Goal: Task Accomplishment & Management: Manage account settings

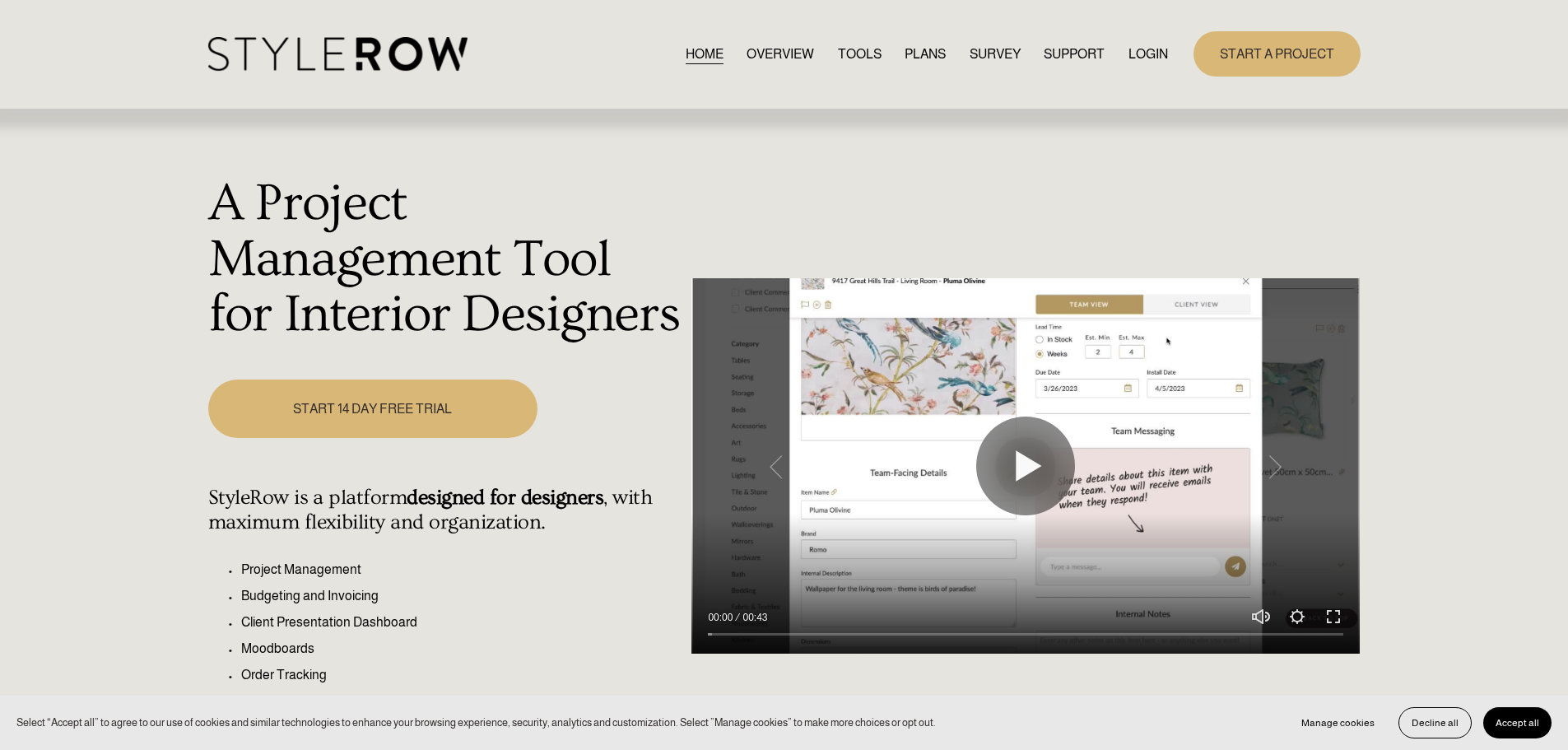
click at [1148, 56] on link "LOGIN" at bounding box center [1148, 53] width 40 height 22
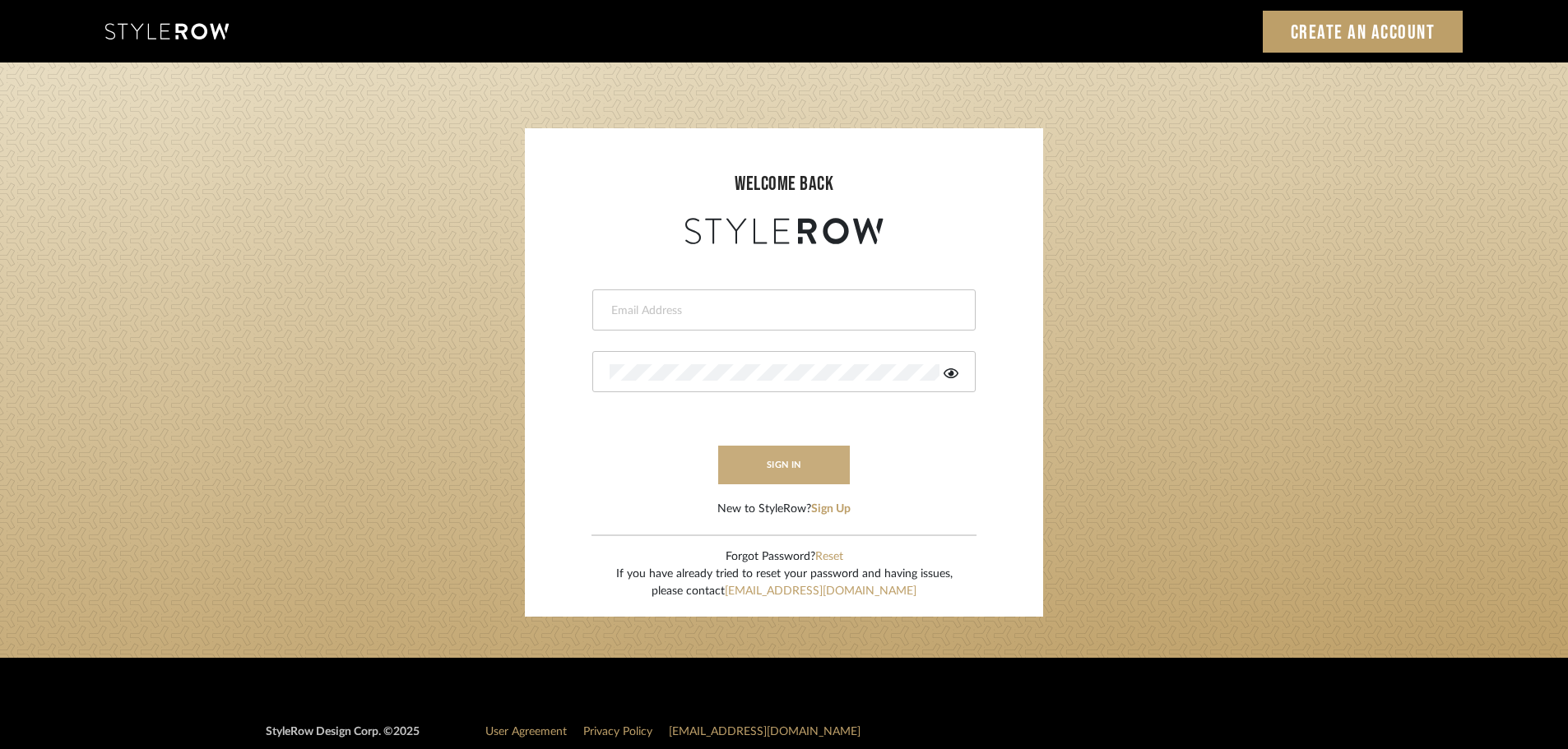
type input "ashleigh@nestkbhomedesign.com"
click at [792, 461] on button "sign in" at bounding box center [783, 465] width 131 height 38
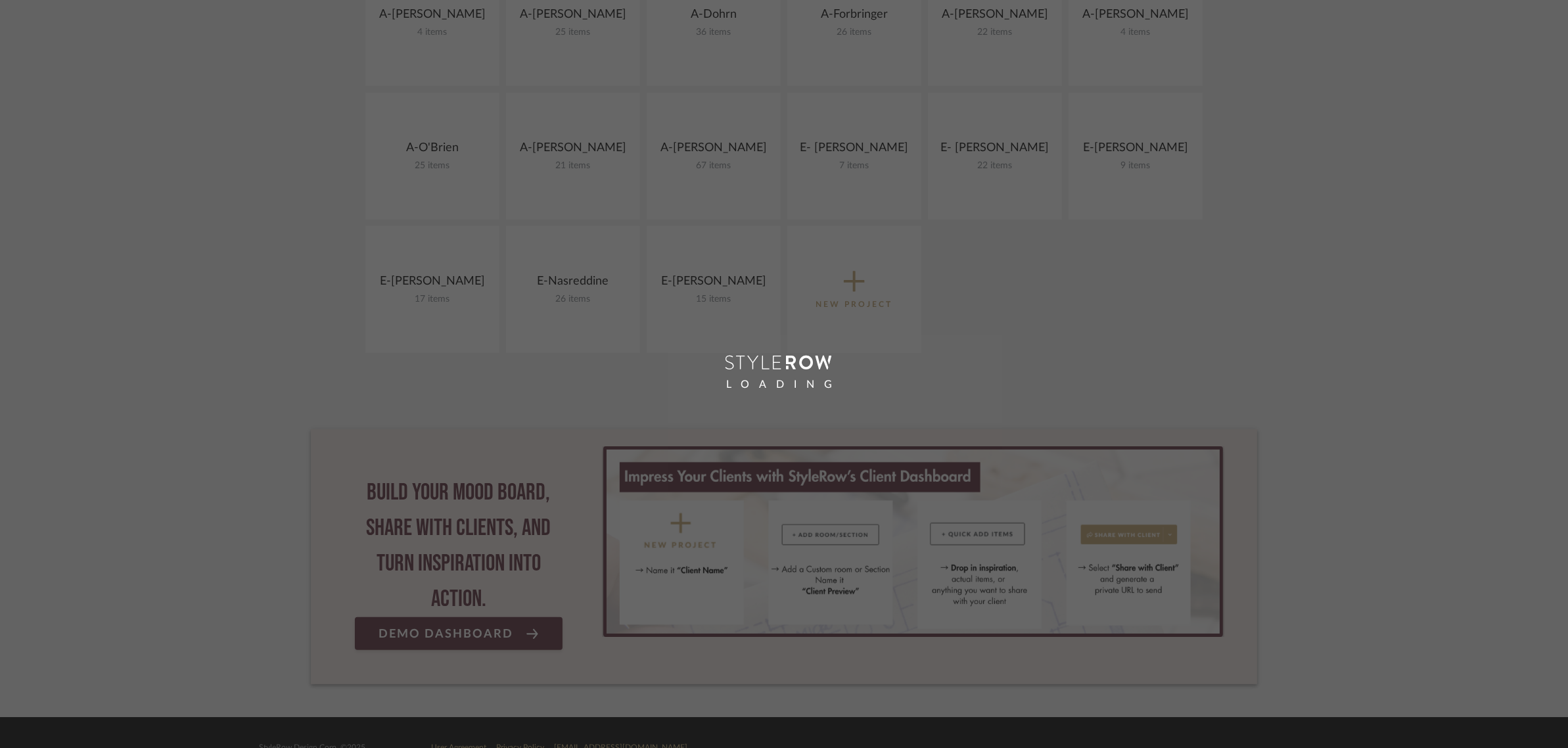
scroll to position [529, 0]
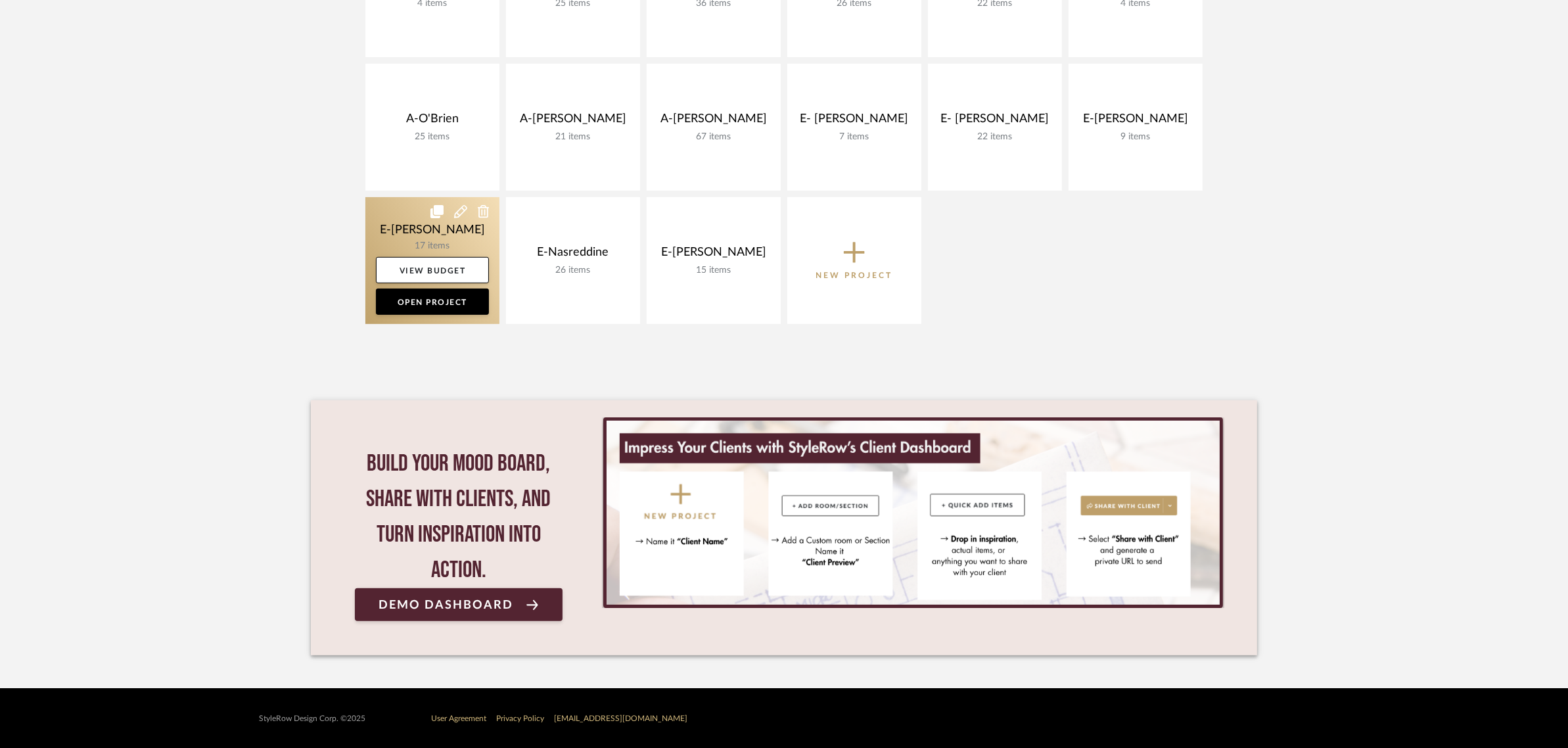
click at [417, 237] on link at bounding box center [432, 260] width 134 height 127
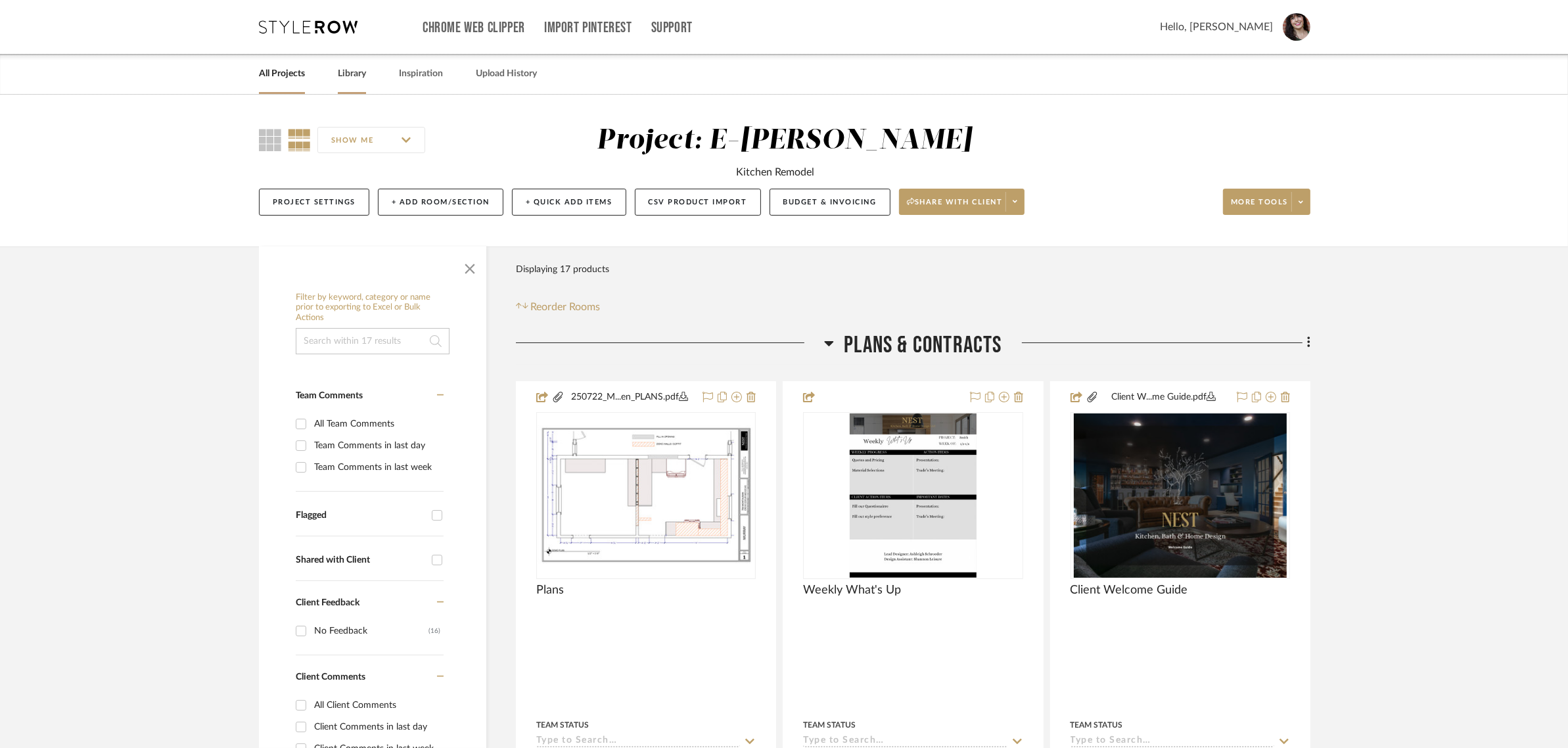
click at [346, 77] on link "Library" at bounding box center [352, 73] width 28 height 17
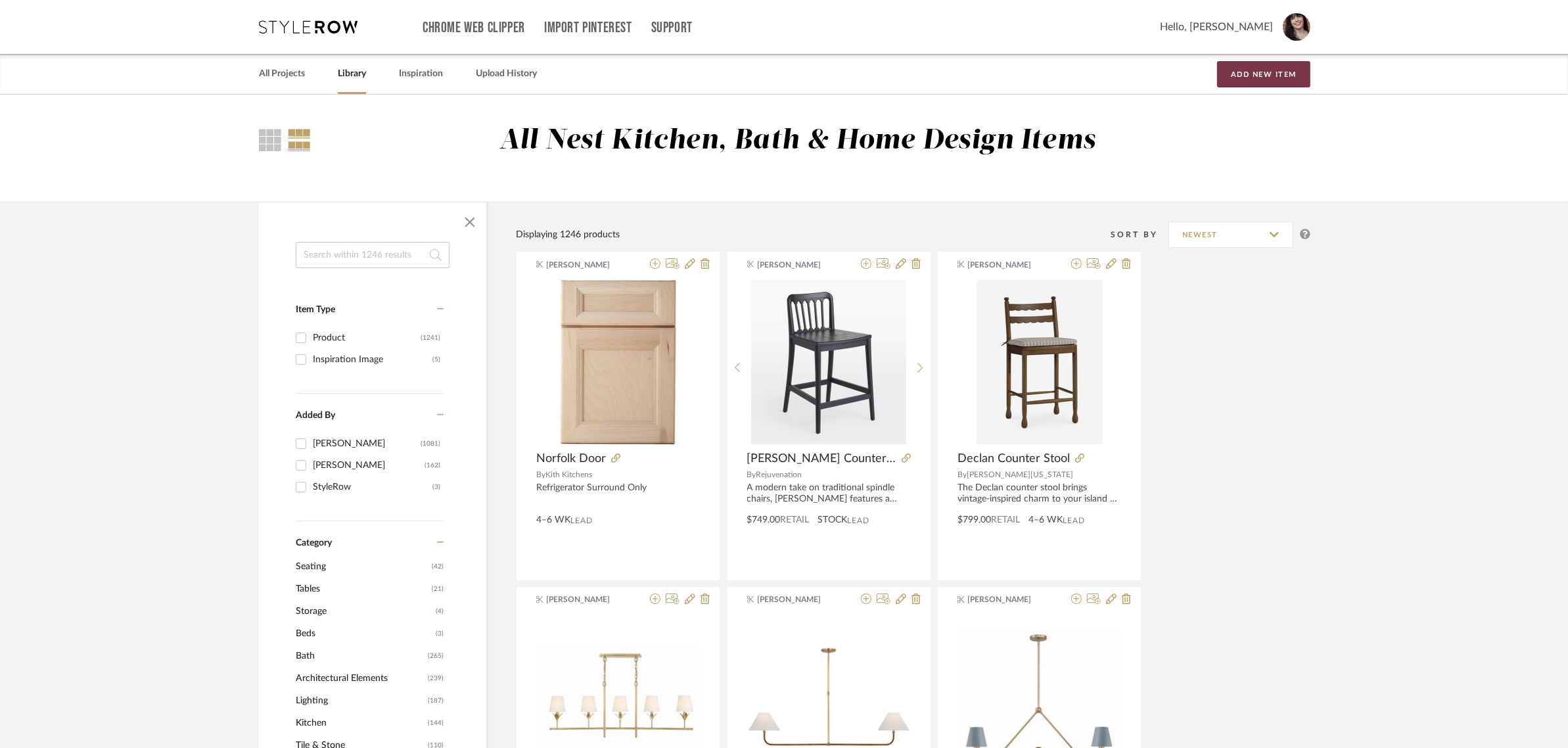
click at [1257, 80] on button "Add New Item" at bounding box center [1264, 73] width 93 height 26
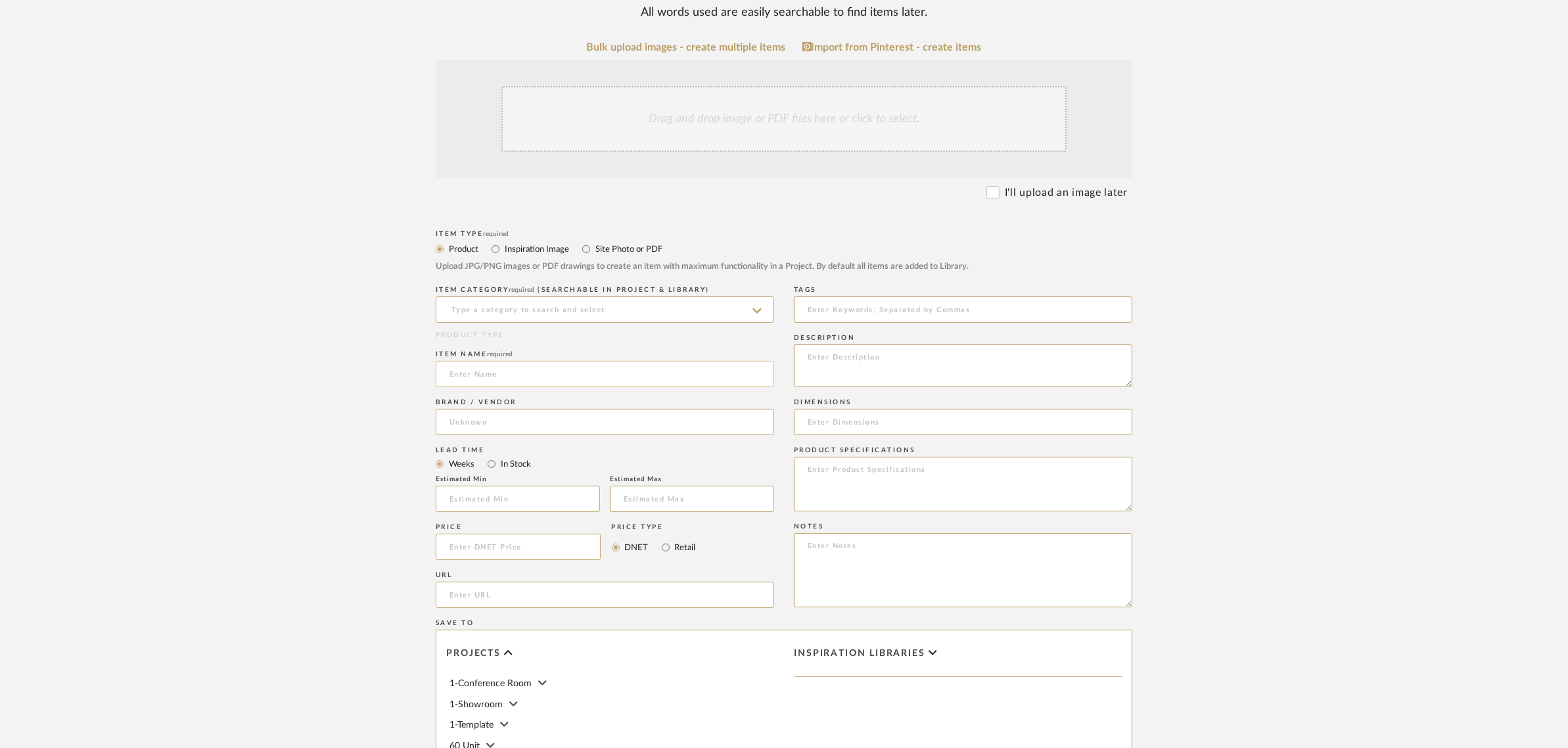
scroll to position [246, 0]
click at [668, 309] on input at bounding box center [604, 307] width 338 height 26
click at [537, 342] on div "Countertops" at bounding box center [604, 342] width 337 height 33
type input "Countertops"
click at [944, 118] on div "Drag and drop image or PDF files here or click to select." at bounding box center [784, 117] width 566 height 65
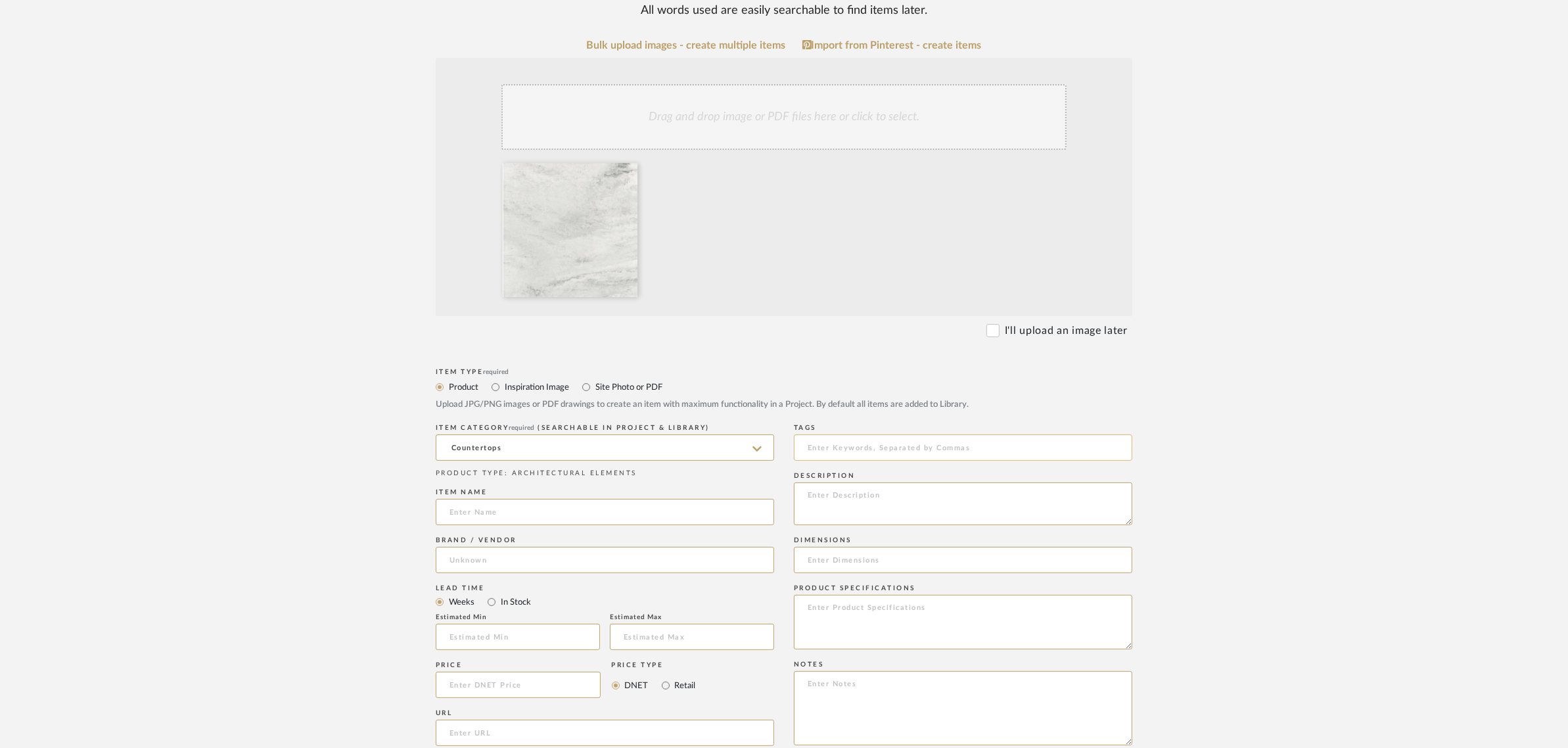
click at [855, 447] on input at bounding box center [963, 447] width 338 height 26
click at [659, 513] on input at bounding box center [604, 511] width 338 height 26
type input "Corian Tops"
type input "Corian"
click at [563, 564] on input at bounding box center [604, 559] width 338 height 26
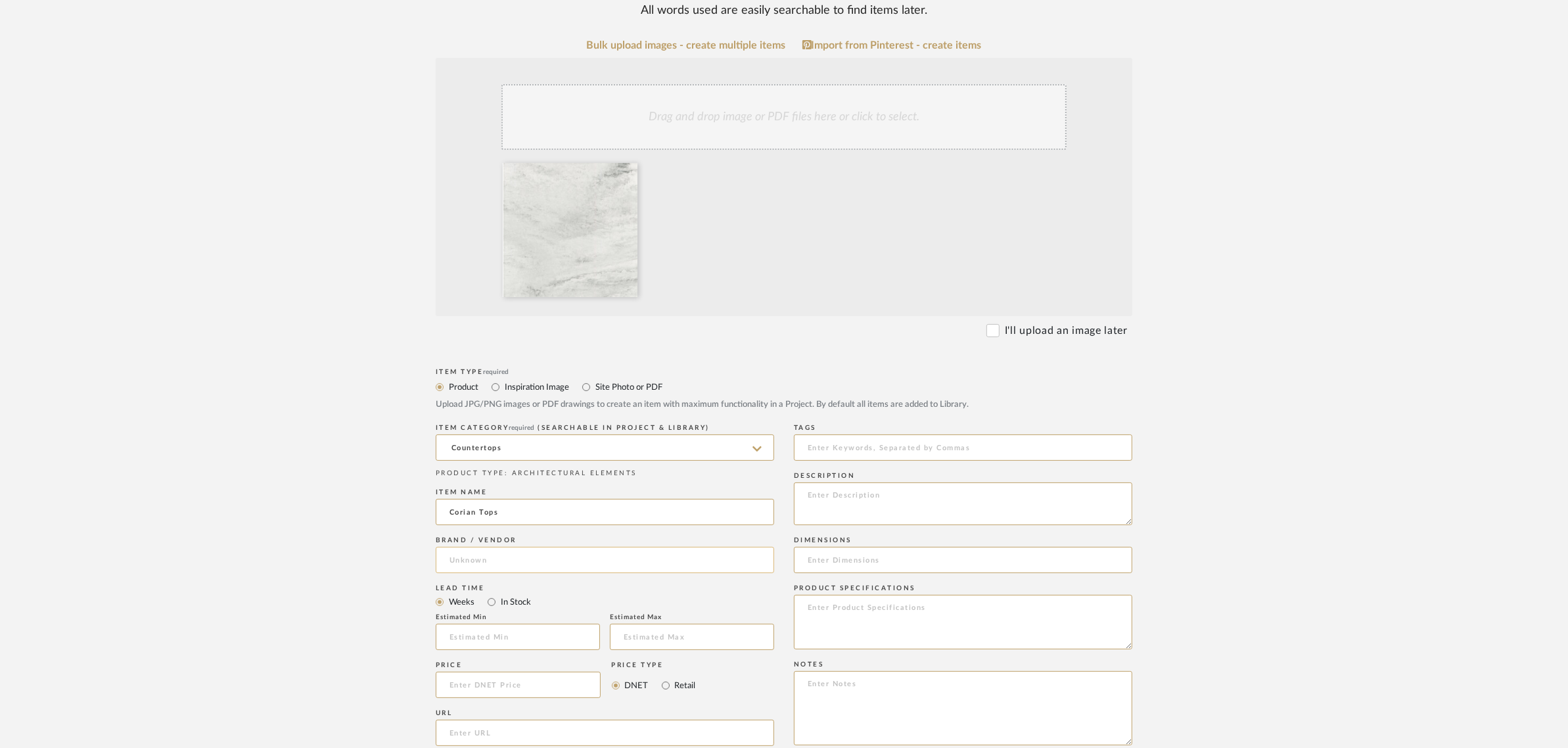
click at [476, 561] on input at bounding box center [604, 559] width 338 height 26
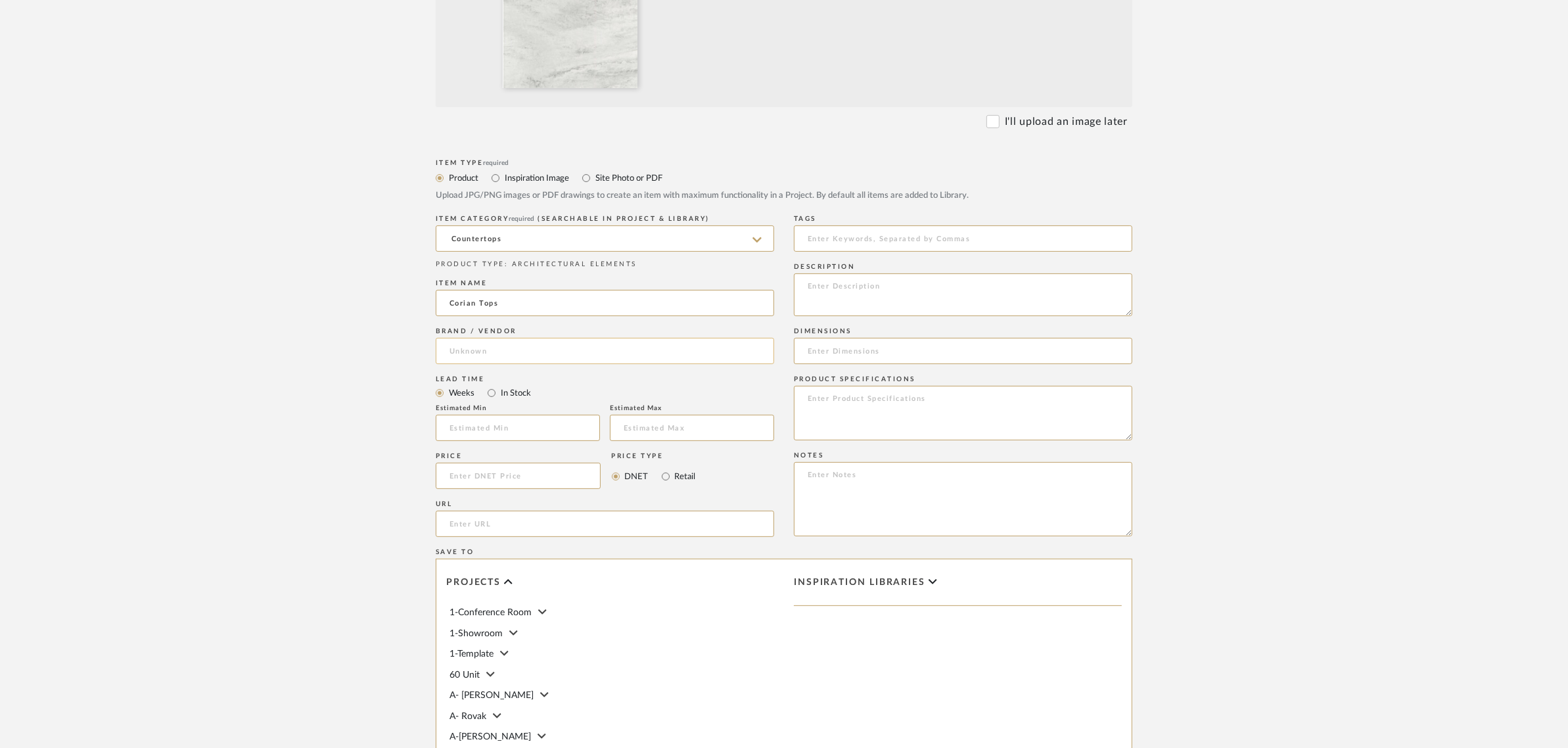
scroll to position [493, 0]
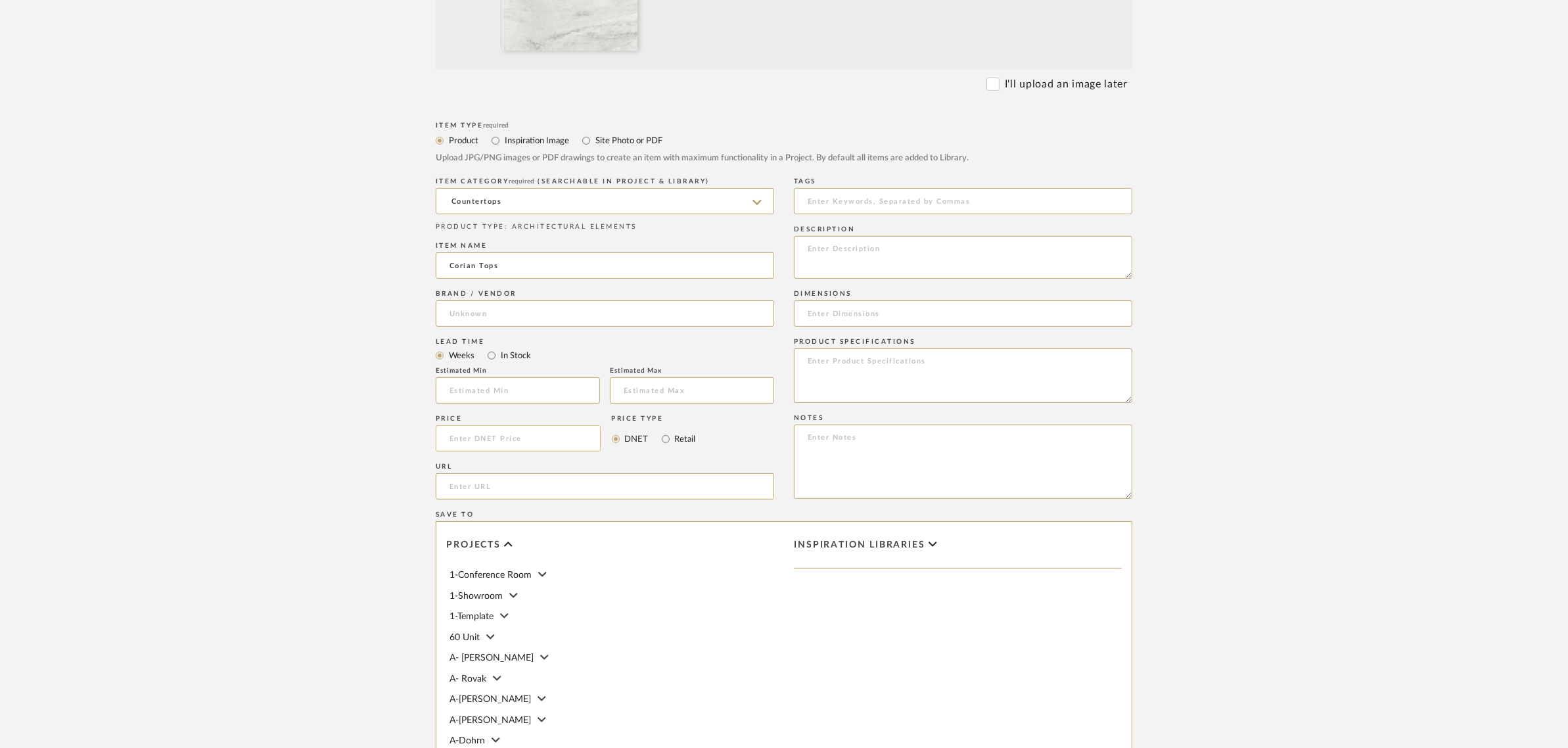
click at [479, 439] on input at bounding box center [517, 438] width 165 height 26
click at [667, 439] on input "Retail" at bounding box center [666, 439] width 16 height 16
radio input "true"
click at [506, 439] on input at bounding box center [517, 438] width 165 height 26
type input "$3,642.00"
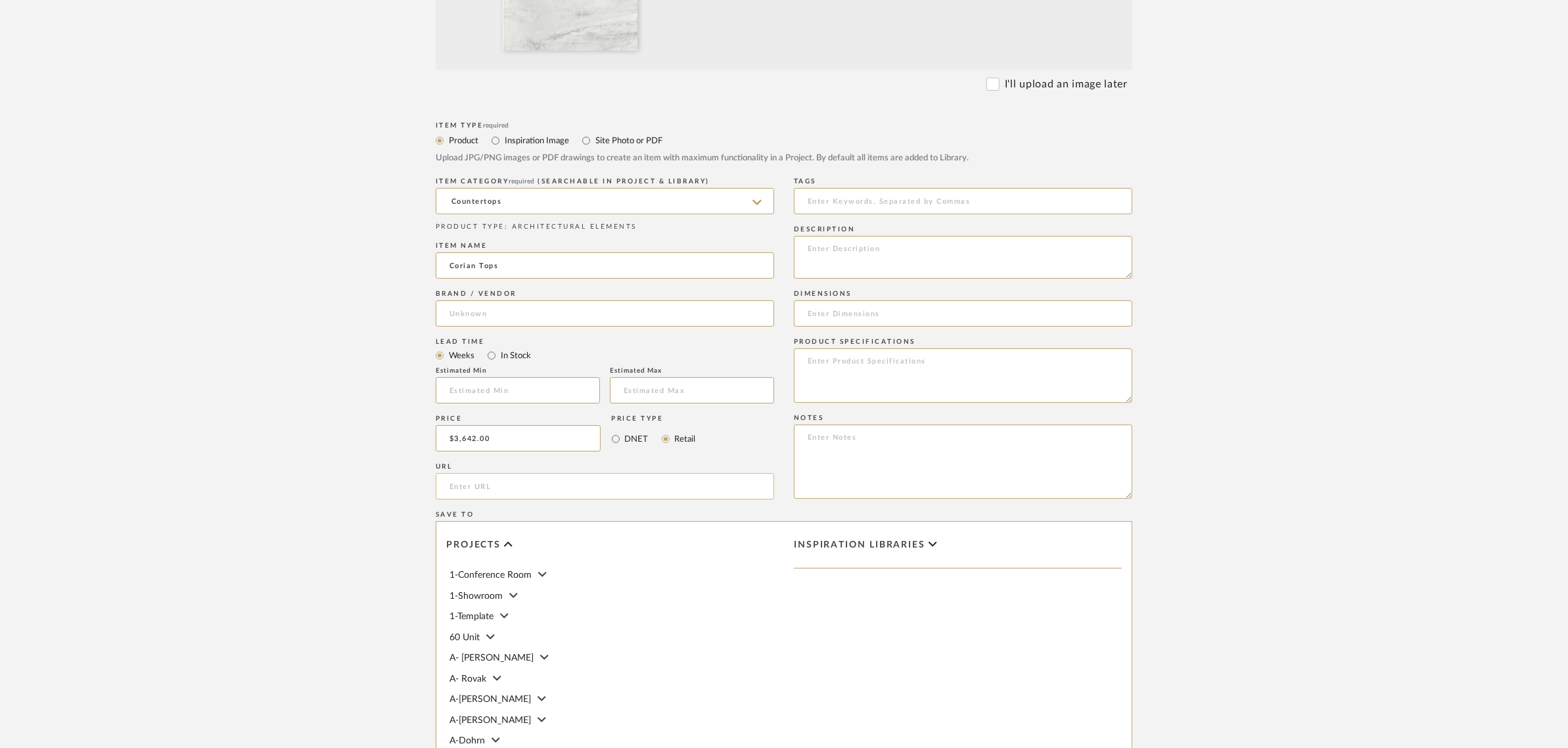
click at [622, 494] on input "url" at bounding box center [604, 486] width 338 height 26
click at [889, 244] on textarea at bounding box center [963, 257] width 338 height 43
click at [889, 244] on textarea "Corian countertops, installed" at bounding box center [963, 257] width 338 height 43
click at [889, 244] on textarea "Corian countertops,fabricated and installed" at bounding box center [963, 257] width 338 height 43
type textarea "Corian countertops, fabricated and installed"
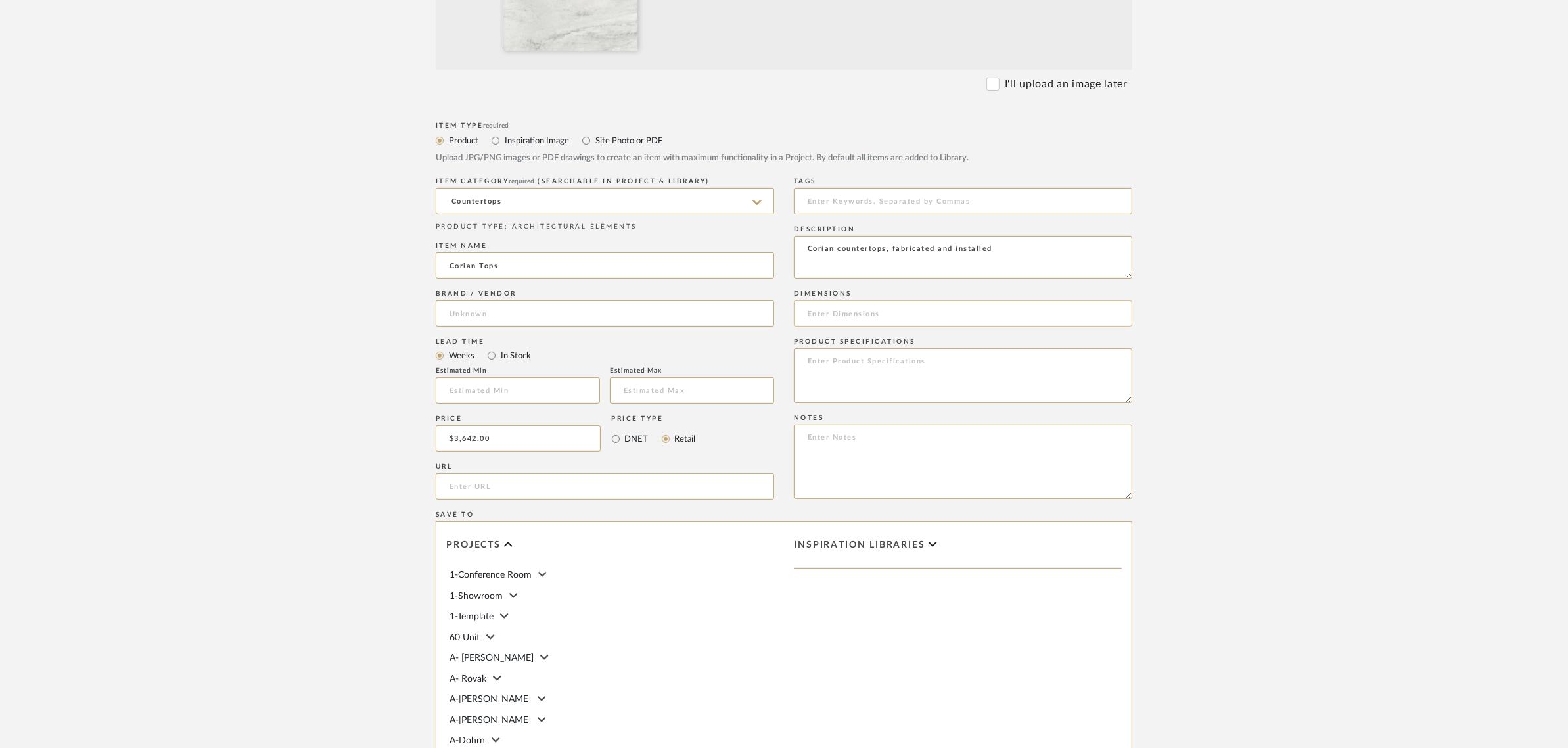
click at [882, 311] on input at bounding box center [963, 313] width 338 height 26
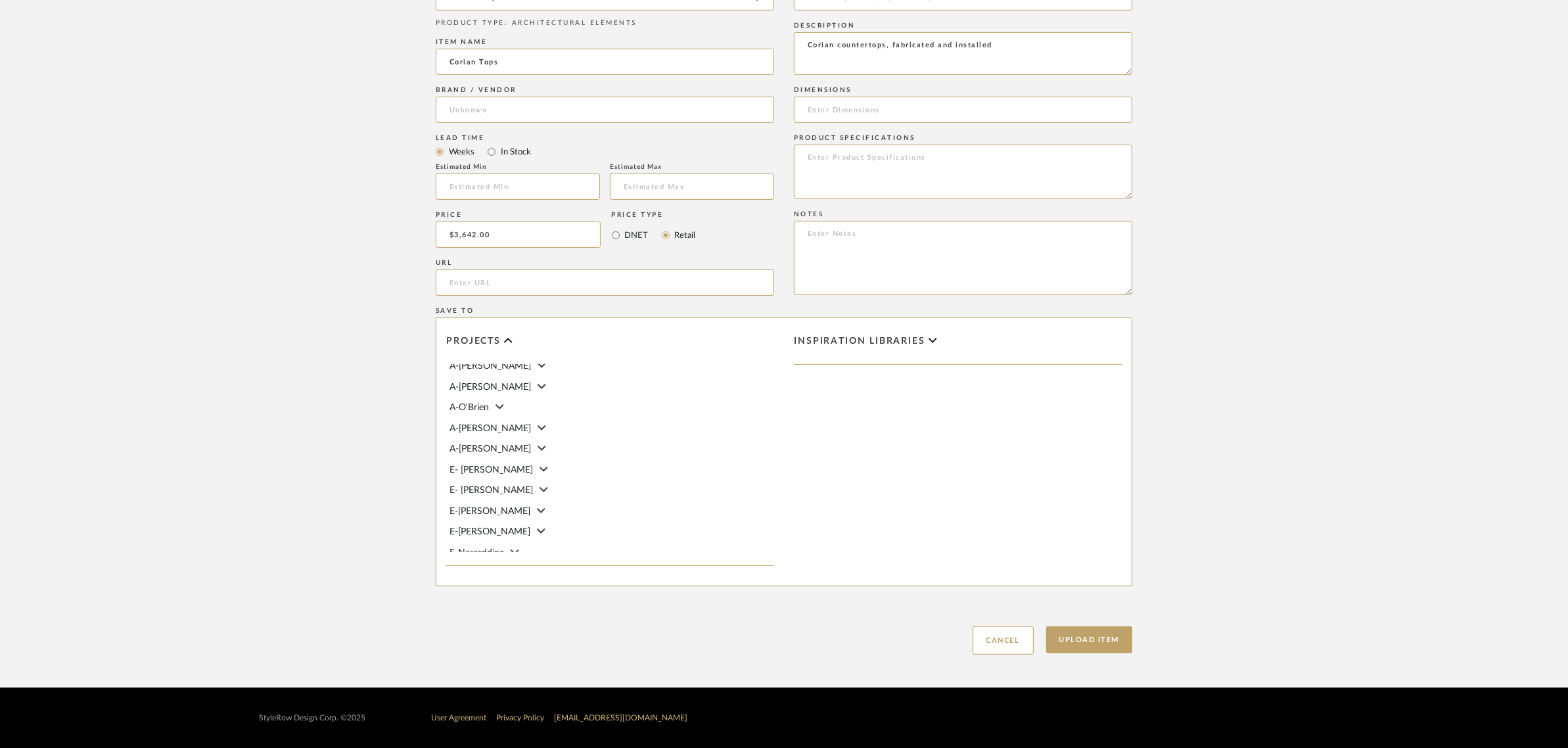
scroll to position [237, 0]
click at [537, 500] on icon at bounding box center [541, 507] width 9 height 13
click at [467, 503] on input "Kitchen" at bounding box center [461, 509] width 13 height 13
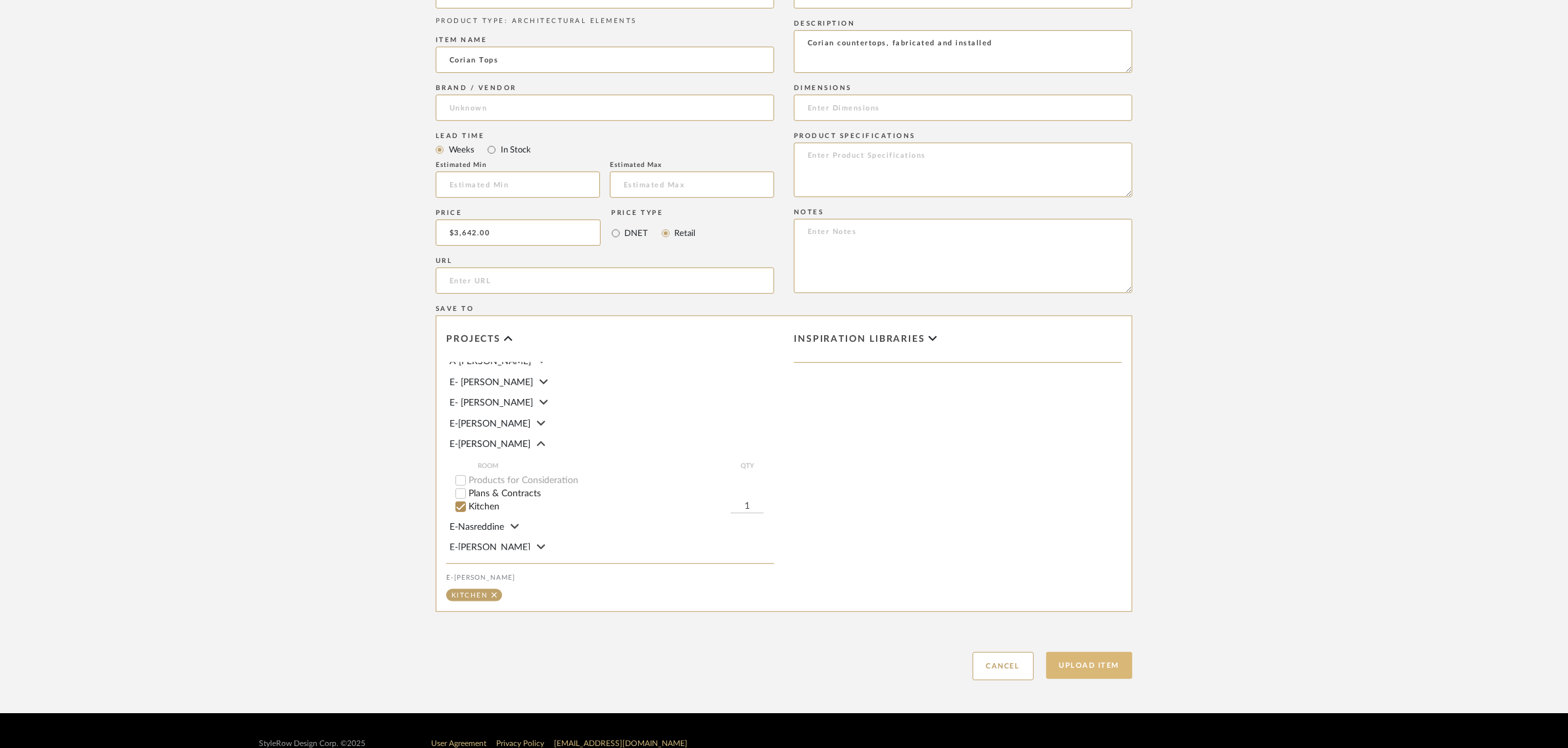
click at [1086, 668] on button "Upload Item" at bounding box center [1090, 666] width 87 height 27
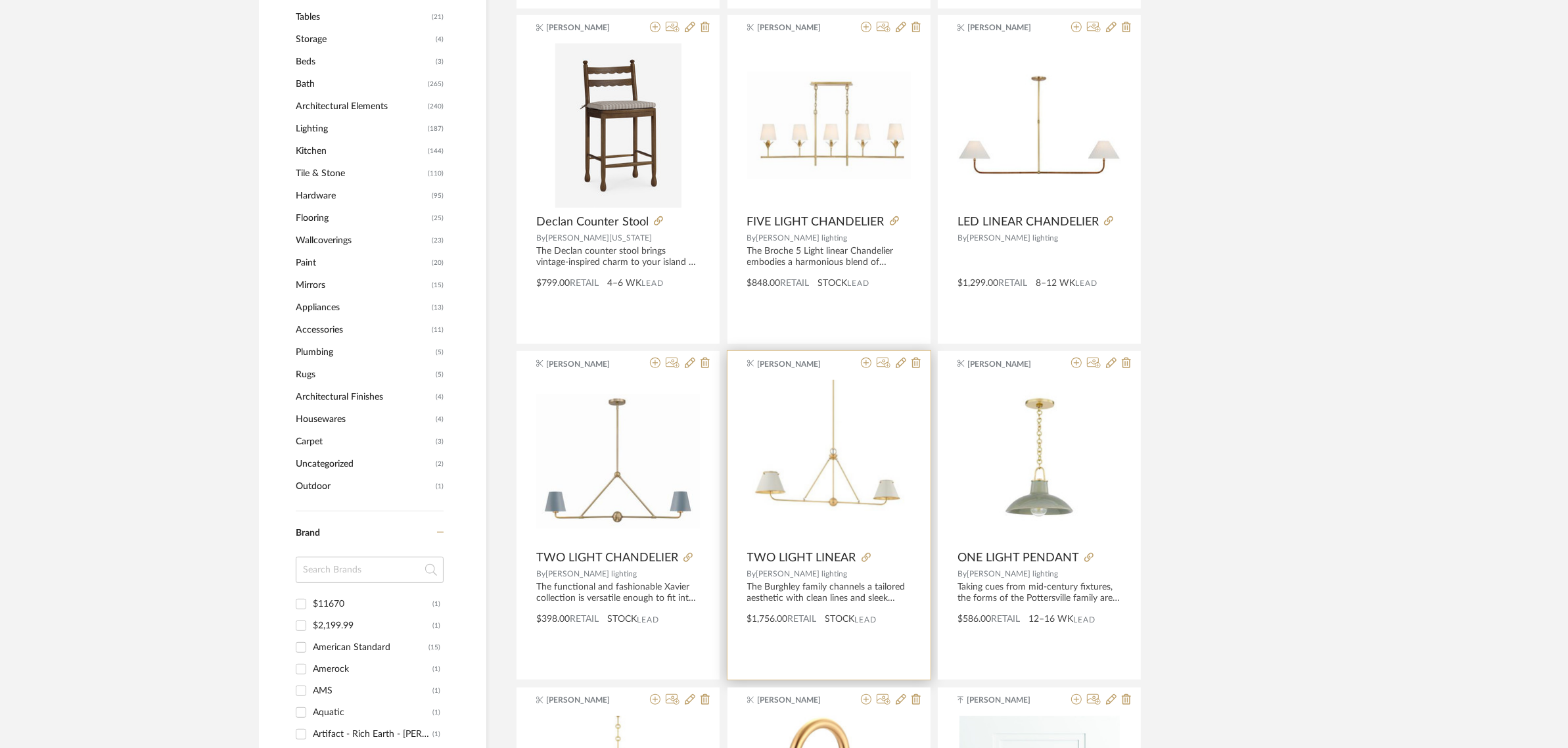
scroll to position [575, 0]
click at [320, 346] on span "Plumbing" at bounding box center [364, 349] width 136 height 22
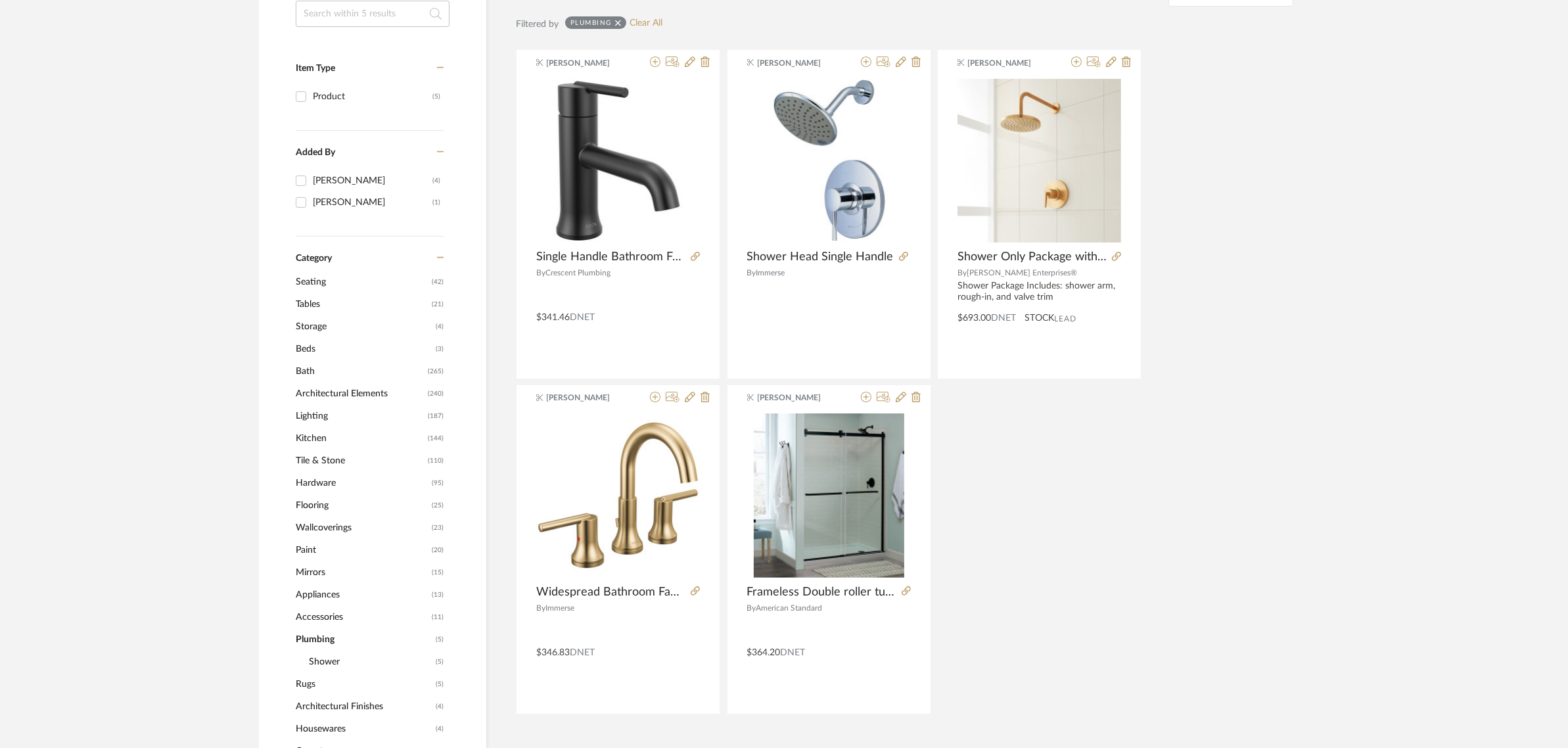
scroll to position [305, 0]
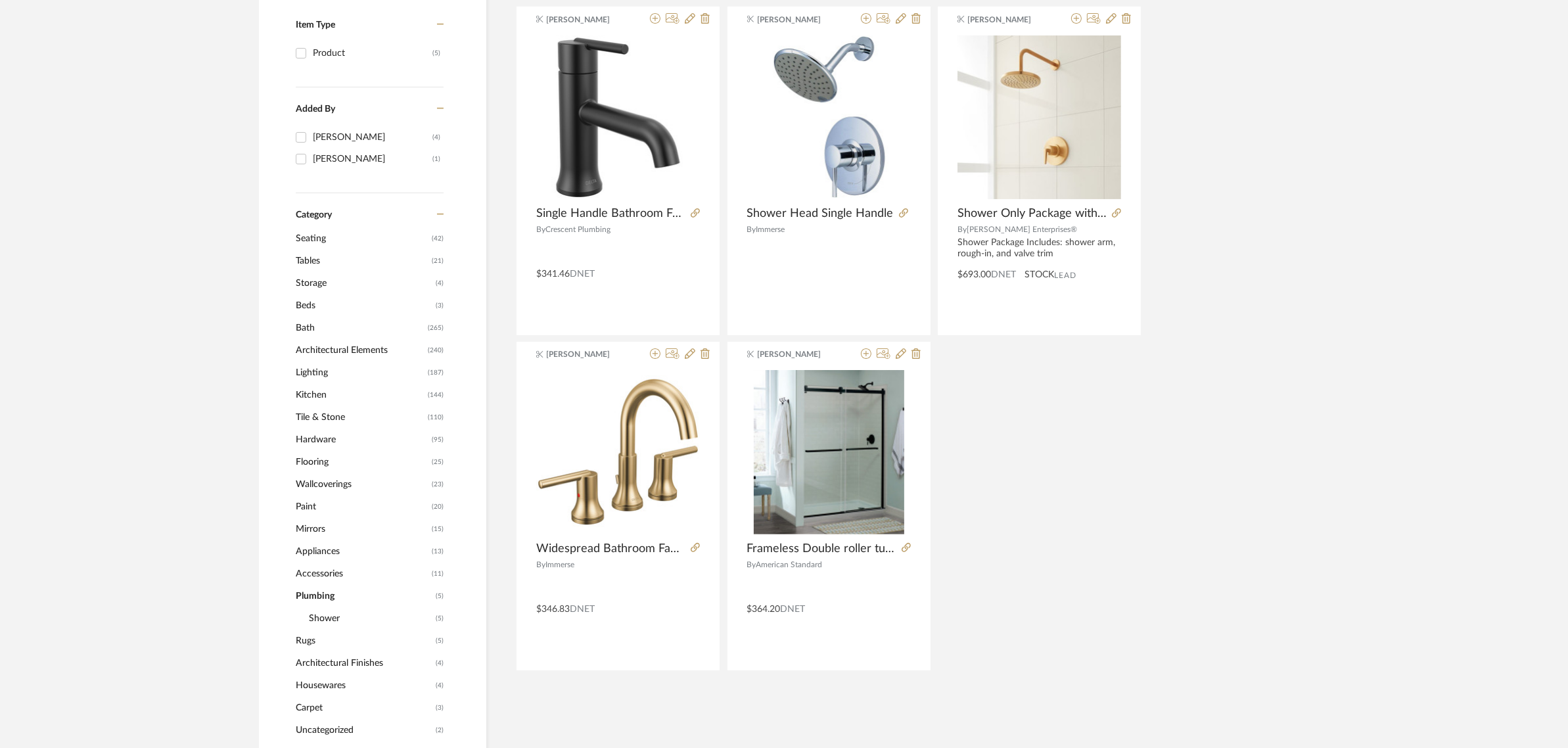
click at [316, 392] on span "Kitchen" at bounding box center [360, 395] width 129 height 22
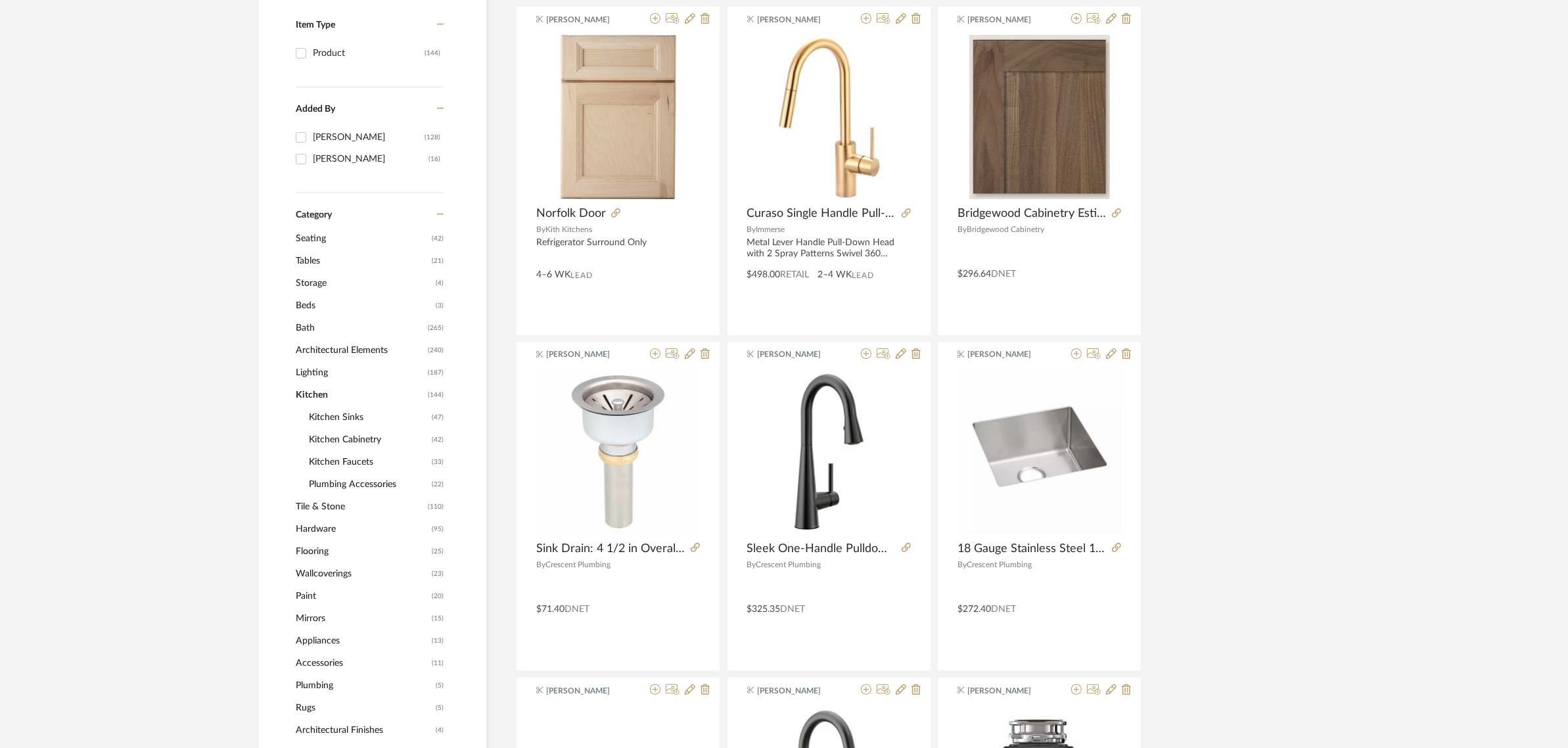
click at [357, 457] on span "Kitchen Faucets" at bounding box center [369, 462] width 120 height 22
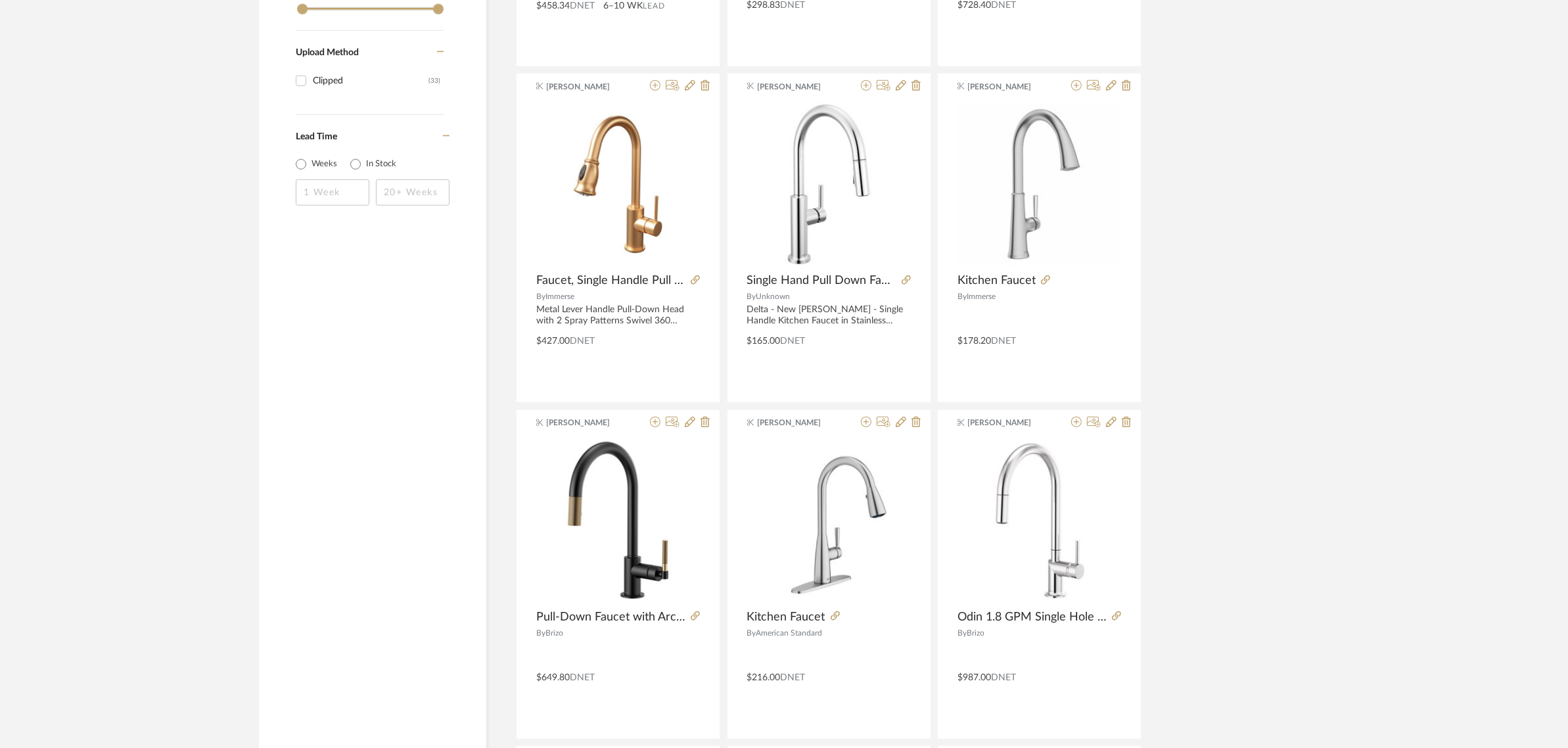
scroll to position [1619, 0]
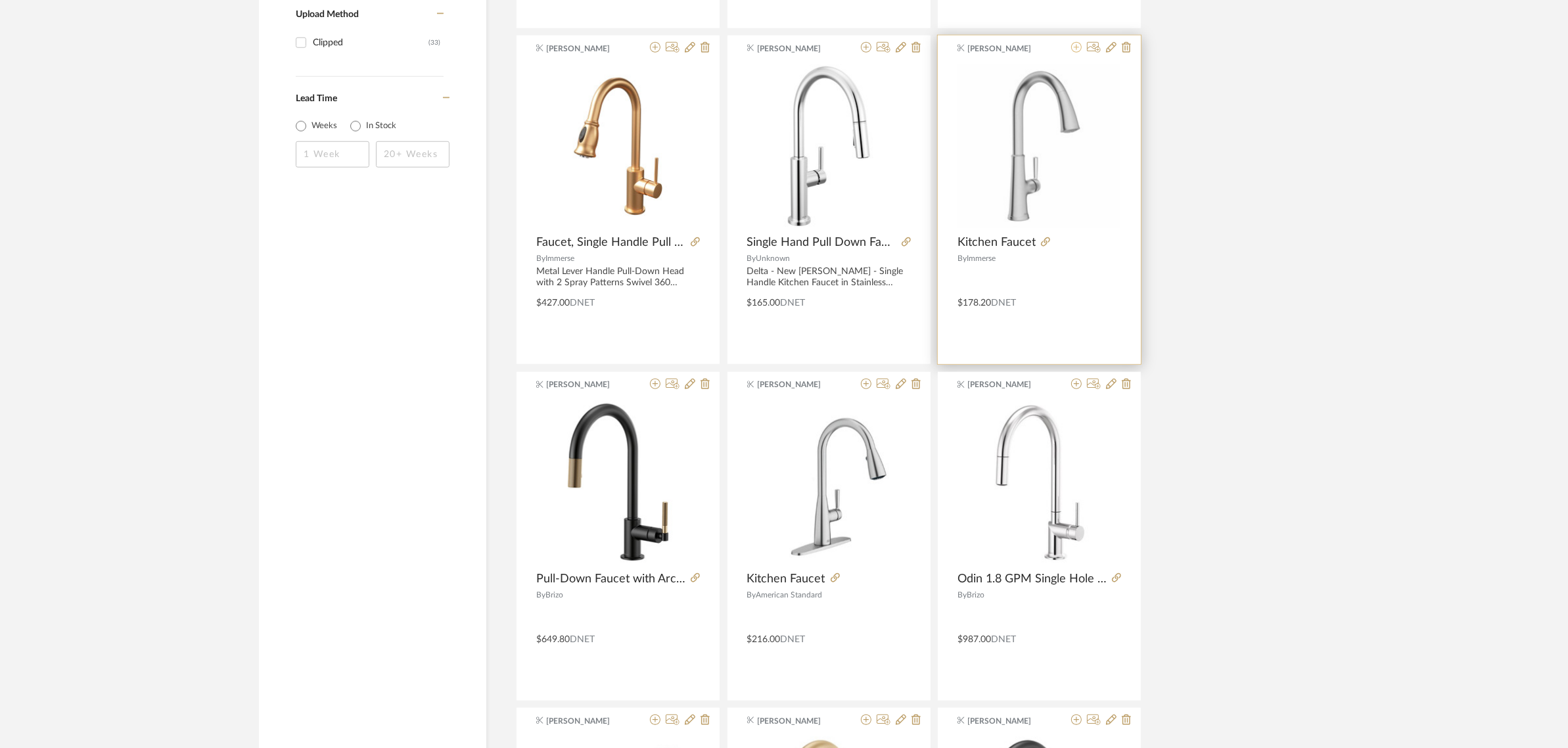
click at [1074, 48] on icon at bounding box center [1076, 47] width 10 height 10
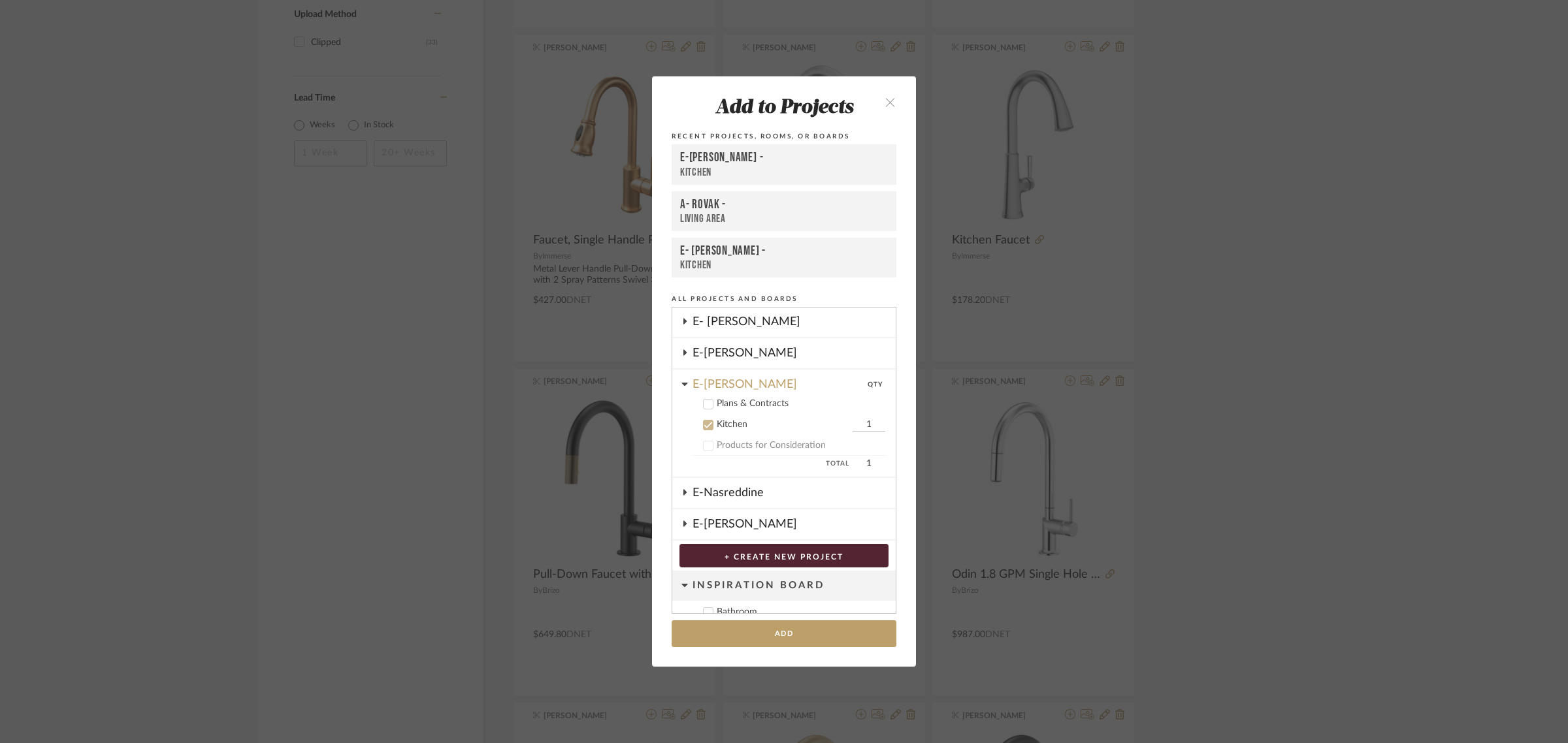
scroll to position [582, 0]
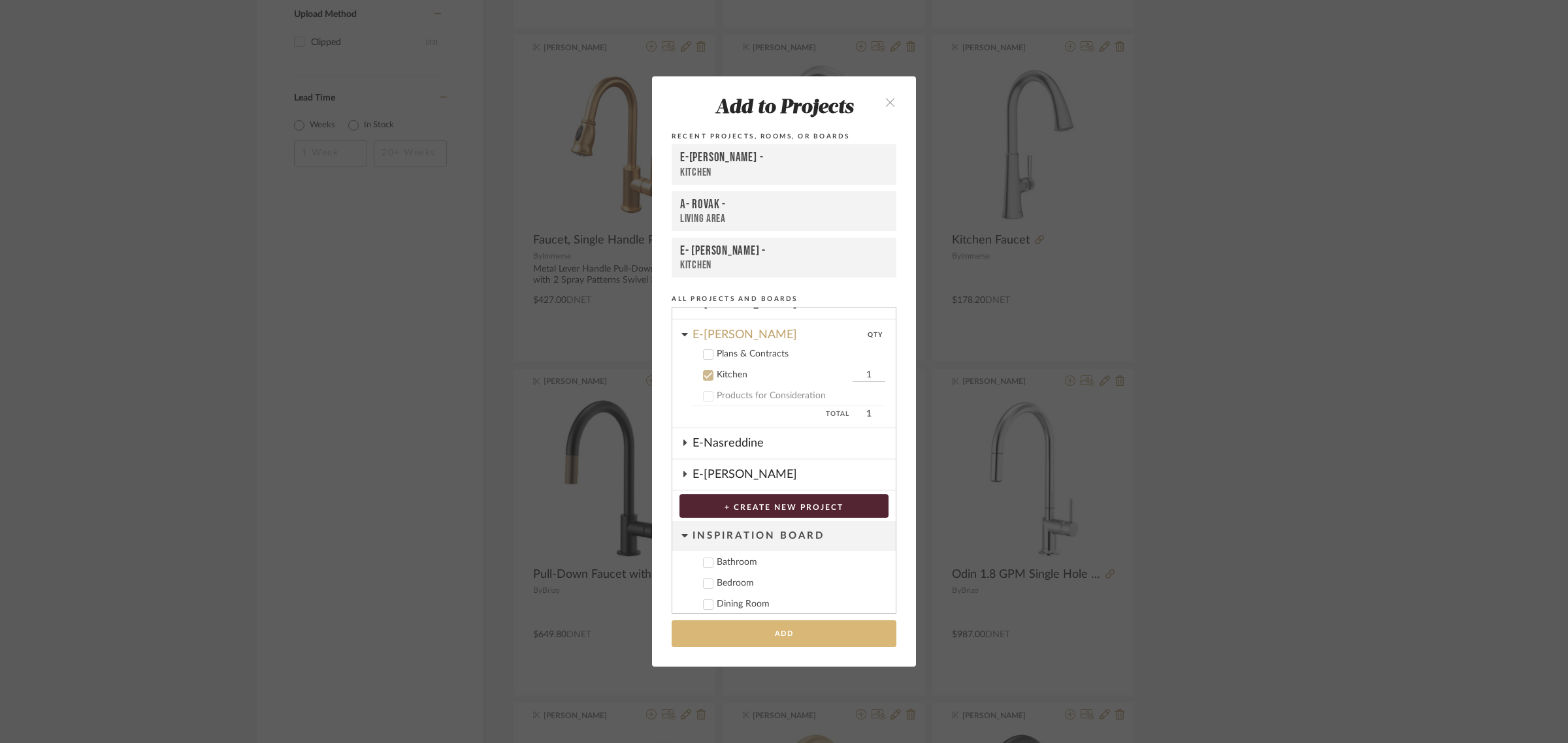
click at [785, 628] on button "Add" at bounding box center [784, 634] width 225 height 27
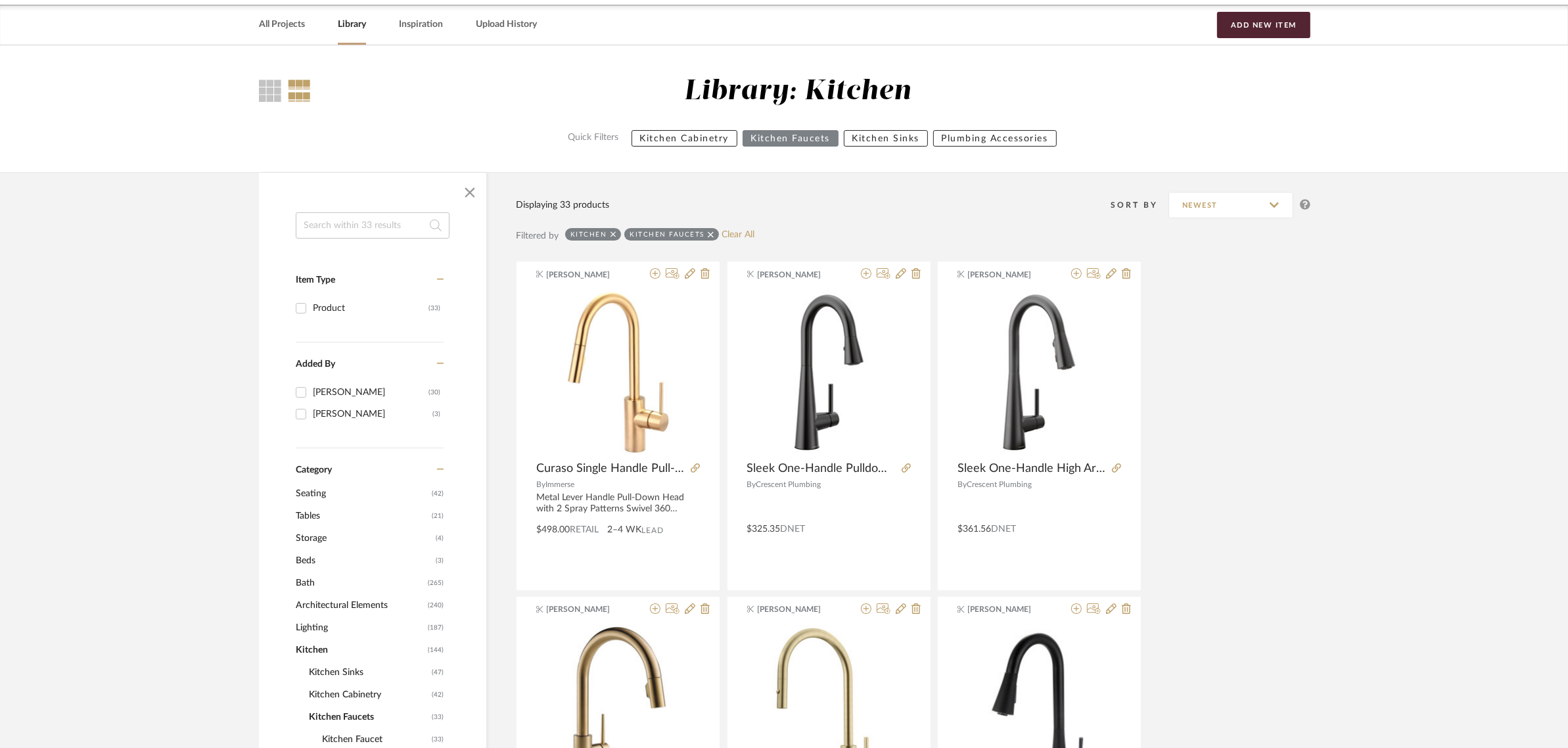
scroll to position [0, 0]
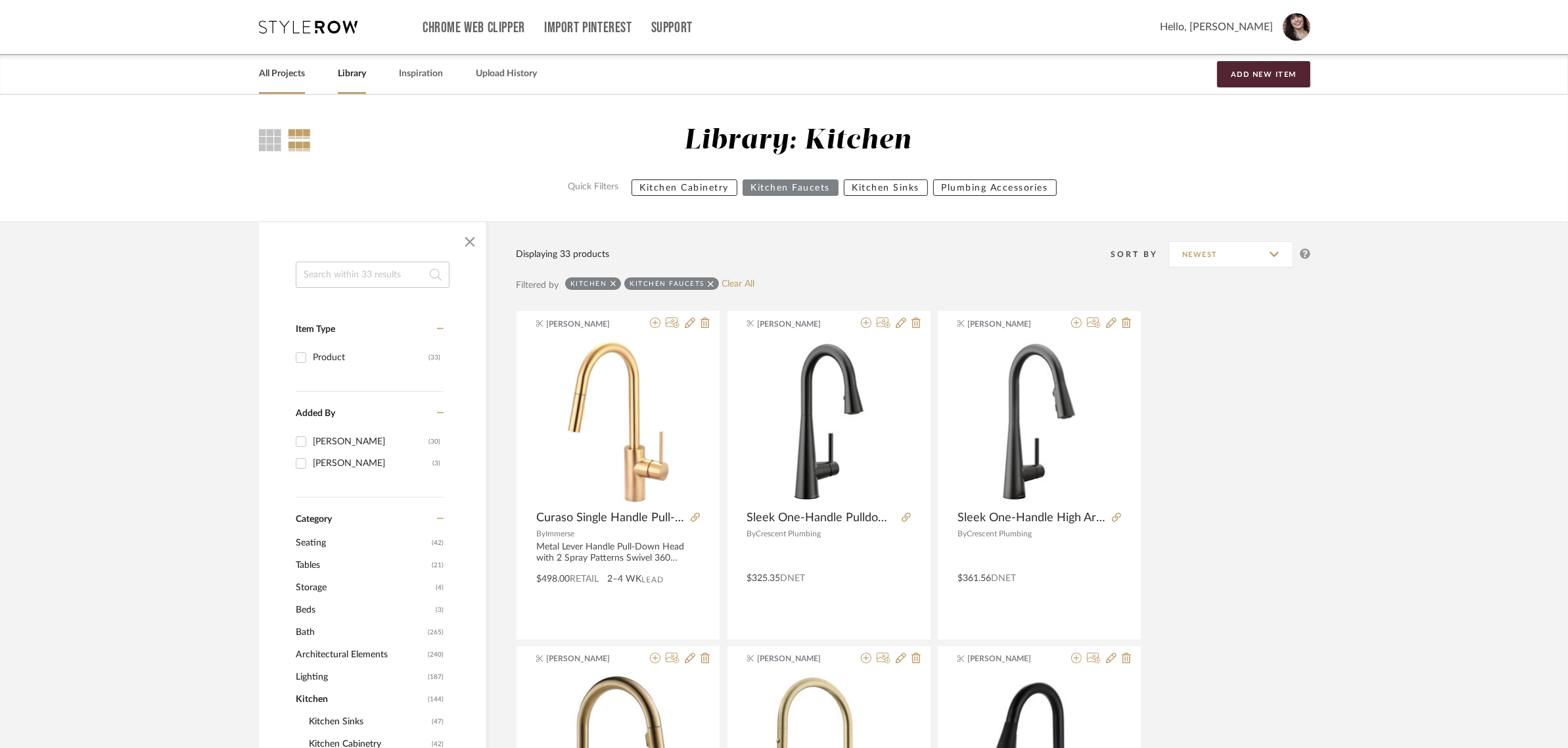
click at [290, 70] on link "All Projects" at bounding box center [282, 73] width 46 height 17
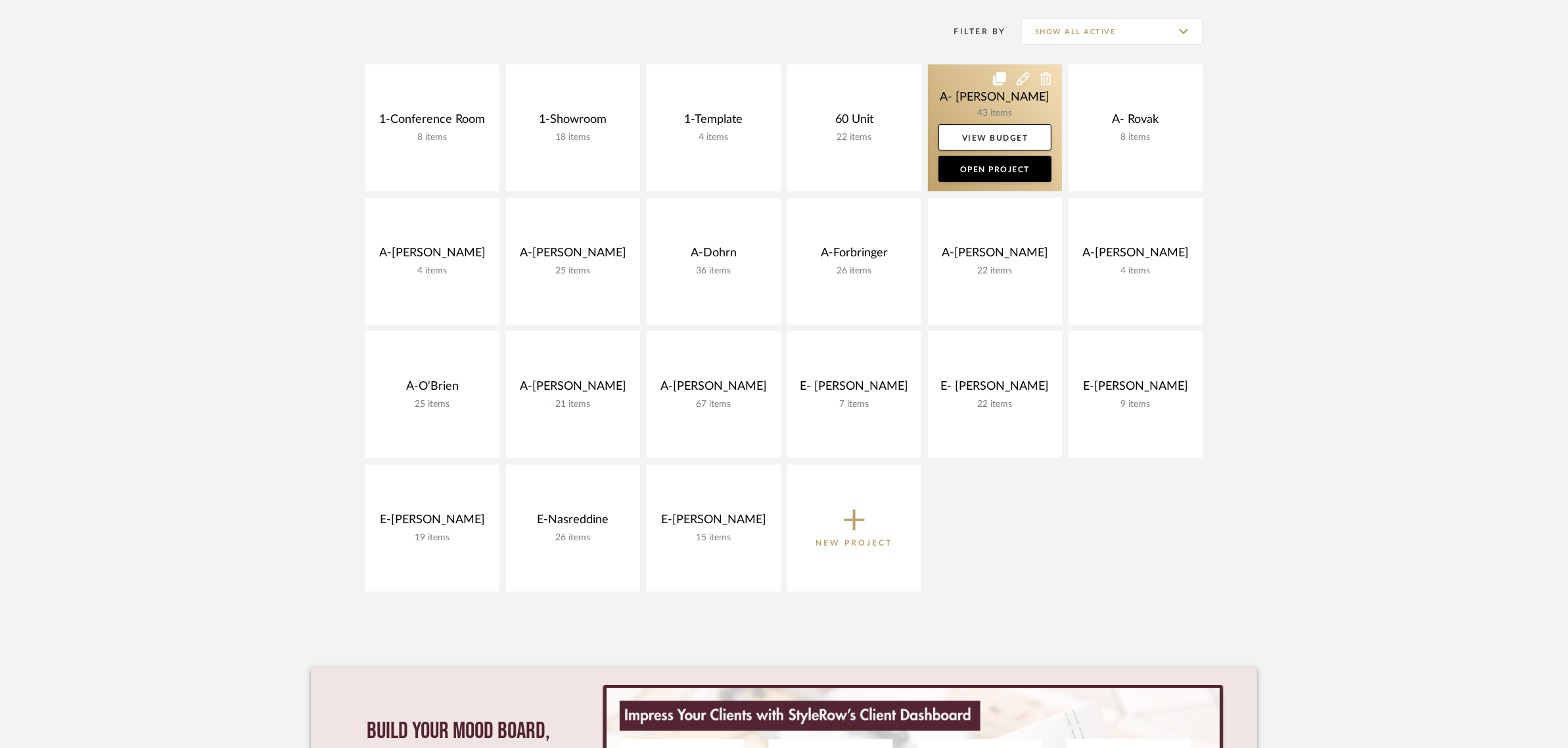
scroll to position [529, 0]
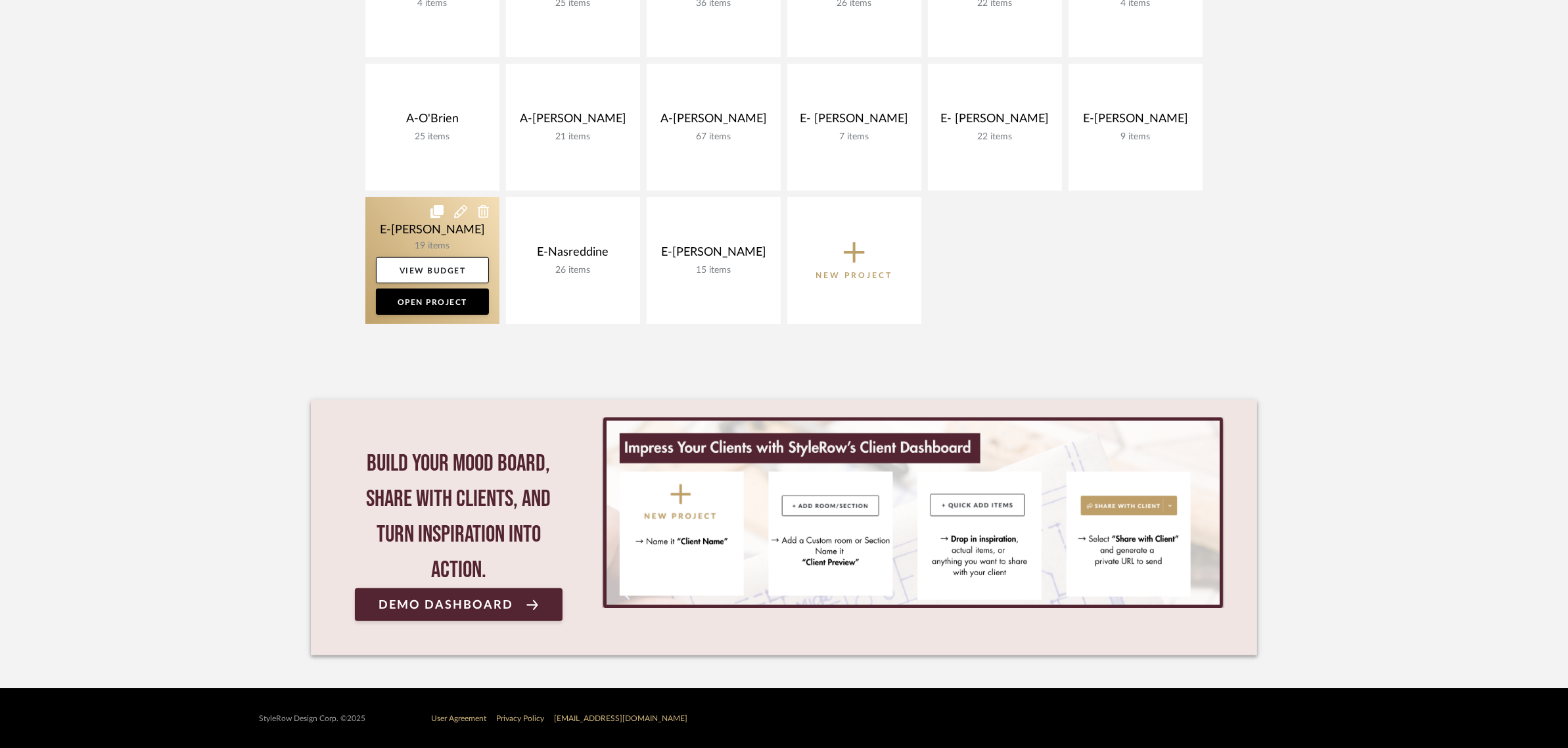
click at [413, 237] on link at bounding box center [432, 260] width 134 height 127
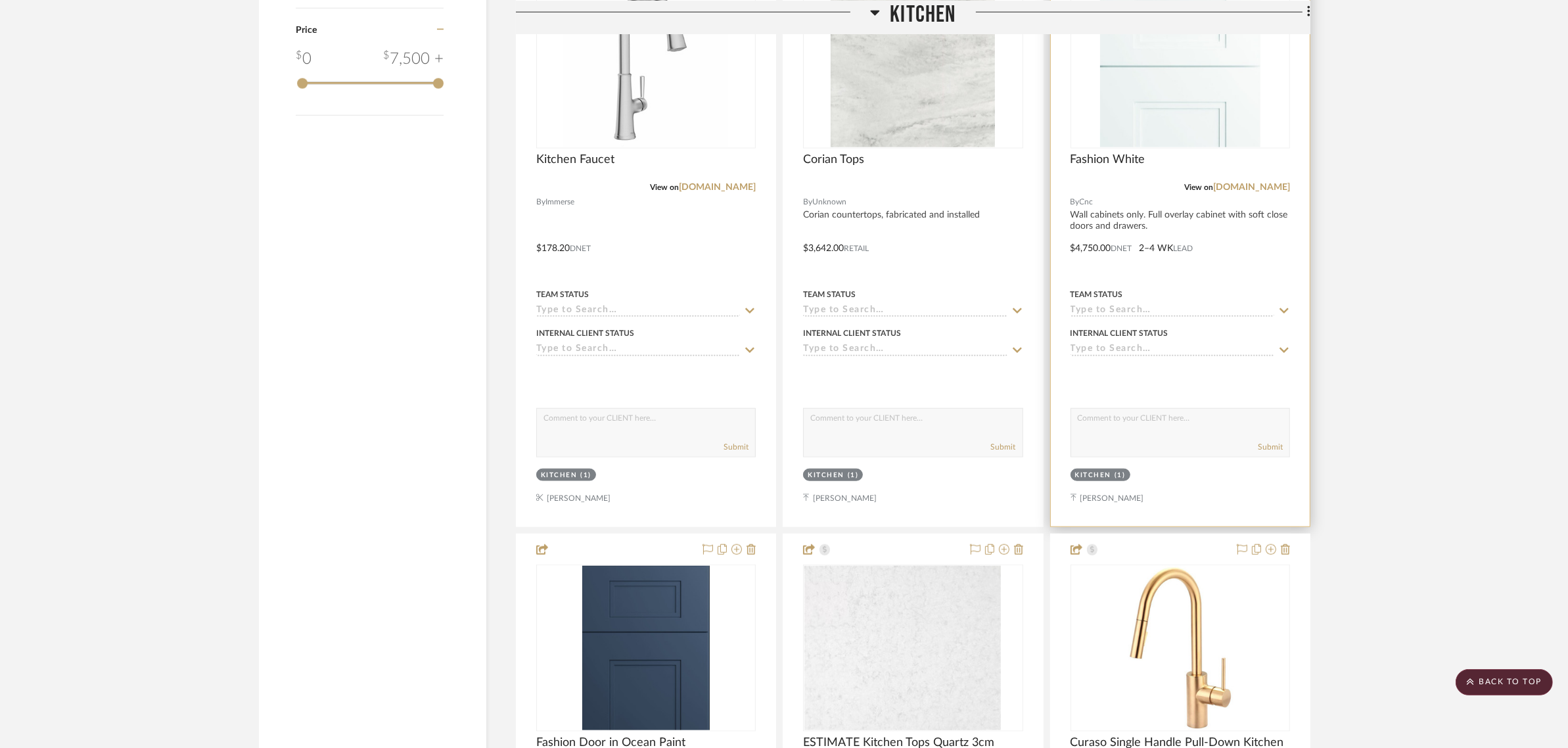
scroll to position [1644, 0]
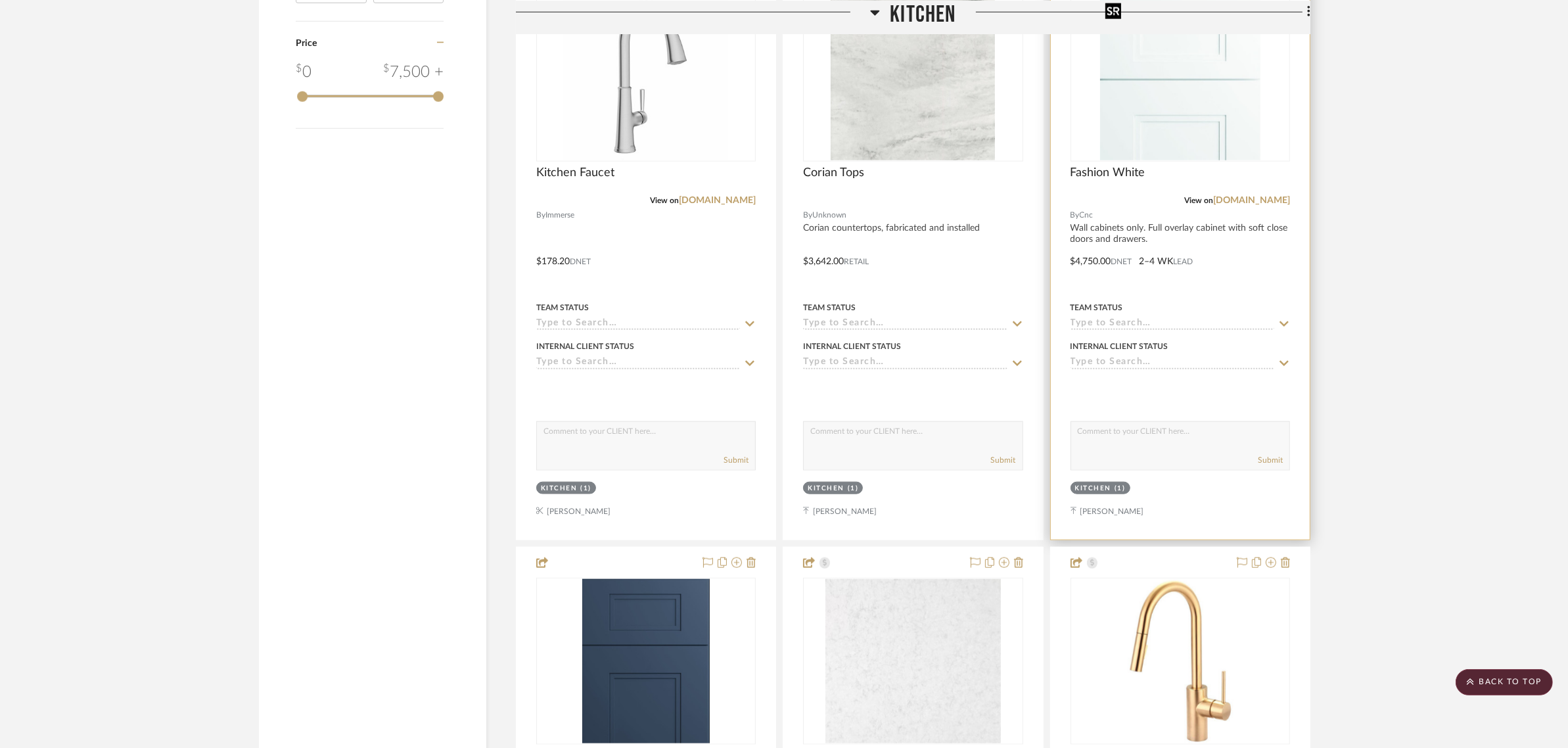
click at [1170, 107] on img "0" at bounding box center [1180, 78] width 160 height 164
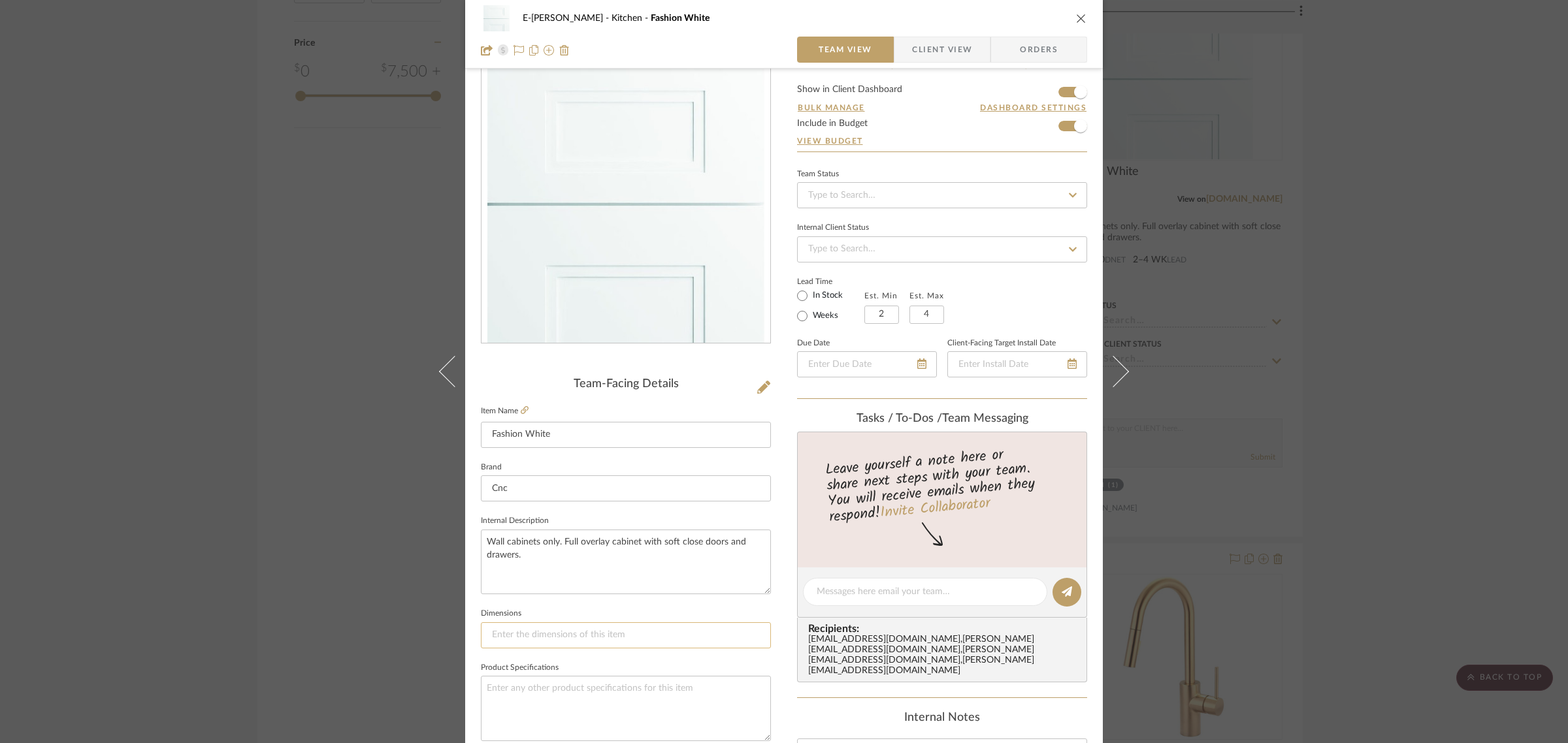
scroll to position [0, 0]
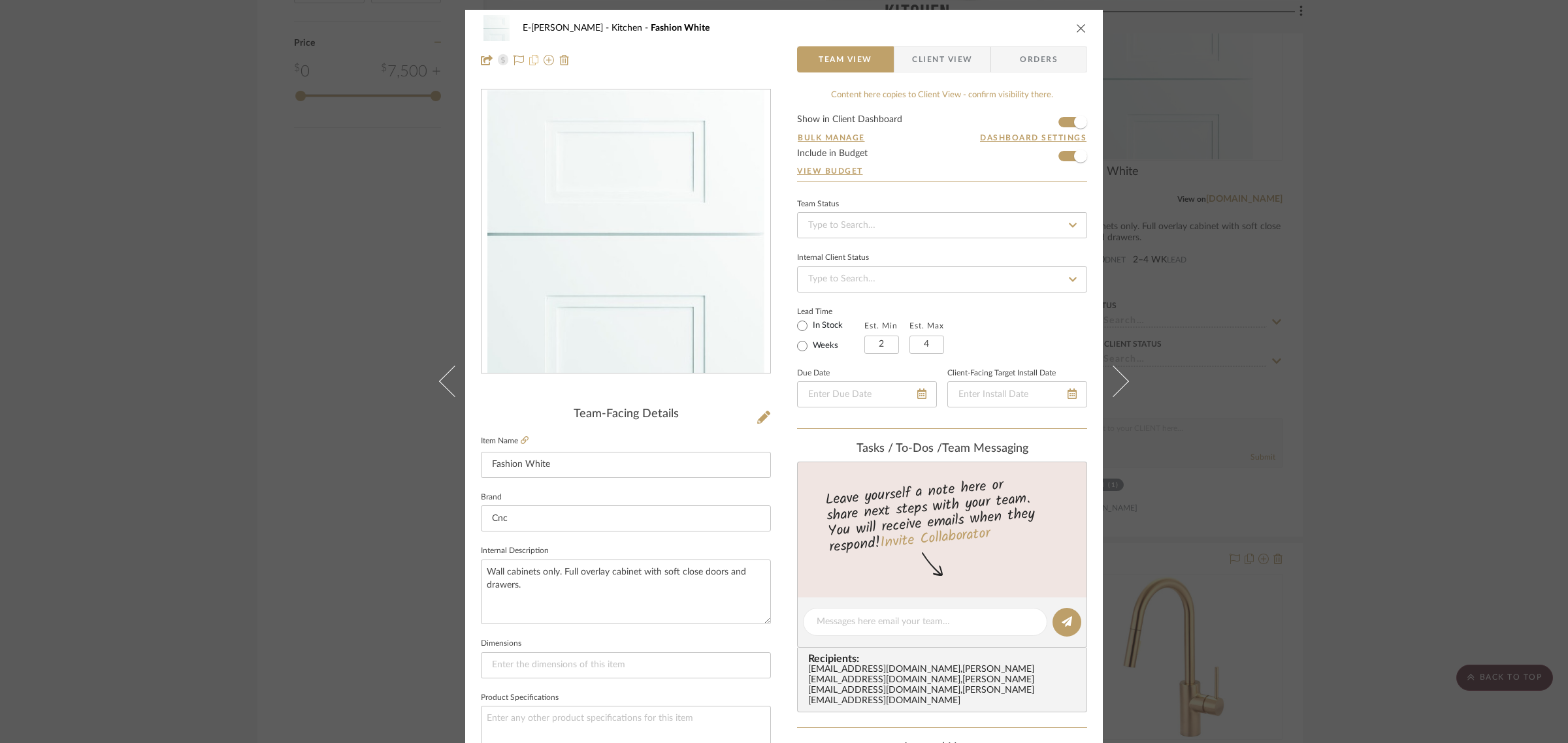
click at [531, 60] on icon at bounding box center [534, 60] width 9 height 10
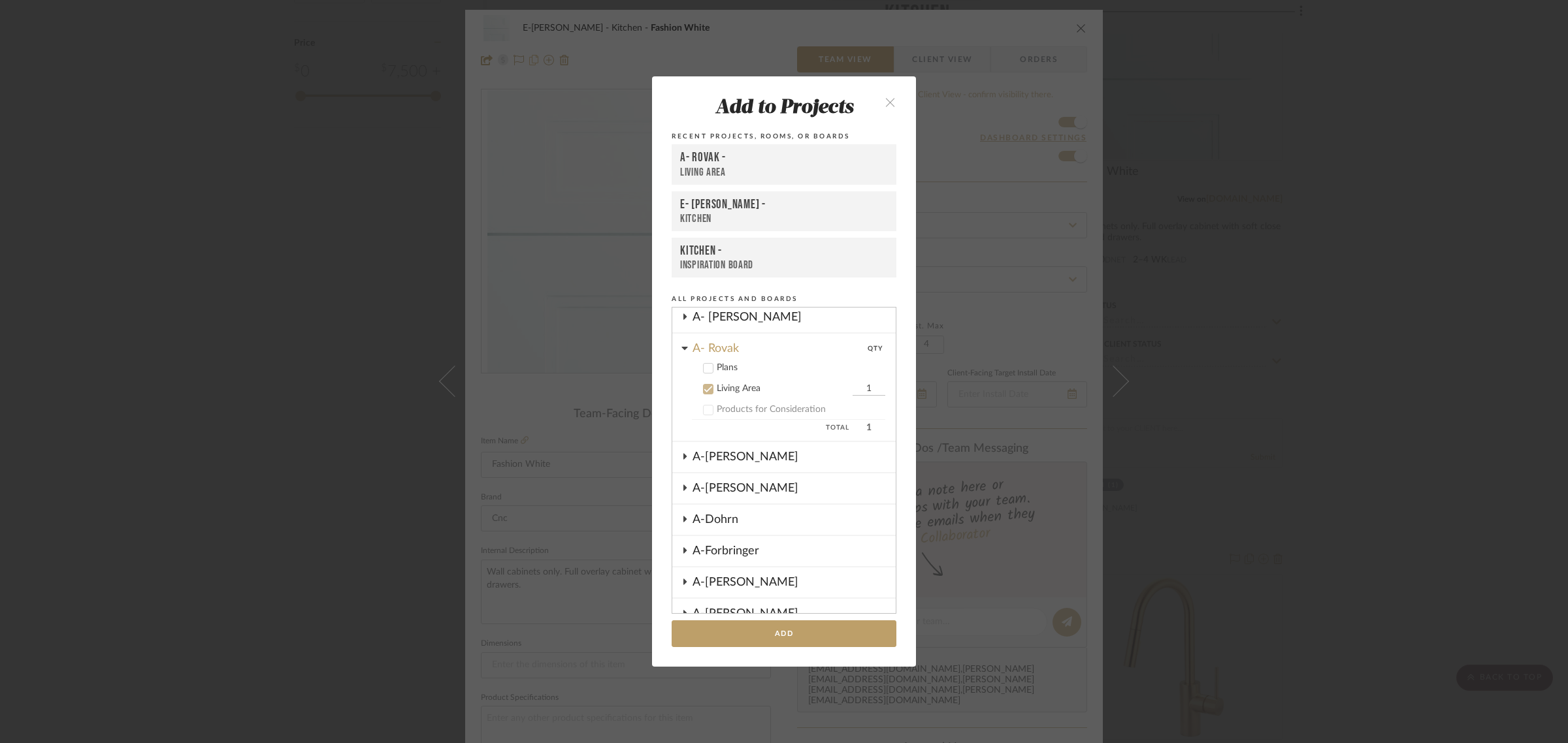
scroll to position [227, 0]
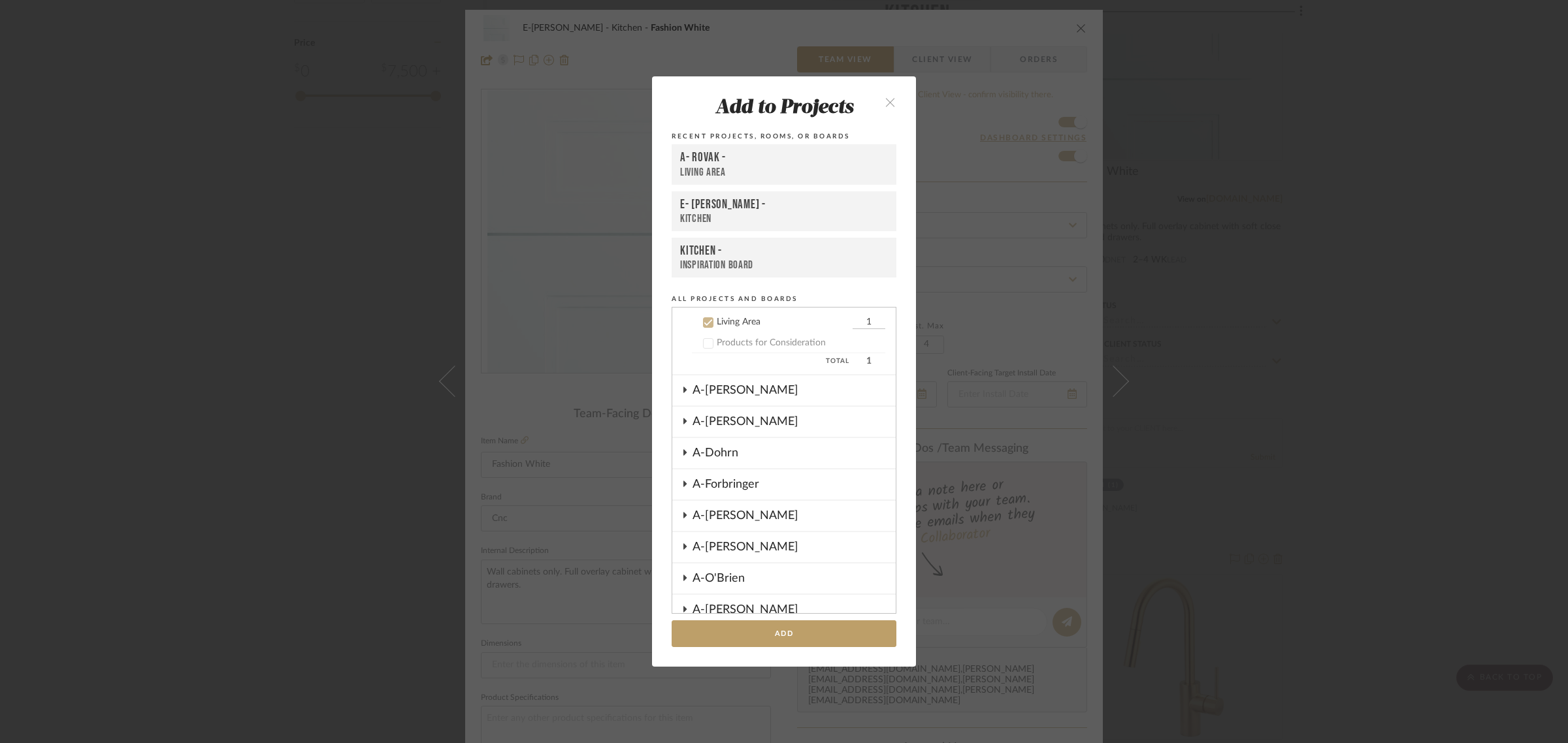
click at [884, 100] on icon "close" at bounding box center [890, 102] width 11 height 11
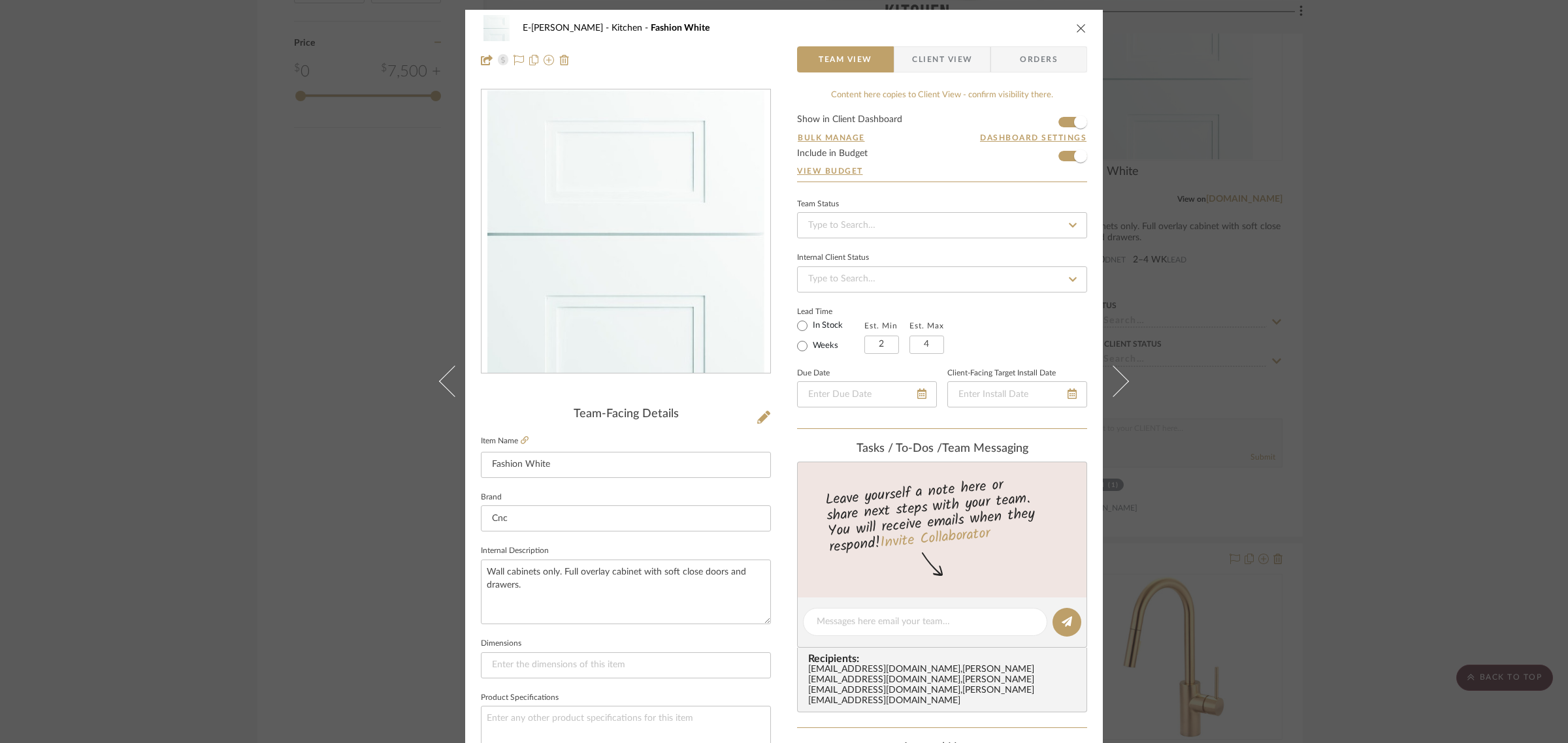
drag, startPoint x: 527, startPoint y: 59, endPoint x: 472, endPoint y: 72, distance: 56.5
click at [472, 72] on div "E-Murray Kitchen Fashion White Team View Client View Orders" at bounding box center [783, 43] width 637 height 68
click at [543, 60] on icon at bounding box center [548, 60] width 10 height 10
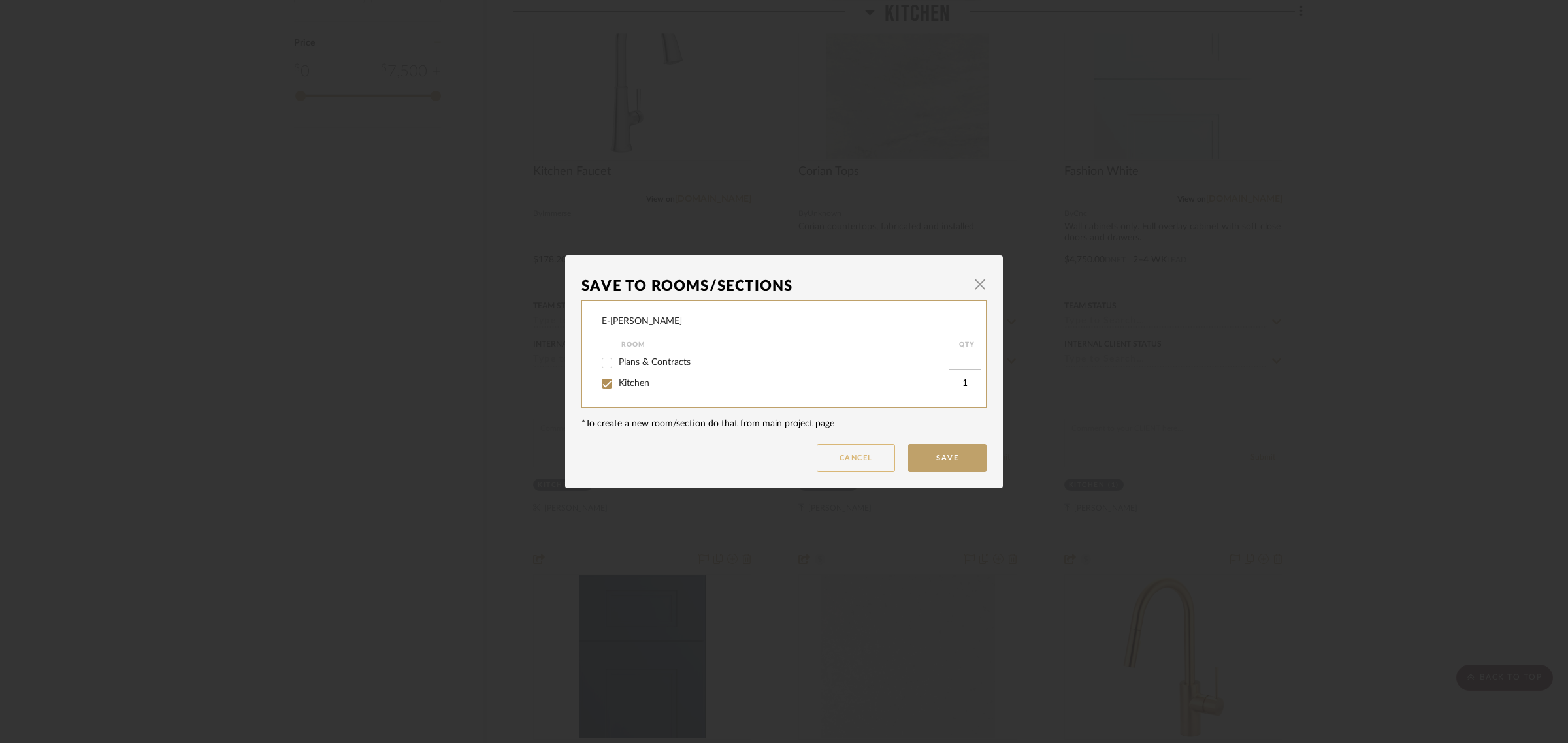
click at [830, 458] on button "Cancel" at bounding box center [856, 458] width 78 height 28
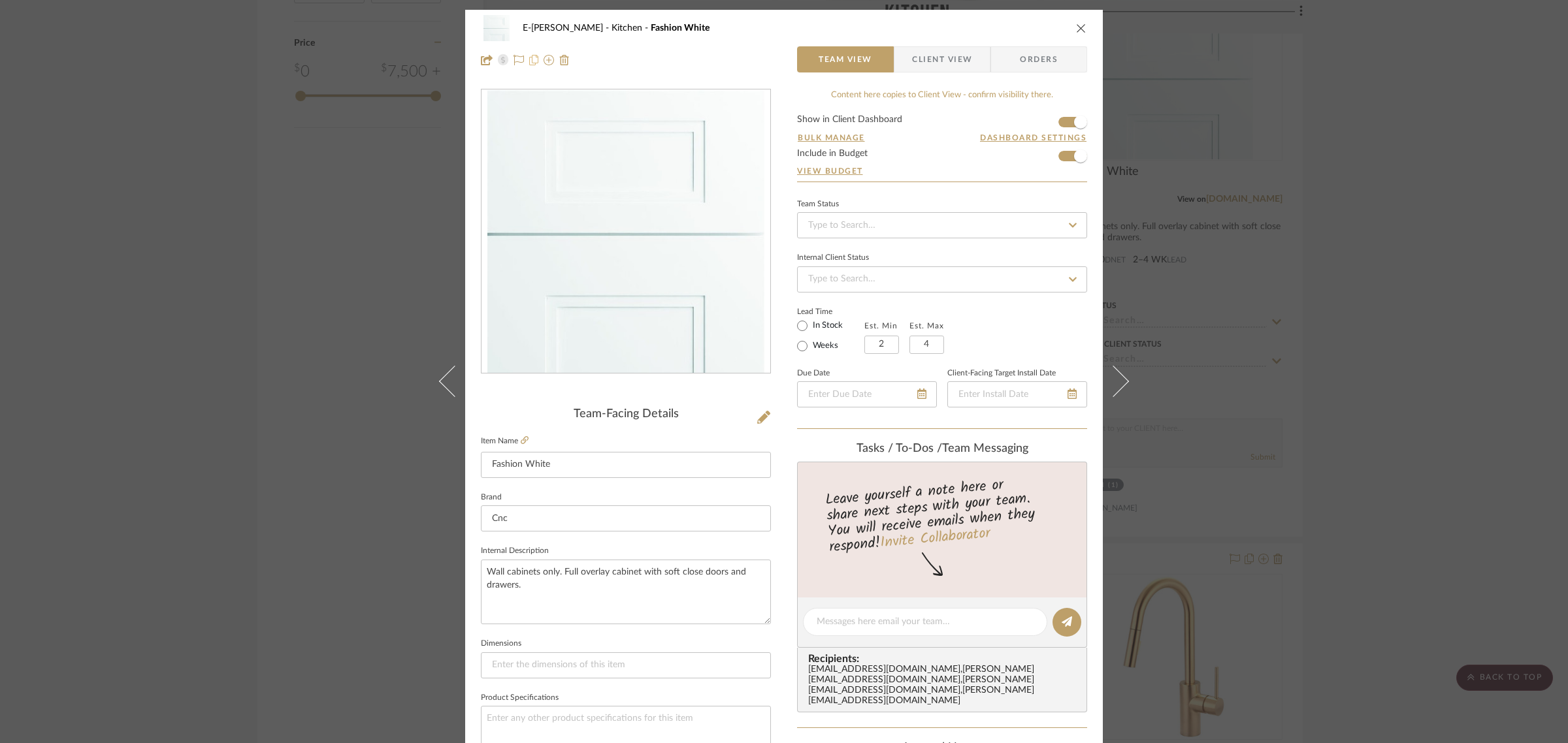
click at [529, 62] on icon at bounding box center [534, 60] width 9 height 10
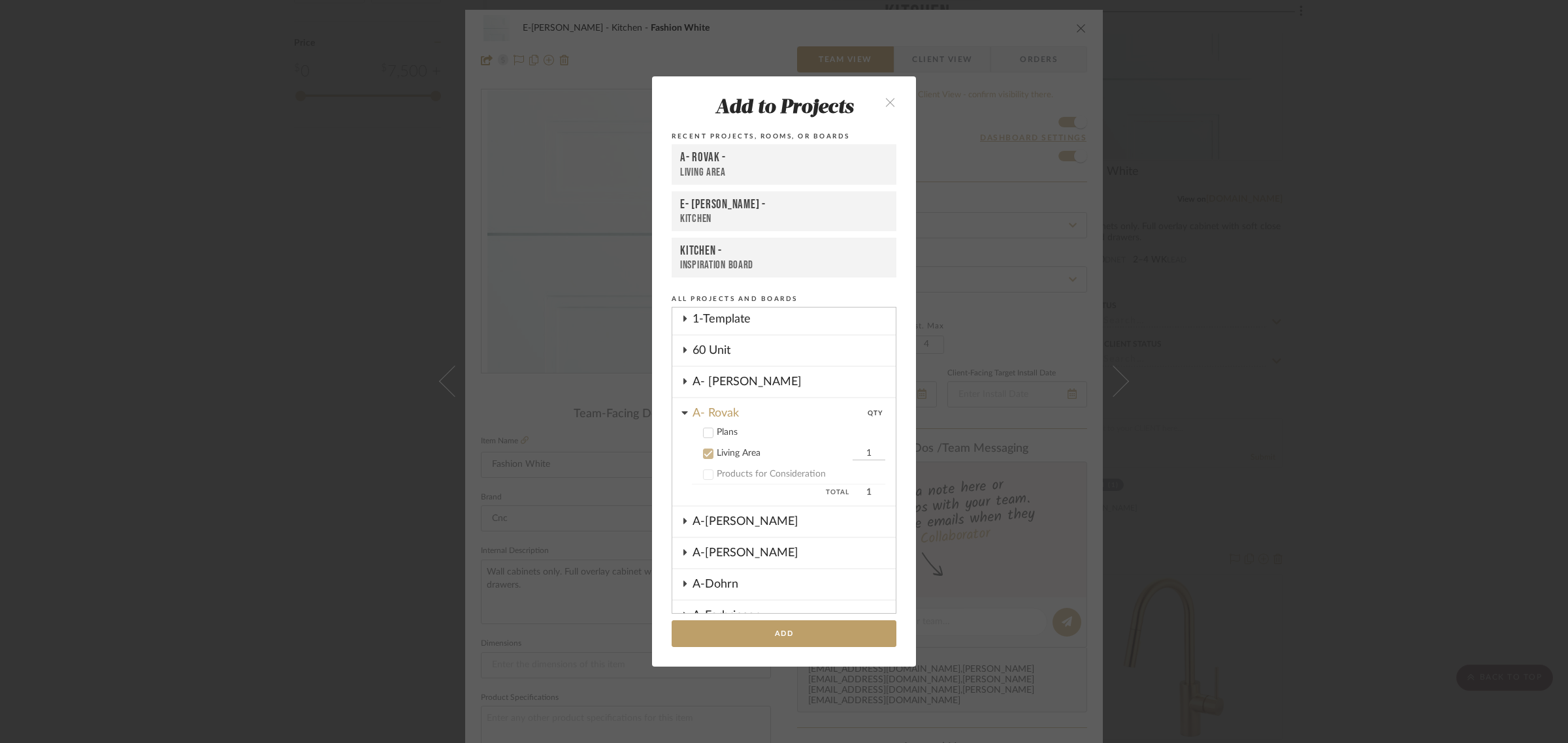
scroll to position [0, 0]
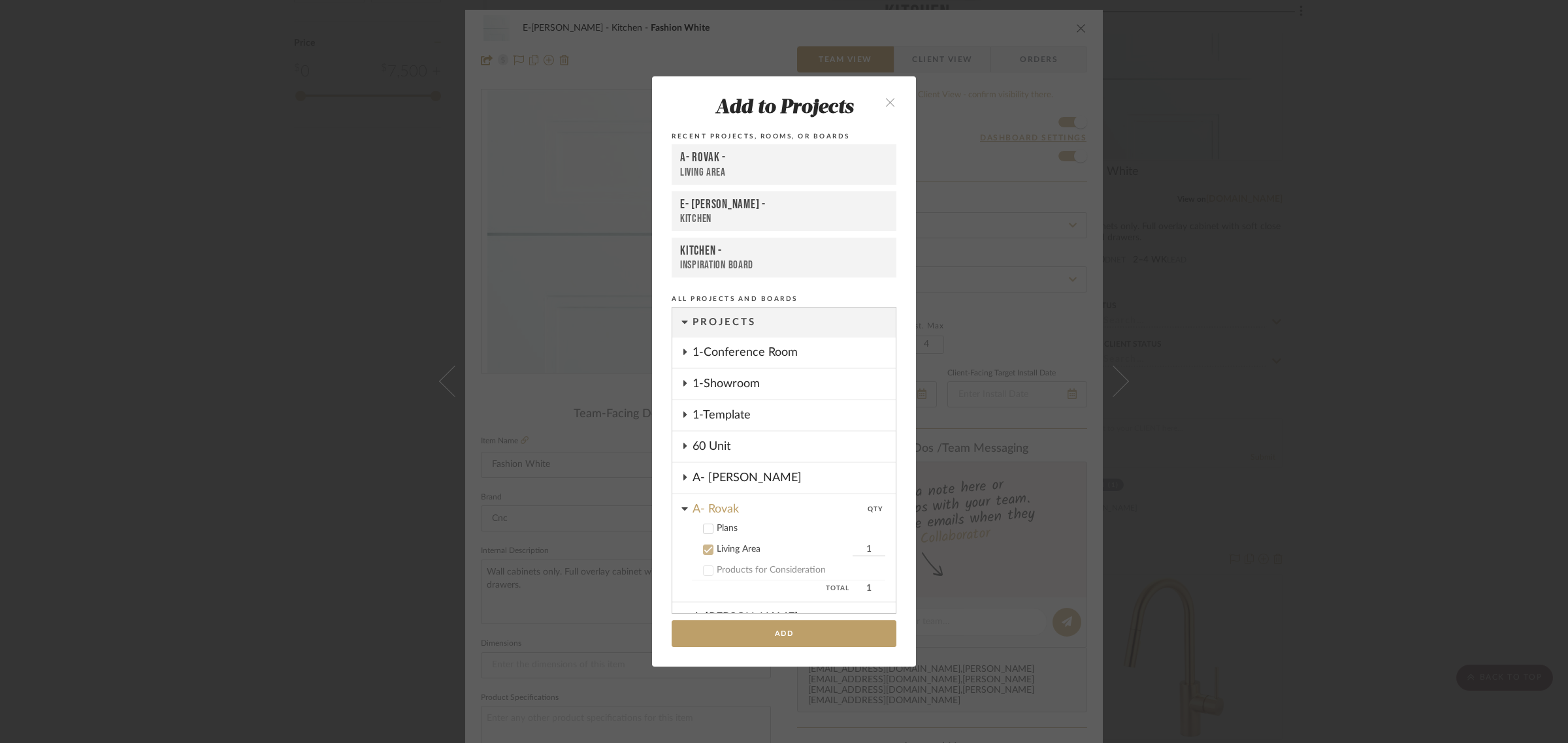
click at [709, 543] on label "Living Area 1" at bounding box center [788, 549] width 194 height 13
click at [675, 507] on cdk-nested-tree-node "A- Rovak Plans Living Area Products for Consideration" at bounding box center [783, 540] width 223 height 92
click at [681, 507] on icon at bounding box center [684, 509] width 5 height 3
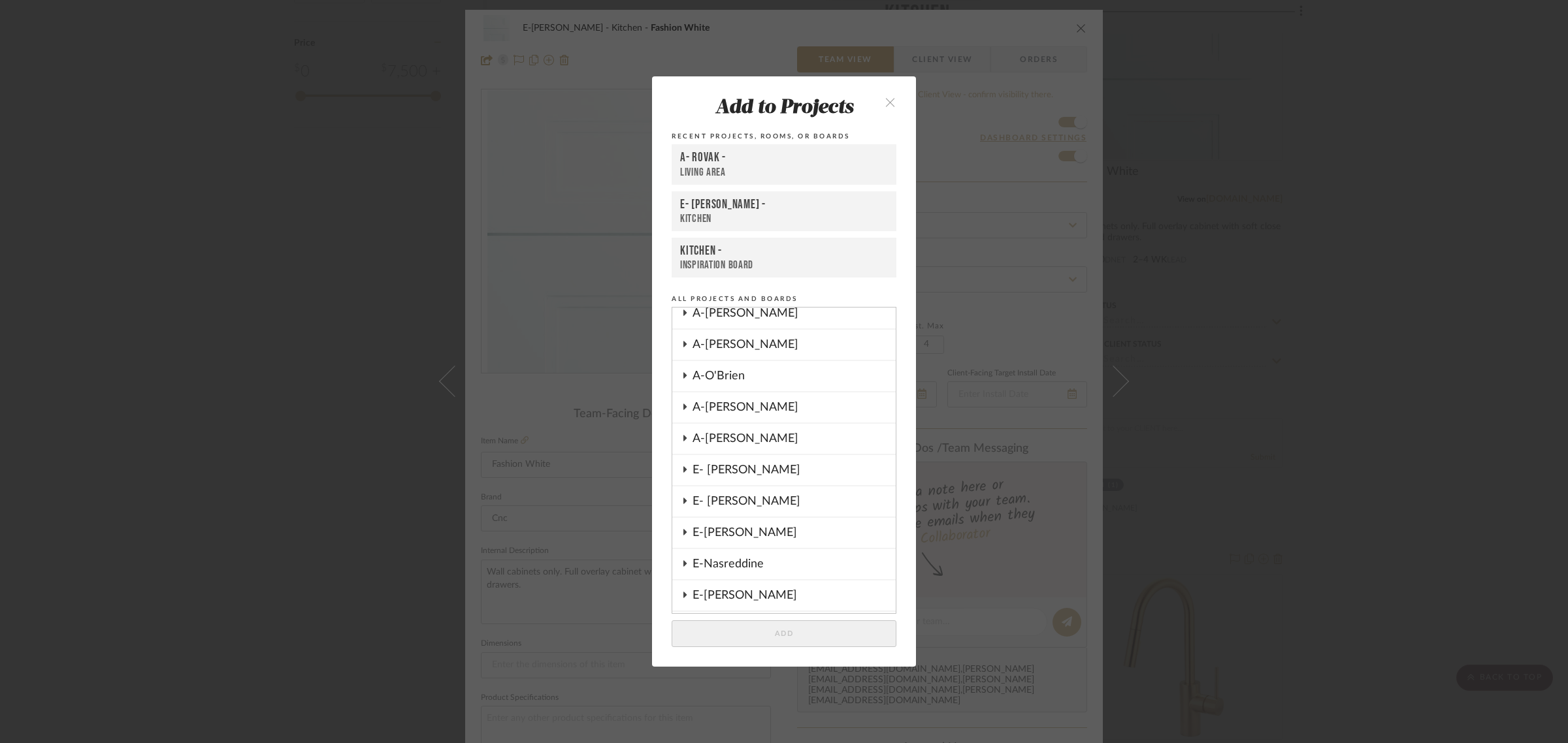
scroll to position [347, 0]
click at [877, 101] on button "close" at bounding box center [890, 101] width 38 height 27
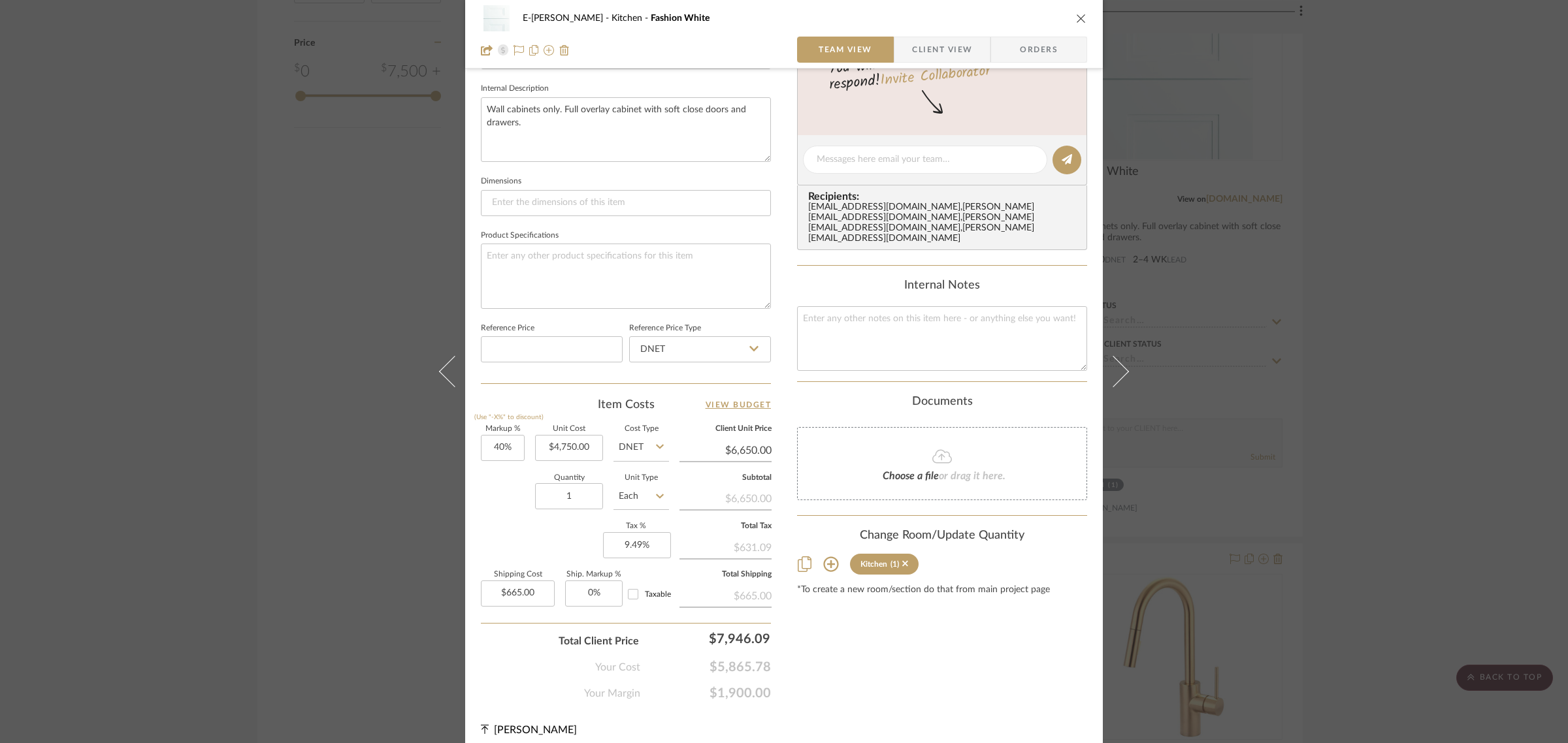
scroll to position [472, 0]
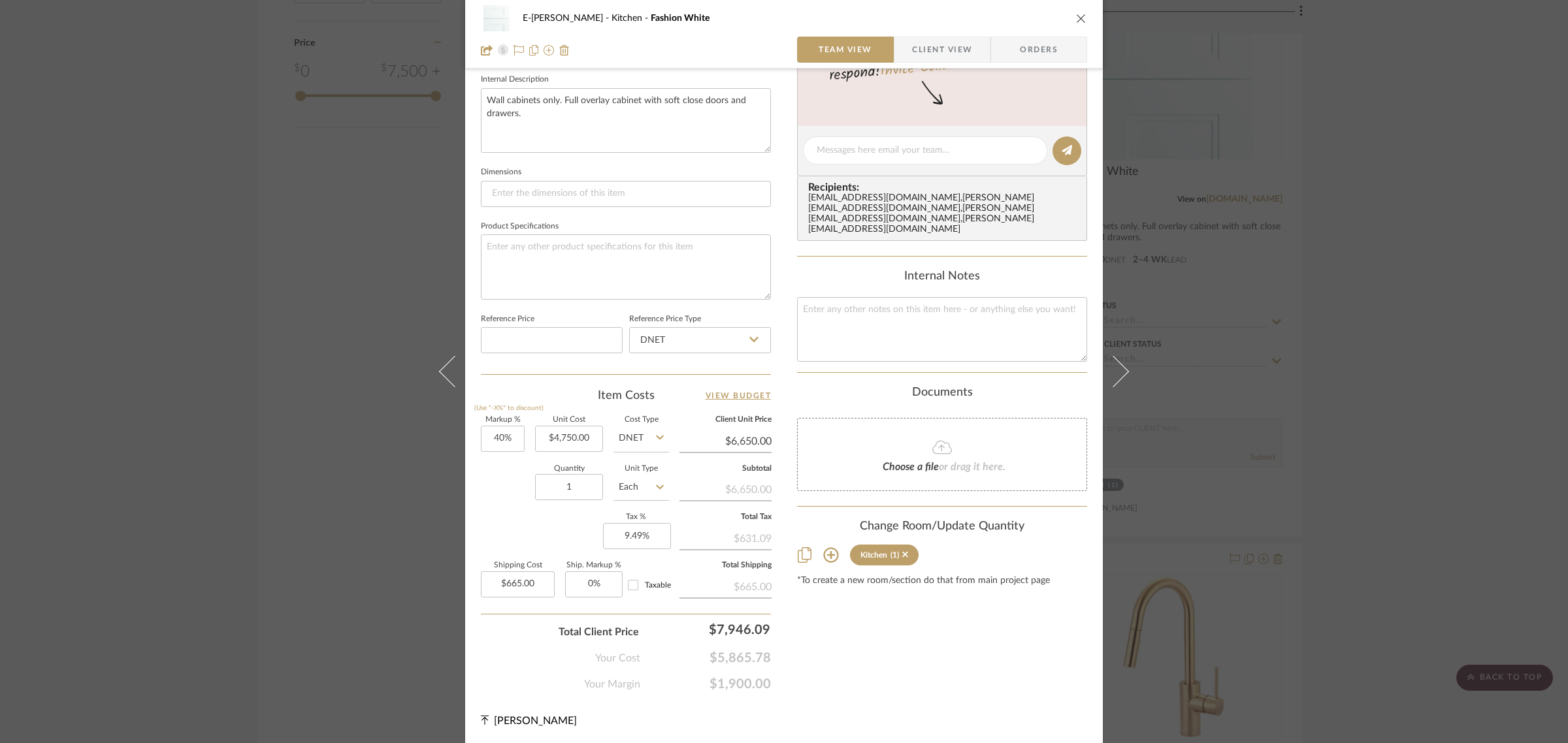
click at [826, 548] on icon at bounding box center [830, 555] width 15 height 15
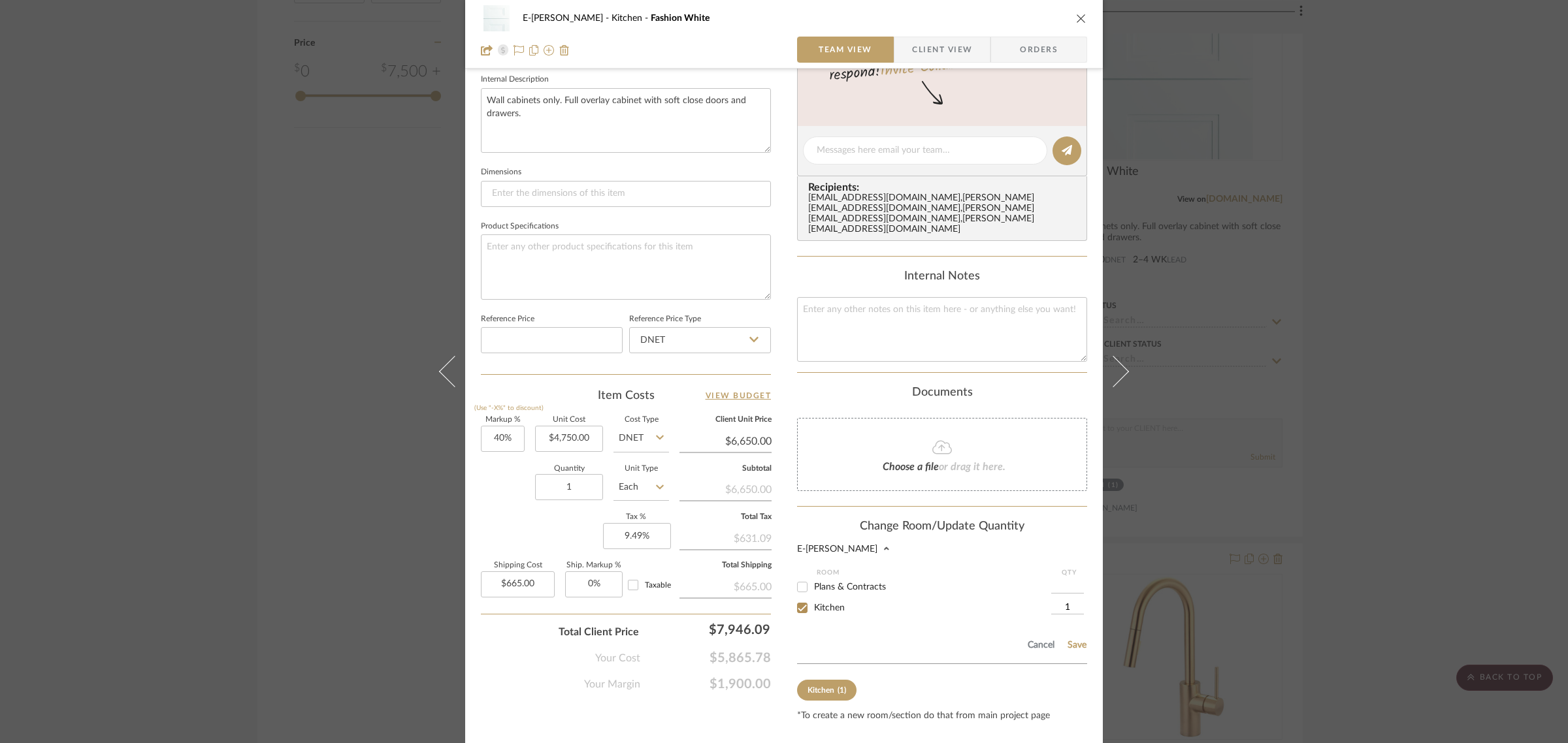
click at [1076, 17] on icon "close" at bounding box center [1080, 18] width 10 height 10
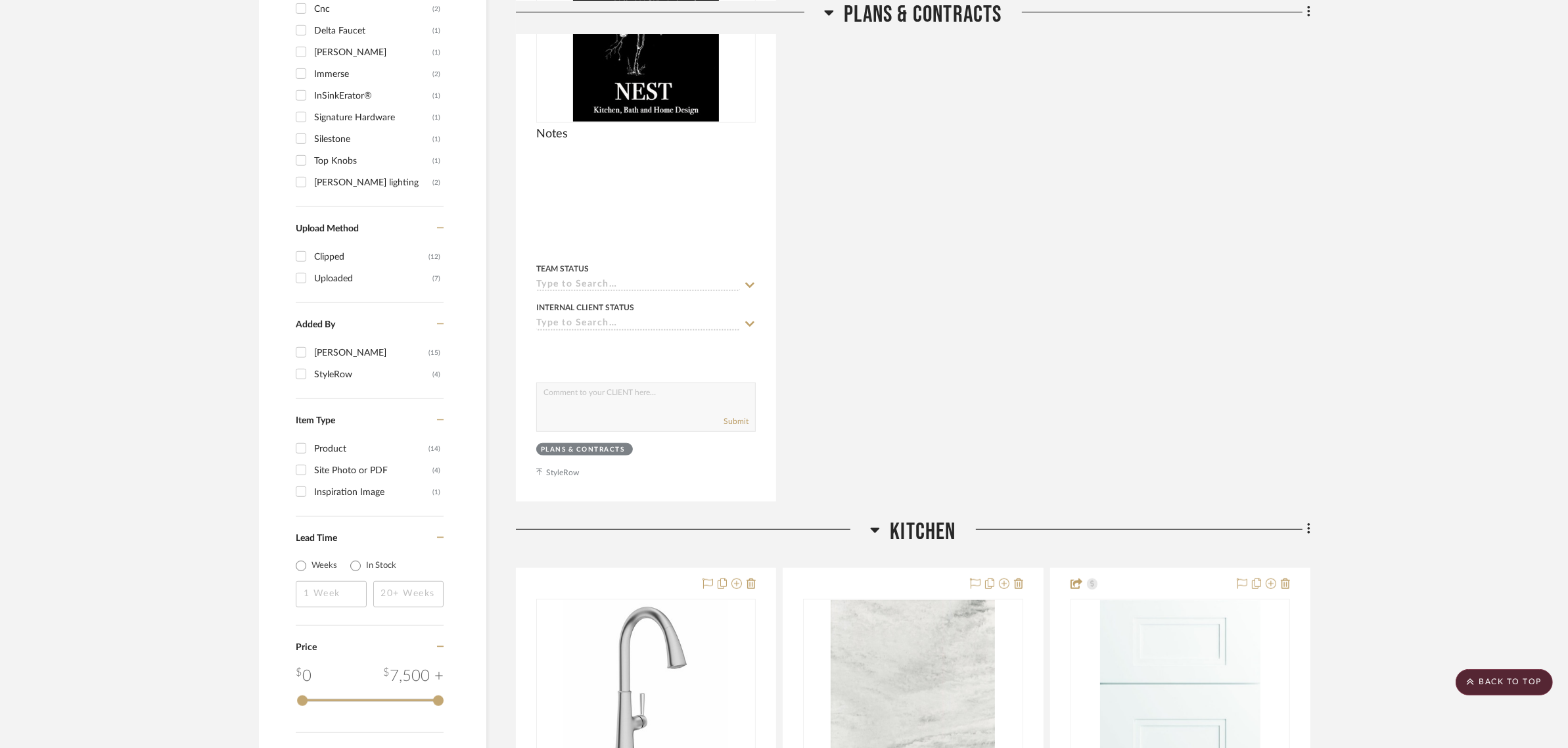
scroll to position [986, 0]
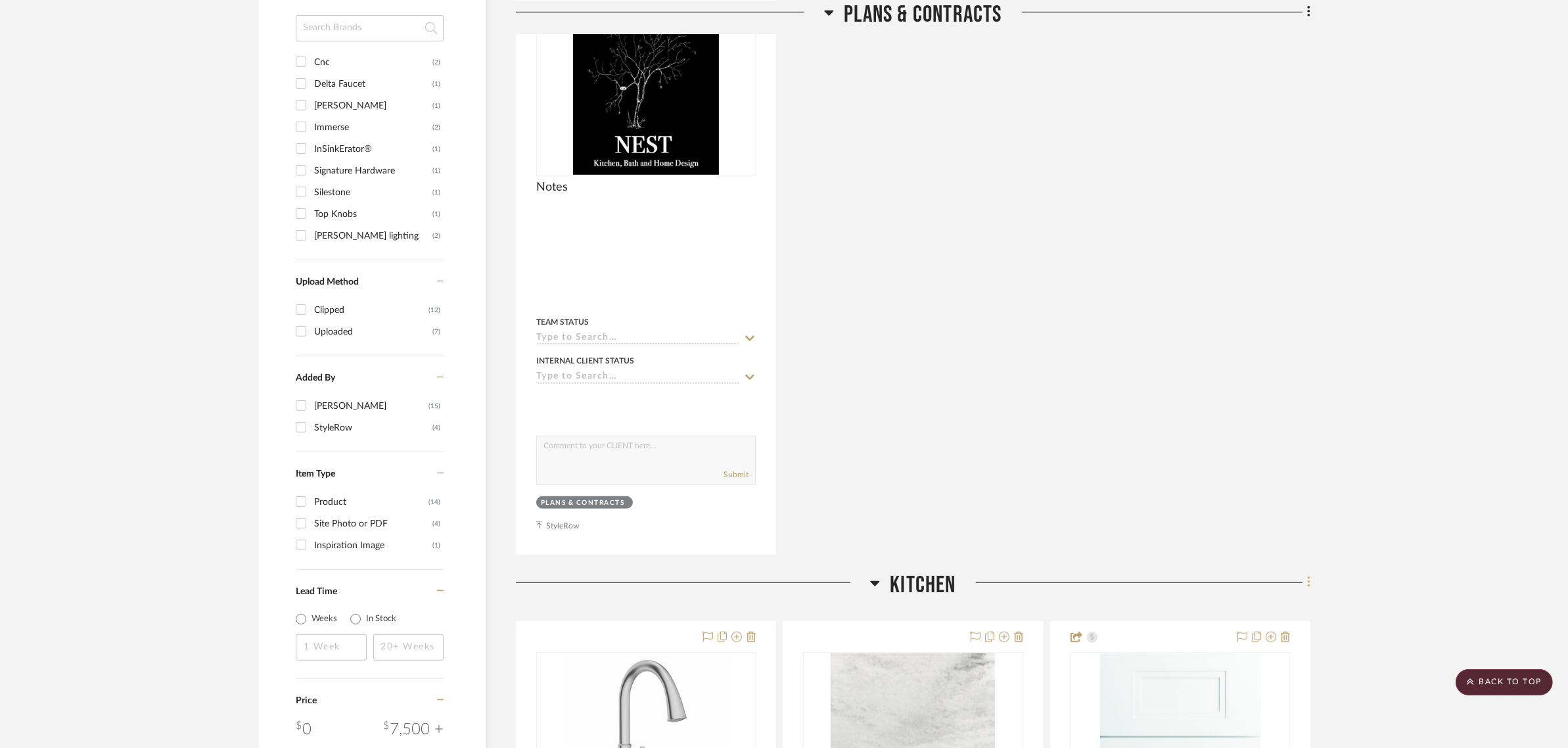
click at [1305, 581] on fa-icon at bounding box center [1307, 584] width 9 height 21
click at [1279, 459] on span "Add Room Below" at bounding box center [1247, 458] width 70 height 11
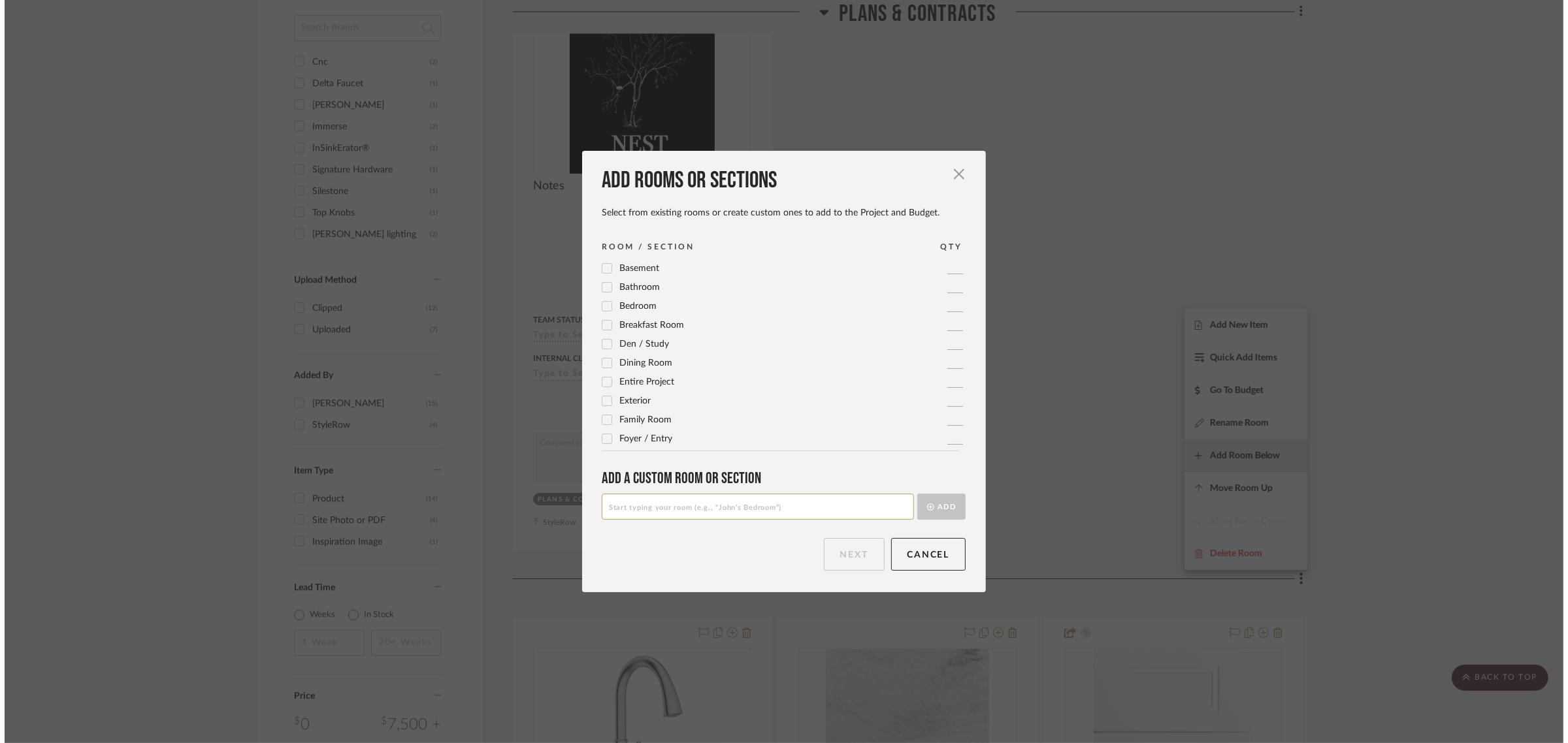
scroll to position [0, 0]
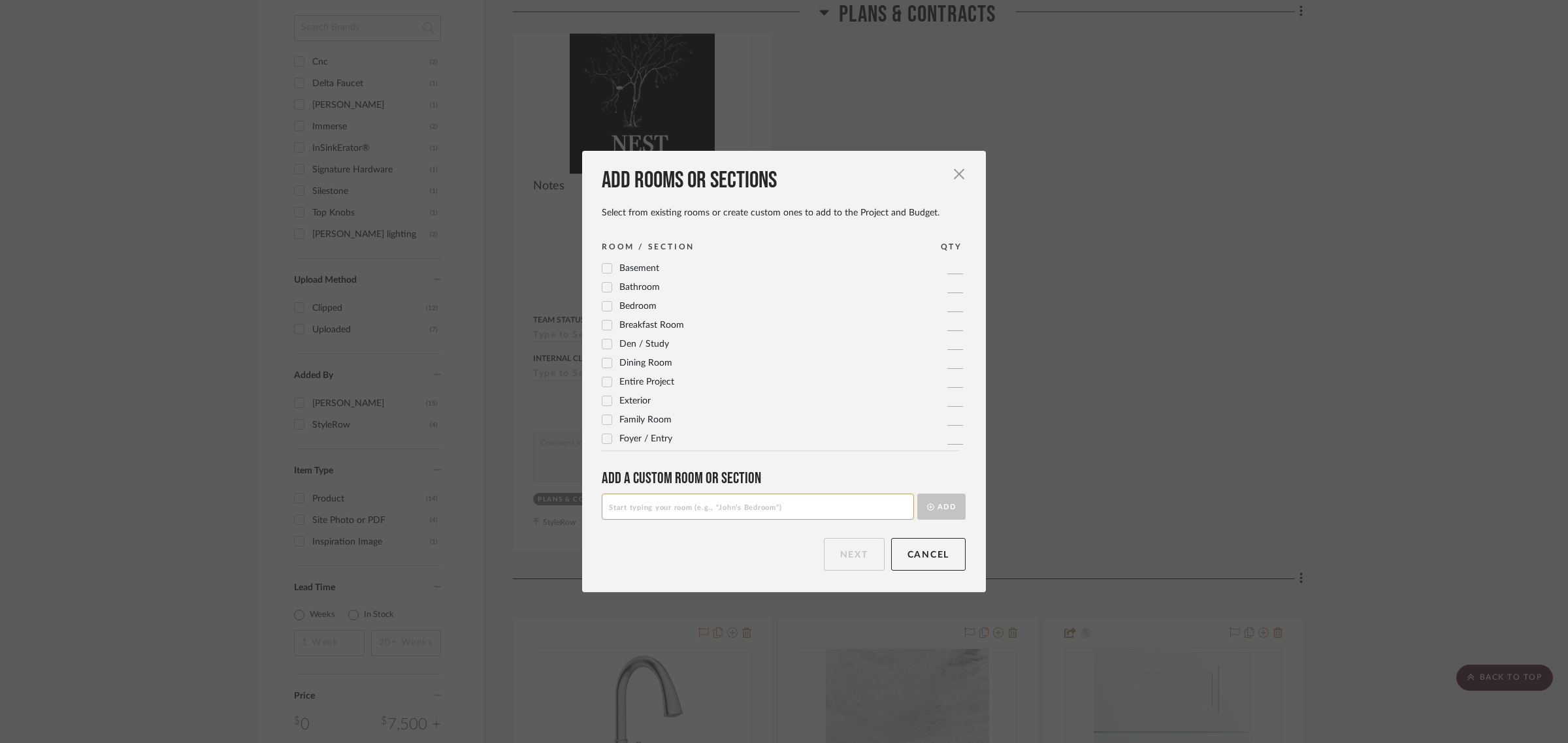
click at [654, 504] on input at bounding box center [757, 506] width 312 height 26
type input "Kitchen Insurance"
click at [949, 506] on button "Add" at bounding box center [942, 506] width 49 height 26
click at [854, 553] on button "Next" at bounding box center [854, 555] width 60 height 33
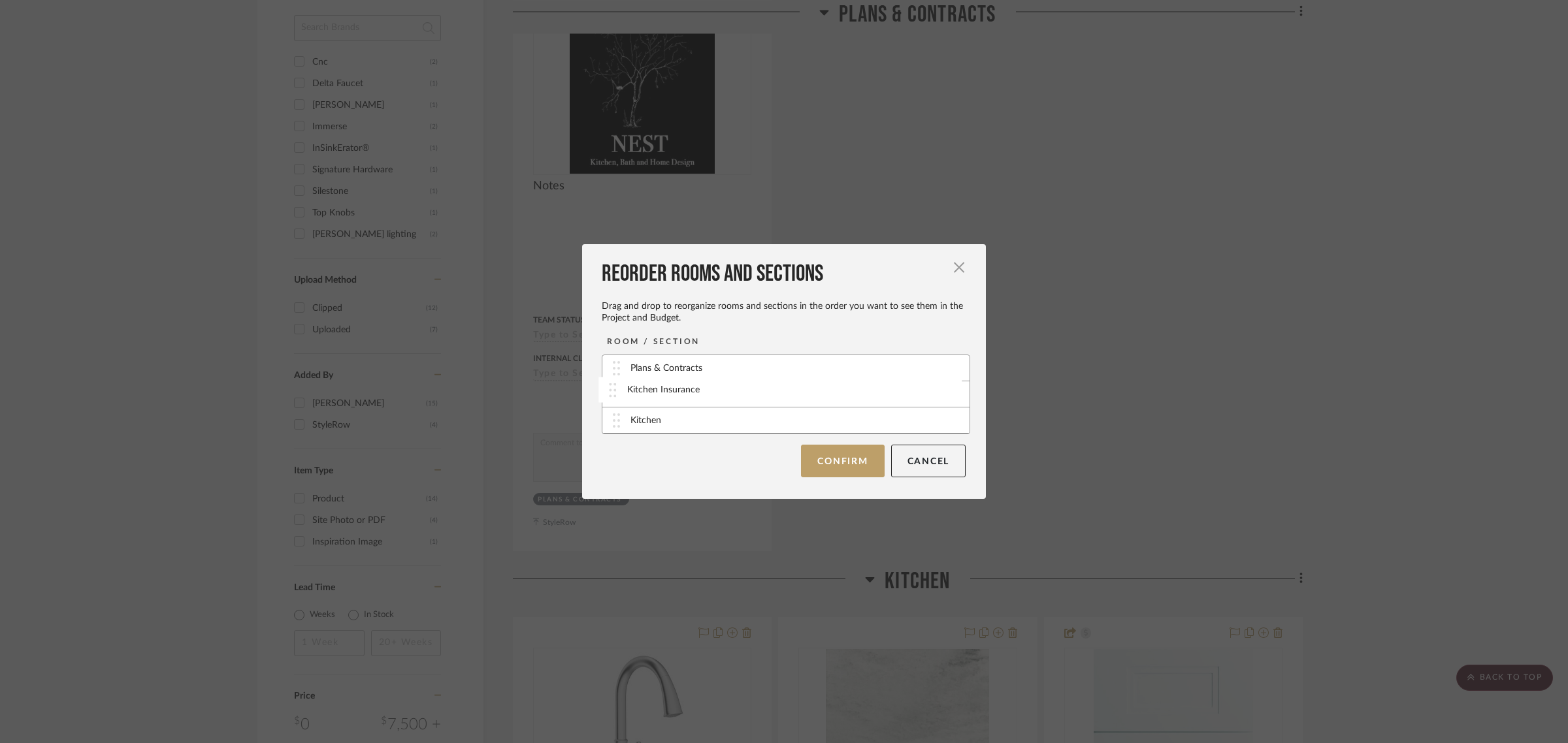
drag, startPoint x: 631, startPoint y: 426, endPoint x: 632, endPoint y: 396, distance: 30.0
click at [844, 458] on button "Confirm" at bounding box center [843, 461] width 83 height 33
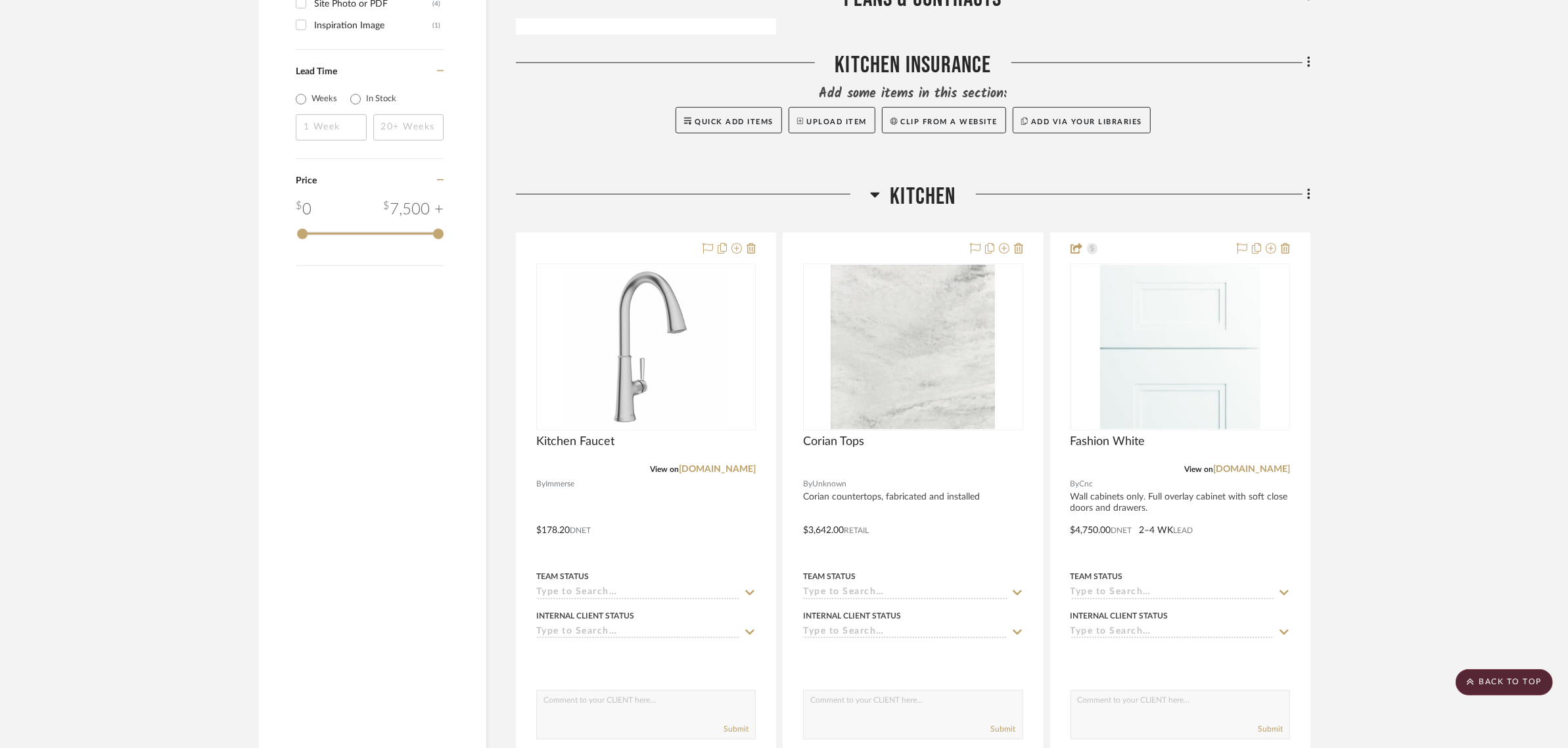
scroll to position [1561, 0]
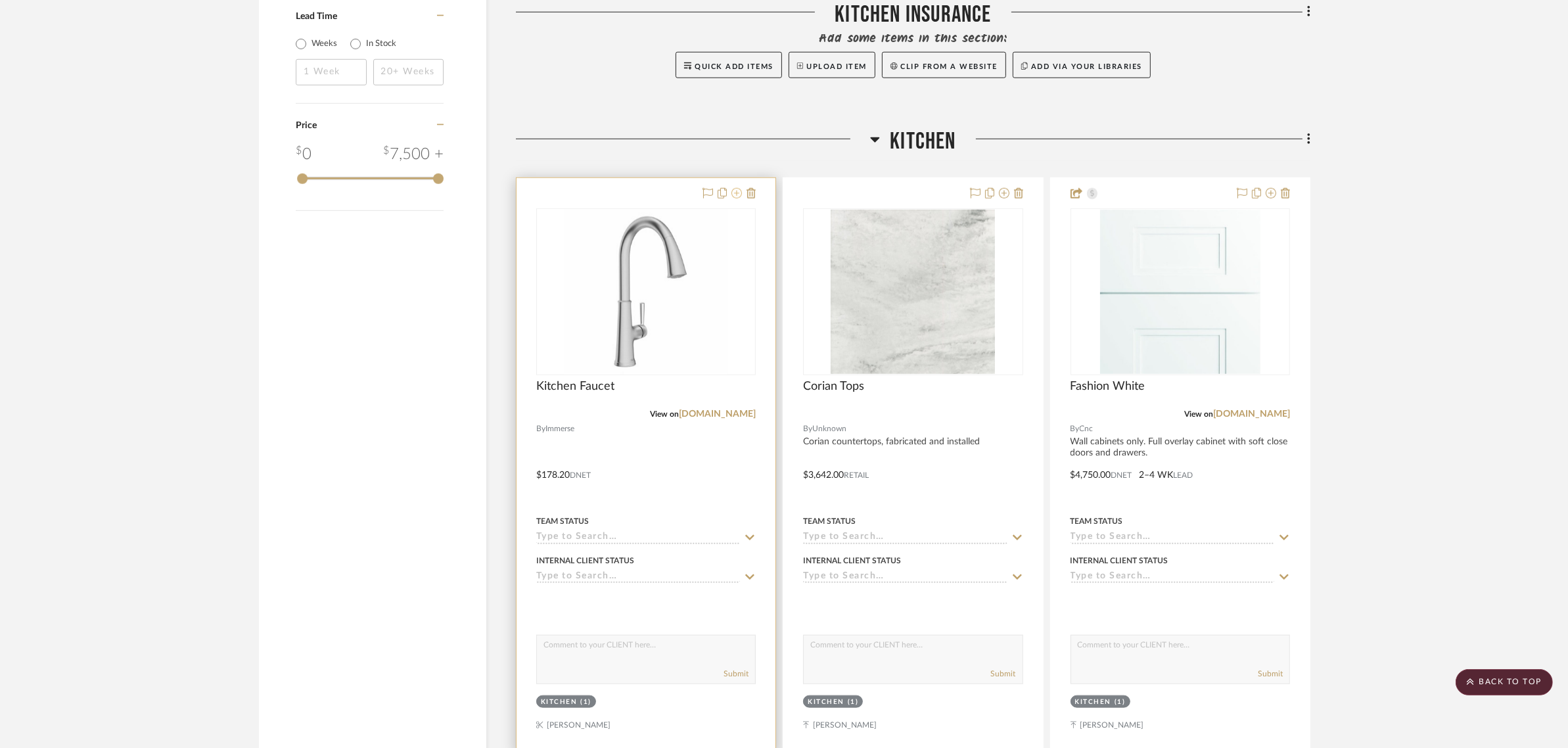
click at [737, 194] on icon at bounding box center [736, 193] width 10 height 10
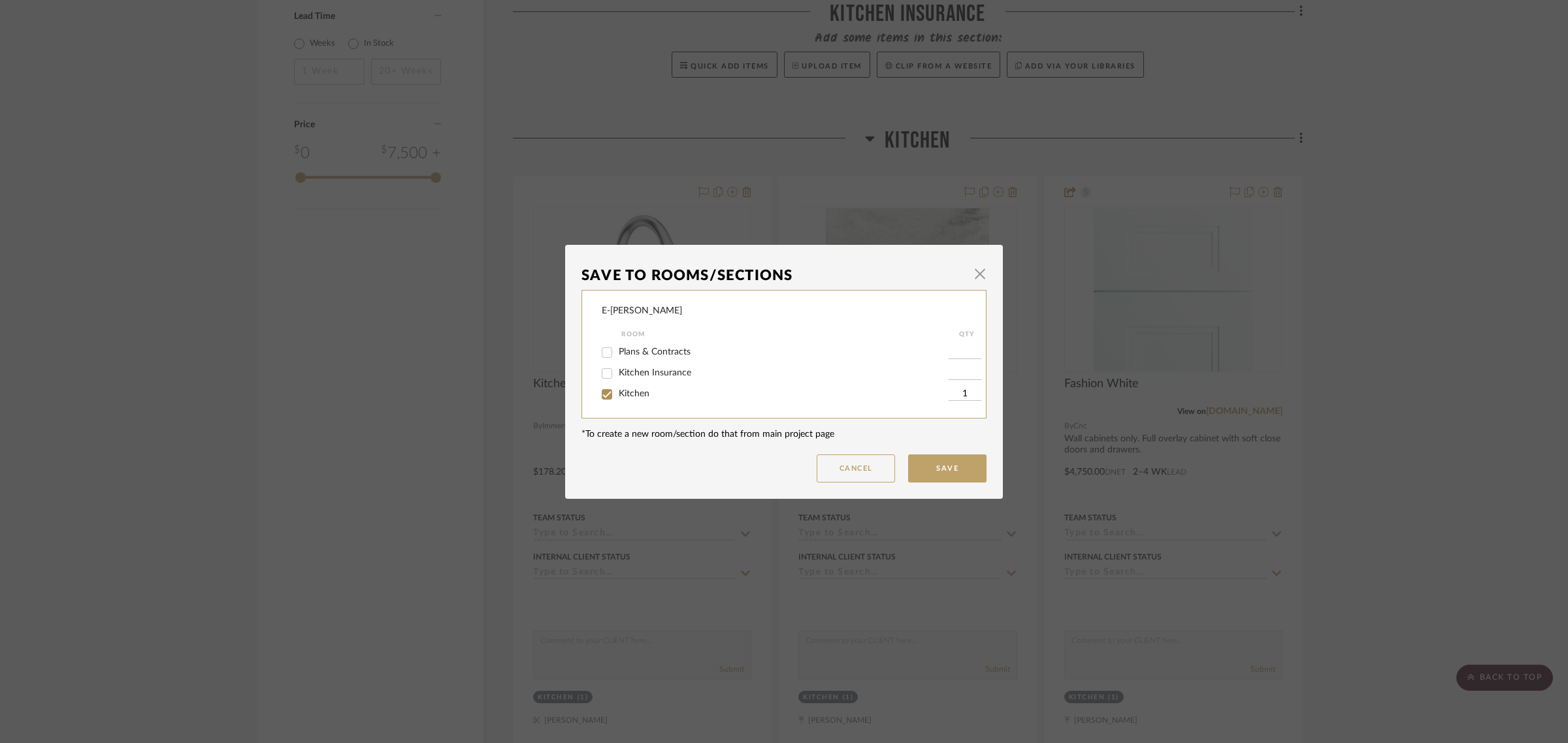
click at [633, 369] on span "Kitchen Insurance" at bounding box center [655, 373] width 72 height 9
click at [617, 369] on input "Kitchen Insurance" at bounding box center [607, 373] width 21 height 21
checkbox input "true"
type input "1"
click at [929, 465] on button "Save" at bounding box center [947, 469] width 78 height 28
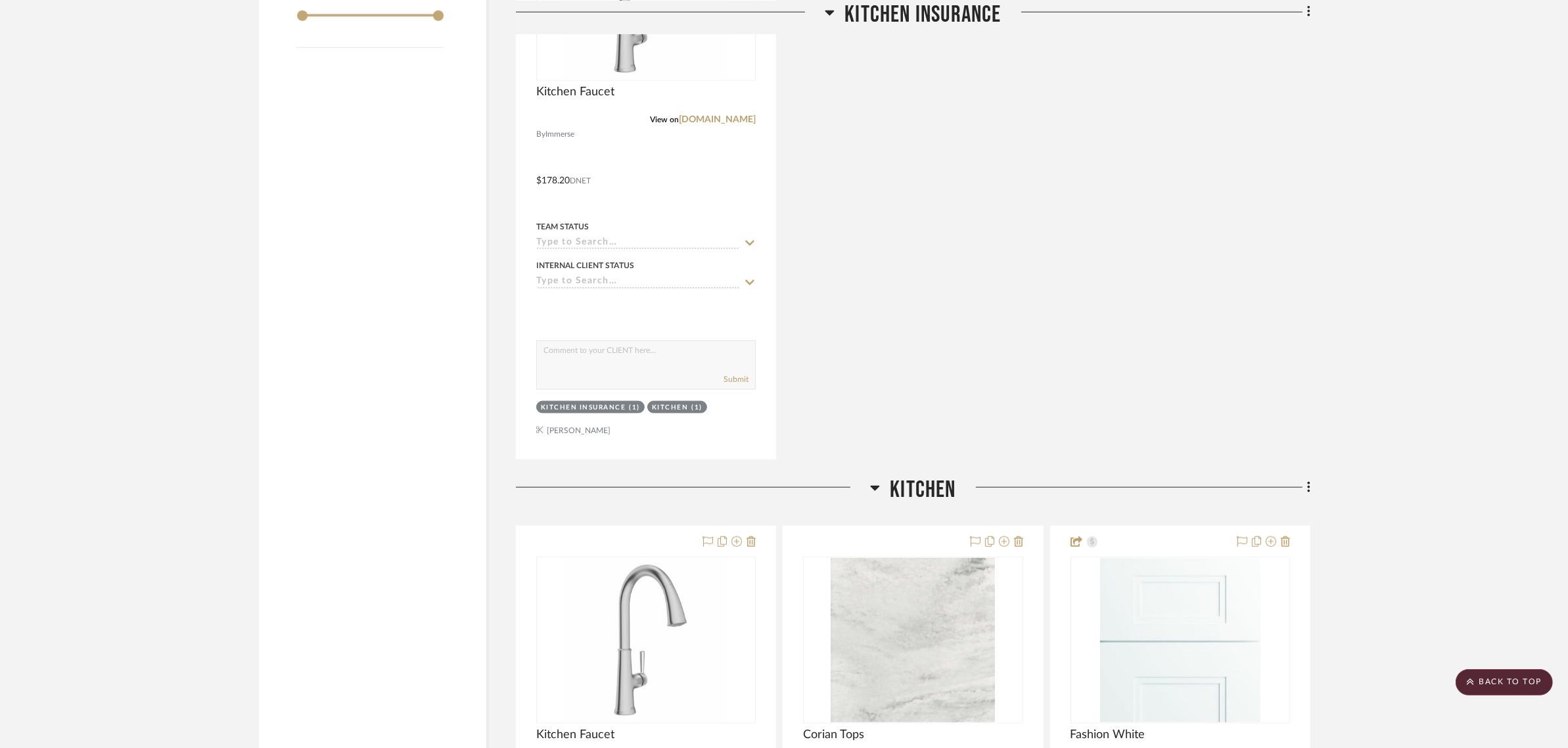
scroll to position [1808, 0]
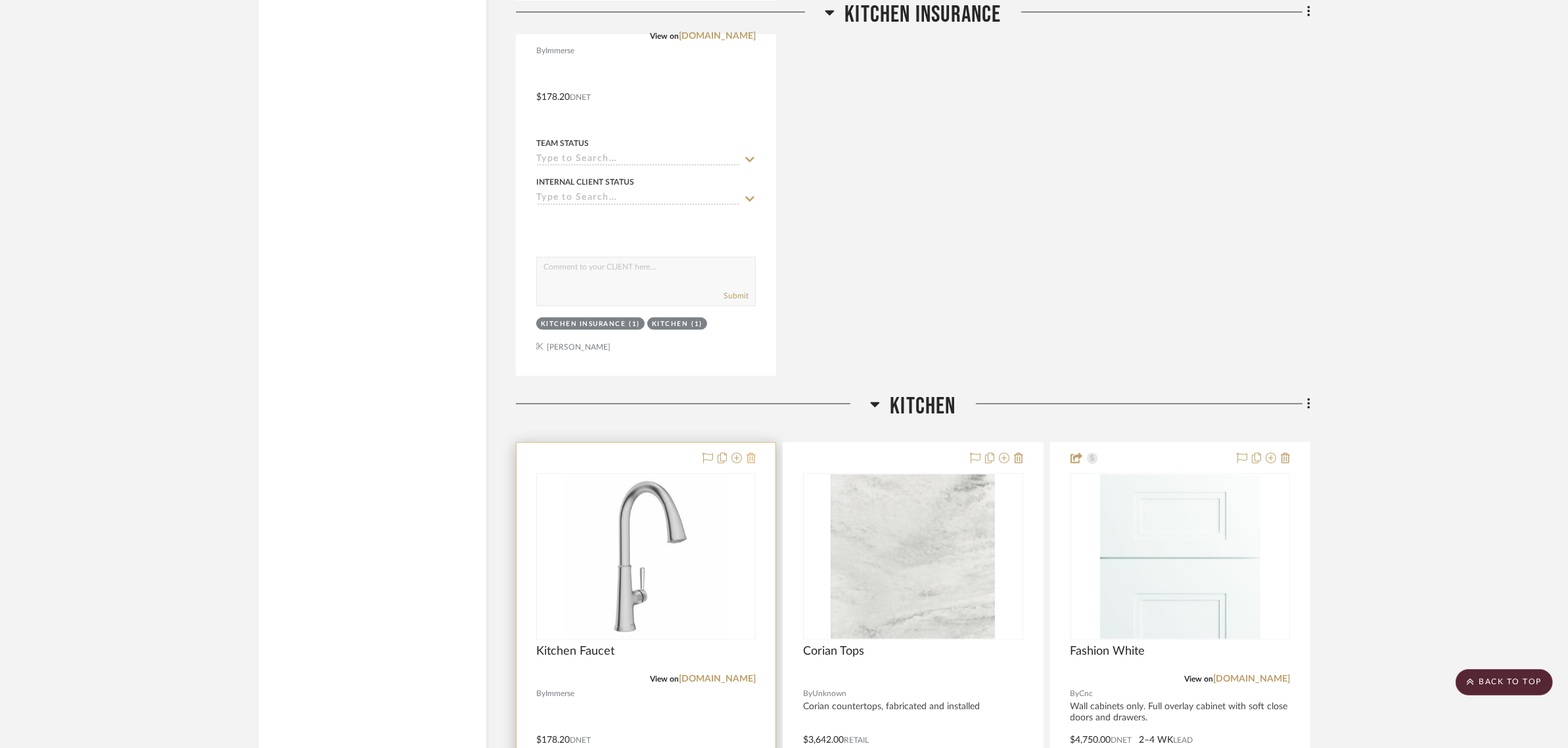
click at [749, 458] on icon at bounding box center [752, 458] width 9 height 10
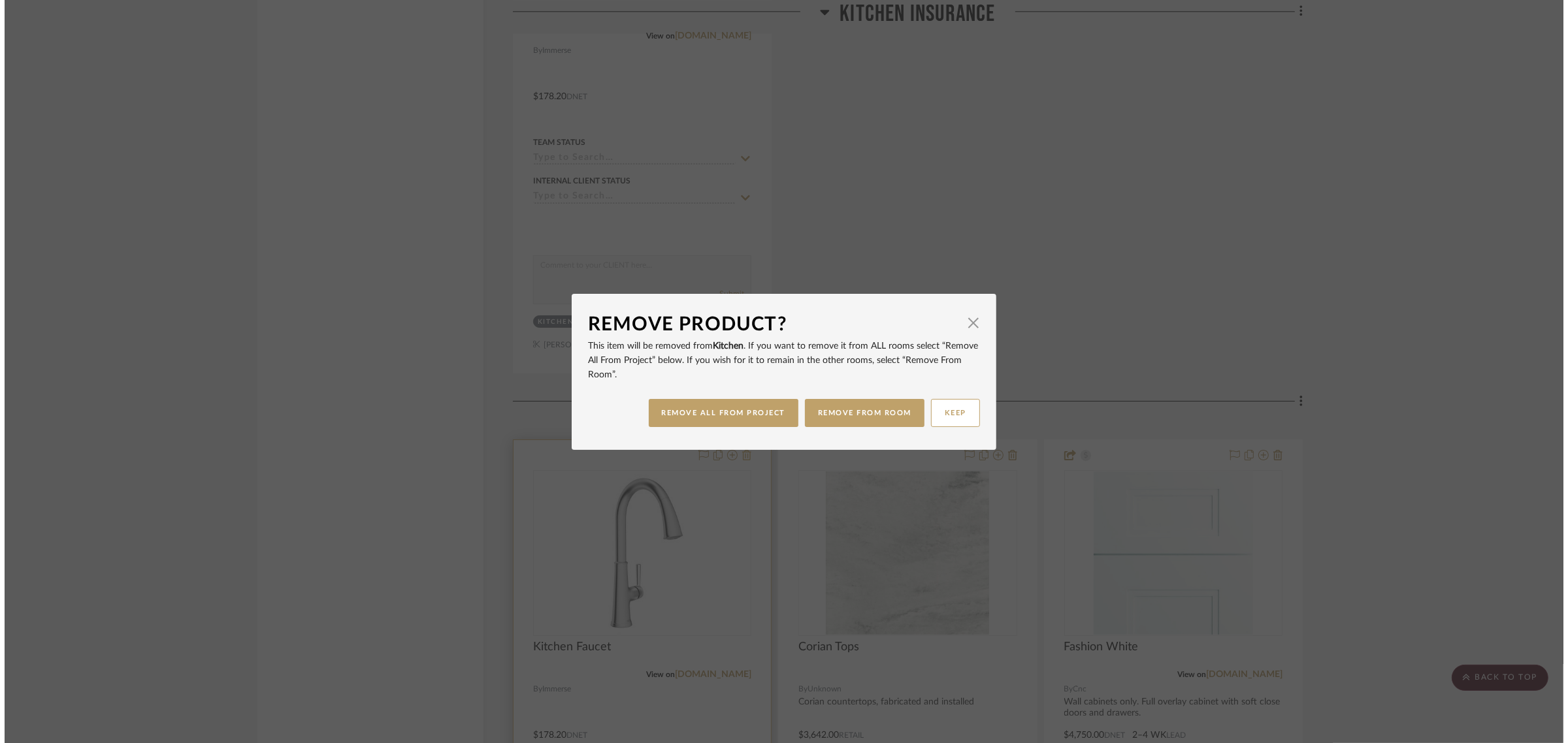
scroll to position [0, 0]
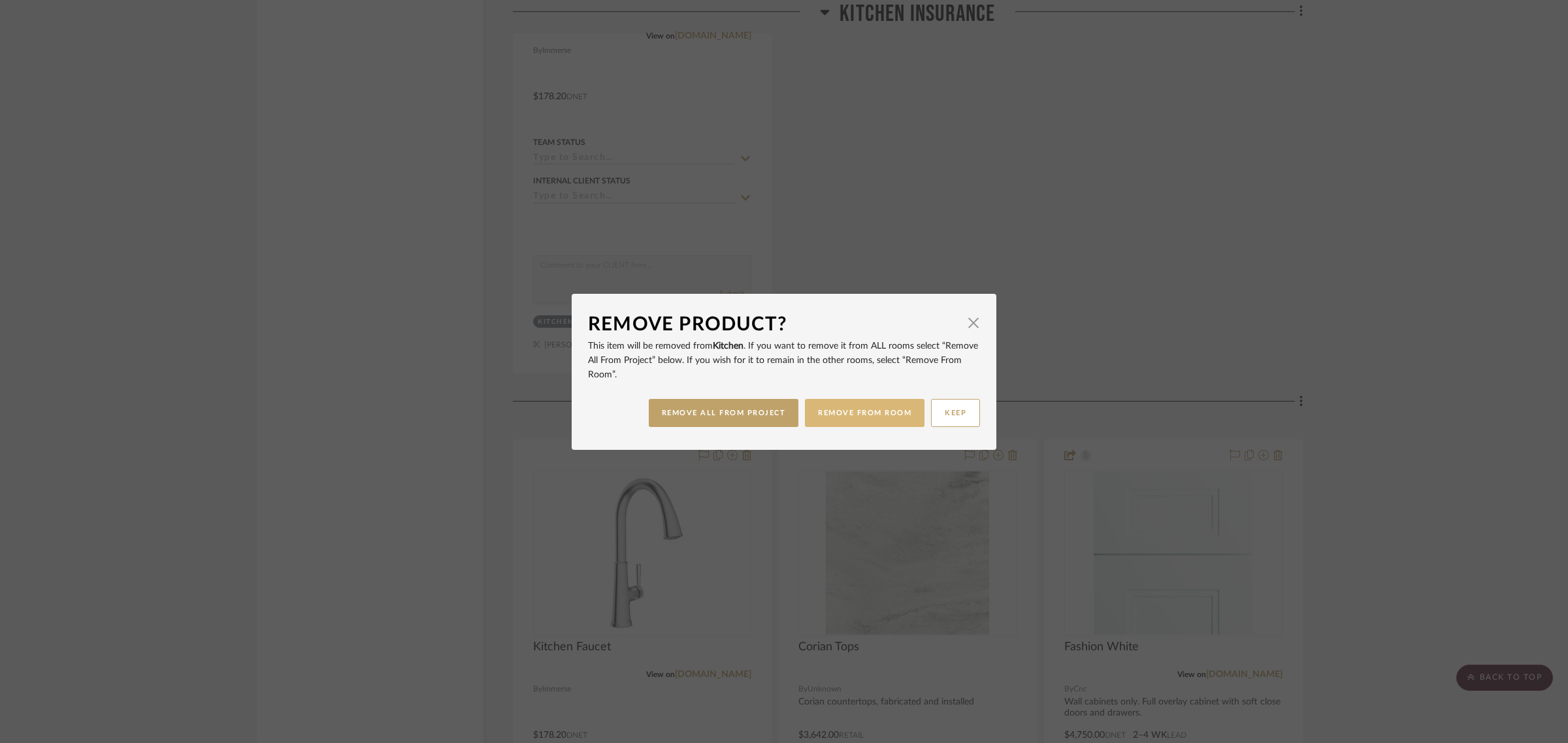
click at [861, 415] on button "REMOVE FROM ROOM" at bounding box center [865, 413] width 119 height 28
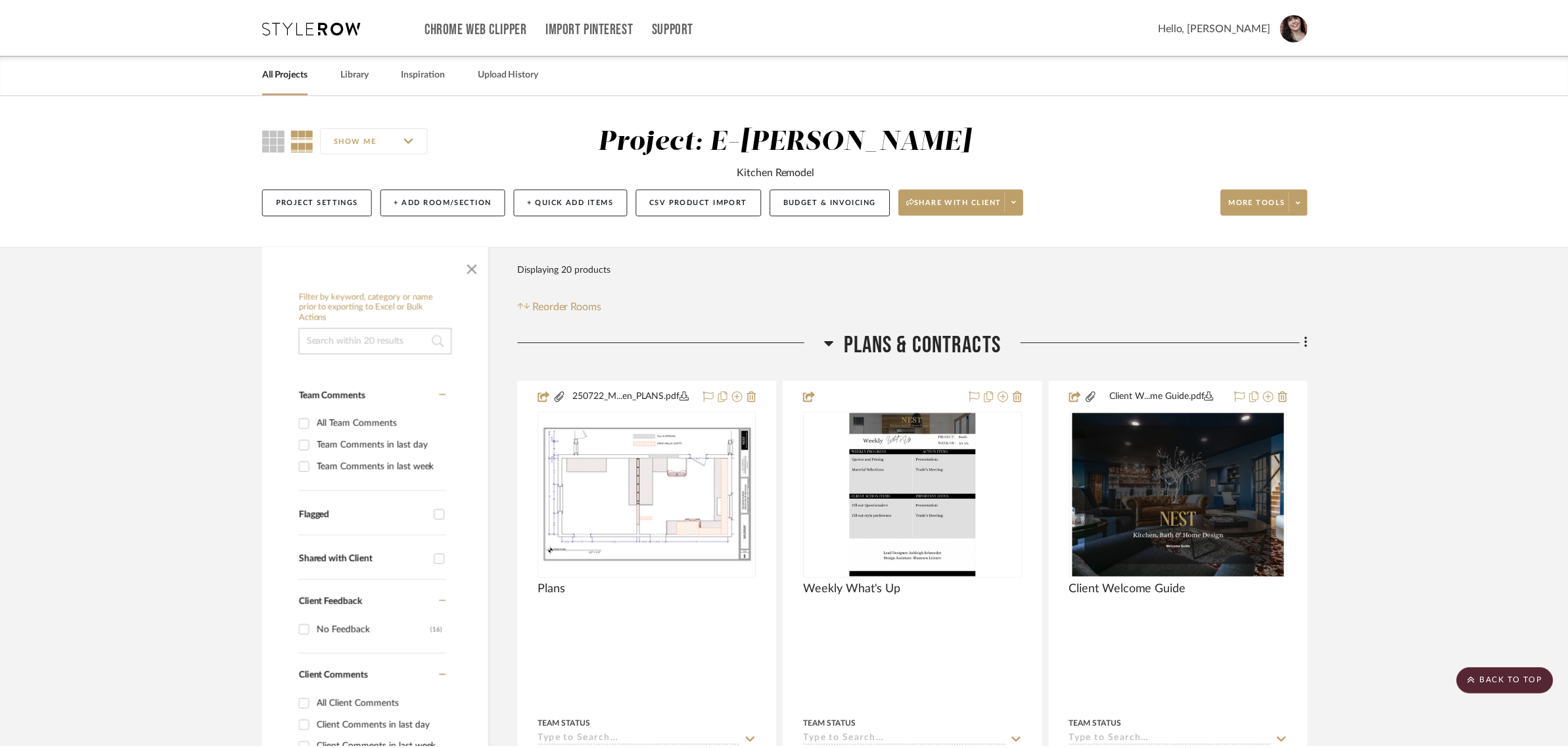
scroll to position [1808, 0]
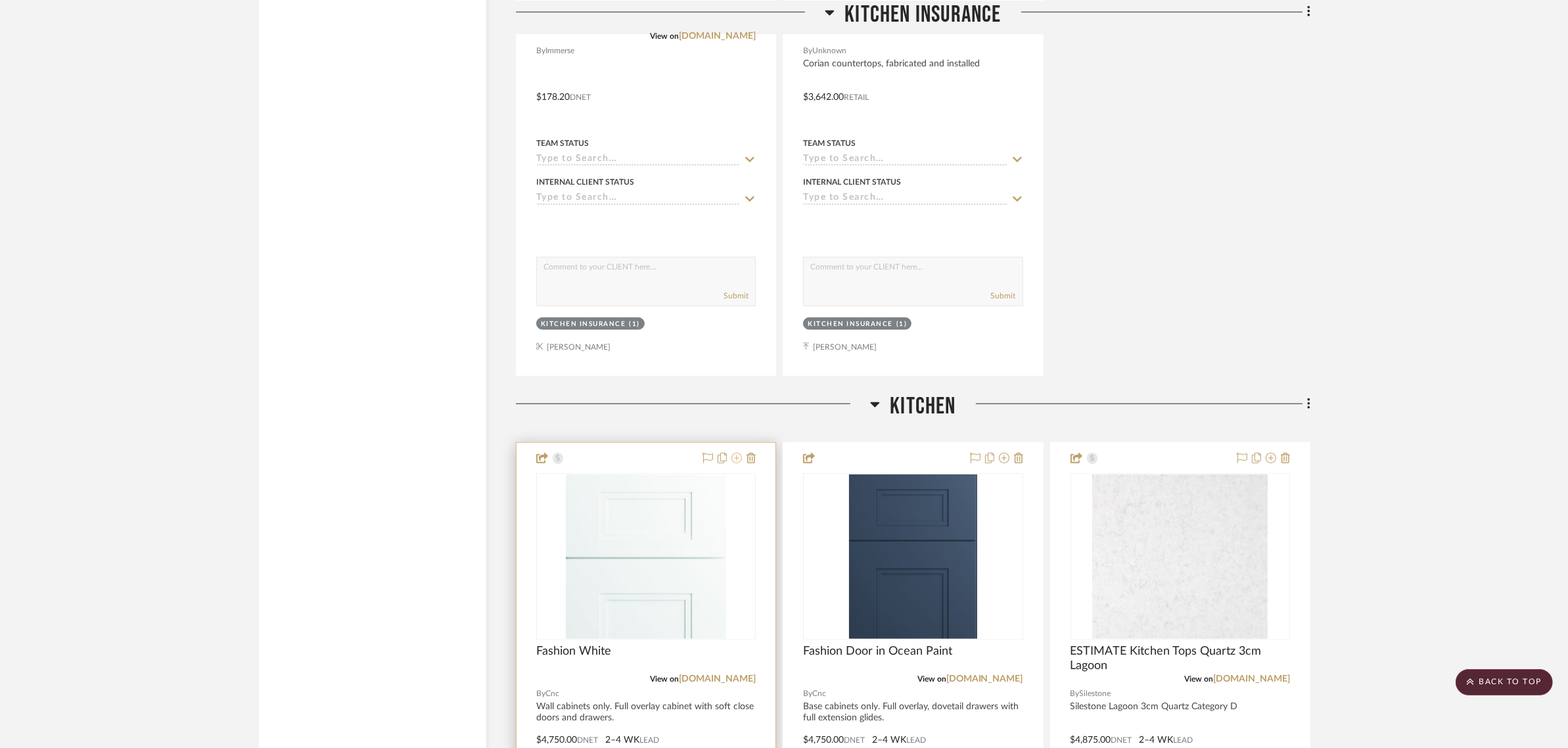
click at [736, 458] on icon at bounding box center [736, 458] width 10 height 10
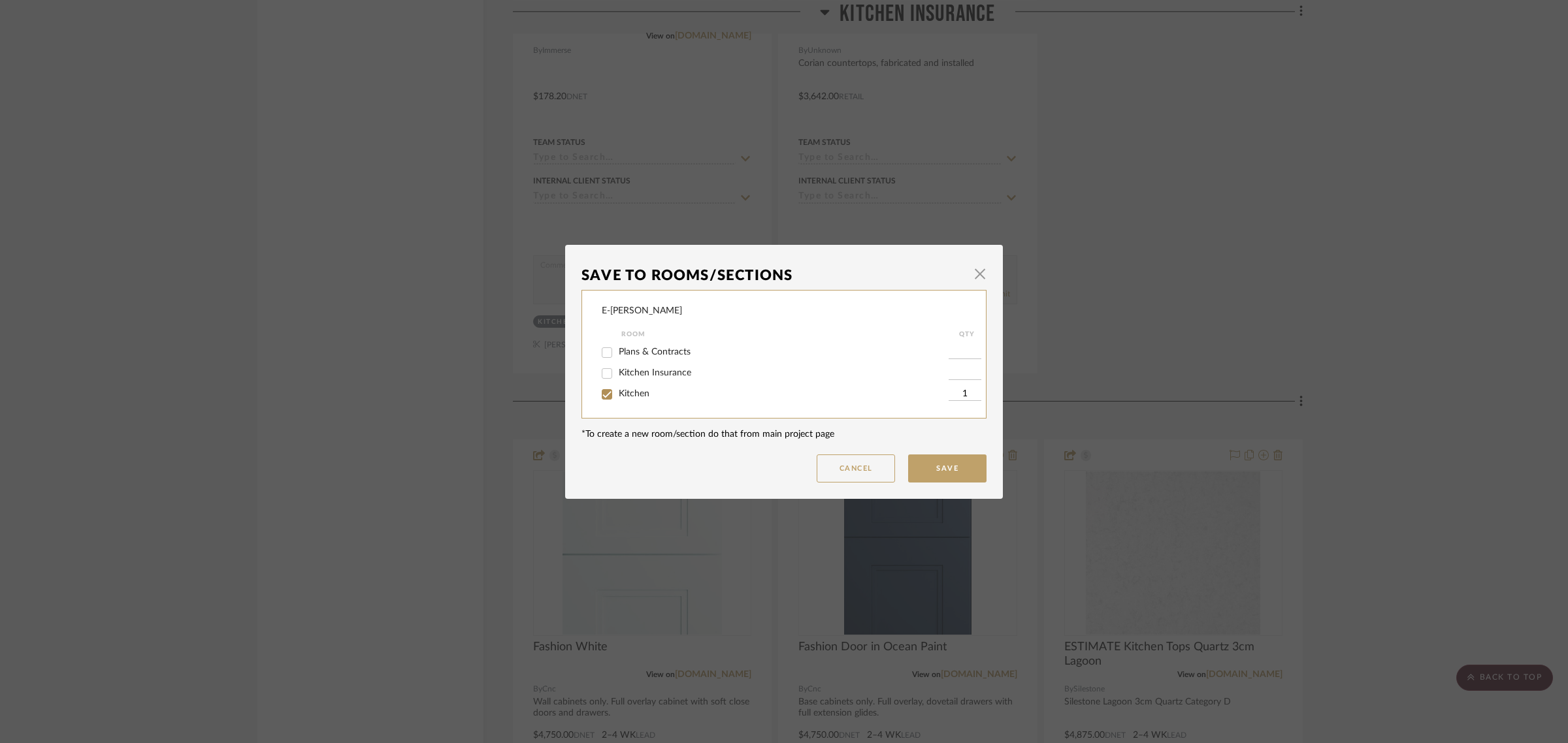
click at [648, 369] on span "Kitchen Insurance" at bounding box center [655, 373] width 72 height 9
click at [617, 369] on input "Kitchen Insurance" at bounding box center [607, 373] width 21 height 21
checkbox input "true"
type input "1"
click at [638, 389] on label "Kitchen" at bounding box center [783, 394] width 330 height 11
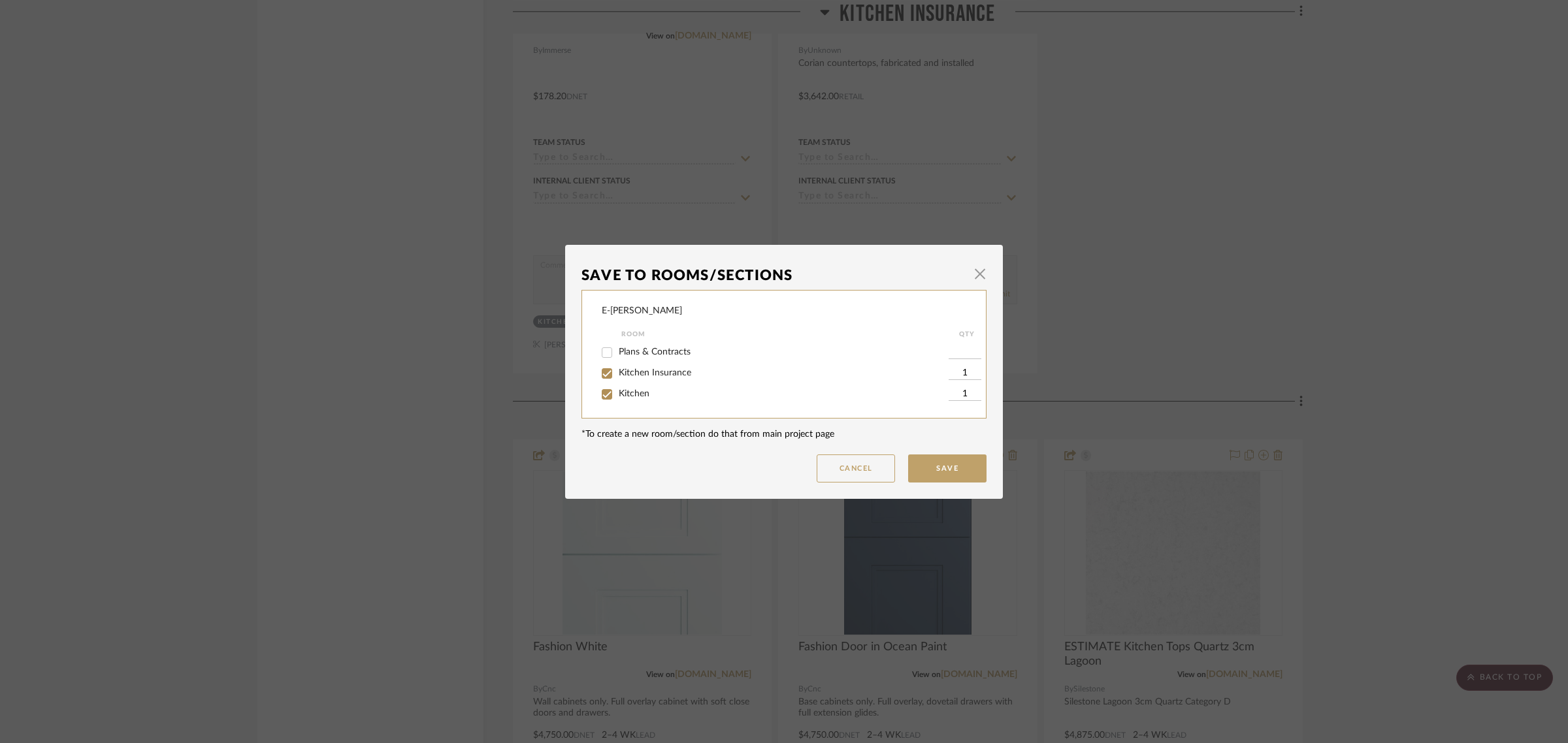
click at [617, 389] on input "Kitchen" at bounding box center [607, 394] width 21 height 21
checkbox input "false"
click at [632, 398] on span "Kitchen" at bounding box center [633, 394] width 31 height 9
click at [617, 398] on input "Kitchen" at bounding box center [607, 394] width 21 height 21
checkbox input "true"
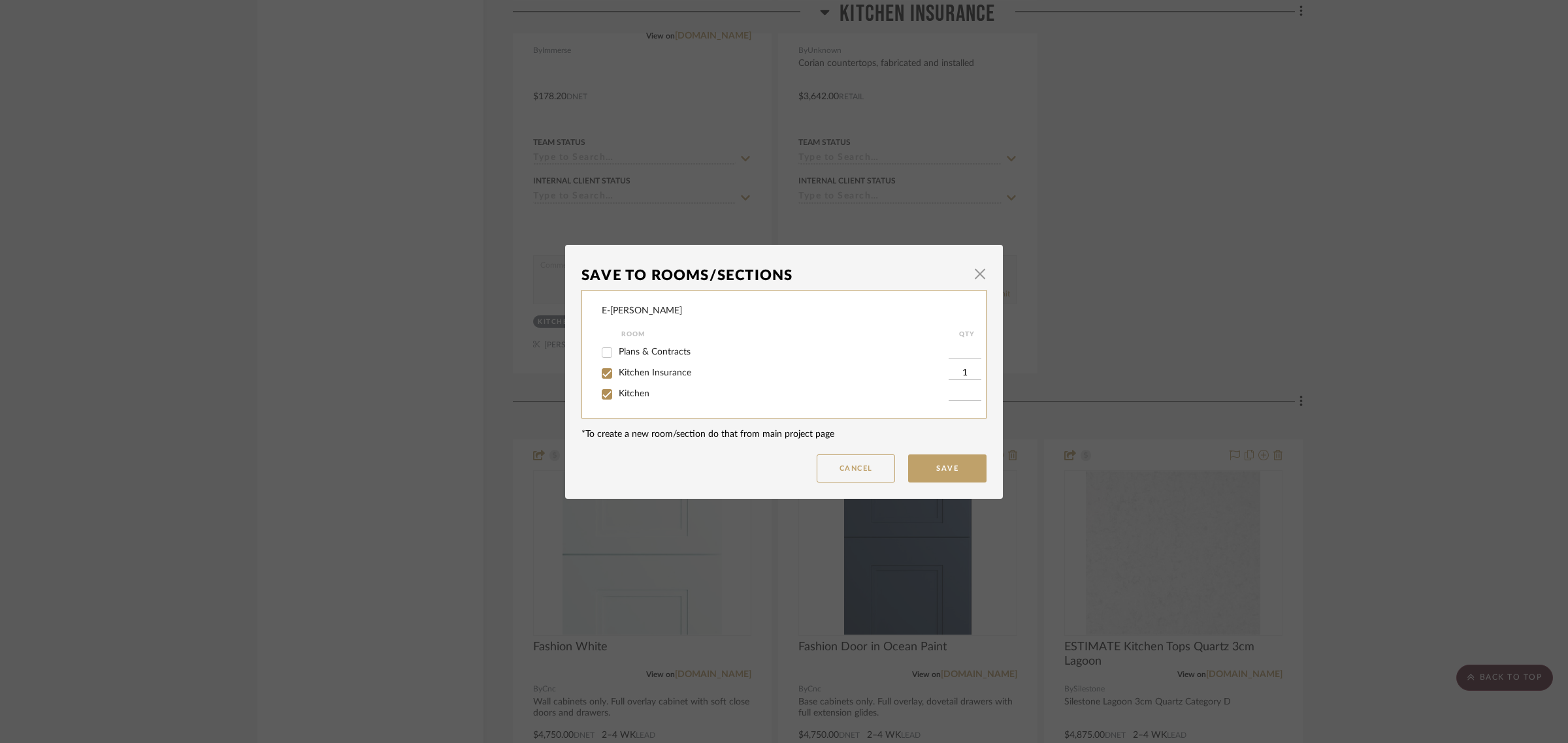
type input "1"
click at [932, 467] on button "Save" at bounding box center [947, 469] width 78 height 28
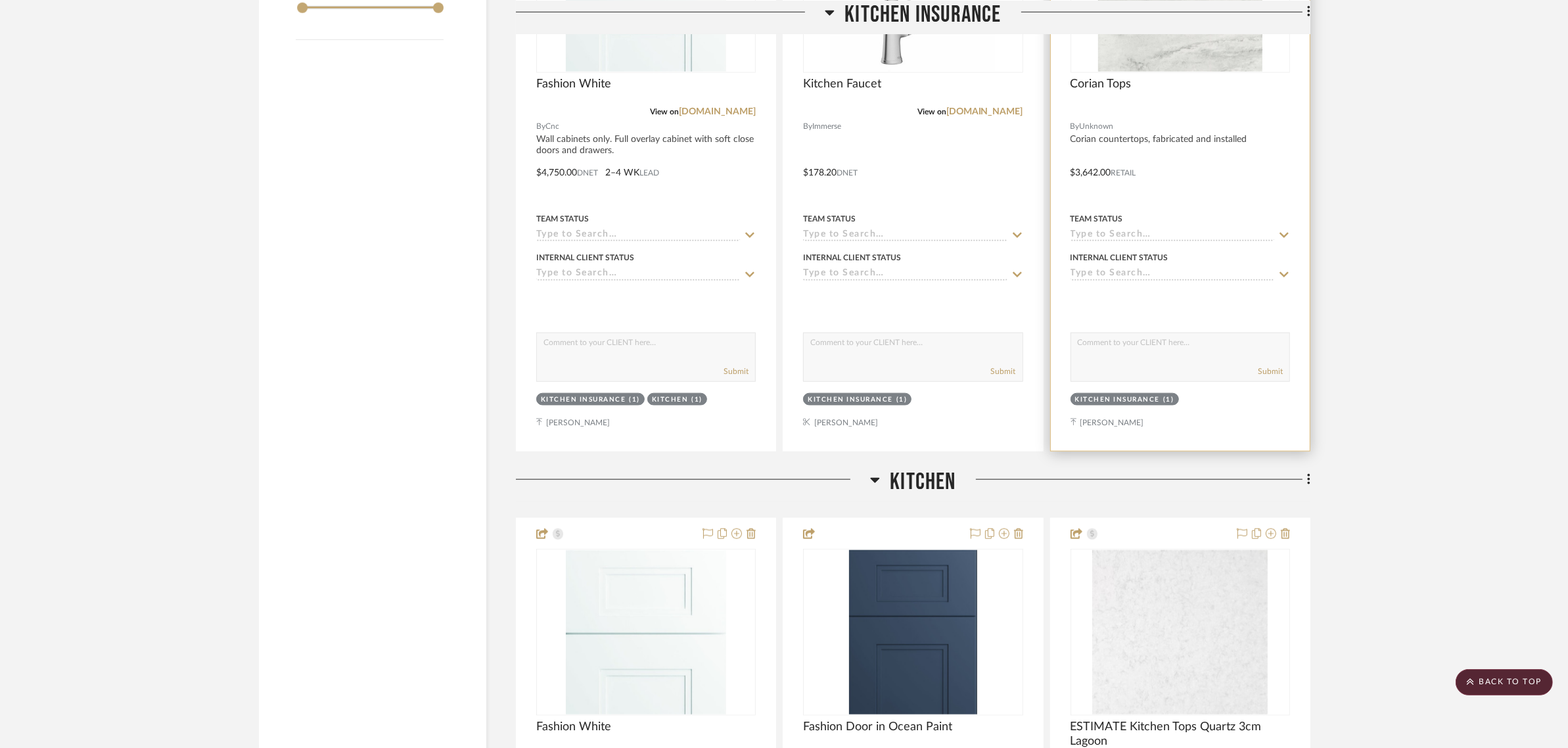
scroll to position [1726, 0]
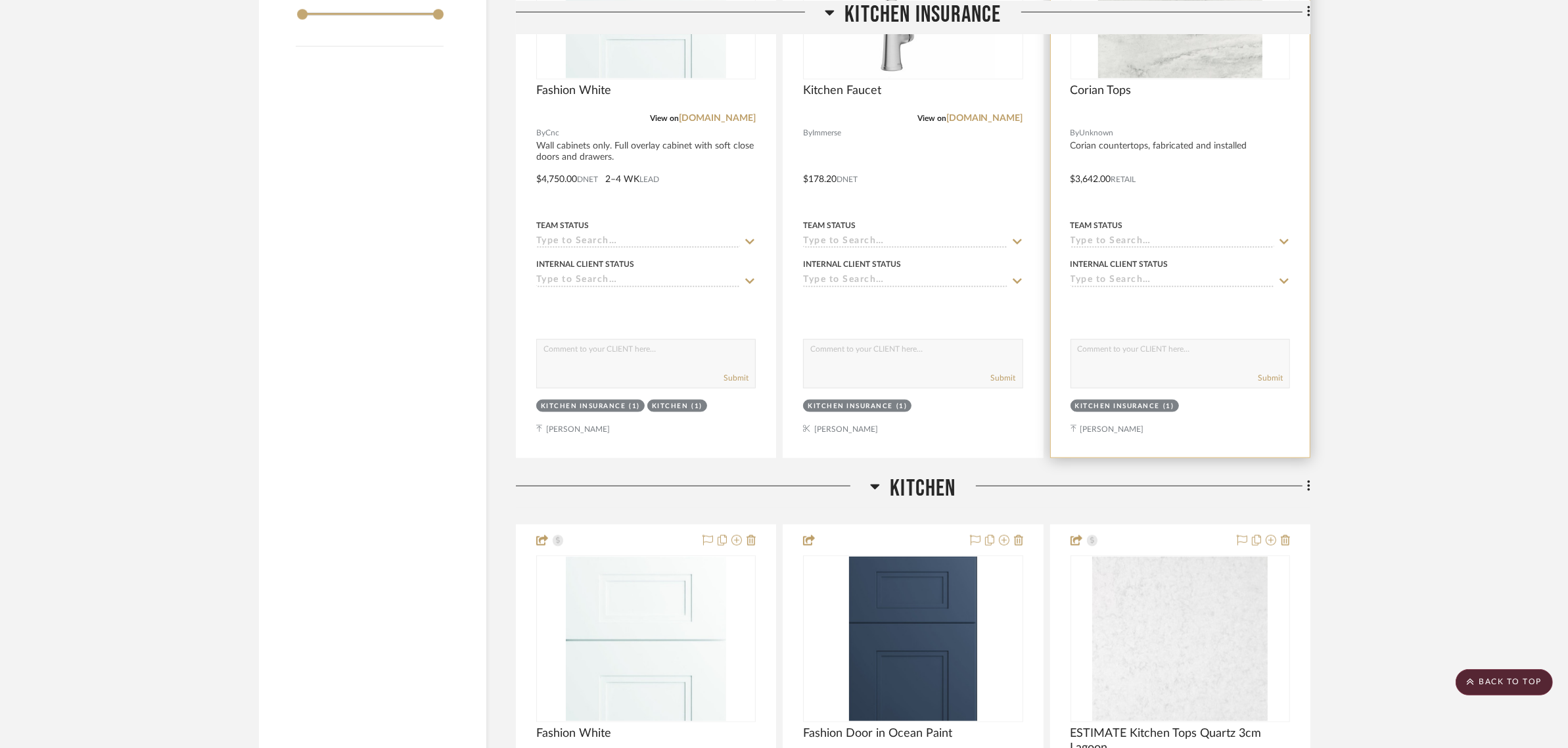
click at [1103, 173] on div at bounding box center [1180, 170] width 259 height 575
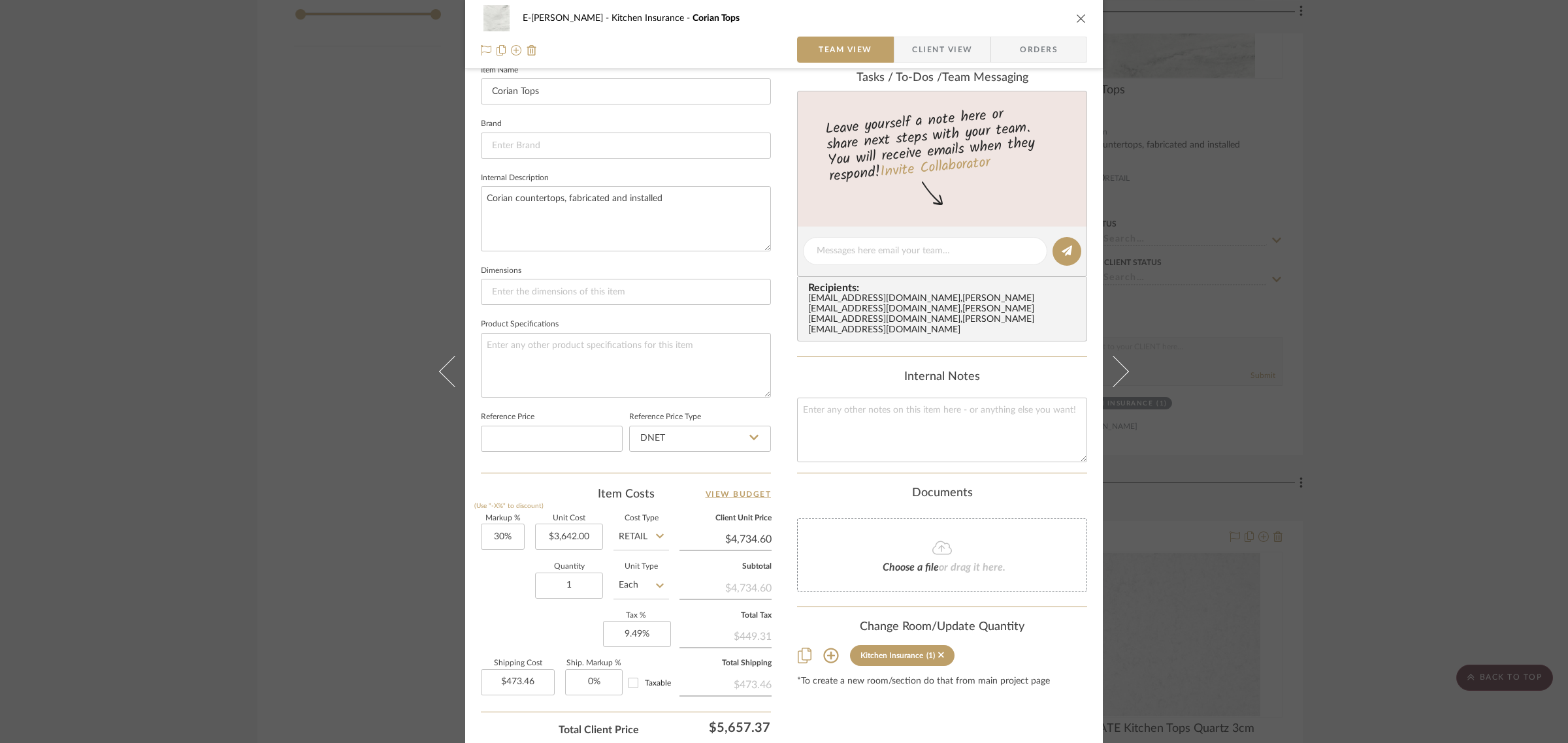
scroll to position [469, 0]
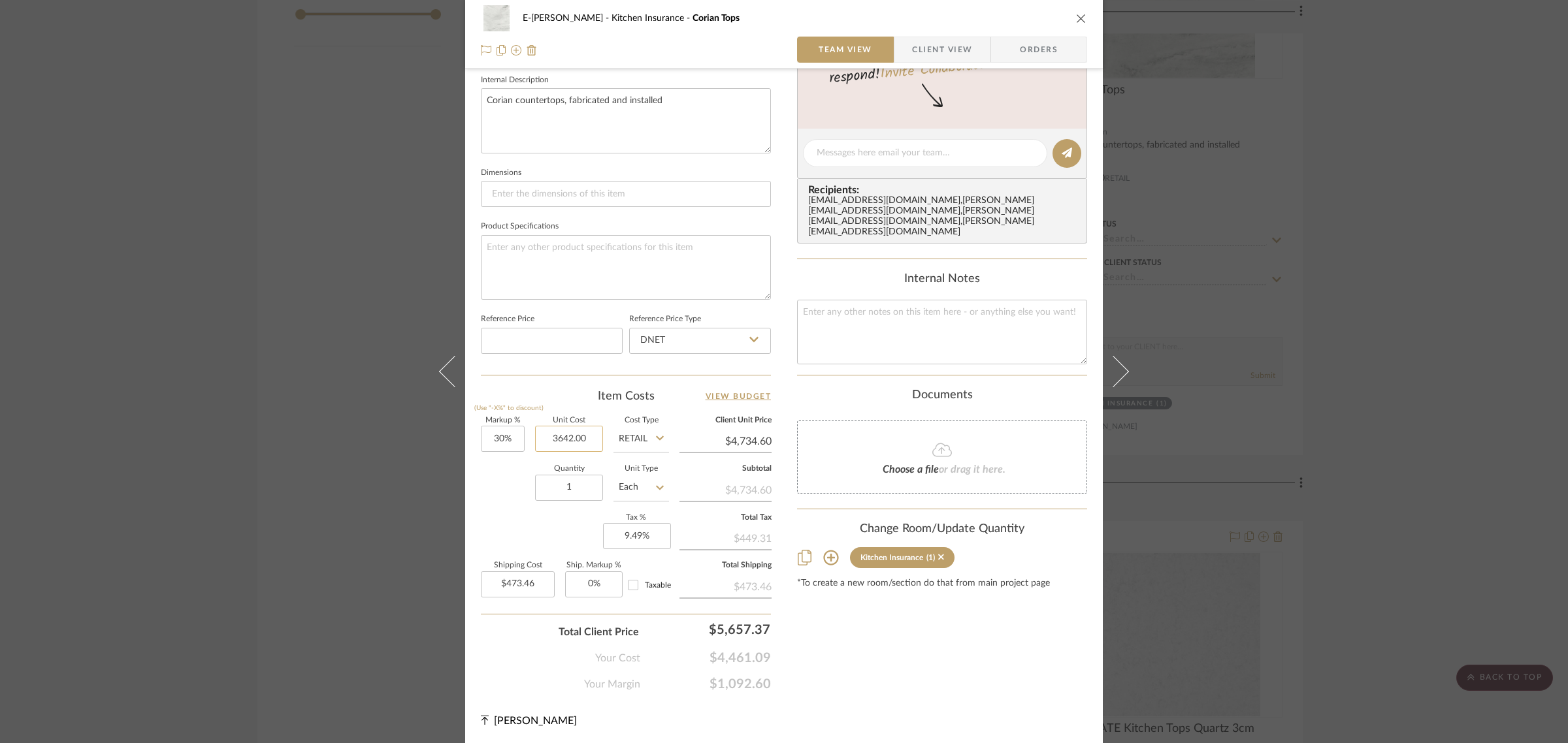
click at [575, 435] on input "3642.00" at bounding box center [568, 438] width 68 height 26
type input "$3,642.00"
click at [637, 438] on input "Retail" at bounding box center [641, 438] width 56 height 26
click at [638, 501] on span "Retail" at bounding box center [633, 504] width 22 height 9
type input "0%"
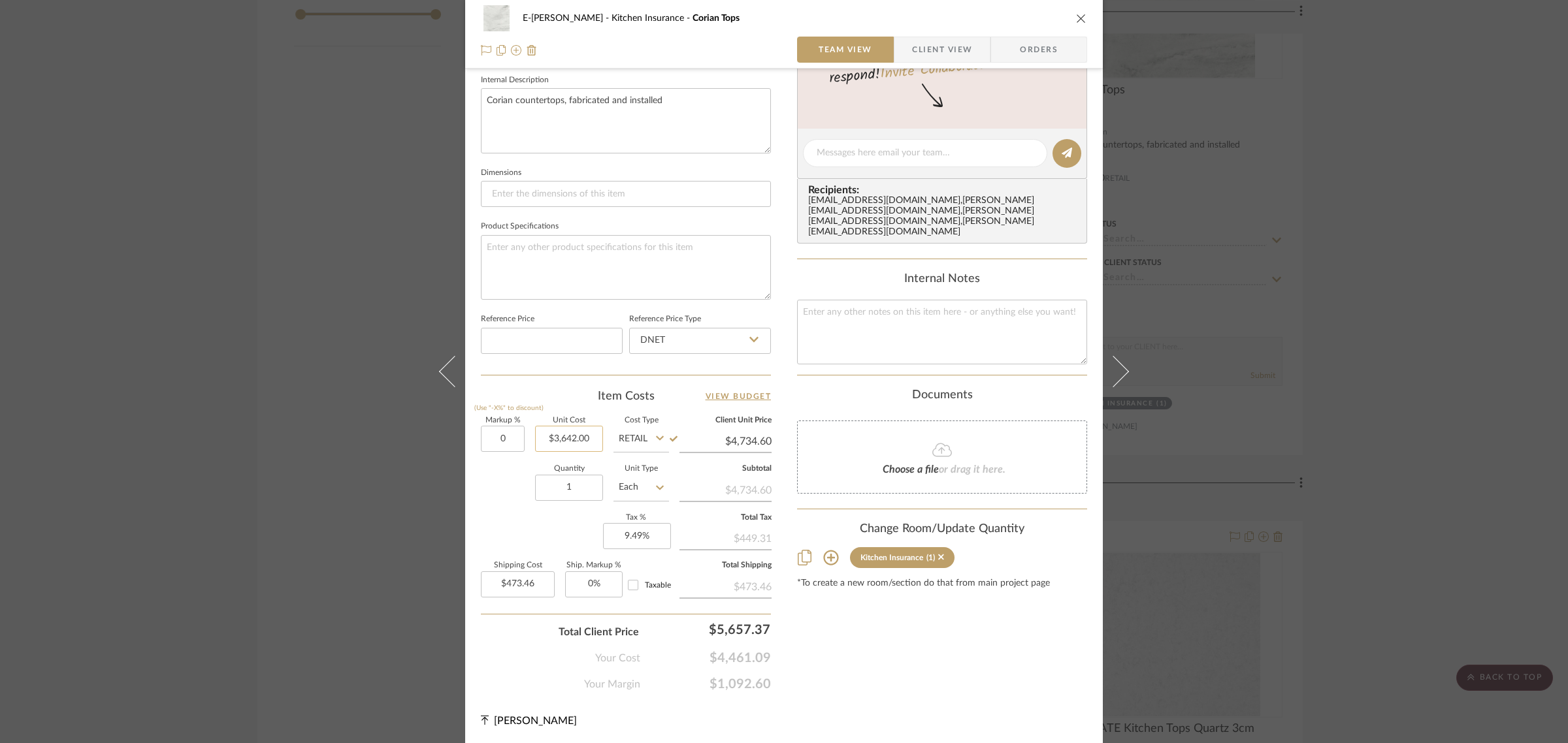
type input "3642.00"
click at [575, 433] on input "3642.00" at bounding box center [568, 438] width 68 height 26
type input "$3,642.00"
type input "$364.20"
click at [575, 433] on input "3642.00" at bounding box center [568, 438] width 68 height 26
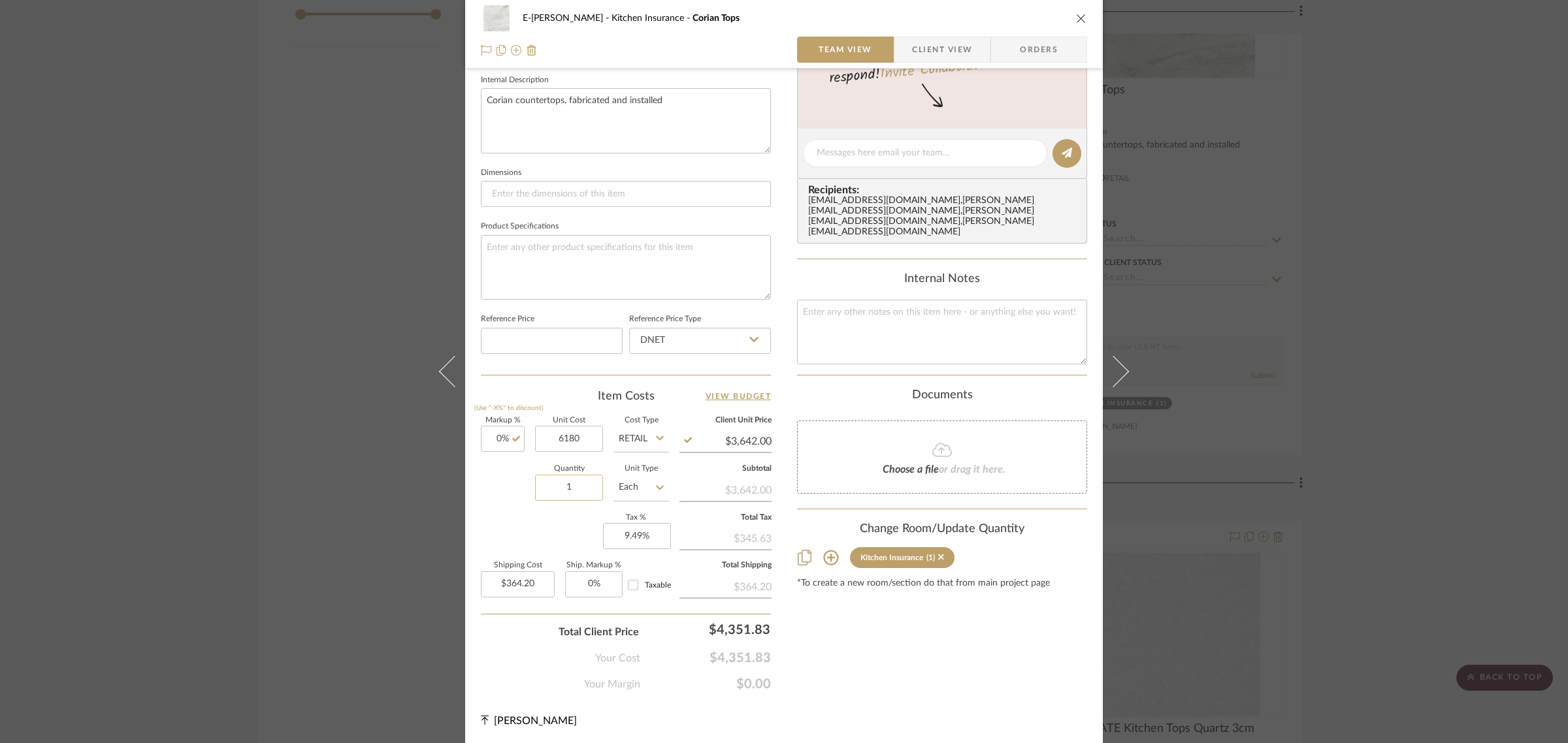
type input "$6,180.00"
click at [540, 484] on input "1" at bounding box center [568, 487] width 68 height 26
type input "$6,180.00"
type input "$618.00"
click at [1078, 18] on icon "close" at bounding box center [1080, 18] width 10 height 10
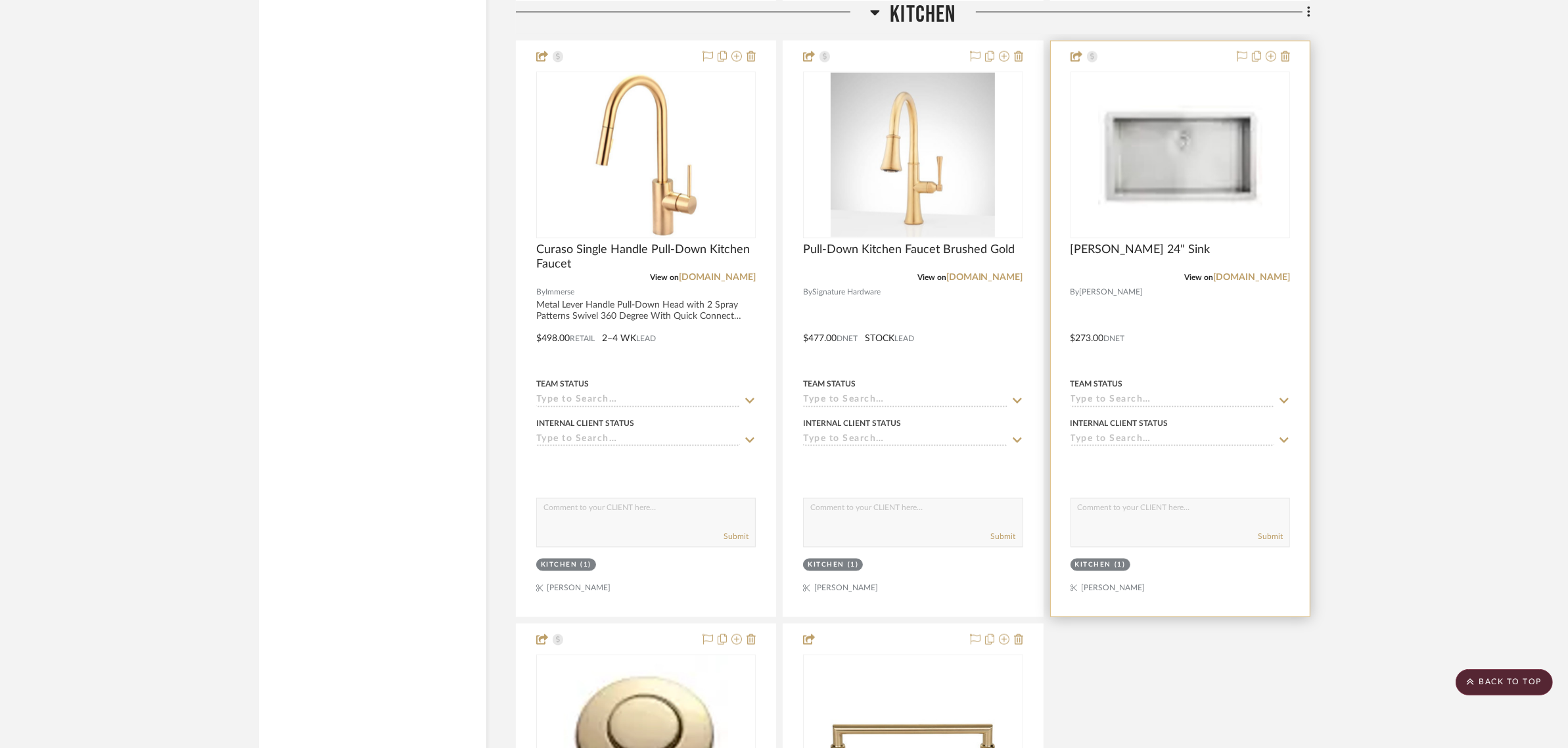
scroll to position [2794, 0]
click at [1260, 57] on icon at bounding box center [1256, 54] width 9 height 10
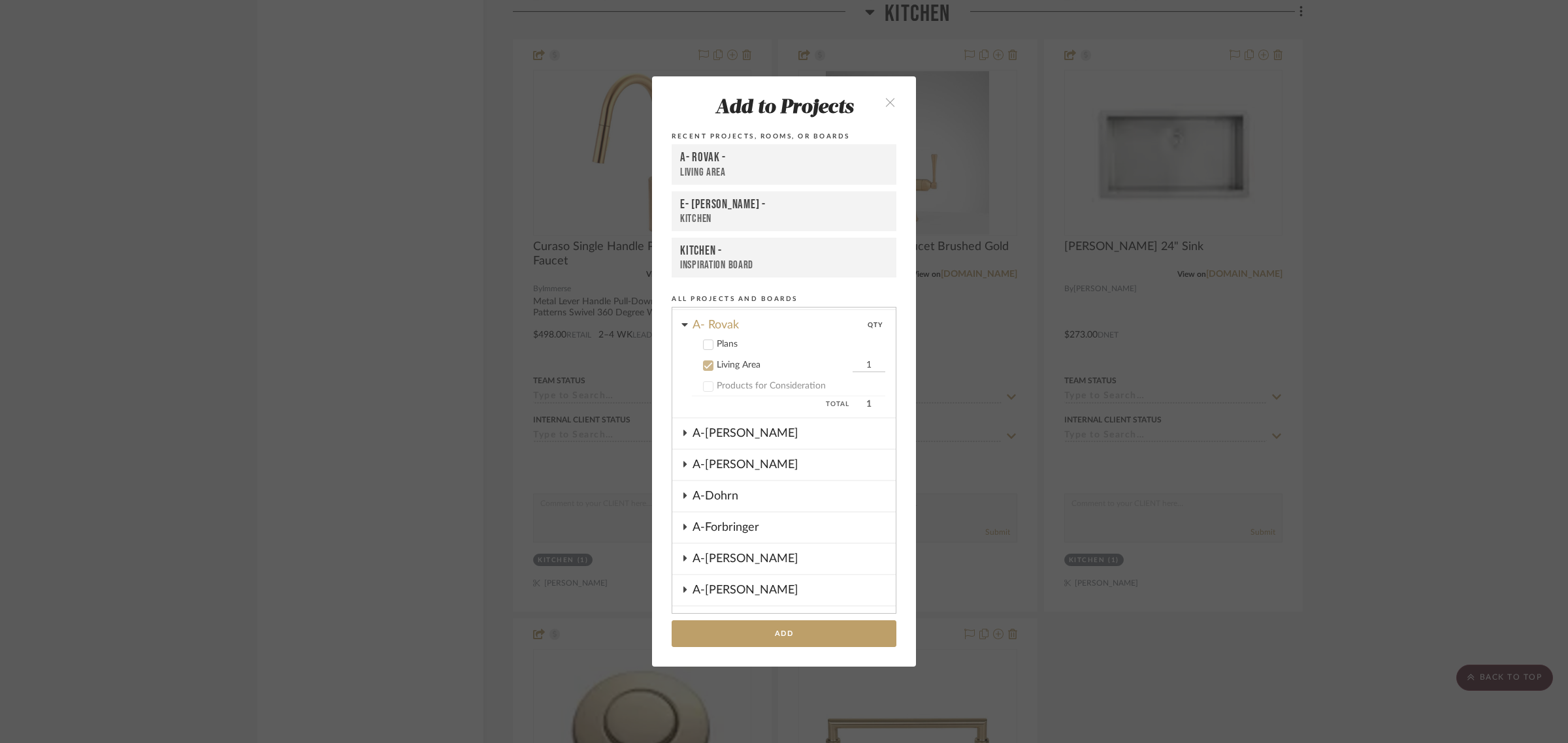
scroll to position [227, 0]
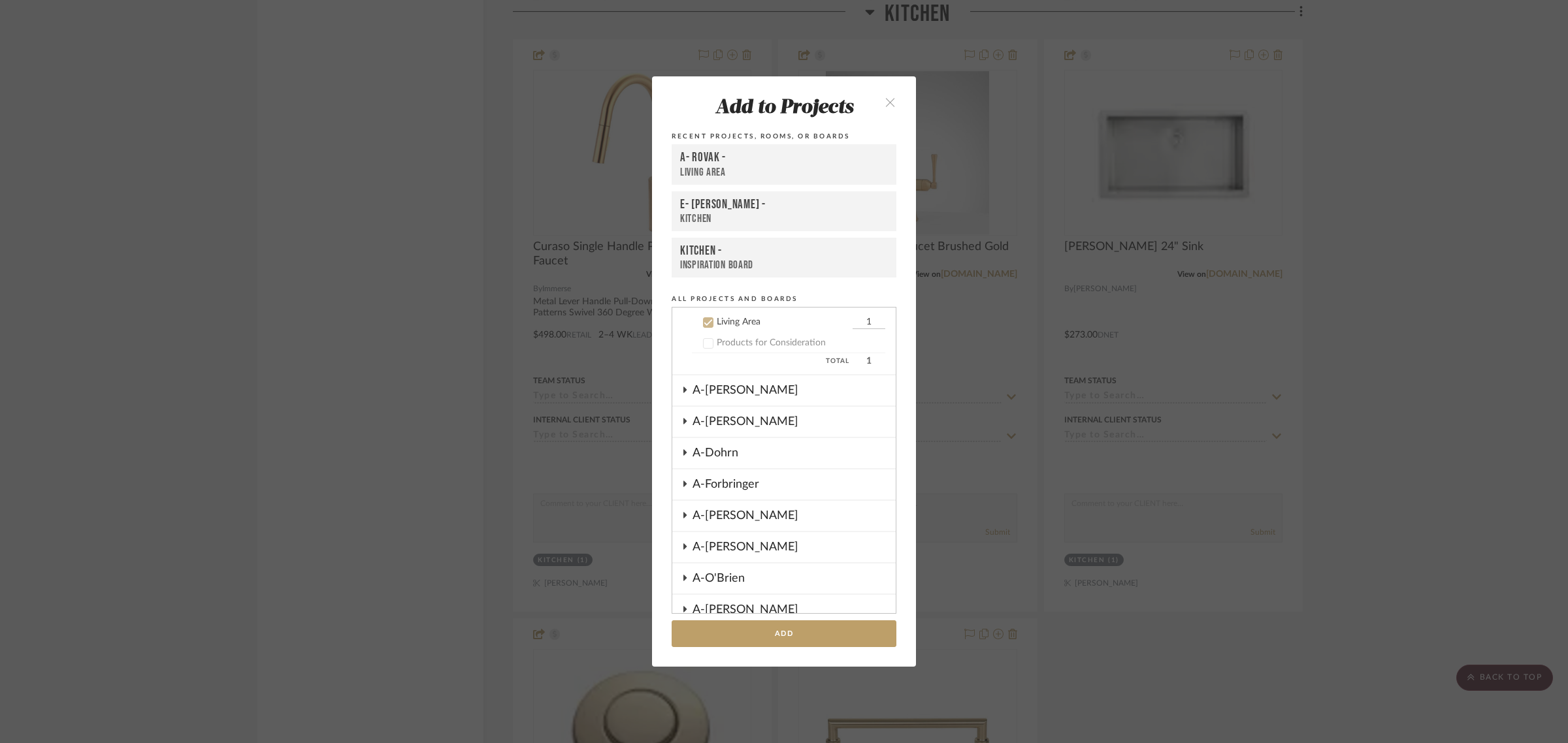
click at [887, 102] on icon "close" at bounding box center [890, 102] width 11 height 11
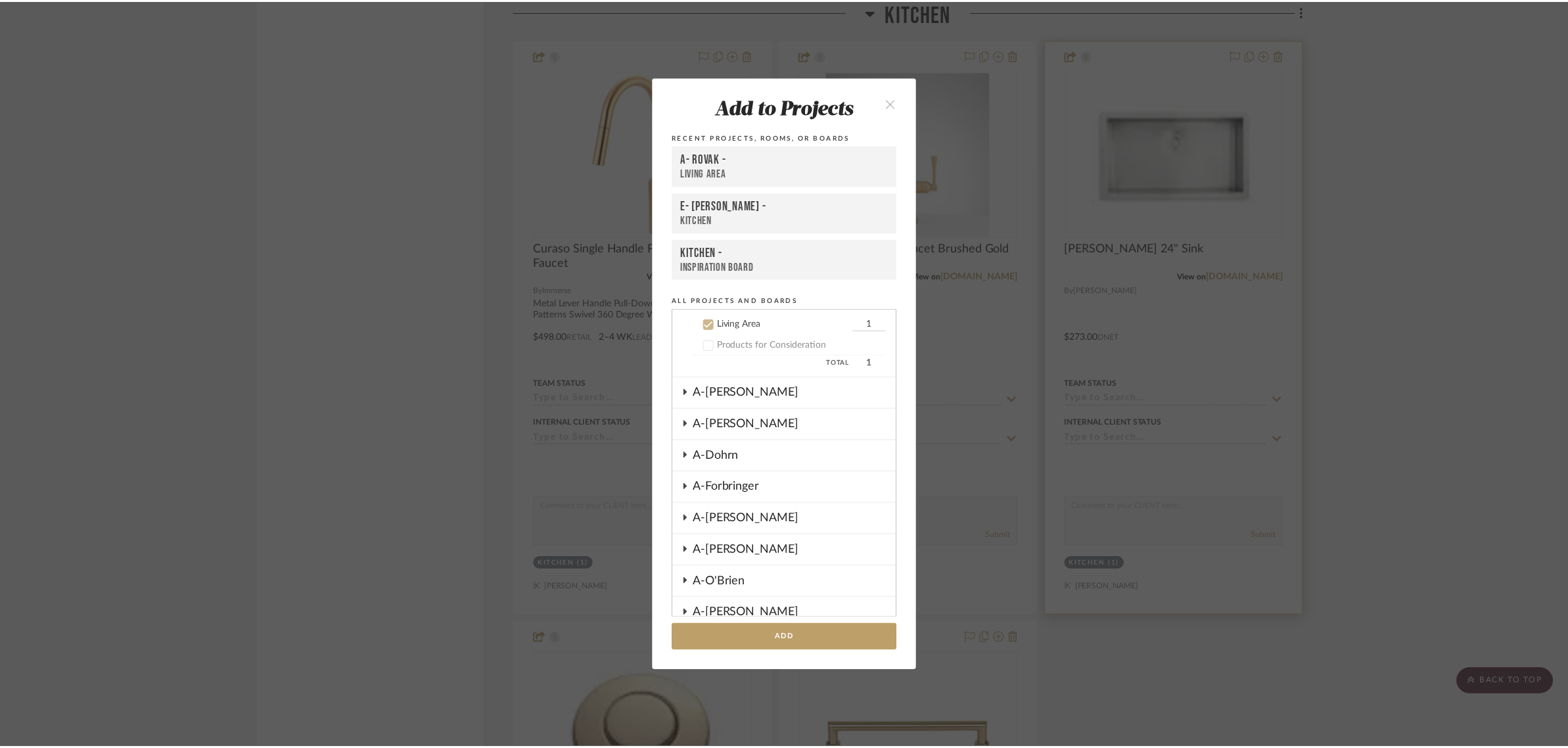
scroll to position [2794, 0]
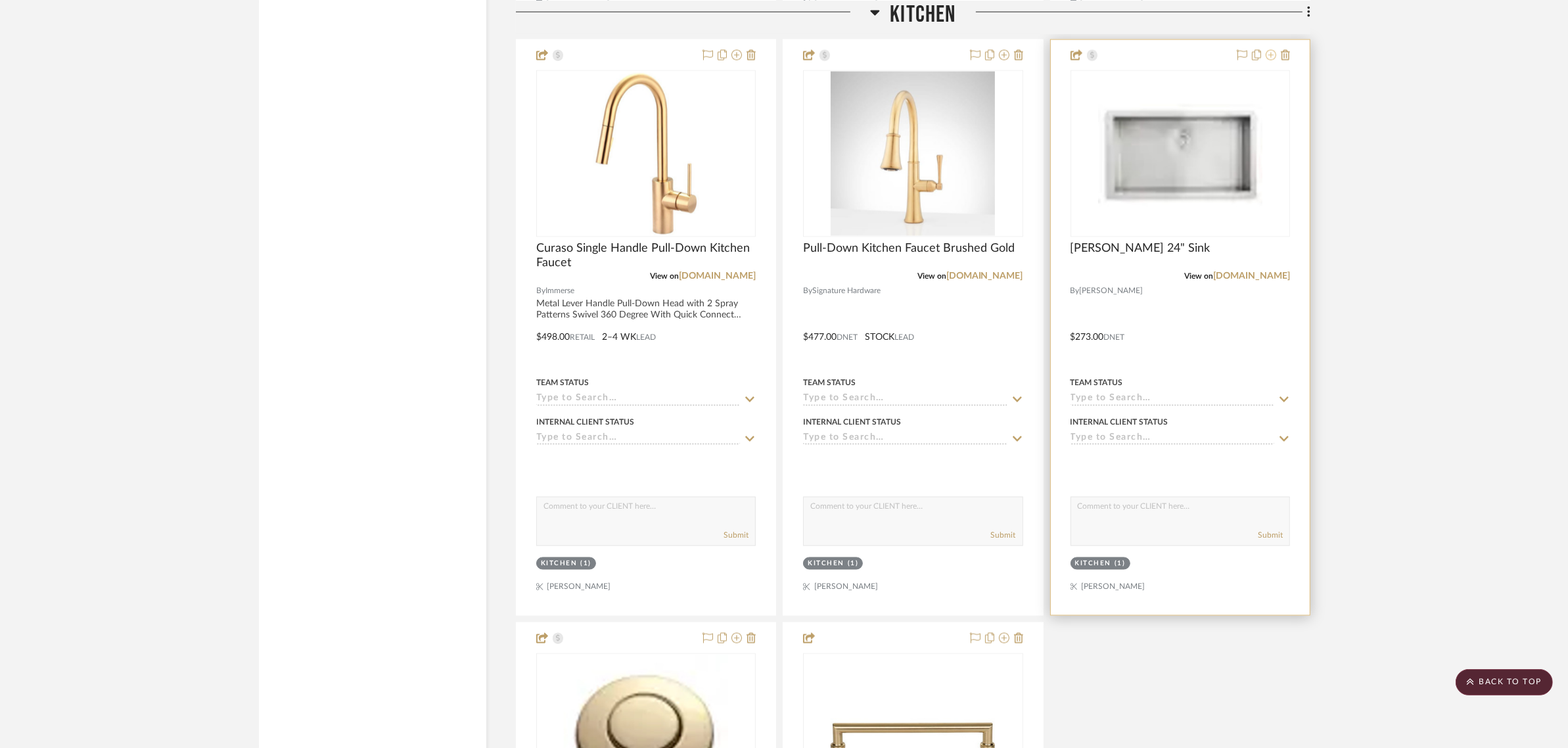
click at [1274, 56] on icon at bounding box center [1271, 54] width 10 height 10
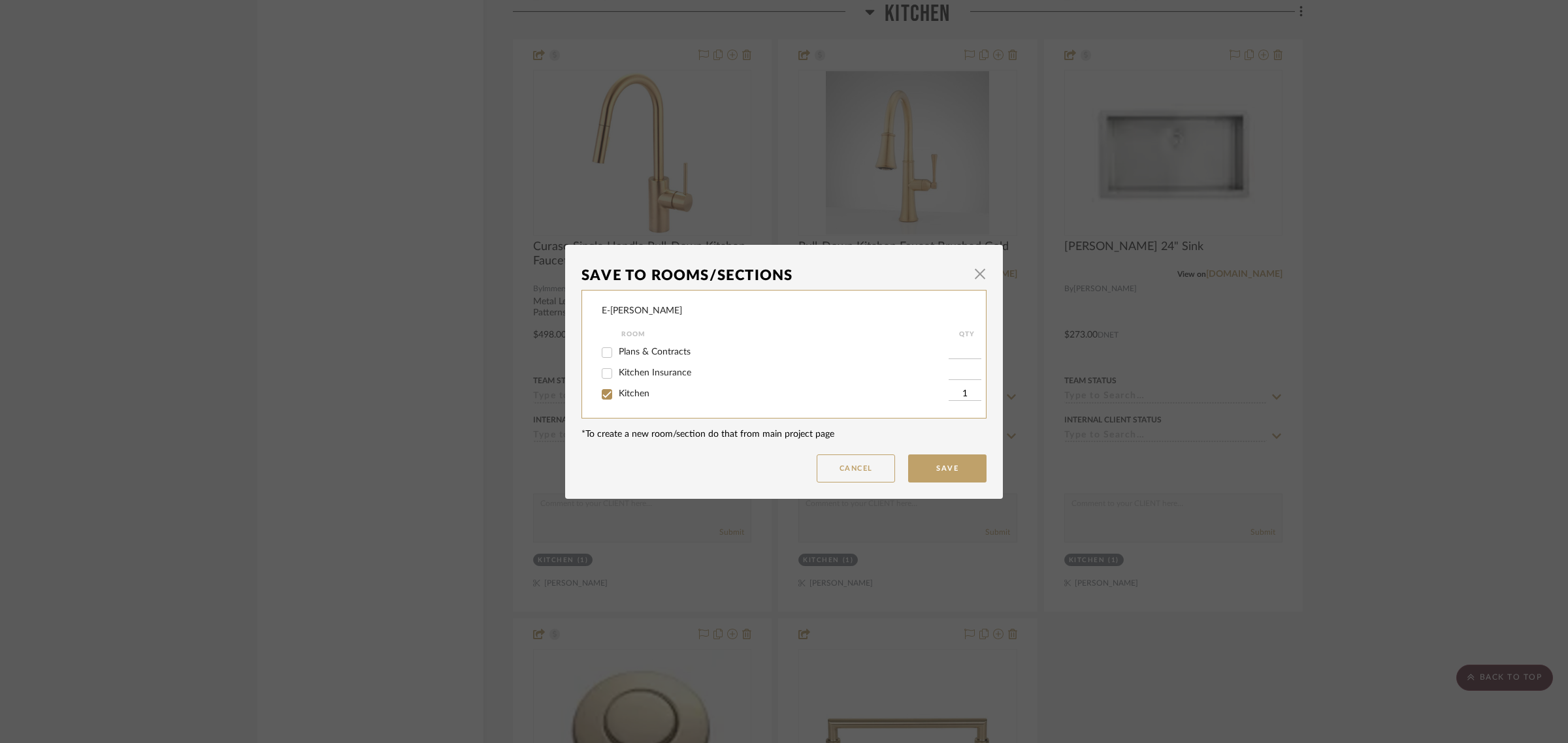
click at [621, 373] on span "Kitchen Insurance" at bounding box center [655, 373] width 72 height 9
click at [617, 373] on input "Kitchen Insurance" at bounding box center [607, 373] width 21 height 21
checkbox input "true"
type input "1"
click at [942, 464] on button "Save" at bounding box center [947, 469] width 78 height 28
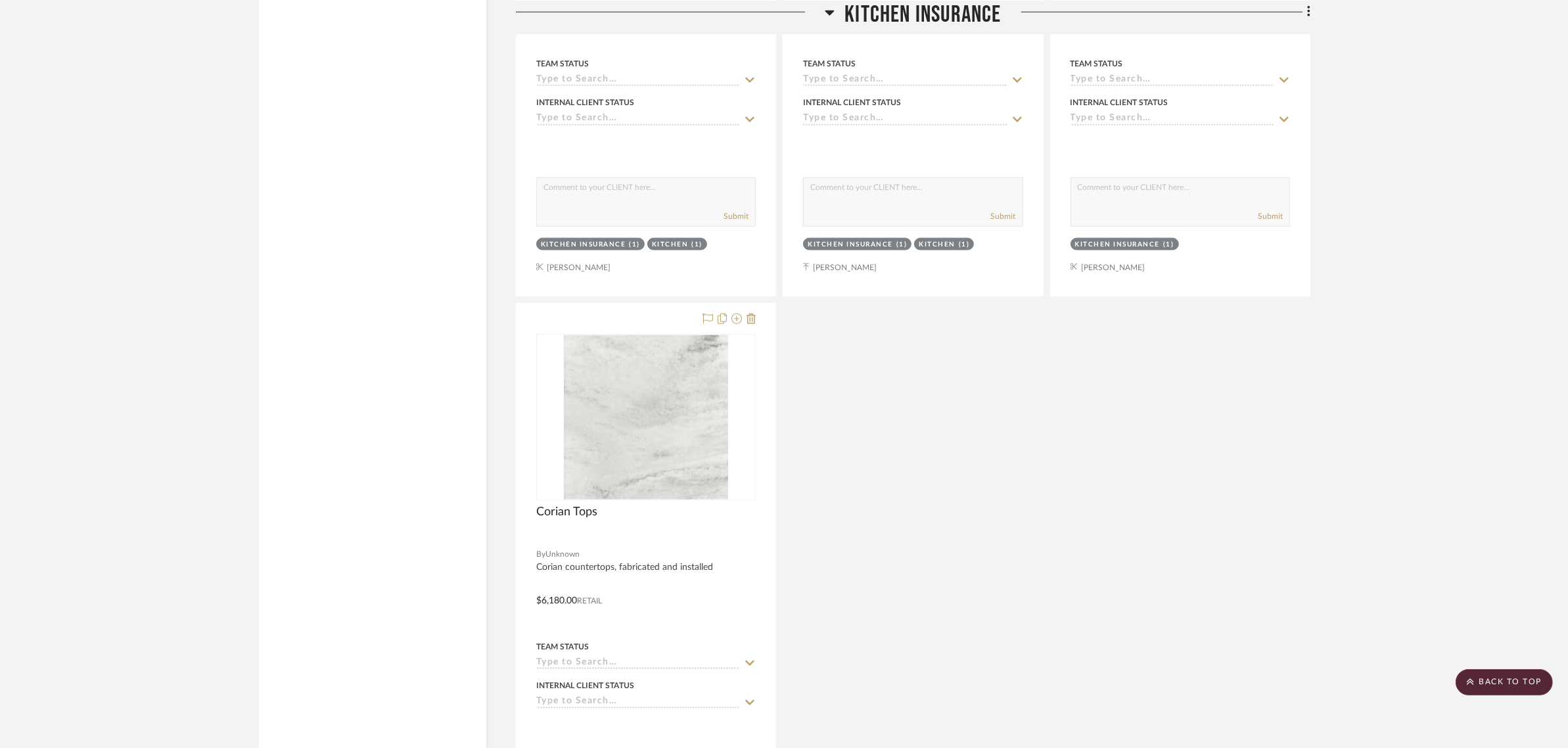
scroll to position [1561, 0]
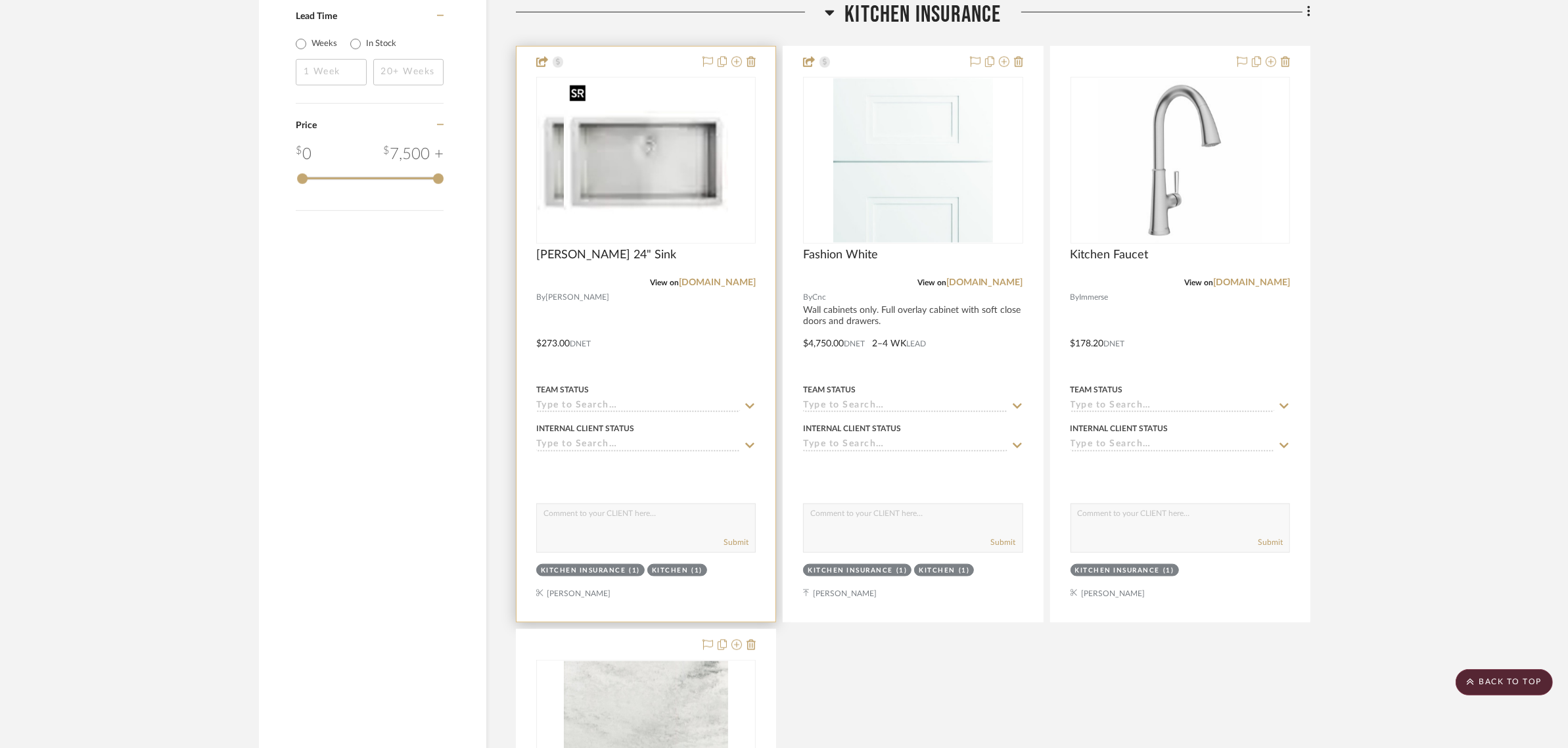
click at [638, 195] on img at bounding box center [646, 160] width 164 height 164
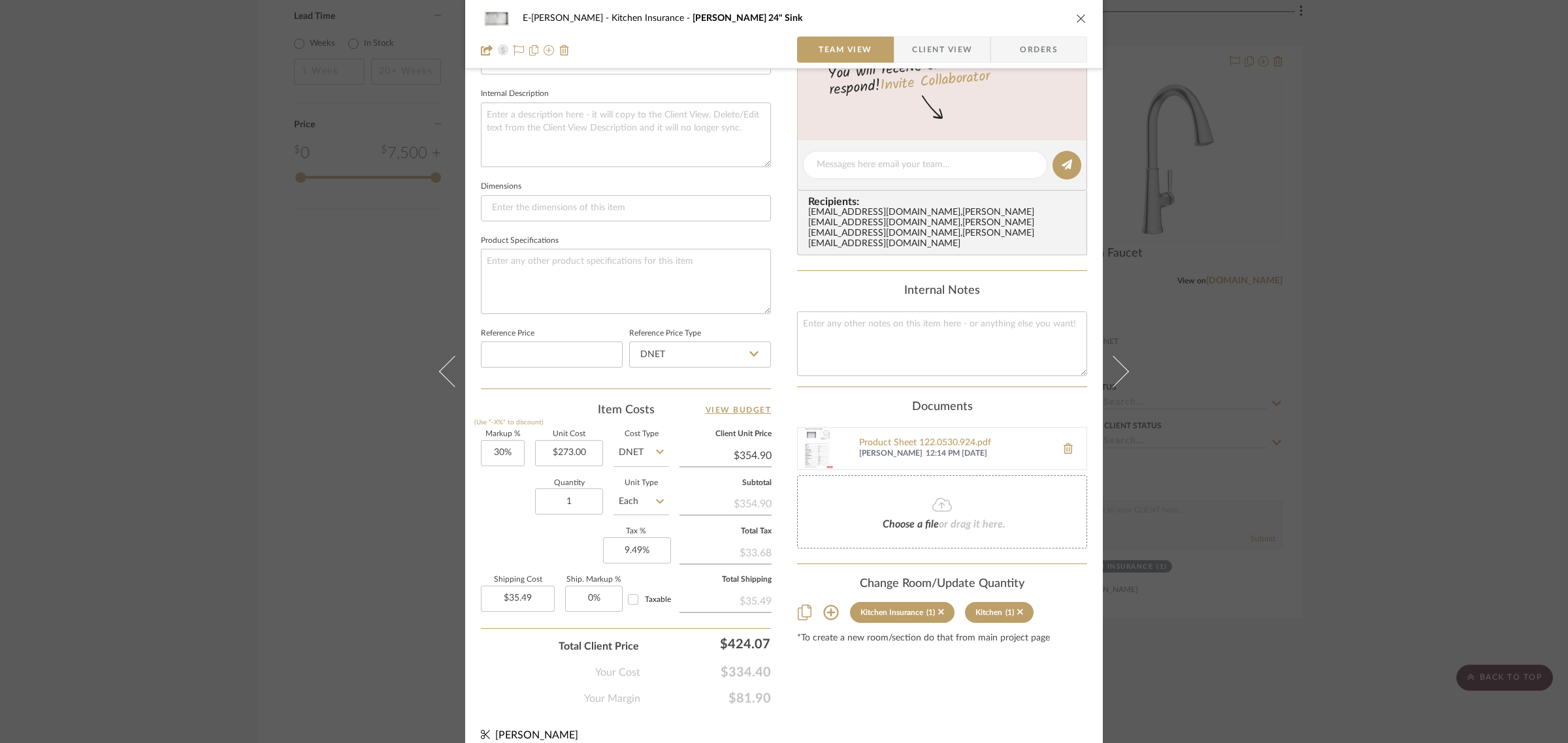
scroll to position [472, 0]
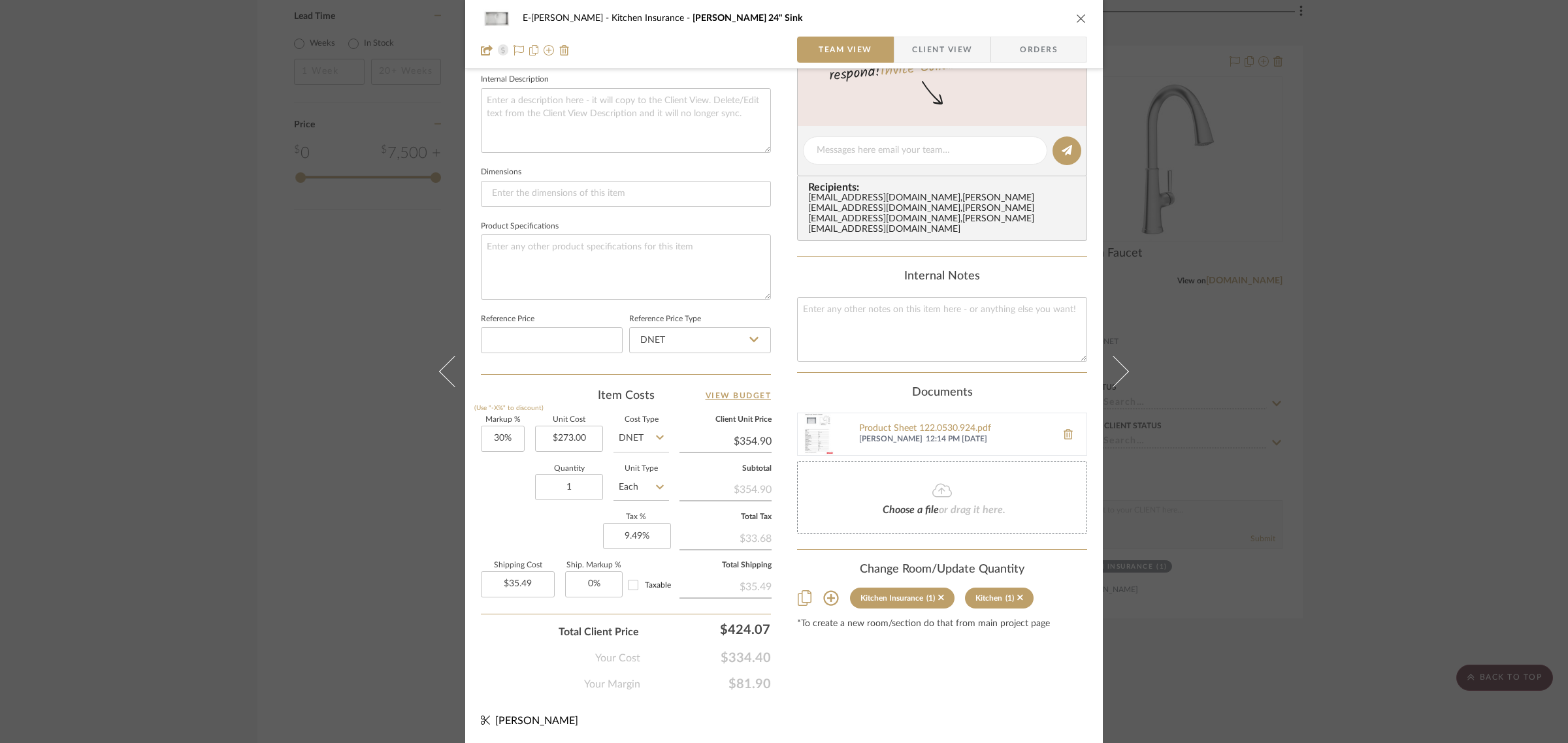
click at [629, 437] on input "DNET" at bounding box center [641, 438] width 56 height 26
click at [635, 502] on span "Retail" at bounding box center [633, 504] width 22 height 9
type input "Retail"
click at [516, 443] on input "30" at bounding box center [503, 438] width 44 height 26
type input "0%"
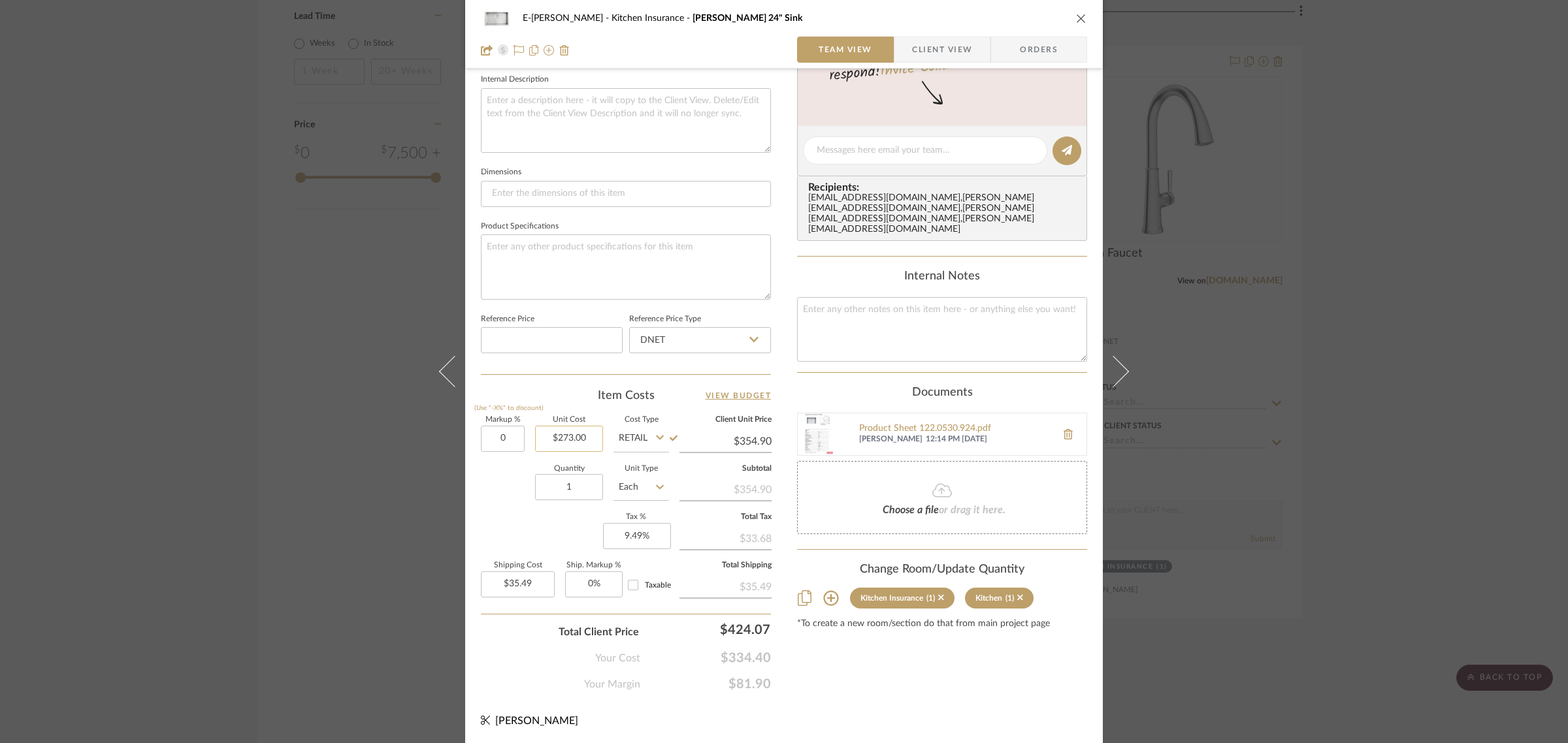
type input "273.00"
click at [565, 428] on input "273.00" at bounding box center [568, 438] width 68 height 26
type input "$273.00"
type input "$27.30"
type input "$350.00"
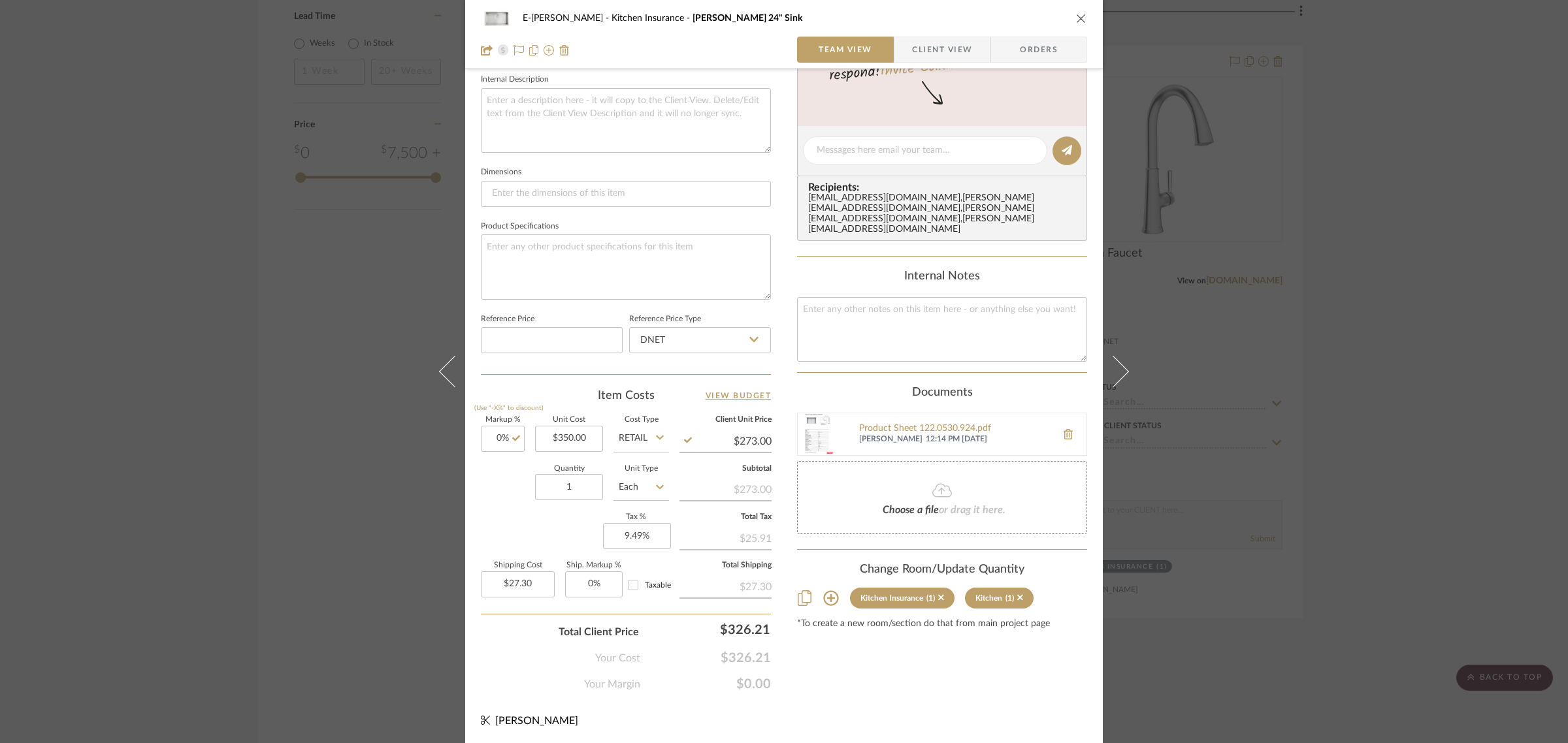
click at [501, 499] on div "Quantity 1 Unit Type Each" at bounding box center [575, 488] width 188 height 46
type input "$350.00"
type input "$35.00"
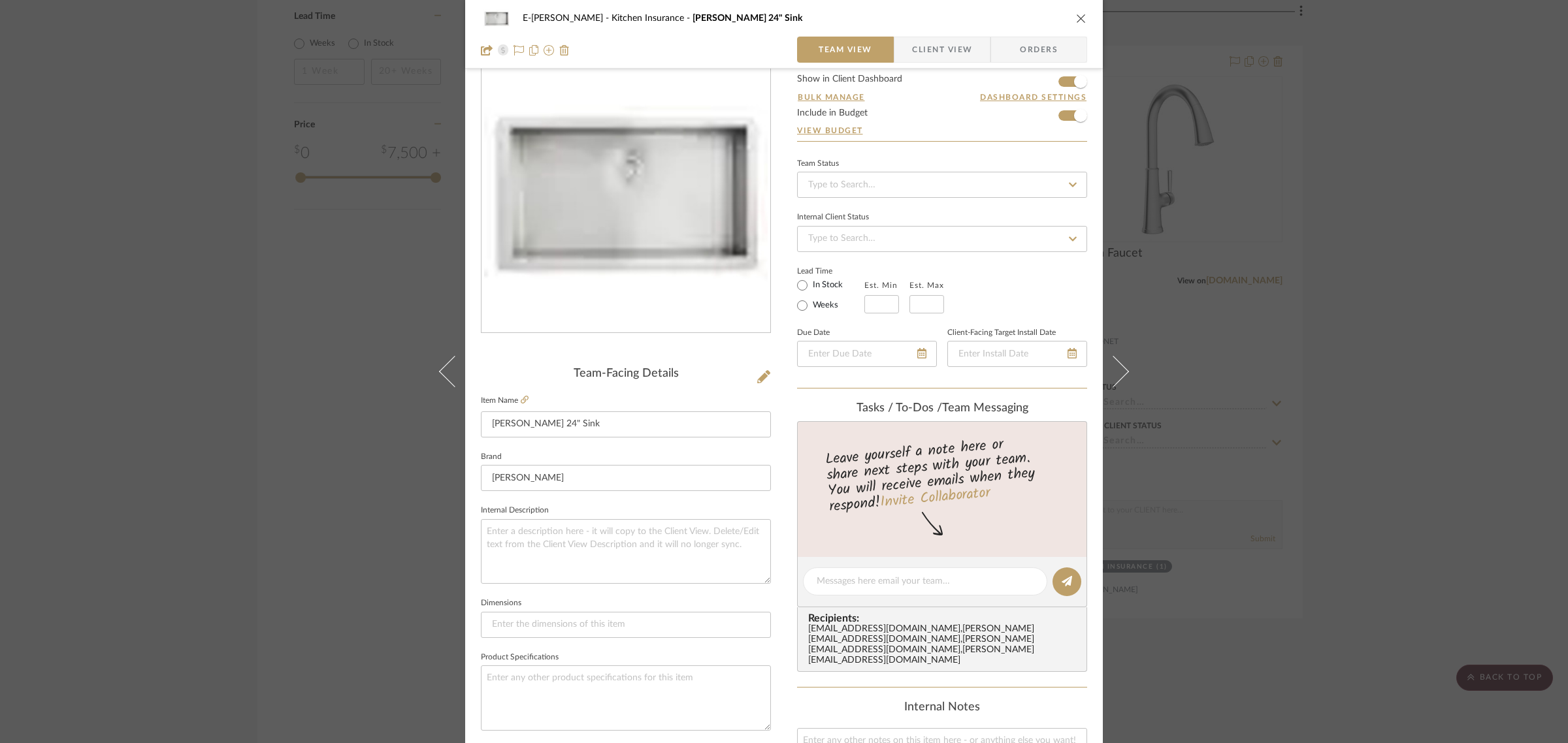
scroll to position [0, 0]
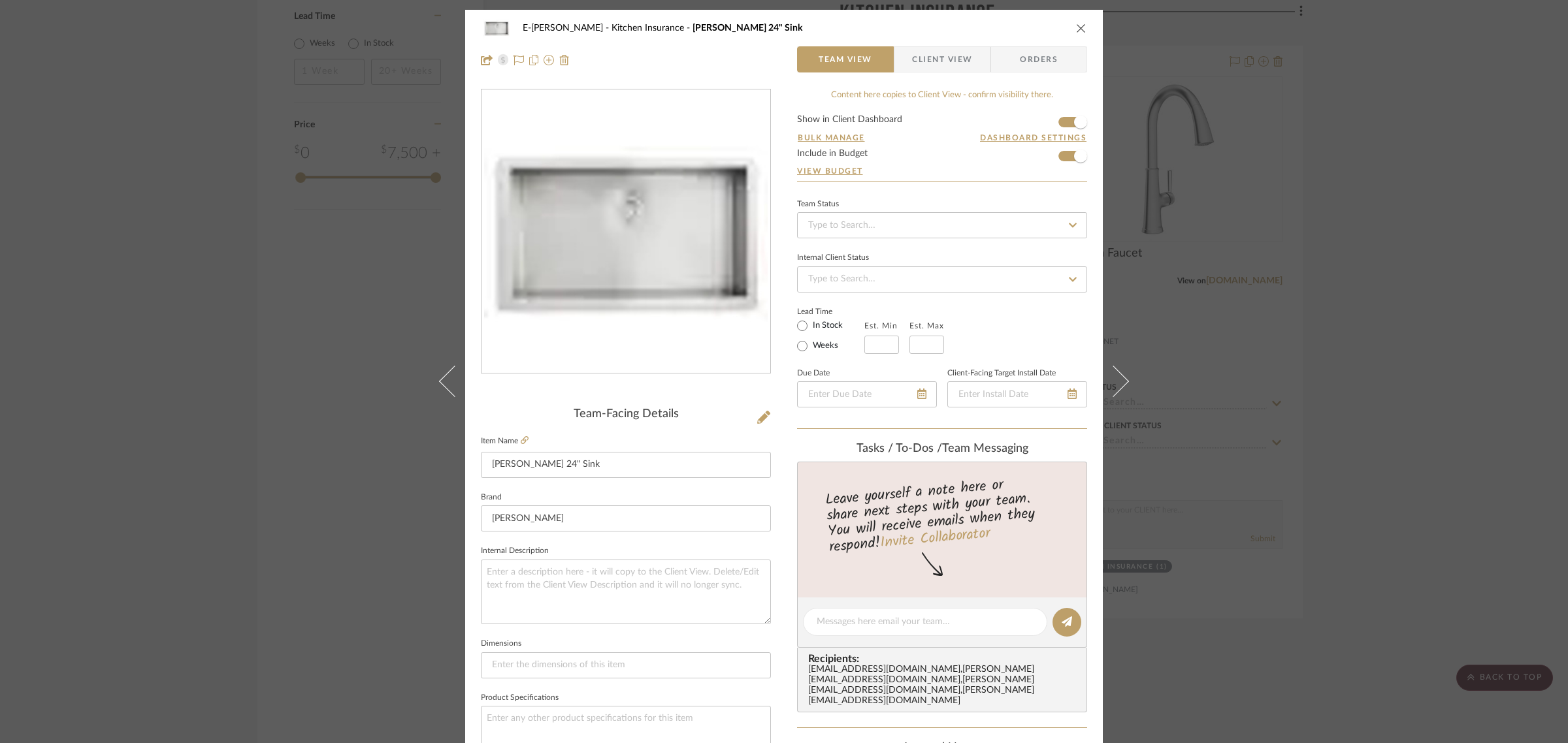
click at [1079, 26] on icon "close" at bounding box center [1080, 27] width 10 height 10
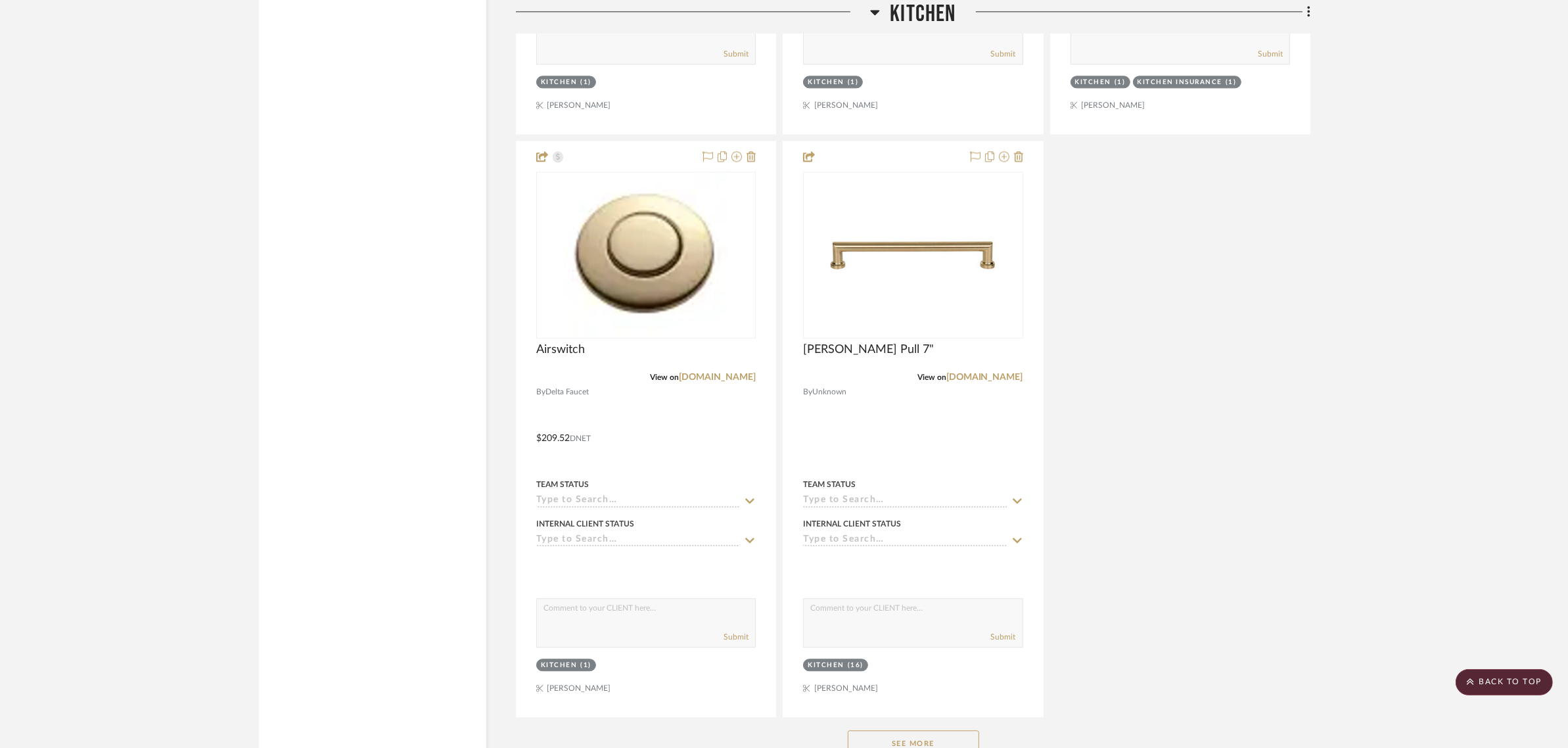
scroll to position [3862, 0]
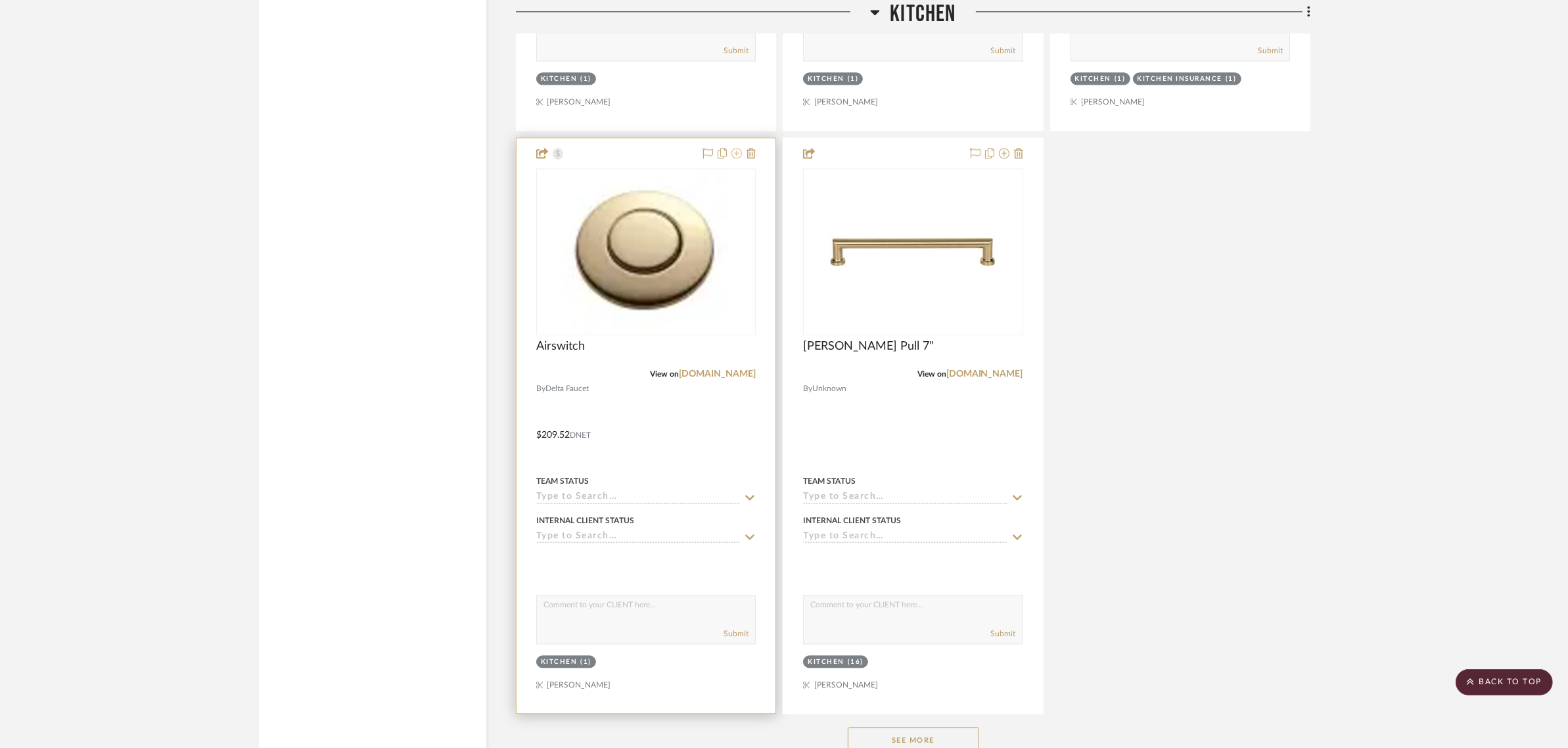
click at [740, 155] on icon at bounding box center [736, 152] width 10 height 10
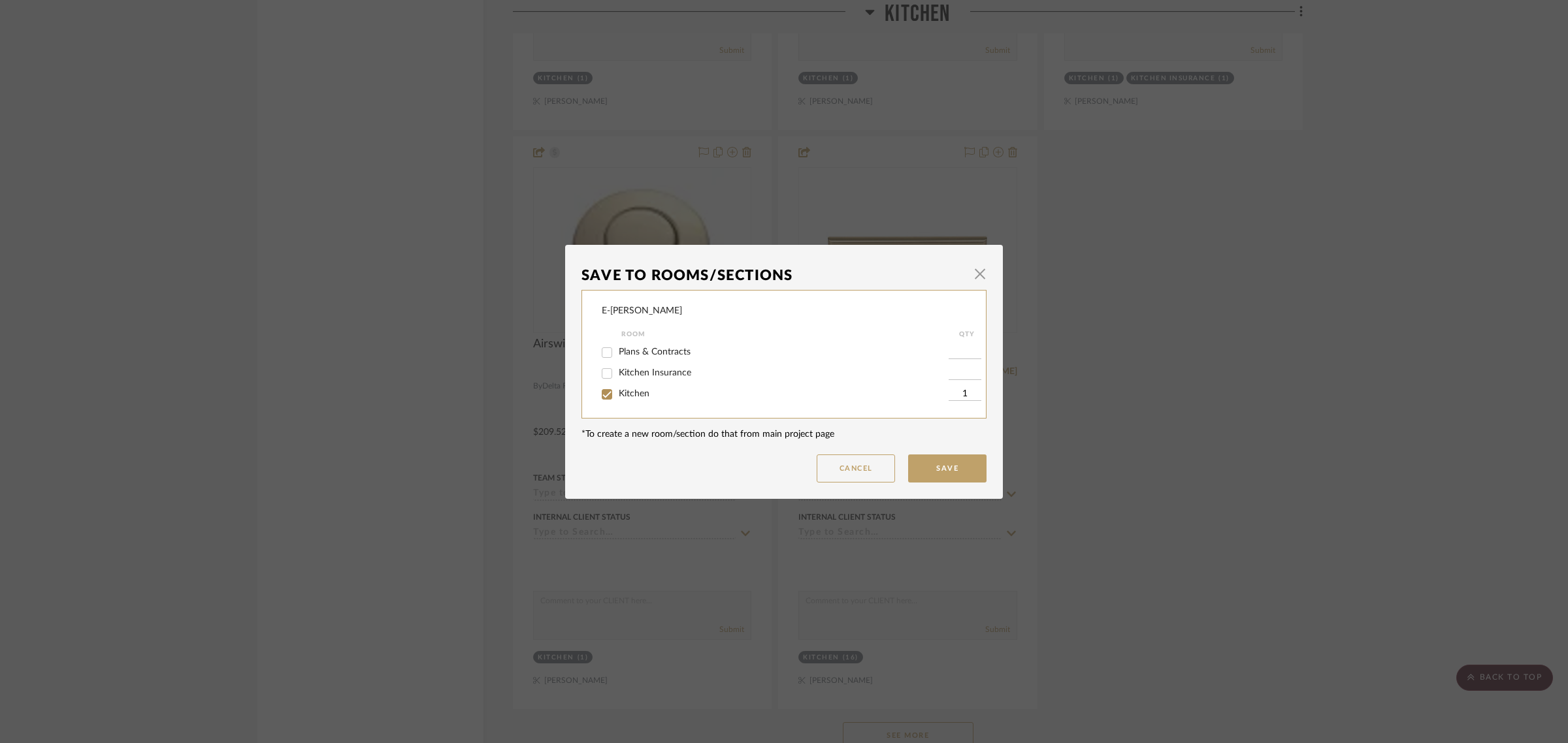
click at [636, 374] on span "Kitchen Insurance" at bounding box center [655, 373] width 72 height 9
click at [617, 374] on input "Kitchen Insurance" at bounding box center [607, 373] width 21 height 21
checkbox input "true"
type input "1"
click at [929, 465] on button "Save" at bounding box center [947, 469] width 78 height 28
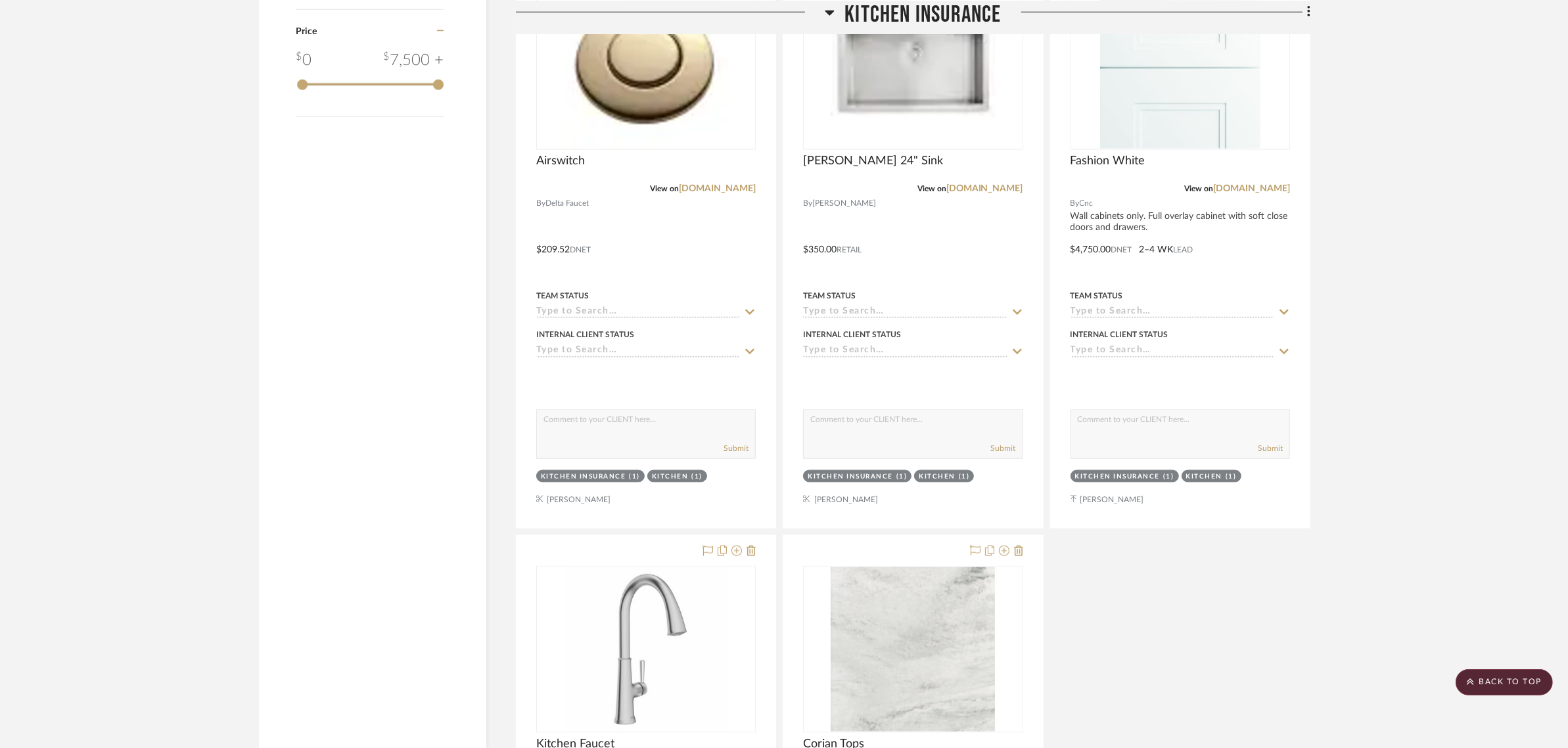
scroll to position [1397, 0]
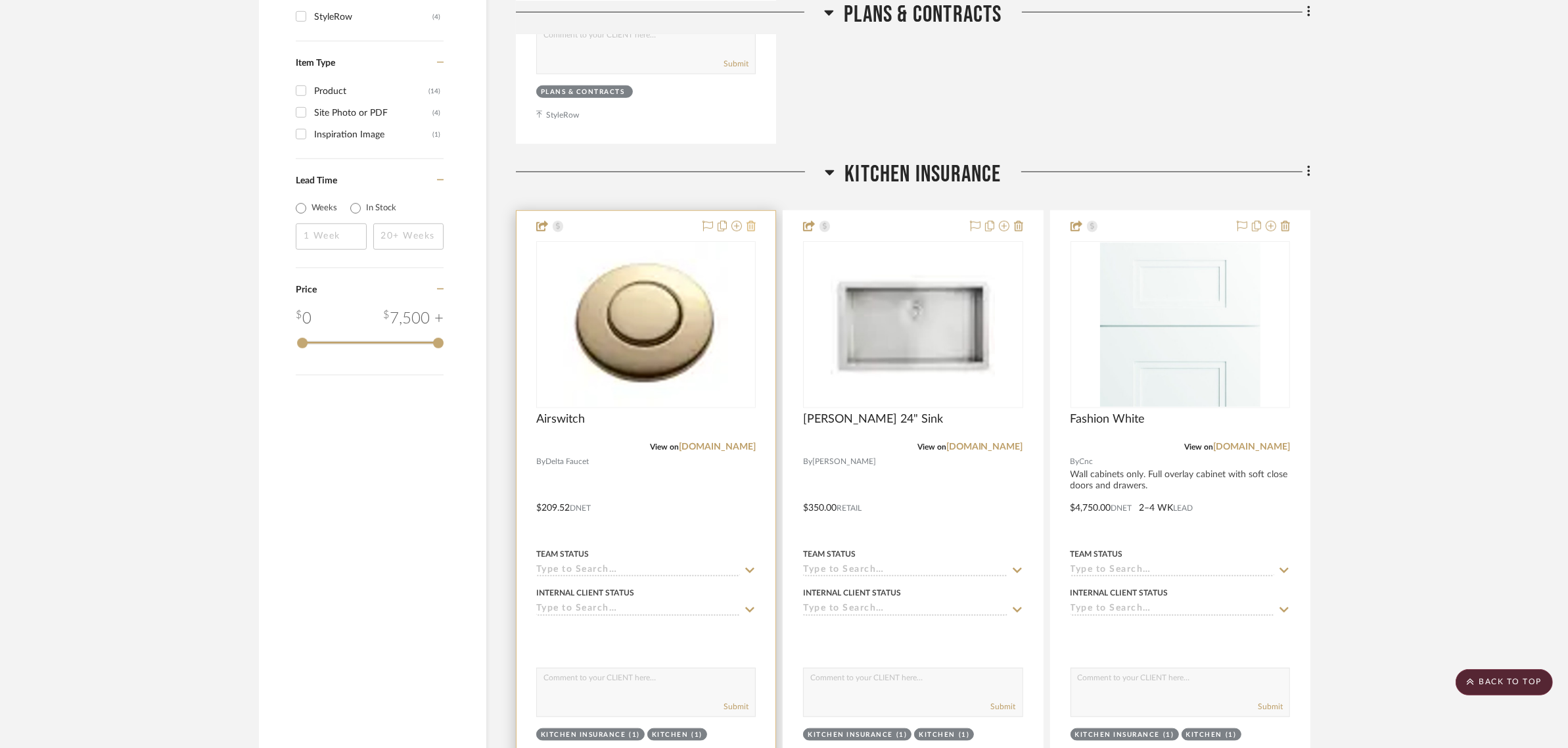
click at [753, 225] on icon at bounding box center [752, 226] width 9 height 10
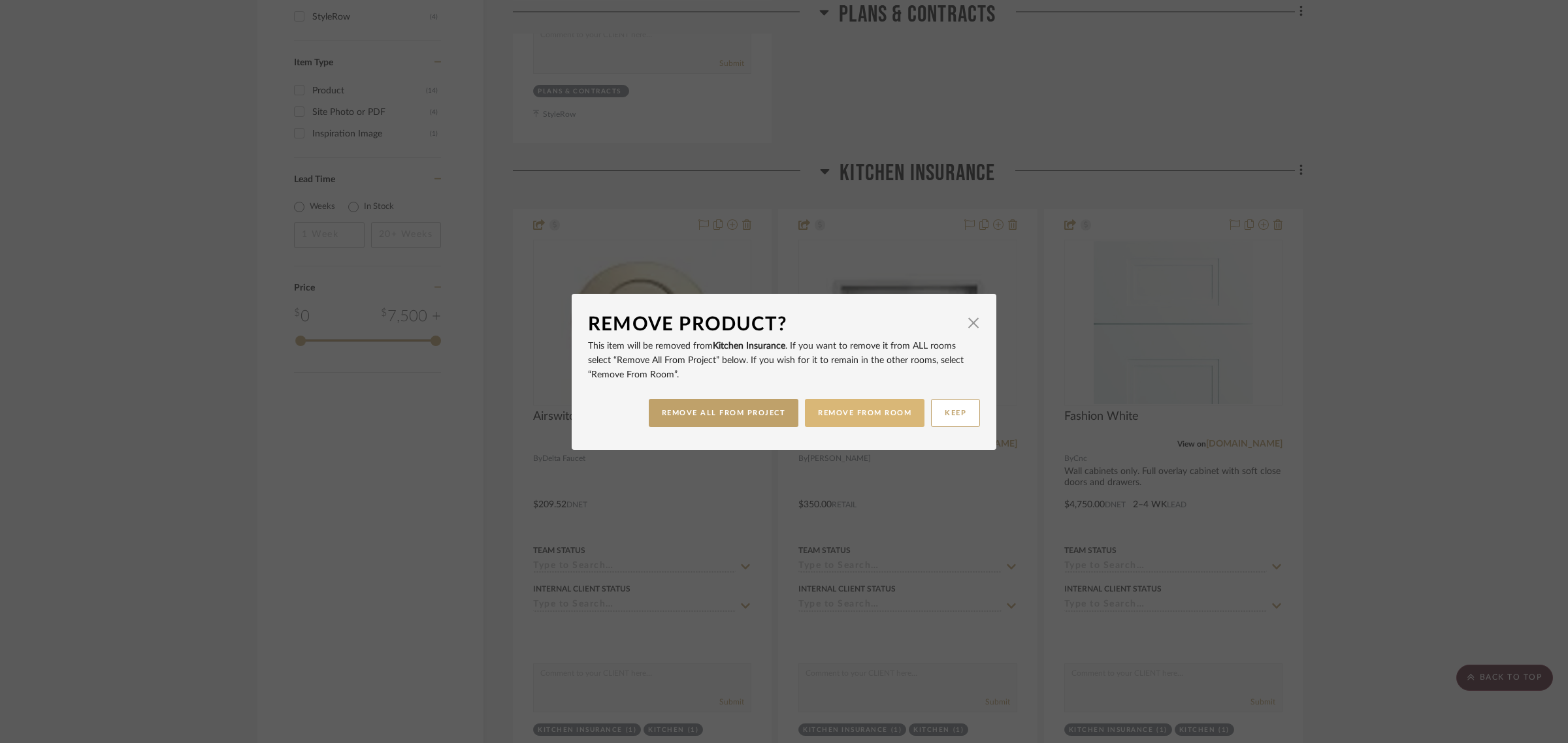
click at [855, 404] on button "REMOVE FROM ROOM" at bounding box center [865, 413] width 119 height 28
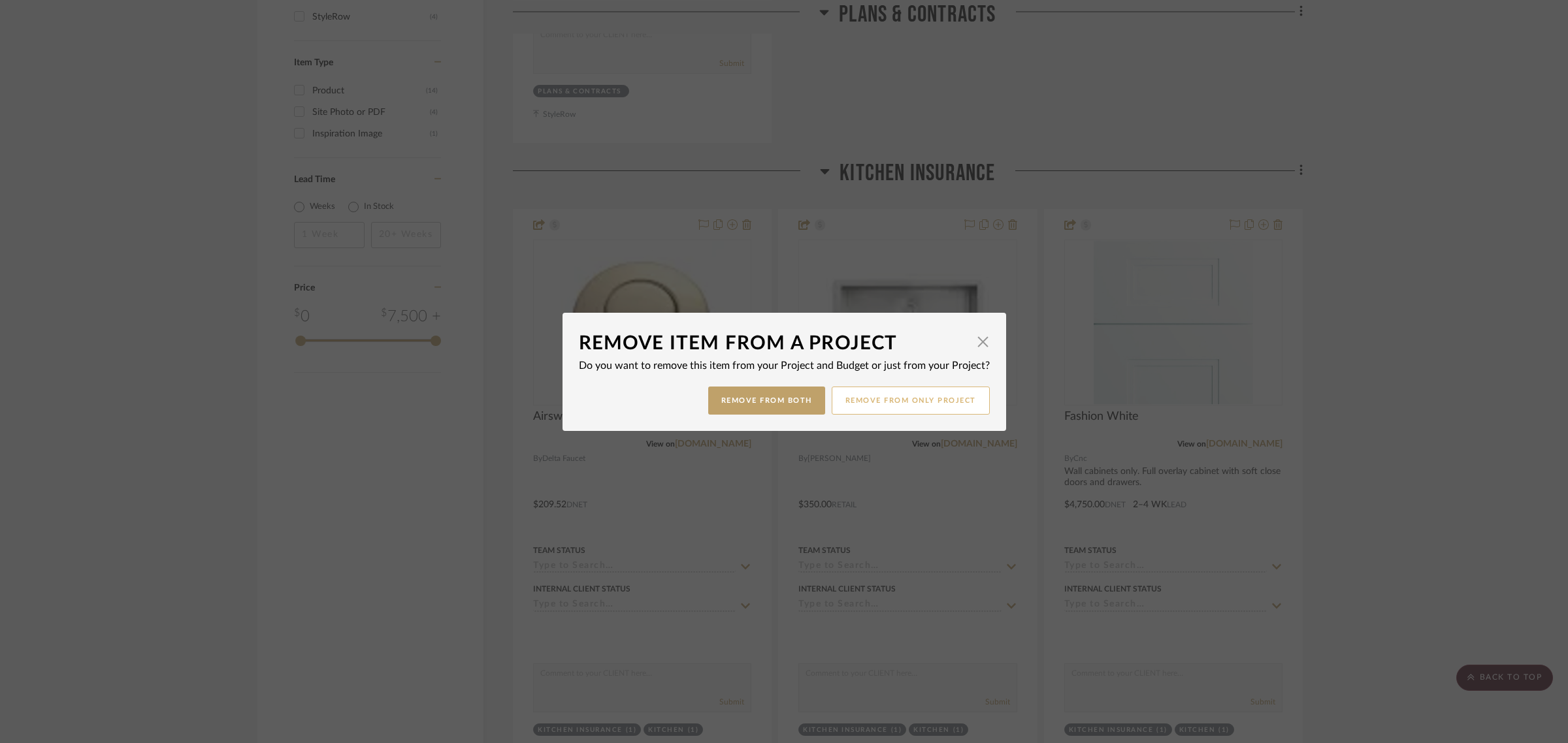
click at [902, 405] on button "Remove from only Project" at bounding box center [911, 400] width 158 height 28
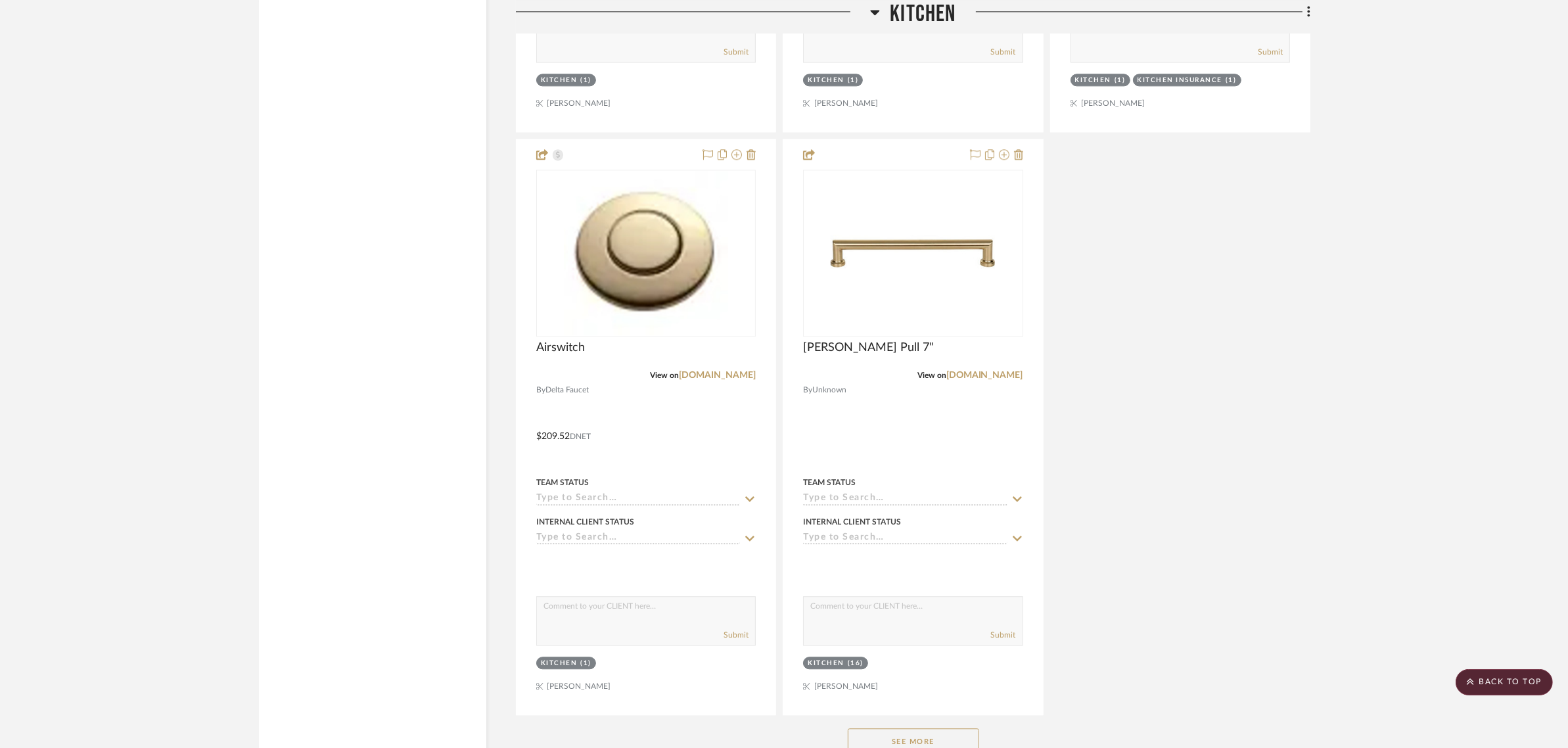
scroll to position [3862, 0]
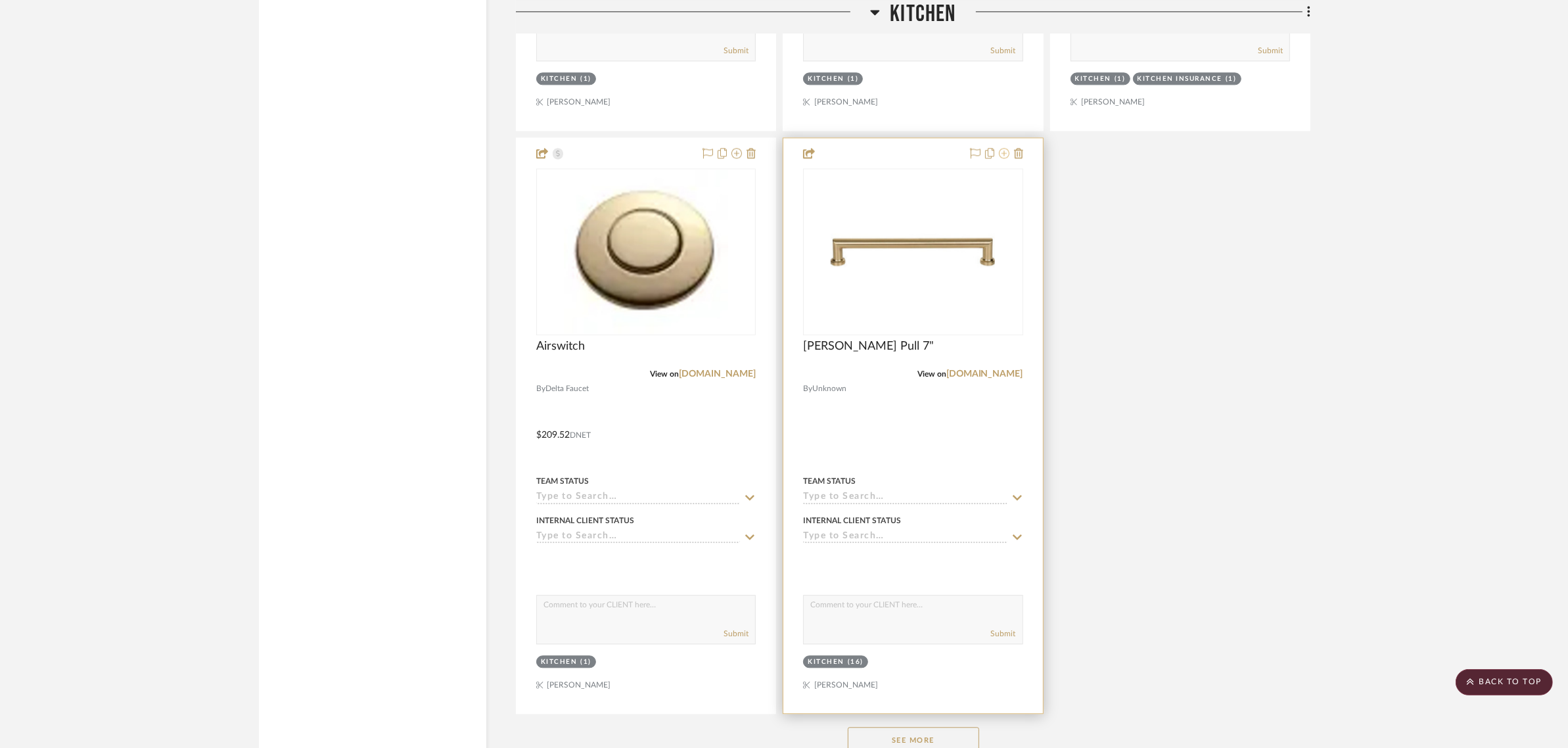
click at [1002, 156] on icon at bounding box center [1004, 152] width 10 height 10
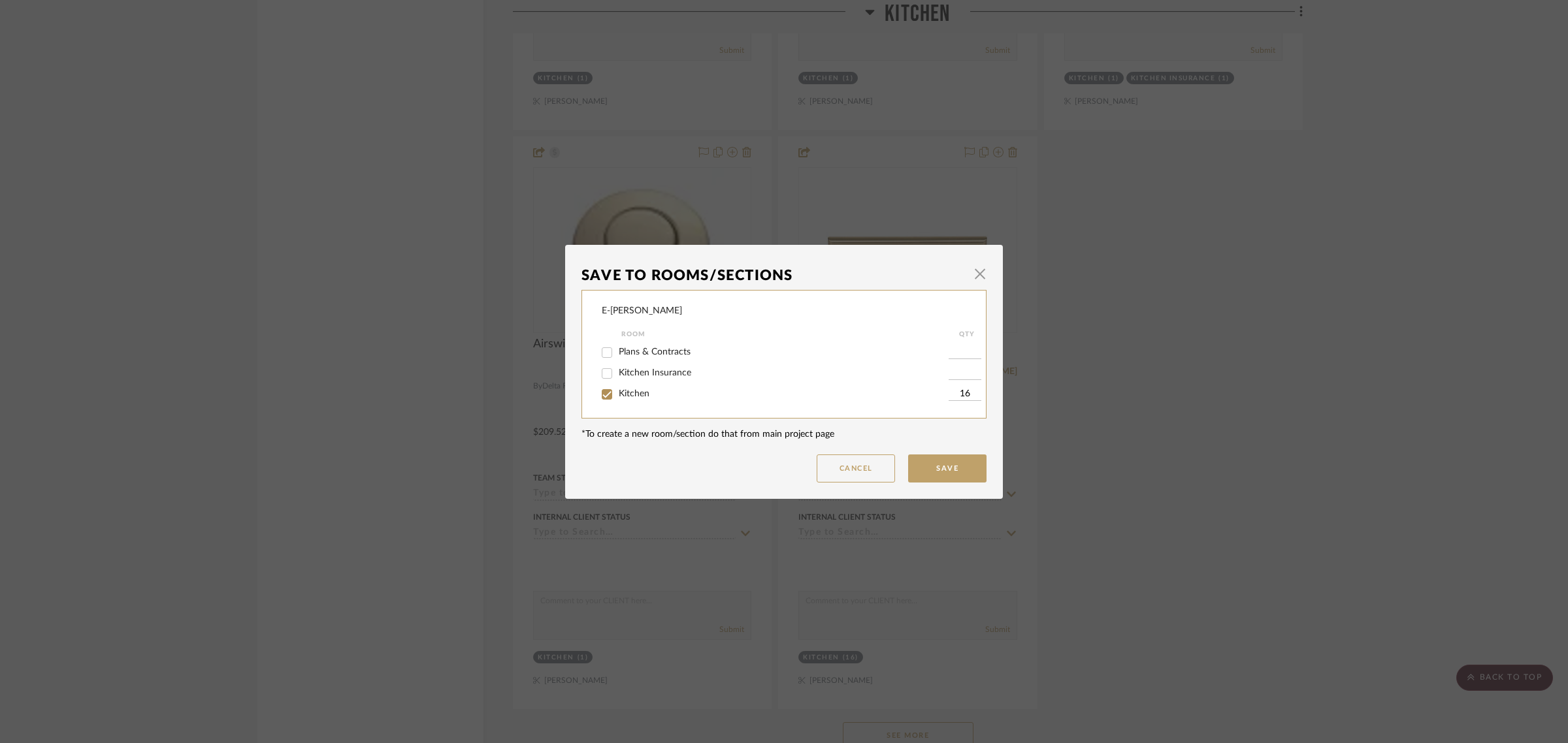
click at [652, 364] on div "Kitchen Insurance" at bounding box center [775, 373] width 347 height 21
click at [656, 371] on span "Kitchen Insurance" at bounding box center [655, 373] width 72 height 9
click at [617, 371] on input "Kitchen Insurance" at bounding box center [607, 373] width 21 height 21
checkbox input "true"
type input "1"
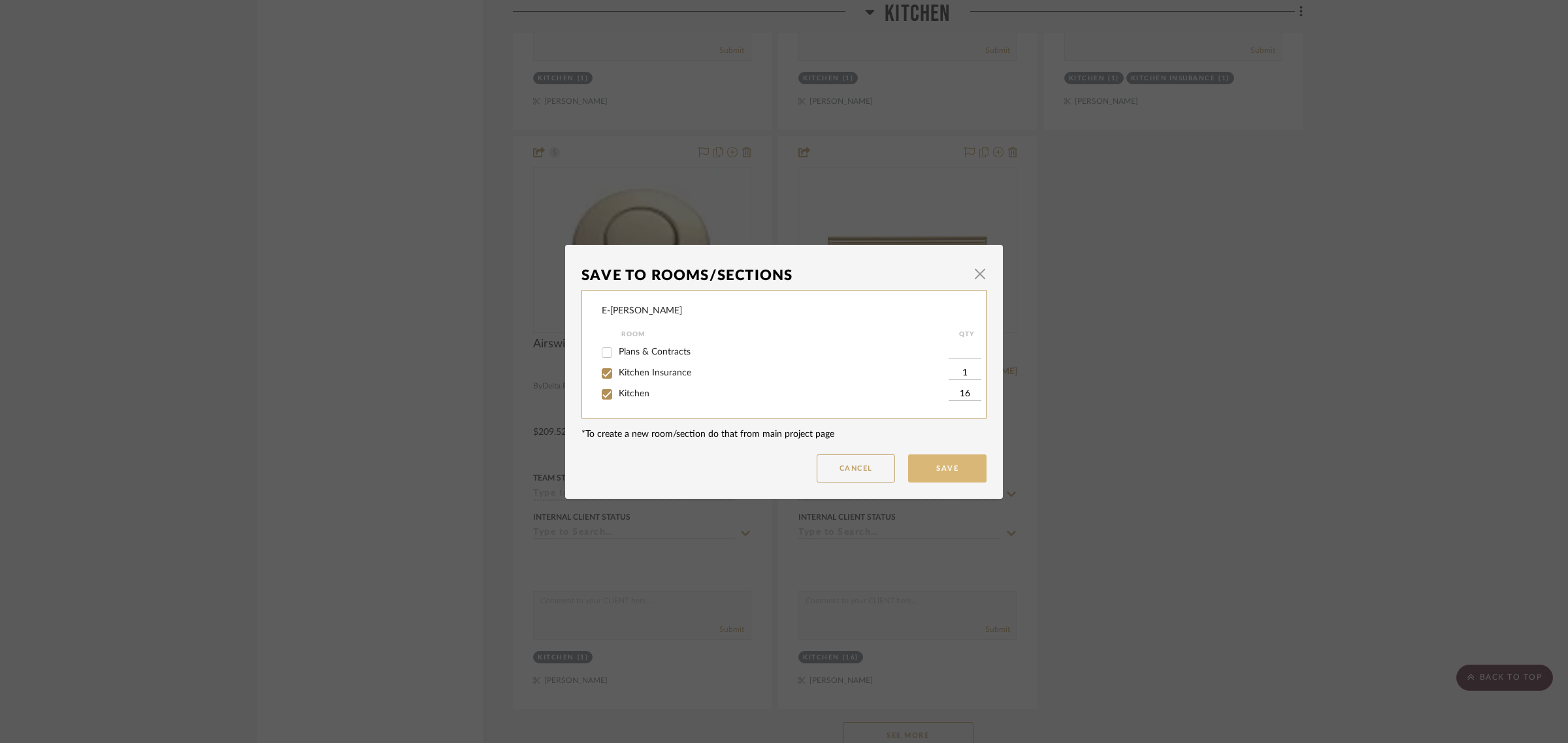
click at [966, 466] on button "Save" at bounding box center [947, 469] width 78 height 28
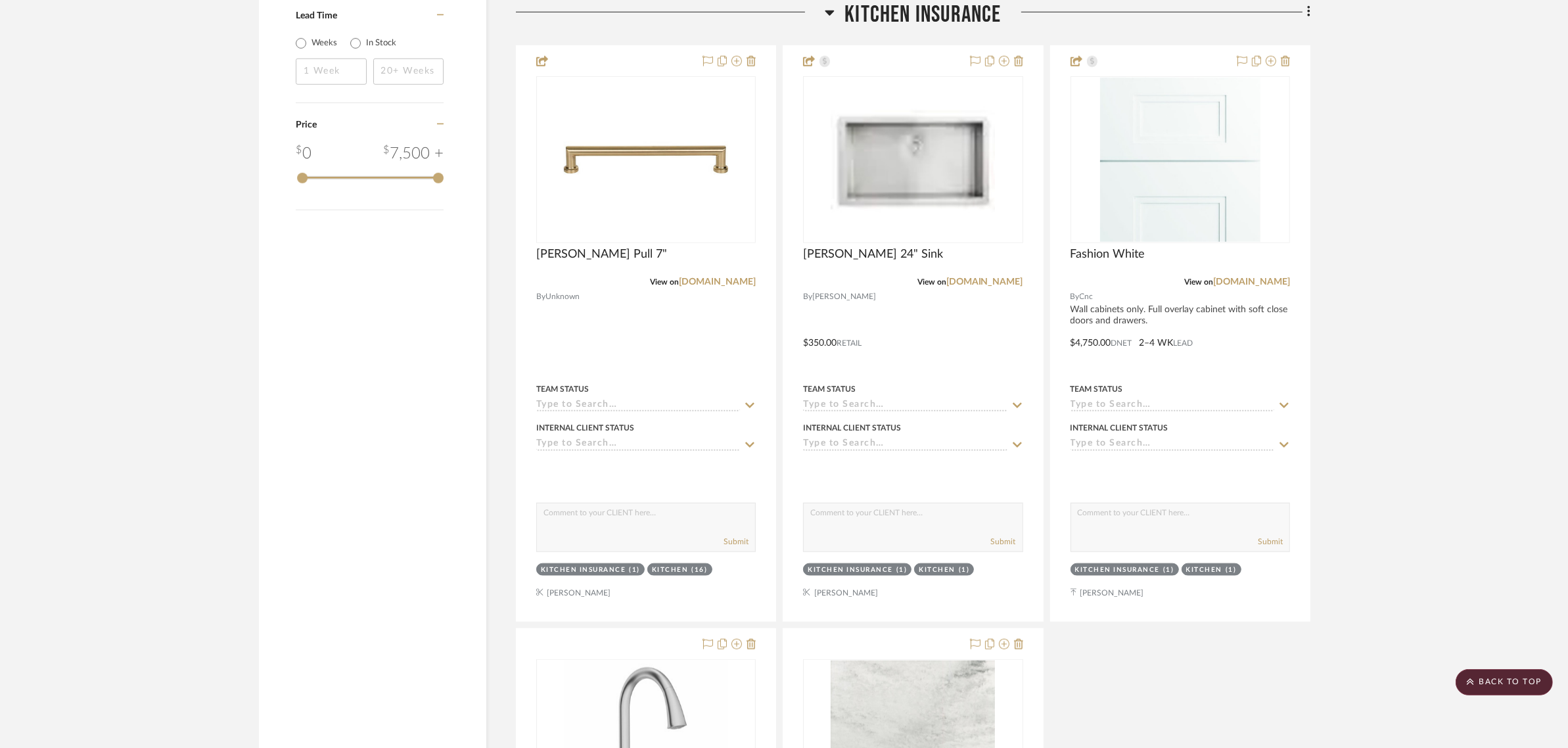
scroll to position [1561, 0]
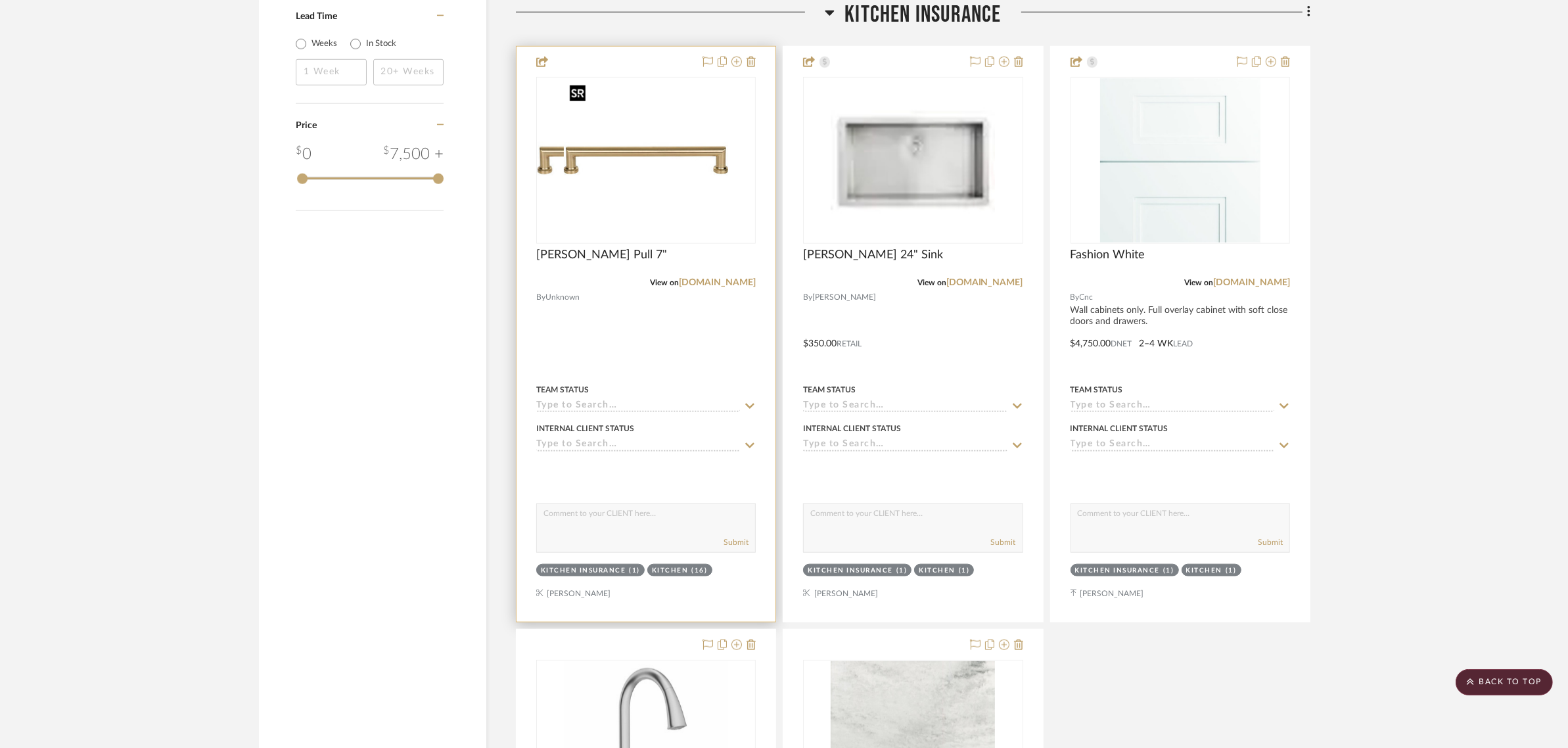
click at [633, 153] on div at bounding box center [646, 160] width 219 height 167
click at [582, 252] on span "[PERSON_NAME] Pull 7"" at bounding box center [602, 255] width 131 height 14
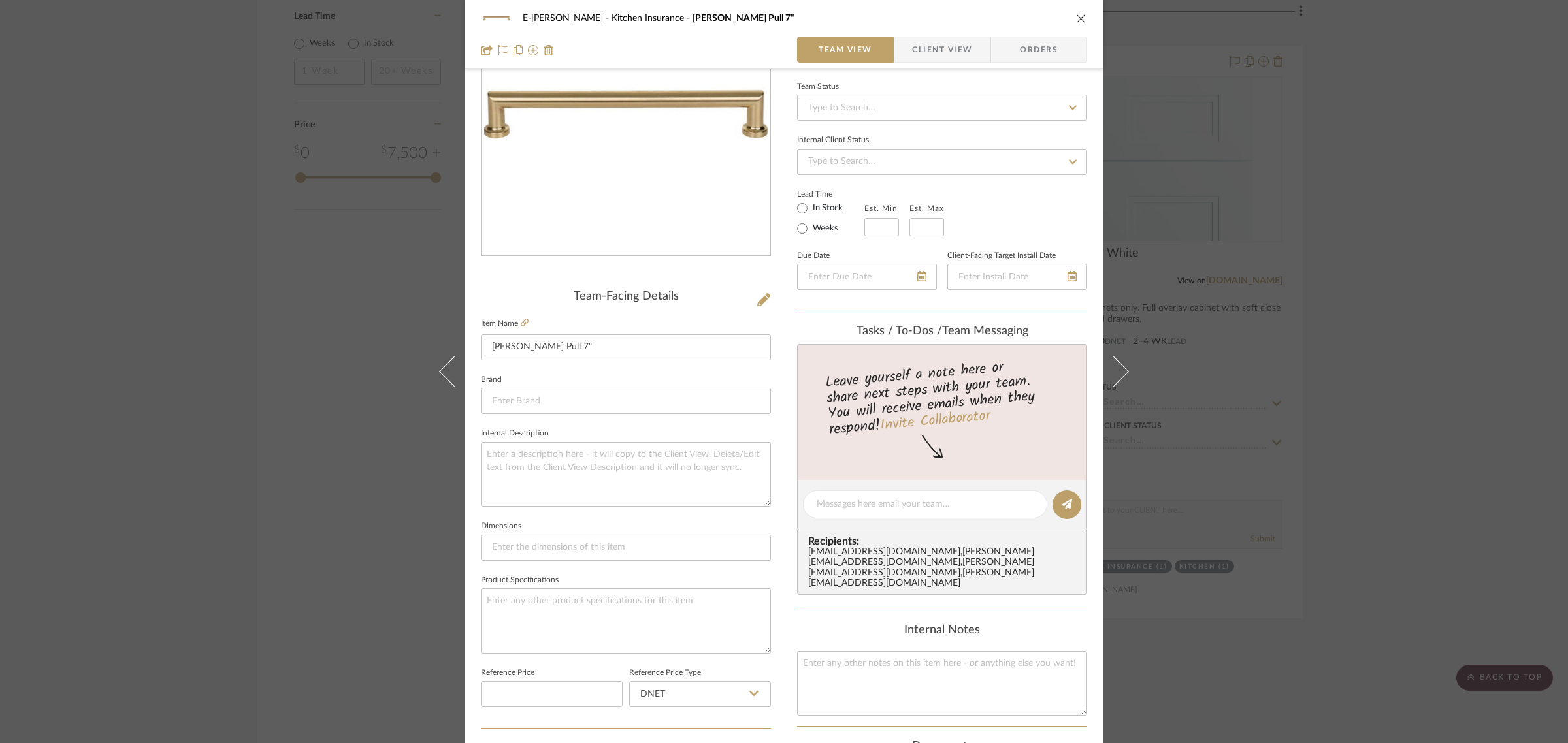
scroll to position [472, 0]
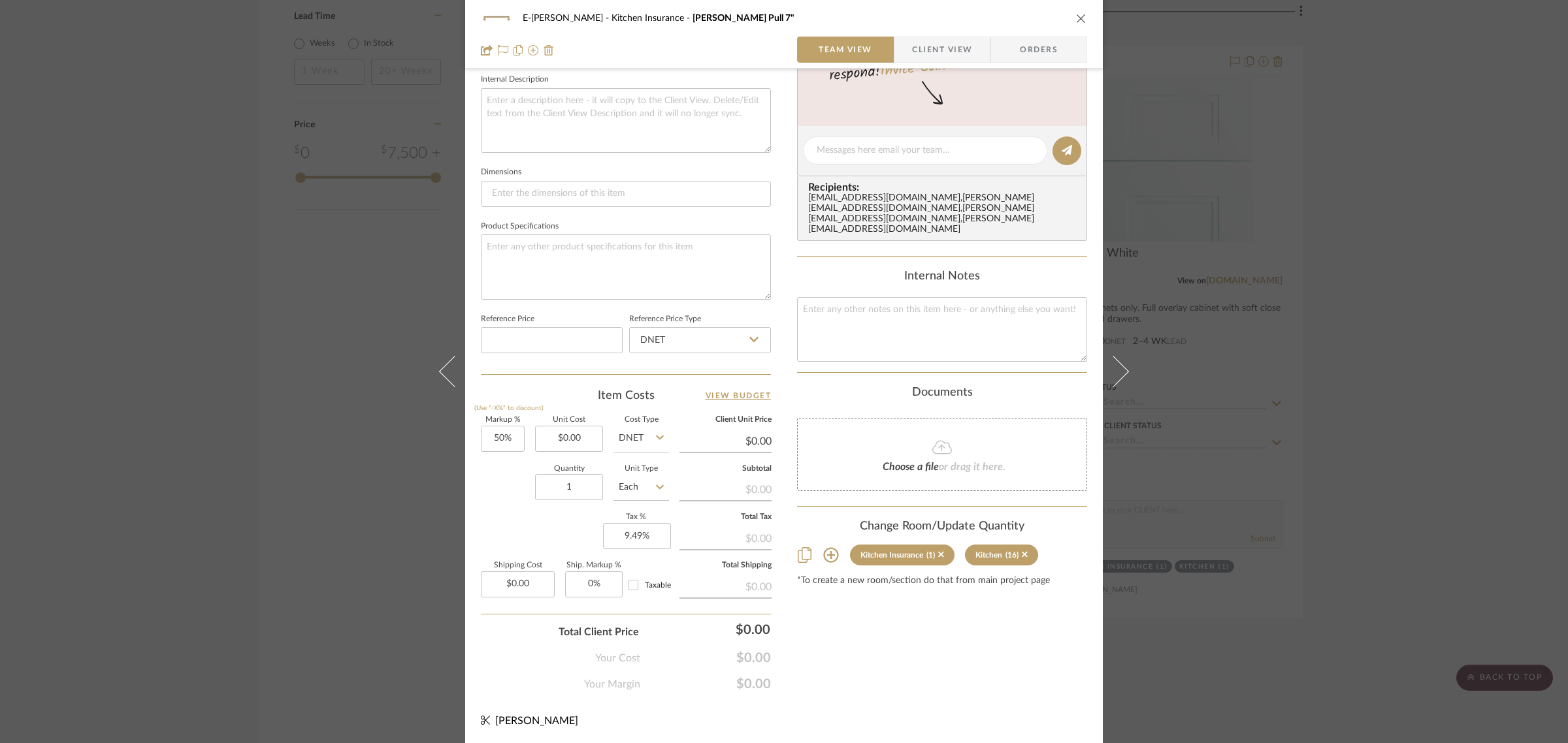
click at [644, 436] on input "DNET" at bounding box center [641, 438] width 56 height 26
click at [642, 507] on span "Retail" at bounding box center [633, 504] width 22 height 9
type input "Retail"
click at [585, 441] on input "0.00" at bounding box center [568, 438] width 68 height 26
type input "15"
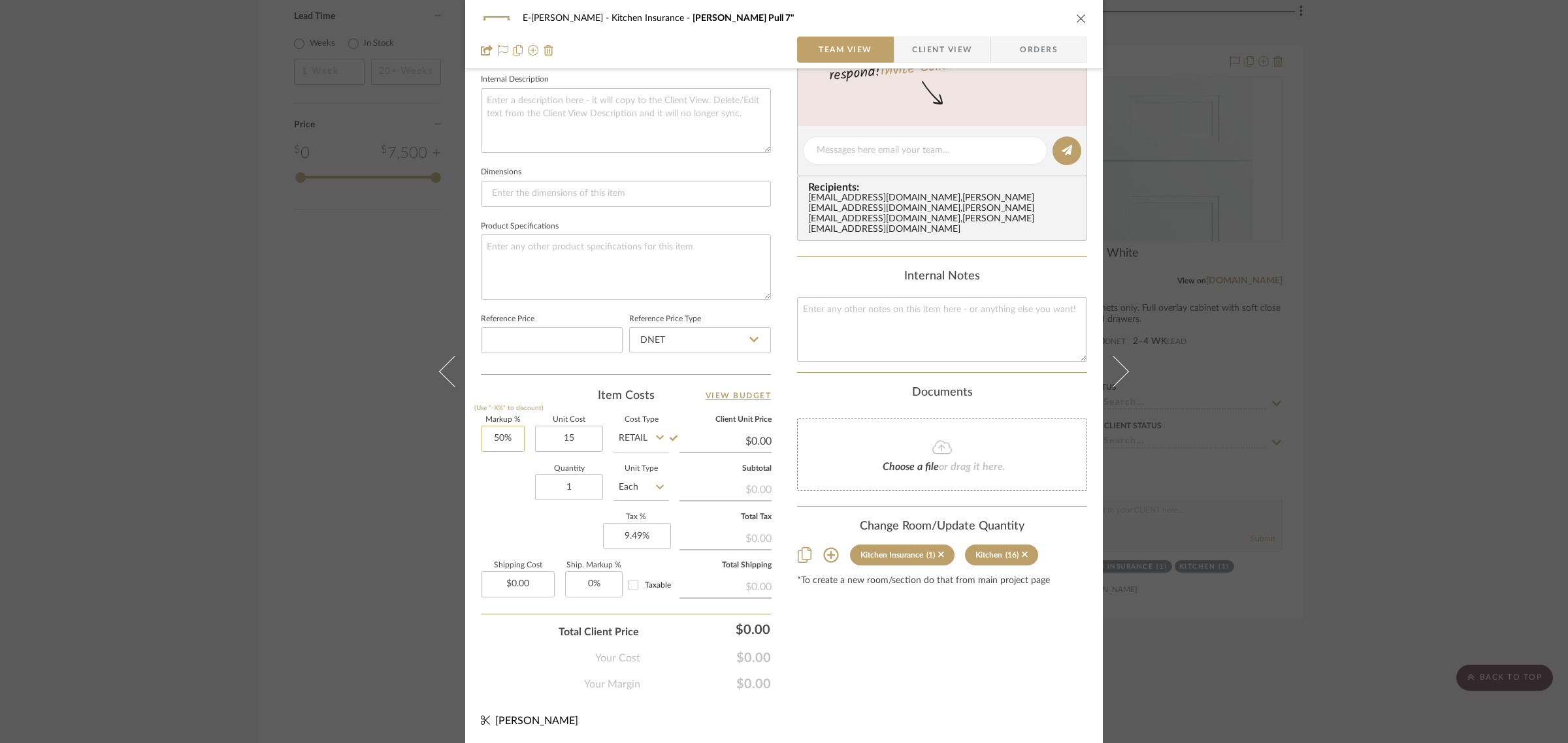
type input "50"
type input "$15.00"
click at [490, 433] on input "50" at bounding box center [503, 438] width 44 height 26
type input "0%"
click at [494, 520] on div "Markup % (Use "-X%" to discount) 0% Unit Cost $15.00 Cost Type Retail Client Un…" at bounding box center [626, 512] width 290 height 190
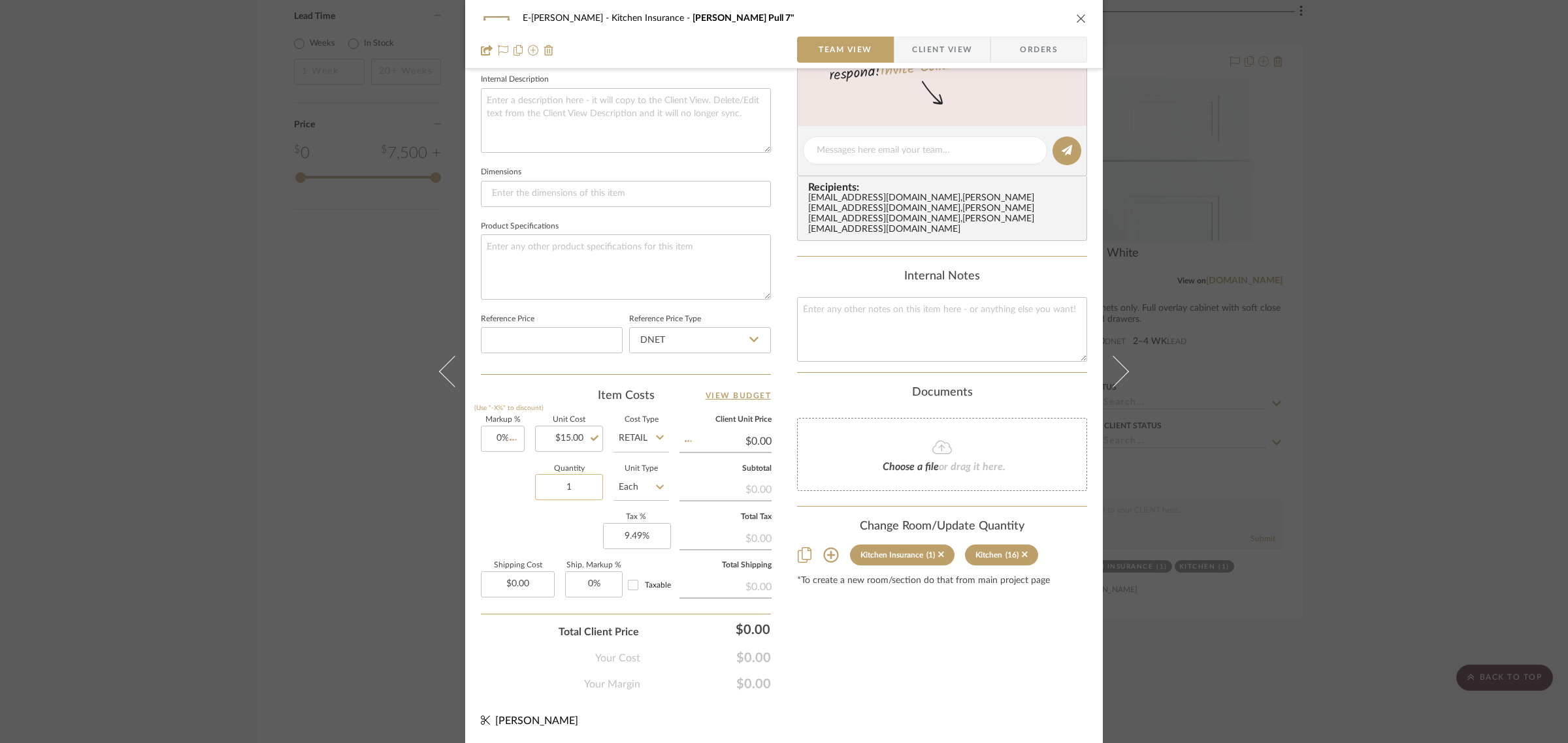
type input "$15.00"
type input "$1.50"
type input "24"
click at [906, 619] on div "Content here copies to Client View - confirm visibility there. Show in Client D…" at bounding box center [942, 155] width 290 height 1075
type input "$36.00"
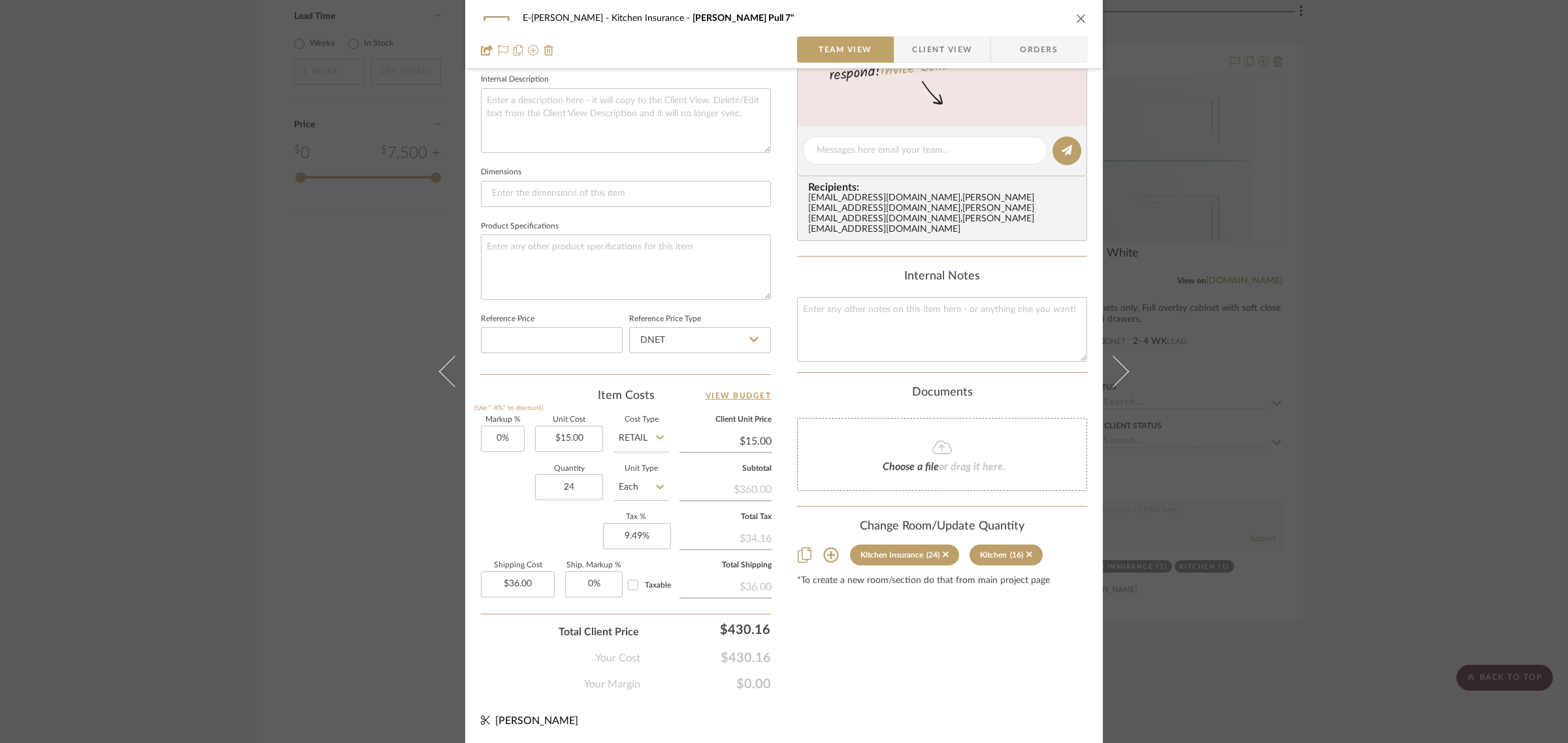
click at [1081, 20] on icon "close" at bounding box center [1080, 18] width 10 height 10
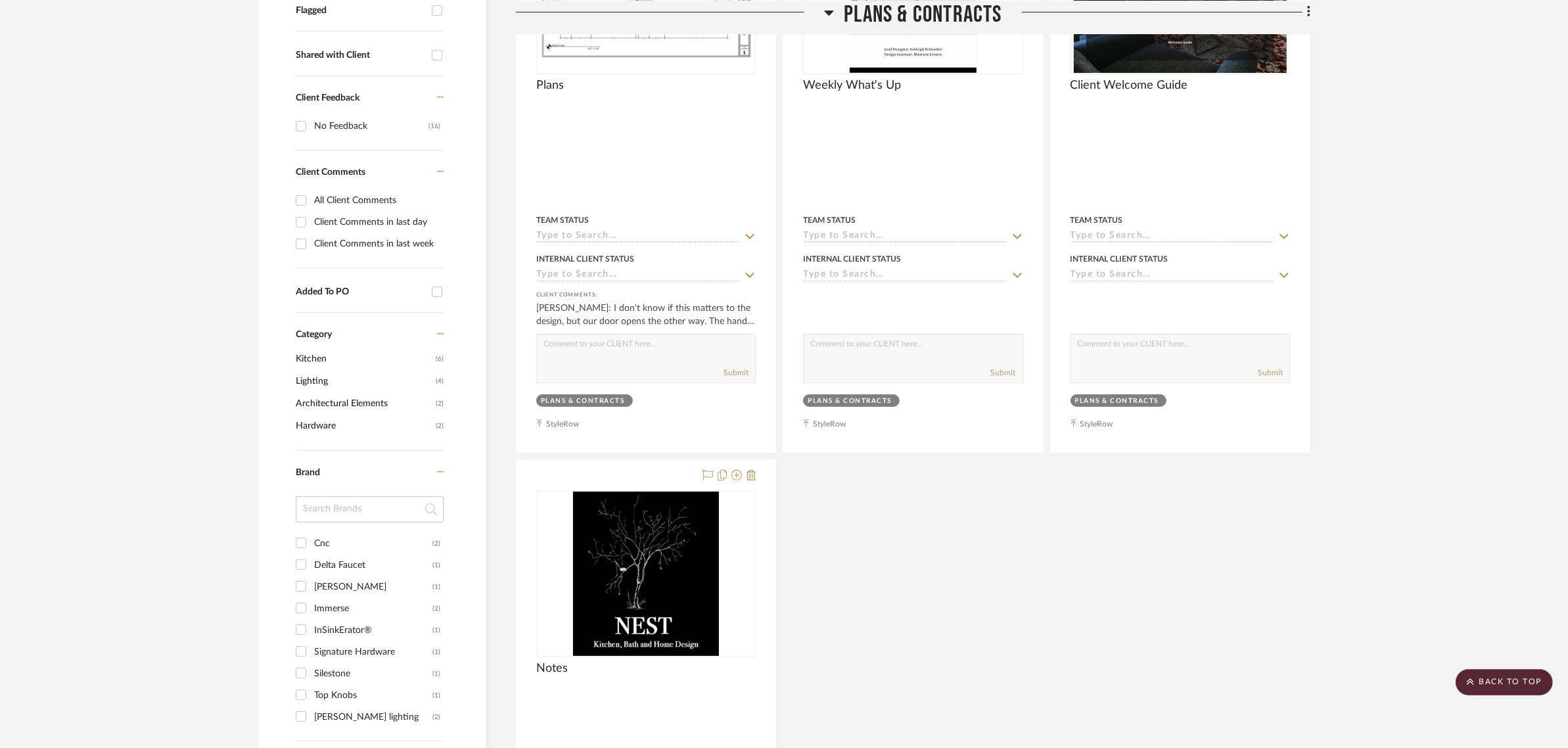
scroll to position [575, 0]
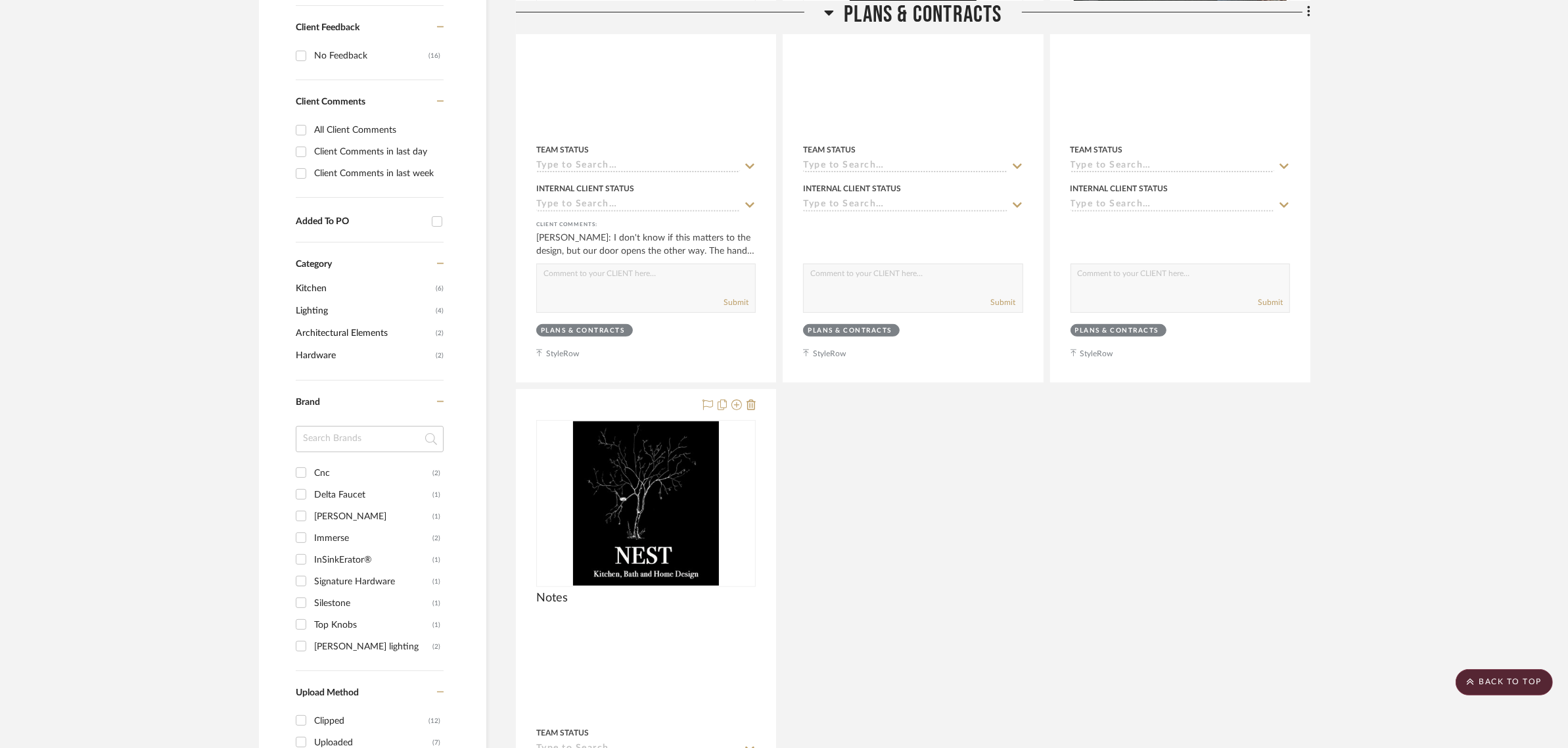
click at [353, 554] on div "InSinkErator®" at bounding box center [373, 560] width 118 height 21
click at [312, 554] on input "InSinkErator® (1)" at bounding box center [301, 559] width 21 height 21
checkbox input "true"
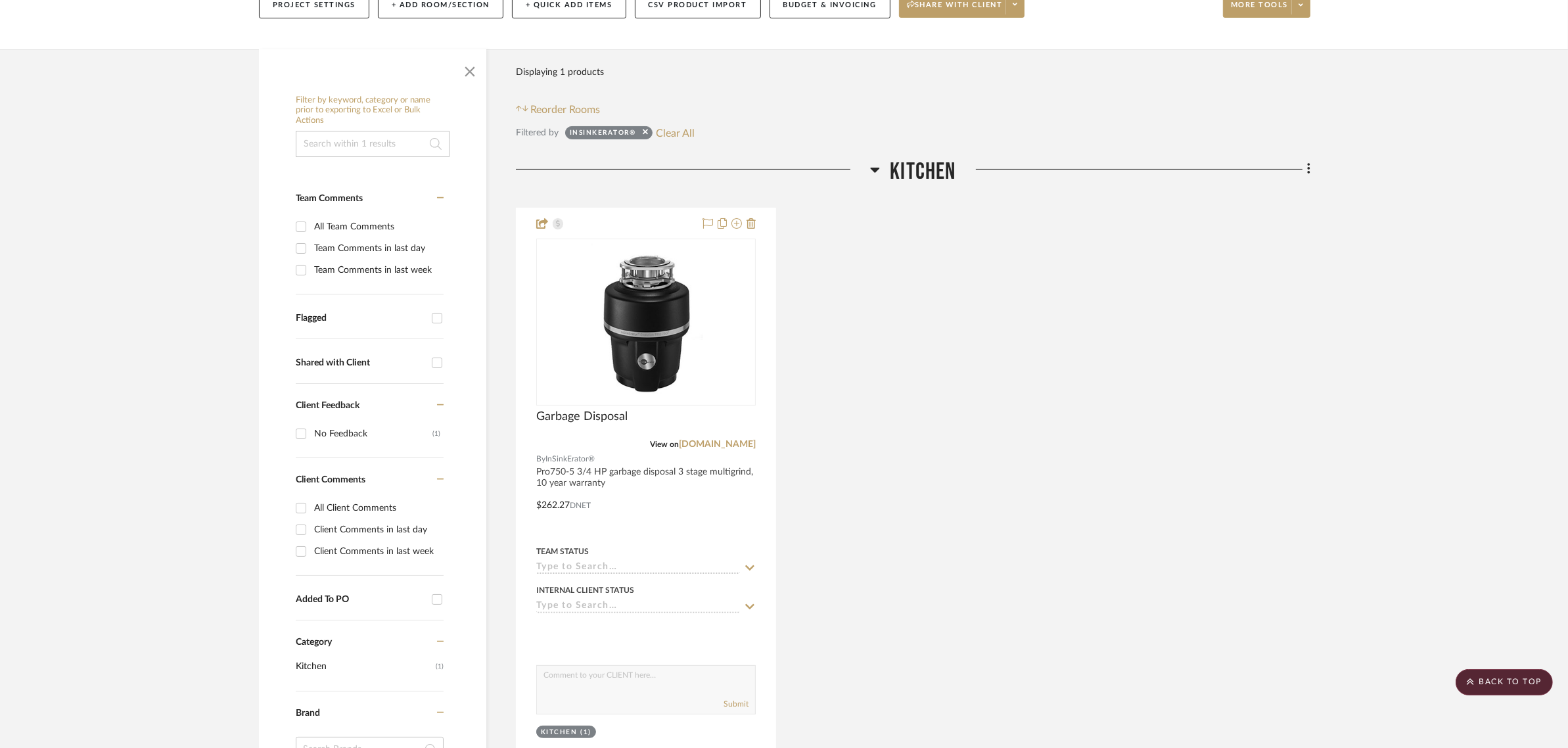
scroll to position [164, 0]
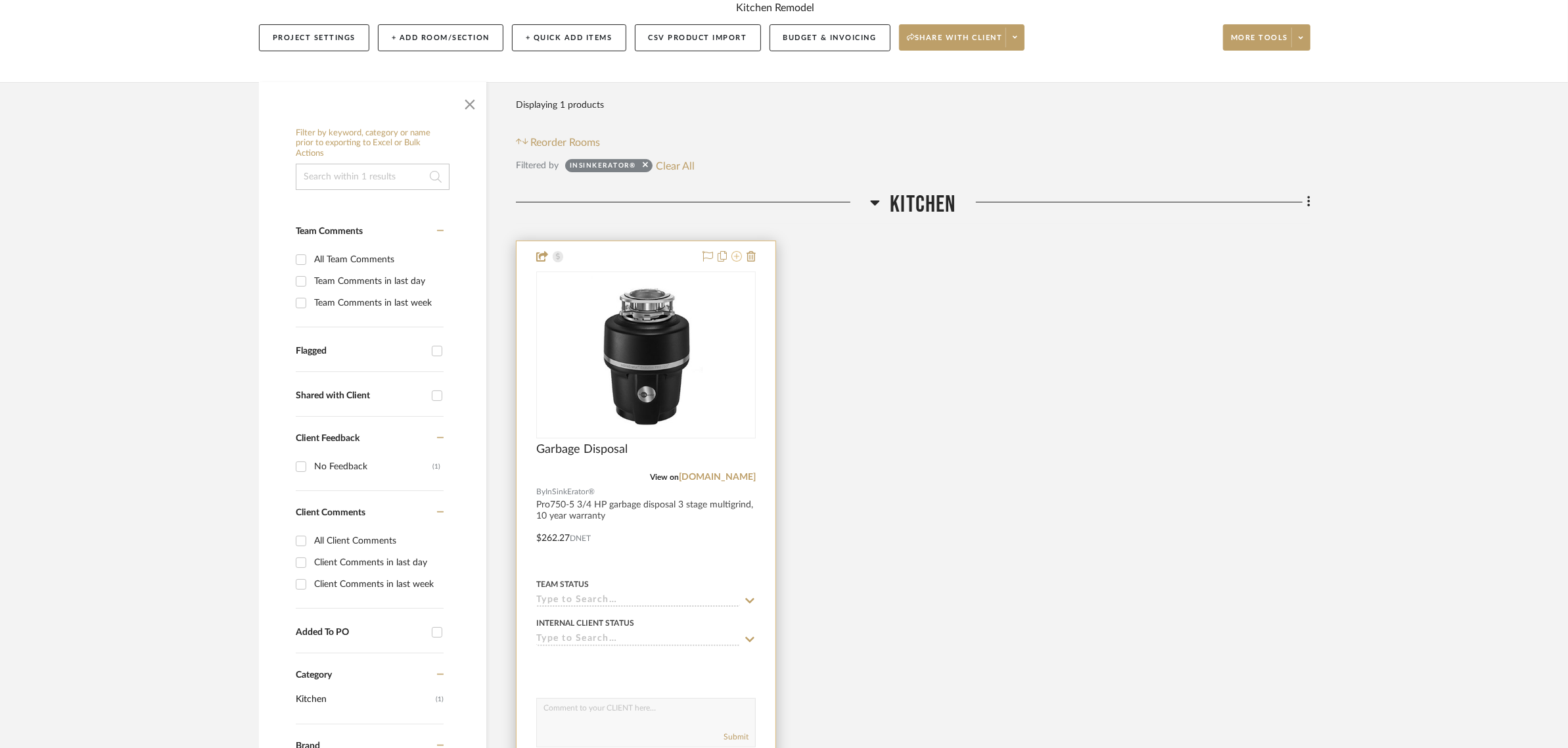
click at [739, 257] on icon at bounding box center [736, 256] width 10 height 10
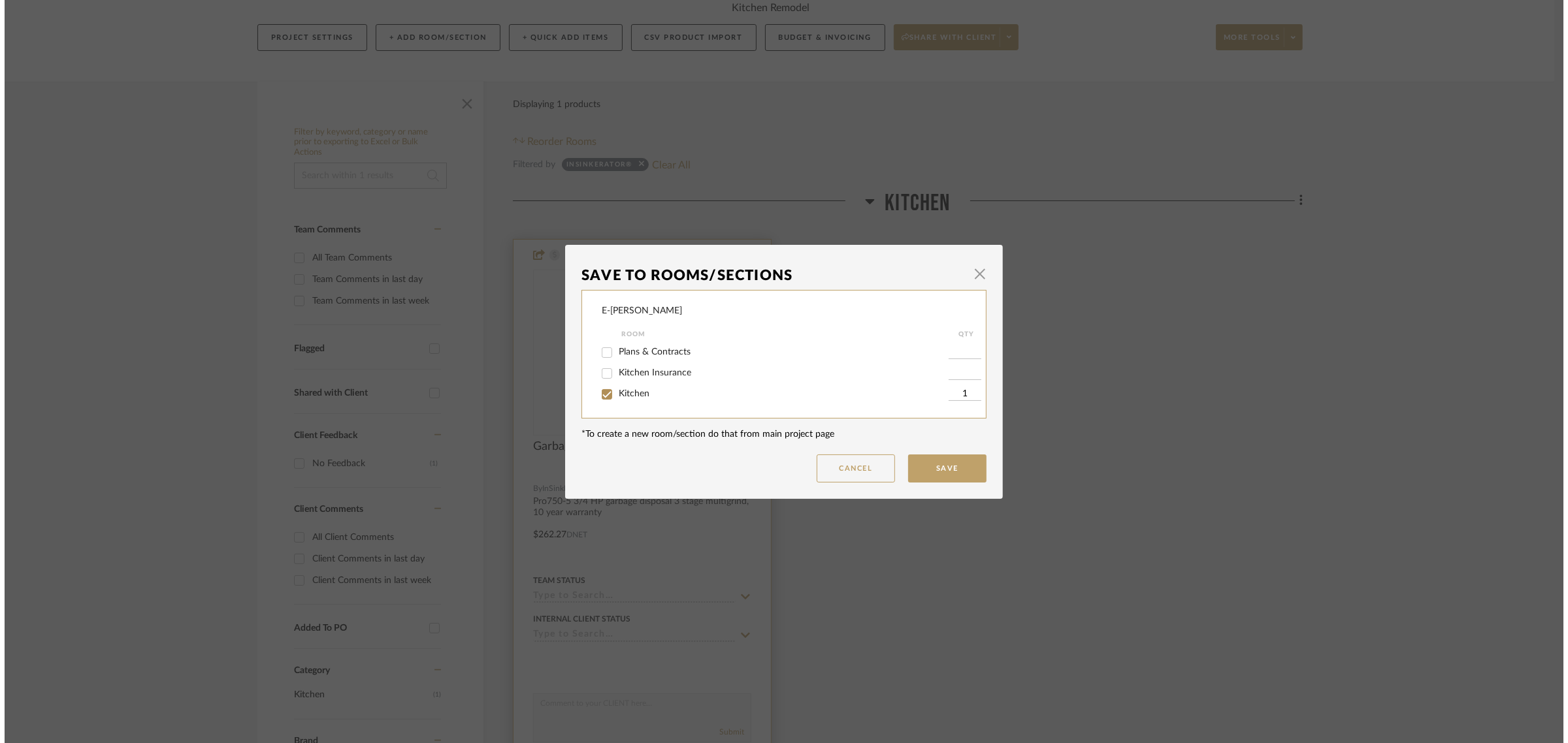
scroll to position [0, 0]
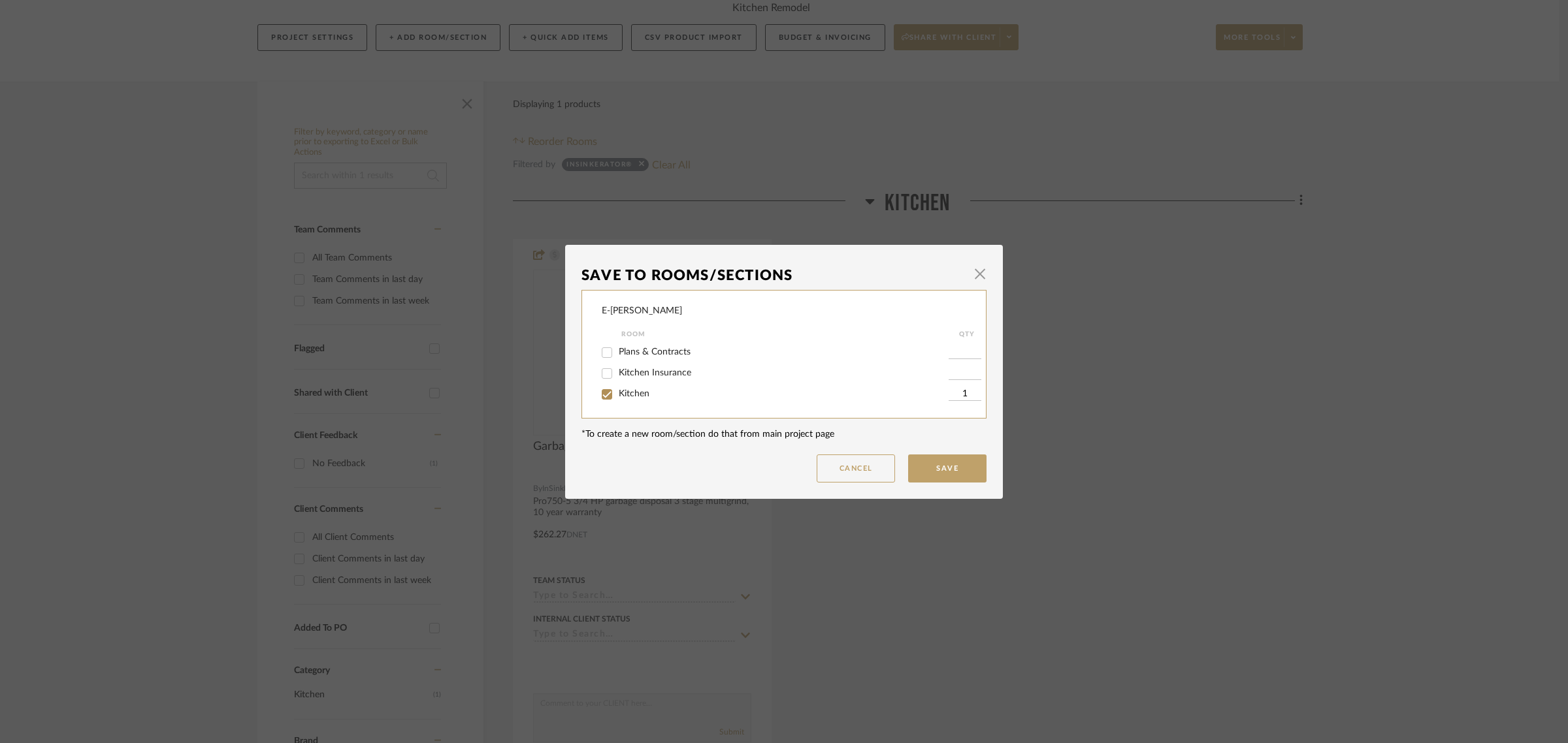
click at [652, 374] on span "Kitchen Insurance" at bounding box center [655, 373] width 72 height 9
click at [617, 374] on input "Kitchen Insurance" at bounding box center [607, 373] width 21 height 21
checkbox input "true"
type input "1"
click at [958, 470] on button "Save" at bounding box center [947, 469] width 78 height 28
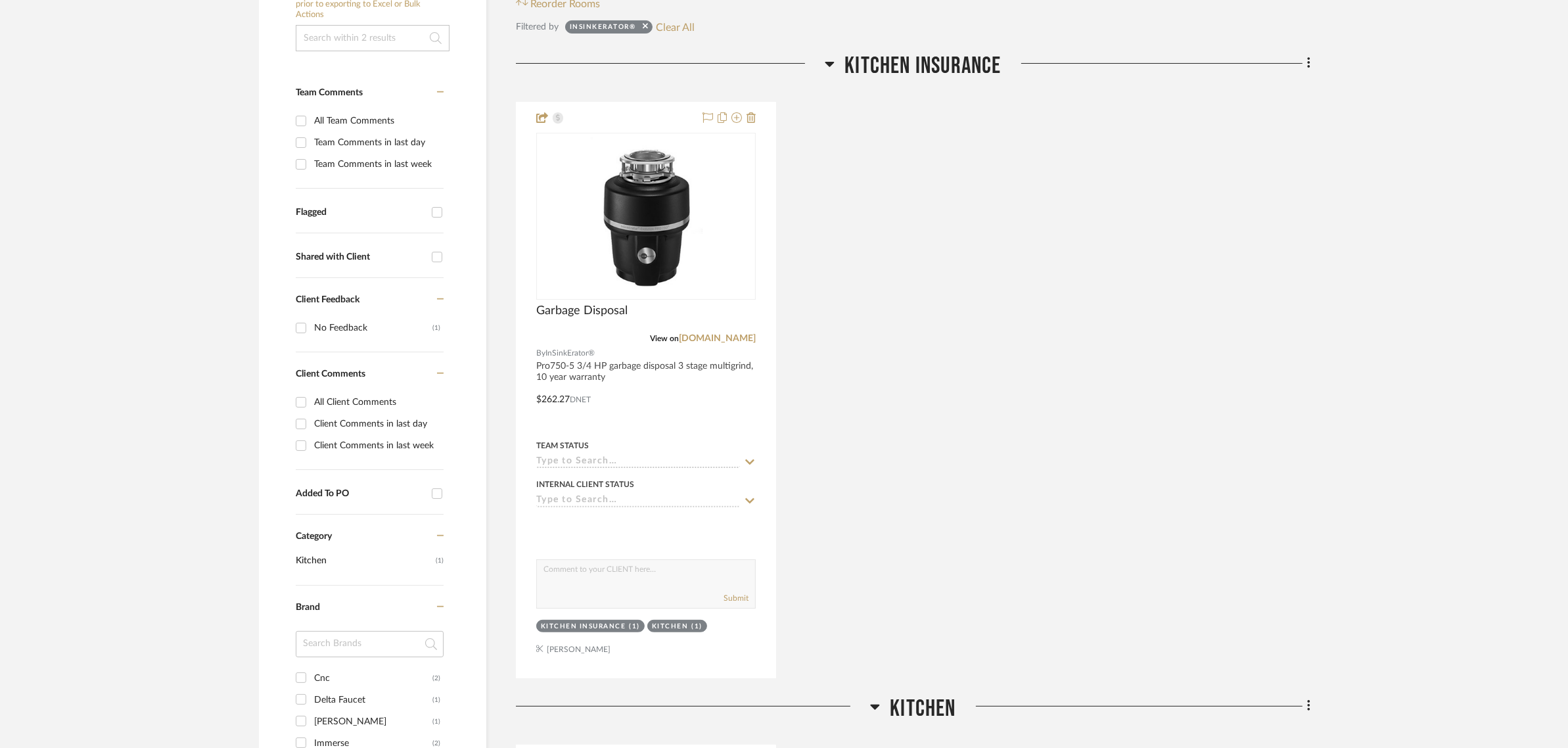
scroll to position [329, 0]
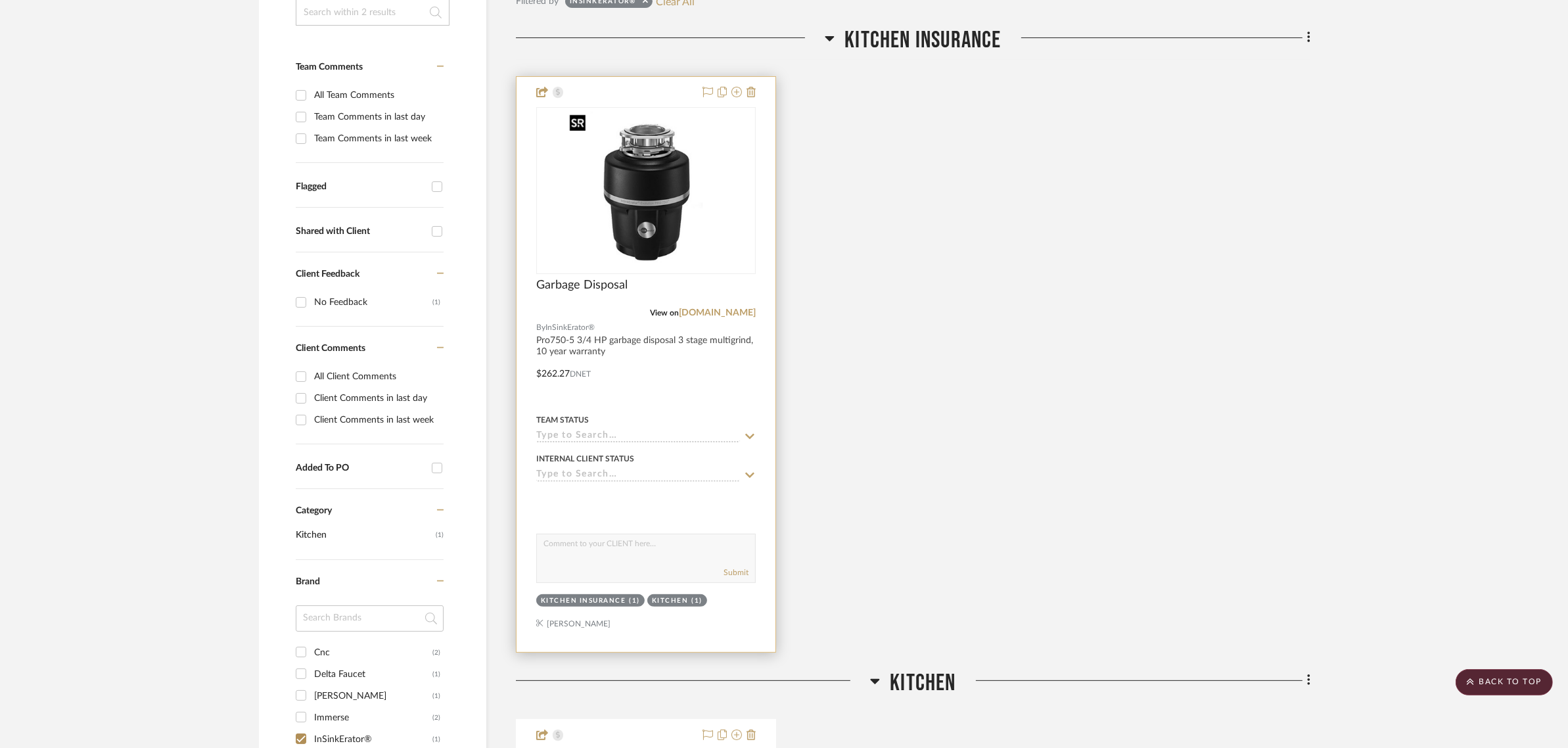
click at [644, 230] on img "0" at bounding box center [646, 190] width 164 height 164
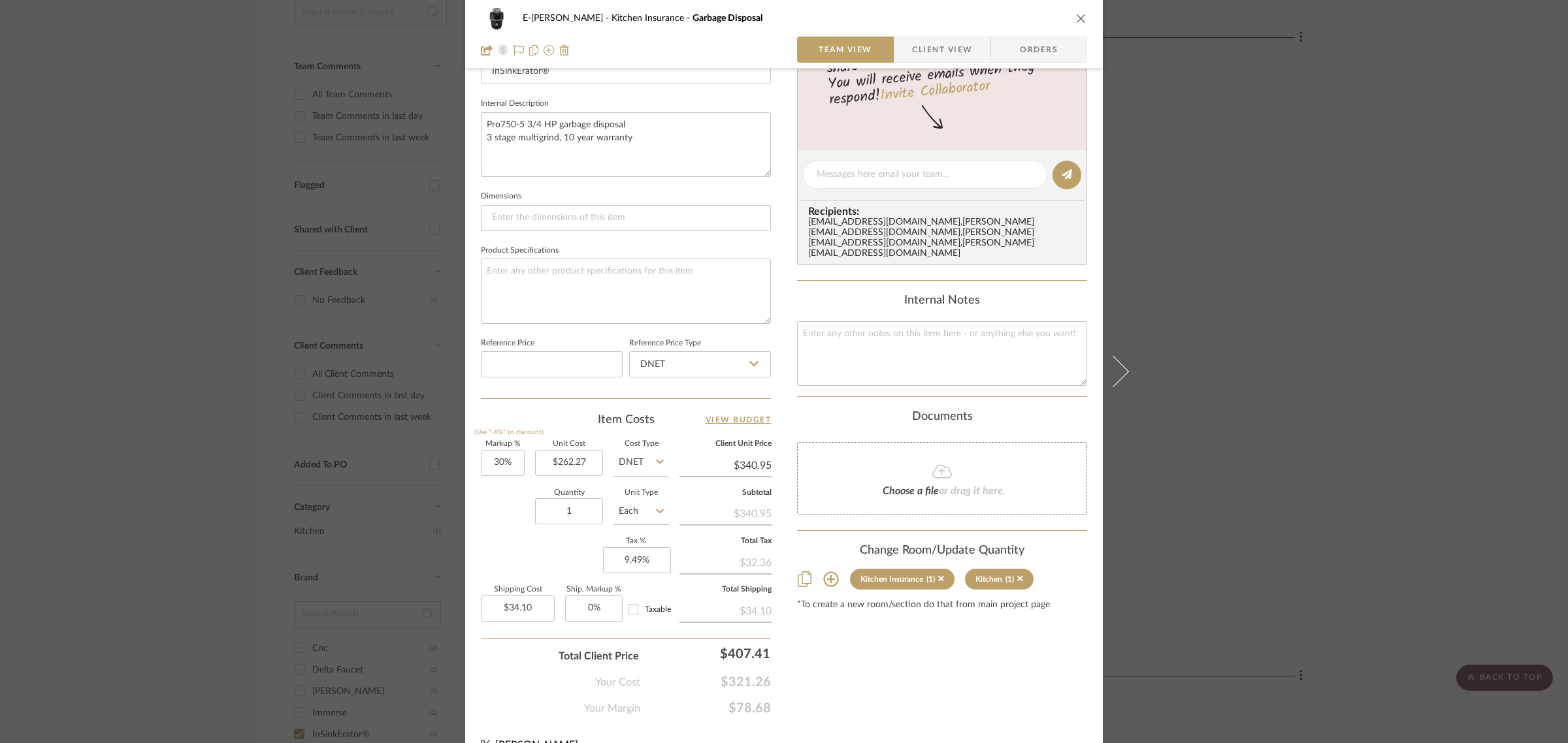
scroll to position [472, 0]
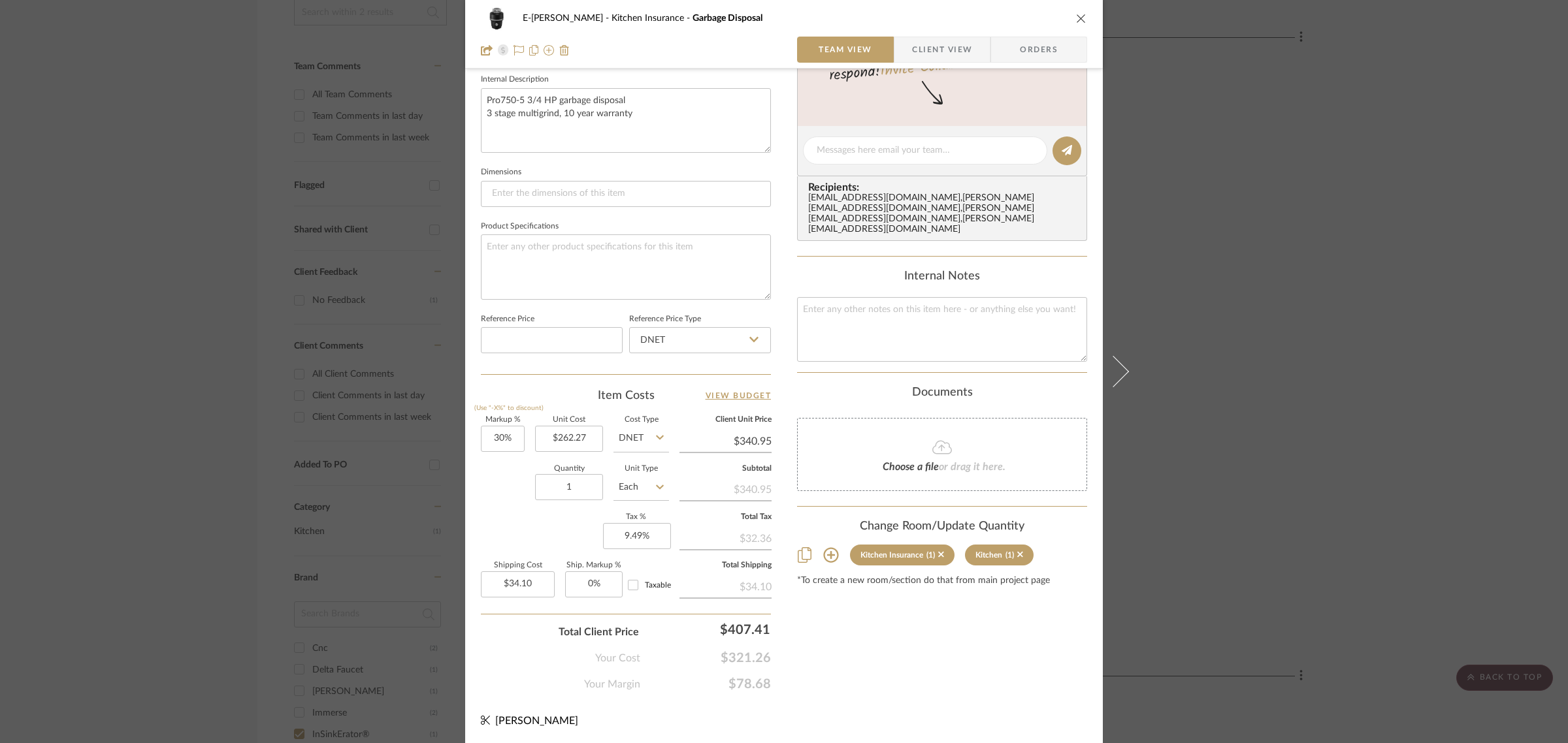
click at [1193, 516] on div "E-Murray Kitchen Insurance Garbage Disposal Team View Client View Orders Team-F…" at bounding box center [784, 372] width 1568 height 743
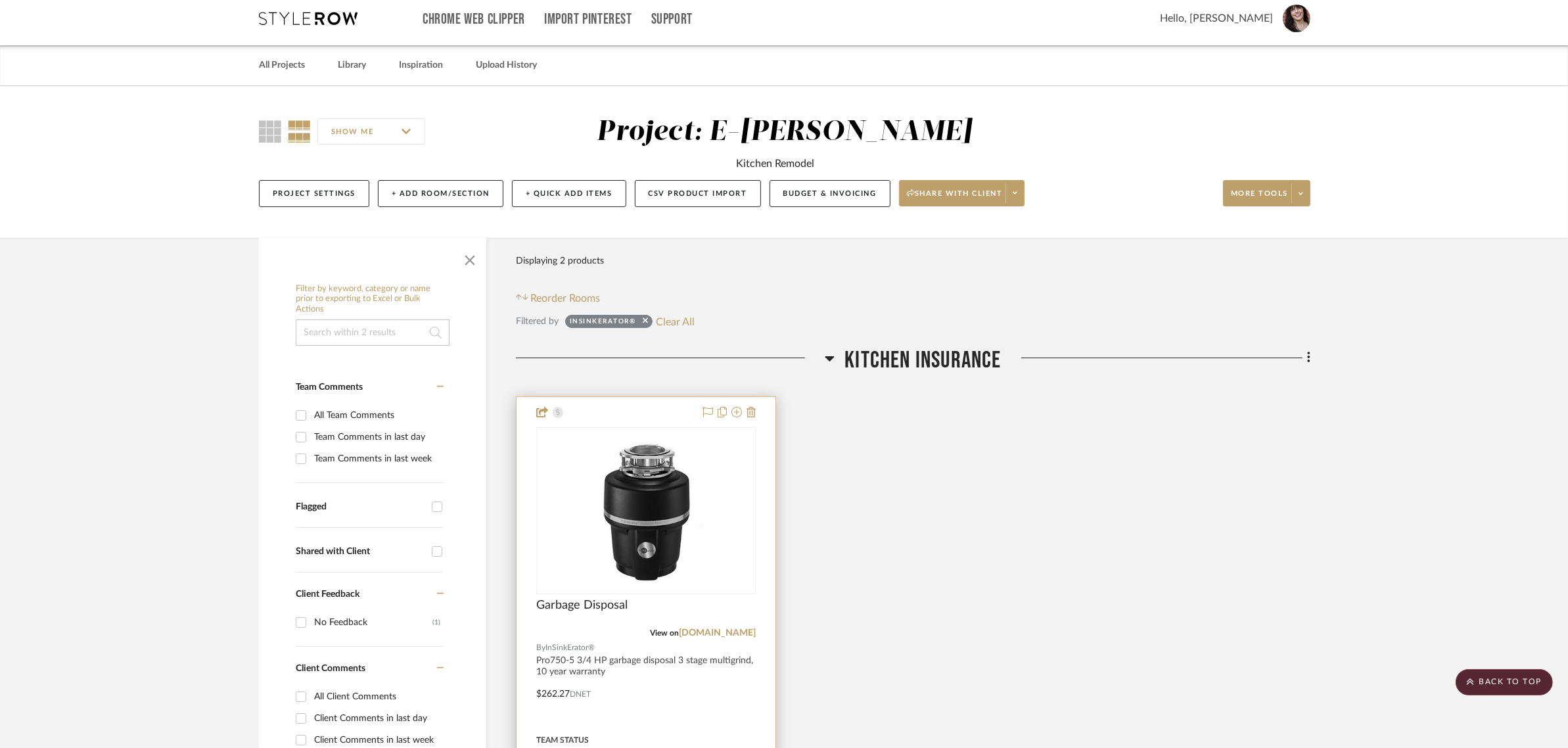
scroll to position [0, 0]
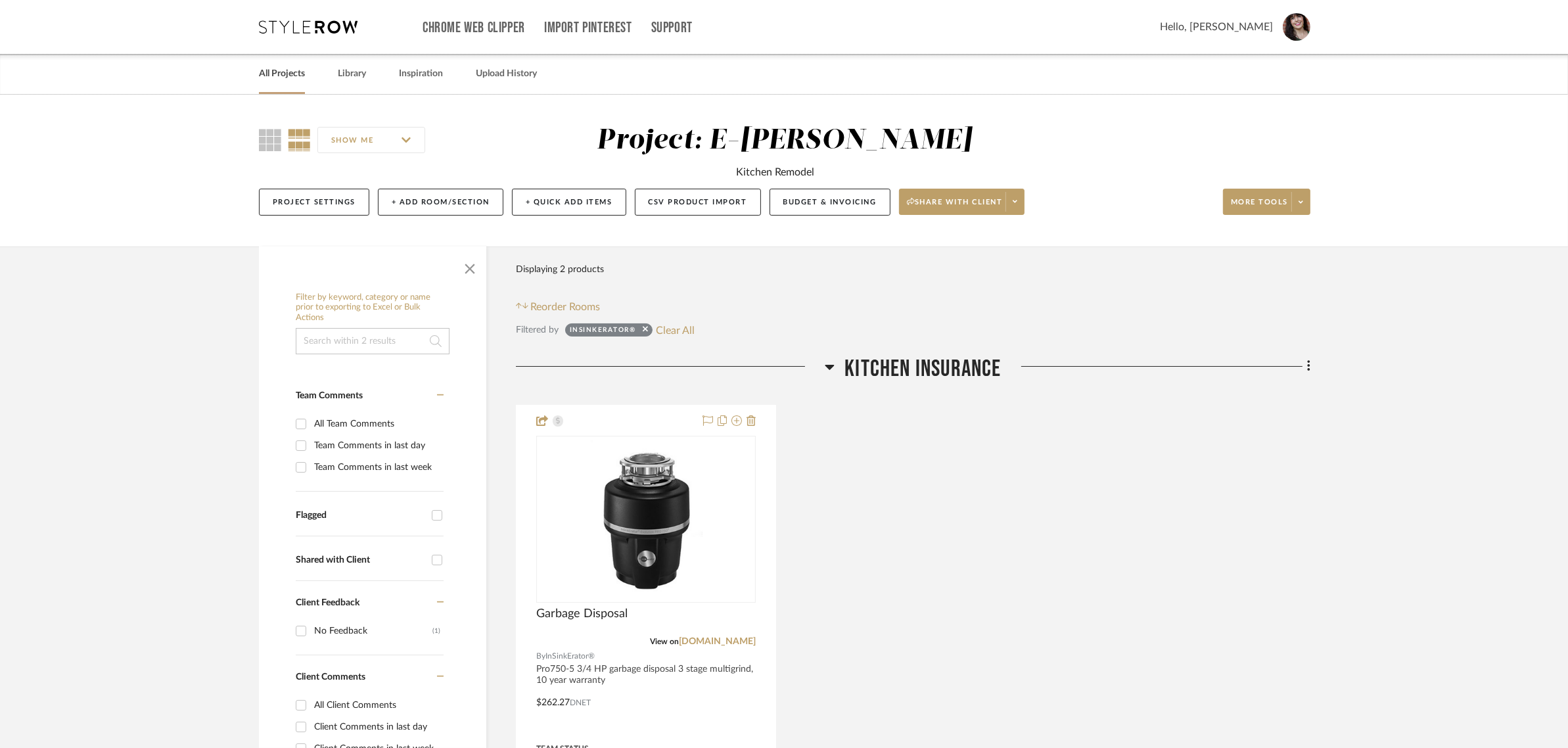
click at [302, 77] on link "All Projects" at bounding box center [282, 73] width 46 height 17
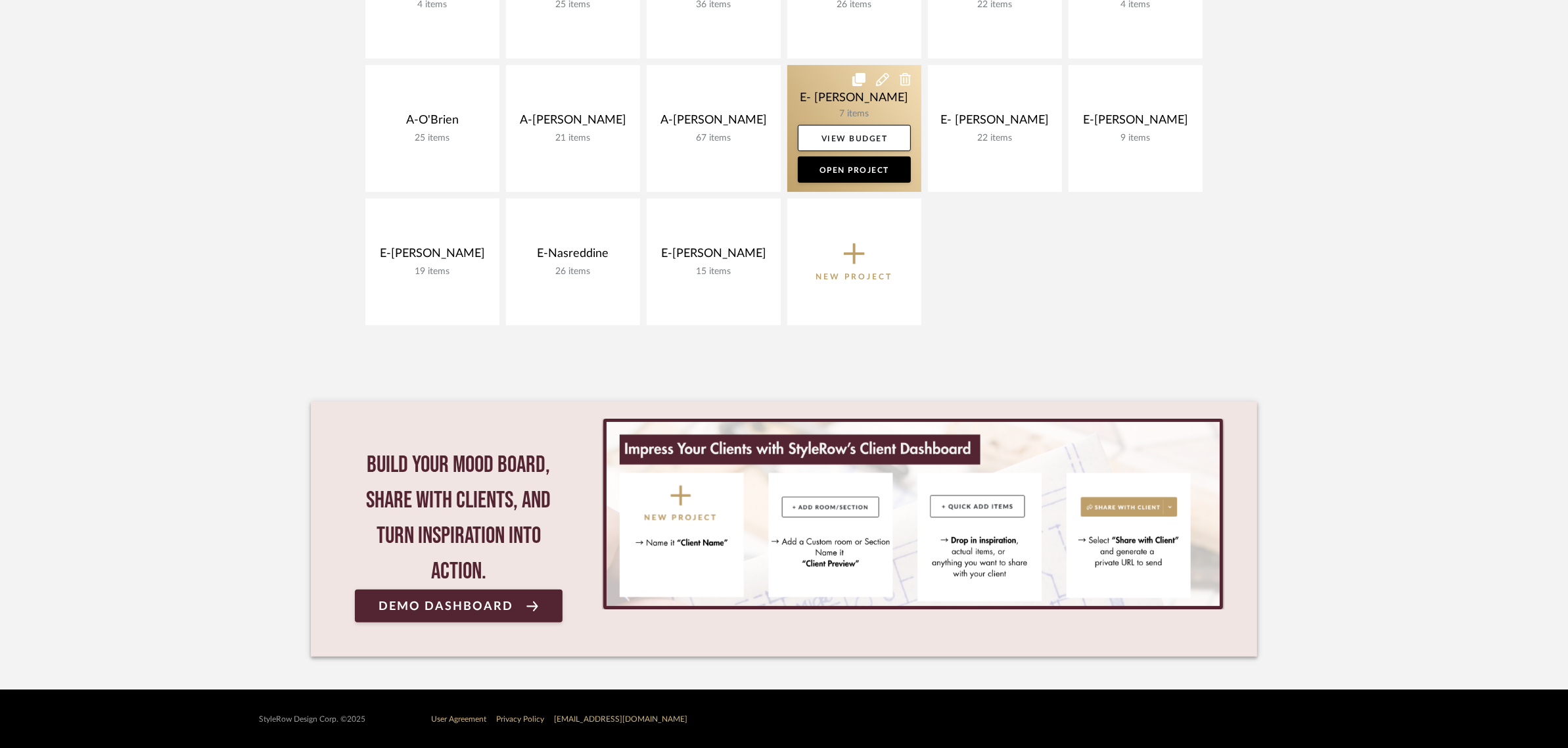
scroll to position [529, 0]
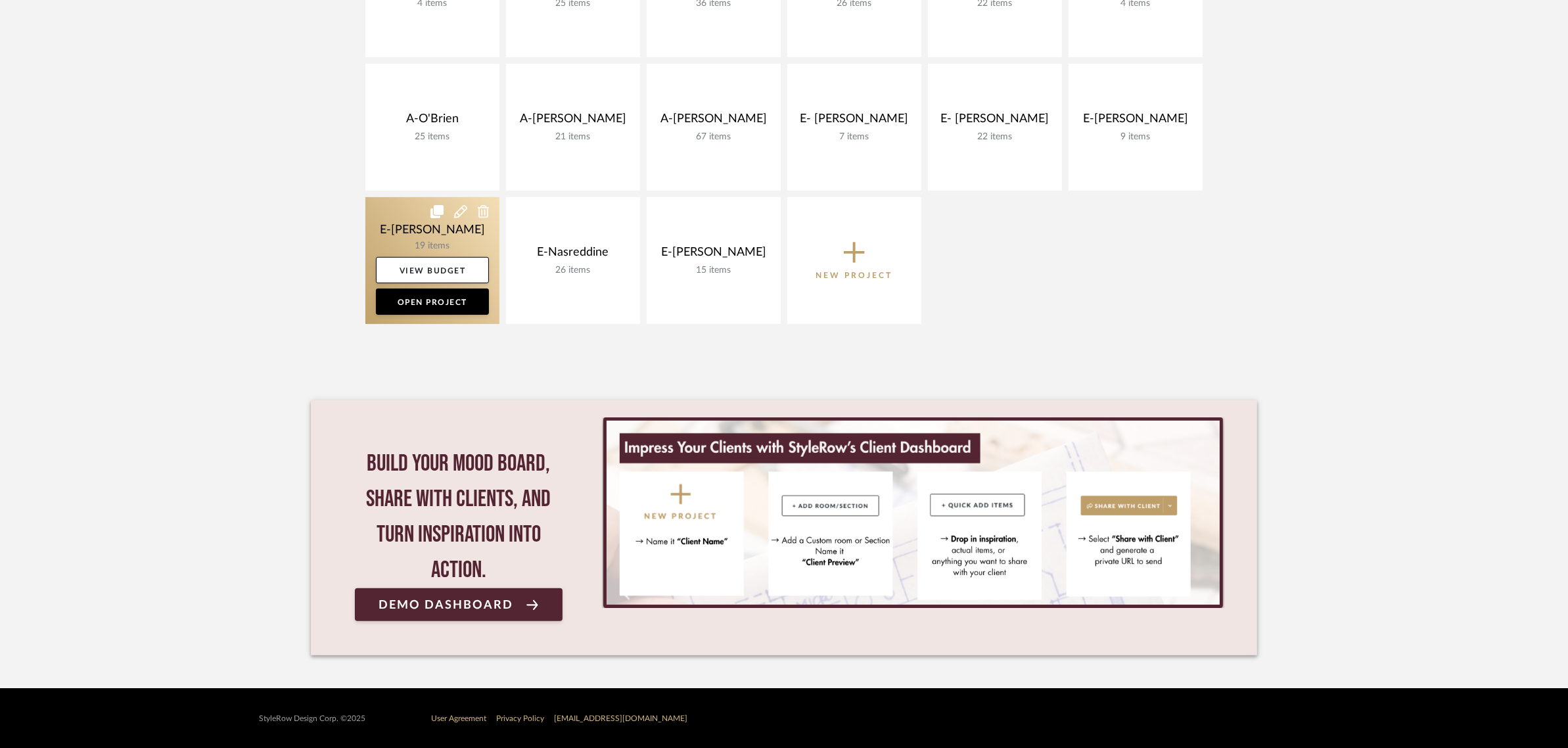
click at [409, 238] on link at bounding box center [432, 260] width 134 height 127
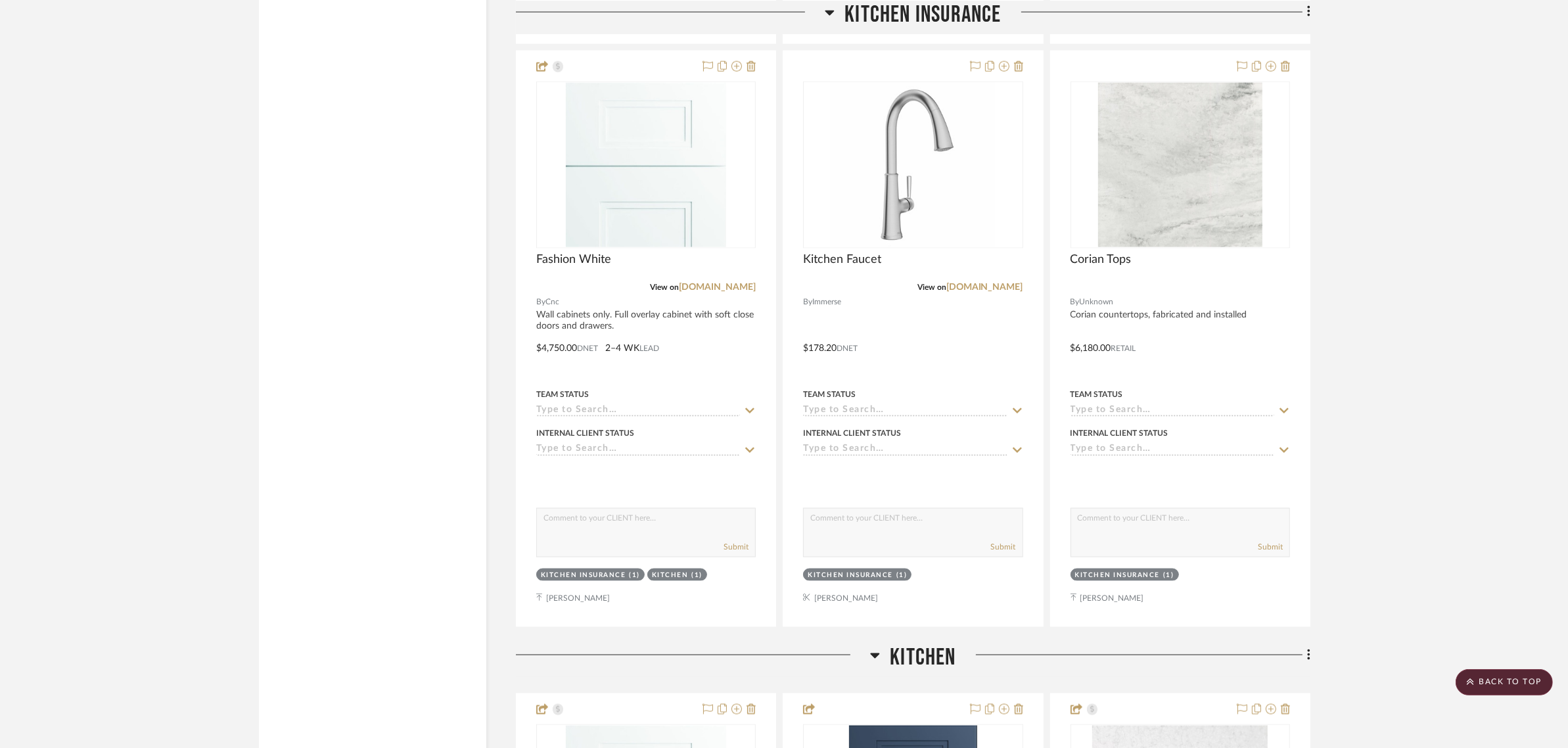
scroll to position [2137, 0]
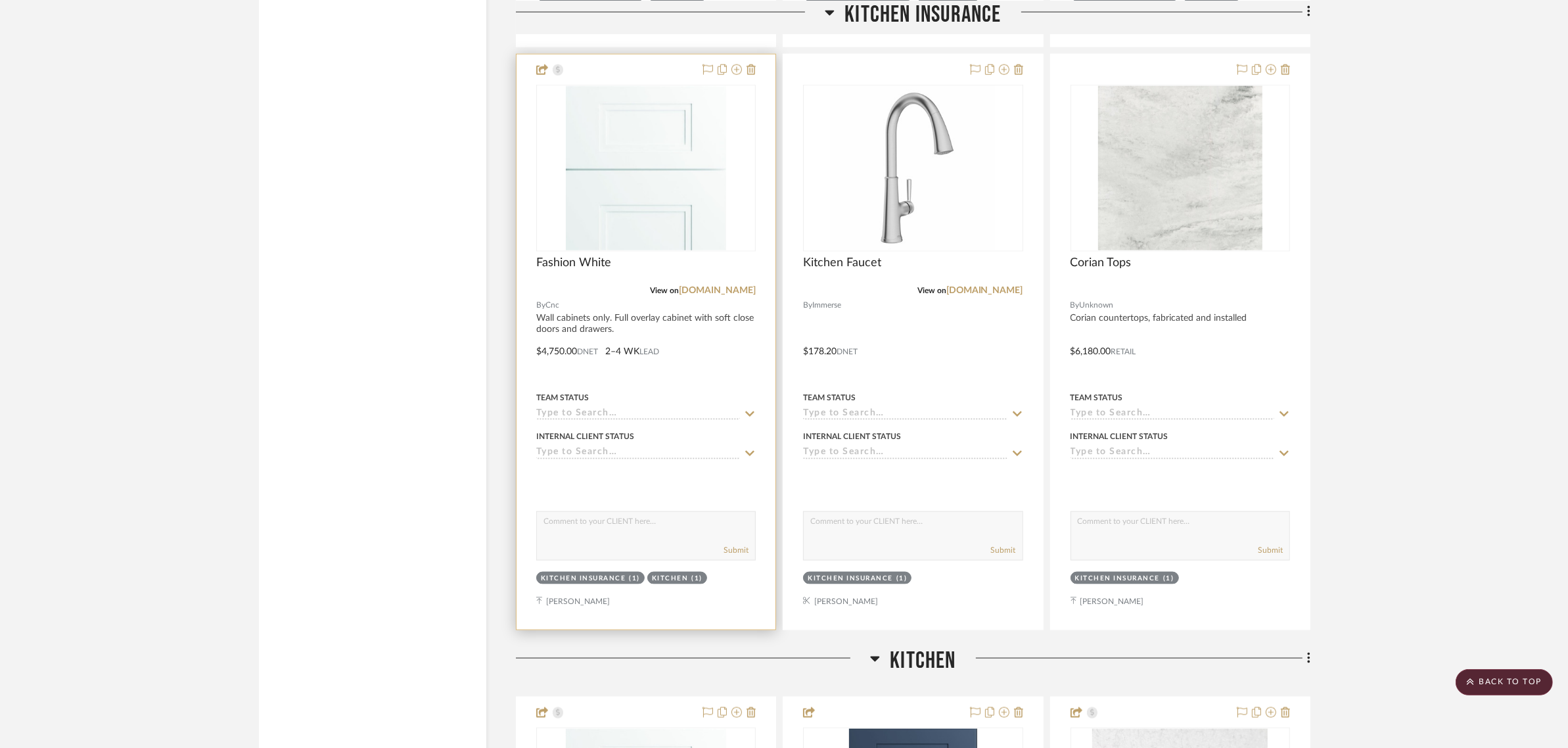
click at [562, 317] on div at bounding box center [646, 342] width 259 height 575
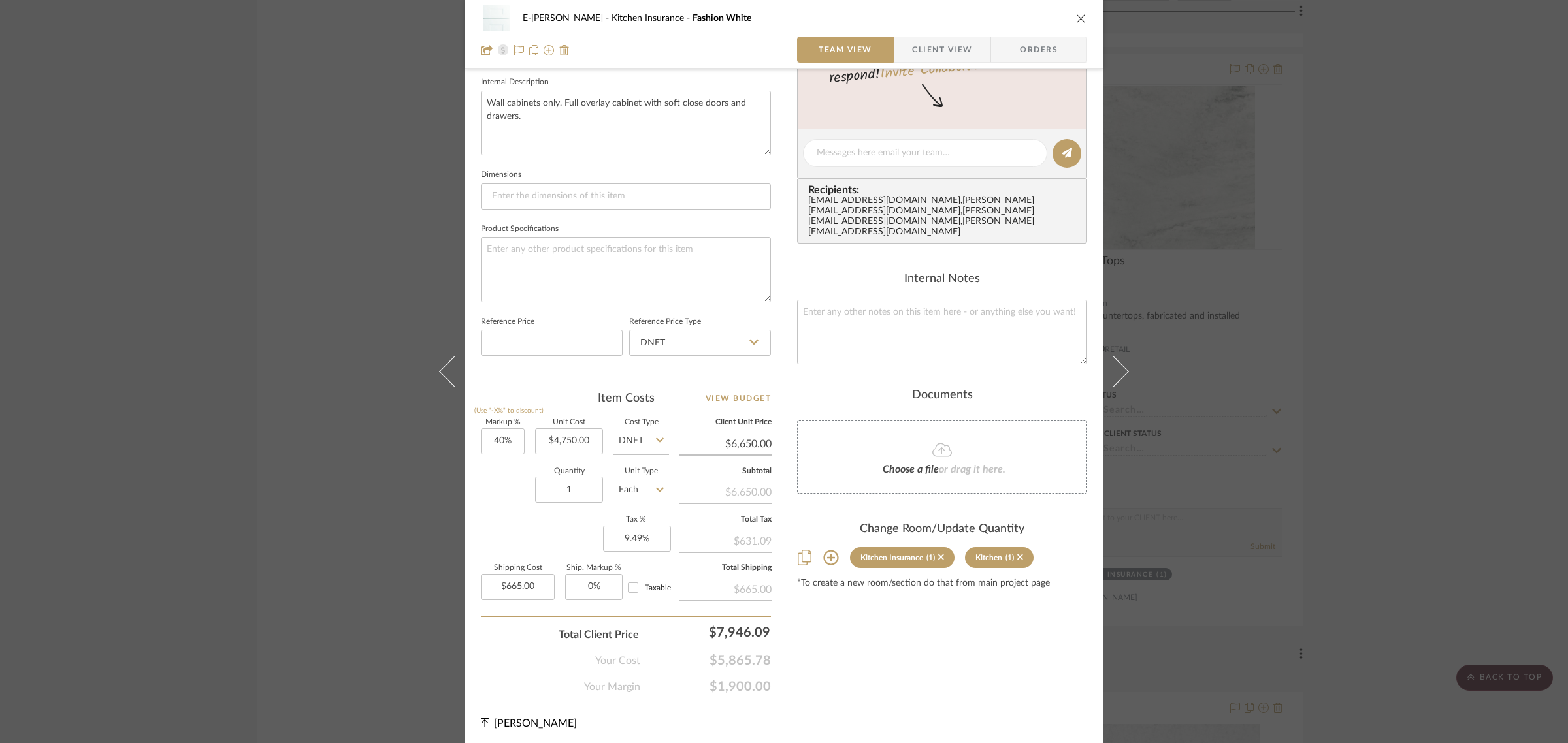
scroll to position [472, 0]
click at [644, 436] on input "DNET" at bounding box center [641, 438] width 56 height 26
click at [645, 502] on div "Retail" at bounding box center [690, 504] width 162 height 33
type input "Retail"
click at [501, 436] on input "40" at bounding box center [503, 438] width 44 height 26
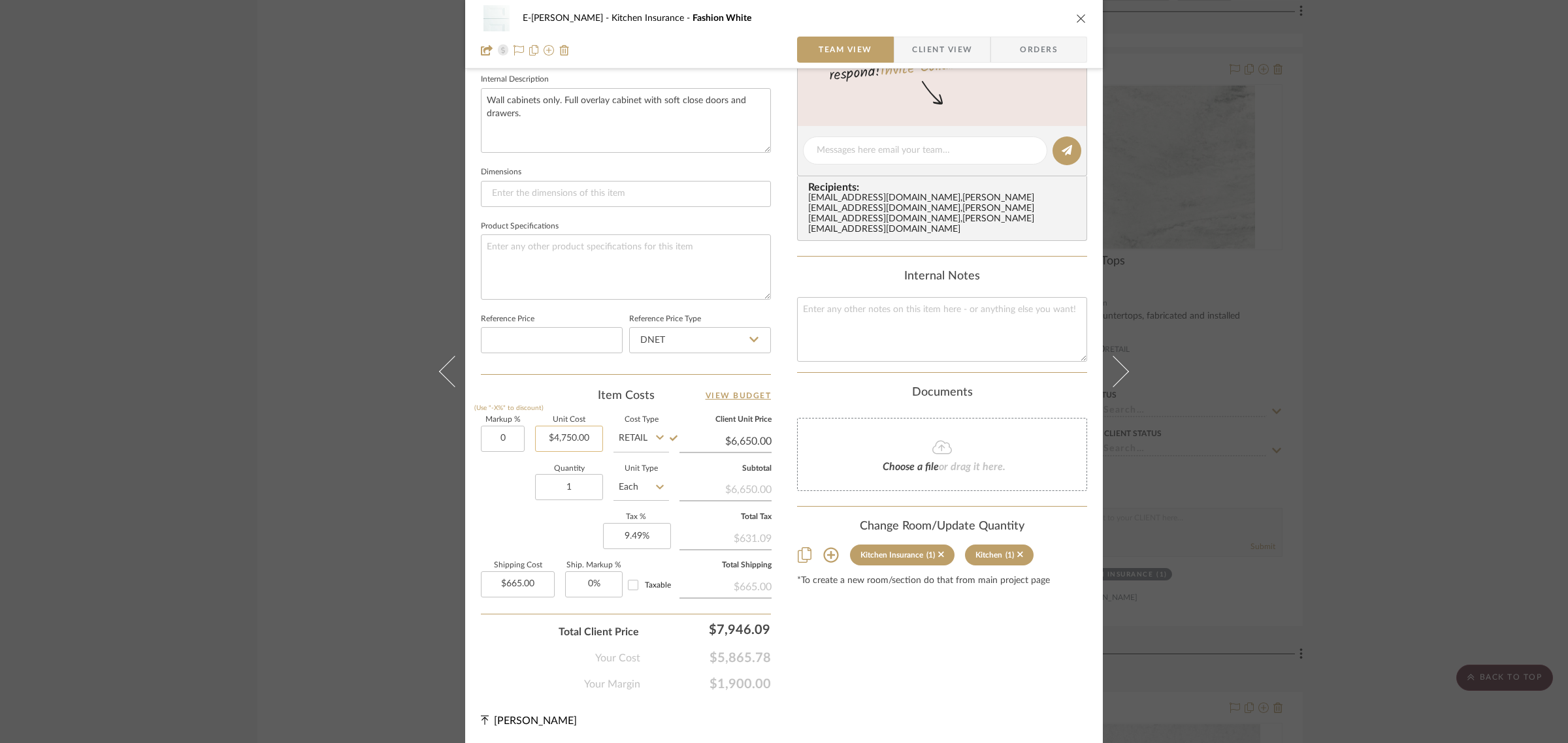
type input "0%"
type input "4750.00"
click at [578, 444] on input "4750.00" at bounding box center [568, 438] width 68 height 26
type input "$4,750.00"
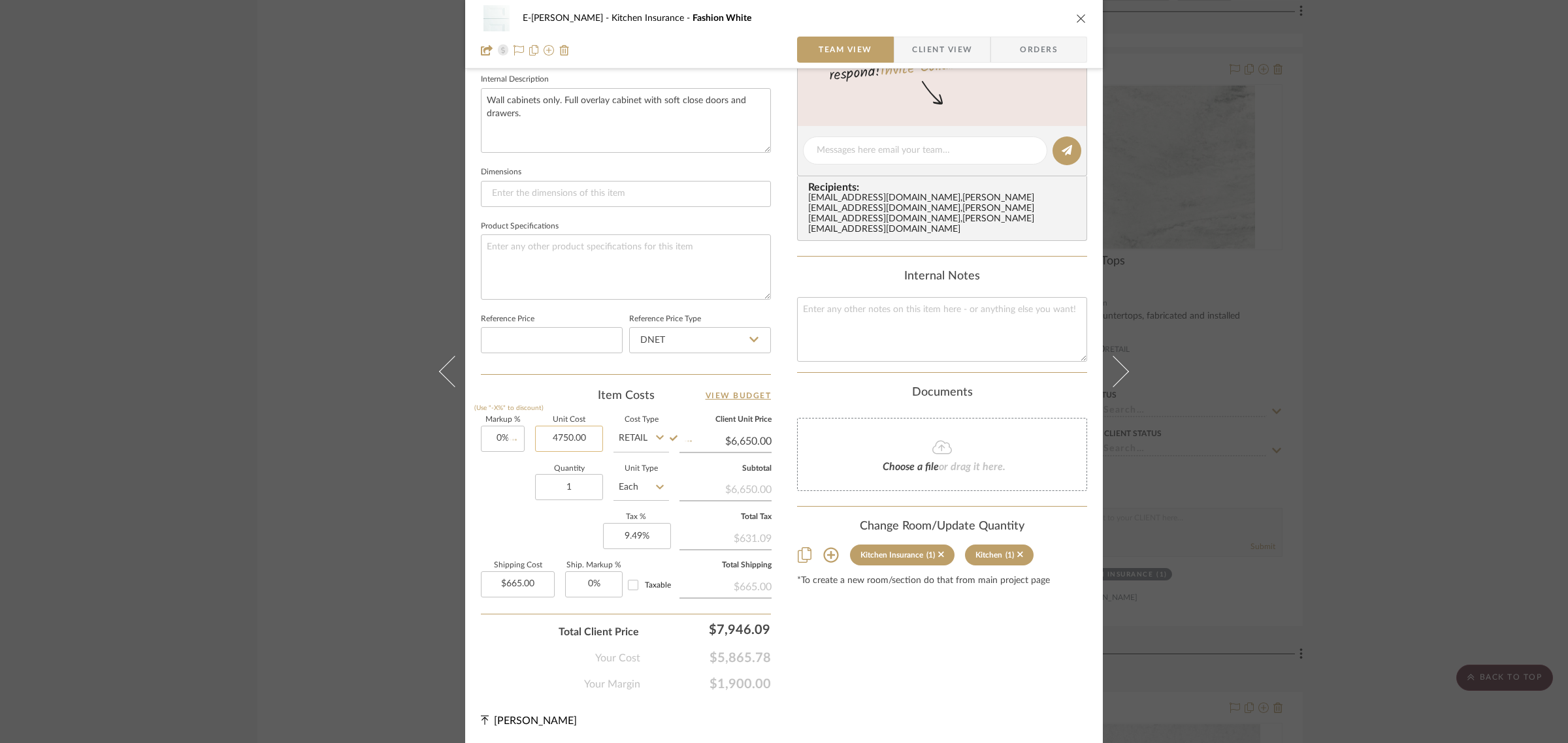
type input "$475.00"
type input "$6,150.00"
click at [492, 481] on div "Quantity 1 Unit Type Each" at bounding box center [575, 488] width 188 height 46
type input "$6,150.00"
type input "$615.00"
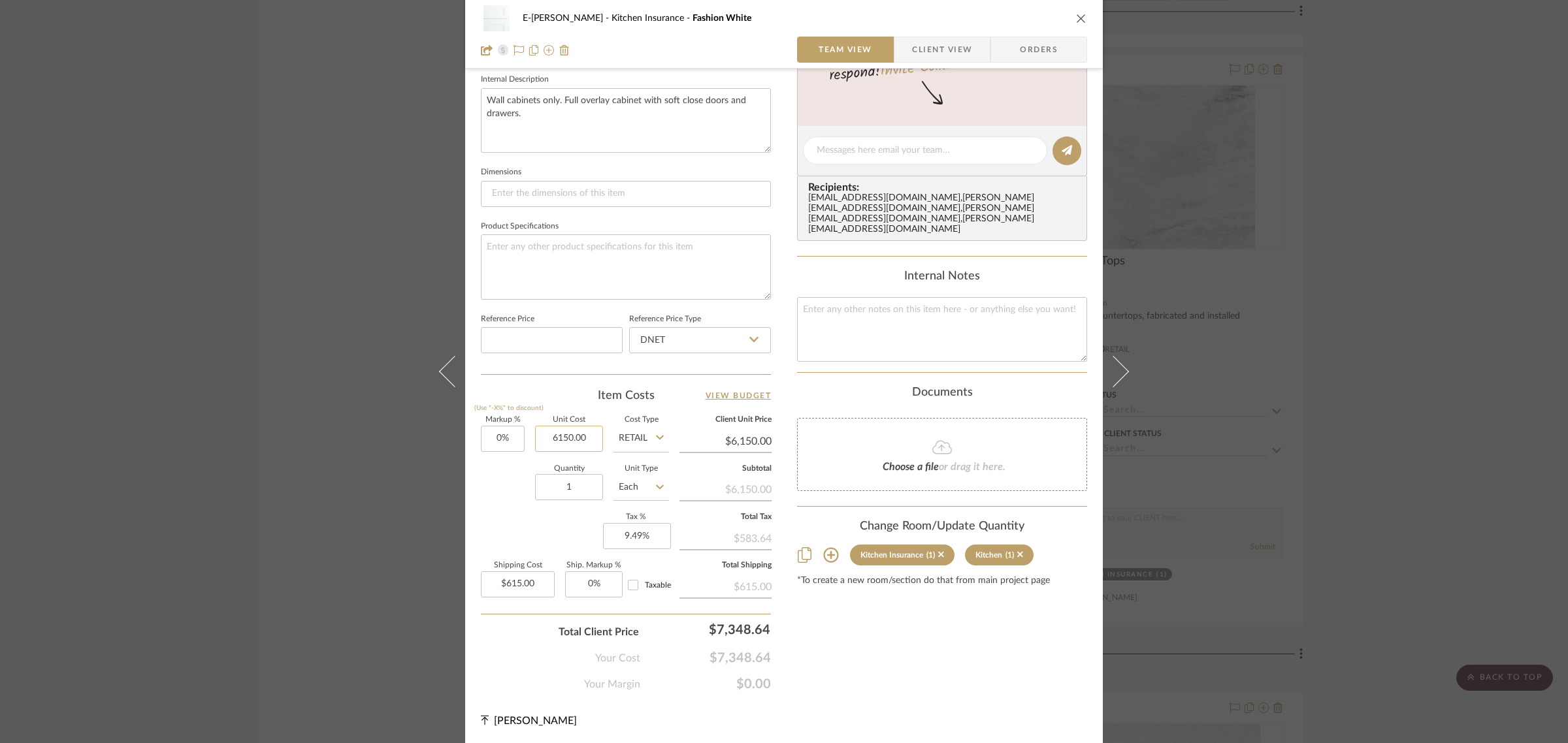
click at [562, 429] on input "6150.00" at bounding box center [568, 438] width 68 height 26
type input "$6,180.00"
click at [921, 635] on div "Content here copies to Client View - confirm visibility there. Show in Client D…" at bounding box center [942, 155] width 290 height 1075
type input "$6,180.00"
type input "$618.00"
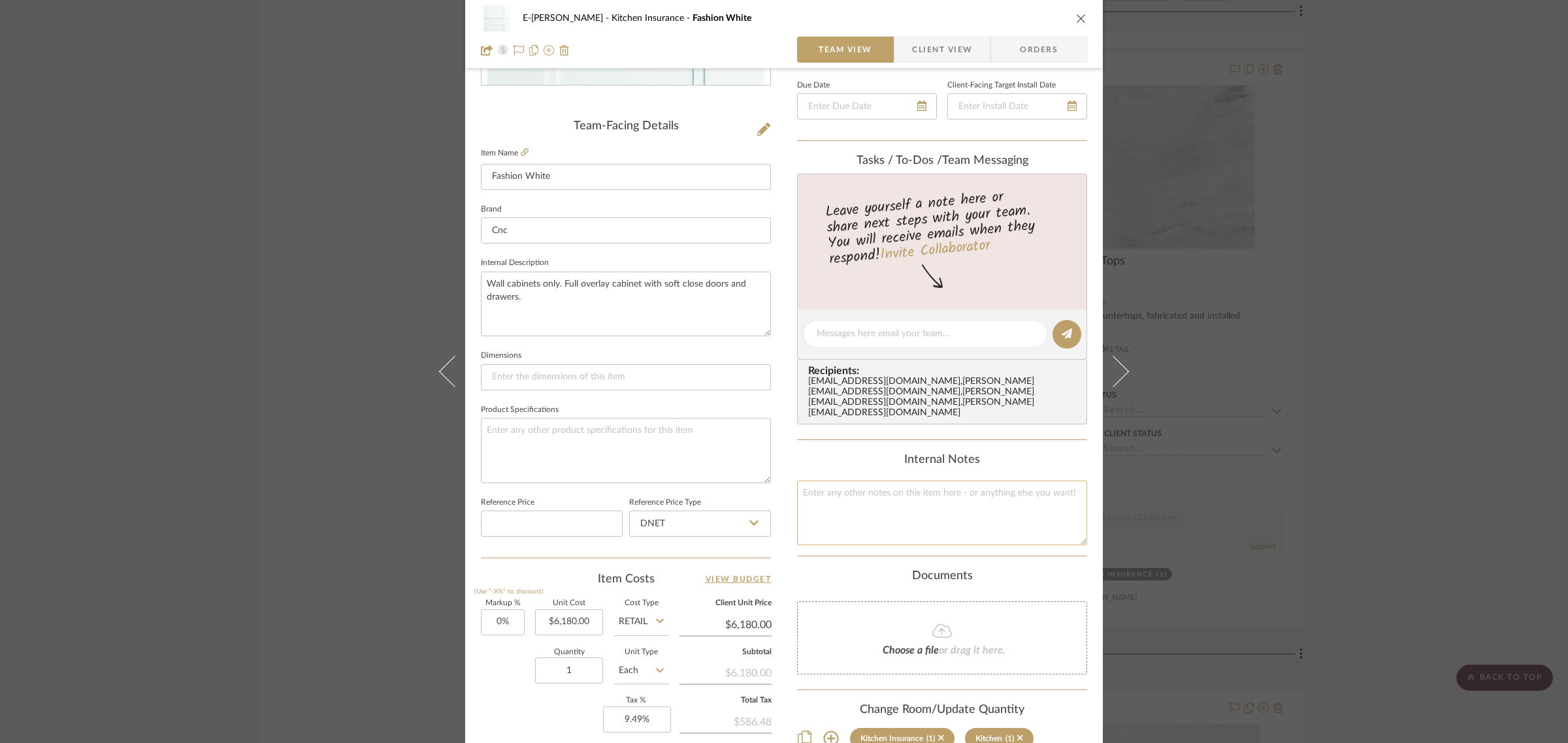
scroll to position [0, 0]
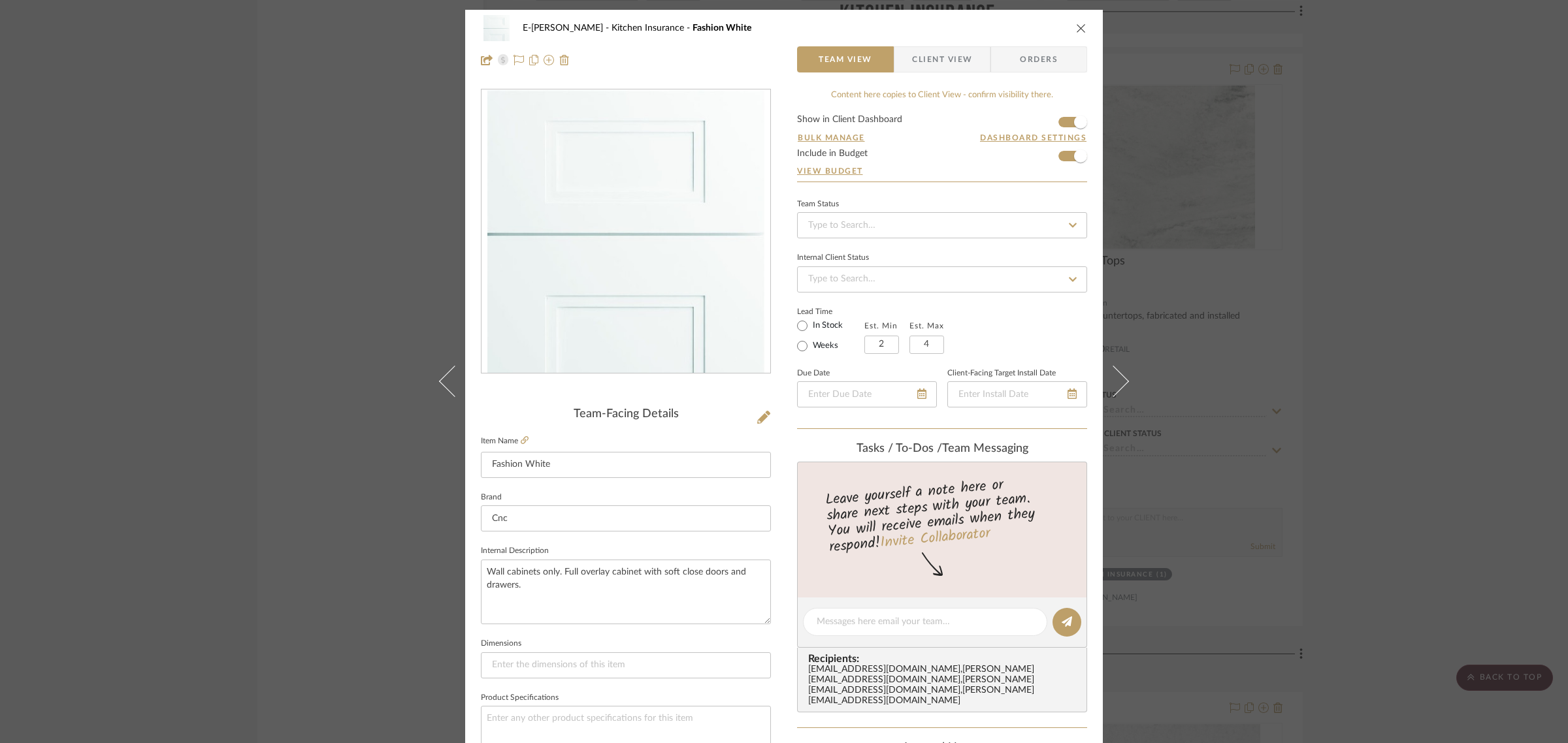
click at [1076, 28] on icon "close" at bounding box center [1080, 27] width 10 height 10
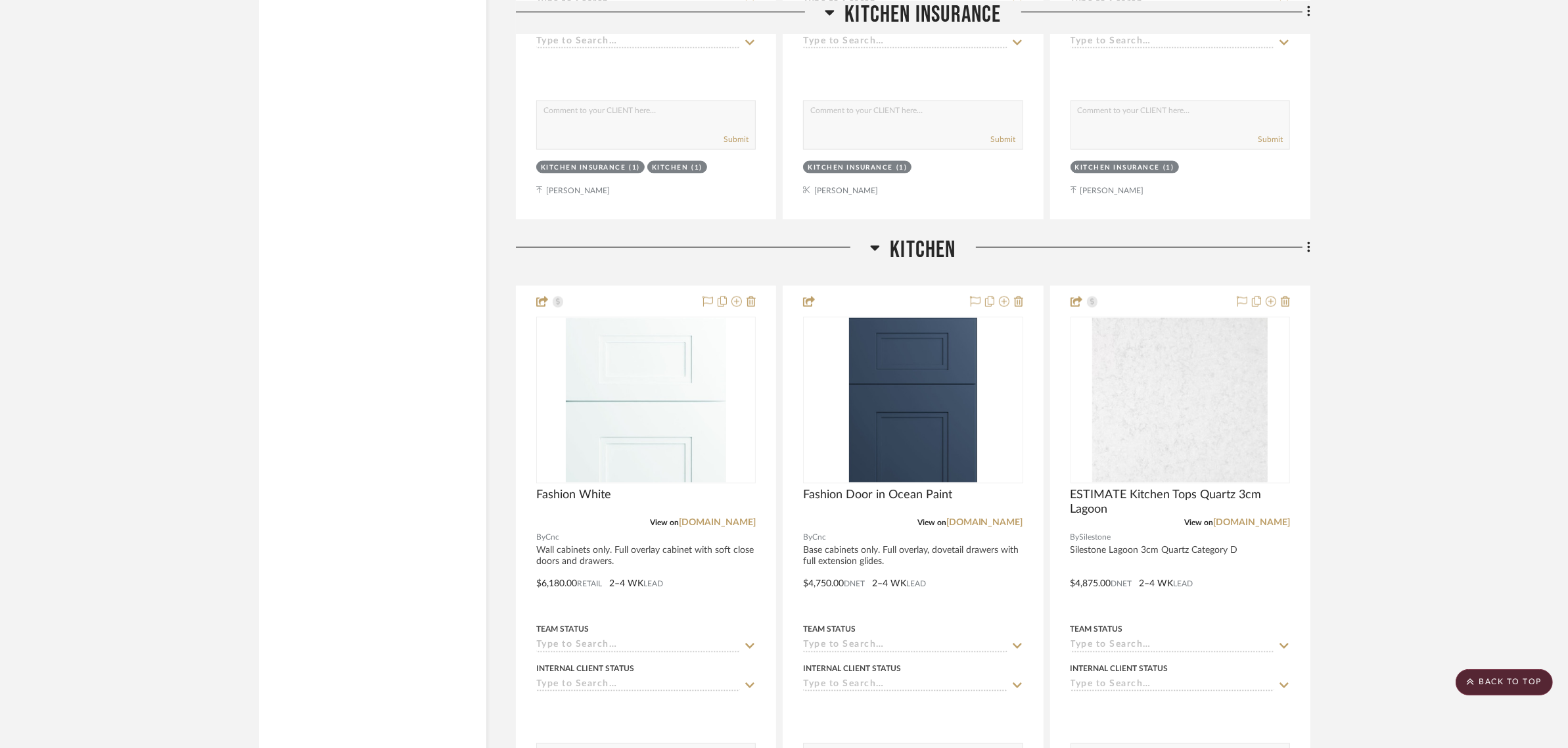
scroll to position [2055, 0]
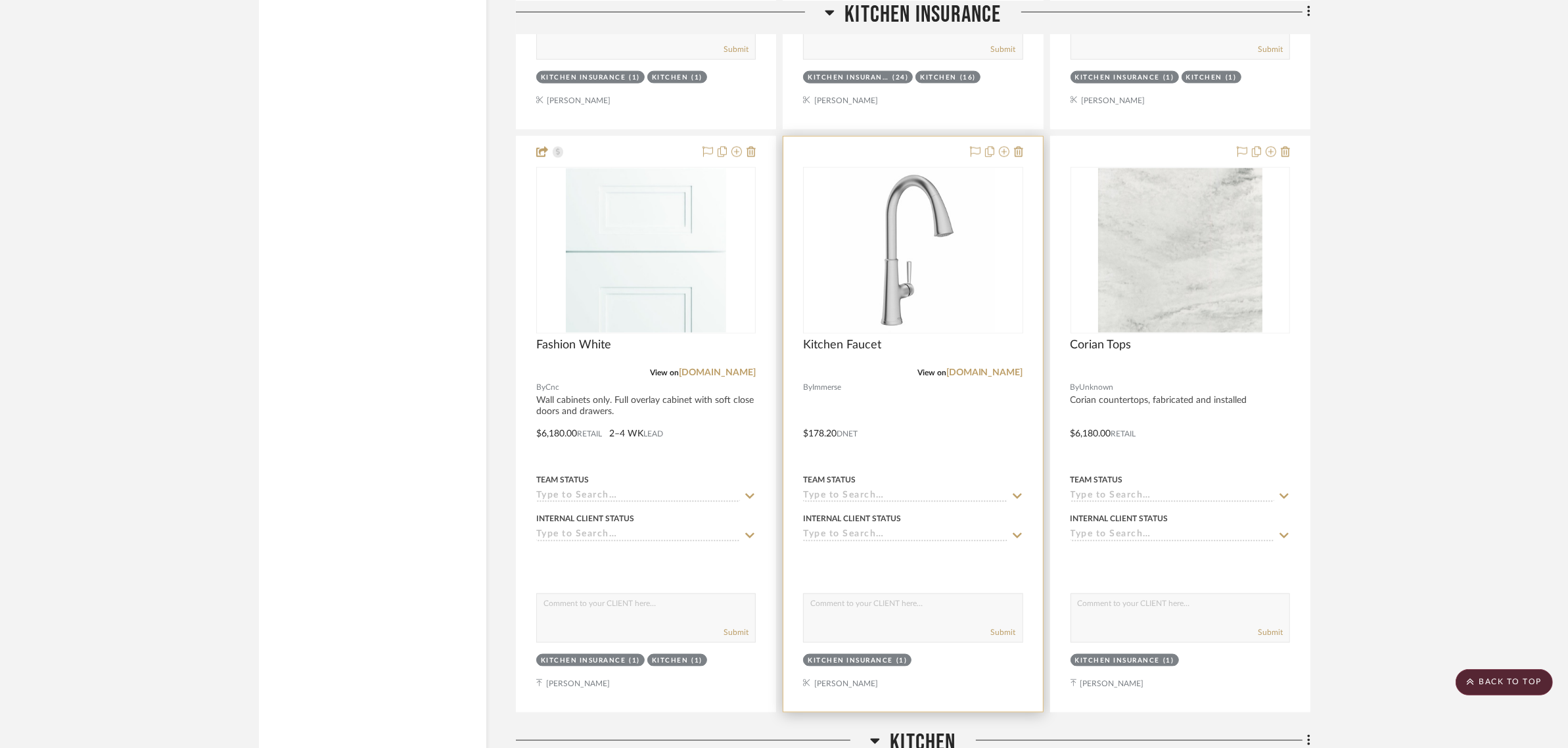
click at [831, 428] on div at bounding box center [913, 424] width 259 height 575
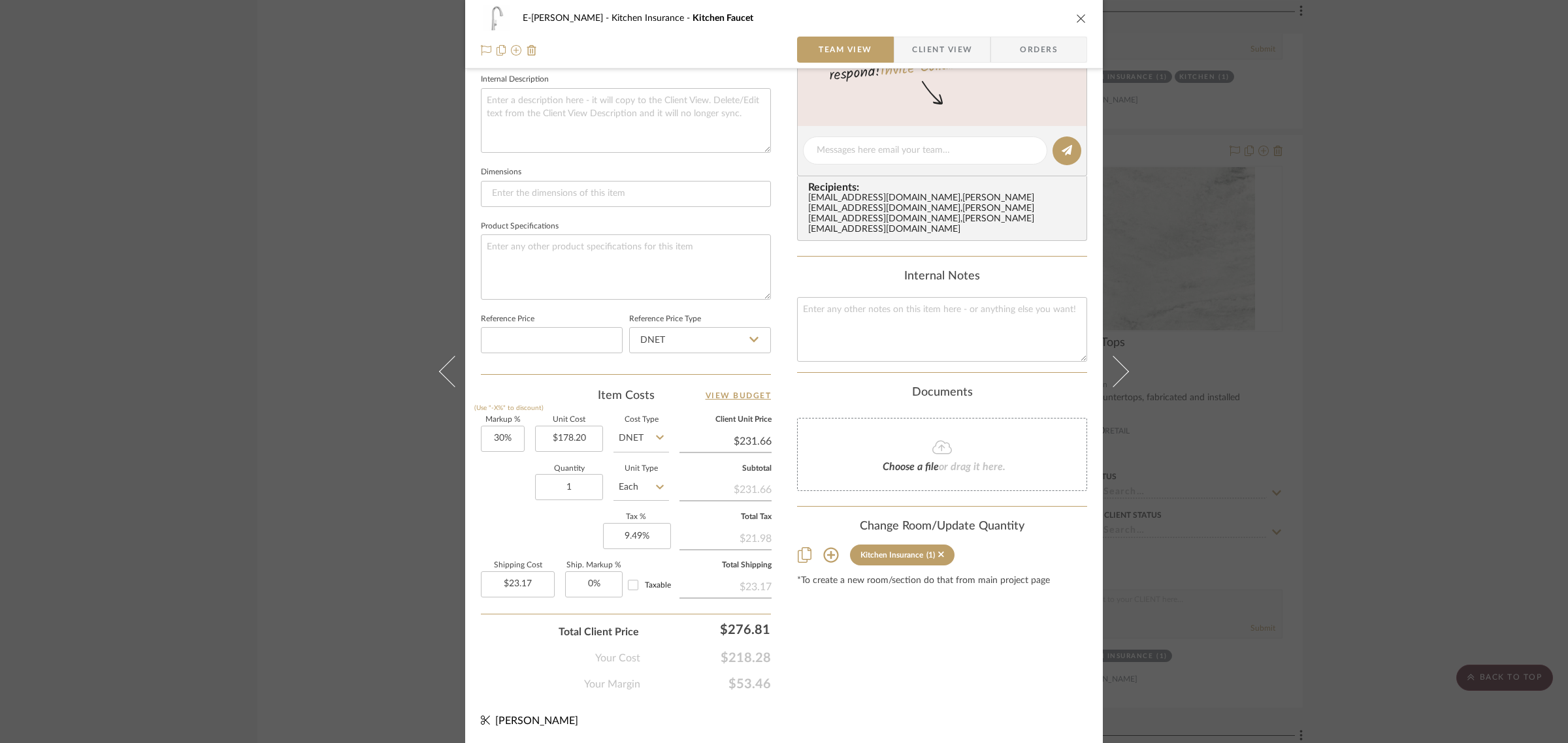
scroll to position [0, 0]
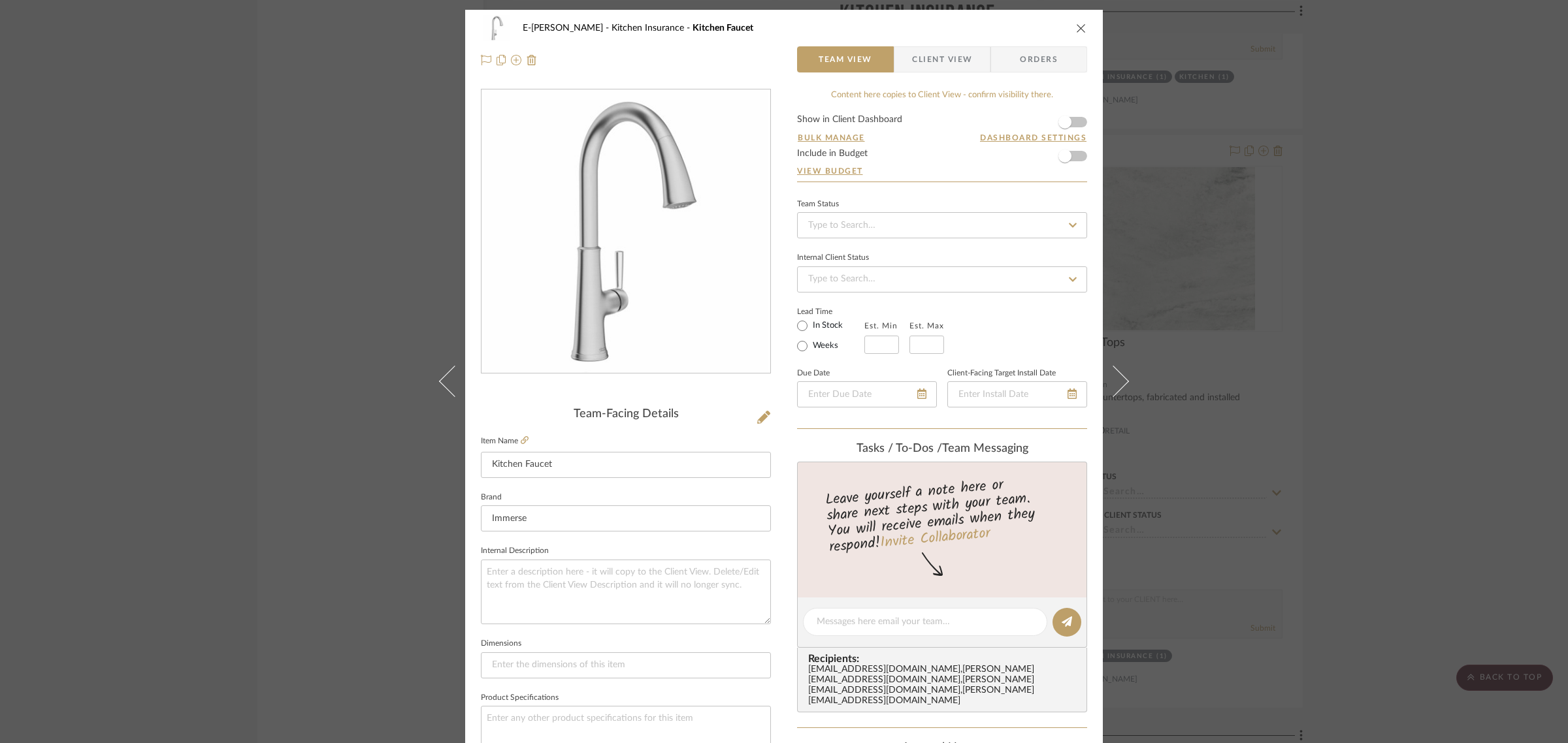
click at [1429, 331] on div "E-Murray Kitchen Insurance Kitchen Faucet Team View Client View Orders Team-Fac…" at bounding box center [784, 372] width 1568 height 743
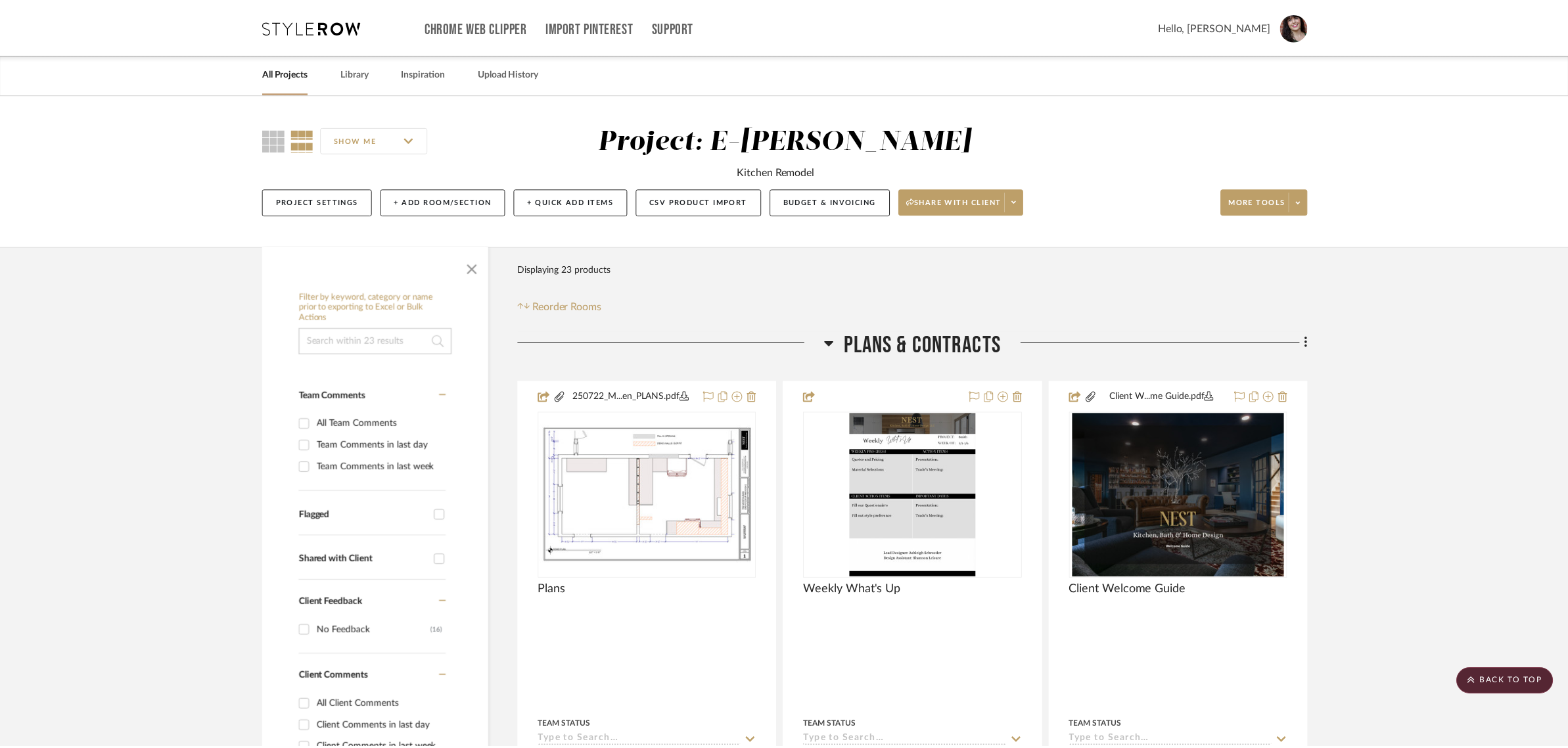
scroll to position [2055, 0]
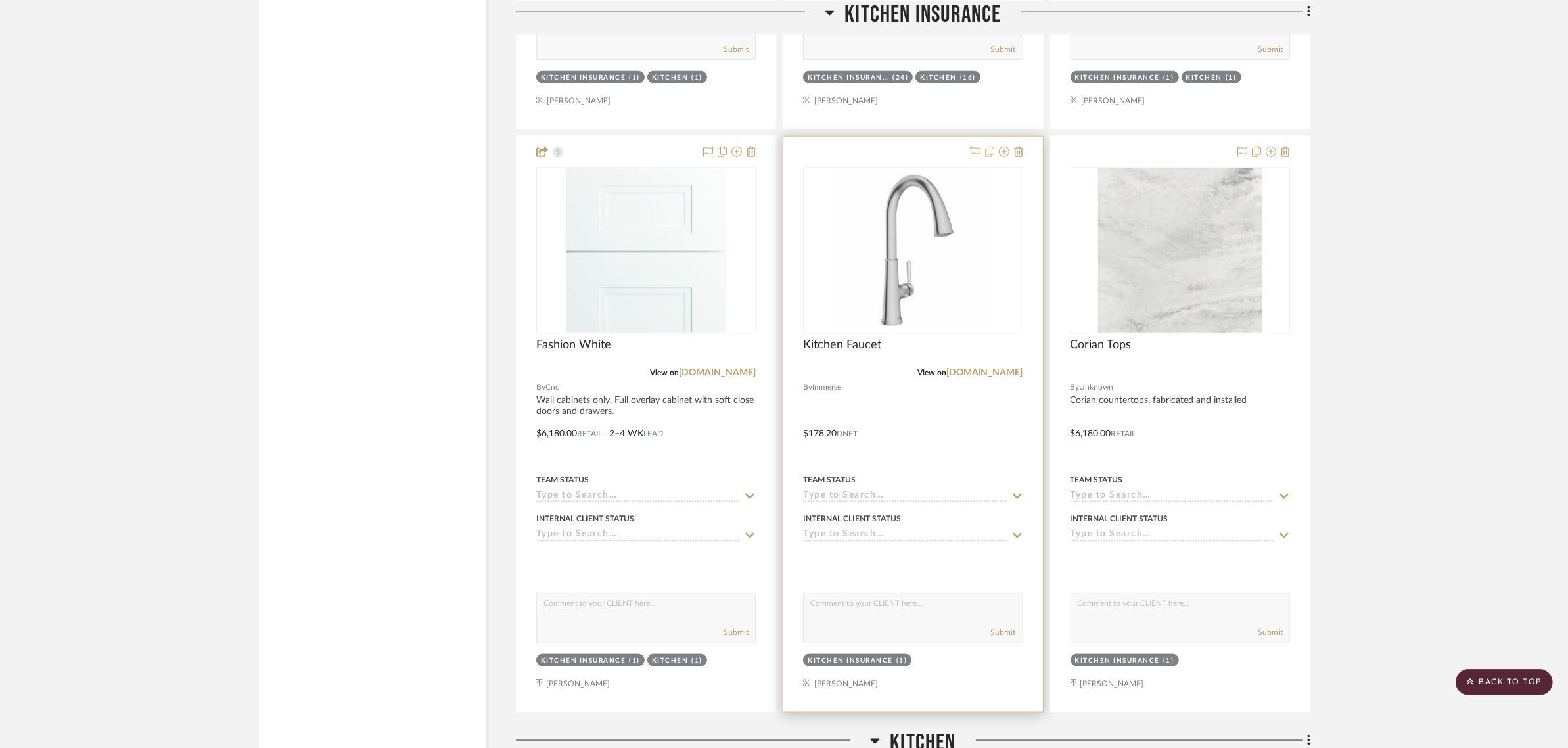
click at [990, 153] on icon at bounding box center [990, 151] width 9 height 10
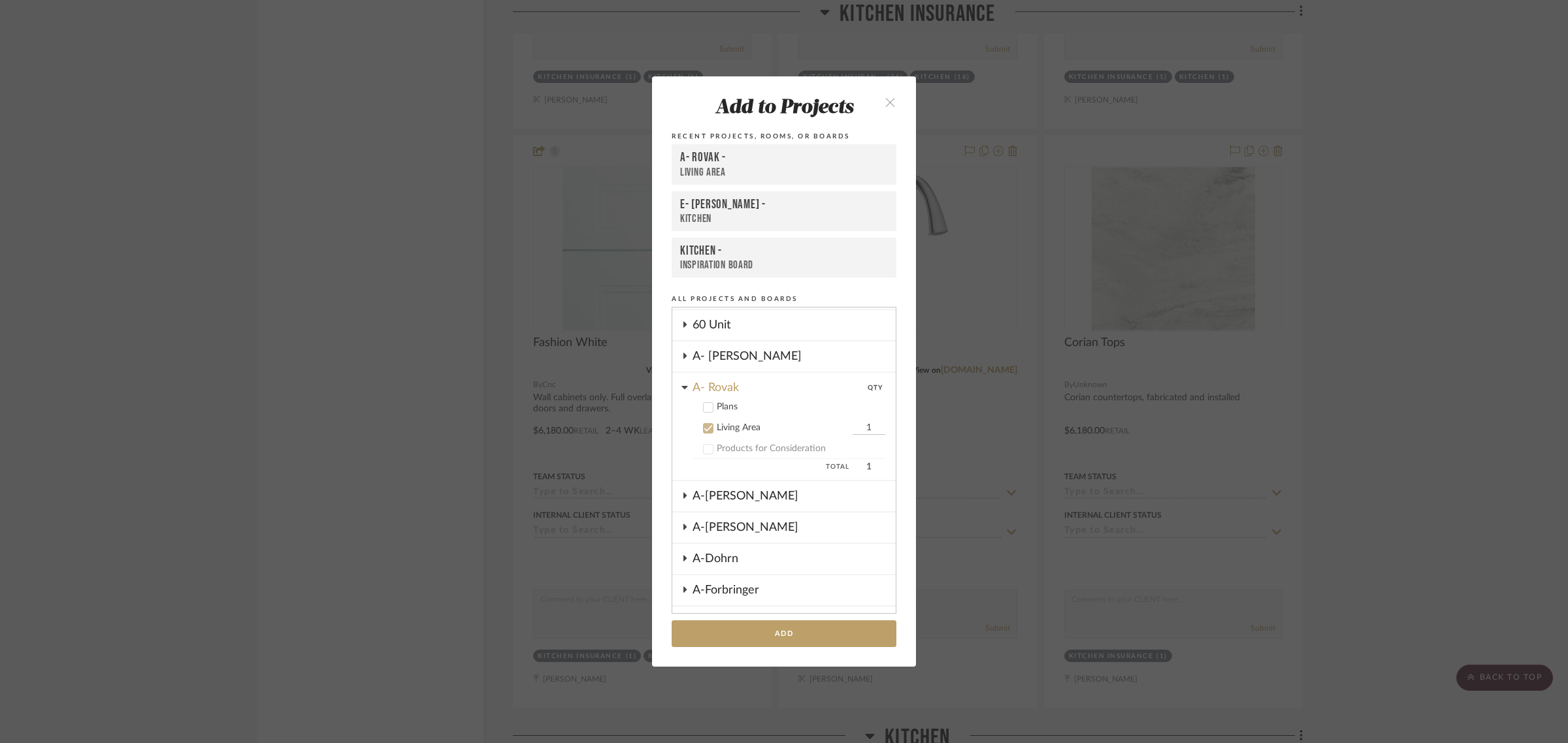
scroll to position [0, 0]
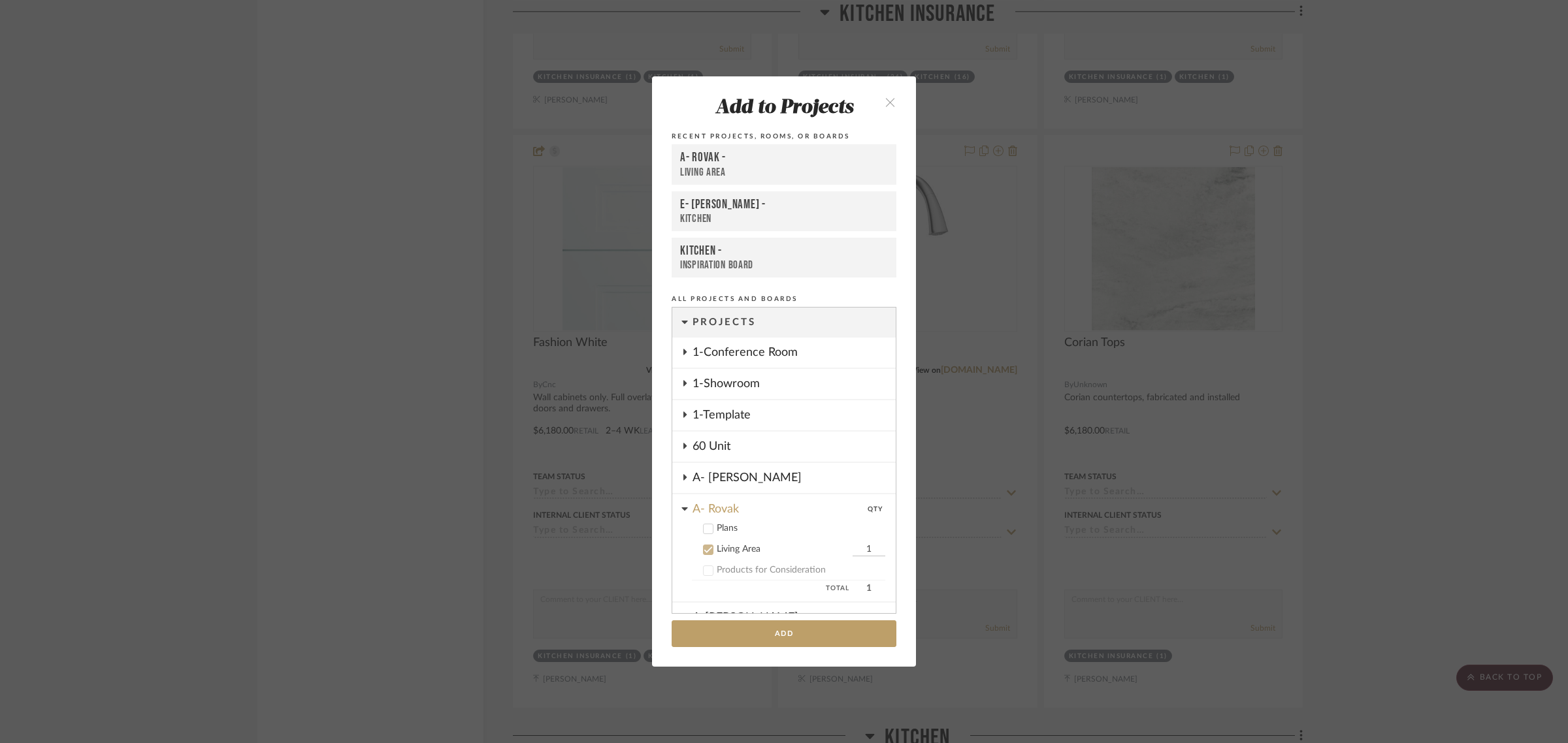
click at [884, 100] on icon "close" at bounding box center [890, 102] width 11 height 11
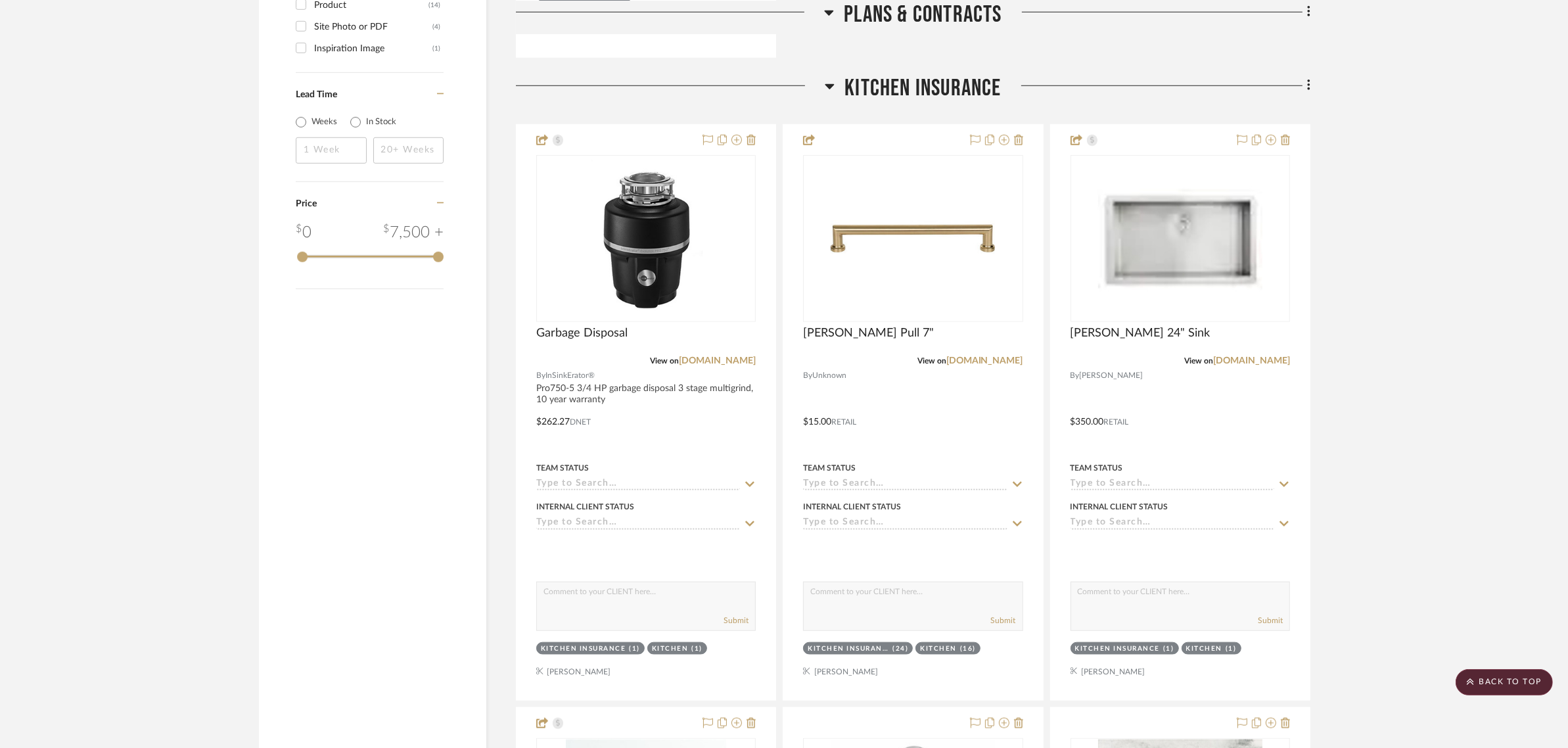
scroll to position [1479, 0]
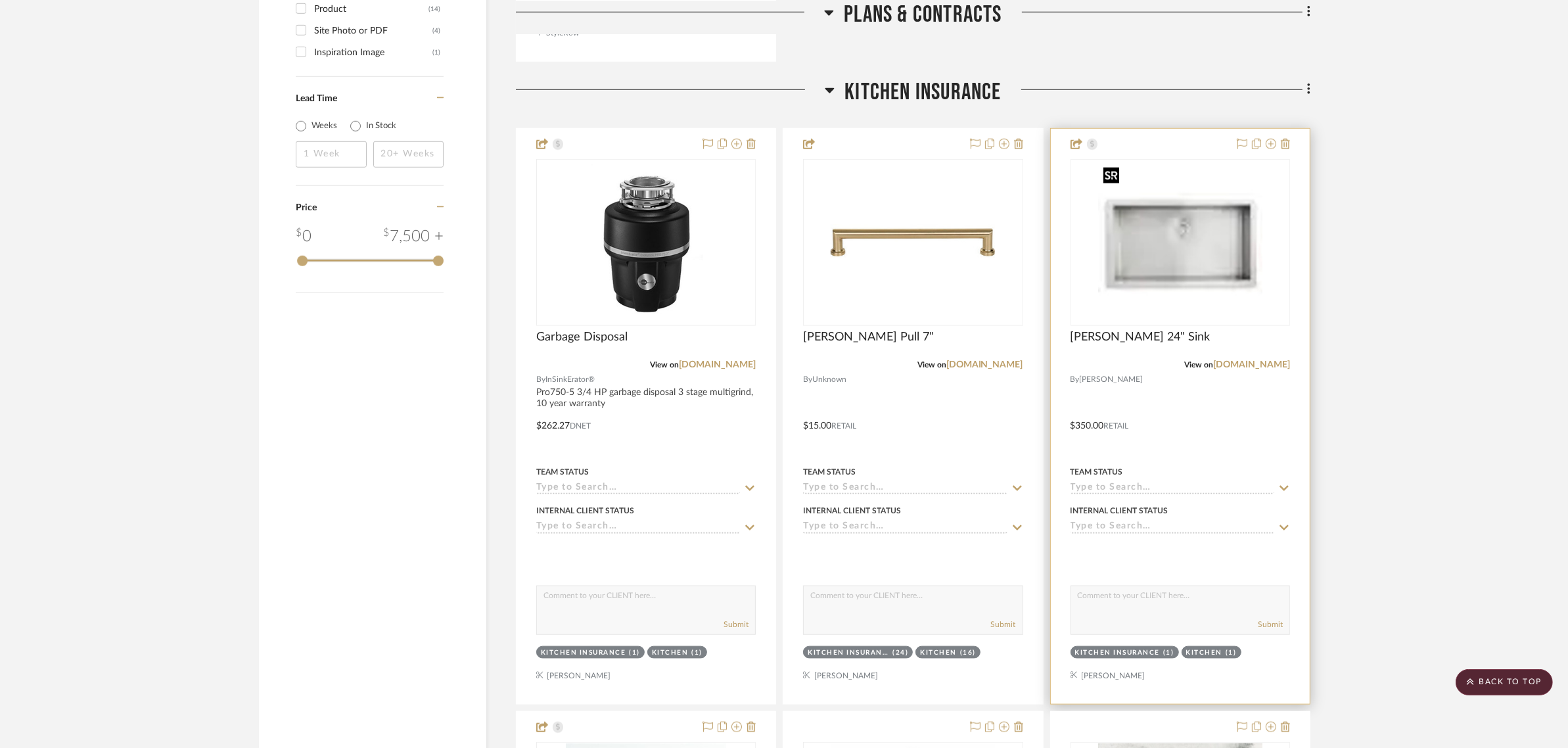
click at [1238, 258] on img "0" at bounding box center [1180, 242] width 164 height 164
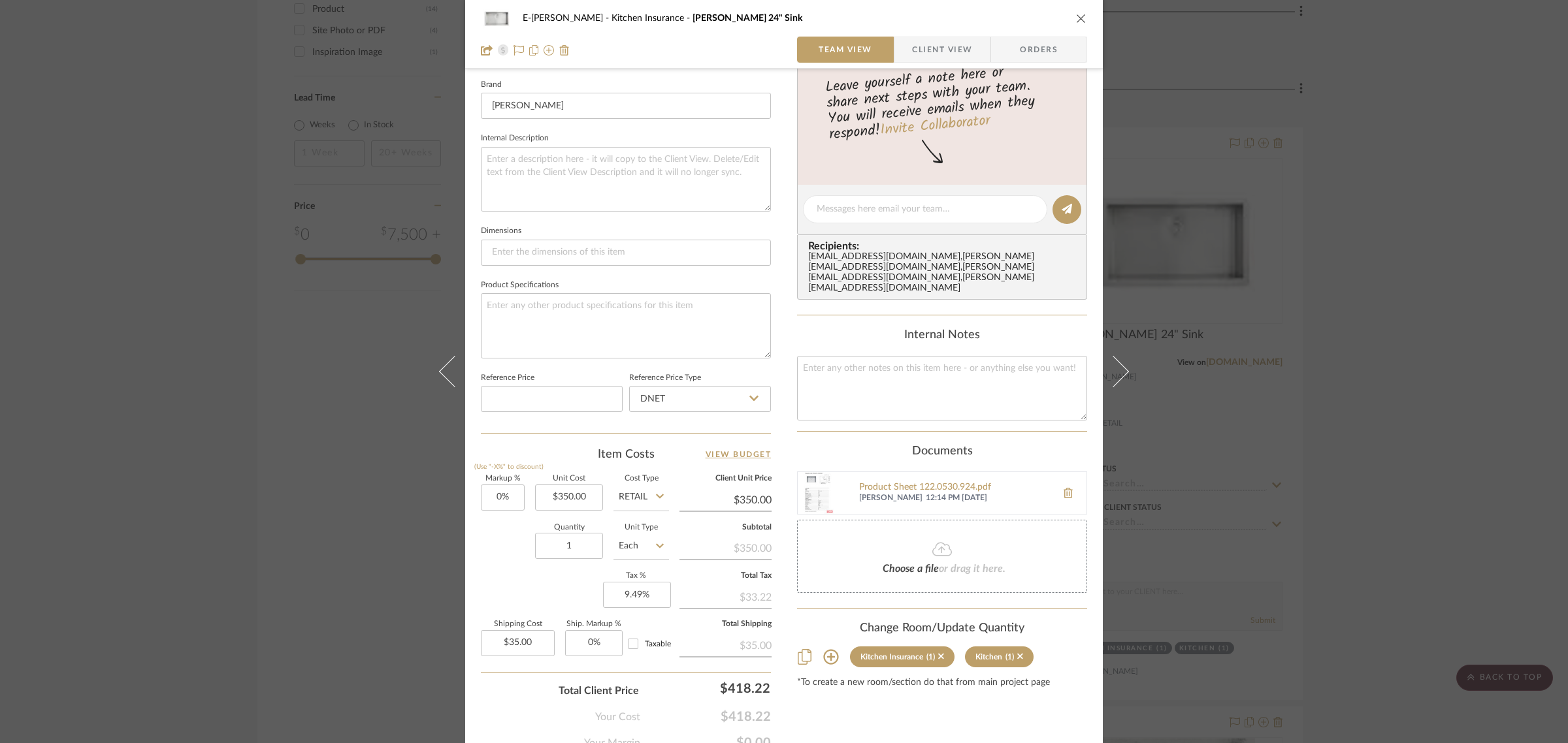
scroll to position [472, 0]
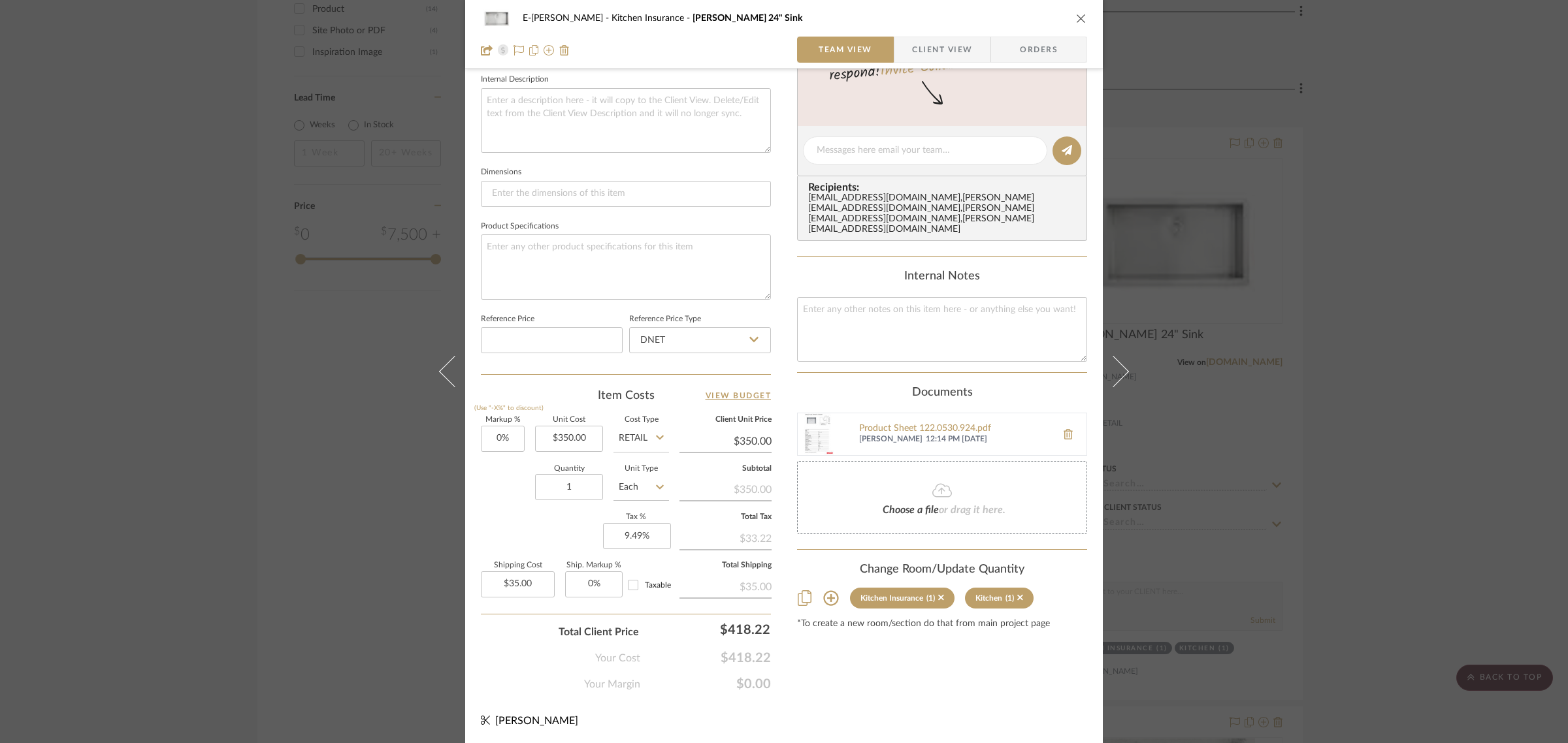
click at [624, 434] on input "Retail" at bounding box center [641, 438] width 56 height 26
click at [644, 467] on span "DNET" at bounding box center [635, 471] width 25 height 9
type input "DNET"
click at [503, 443] on input "0" at bounding box center [503, 438] width 44 height 26
type input "30%"
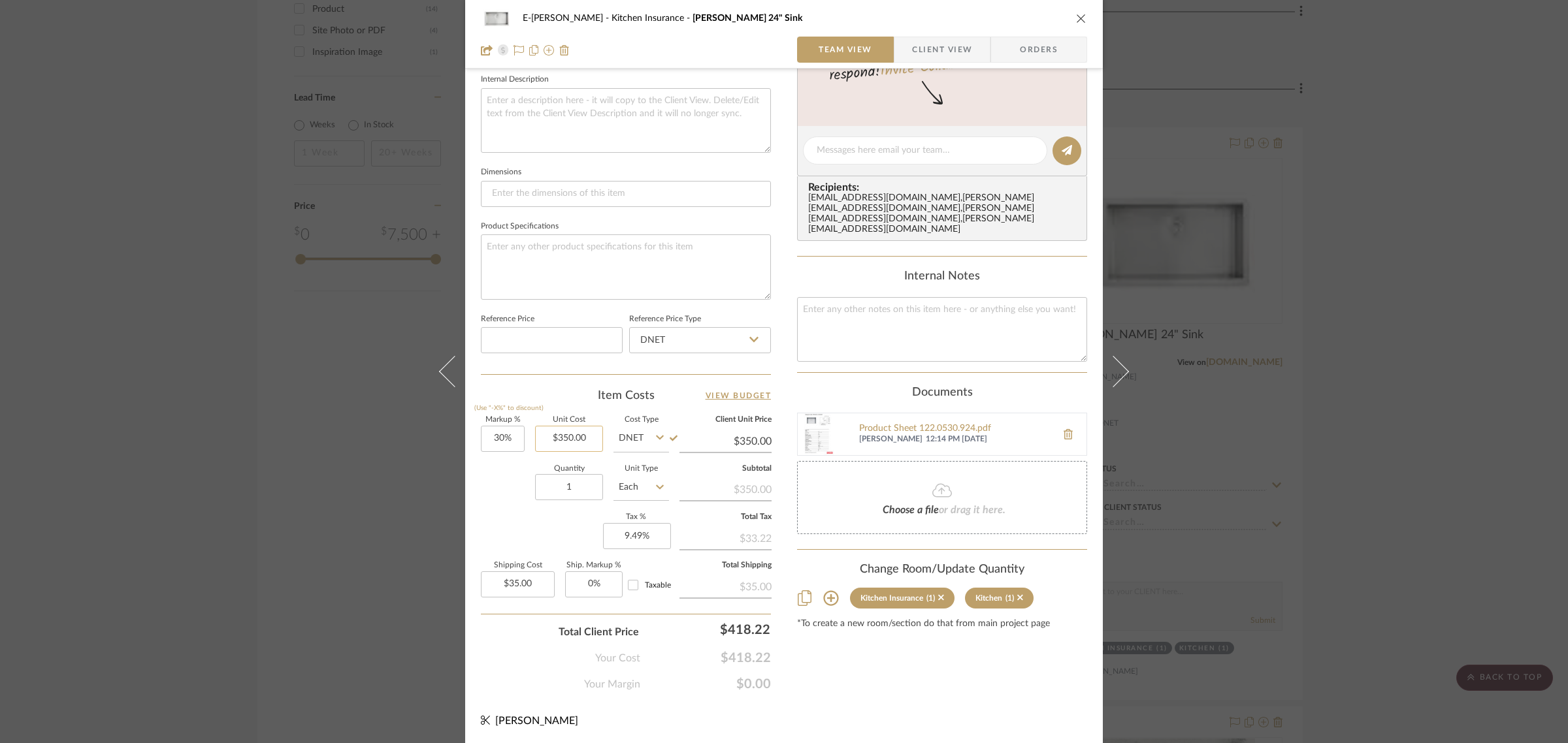
type input "350.00"
click at [569, 440] on input "350.00" at bounding box center [568, 438] width 68 height 26
type input "$455.00"
type input "$45.50"
type input "$248.00"
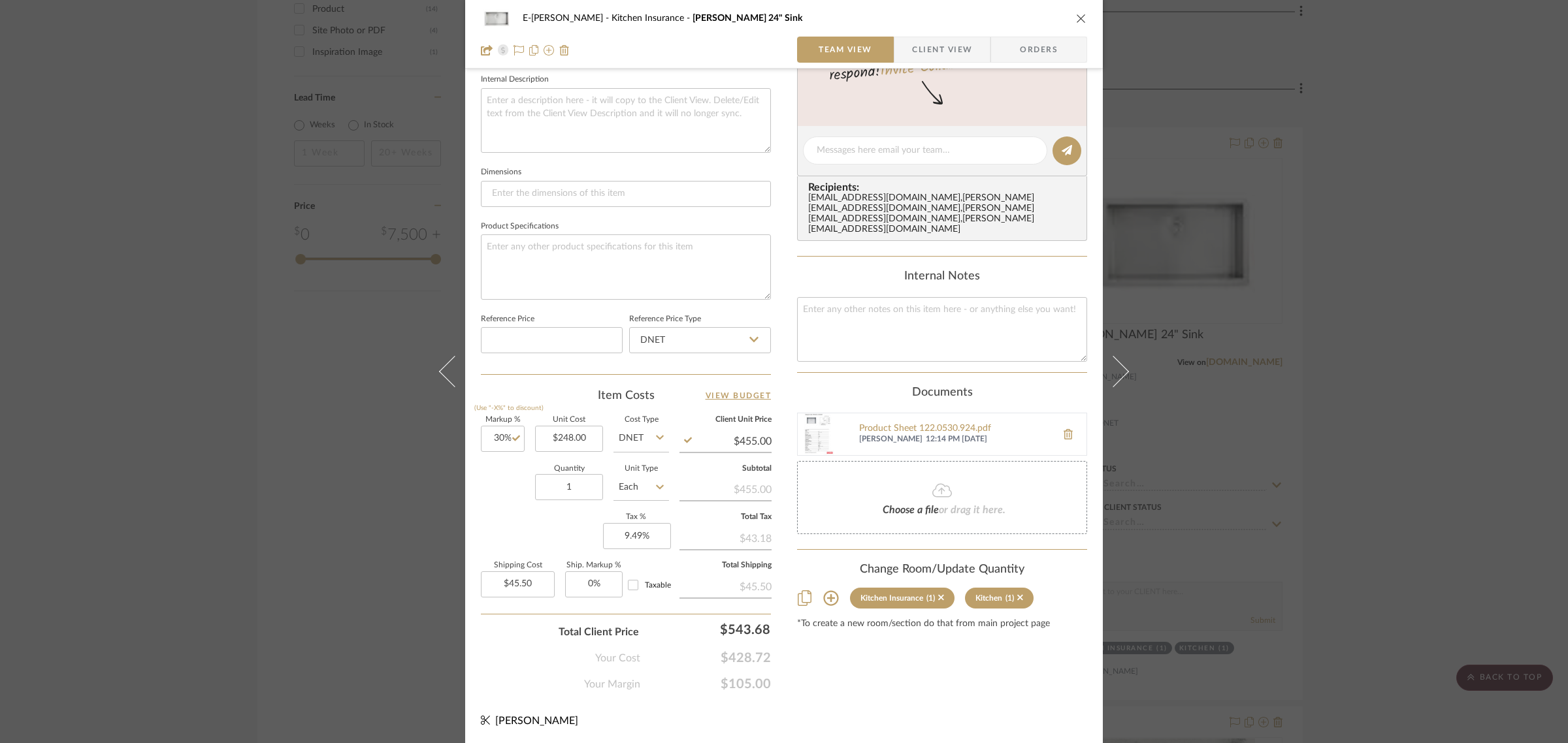
click at [517, 493] on div "Quantity 1 Unit Type Each" at bounding box center [575, 488] width 188 height 46
type input "$322.40"
type input "$32.24"
click at [1076, 18] on icon "close" at bounding box center [1080, 18] width 10 height 10
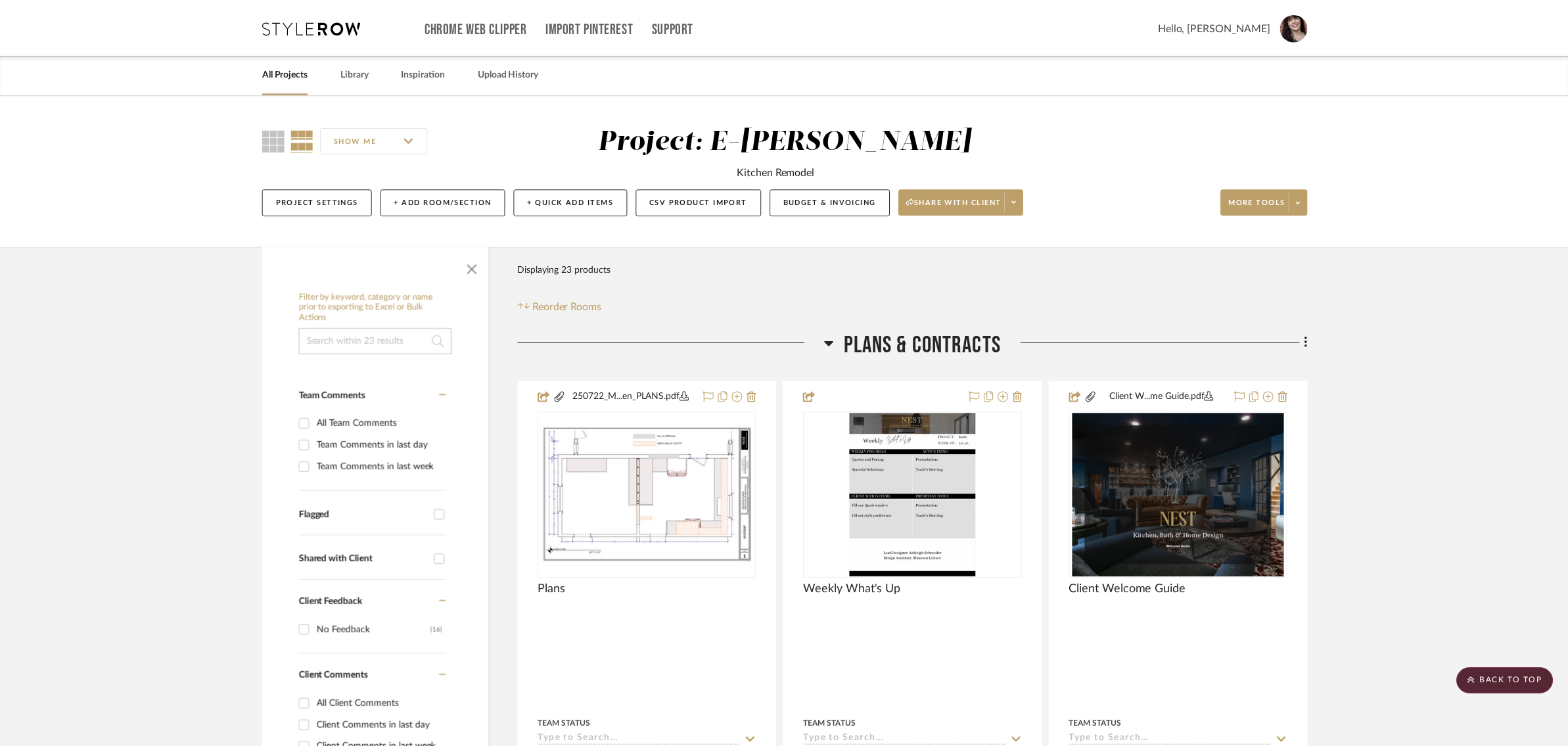
scroll to position [1479, 0]
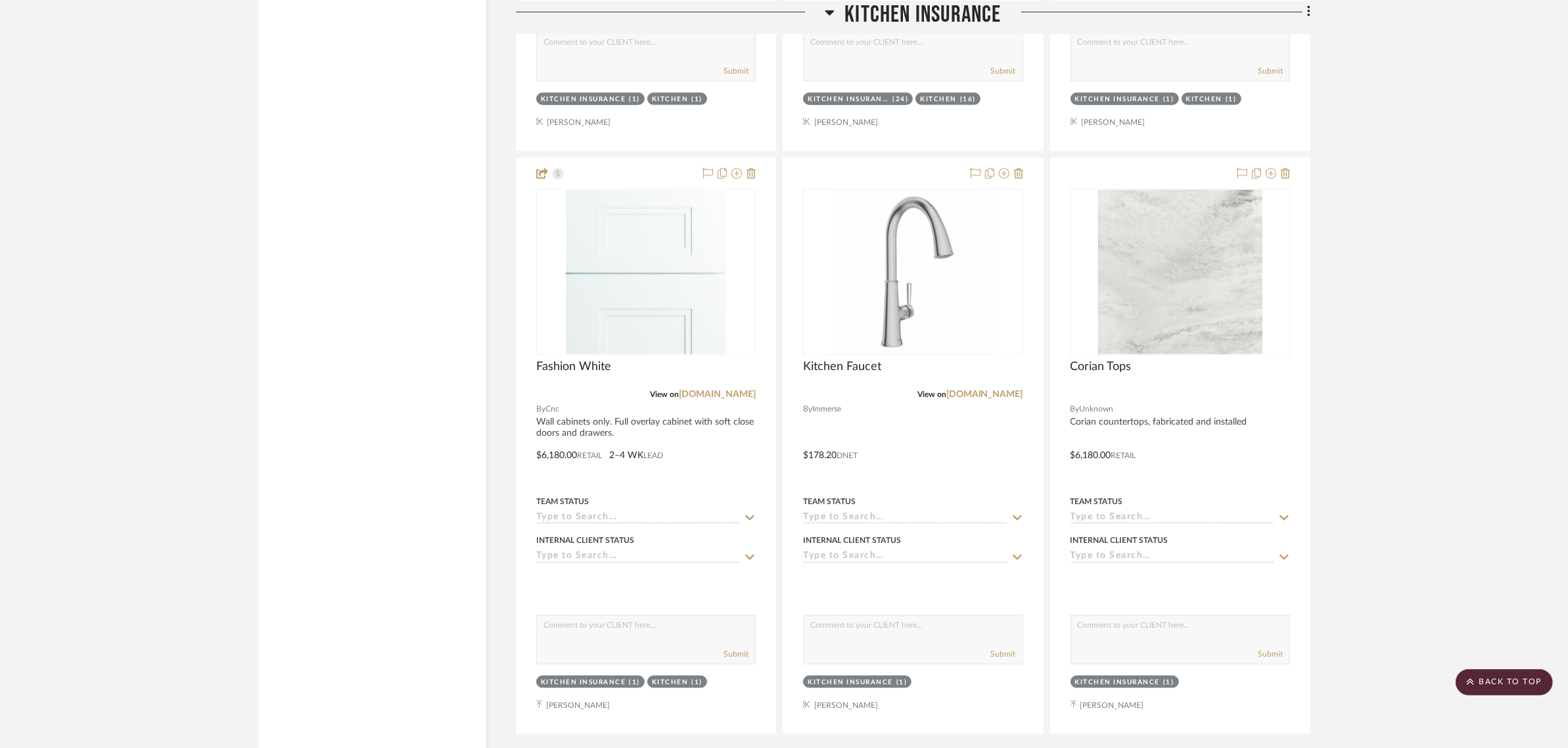
scroll to position [2055, 0]
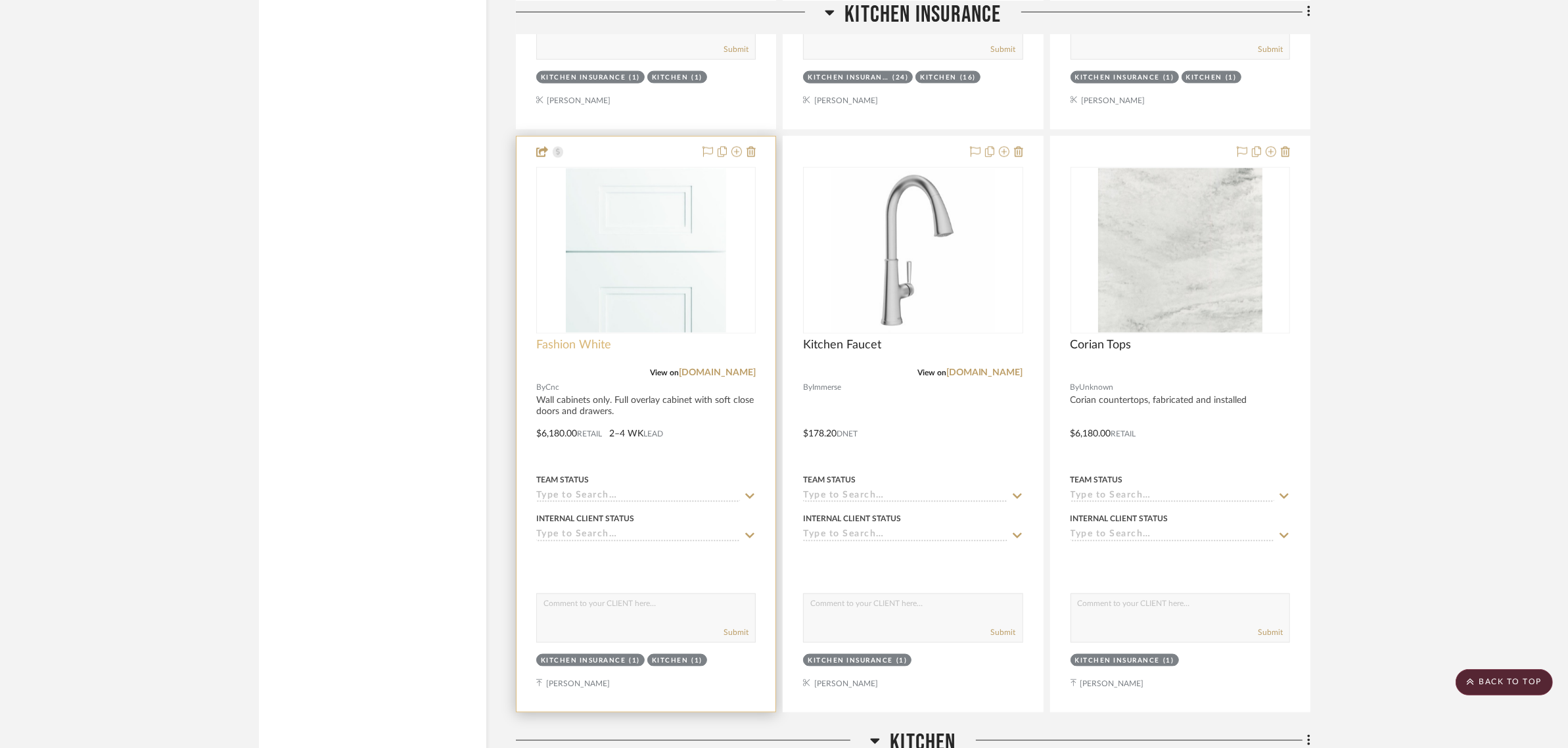
click at [557, 344] on span "Fashion White" at bounding box center [573, 345] width 75 height 14
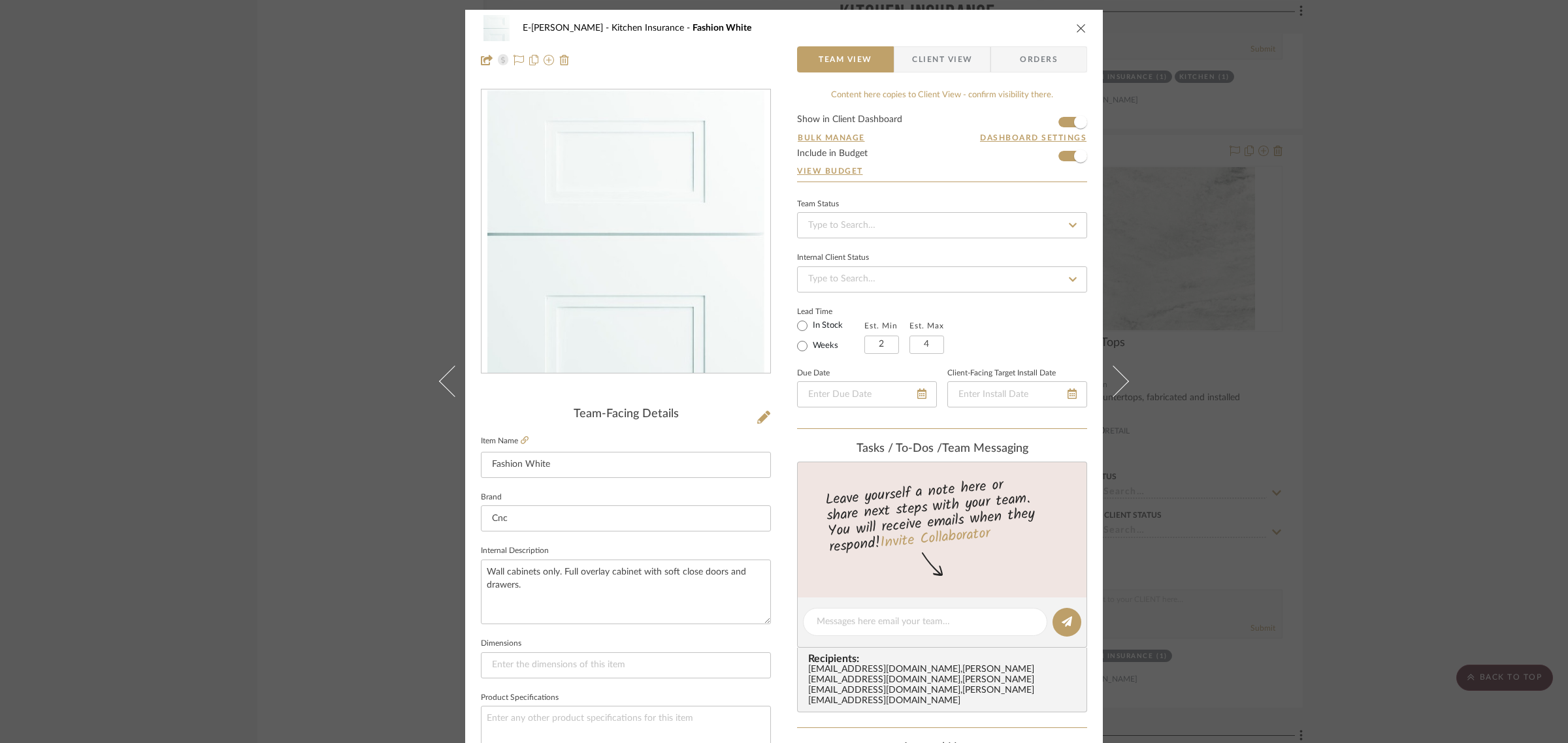
click at [1373, 317] on div "E-Murray Kitchen Insurance Fashion White Team View Client View Orders Team-Faci…" at bounding box center [784, 372] width 1568 height 743
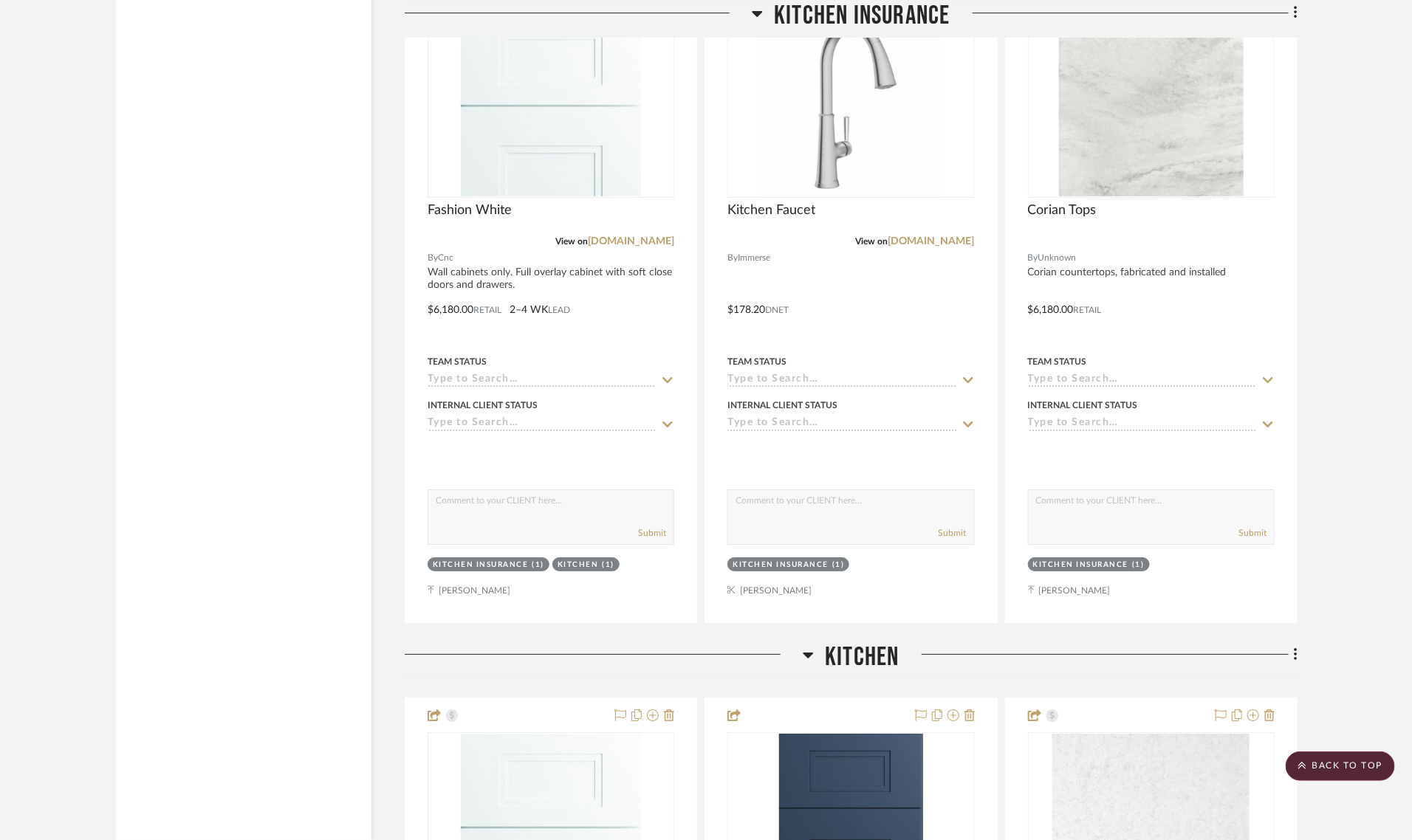
scroll to position [2492, 0]
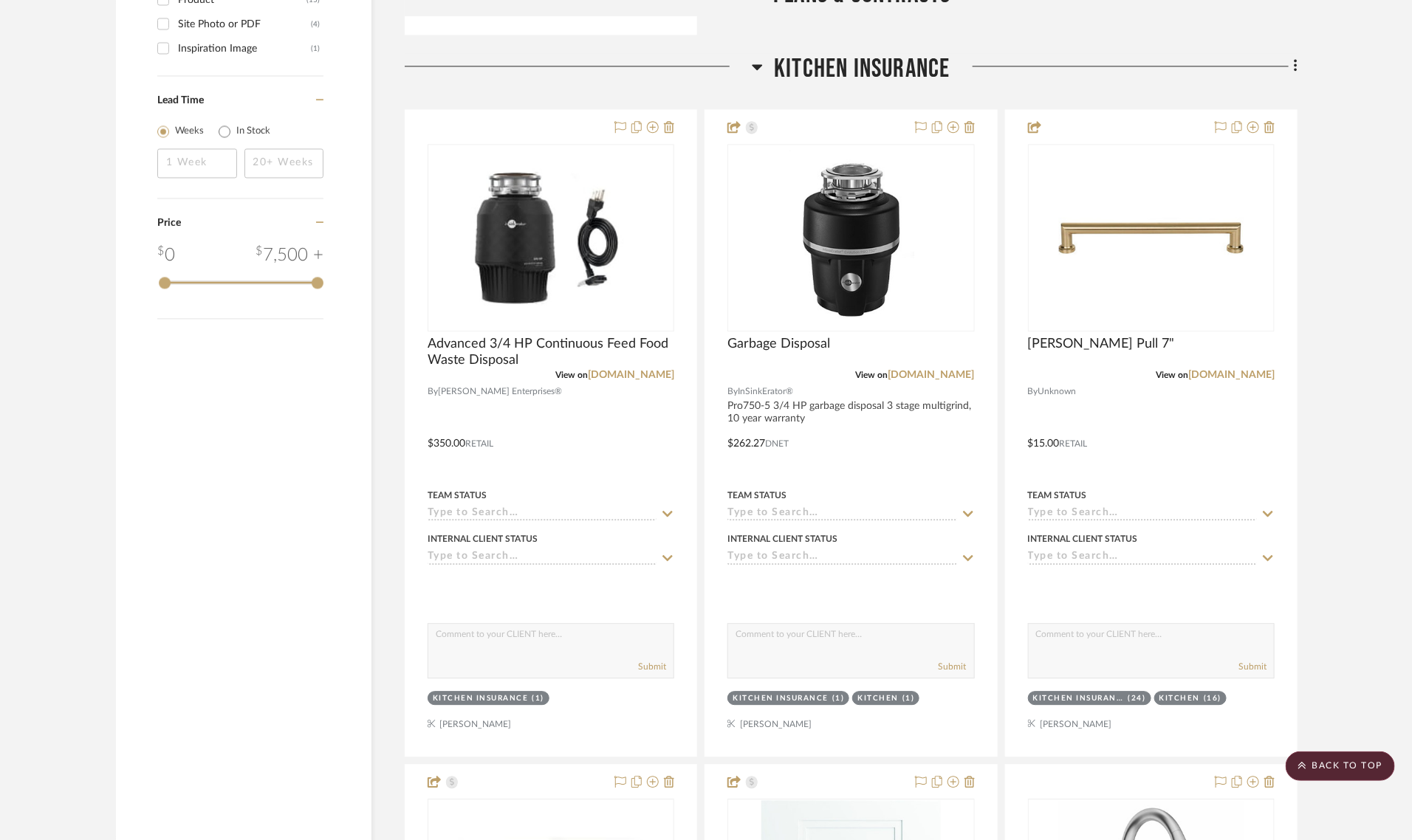
scroll to position [1754, 0]
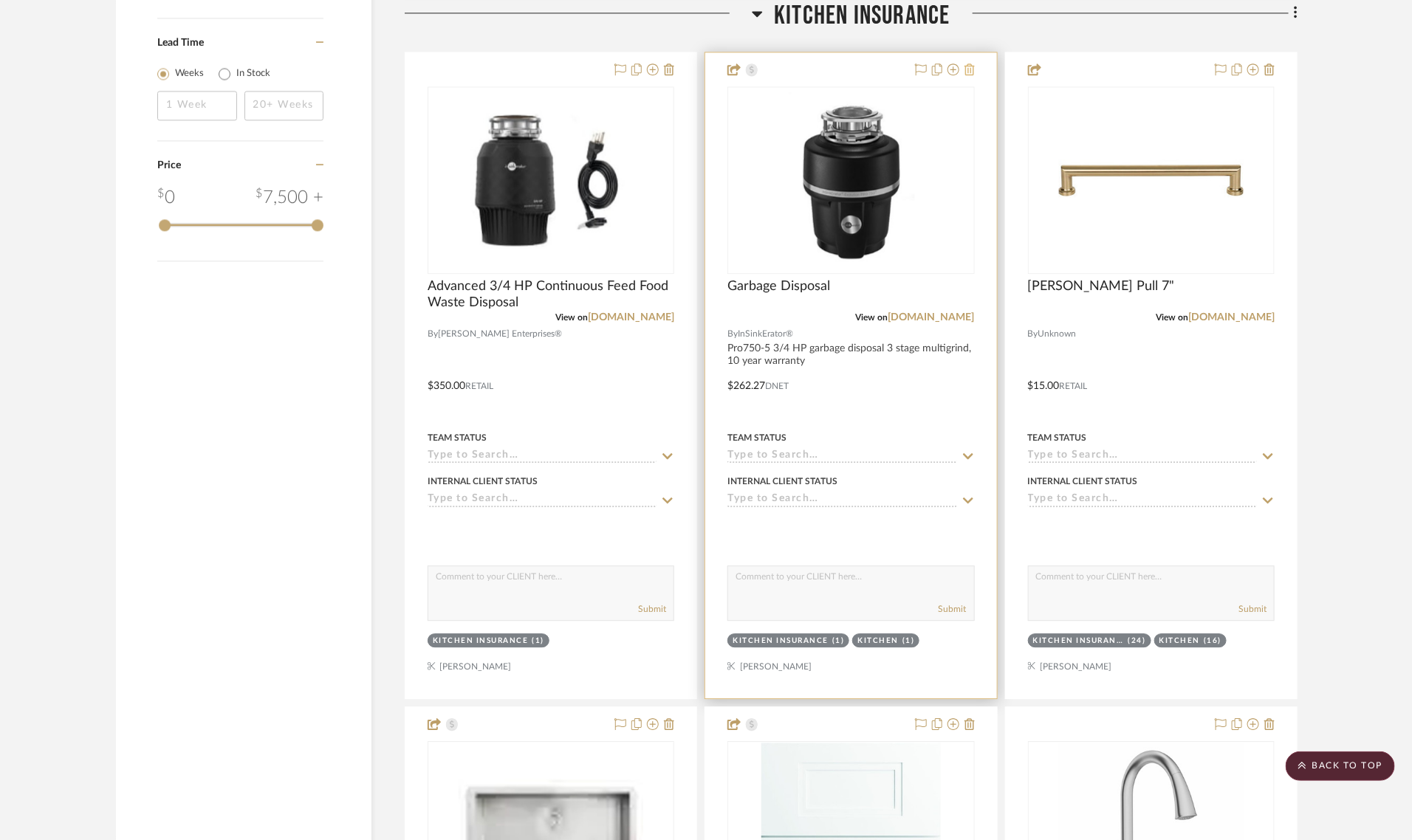
click at [969, 67] on icon at bounding box center [970, 69] width 11 height 12
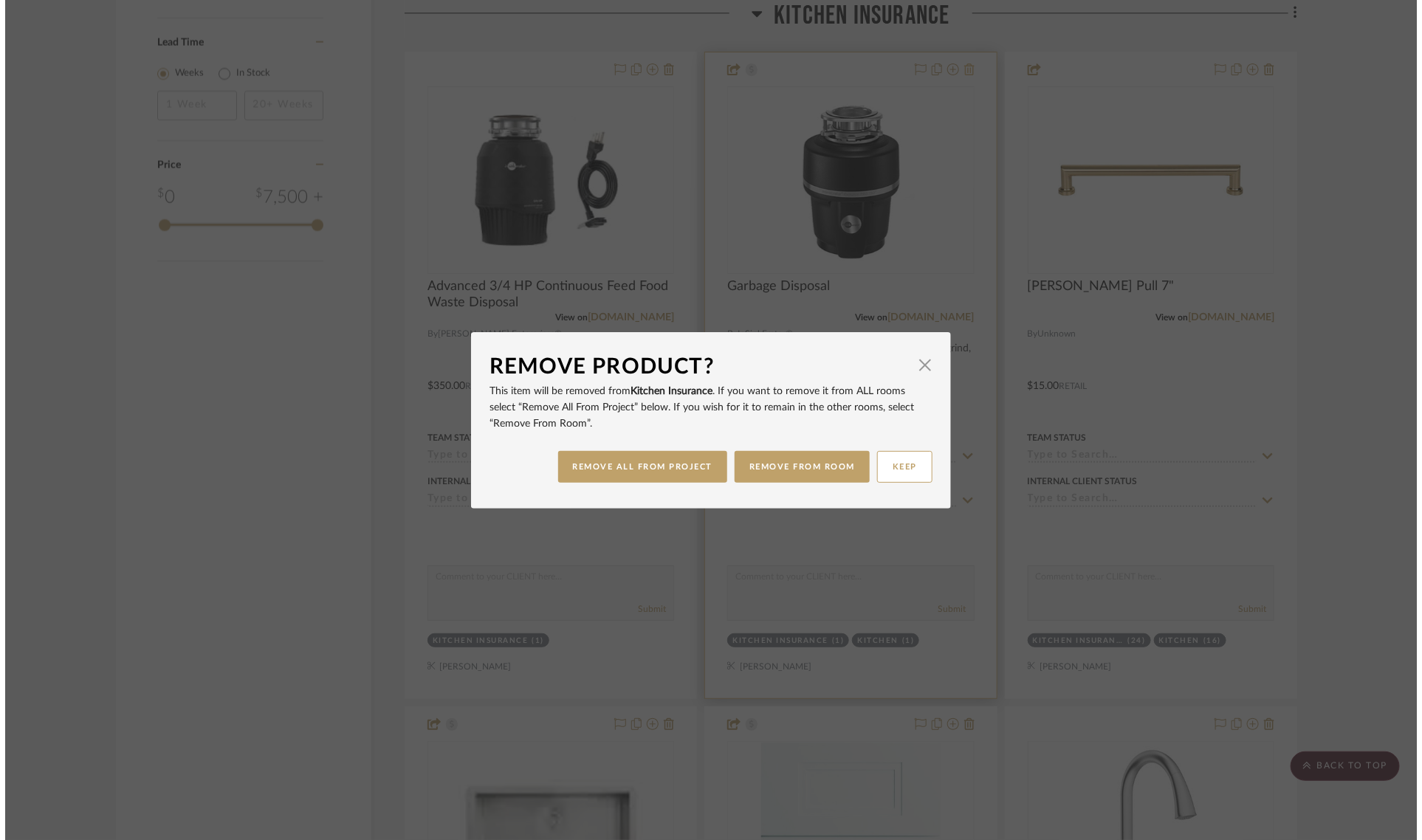
scroll to position [0, 0]
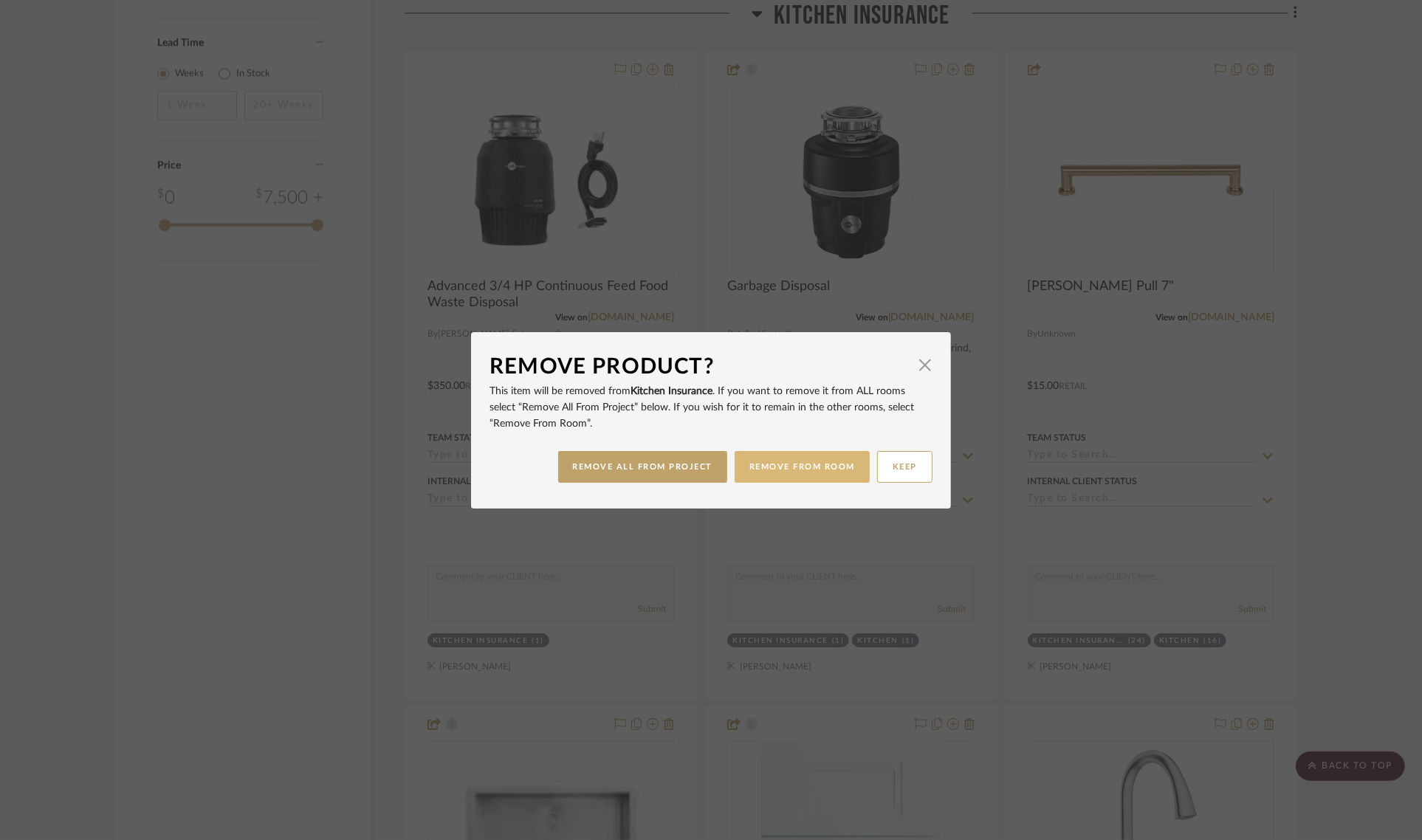
click at [781, 467] on button "REMOVE FROM ROOM" at bounding box center [802, 467] width 135 height 32
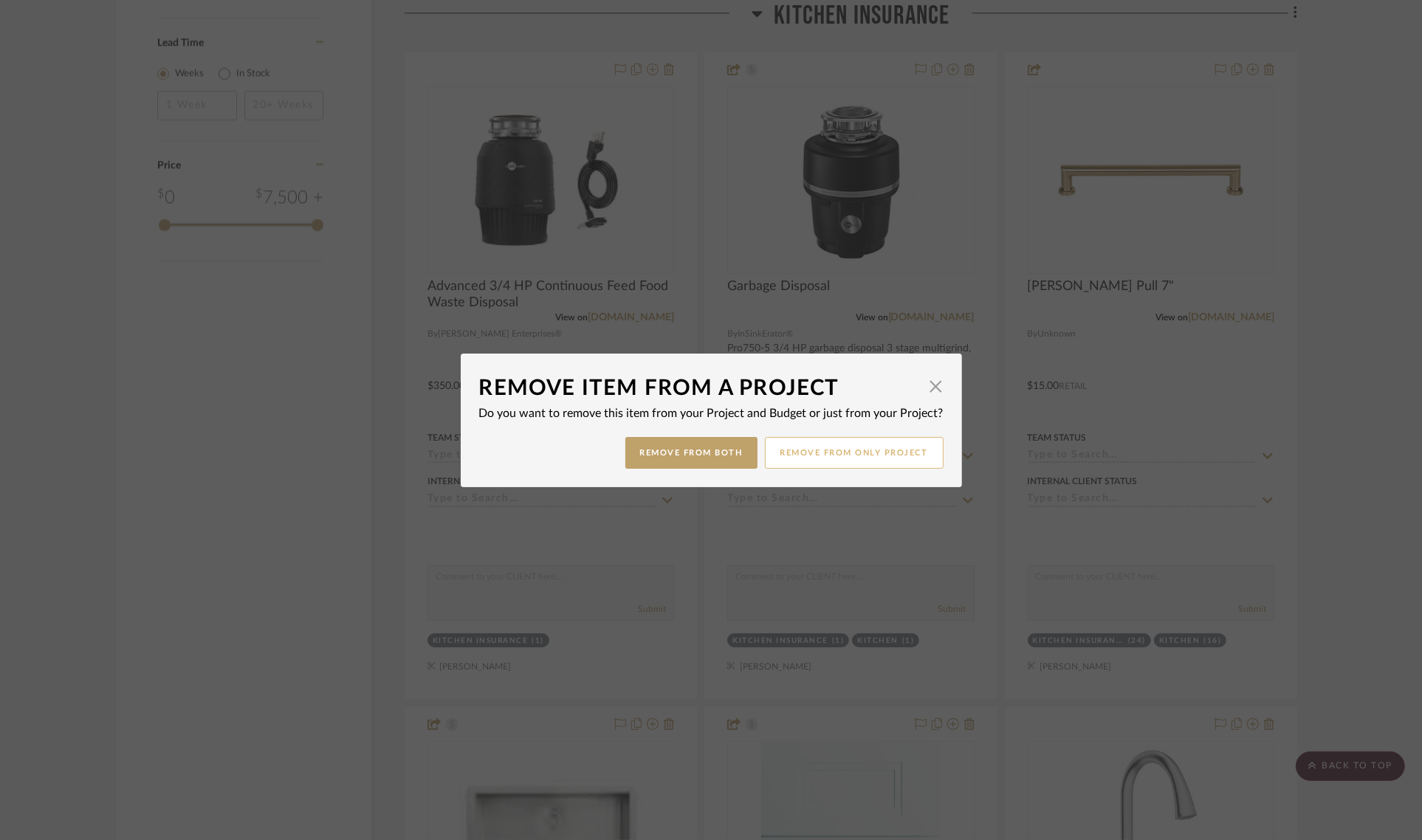
click at [830, 458] on button "Remove from only Project" at bounding box center [854, 453] width 179 height 32
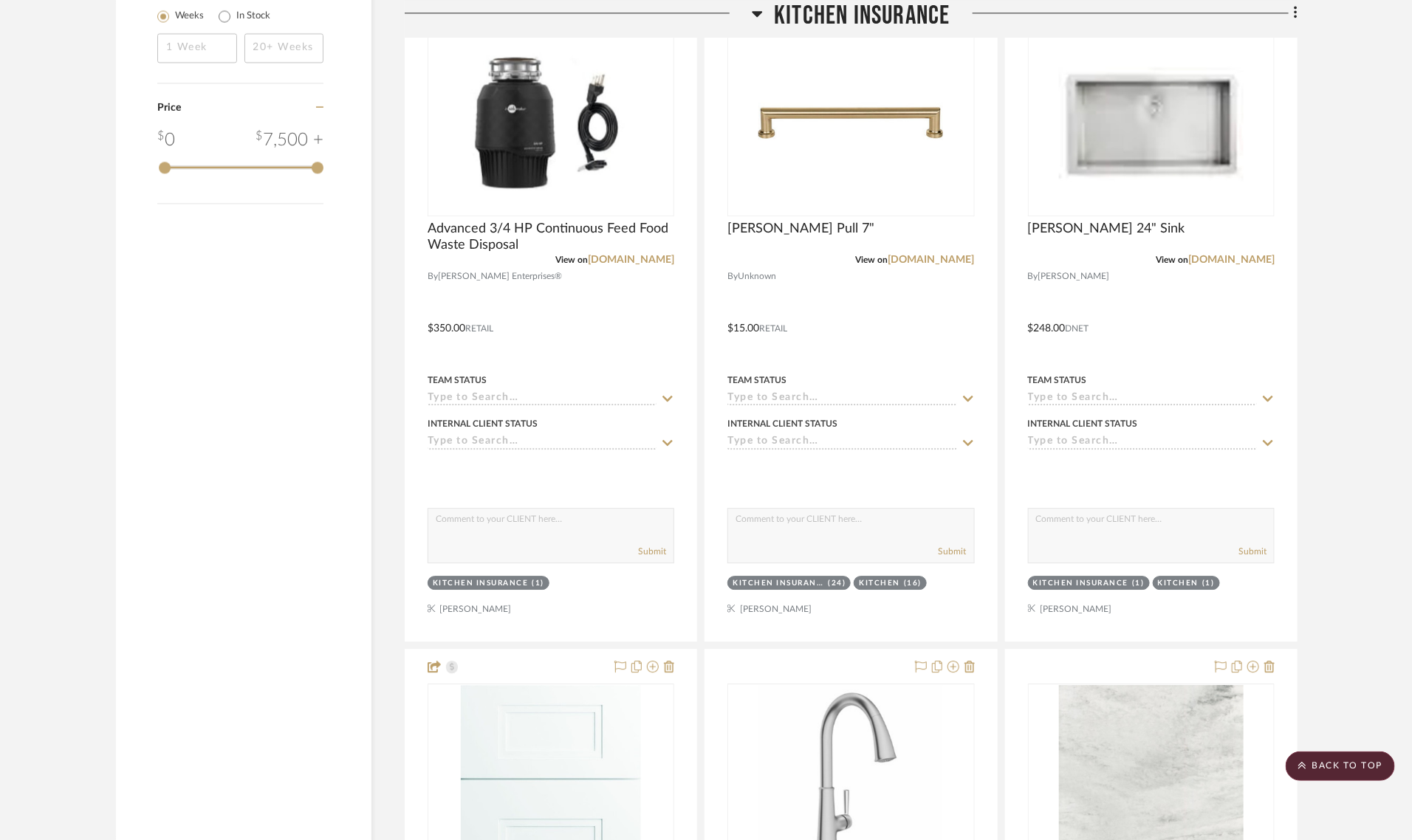
scroll to position [1754, 0]
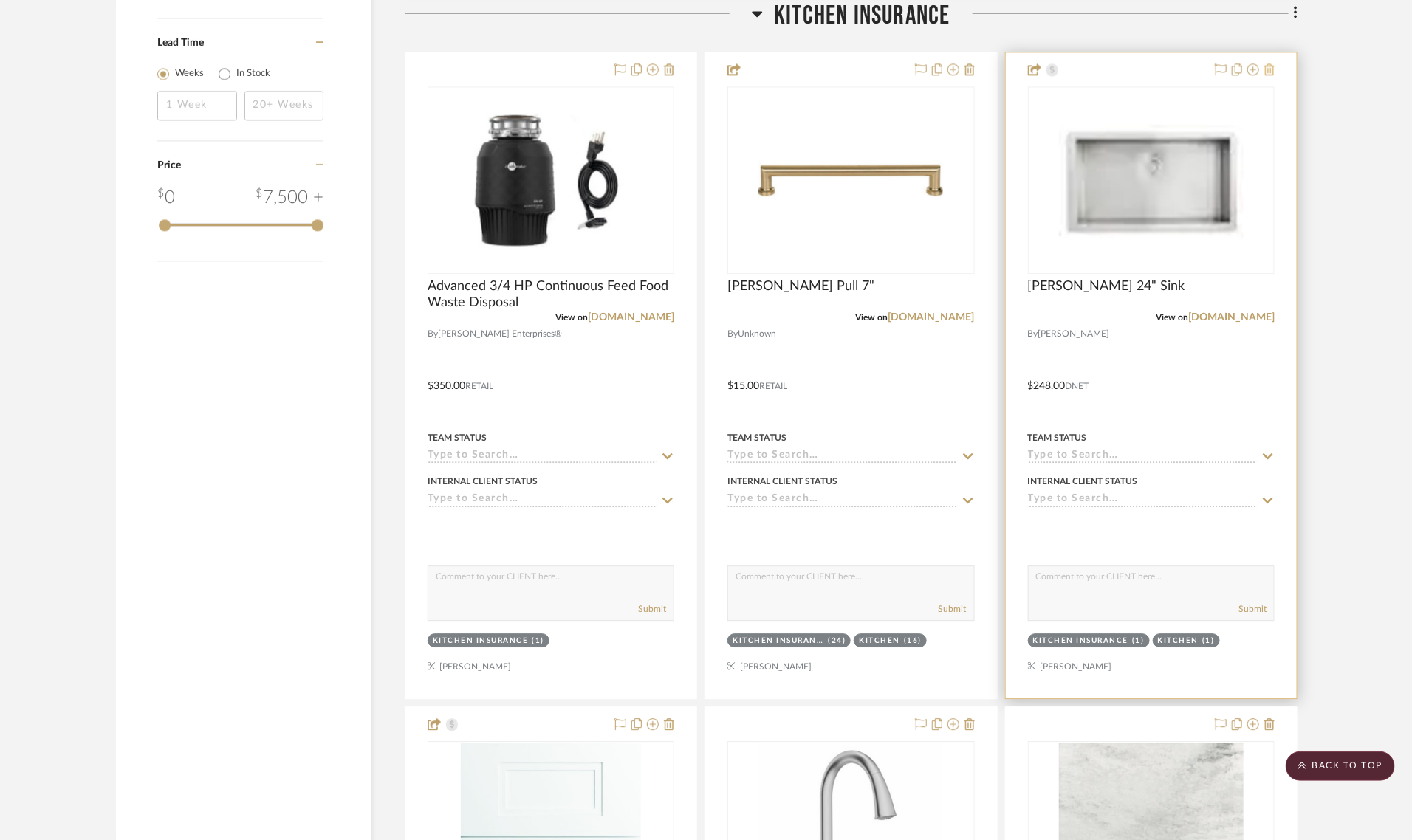
click at [1270, 63] on button at bounding box center [1270, 70] width 11 height 18
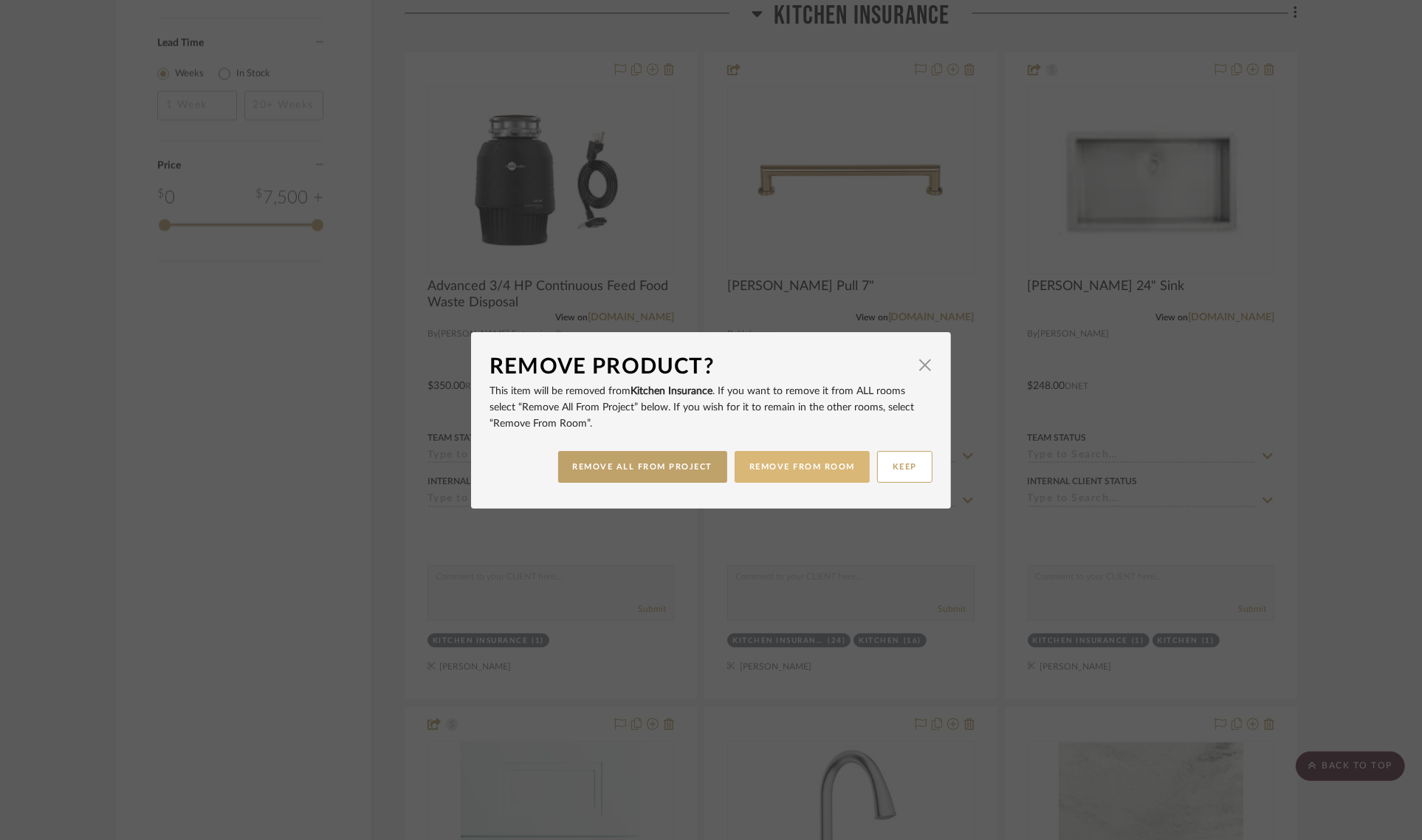
click at [817, 462] on button "REMOVE FROM ROOM" at bounding box center [802, 467] width 135 height 32
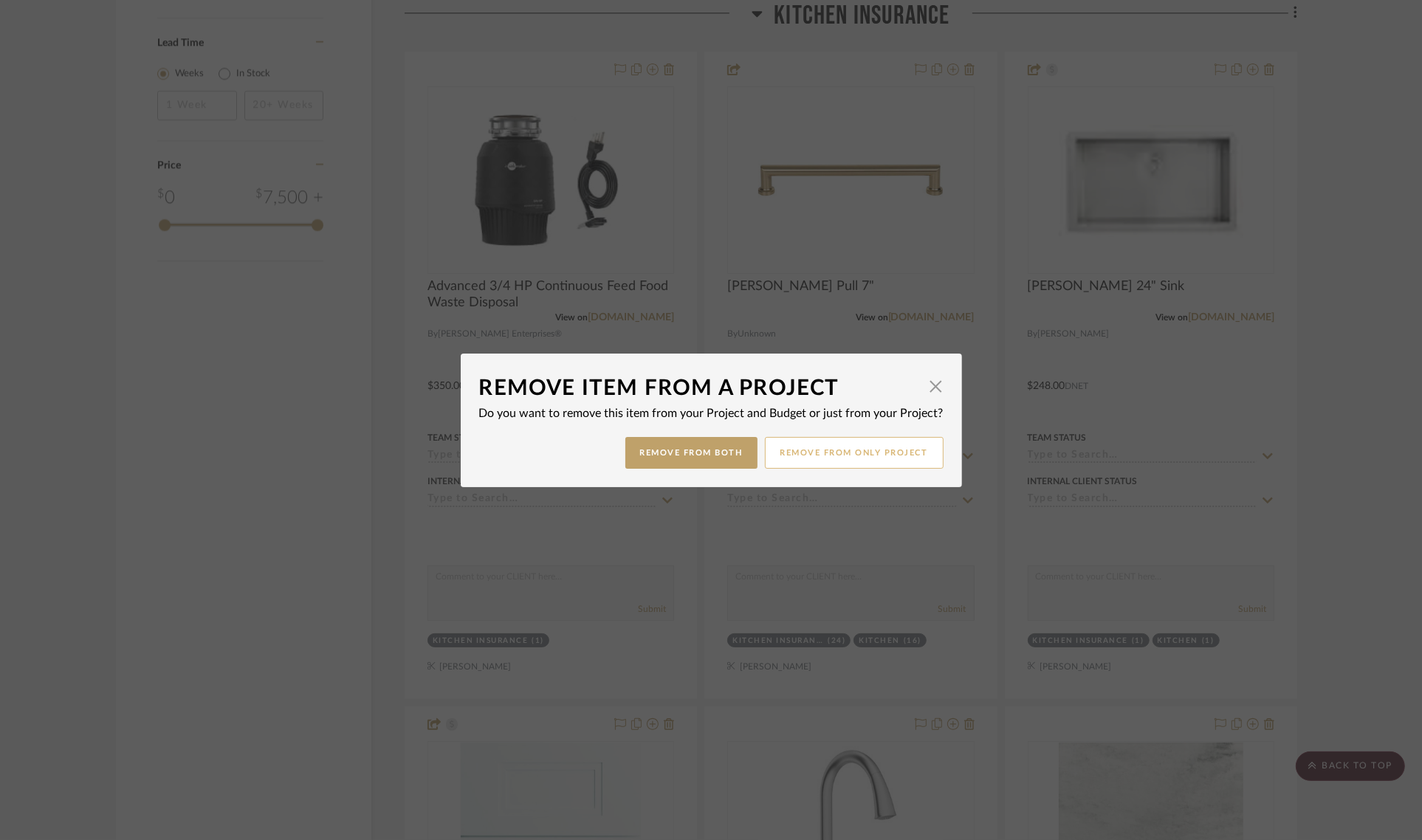
click at [821, 449] on button "Remove from only Project" at bounding box center [854, 453] width 179 height 32
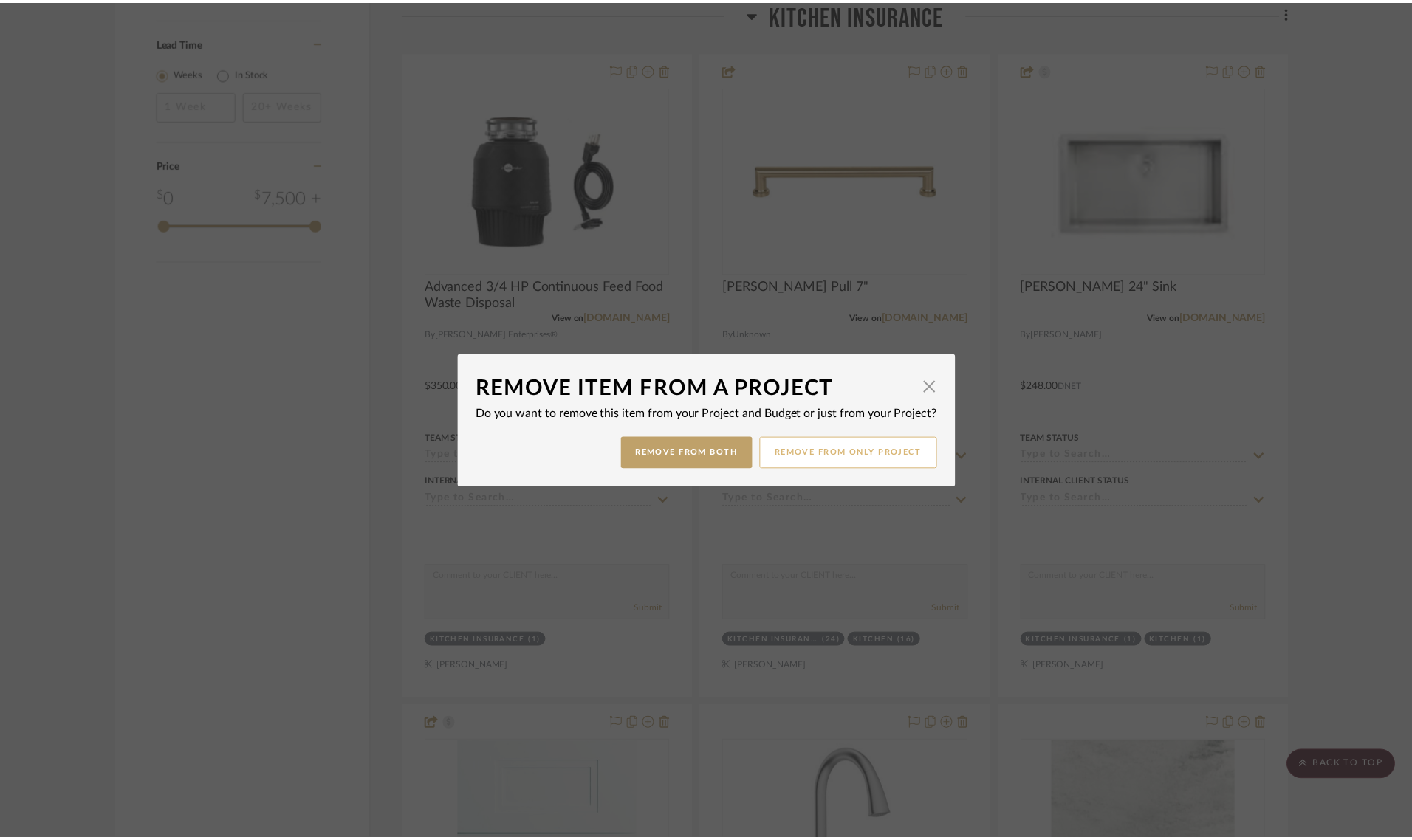
scroll to position [1754, 0]
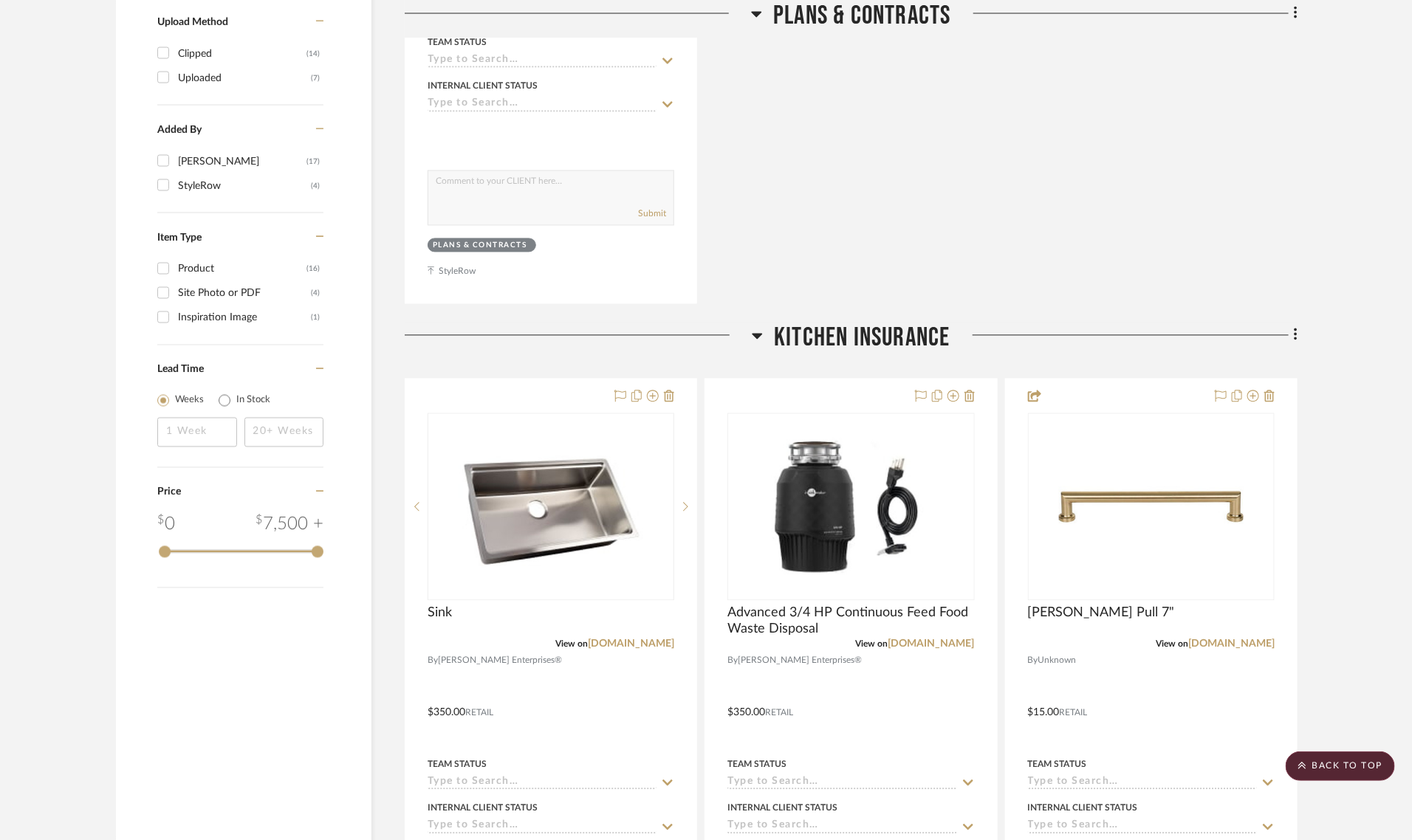
scroll to position [1384, 0]
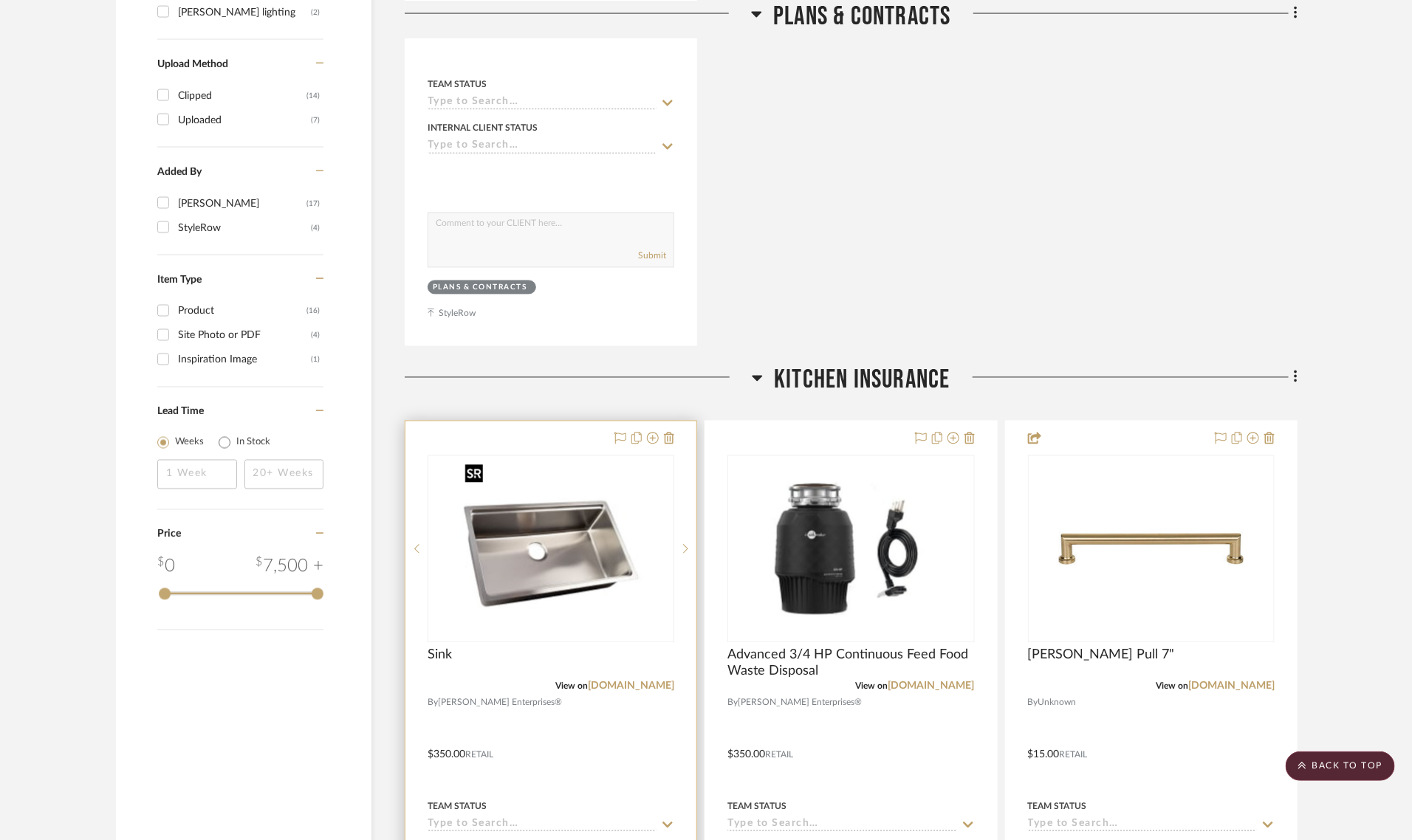
click at [0, 0] on img at bounding box center [0, 0] width 0 height 0
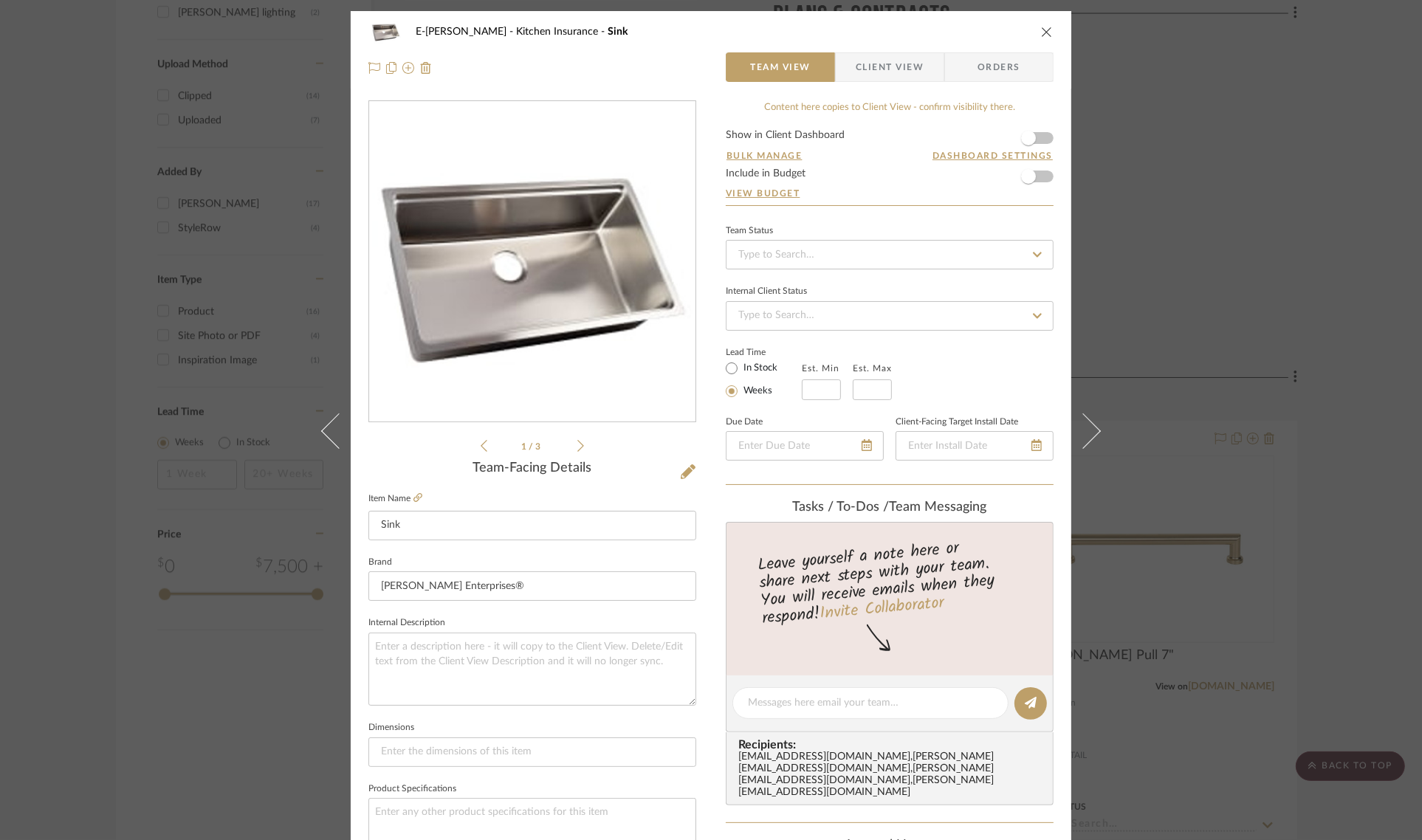
click at [1041, 175] on form "Show in Client Dashboard Bulk Manage Dashboard Settings Include in Budget View …" at bounding box center [890, 167] width 328 height 75
click at [1034, 177] on span "button" at bounding box center [1028, 176] width 33 height 33
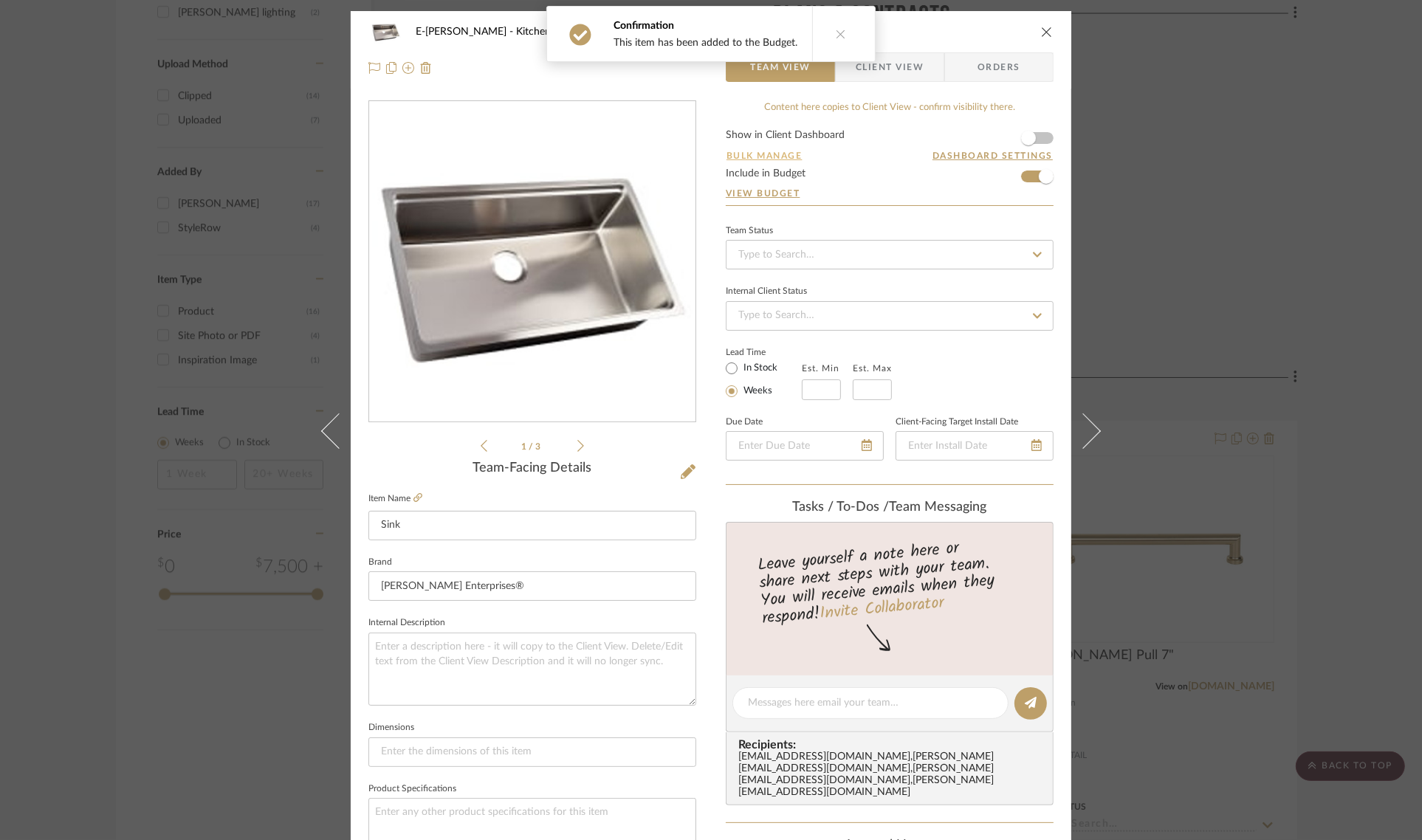
click at [768, 152] on button "Bulk Manage" at bounding box center [764, 155] width 77 height 13
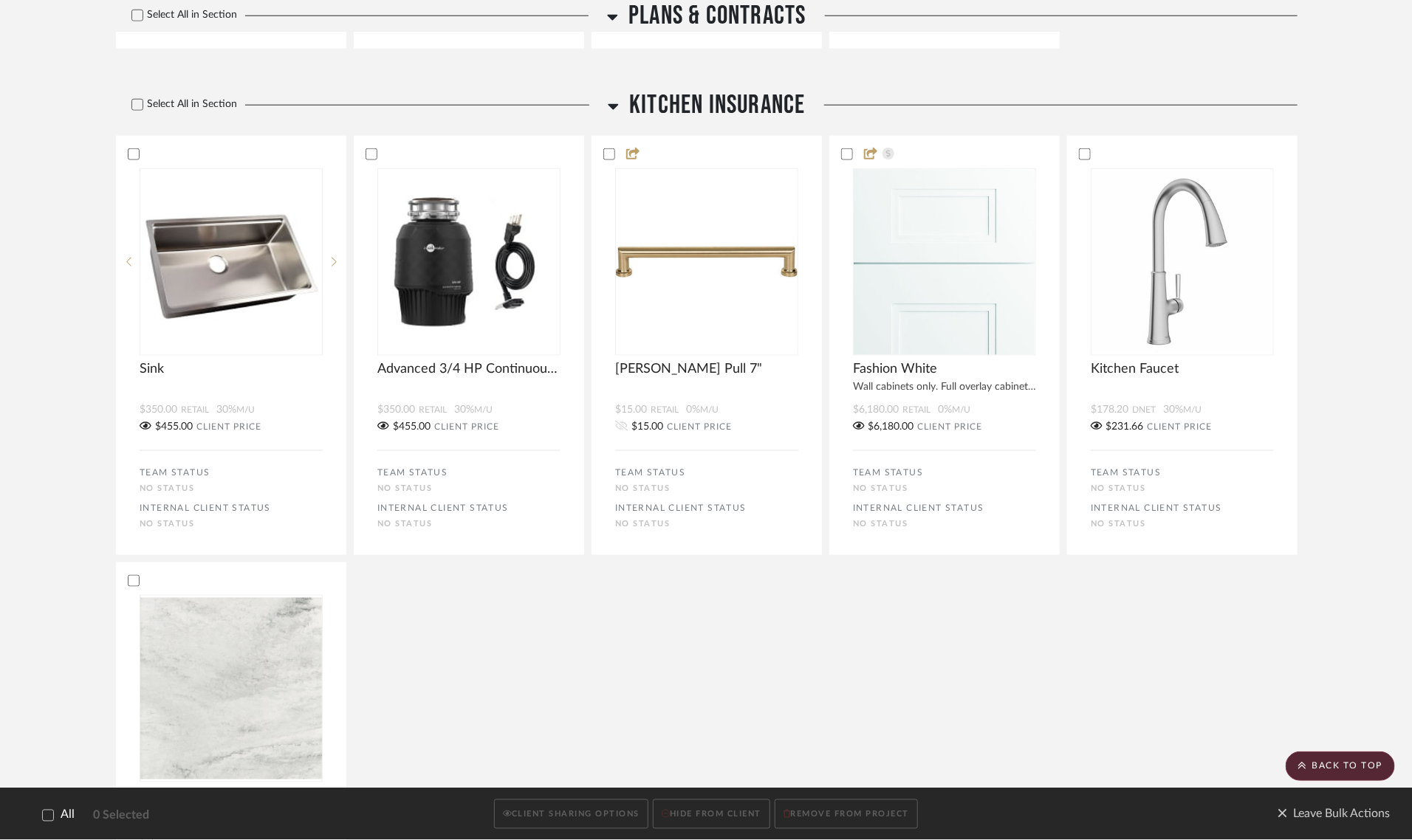
scroll to position [738, 0]
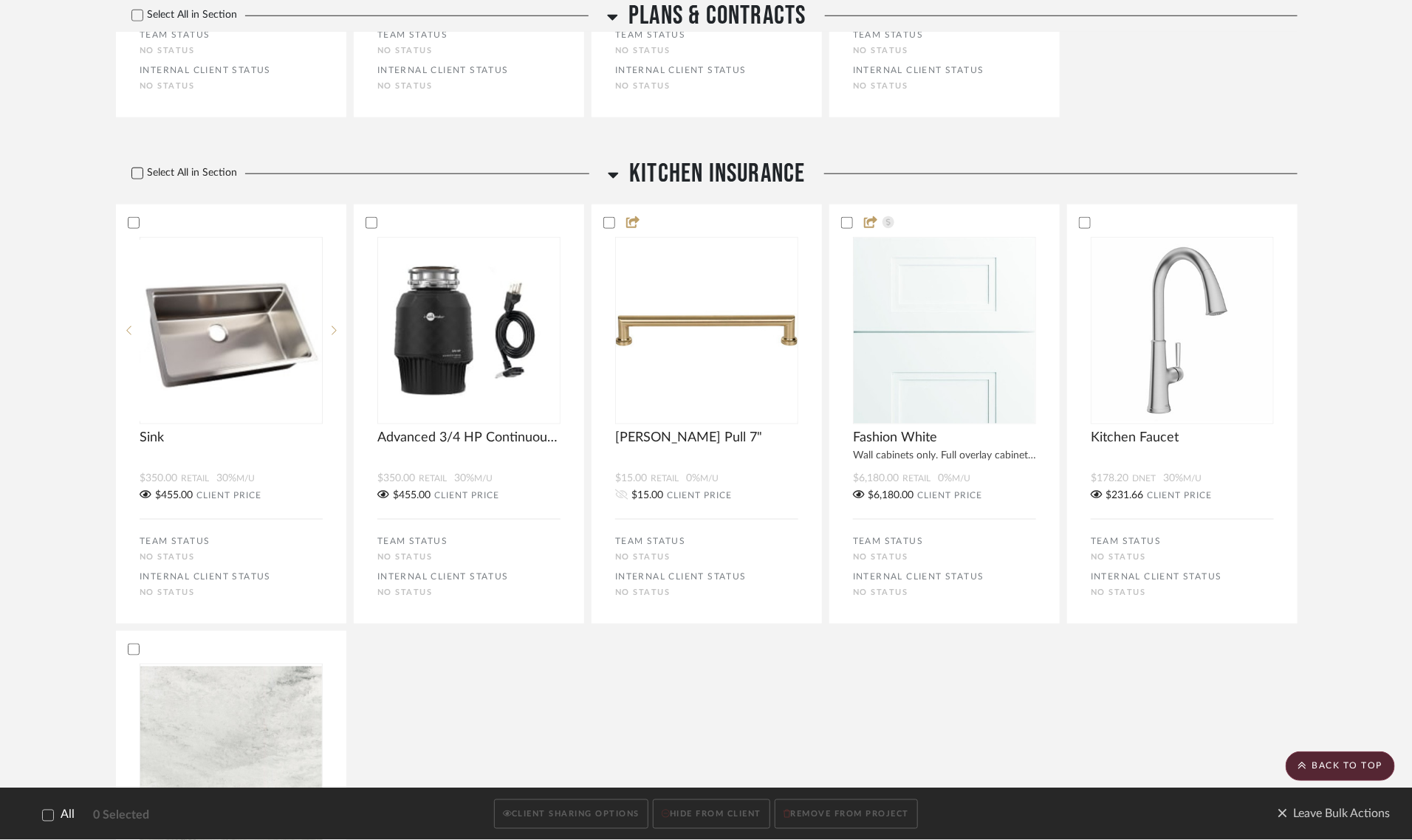
click at [132, 172] on icon at bounding box center [137, 174] width 11 height 11
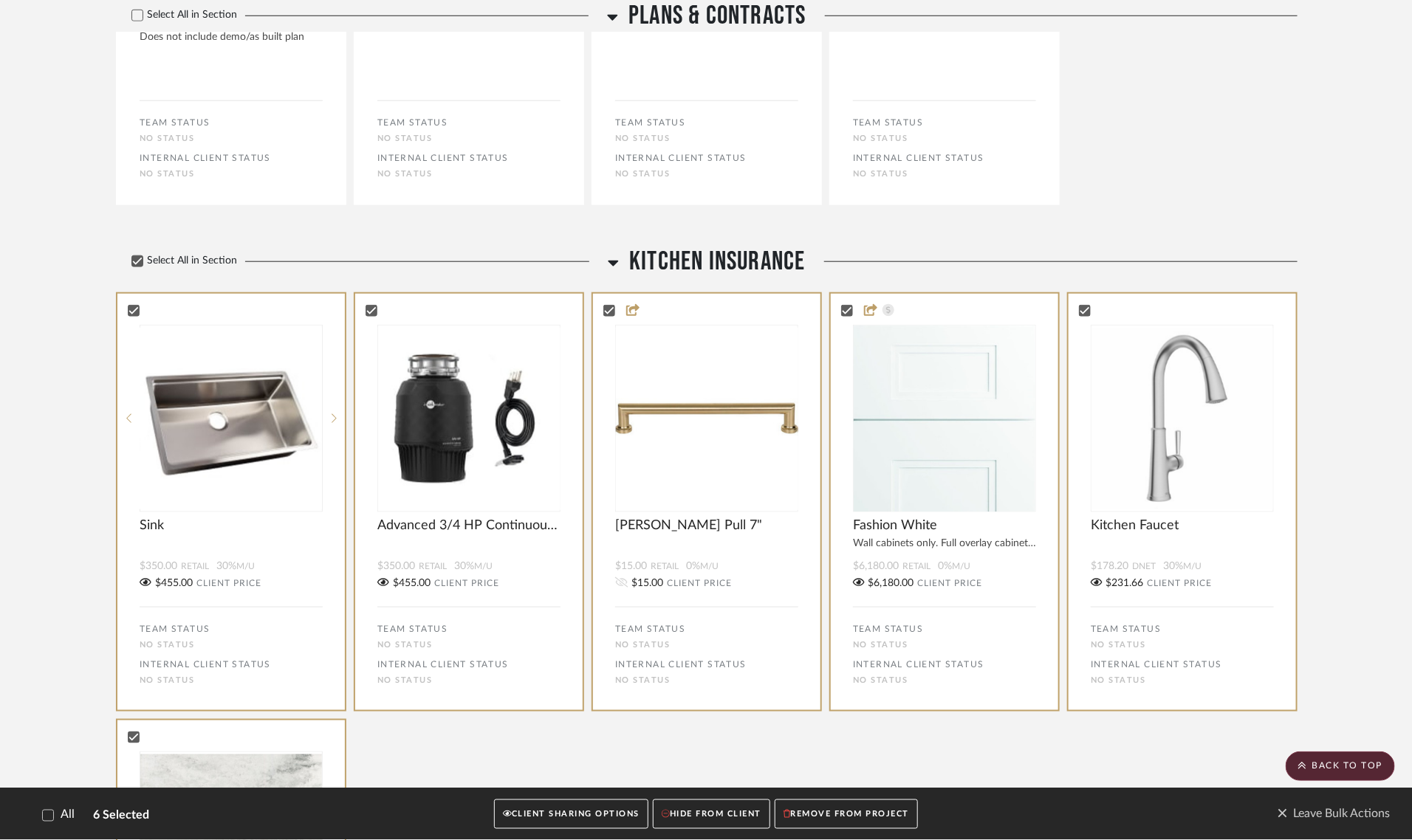
scroll to position [646, 0]
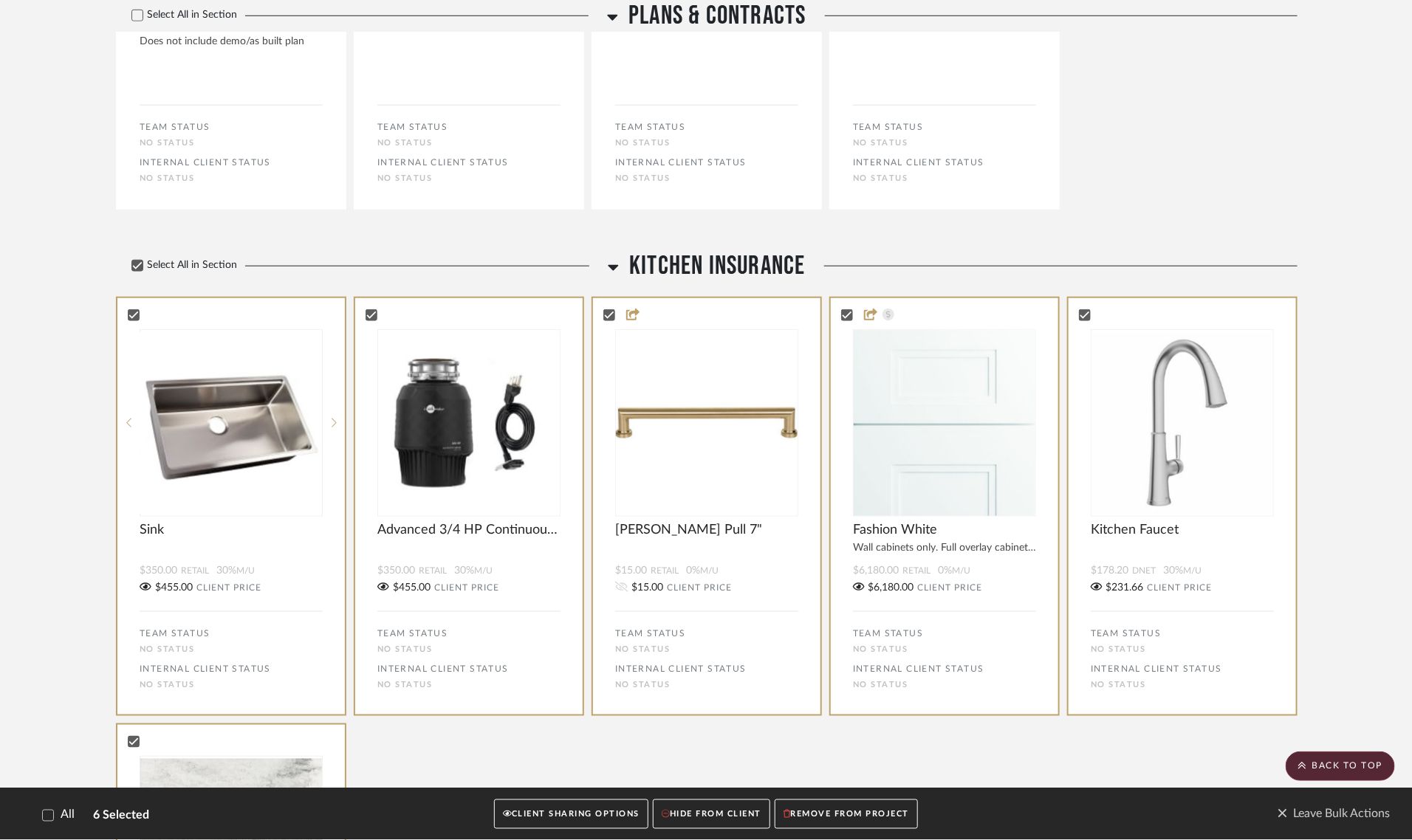
click at [573, 814] on button "CLIENT SHARING OPTIONS" at bounding box center [571, 814] width 154 height 30
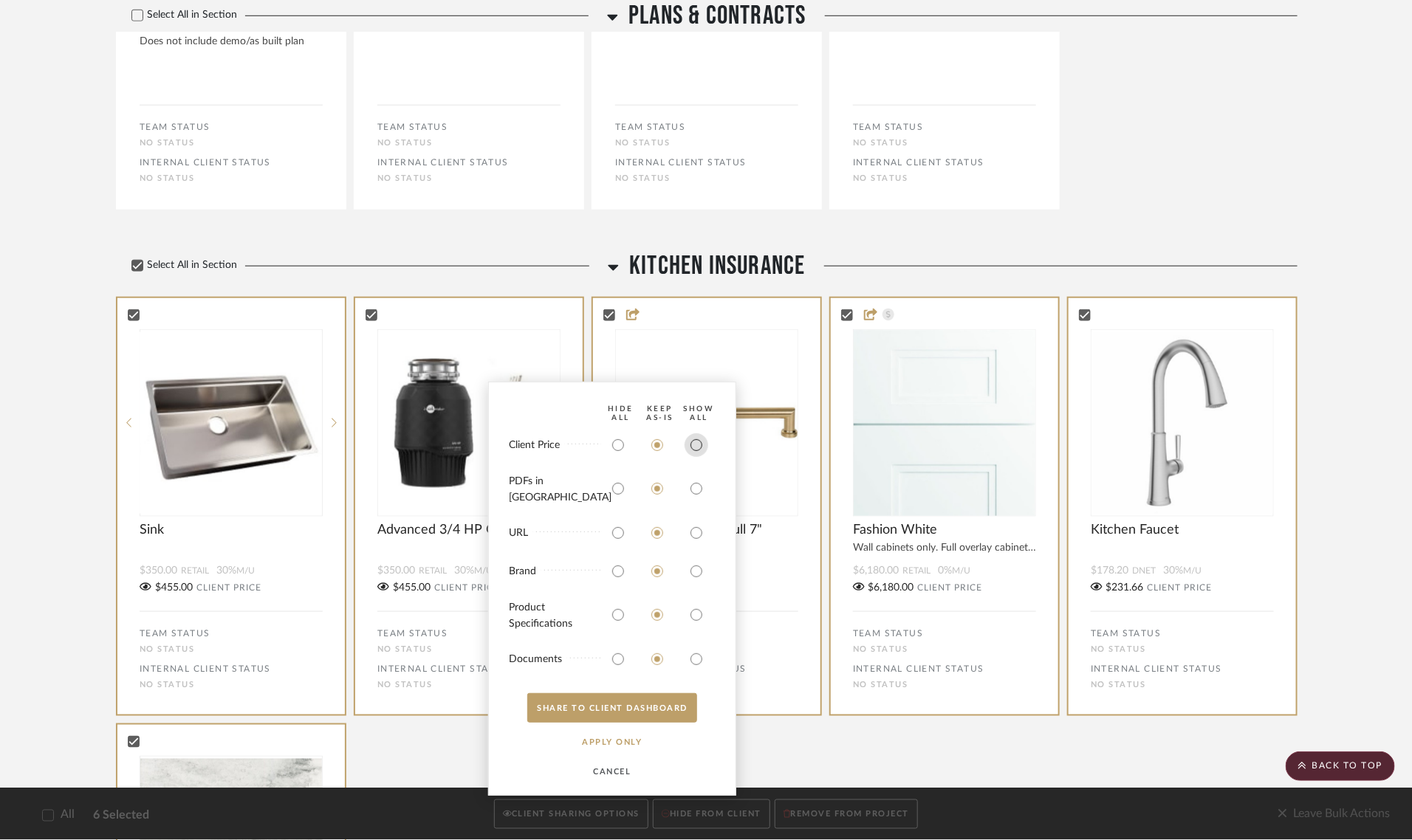
click at [699, 457] on input "radio" at bounding box center [696, 445] width 24 height 24
radio input "true"
click at [659, 713] on button "SHARE TO CLIENT Dashboard" at bounding box center [612, 707] width 170 height 29
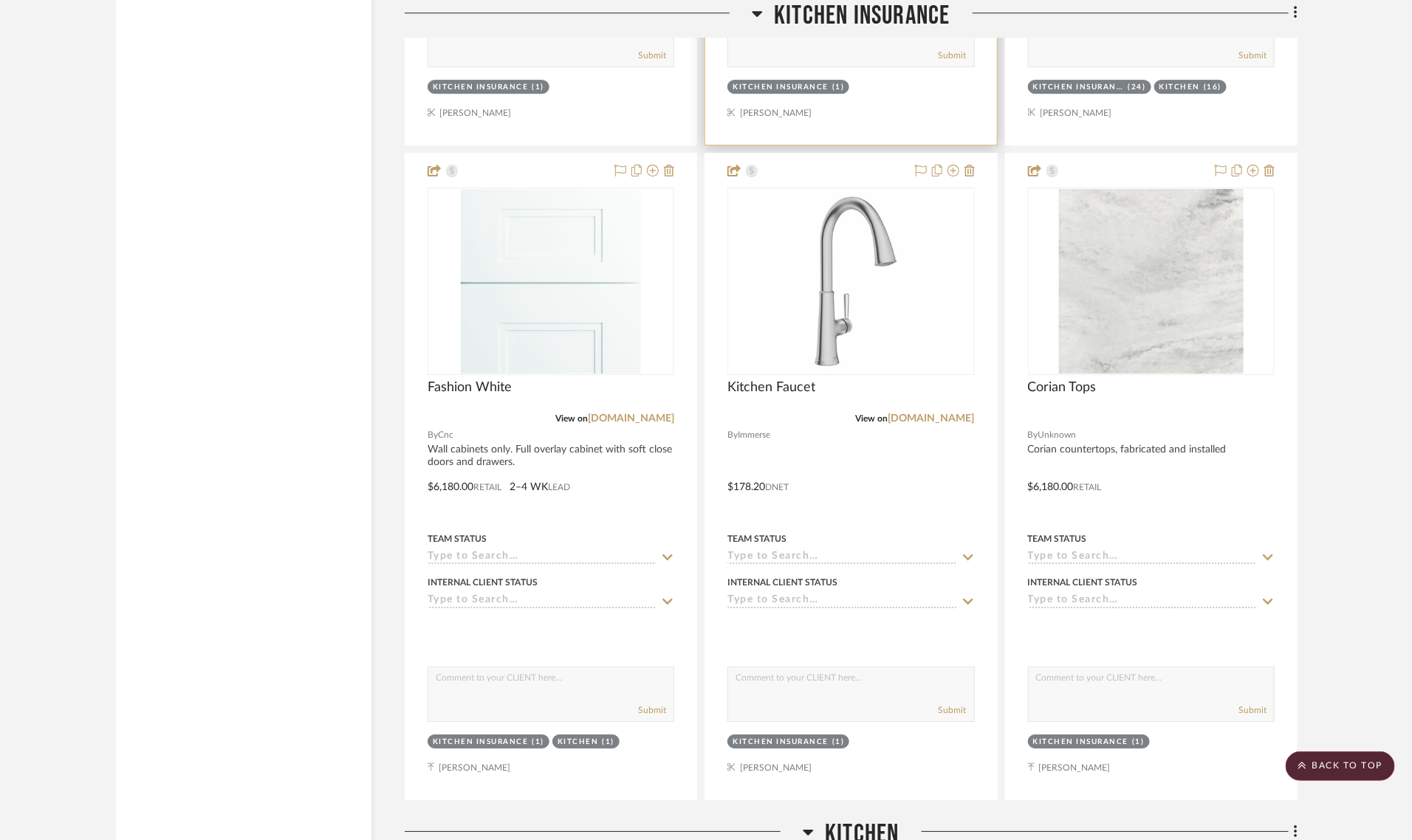
scroll to position [2861, 0]
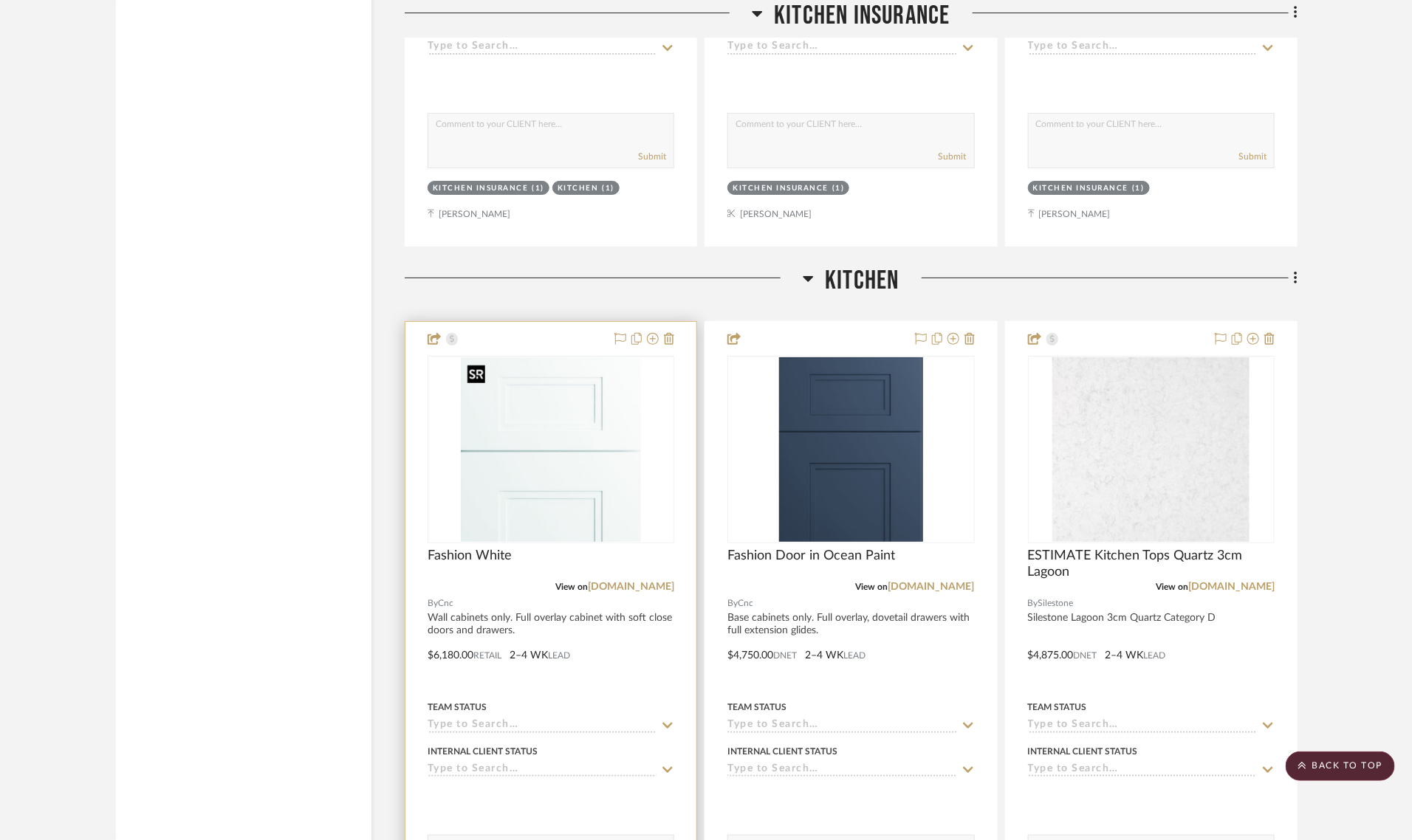
click at [571, 451] on img "0" at bounding box center [550, 449] width 180 height 184
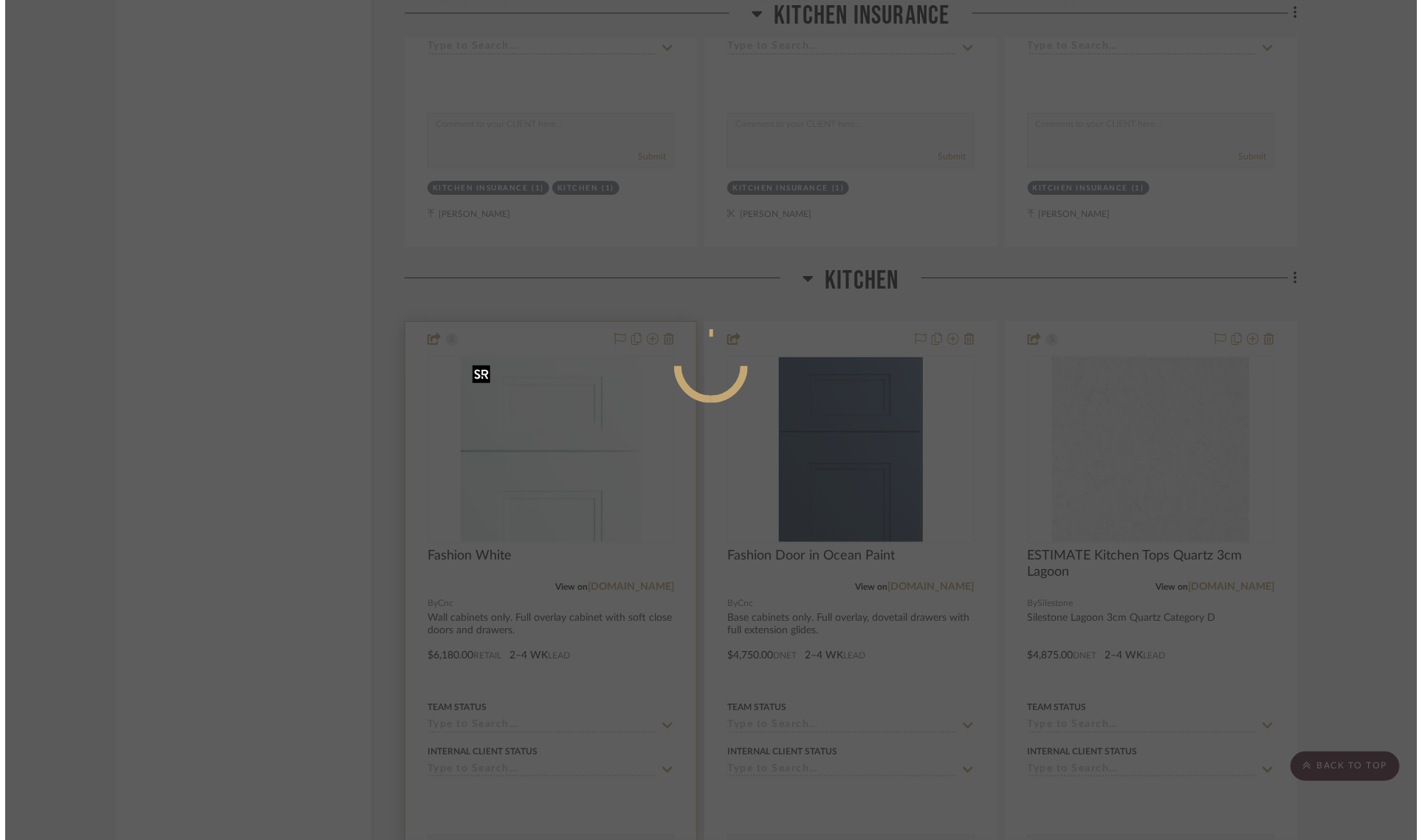
scroll to position [0, 0]
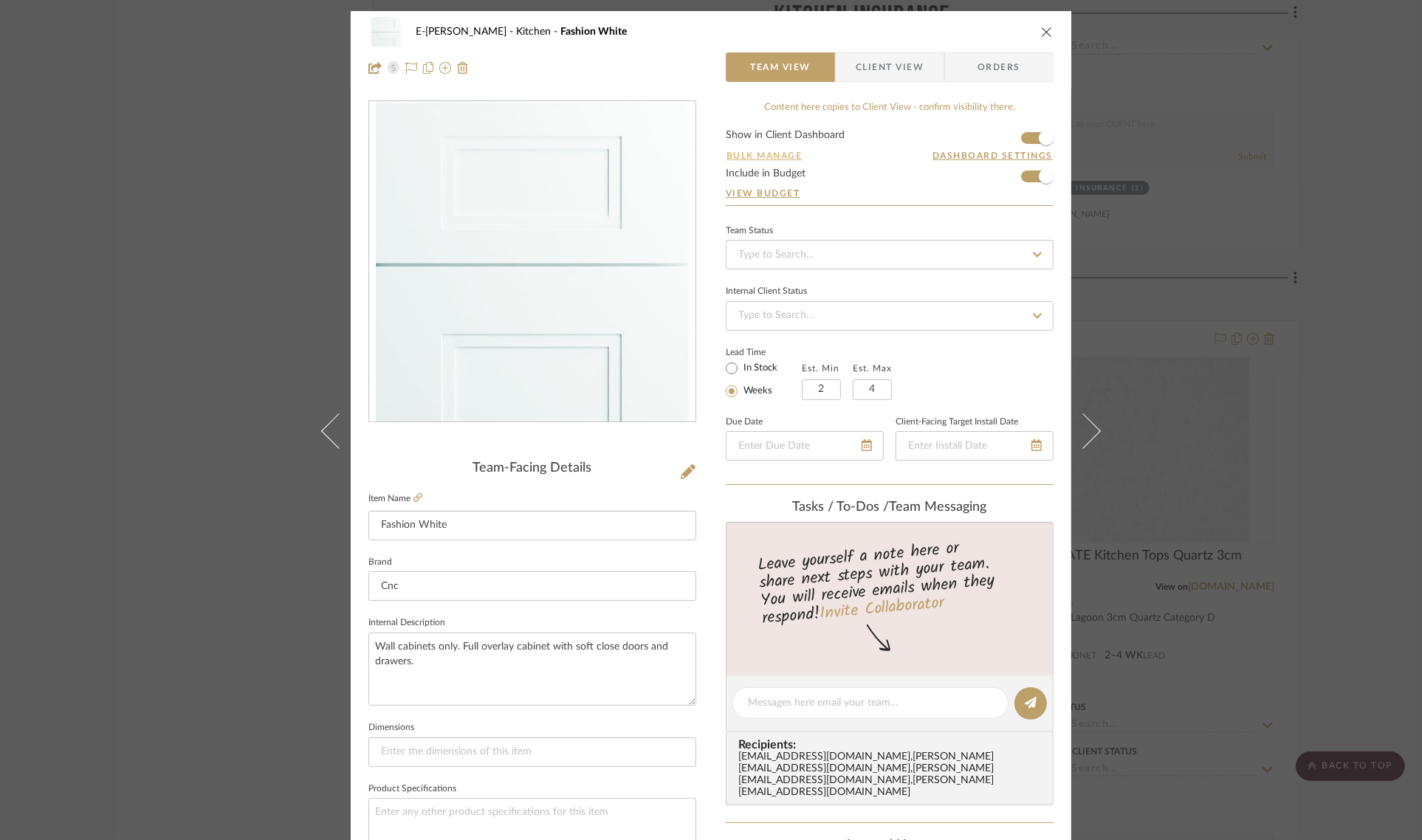
click at [772, 156] on button "Bulk Manage" at bounding box center [764, 155] width 77 height 13
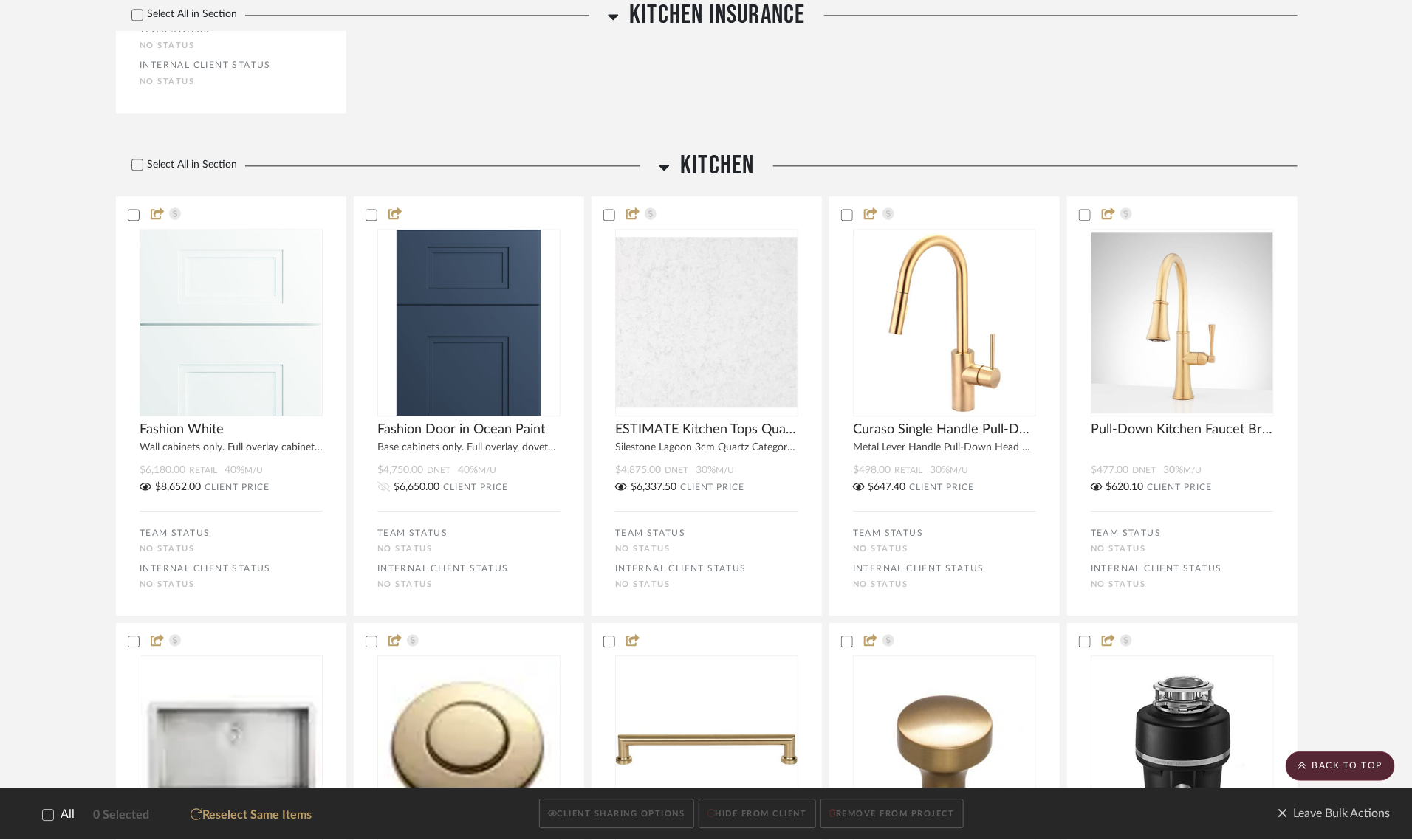
scroll to position [1779, 0]
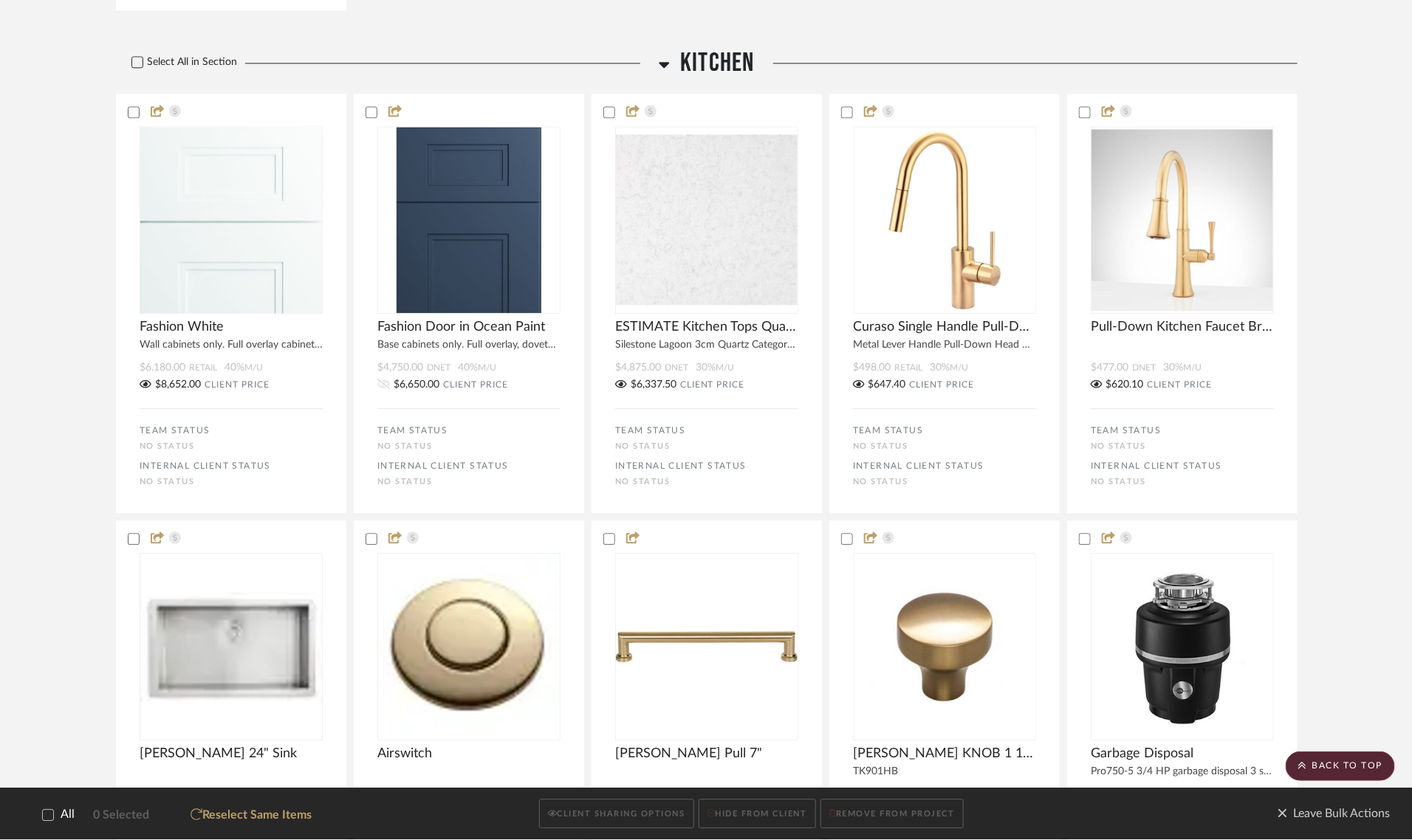
click at [184, 57] on label "Select All in Section" at bounding box center [179, 62] width 126 height 12
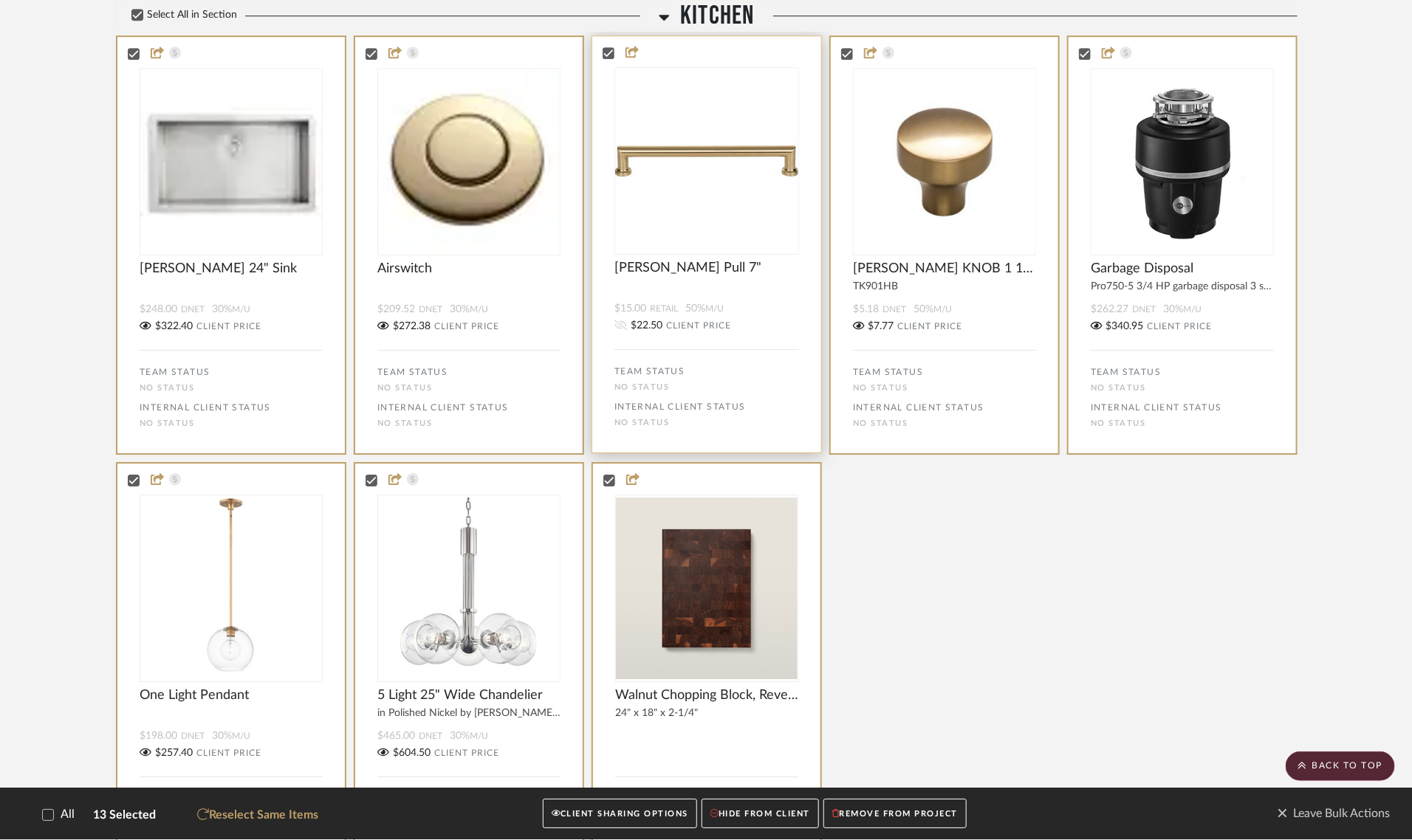
scroll to position [2407, 0]
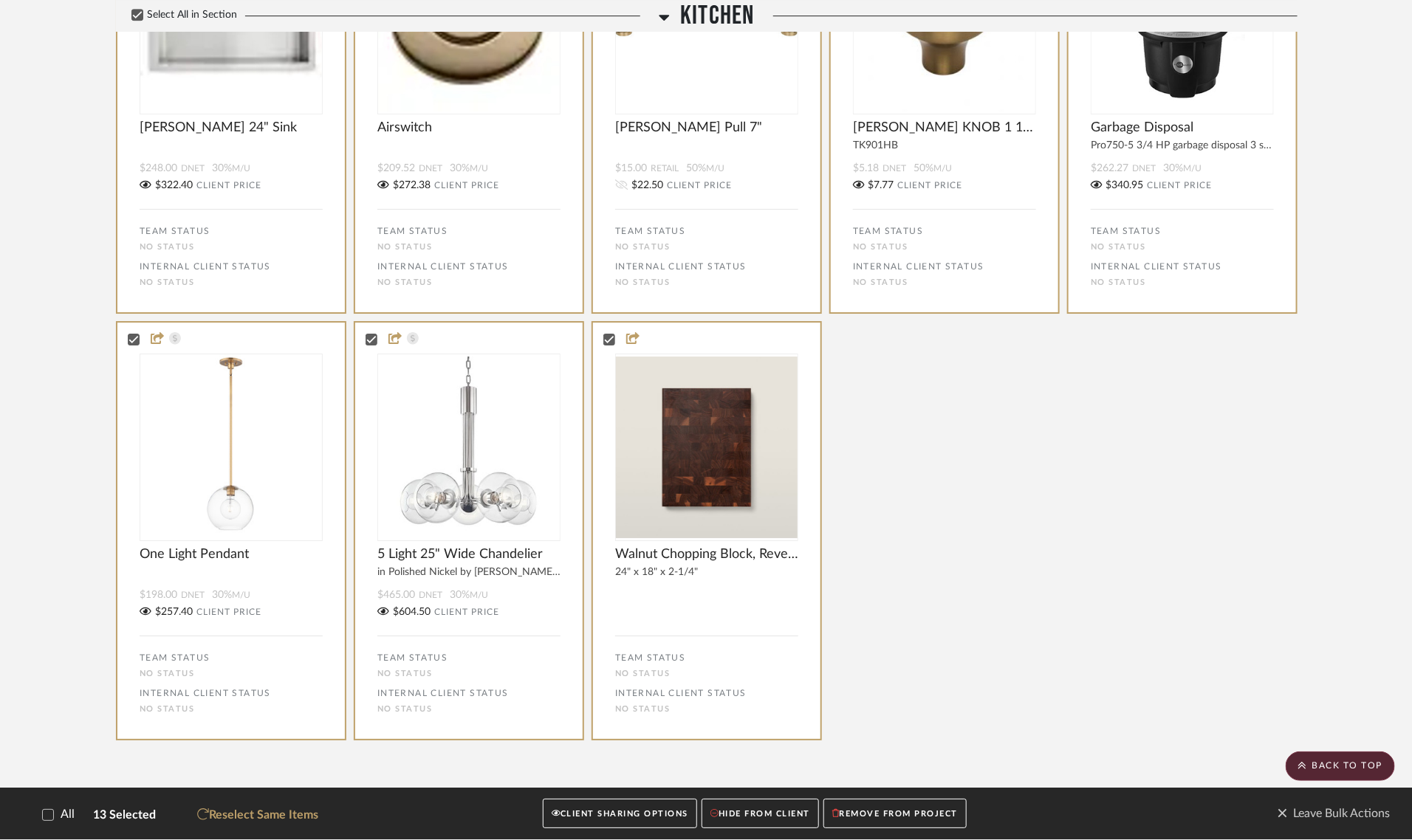
click at [627, 813] on button "CLIENT SHARING OPTIONS" at bounding box center [620, 814] width 154 height 30
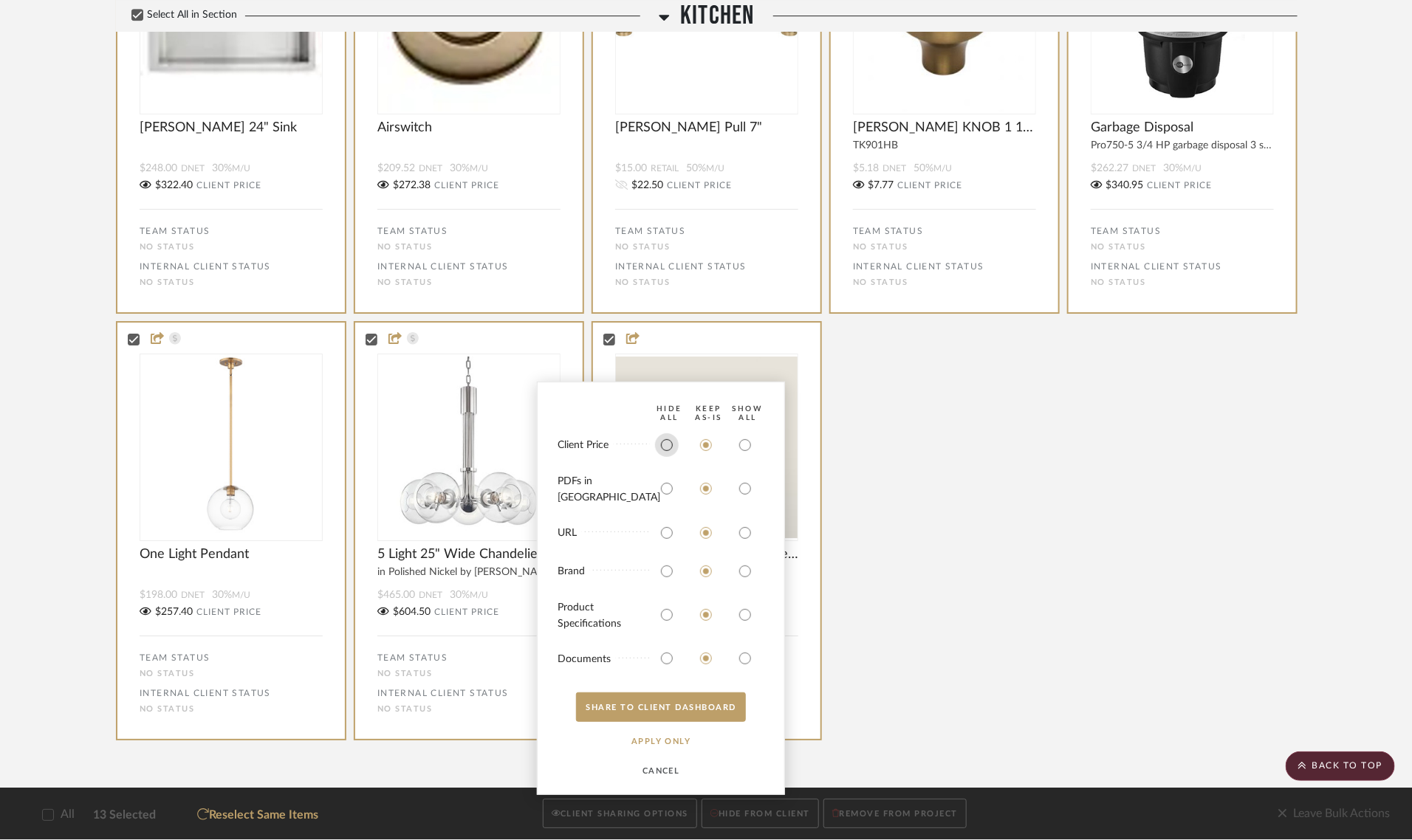
click at [658, 455] on input "radio" at bounding box center [667, 445] width 24 height 24
radio input "true"
click at [673, 742] on button "APPLY Only" at bounding box center [660, 741] width 91 height 29
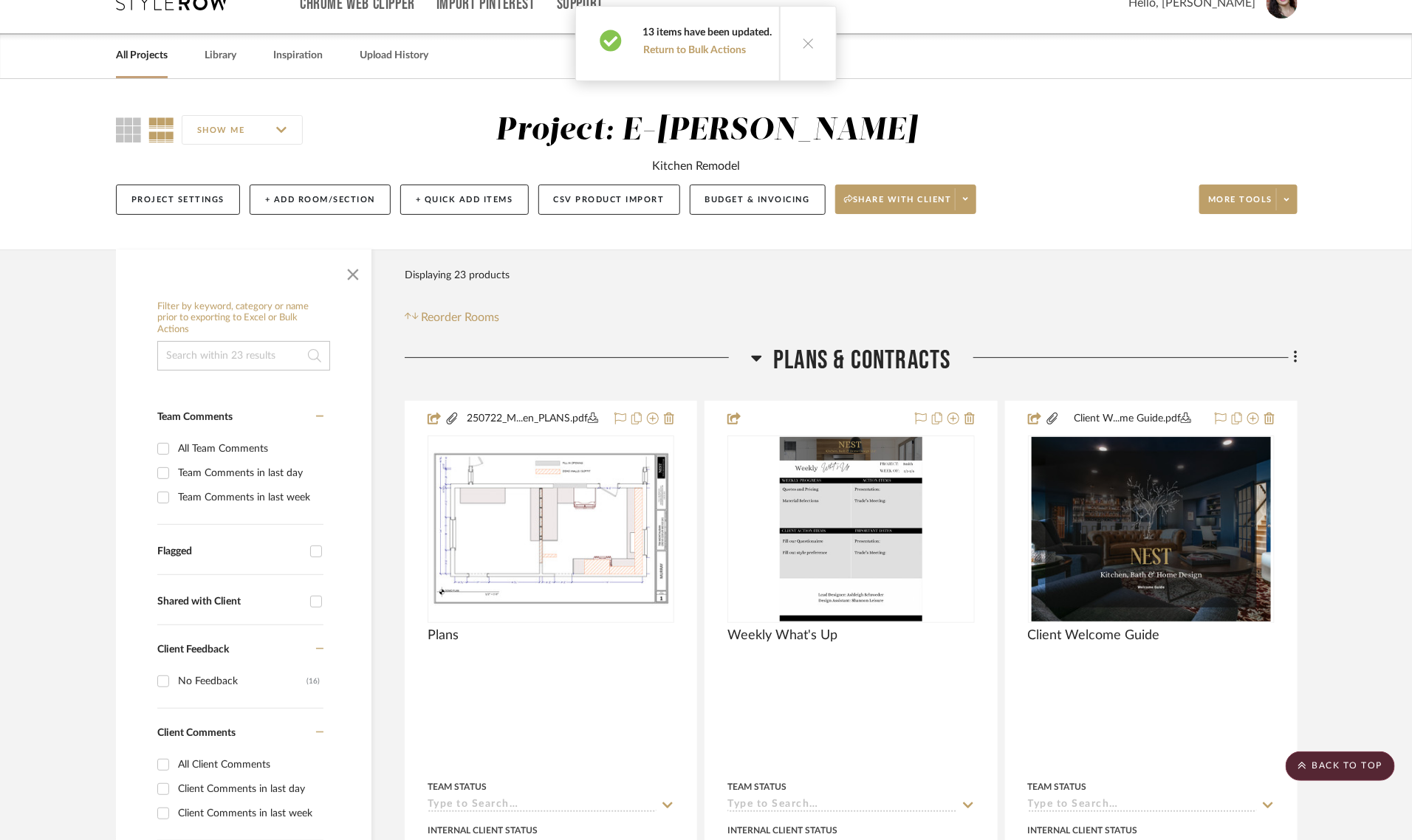
scroll to position [0, 0]
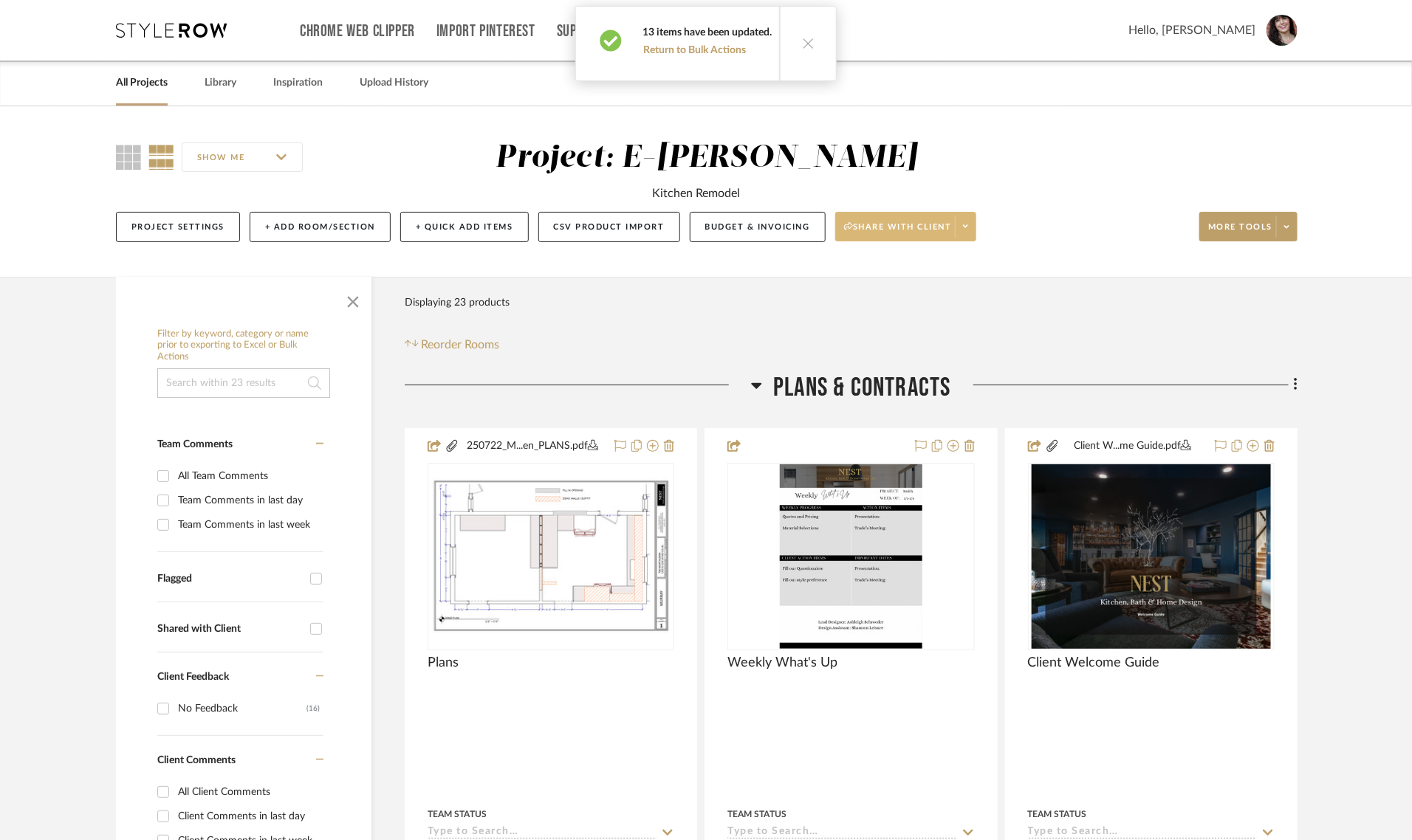
click at [973, 223] on span at bounding box center [964, 226] width 20 height 22
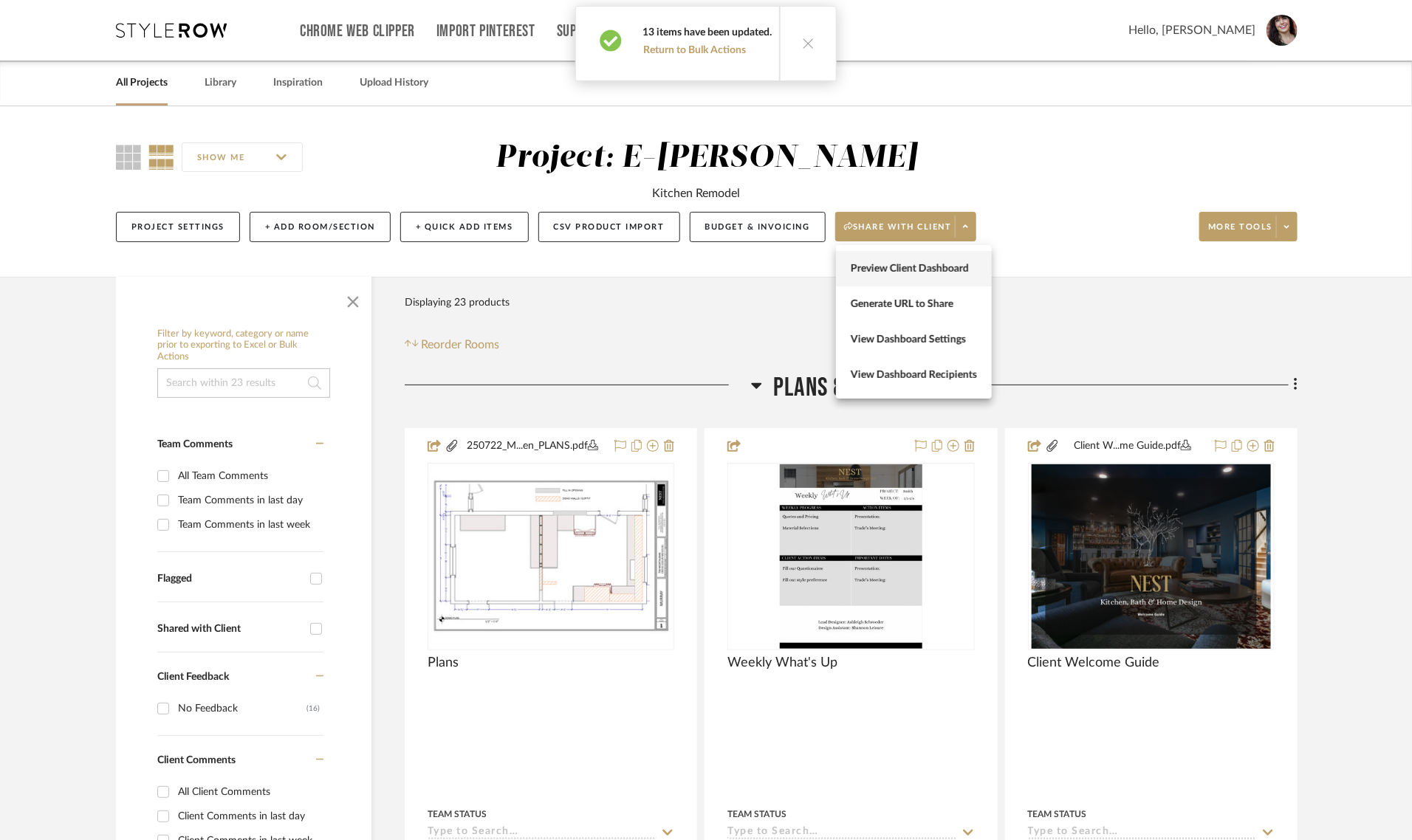
click at [949, 263] on span "Preview Client Dashboard" at bounding box center [914, 269] width 126 height 12
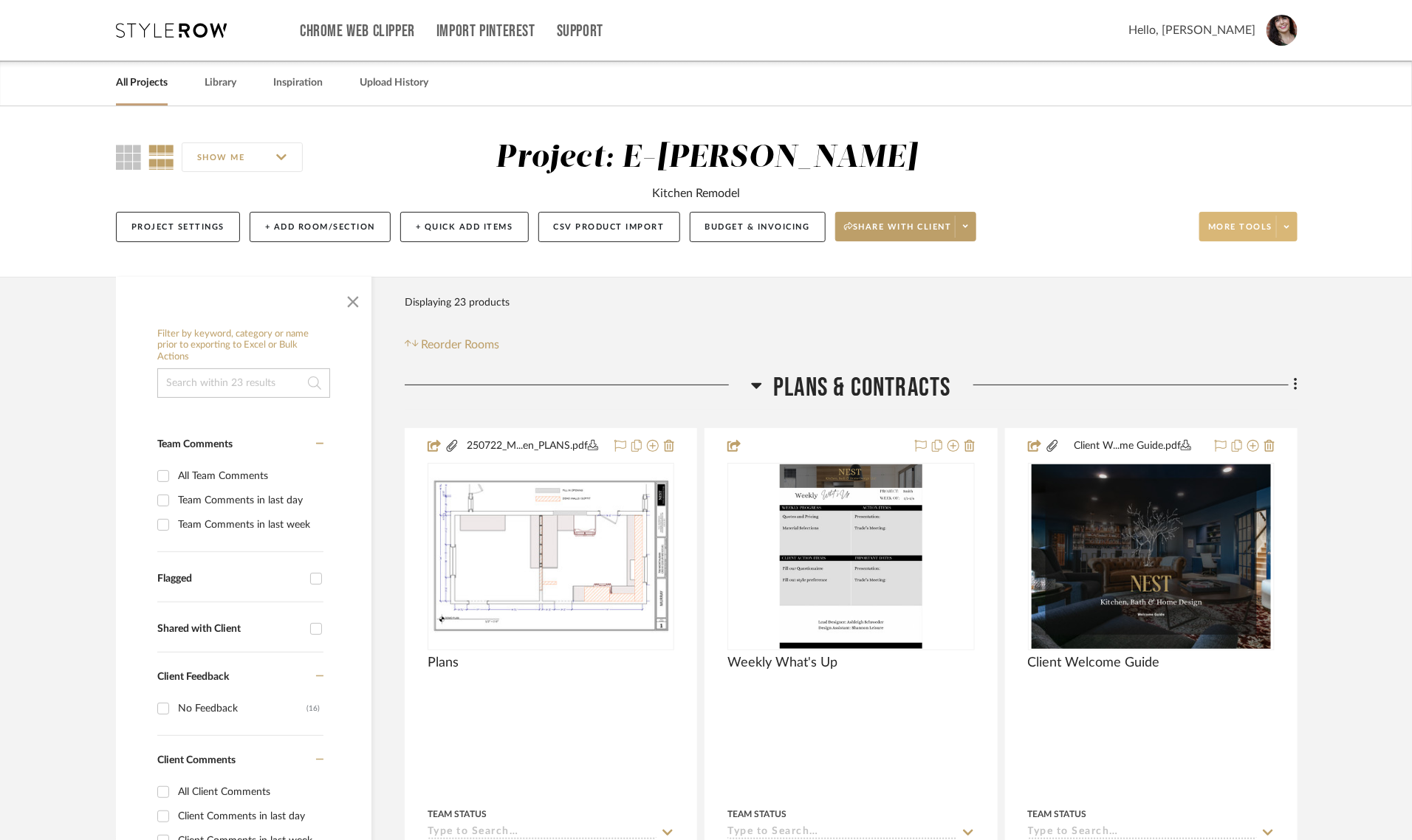
click at [1292, 230] on span at bounding box center [1286, 226] width 20 height 22
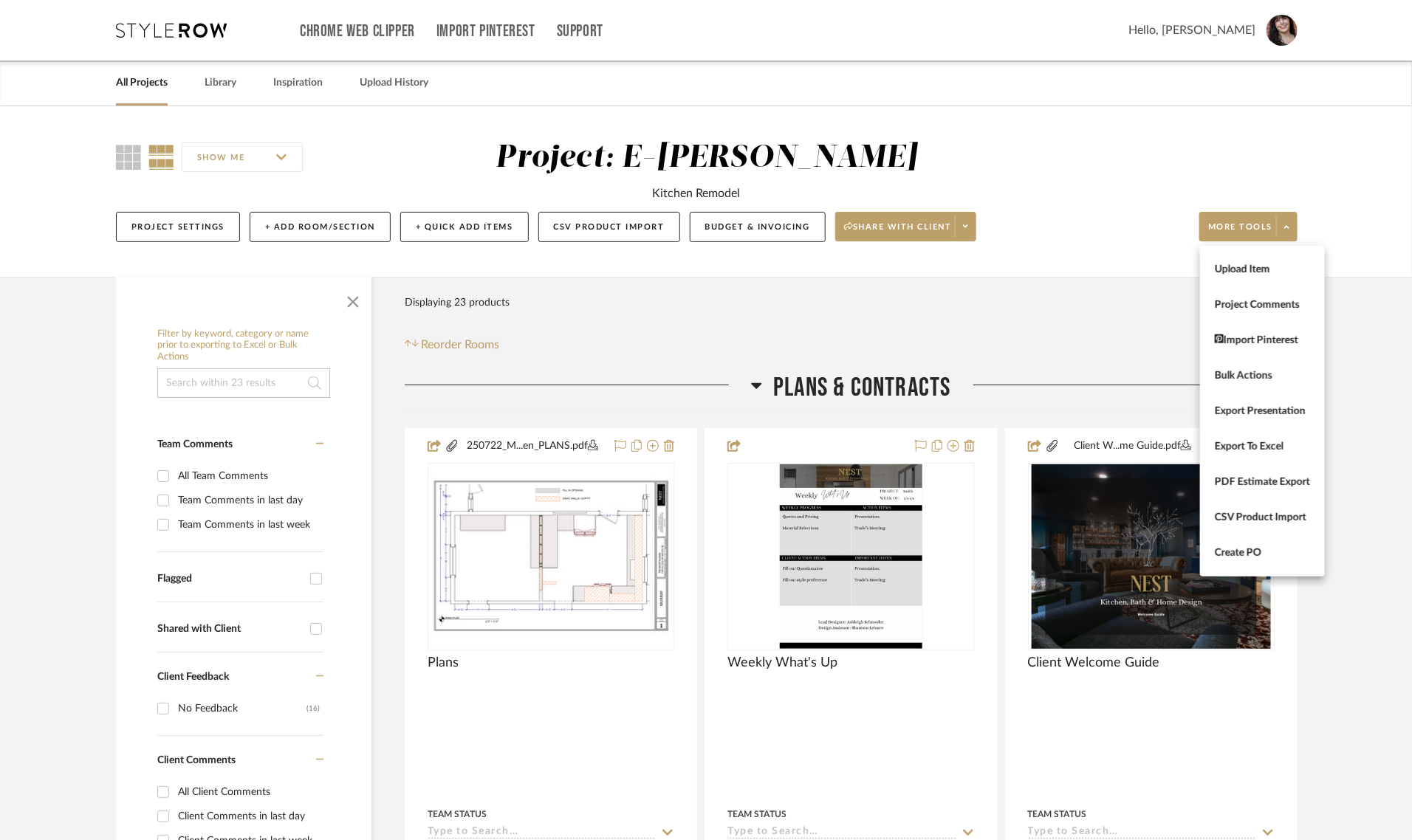
click at [769, 222] on div at bounding box center [706, 420] width 1412 height 840
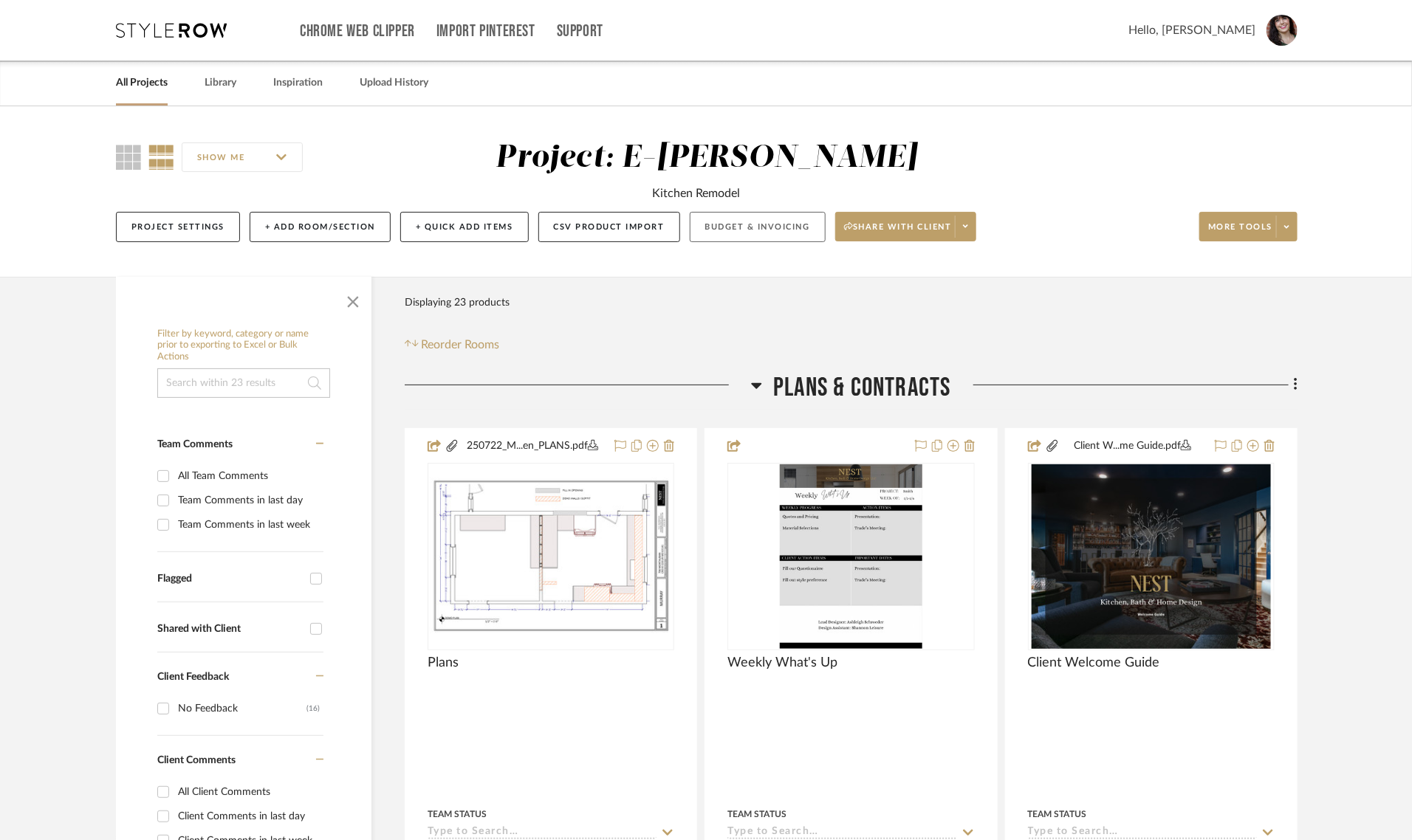
click at [751, 227] on button "Budget & Invoicing" at bounding box center [757, 227] width 136 height 30
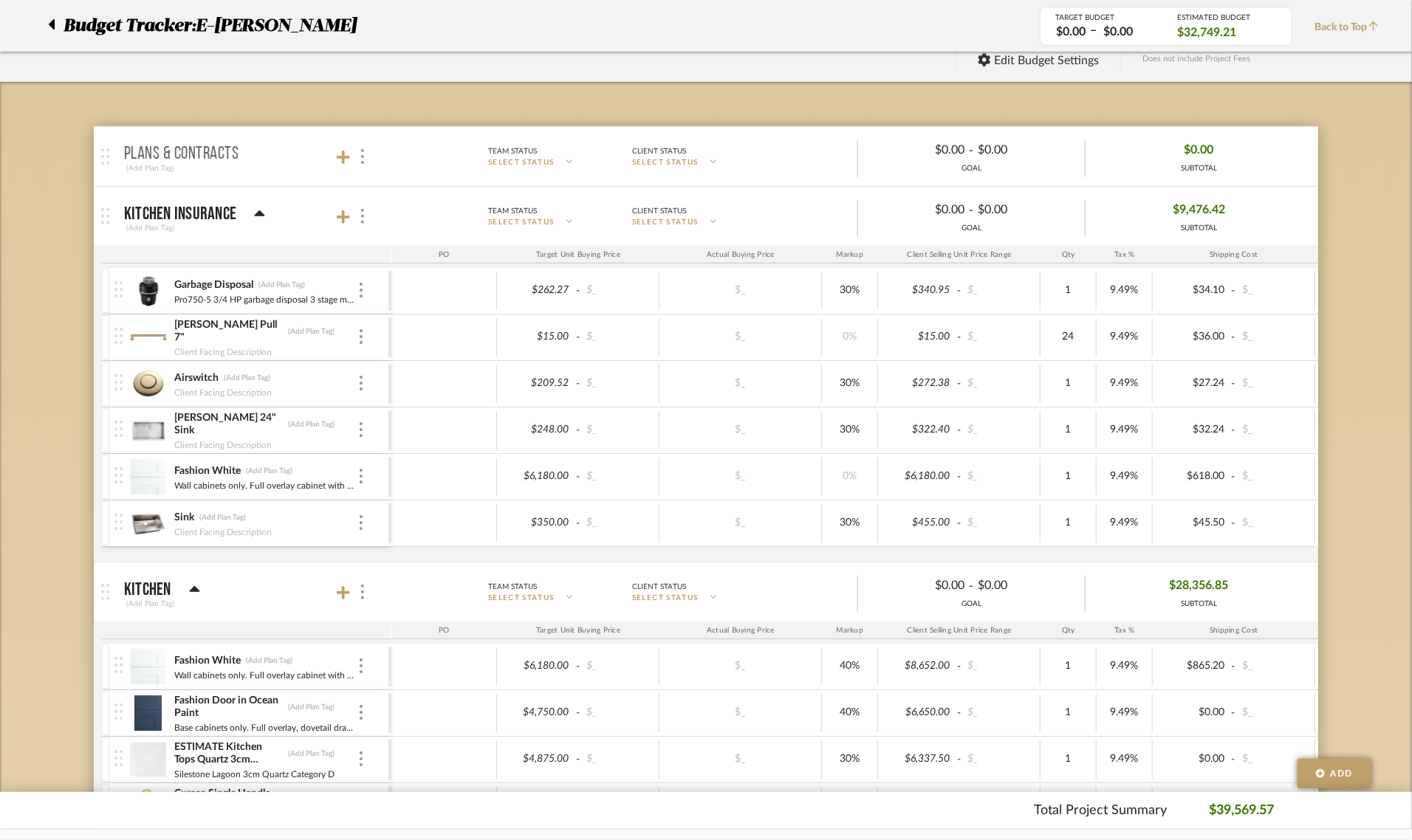
scroll to position [92, 0]
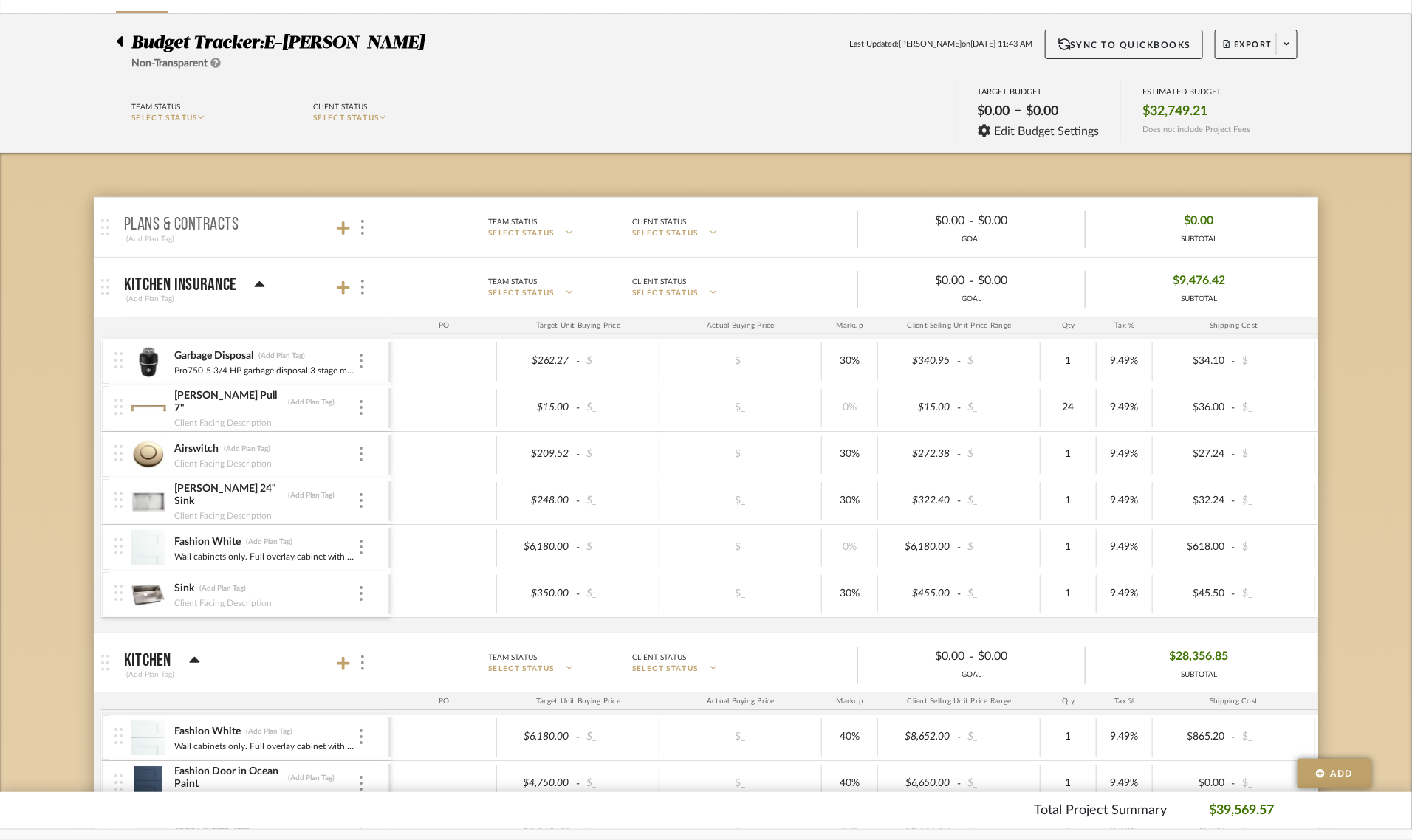
click at [190, 662] on icon at bounding box center [194, 661] width 11 height 18
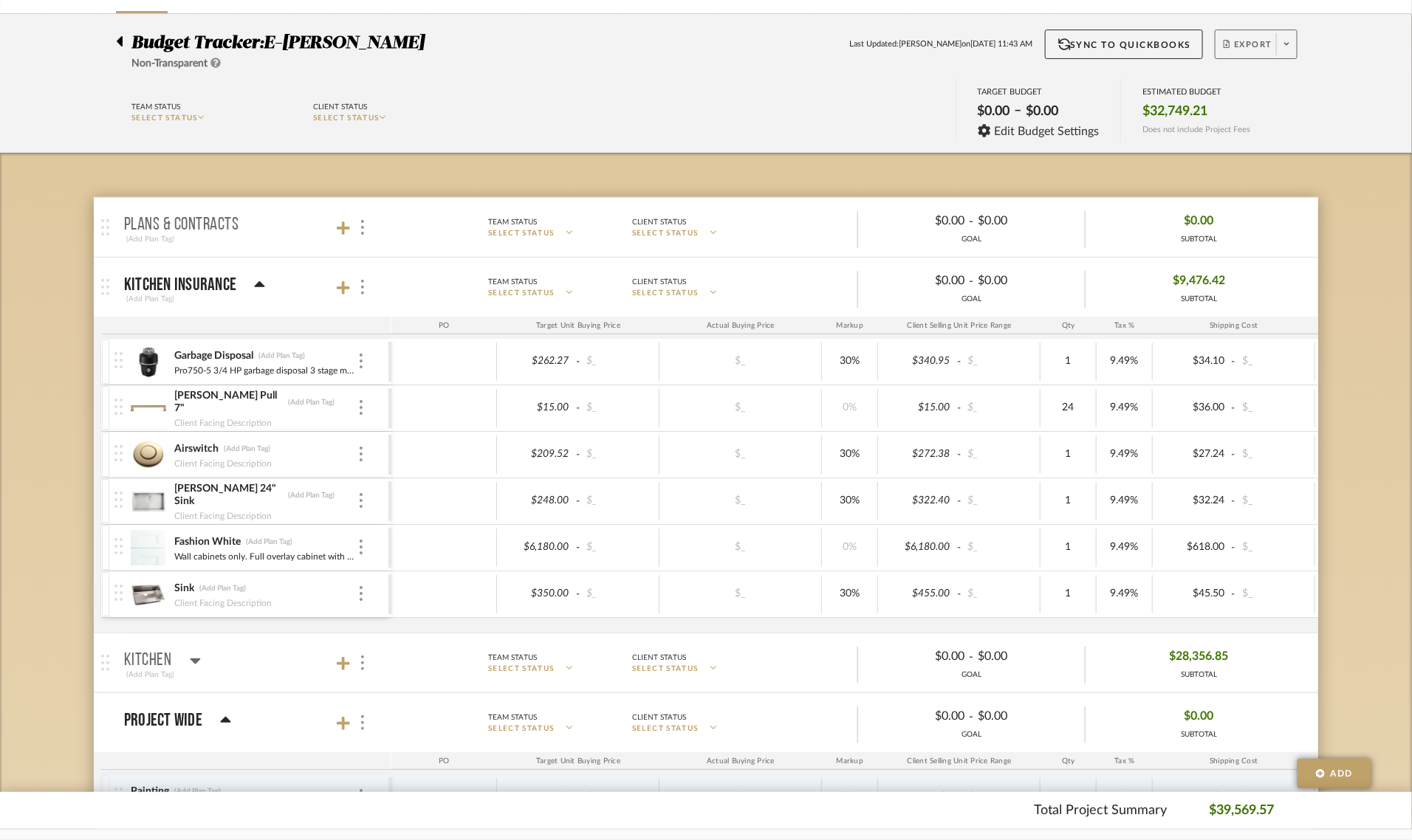
click at [1290, 45] on span at bounding box center [1286, 43] width 20 height 22
click at [1265, 82] on span "Export PDF" at bounding box center [1282, 86] width 111 height 12
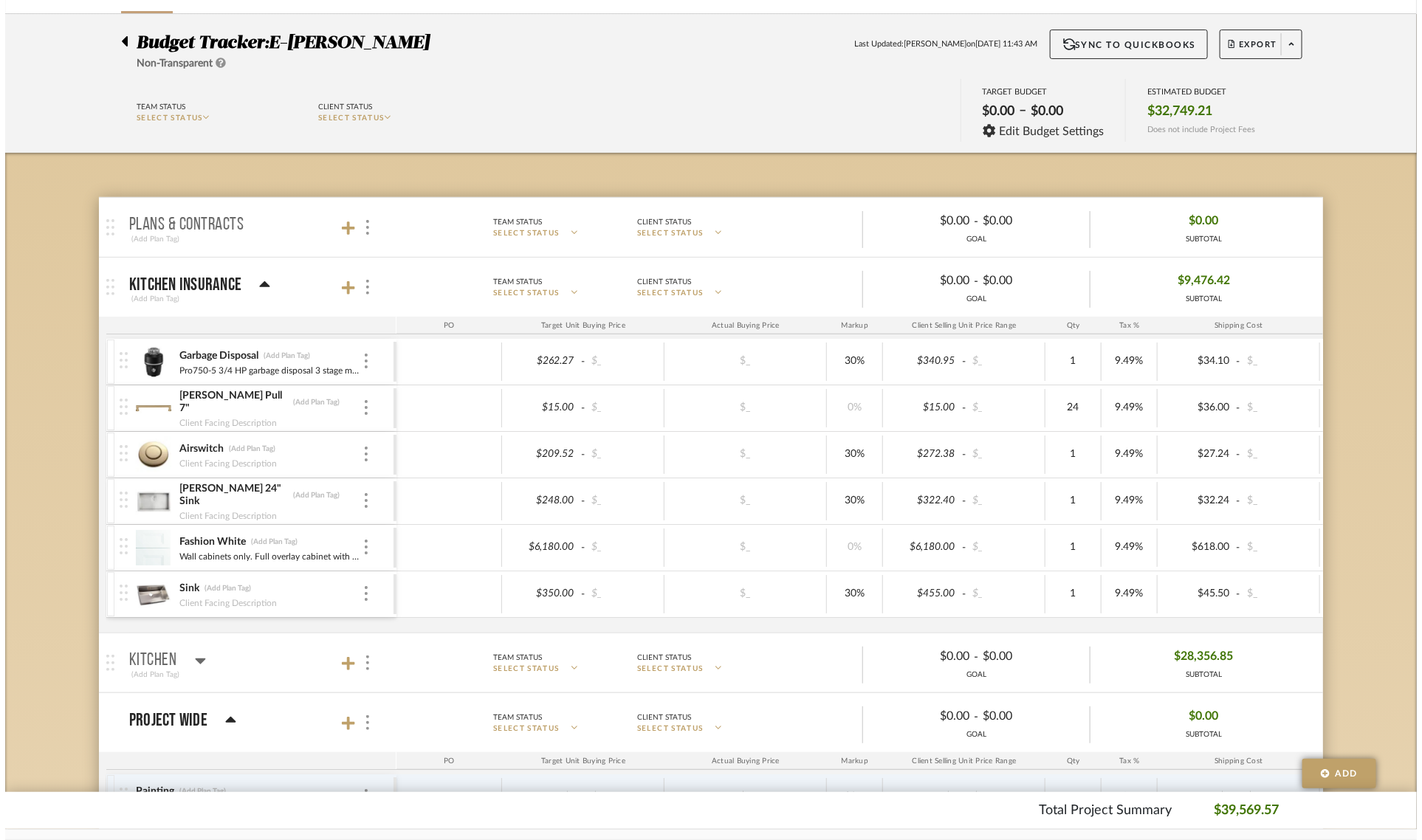
scroll to position [0, 0]
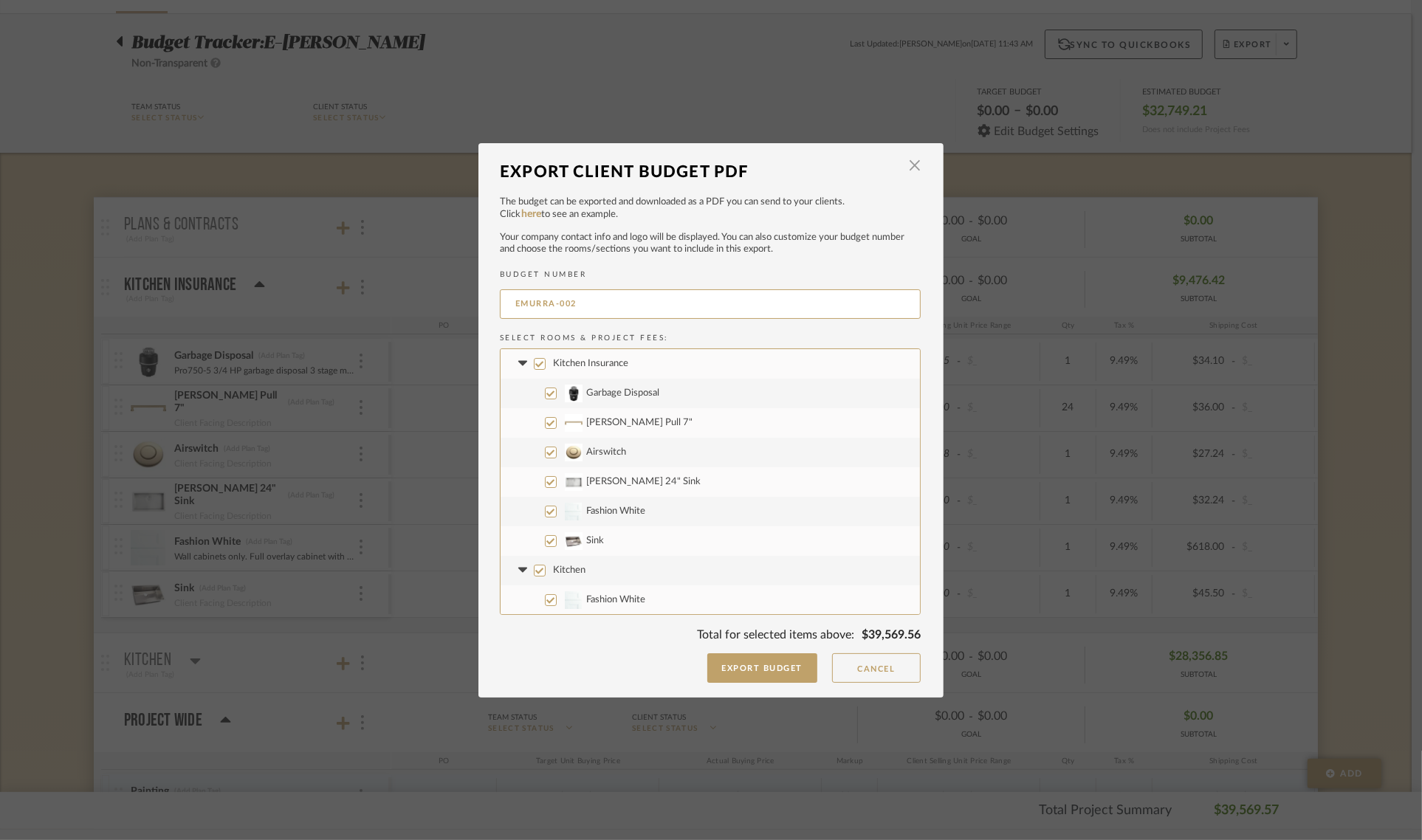
click at [539, 569] on input "Kitchen" at bounding box center [539, 570] width 12 height 12
checkbox input "false"
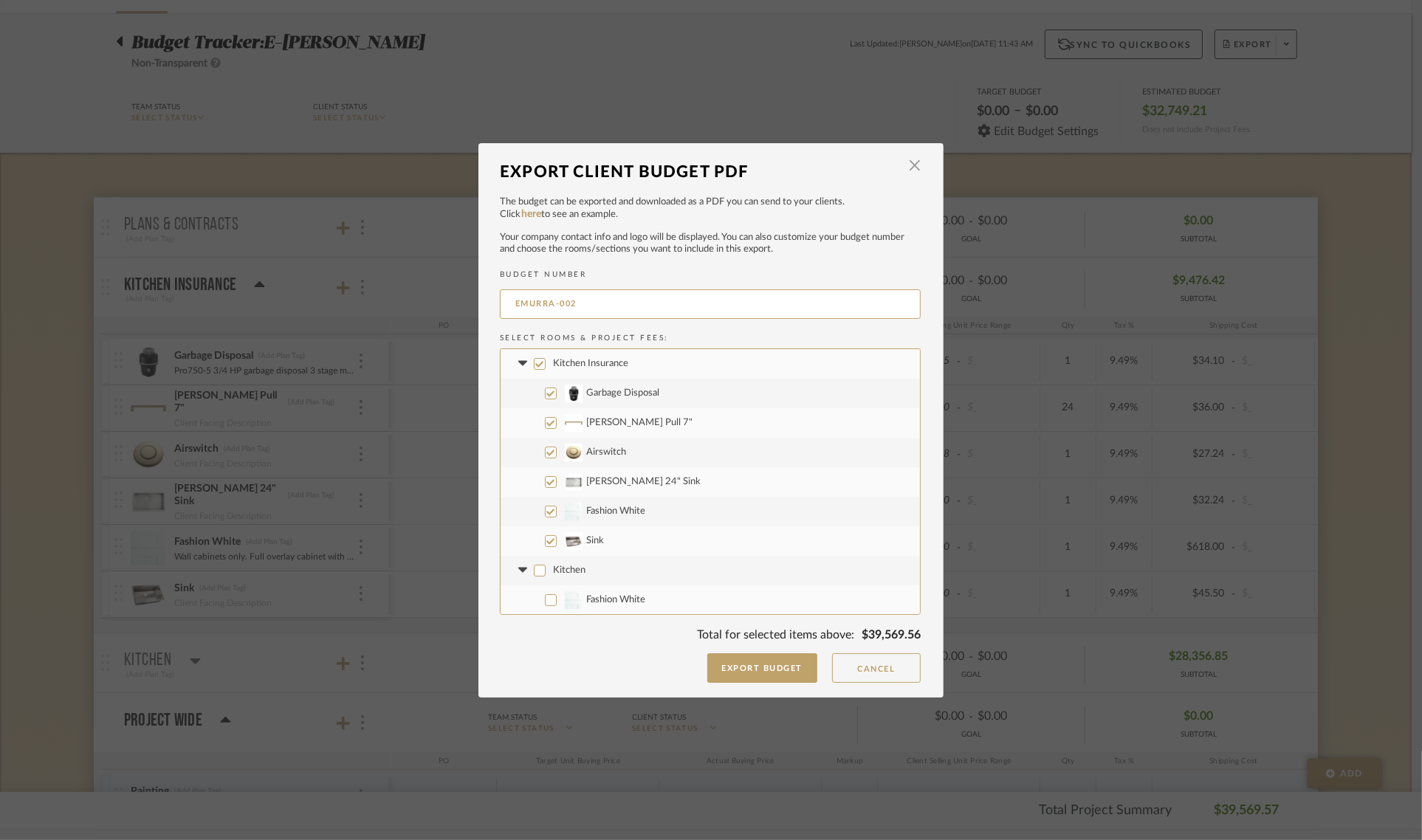
checkbox input "false"
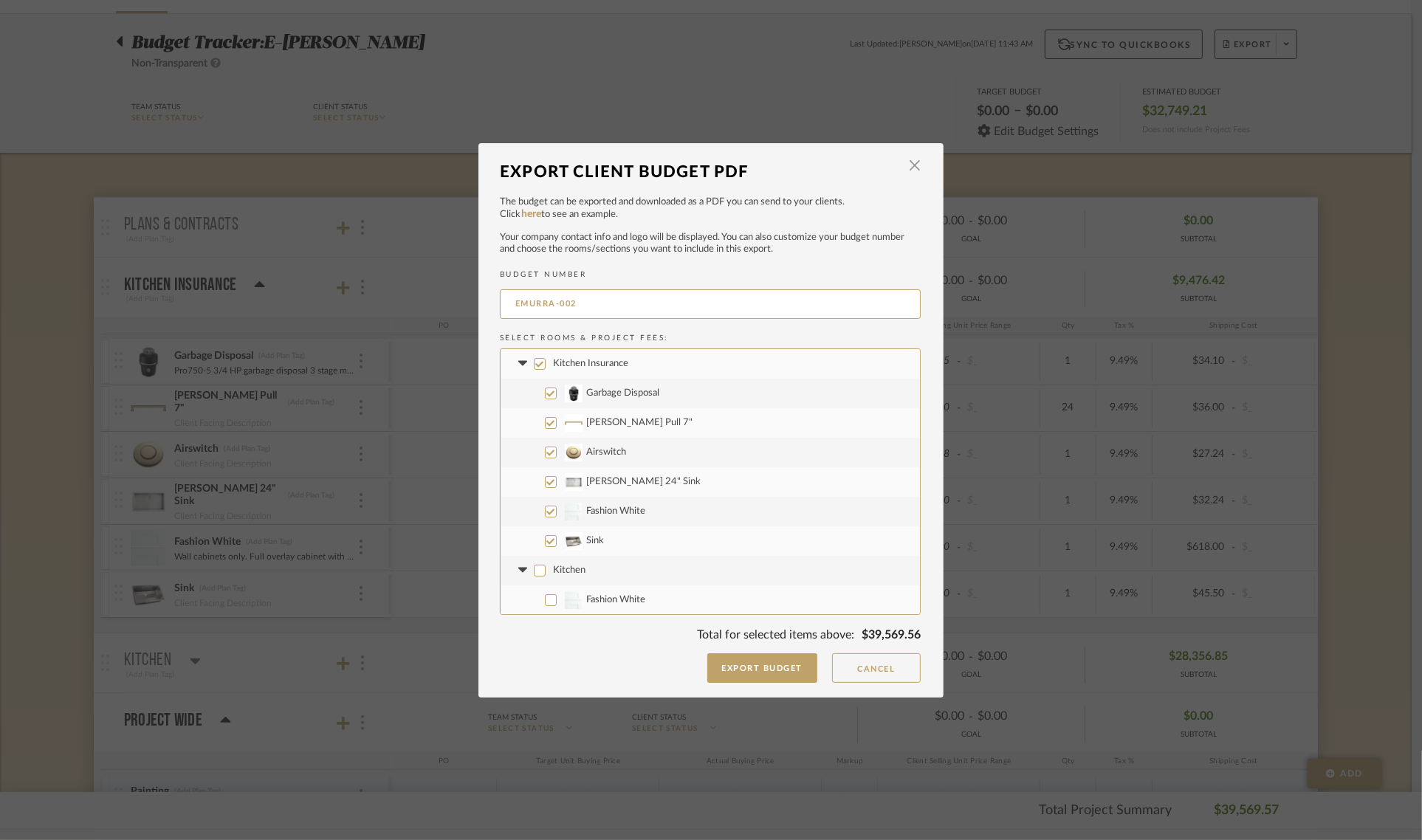
checkbox input "false"
click at [545, 455] on input "Airswitch" at bounding box center [550, 452] width 12 height 12
checkbox input "false"
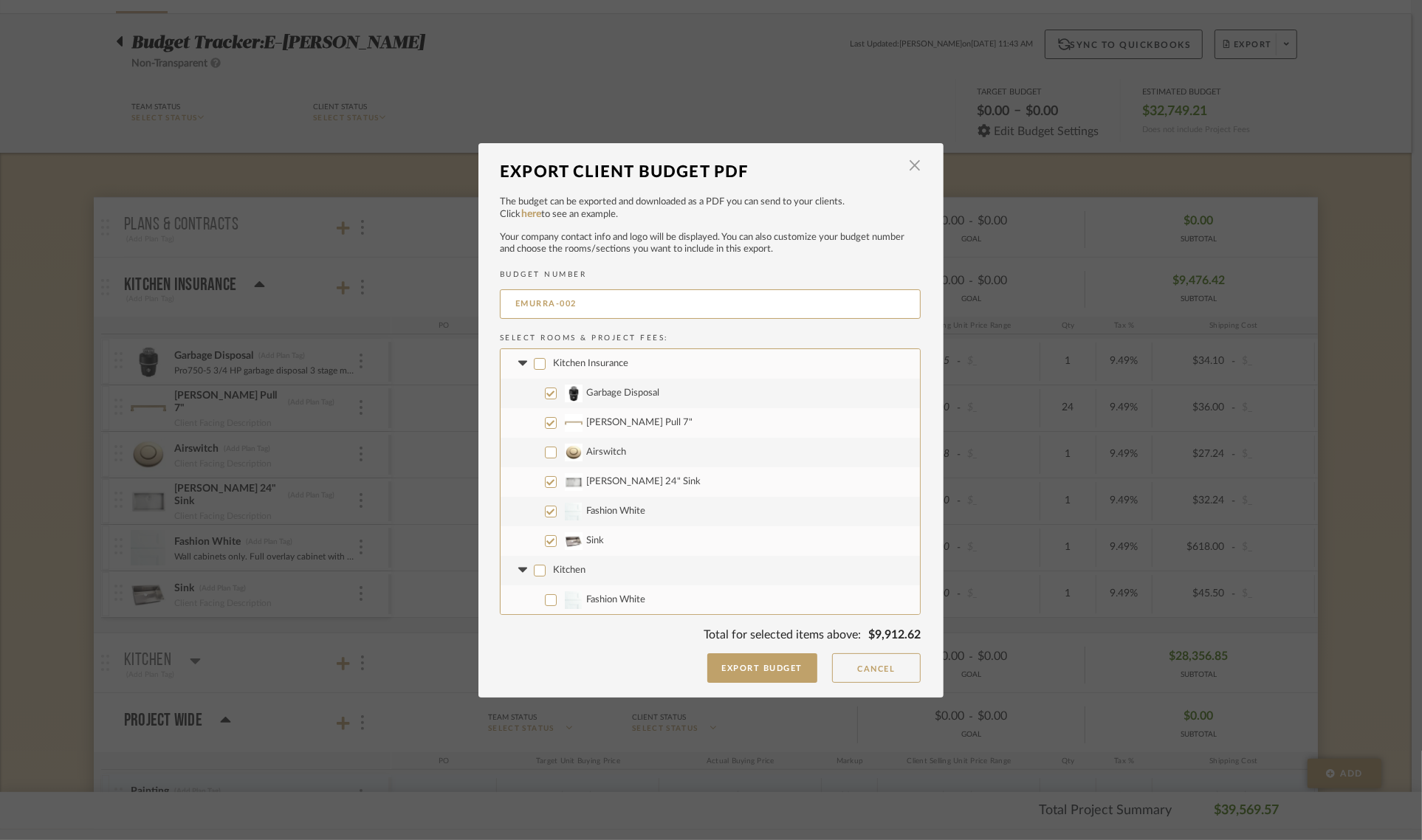
checkbox input "false"
click at [870, 665] on button "Cancel" at bounding box center [876, 667] width 89 height 29
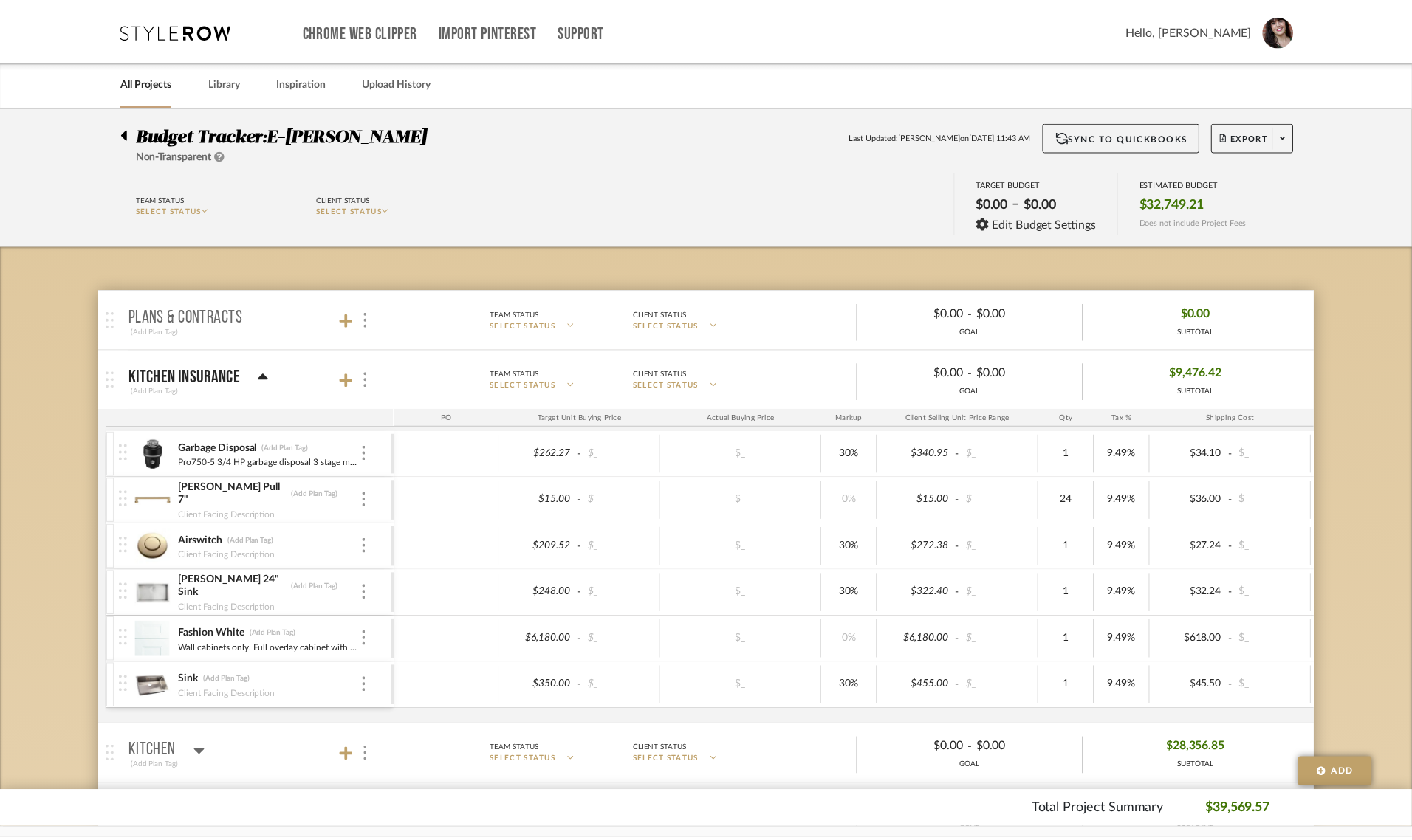
scroll to position [92, 0]
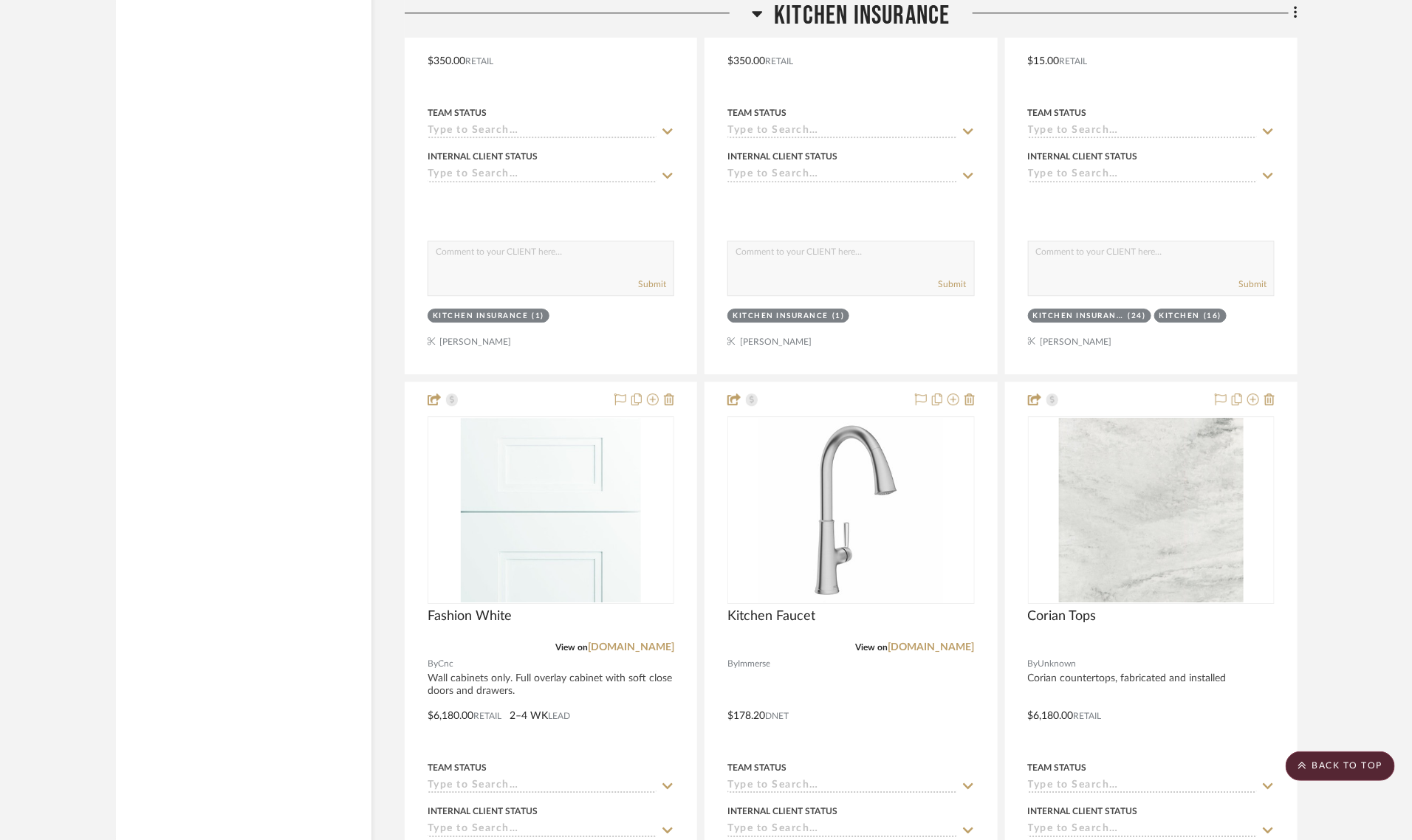
scroll to position [2215, 0]
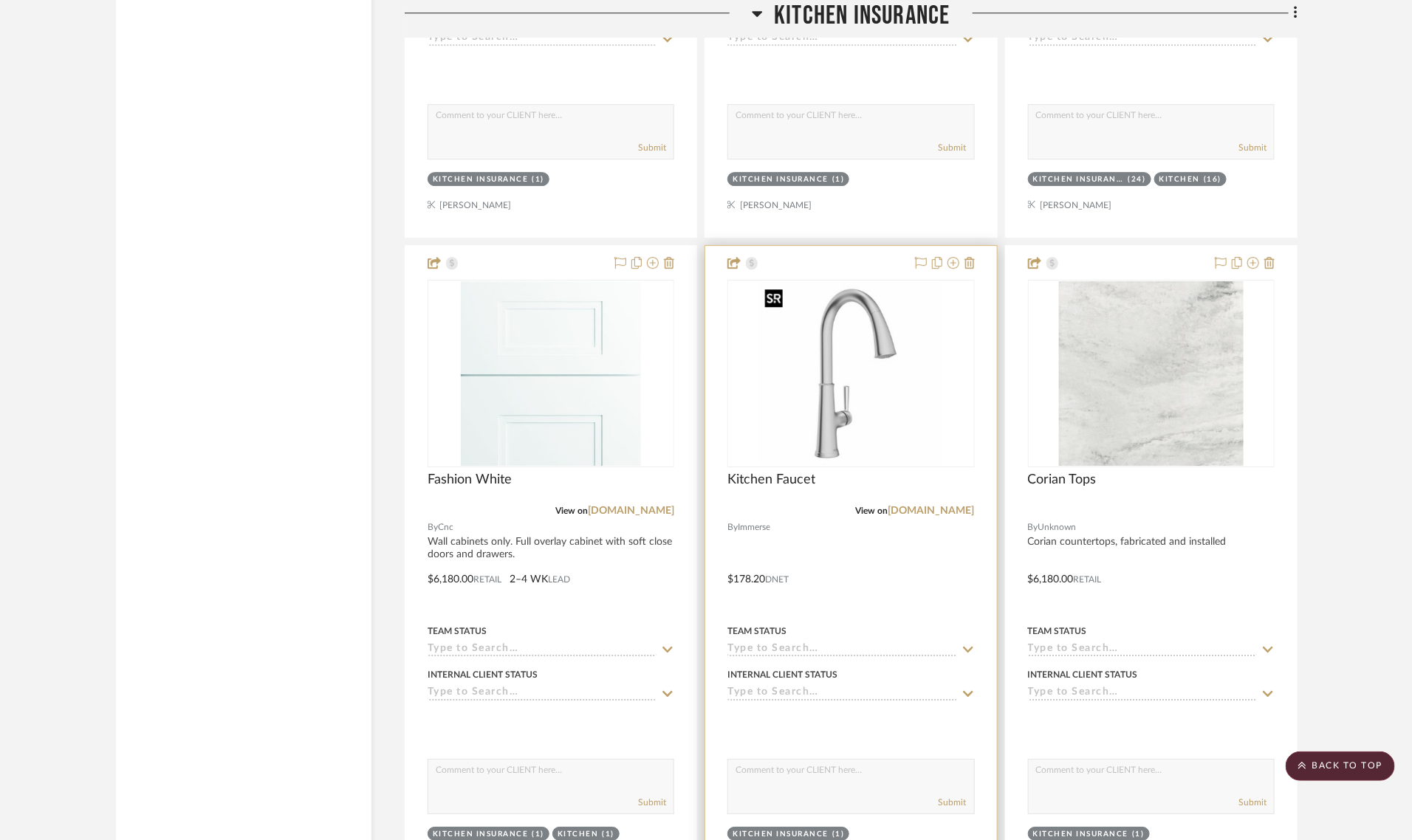
click at [821, 422] on img "0" at bounding box center [851, 373] width 184 height 184
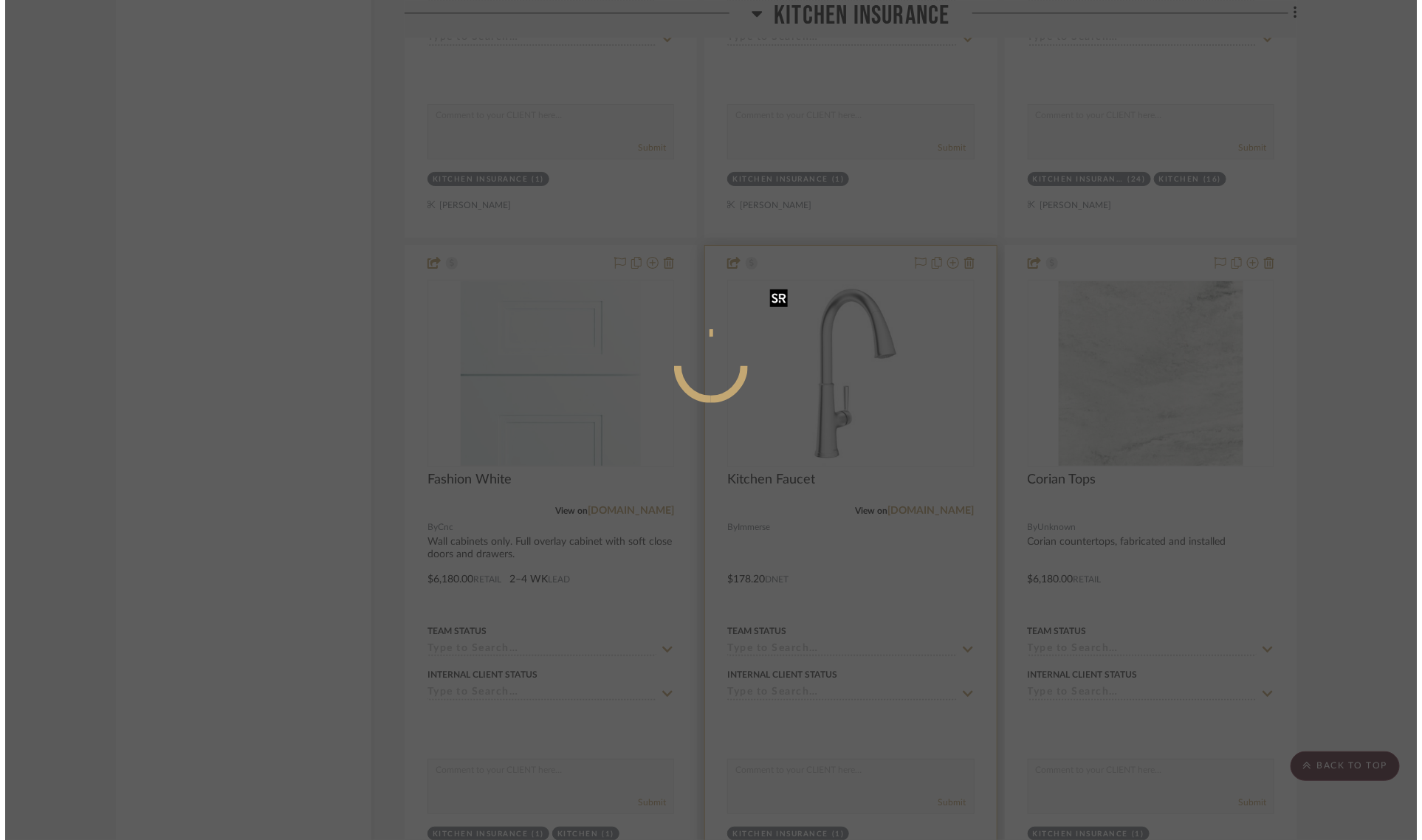
scroll to position [0, 0]
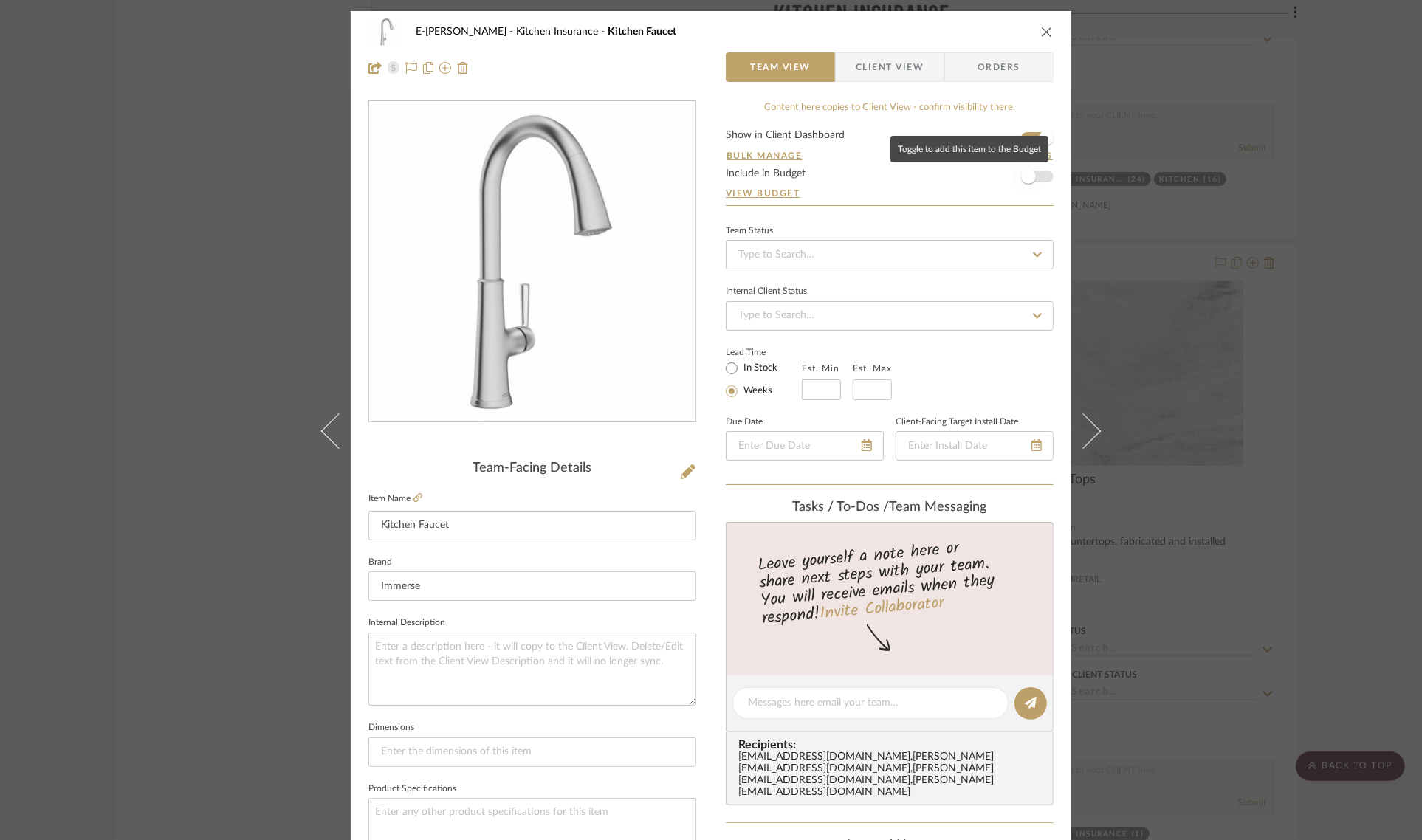
click at [1026, 177] on span "button" at bounding box center [1028, 176] width 15 height 15
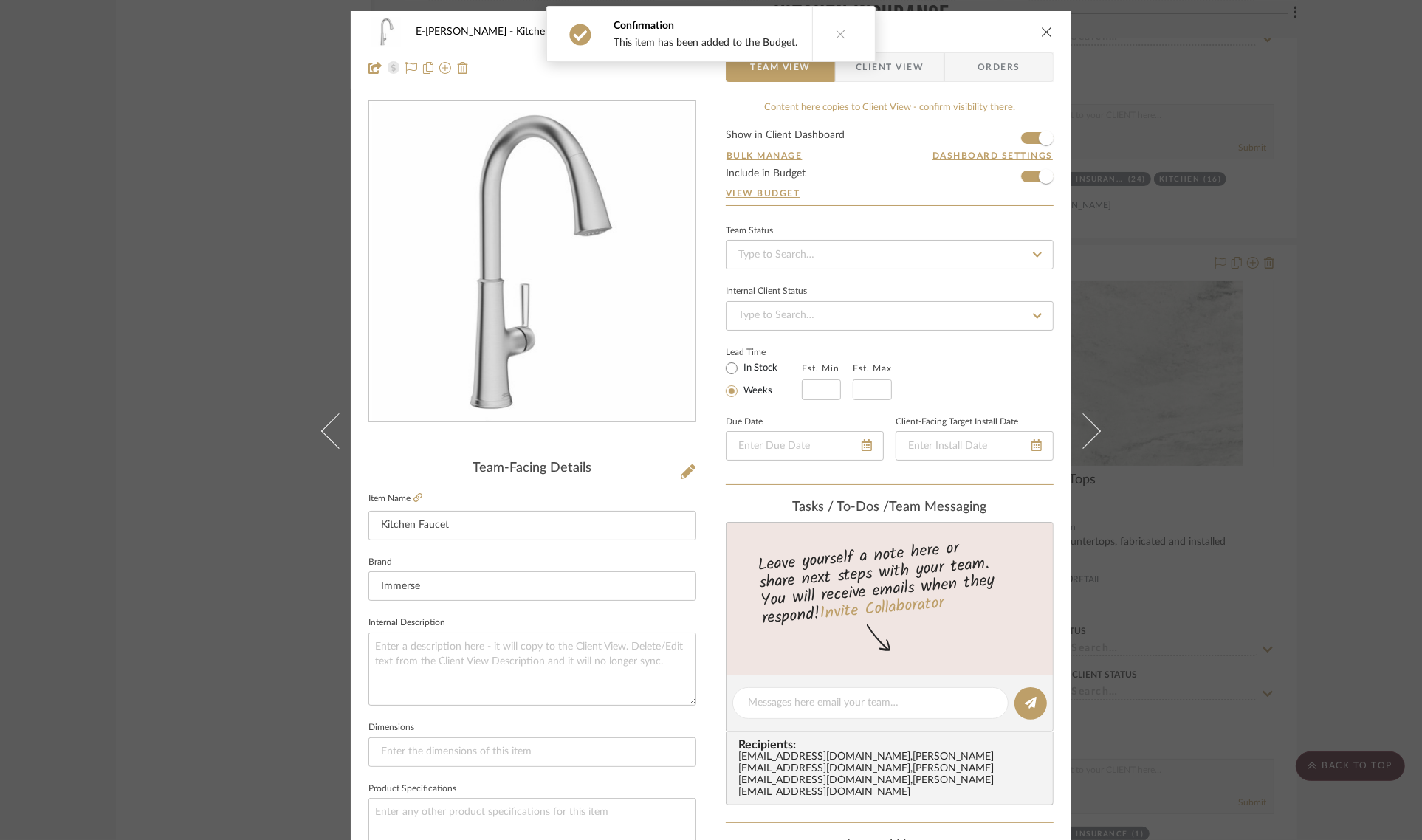
click at [1047, 29] on icon "close" at bounding box center [1046, 31] width 12 height 12
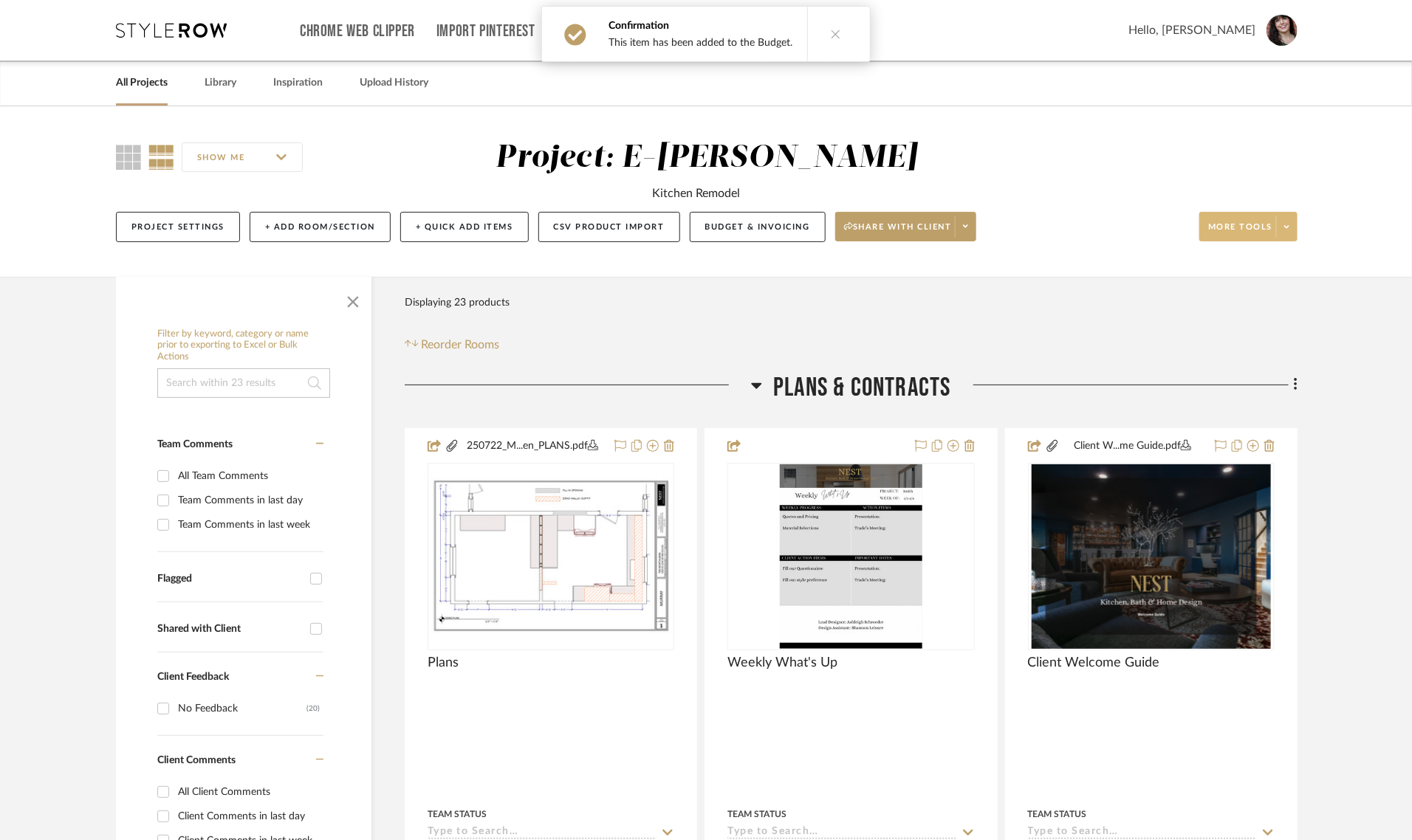
click at [1291, 233] on span at bounding box center [1286, 226] width 20 height 22
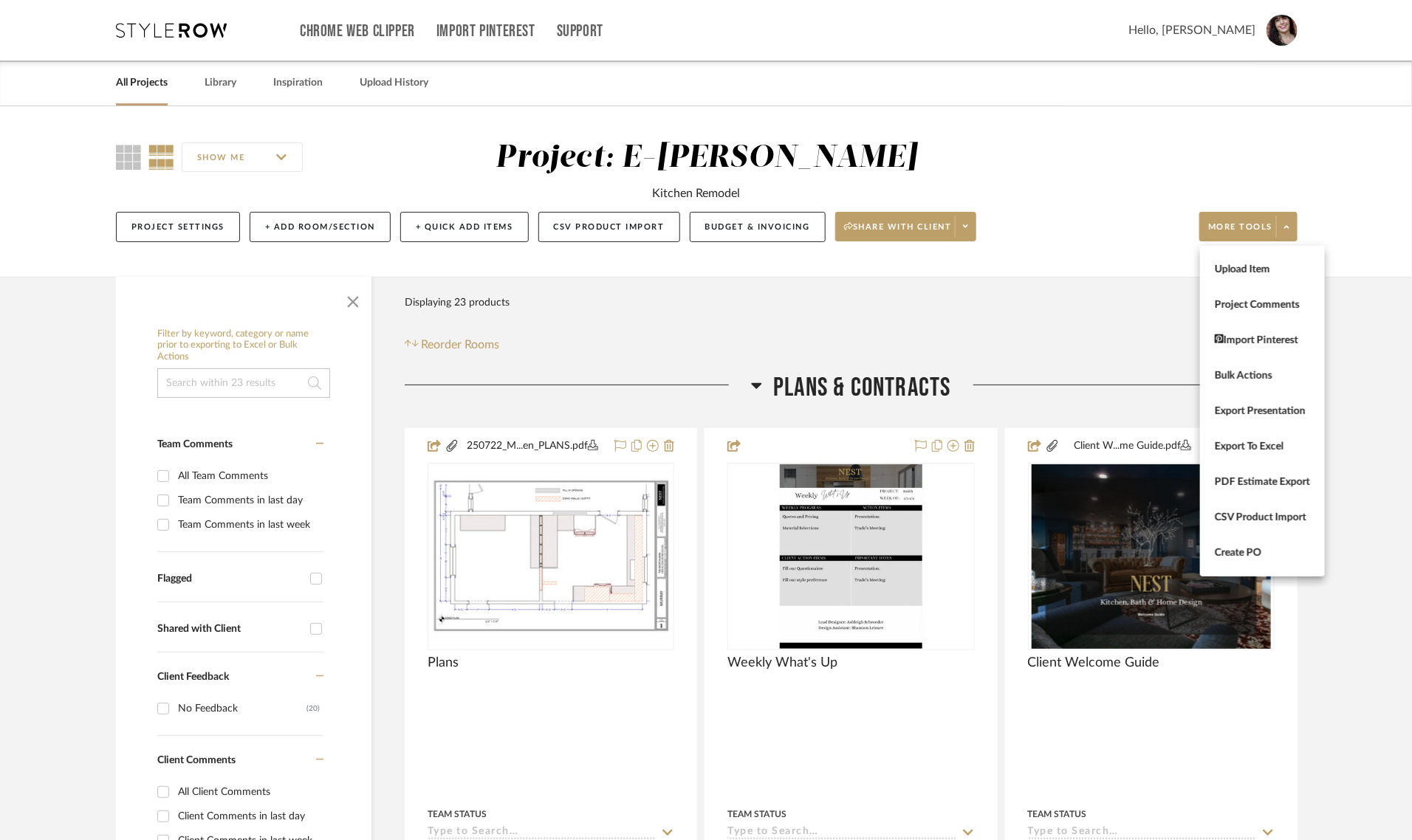
click at [774, 230] on div at bounding box center [706, 420] width 1412 height 840
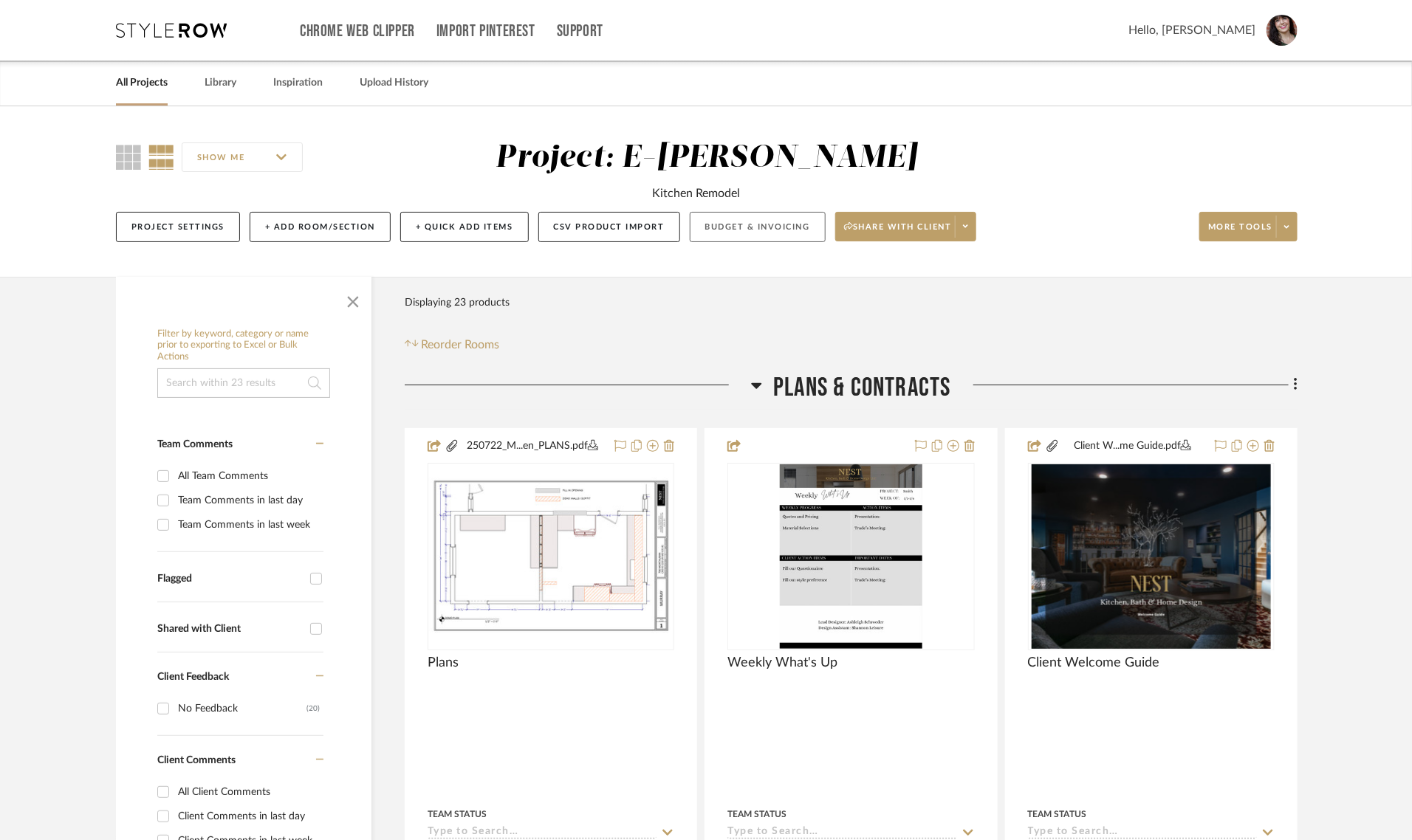
click at [724, 222] on button "Budget & Invoicing" at bounding box center [757, 227] width 136 height 30
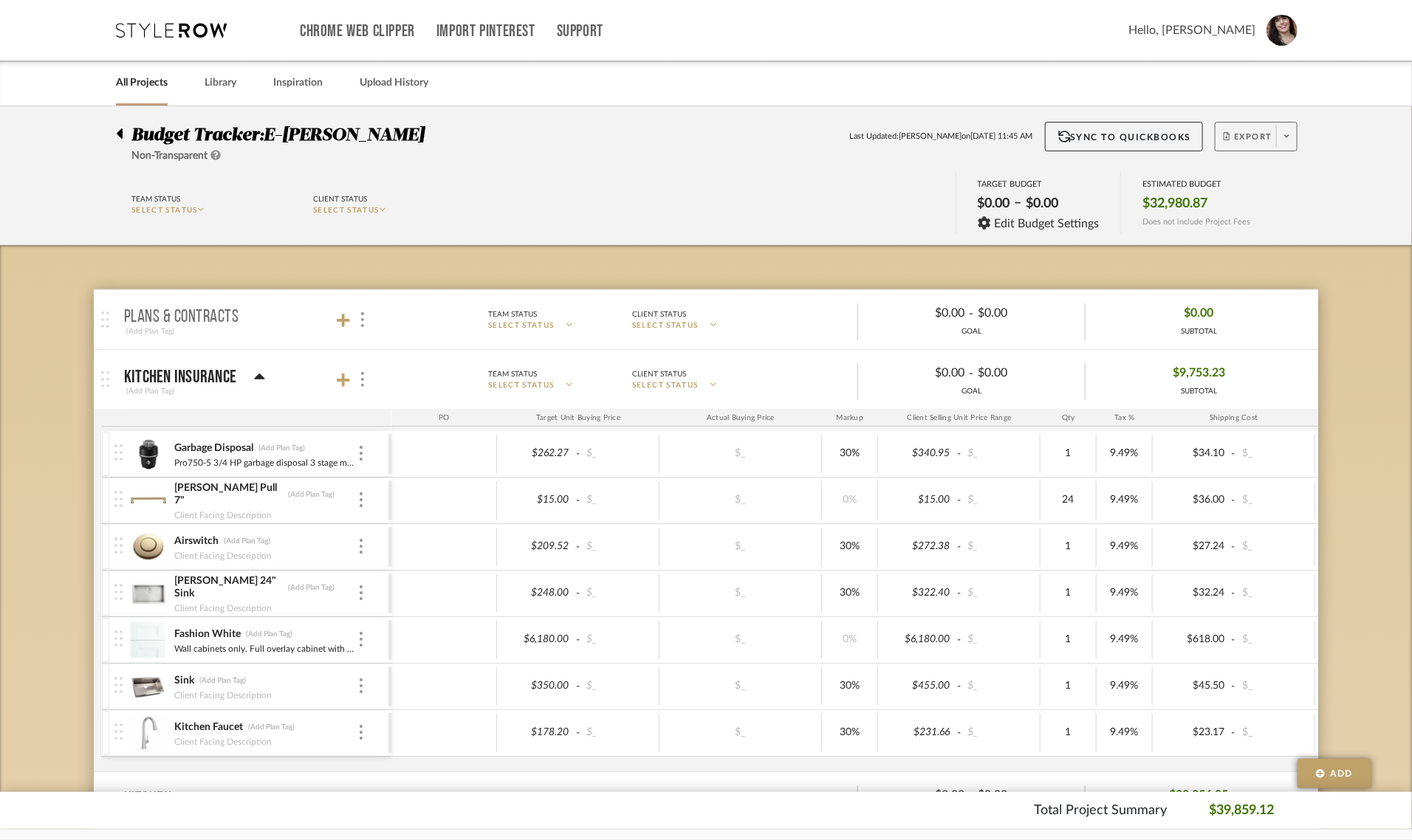
click at [1249, 139] on span "Export" at bounding box center [1248, 142] width 49 height 22
click at [1250, 174] on span "Export PDF" at bounding box center [1282, 178] width 111 height 12
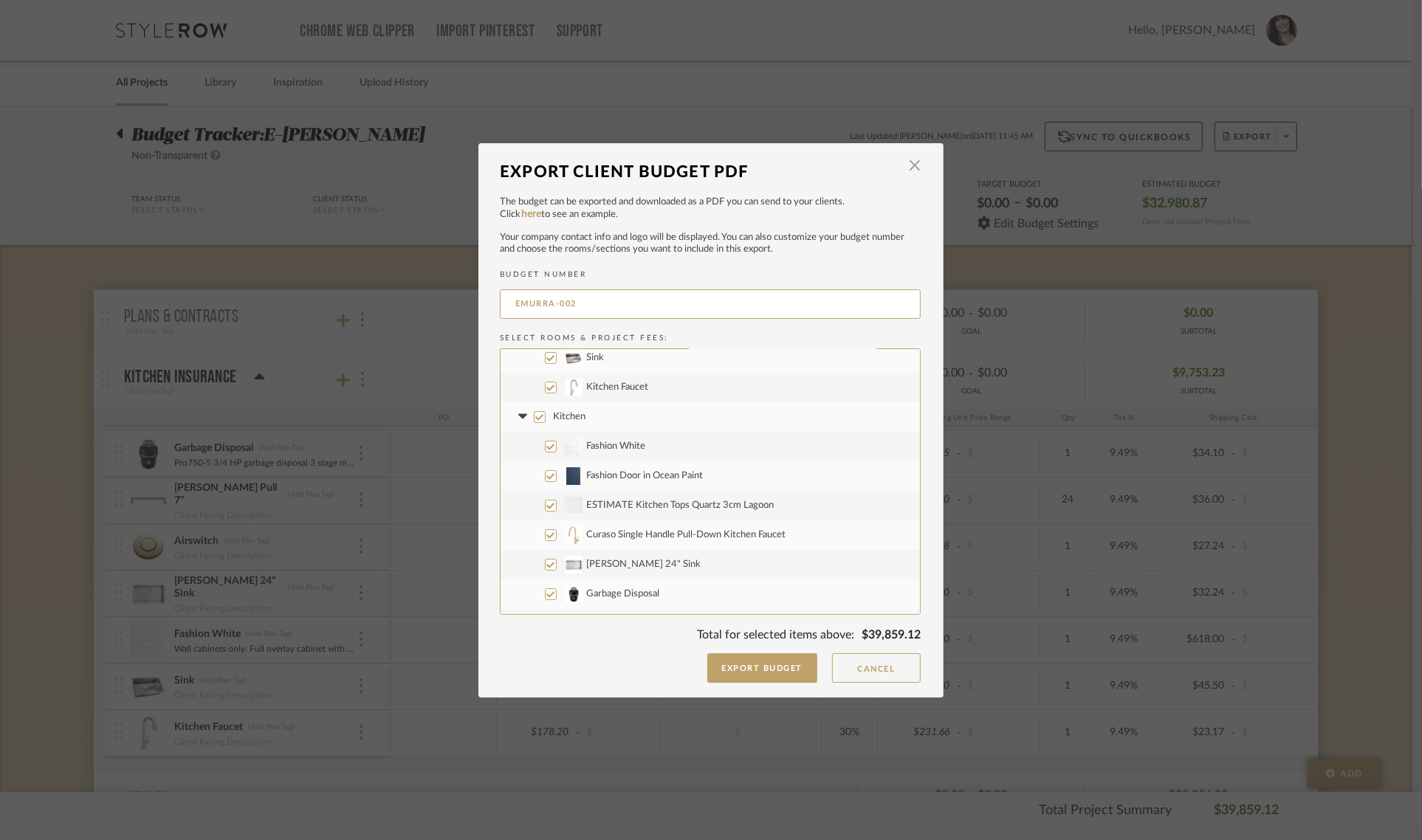
scroll to position [92, 0]
click at [536, 506] on input "Kitchen" at bounding box center [539, 508] width 12 height 12
checkbox input "false"
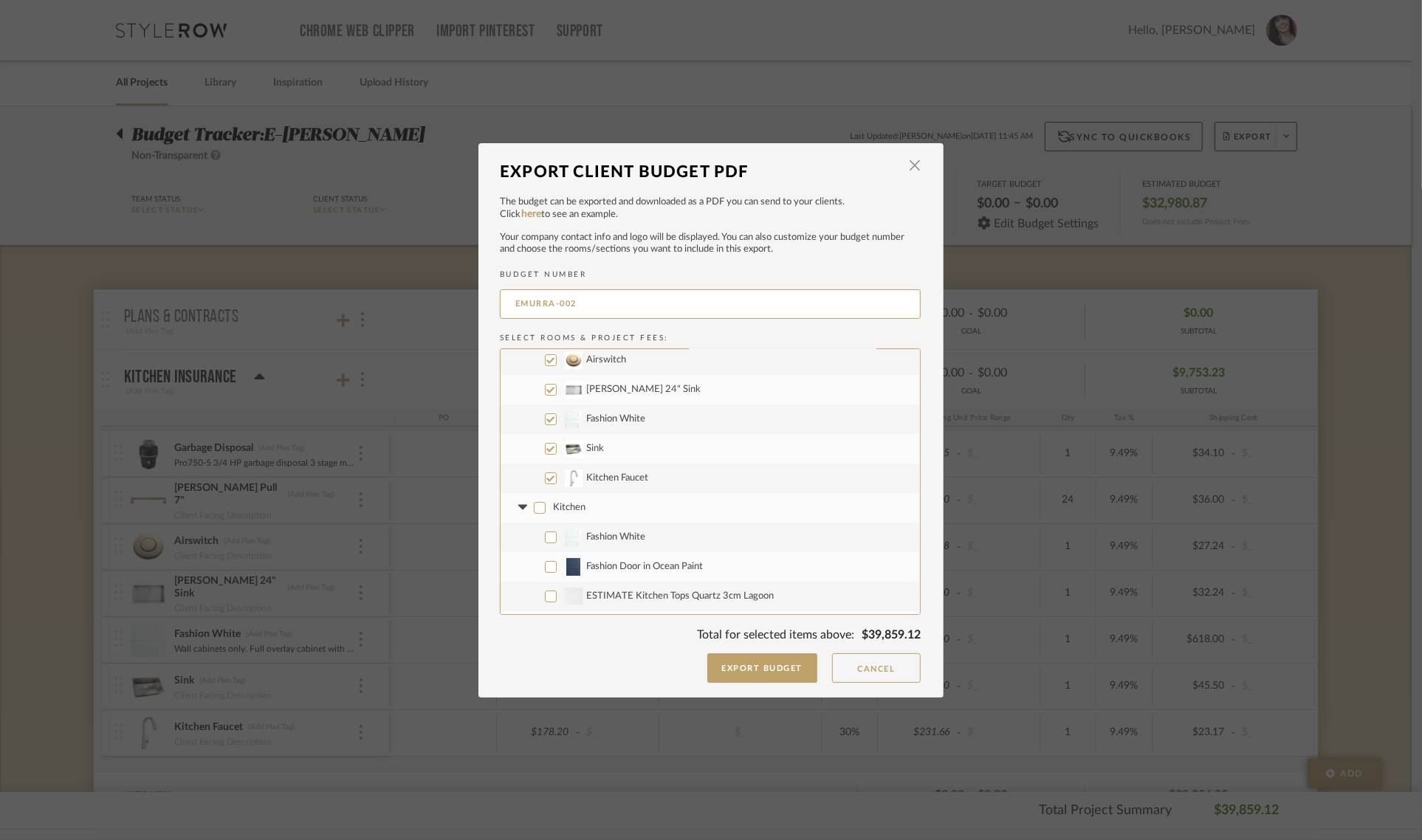
checkbox input "false"
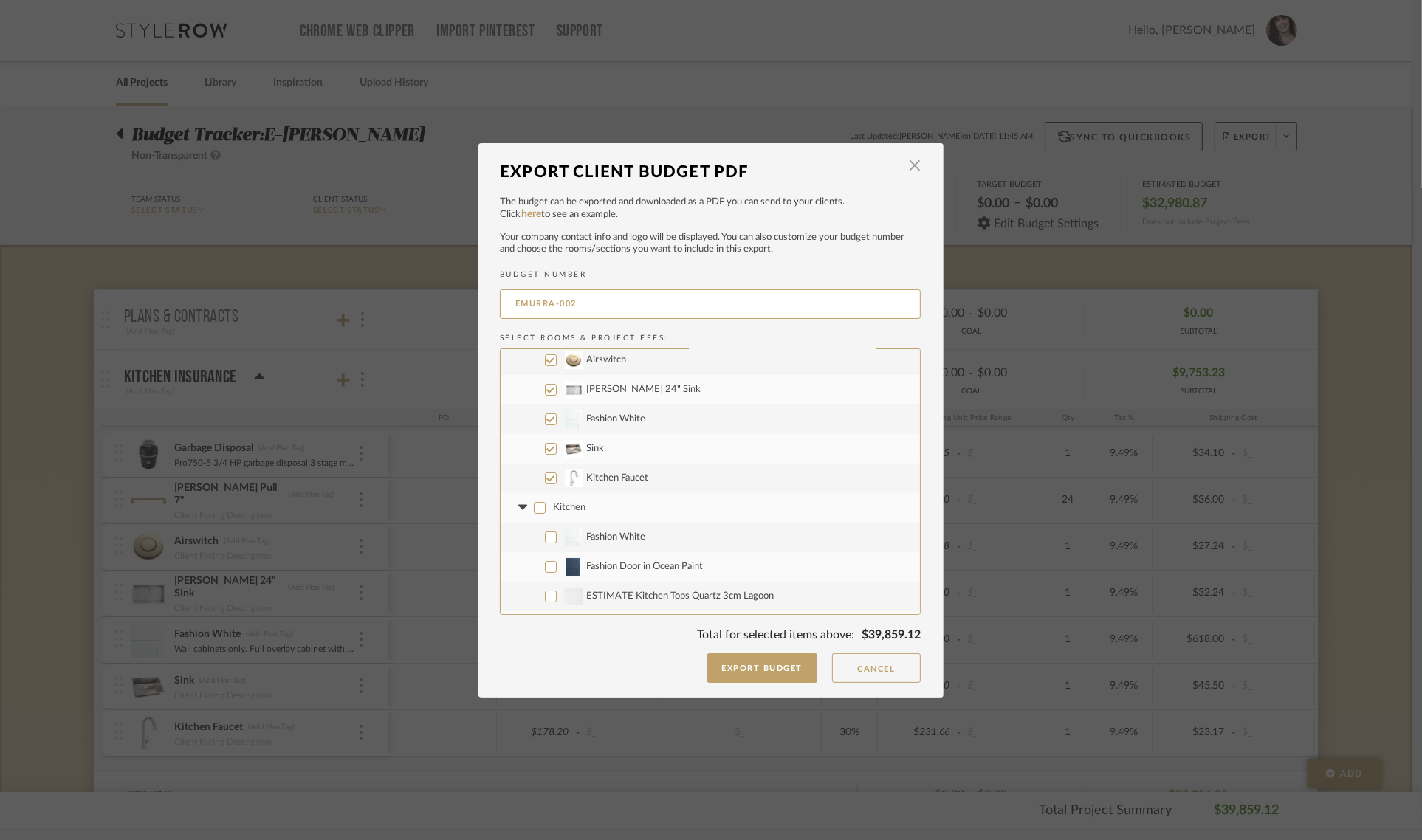
checkbox input "false"
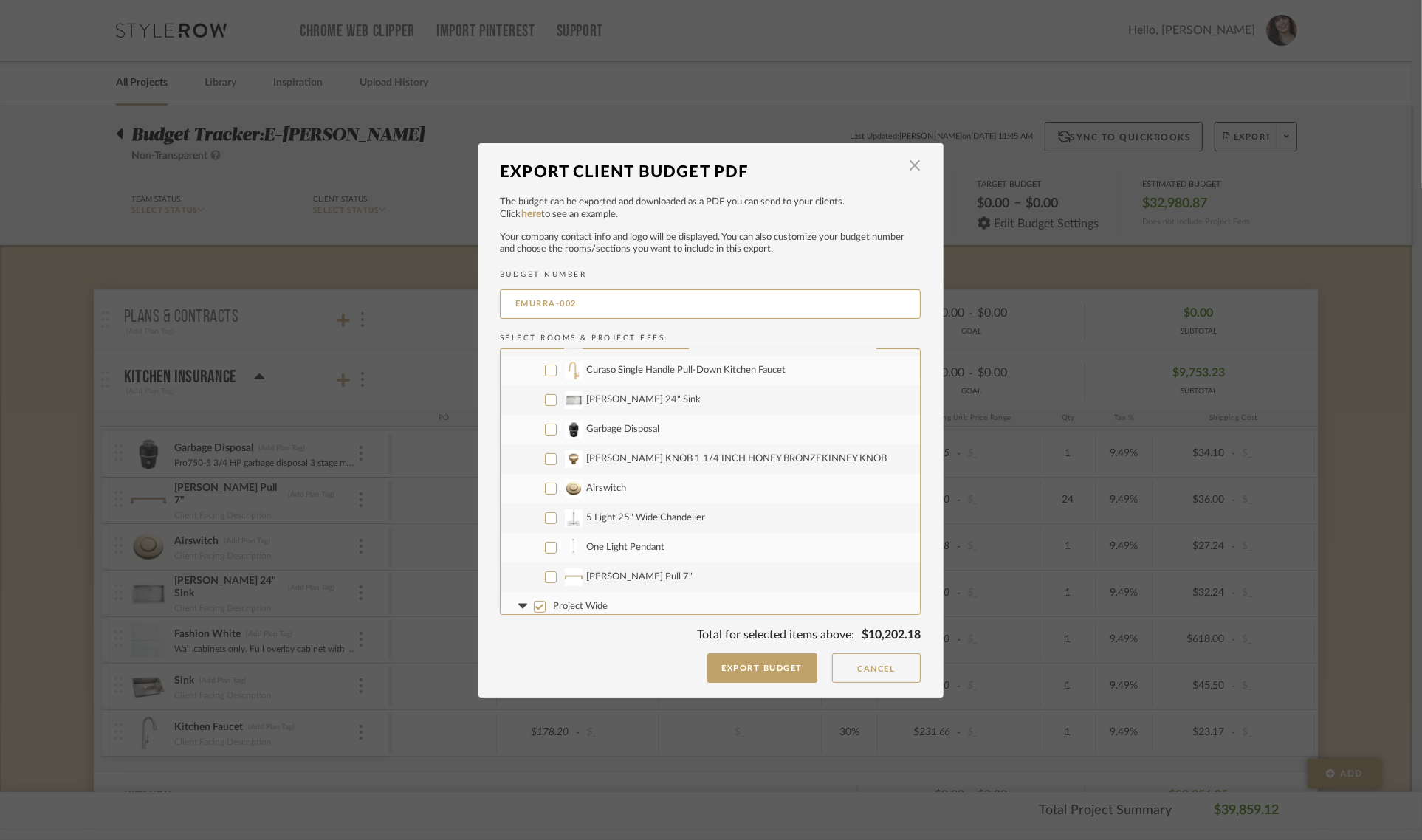
scroll to position [444, 0]
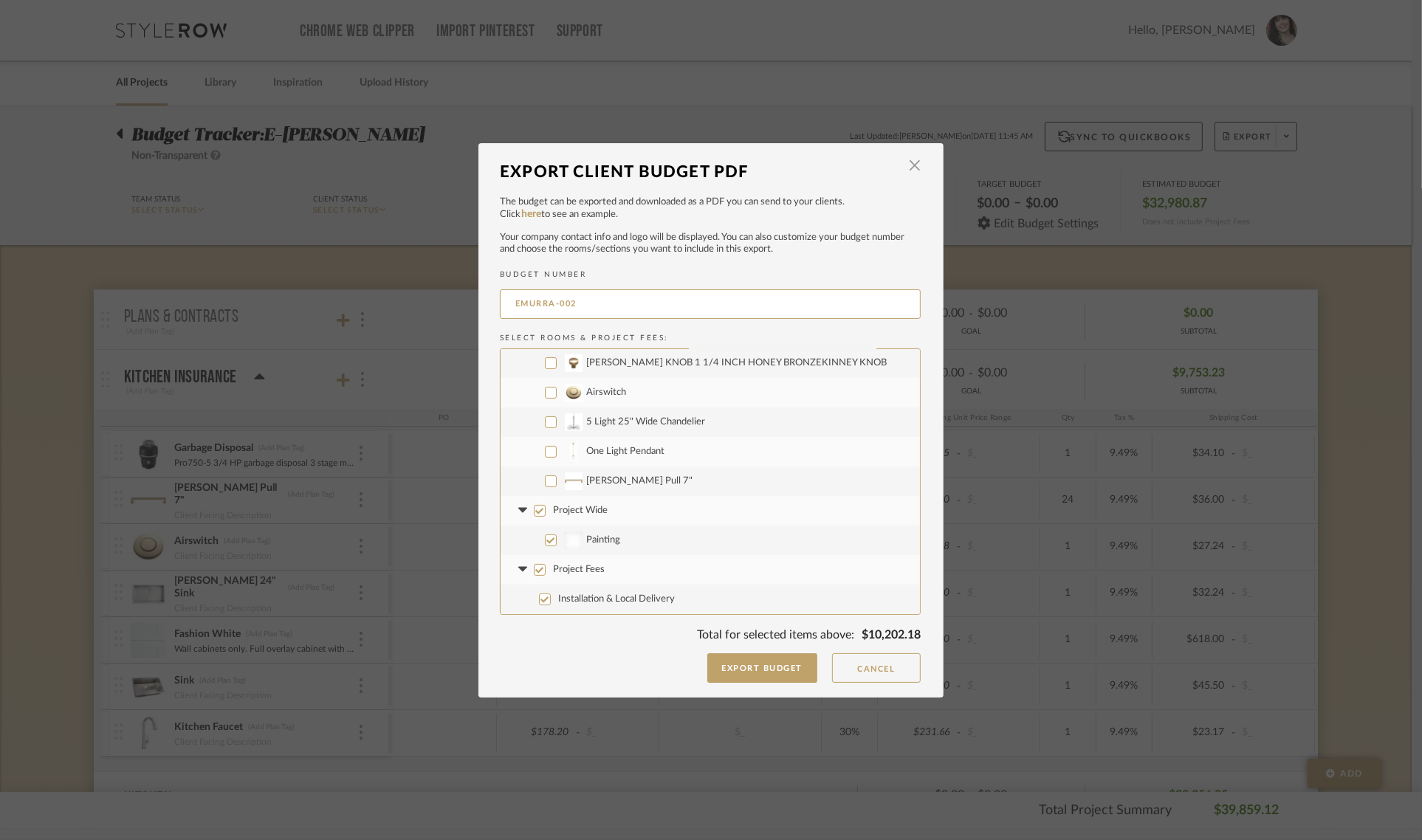
click at [533, 511] on input "Project Wide" at bounding box center [539, 510] width 12 height 12
checkbox input "false"
click at [537, 566] on input "Project Fees" at bounding box center [539, 570] width 12 height 12
checkbox input "false"
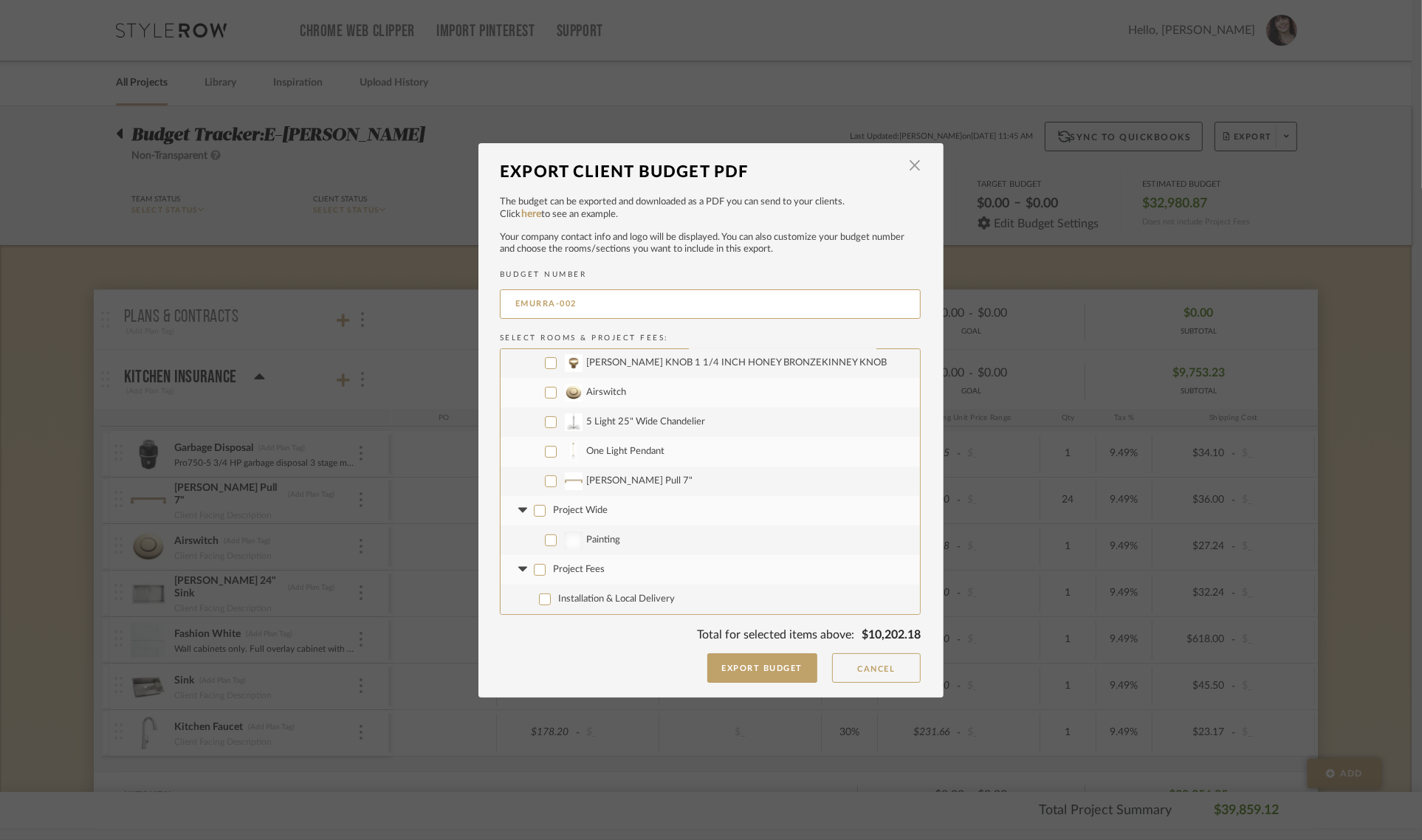
checkbox input "false"
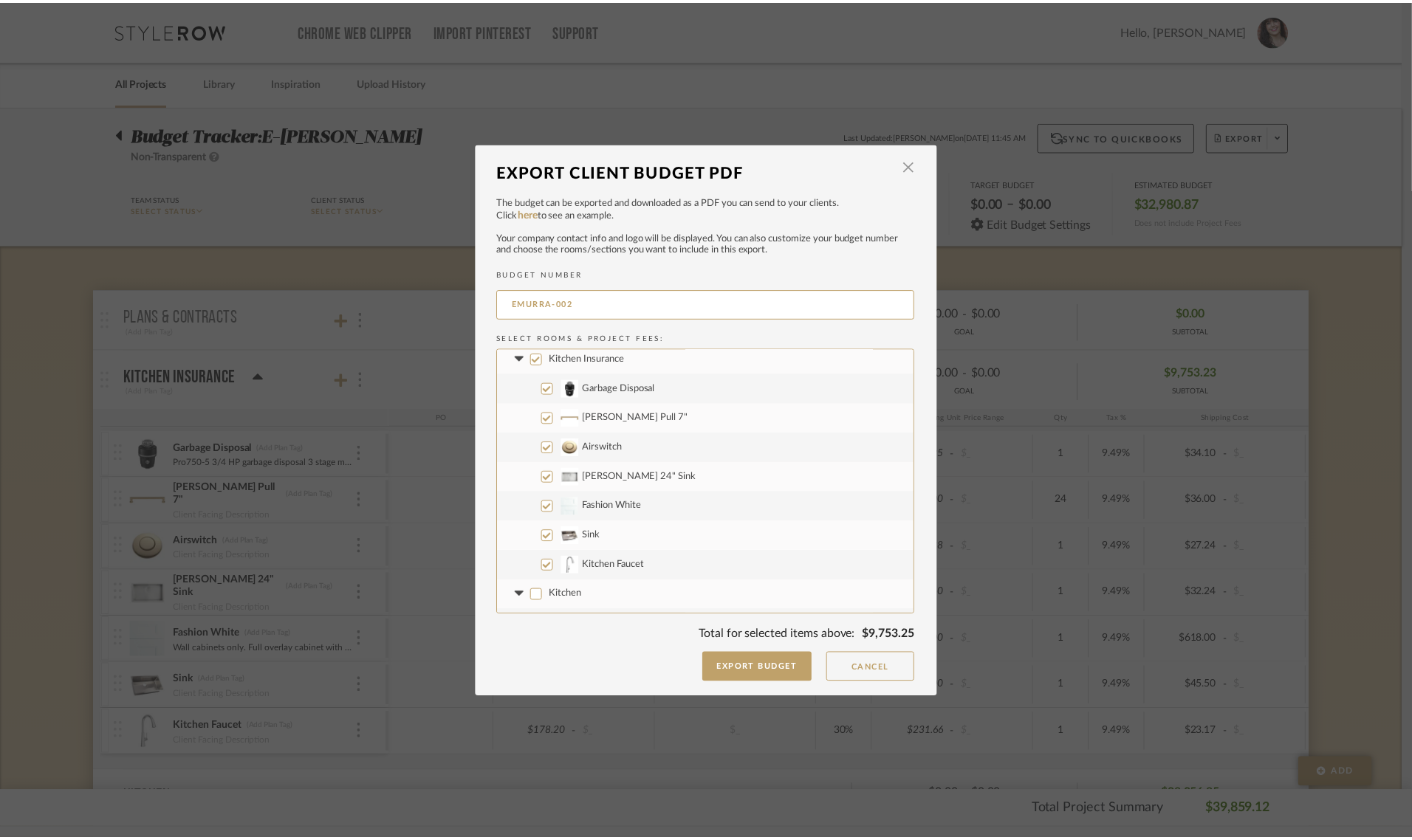
scroll to position [0, 0]
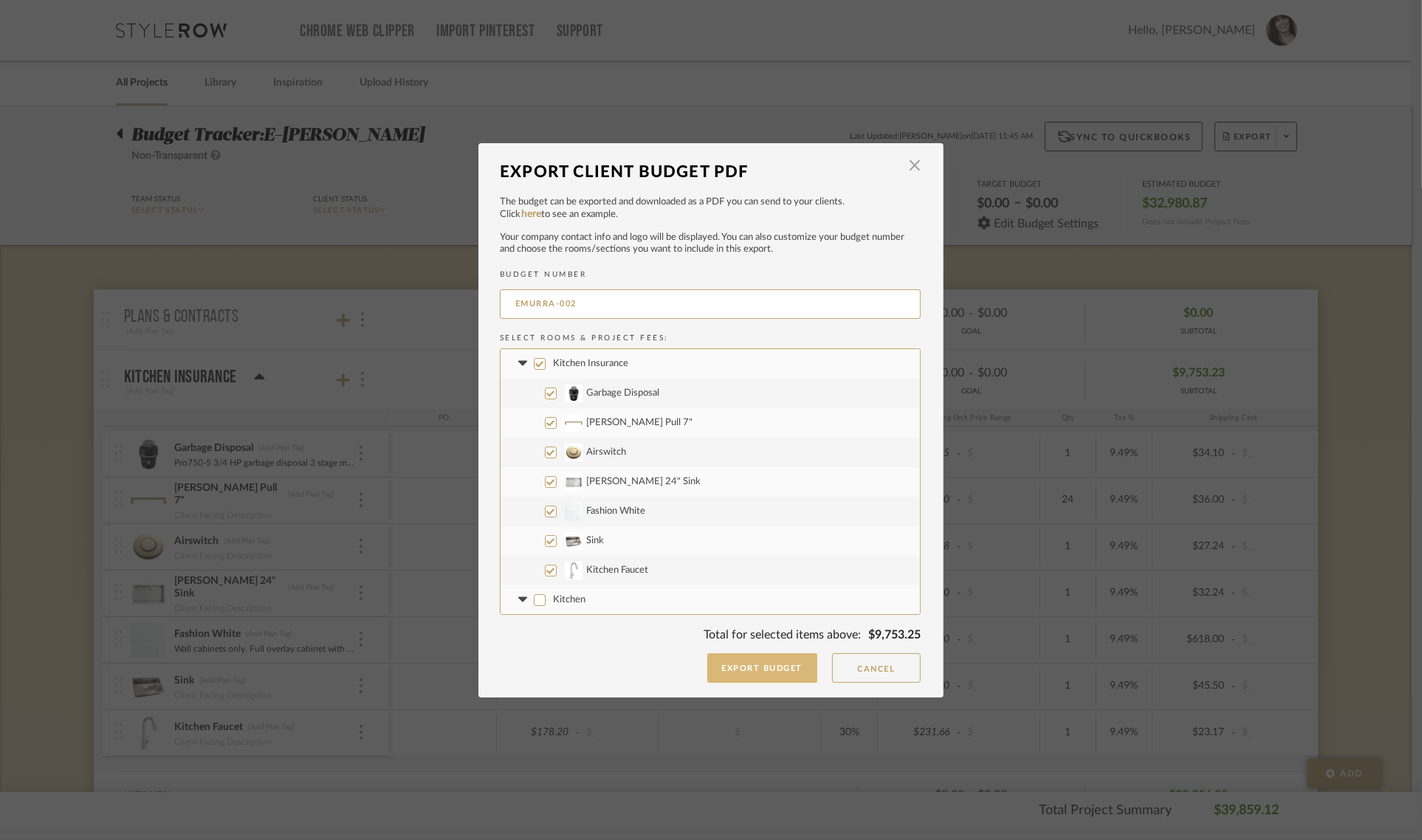
click at [776, 671] on button "Export Budget" at bounding box center [762, 667] width 111 height 29
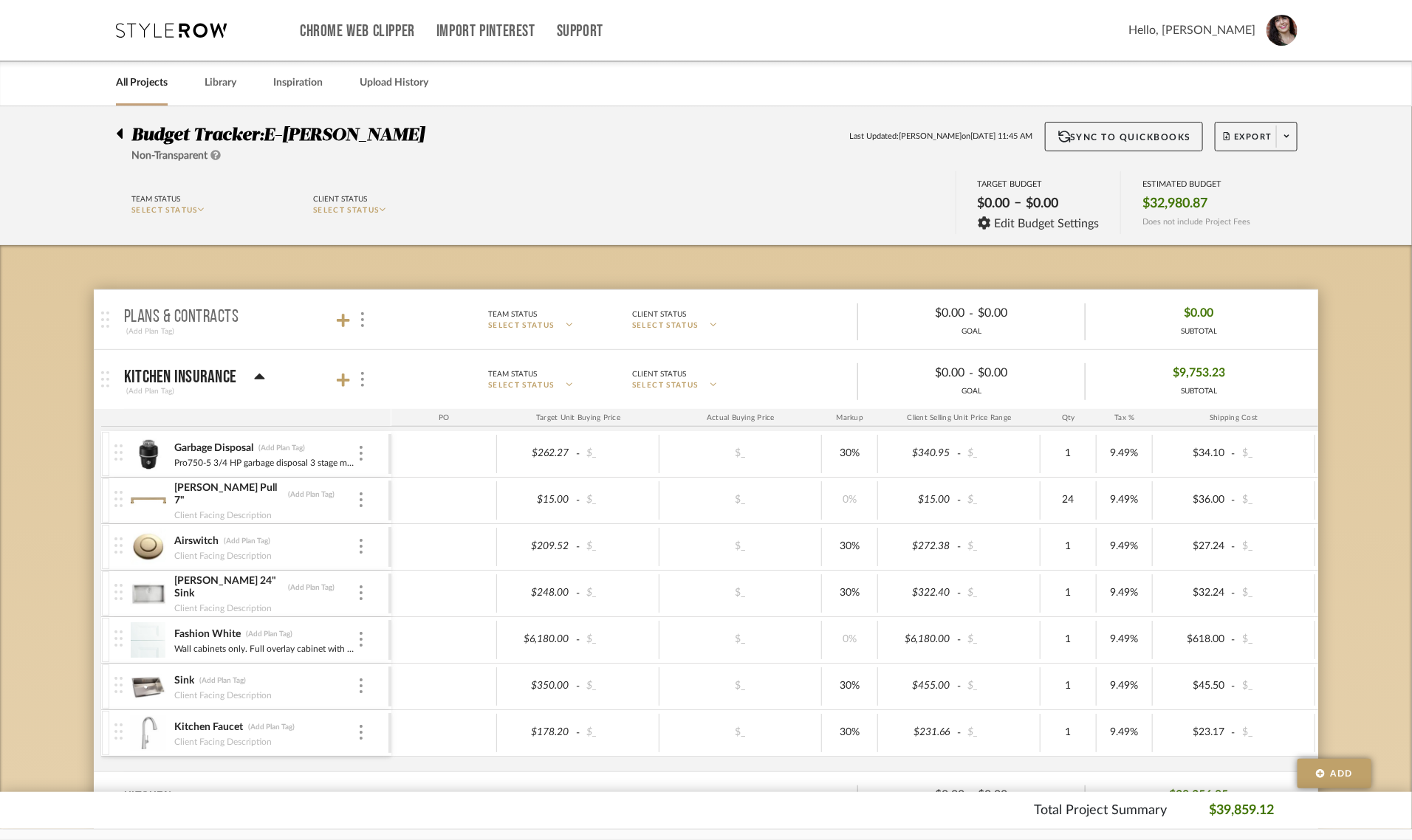
click at [116, 135] on icon at bounding box center [119, 134] width 6 height 18
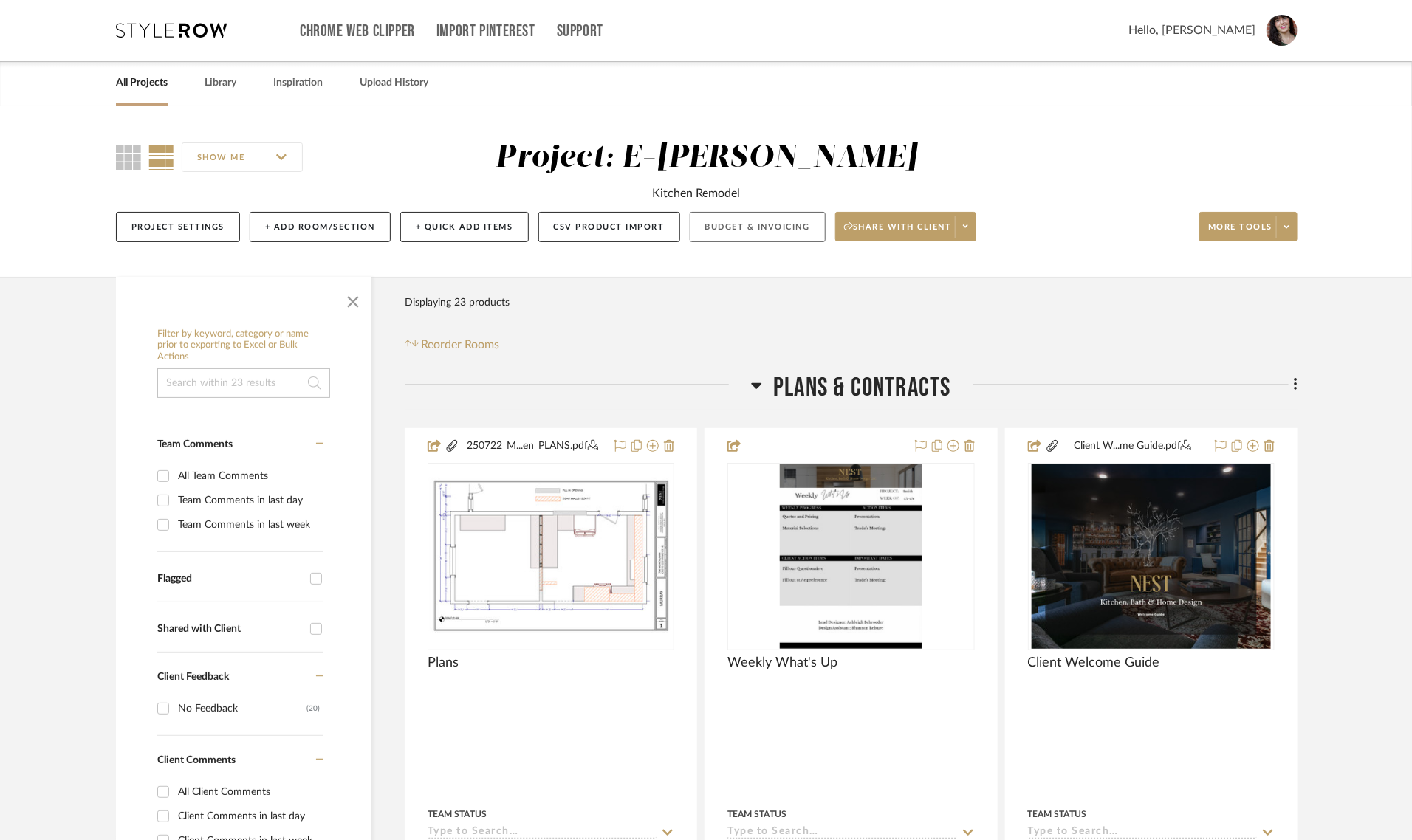
click at [742, 227] on button "Budget & Invoicing" at bounding box center [757, 227] width 136 height 30
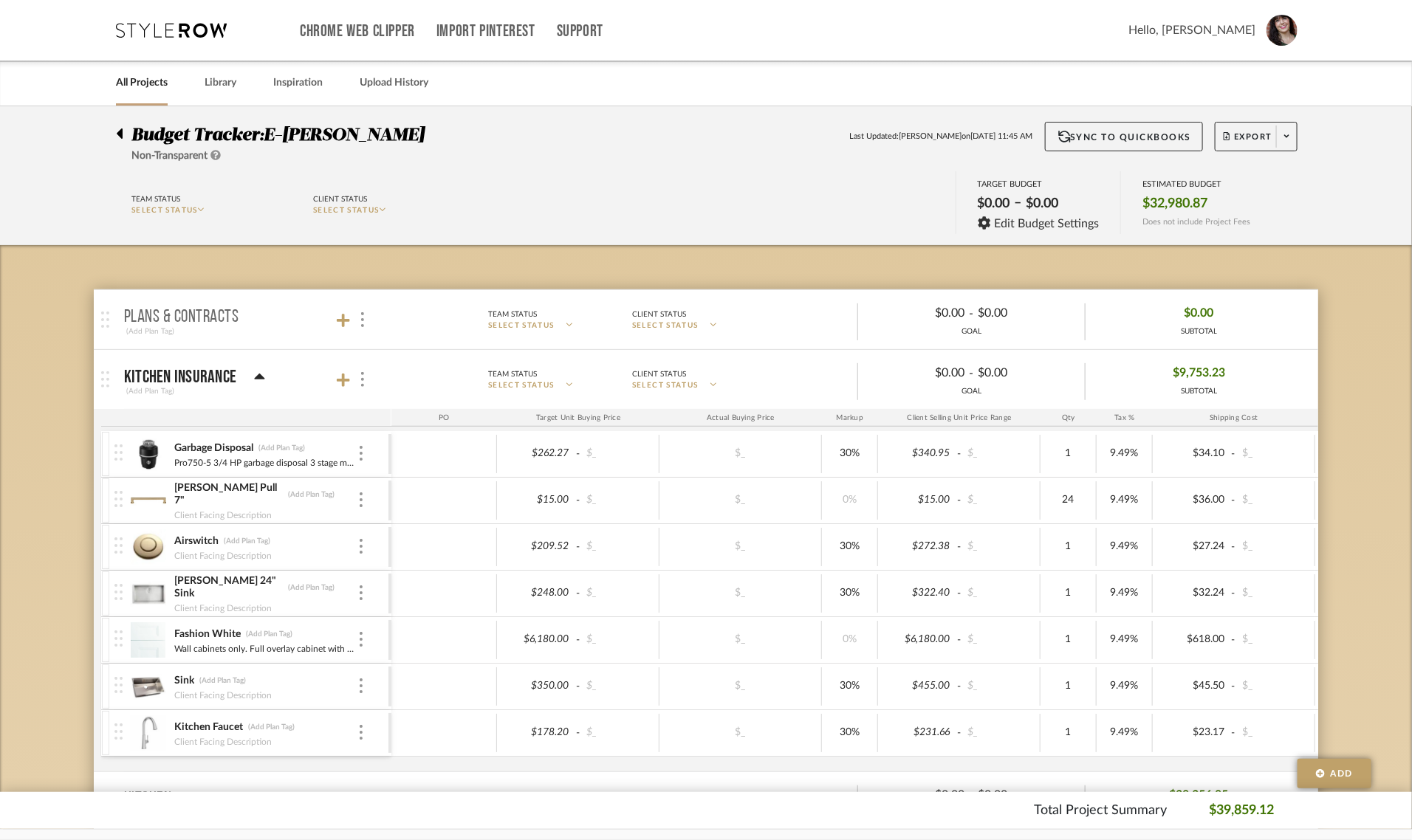
click at [114, 551] on img at bounding box center [118, 546] width 8 height 16
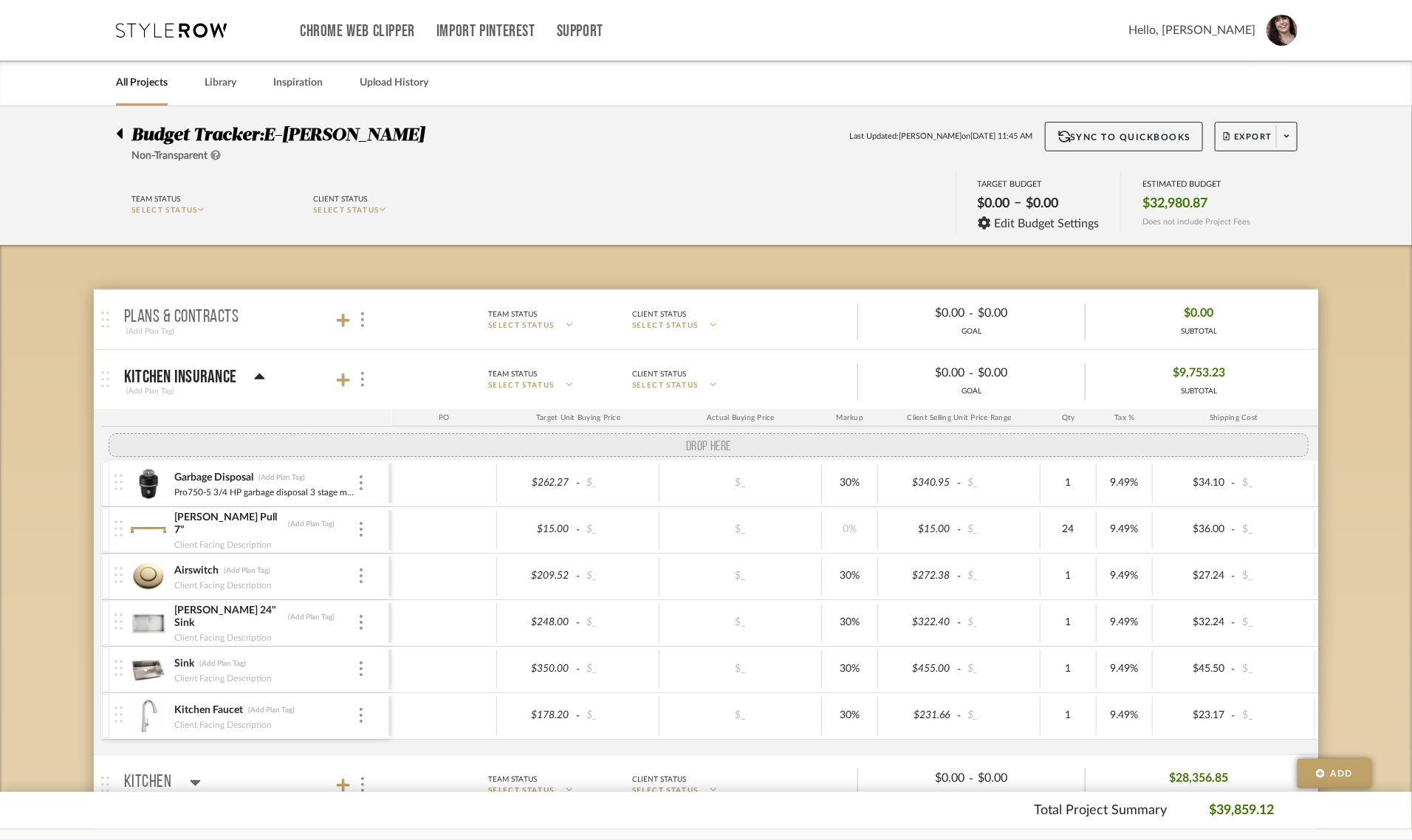
drag, startPoint x: 113, startPoint y: 641, endPoint x: 123, endPoint y: 447, distance: 194.3
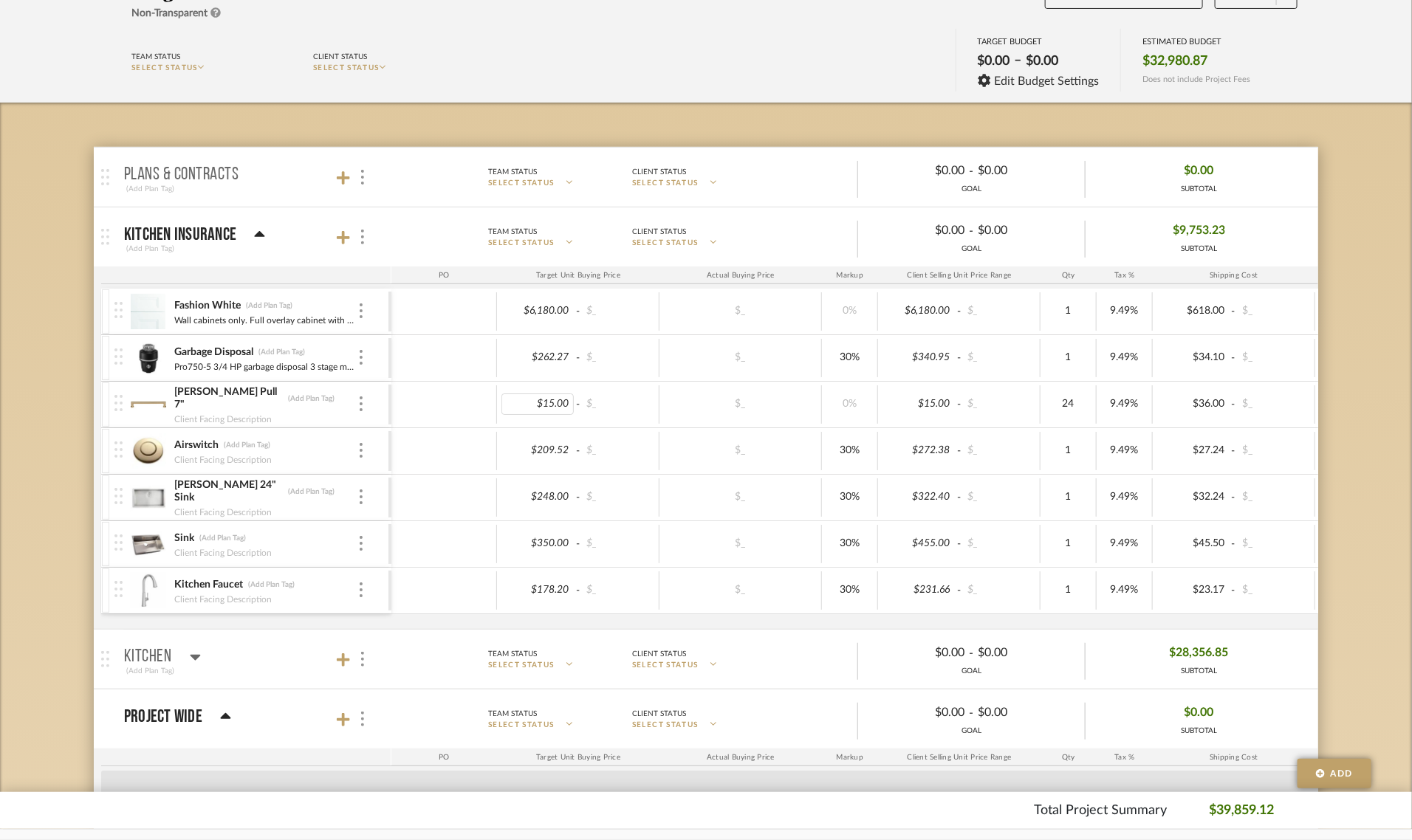
scroll to position [184, 0]
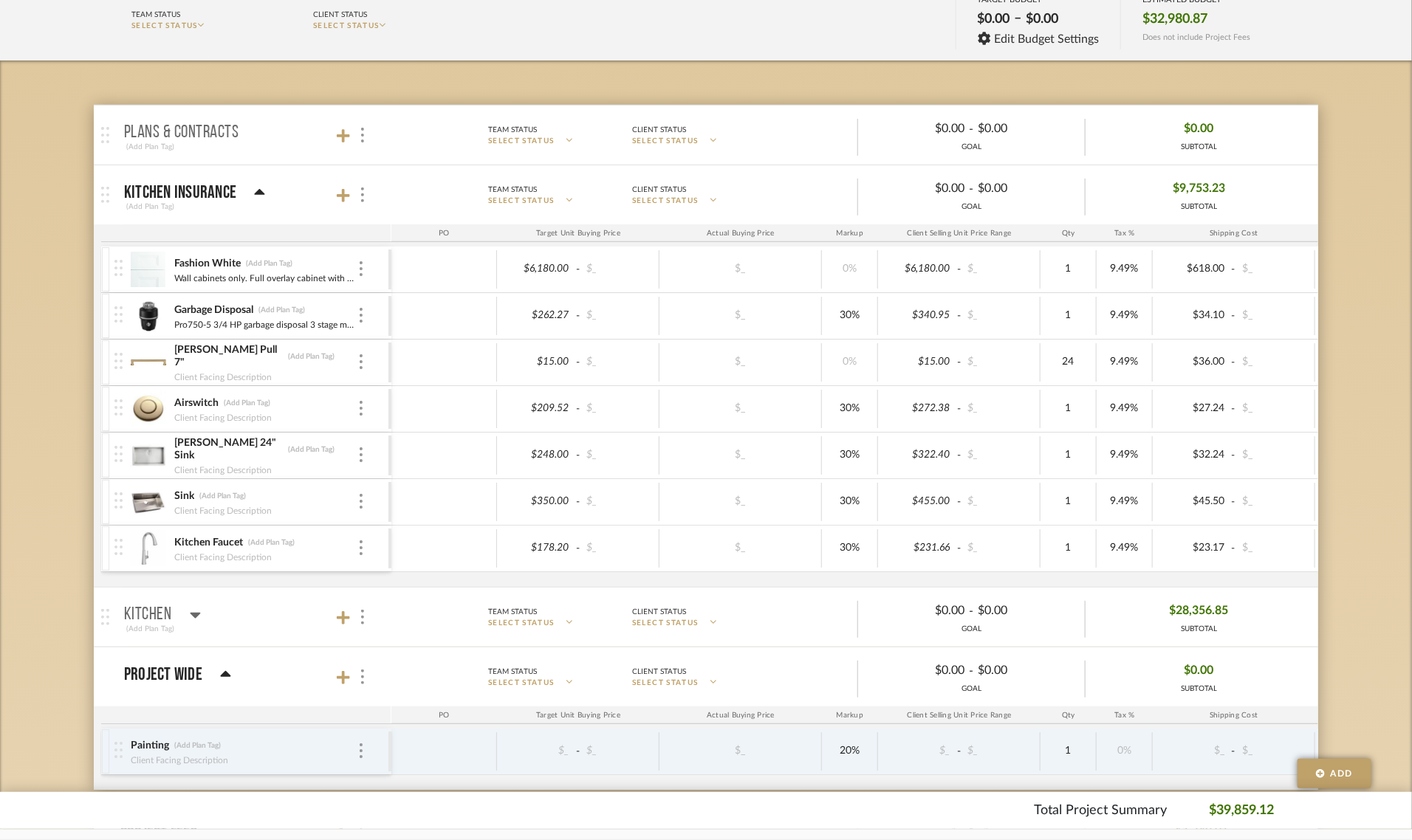
click at [219, 680] on div "Project Wide" at bounding box center [177, 675] width 107 height 18
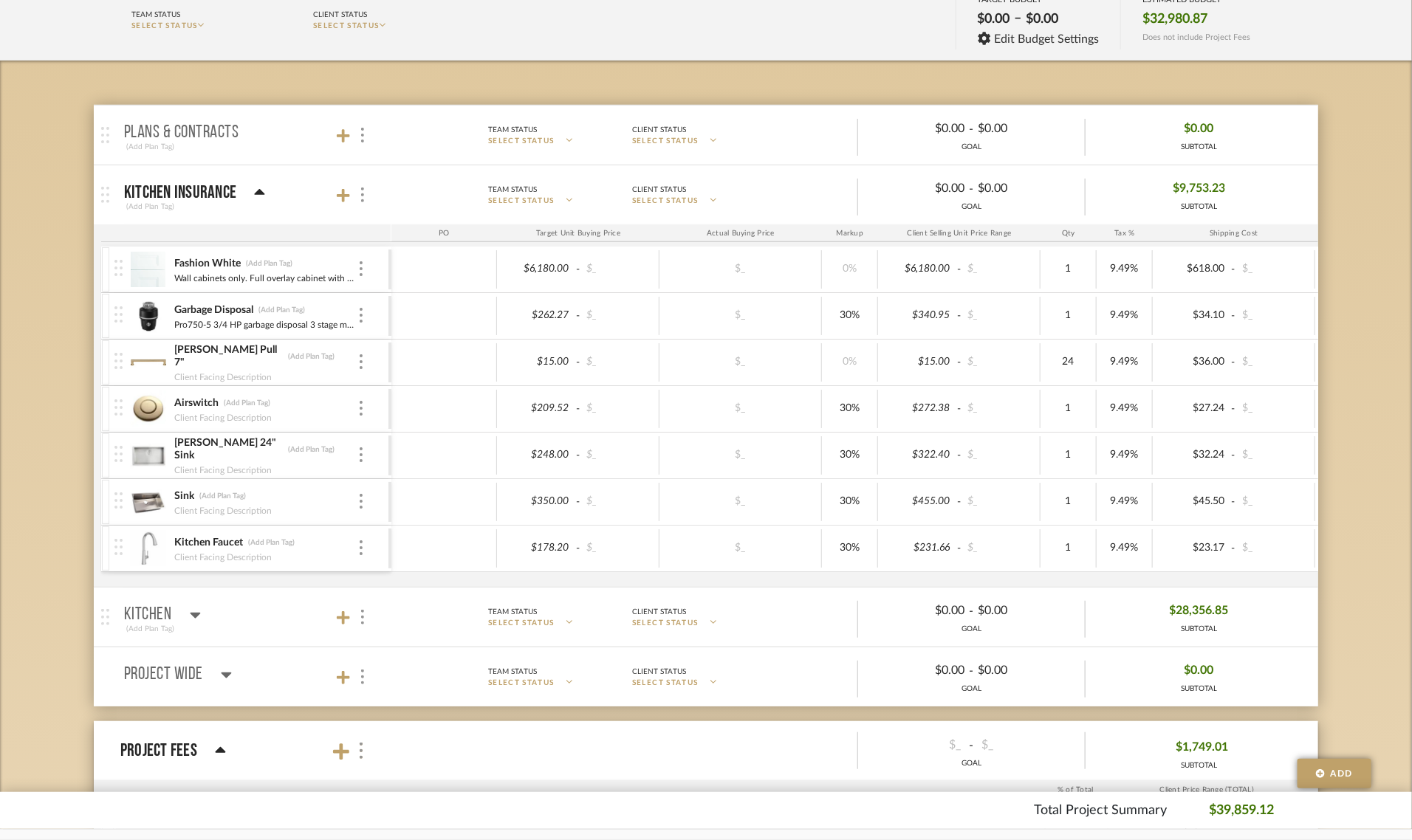
click at [185, 618] on div "Kitchen" at bounding box center [162, 615] width 77 height 18
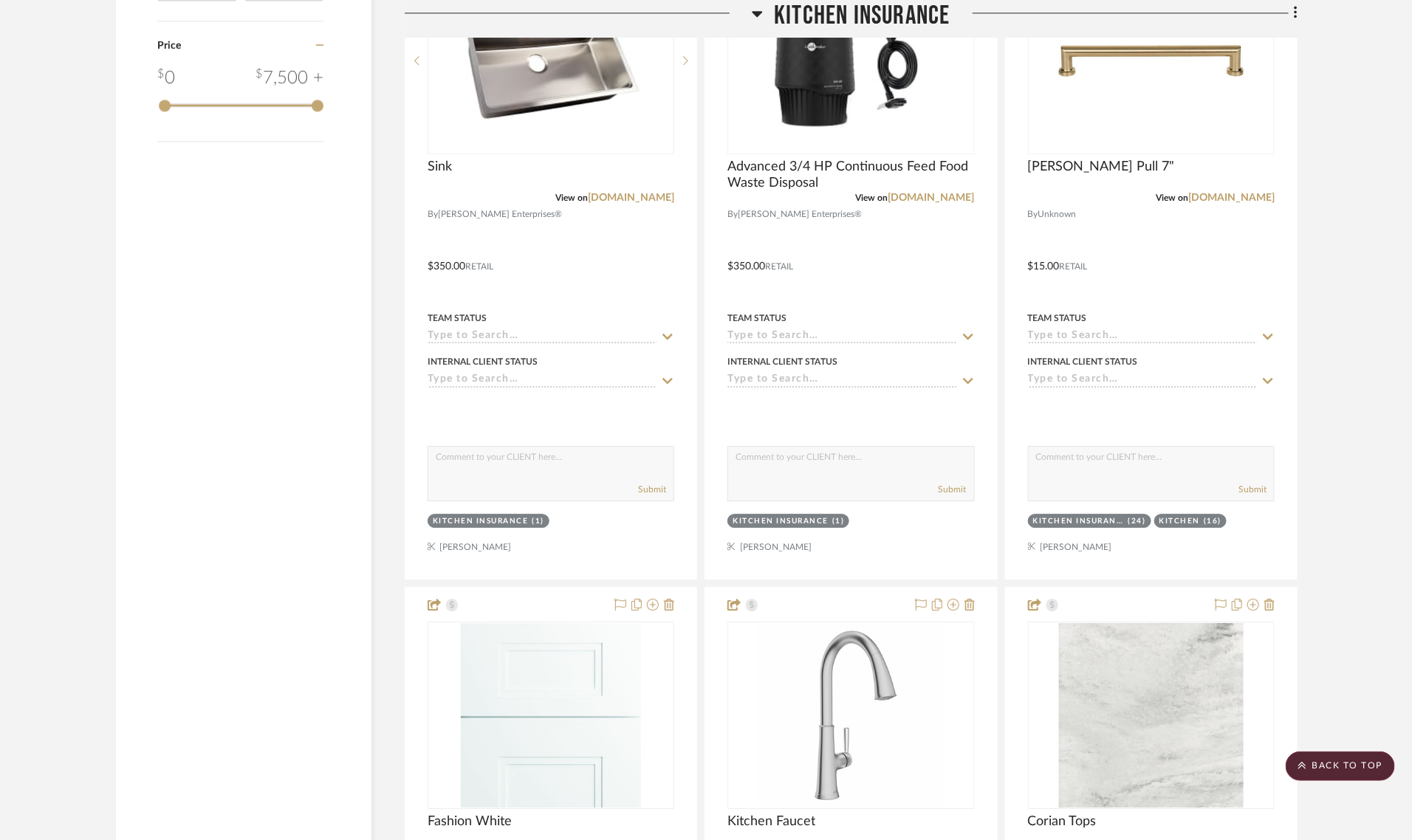
scroll to position [1938, 0]
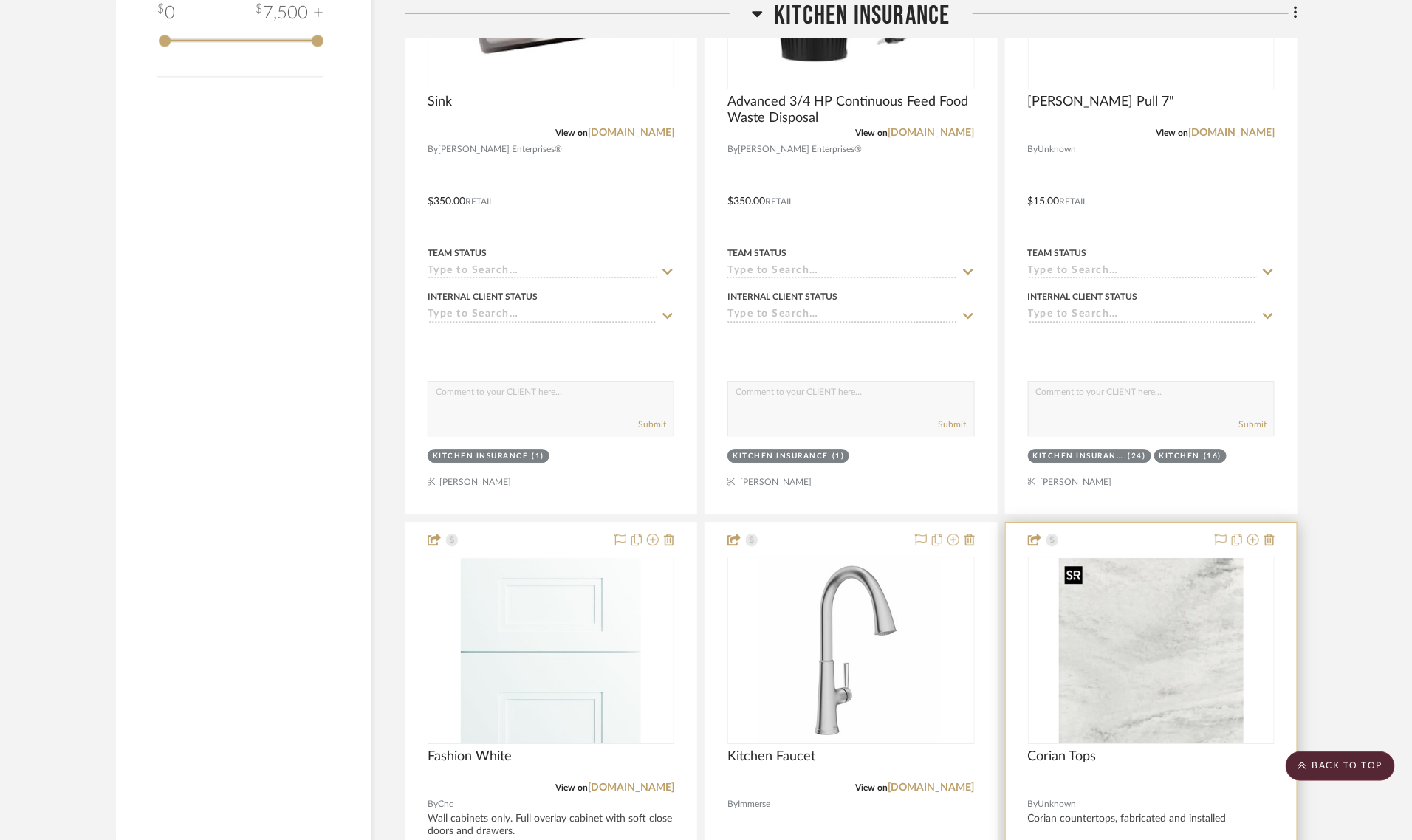
click at [1149, 662] on div at bounding box center [1151, 650] width 246 height 188
click at [1169, 626] on img "0" at bounding box center [1151, 650] width 184 height 184
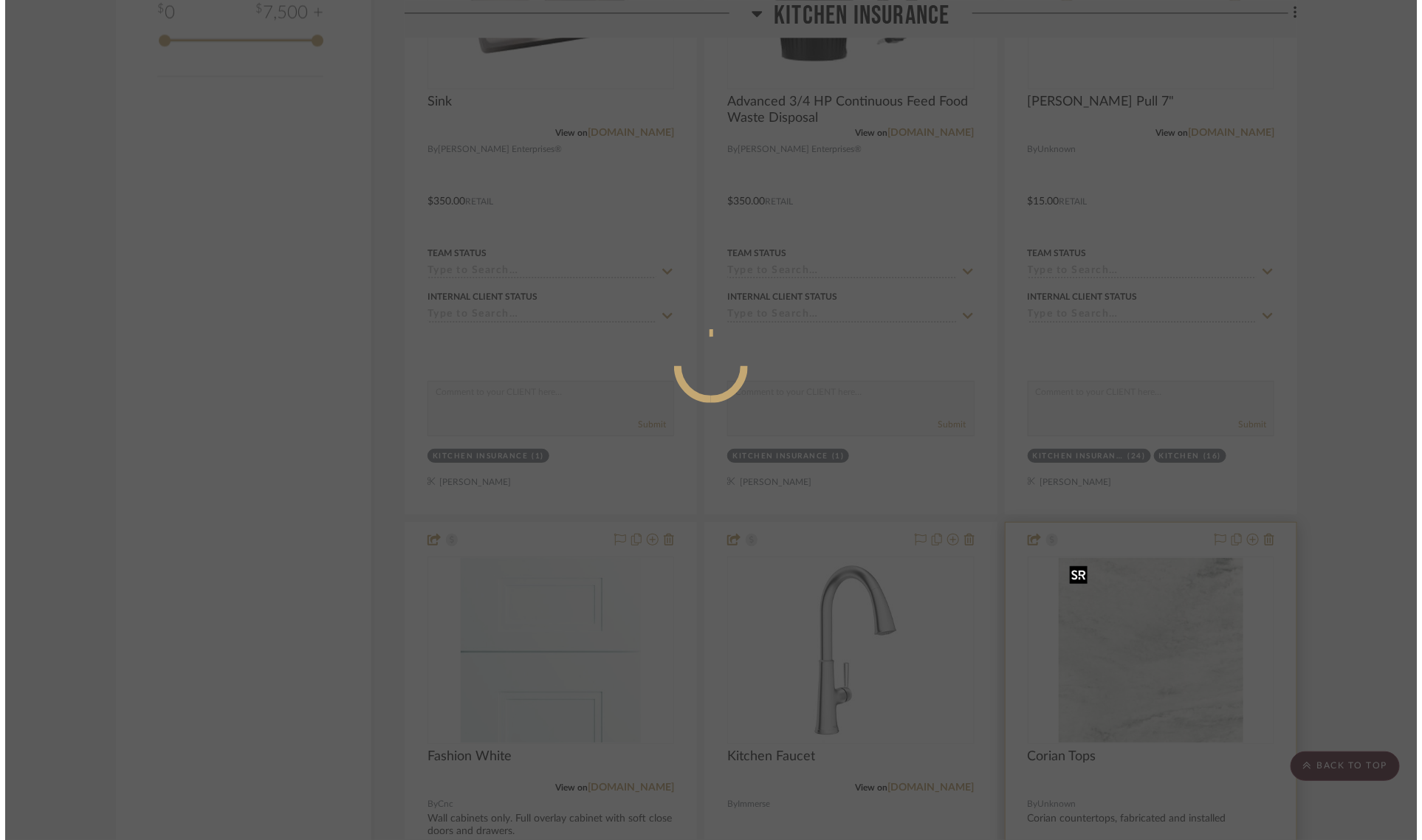
scroll to position [0, 0]
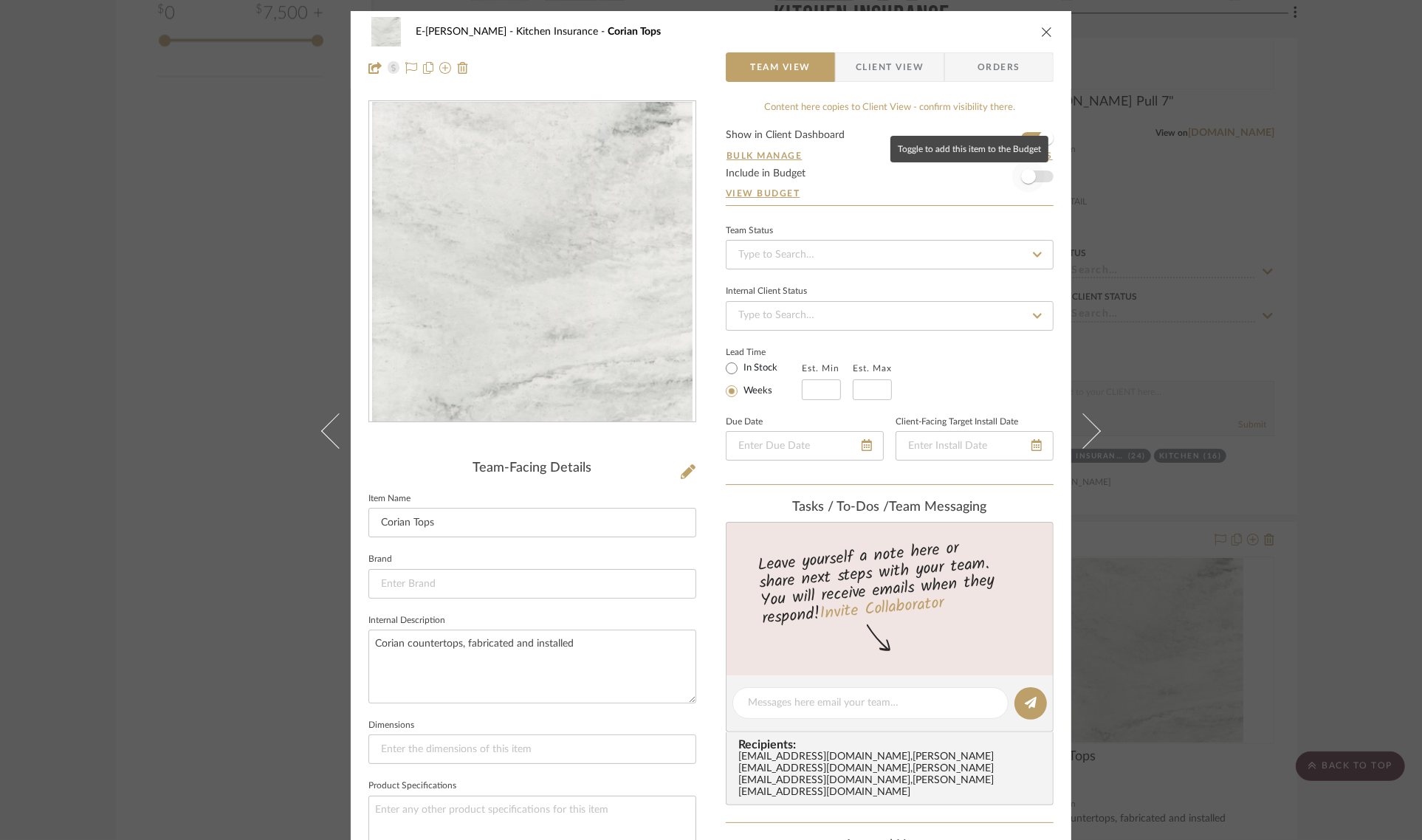
click at [1034, 175] on span "button" at bounding box center [1028, 176] width 33 height 33
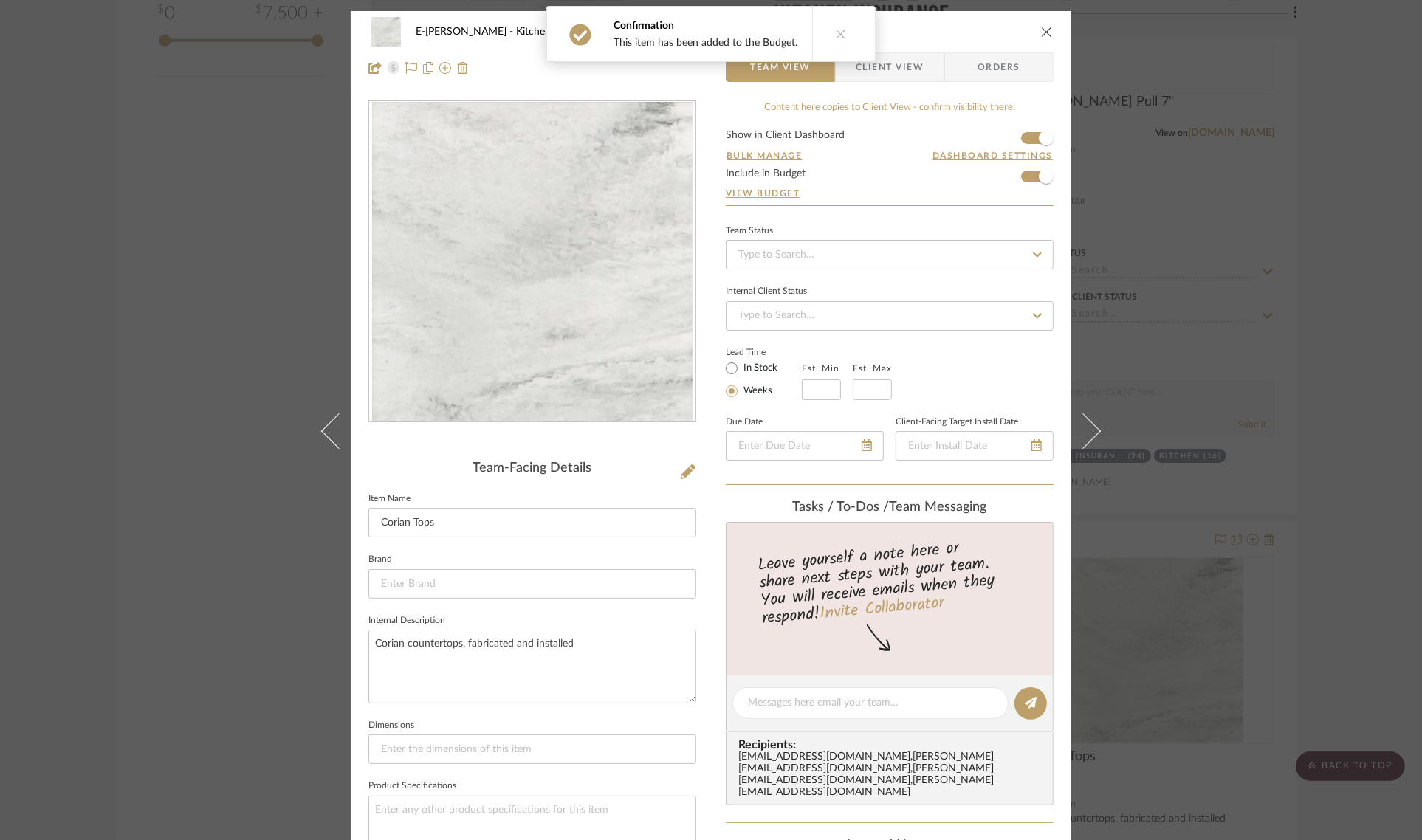
click at [1041, 27] on icon "close" at bounding box center [1046, 31] width 12 height 12
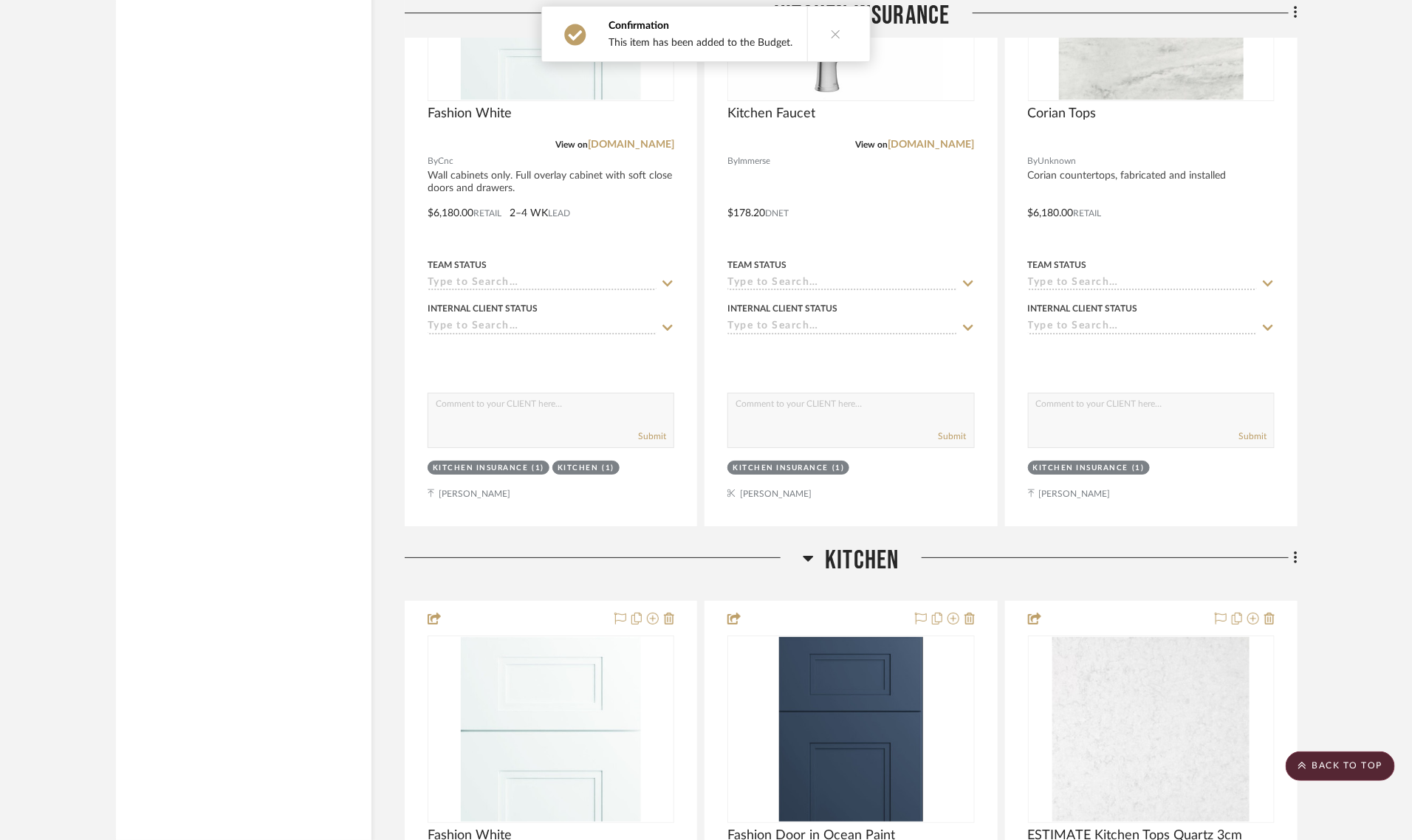
scroll to position [2677, 0]
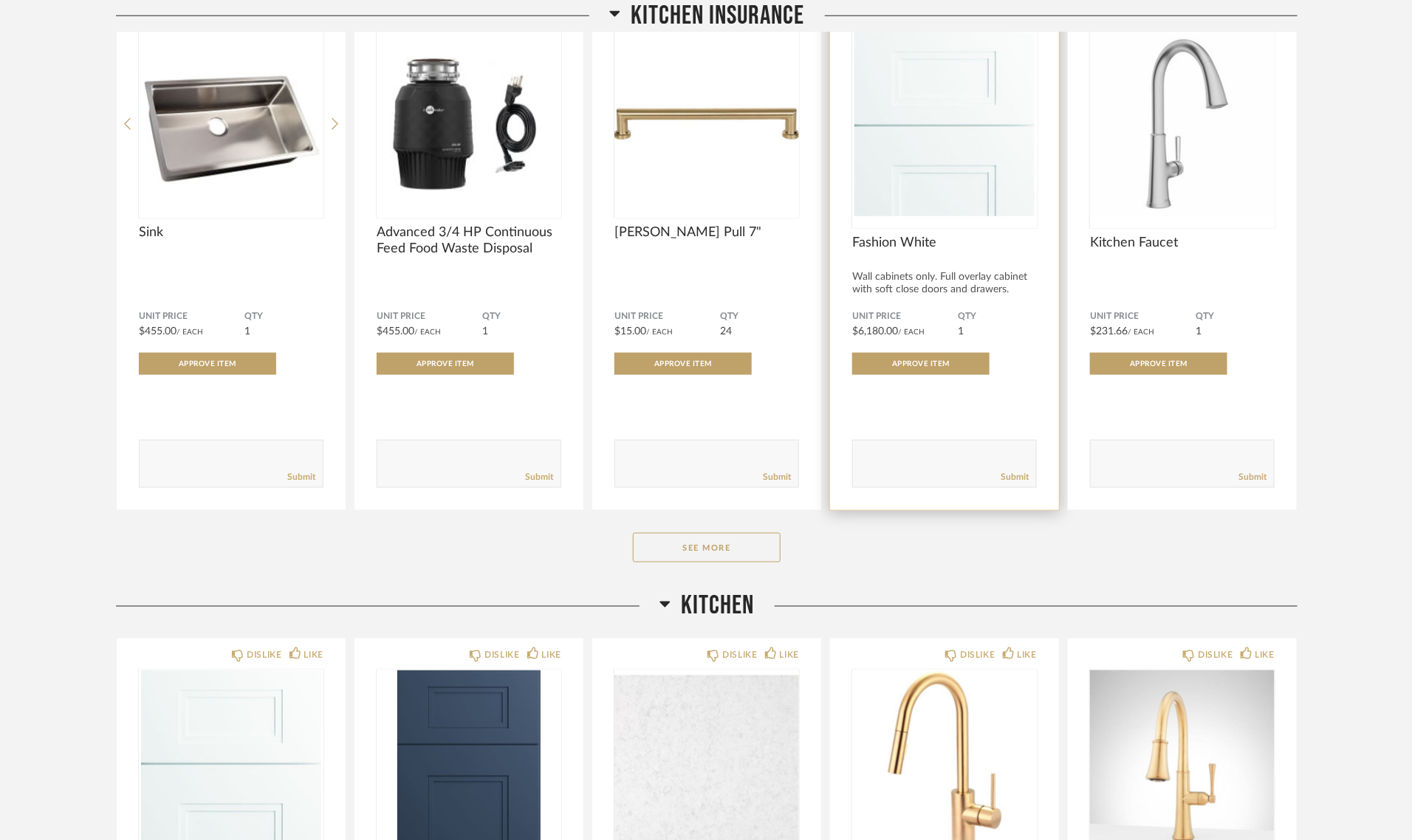
scroll to position [830, 0]
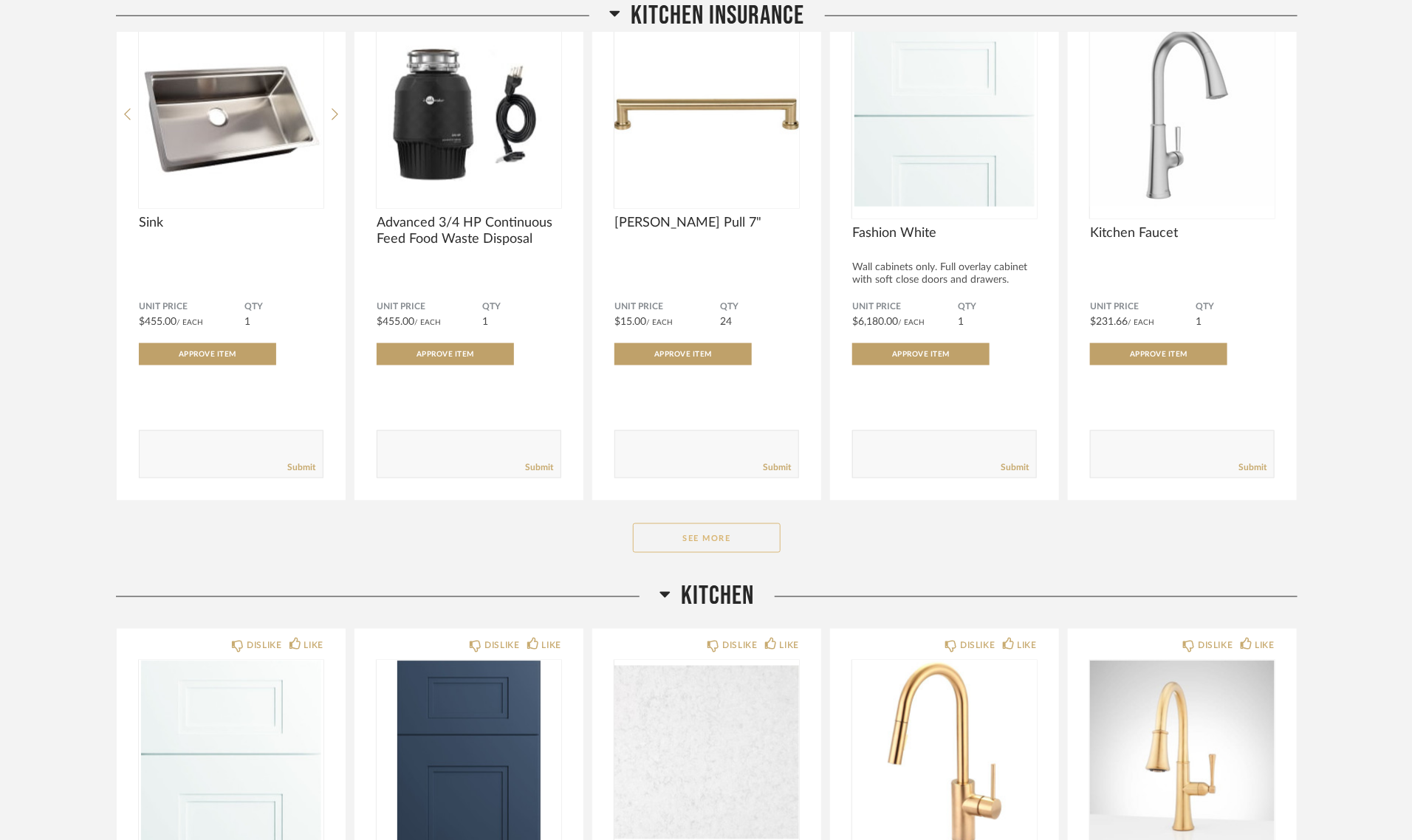
click at [700, 547] on button "See More" at bounding box center [706, 538] width 148 height 29
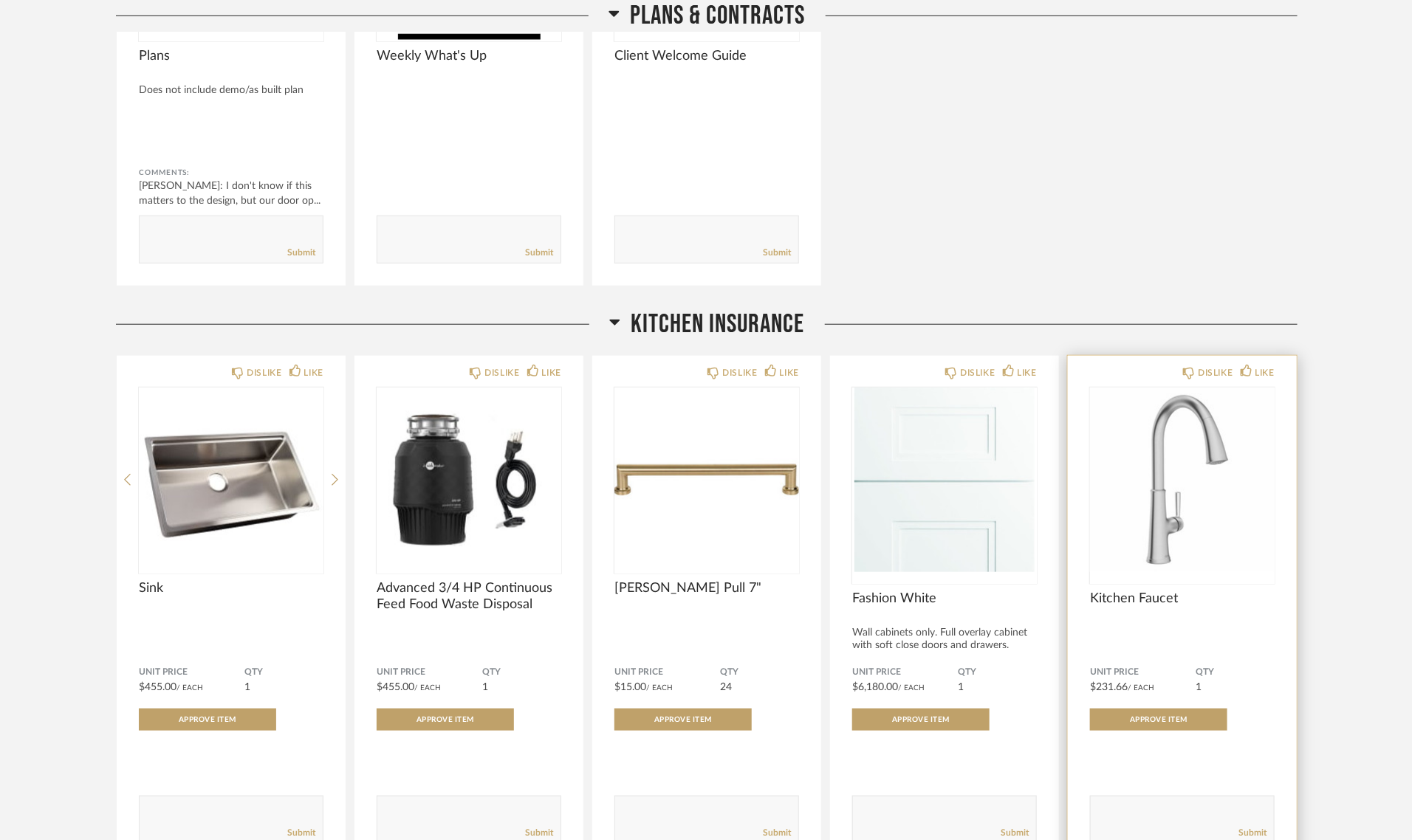
scroll to position [554, 0]
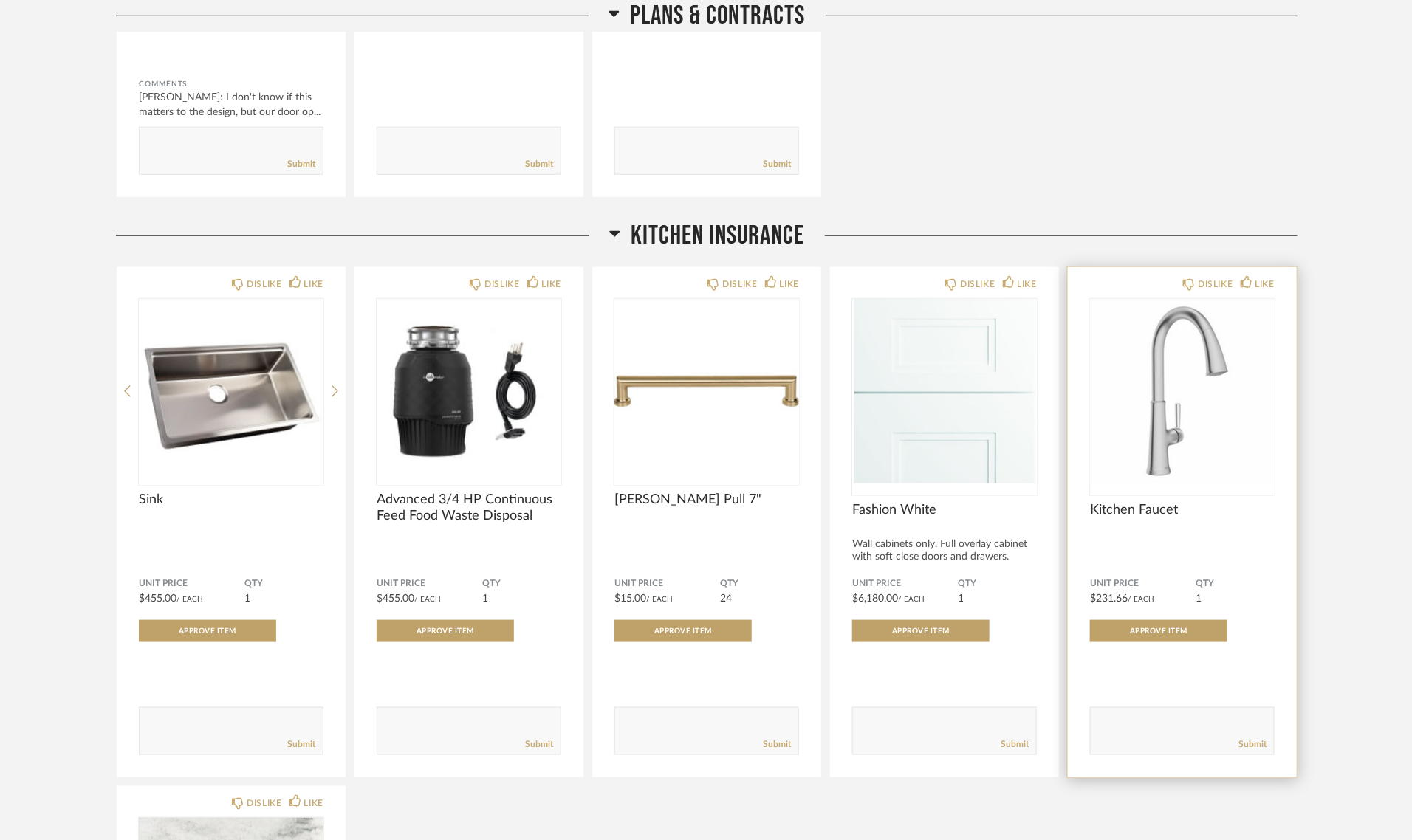
click at [1167, 485] on div at bounding box center [1182, 397] width 184 height 197
click at [1157, 428] on img "0" at bounding box center [1182, 391] width 184 height 184
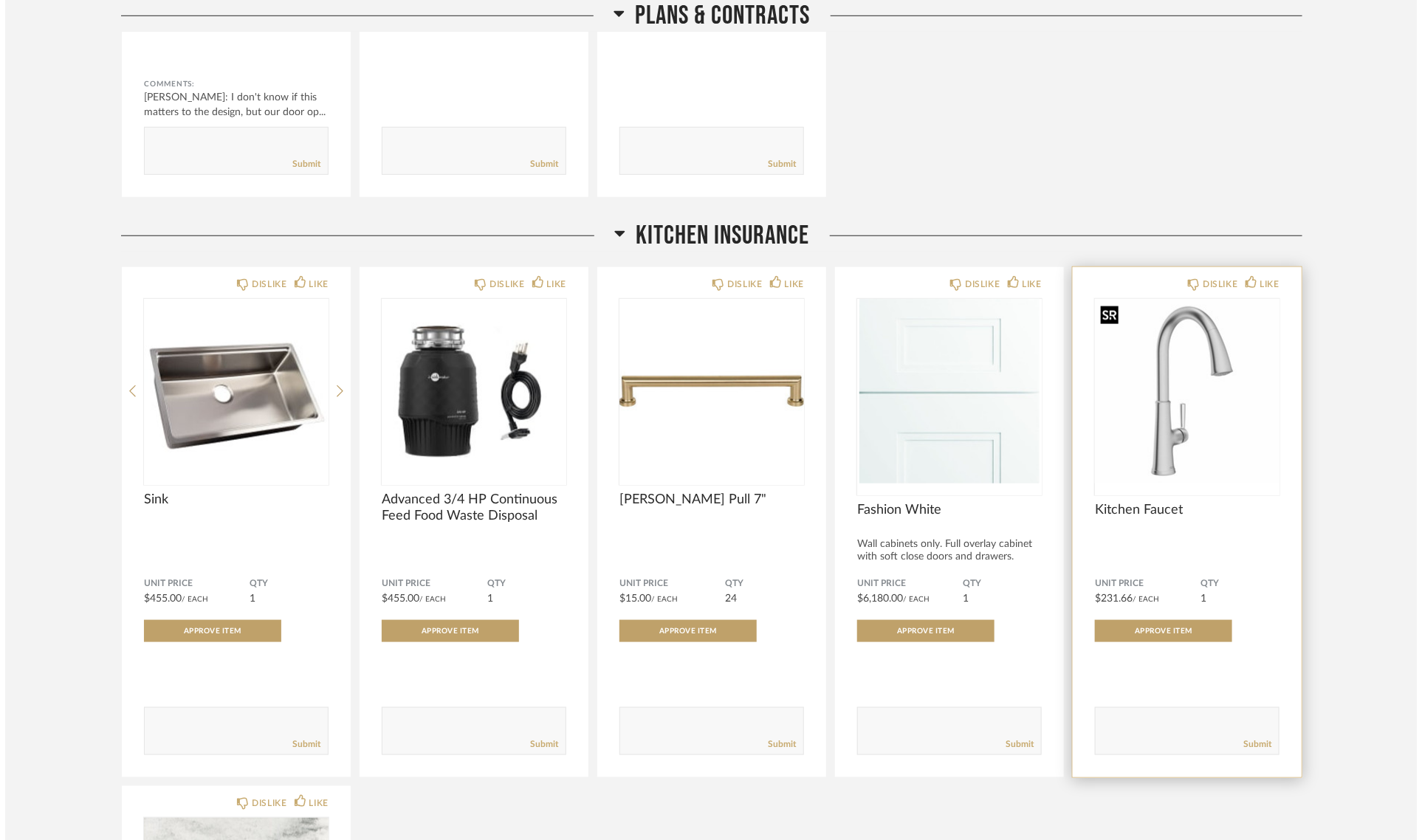
scroll to position [0, 0]
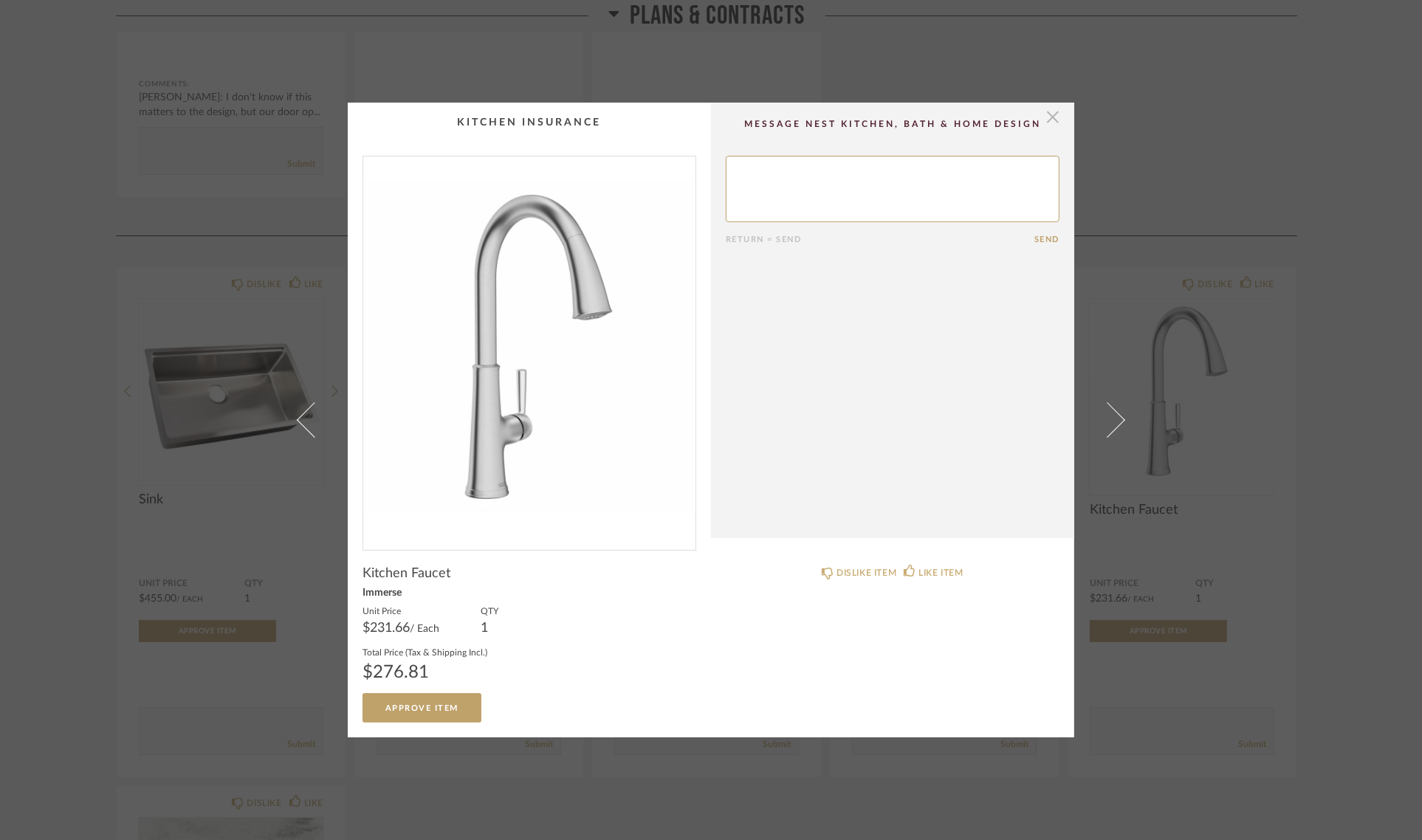
click at [1047, 120] on span "button" at bounding box center [1053, 117] width 29 height 29
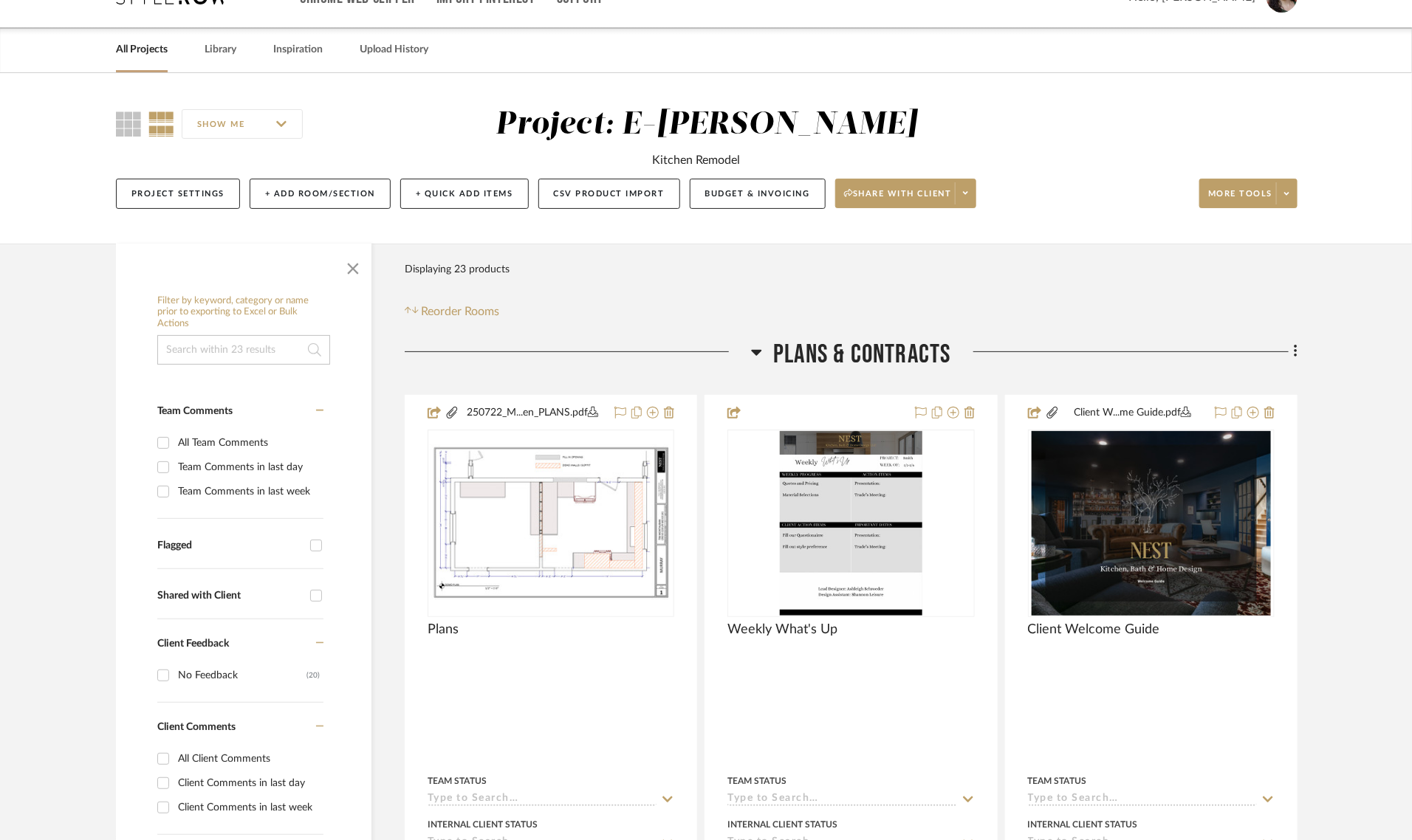
scroll to position [92, 0]
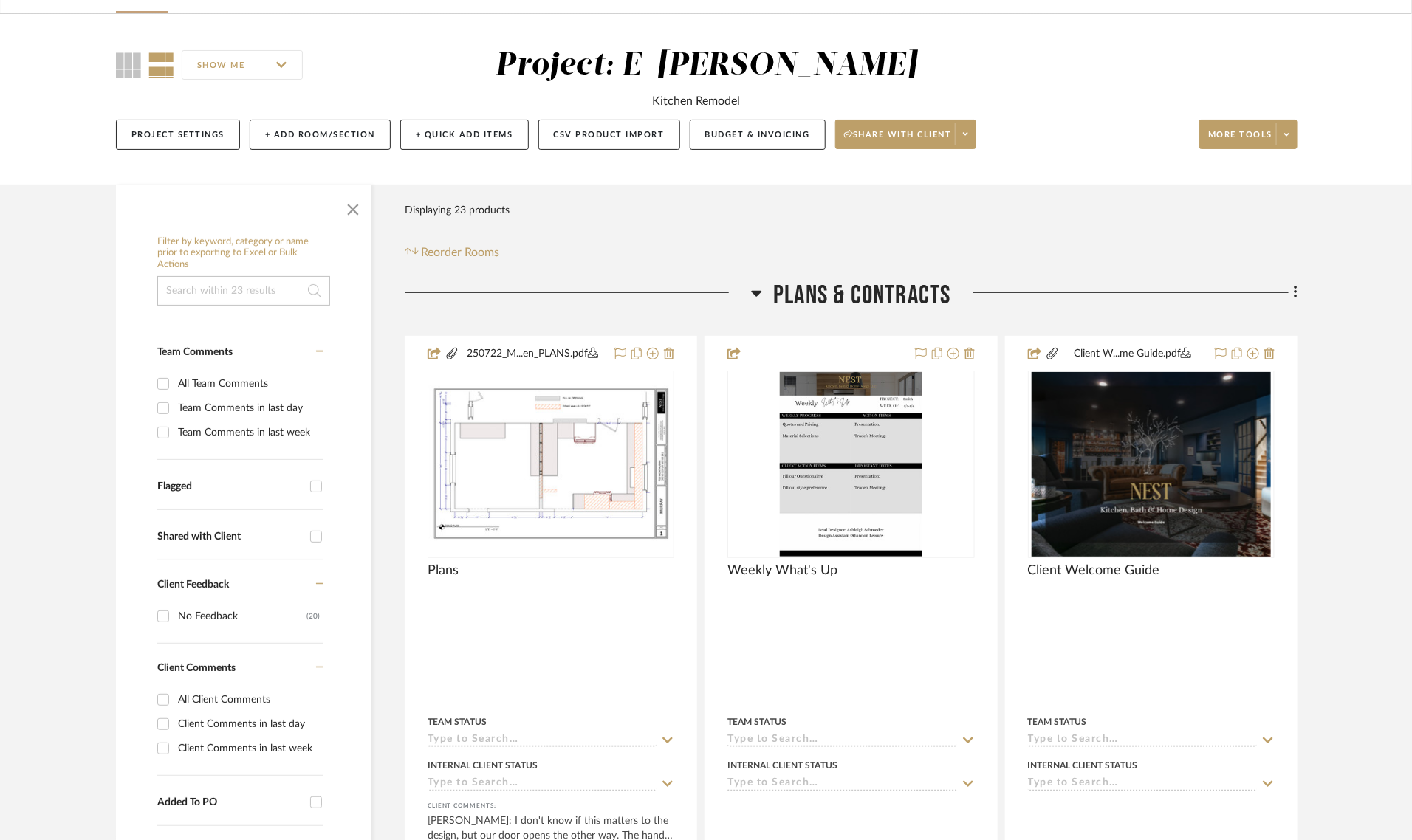
click at [755, 290] on icon at bounding box center [756, 293] width 11 height 18
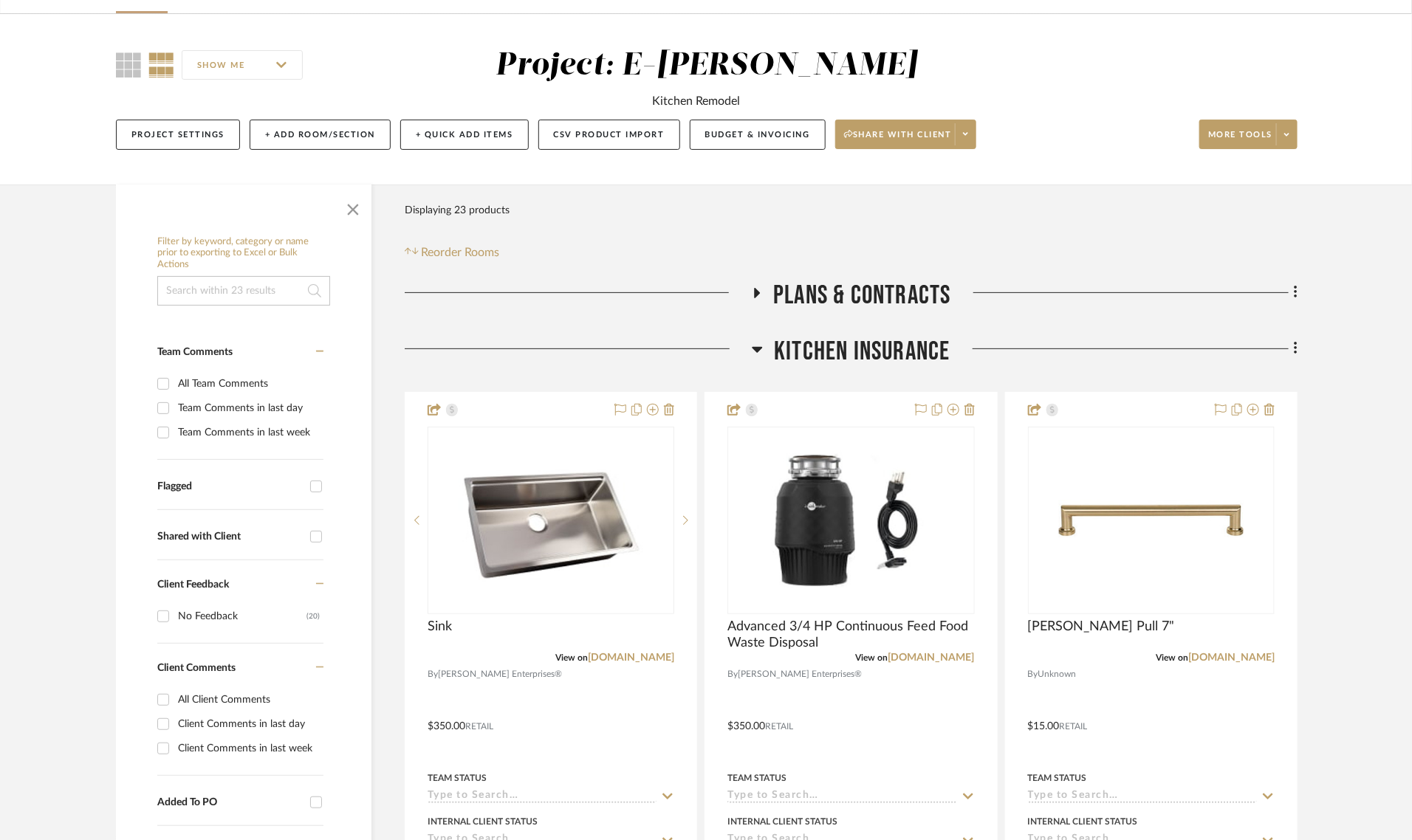
drag, startPoint x: 821, startPoint y: 352, endPoint x: 822, endPoint y: 261, distance: 91.0
drag, startPoint x: 1291, startPoint y: 347, endPoint x: 1290, endPoint y: 260, distance: 87.0
click at [1295, 349] on icon at bounding box center [1295, 349] width 3 height 12
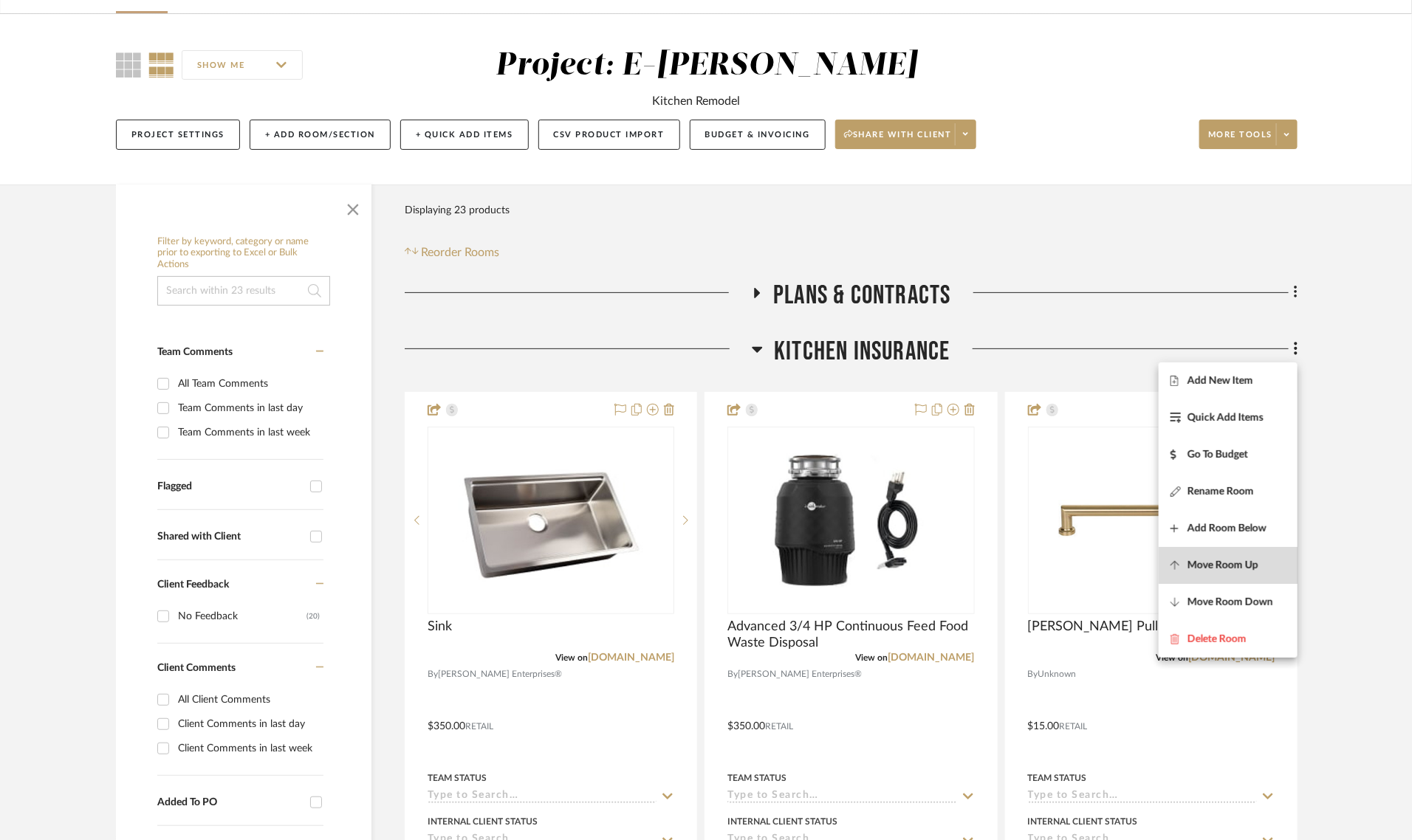
click at [1243, 566] on span "Move Room Up" at bounding box center [1223, 566] width 71 height 12
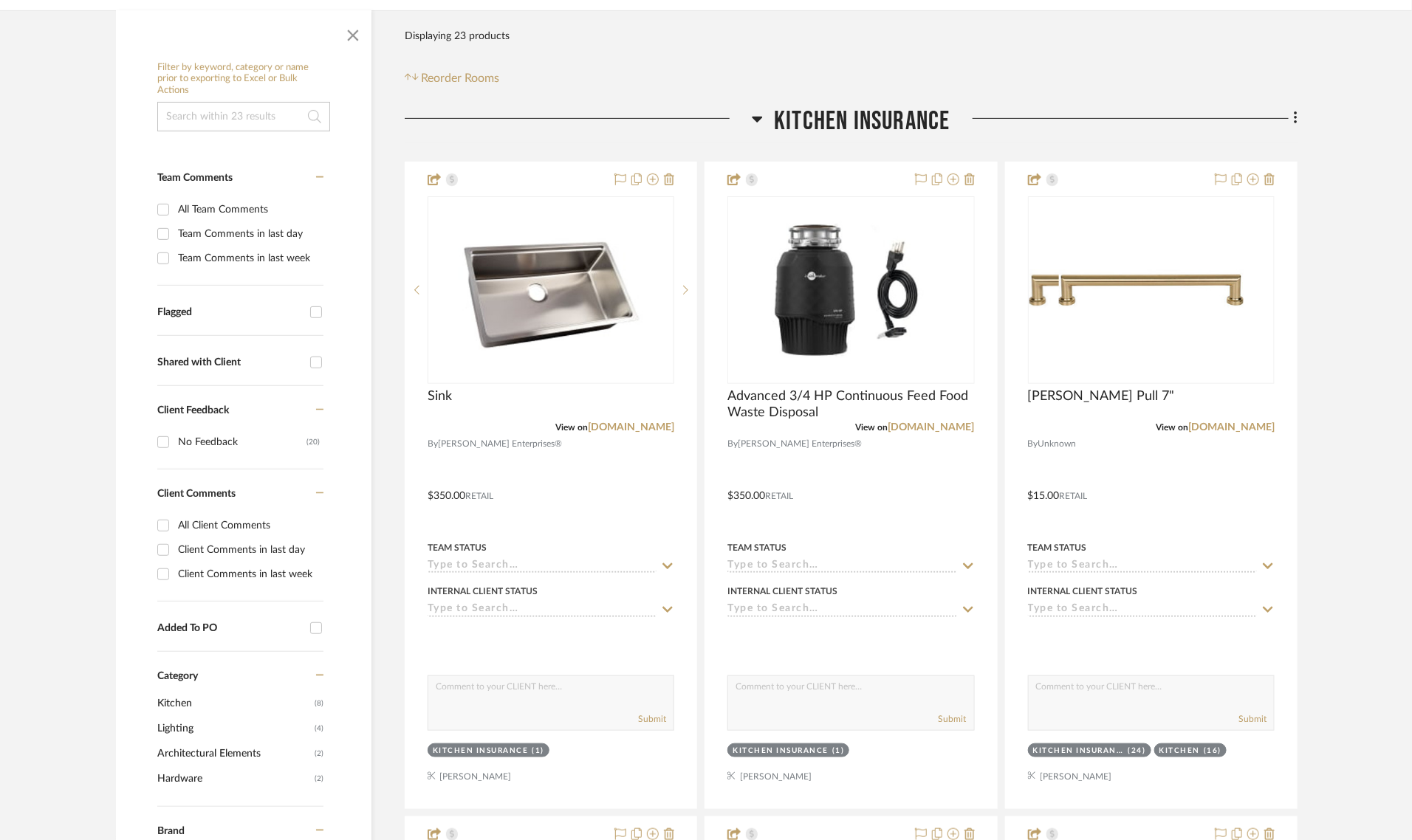
scroll to position [371, 0]
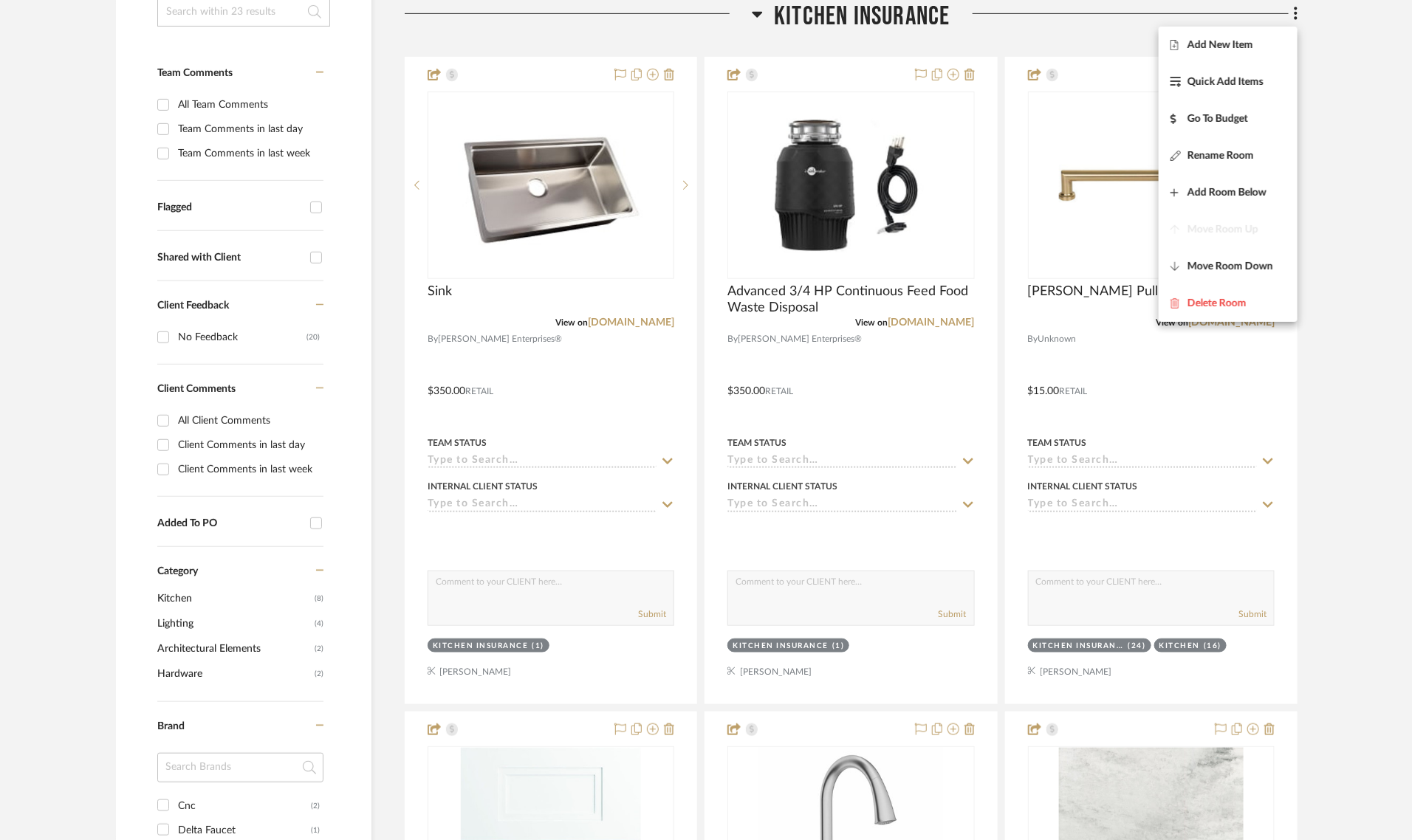
click at [1353, 409] on div at bounding box center [706, 420] width 1412 height 840
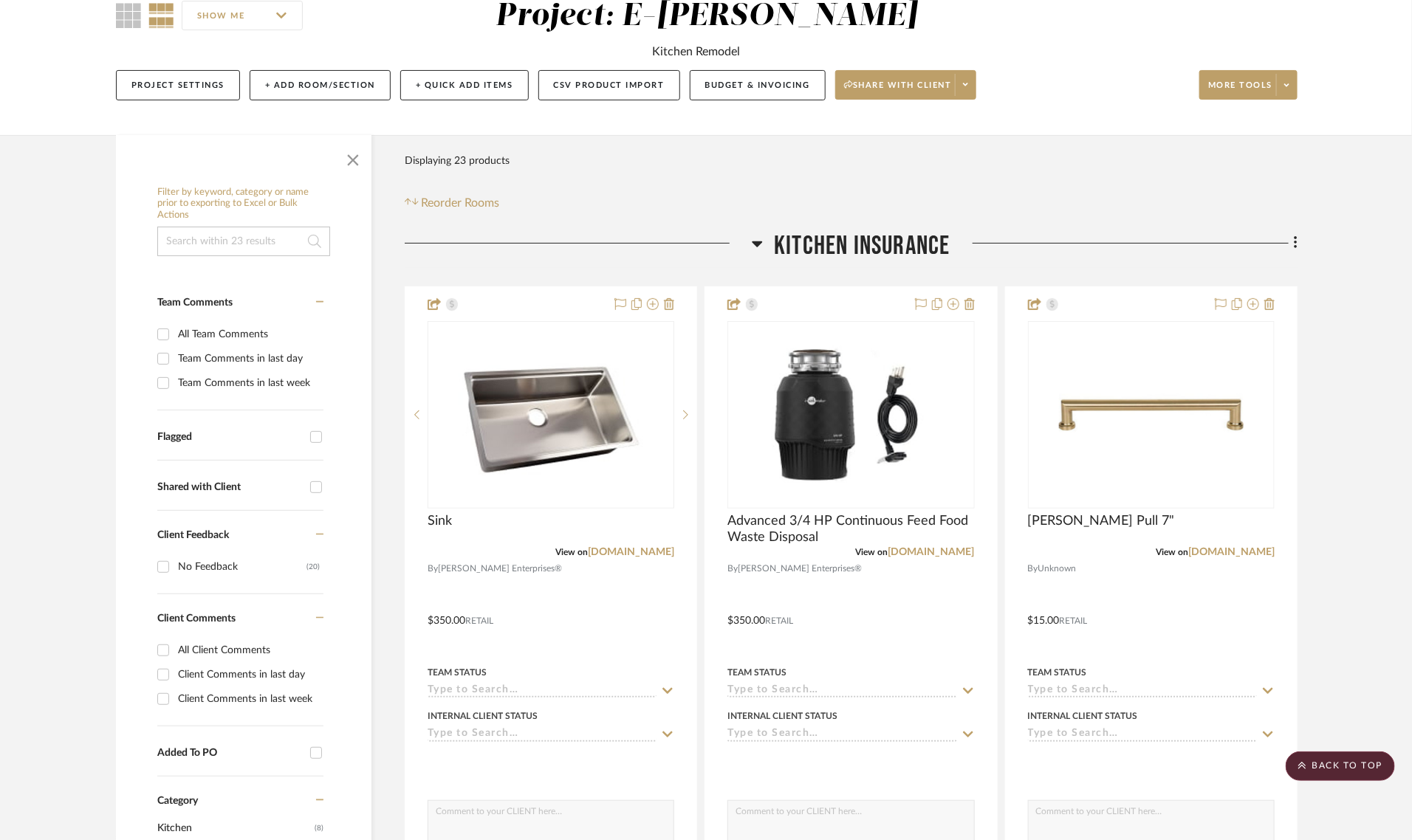
scroll to position [2, 0]
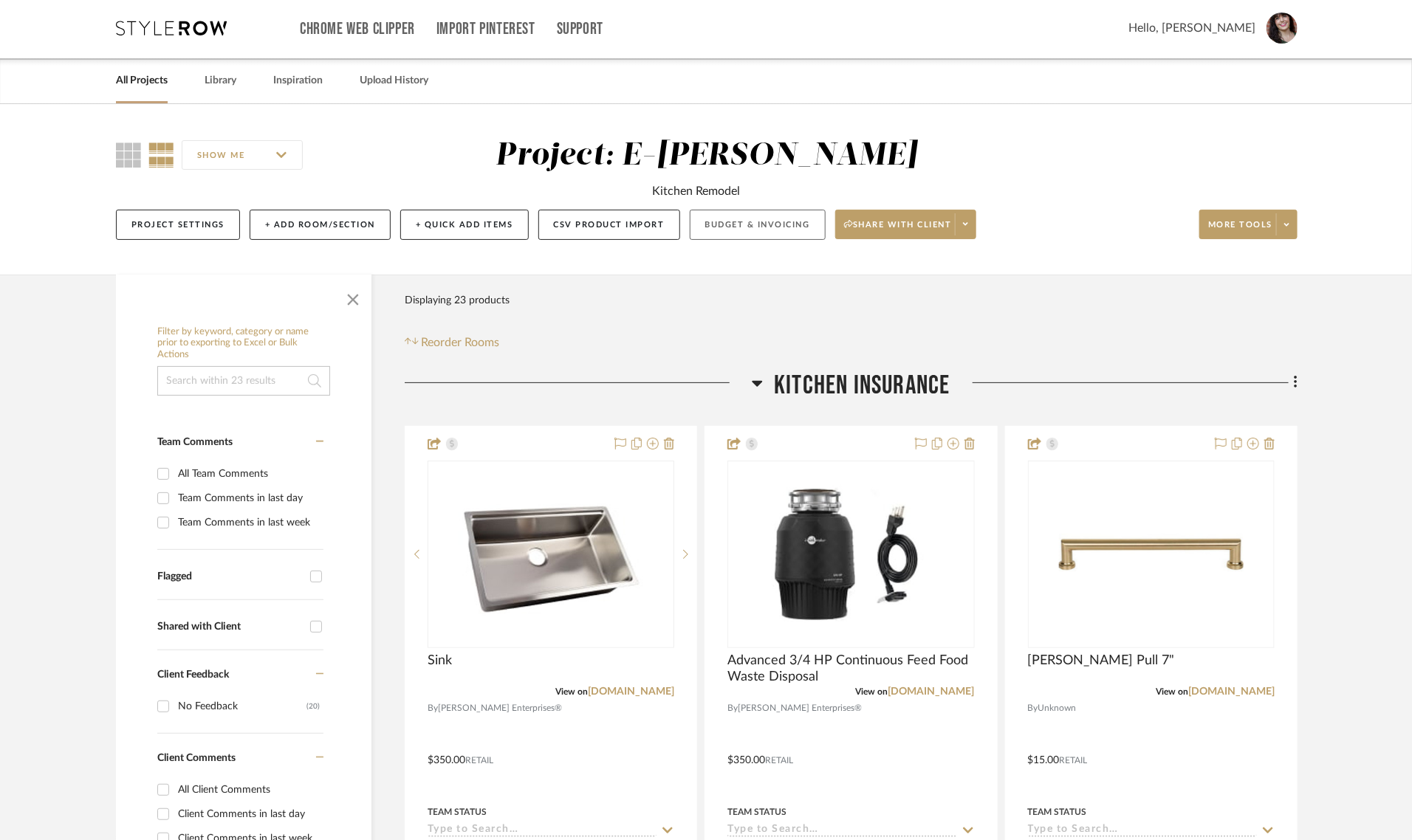
click at [737, 228] on button "Budget & Invoicing" at bounding box center [757, 225] width 136 height 30
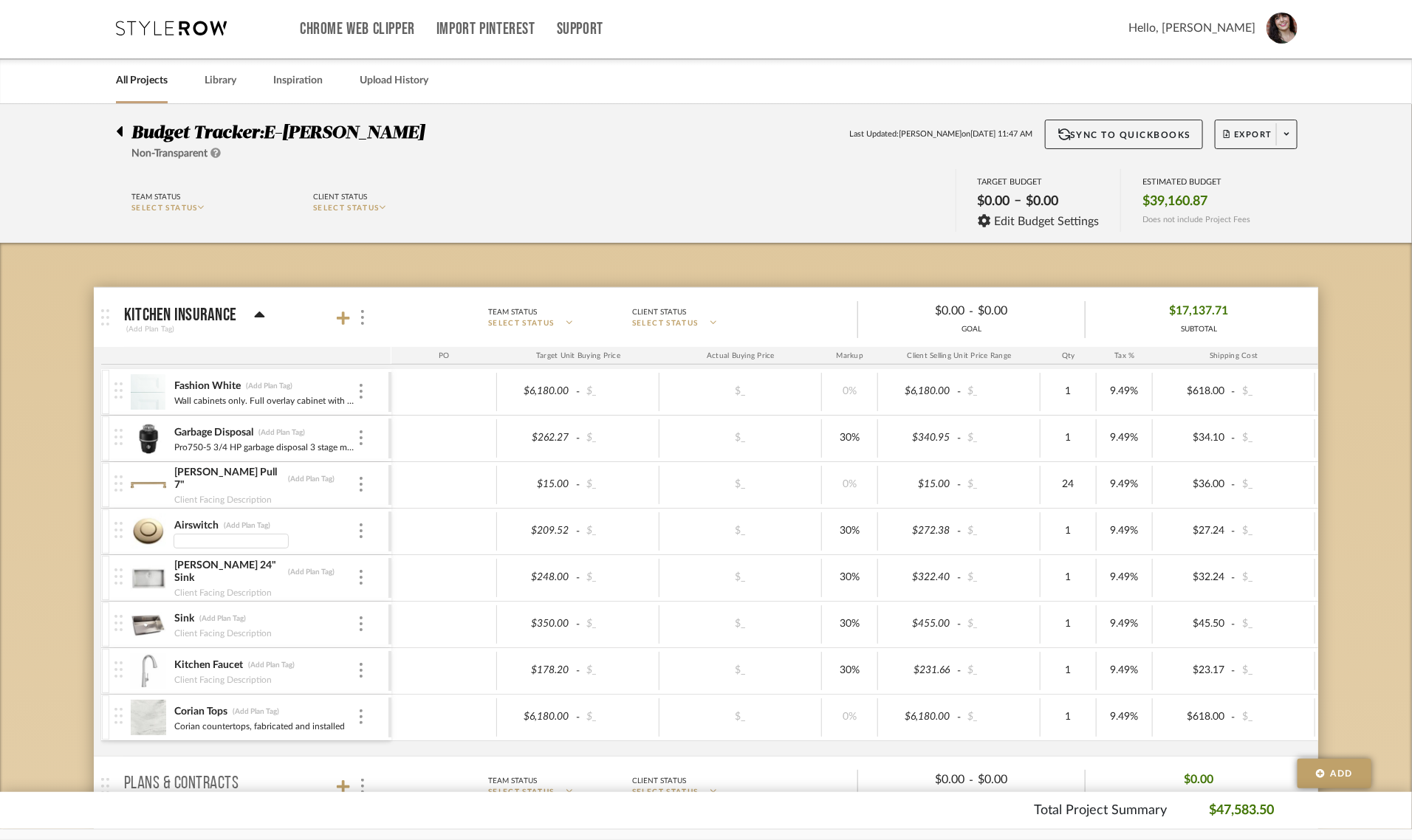
click at [352, 533] on div "Airswitch (Add Plan Tag)" at bounding box center [265, 526] width 183 height 14
click at [358, 533] on div at bounding box center [361, 532] width 7 height 16
click at [438, 641] on span "Remove Item" at bounding box center [433, 642] width 91 height 12
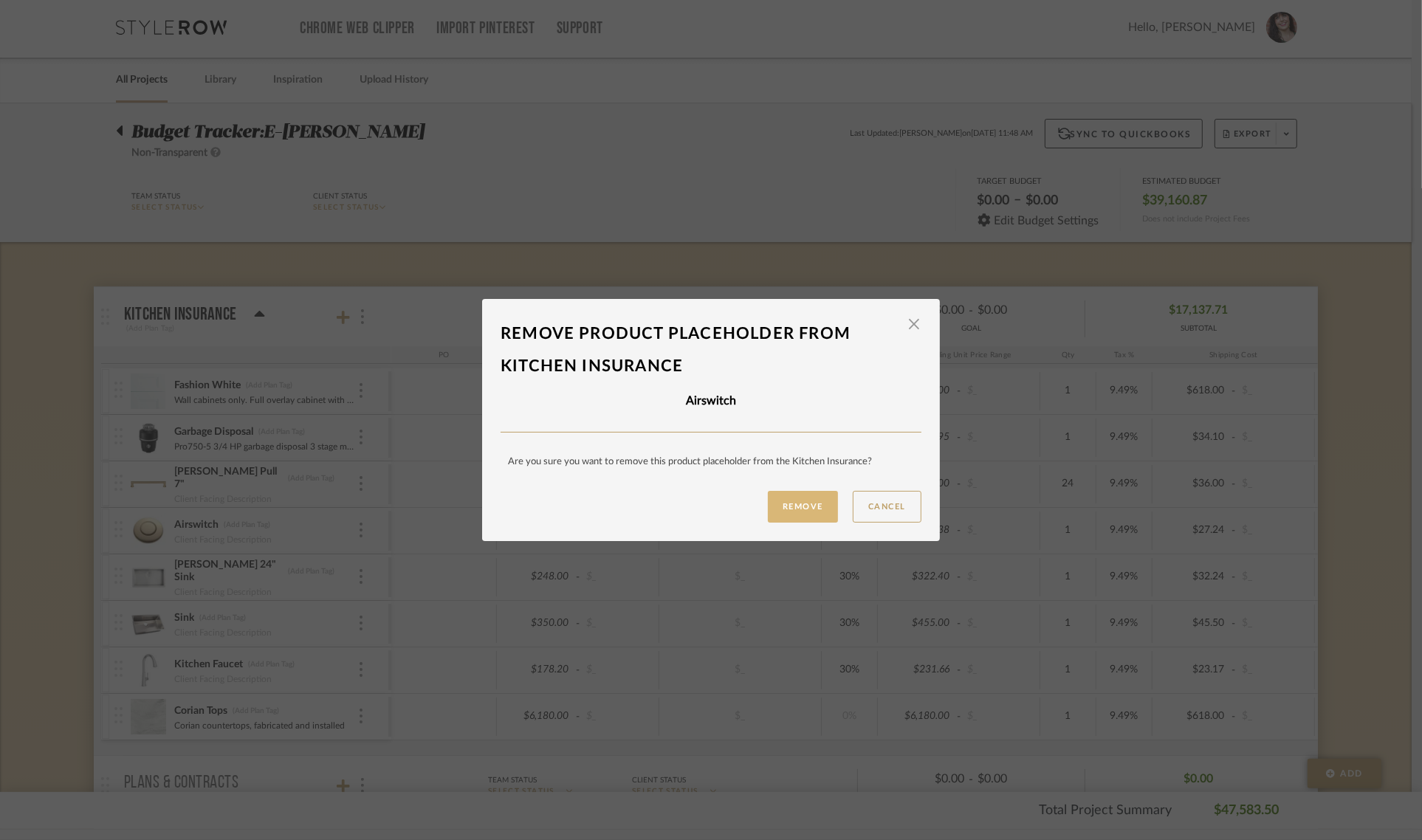
click at [787, 517] on button "Remove" at bounding box center [803, 507] width 70 height 32
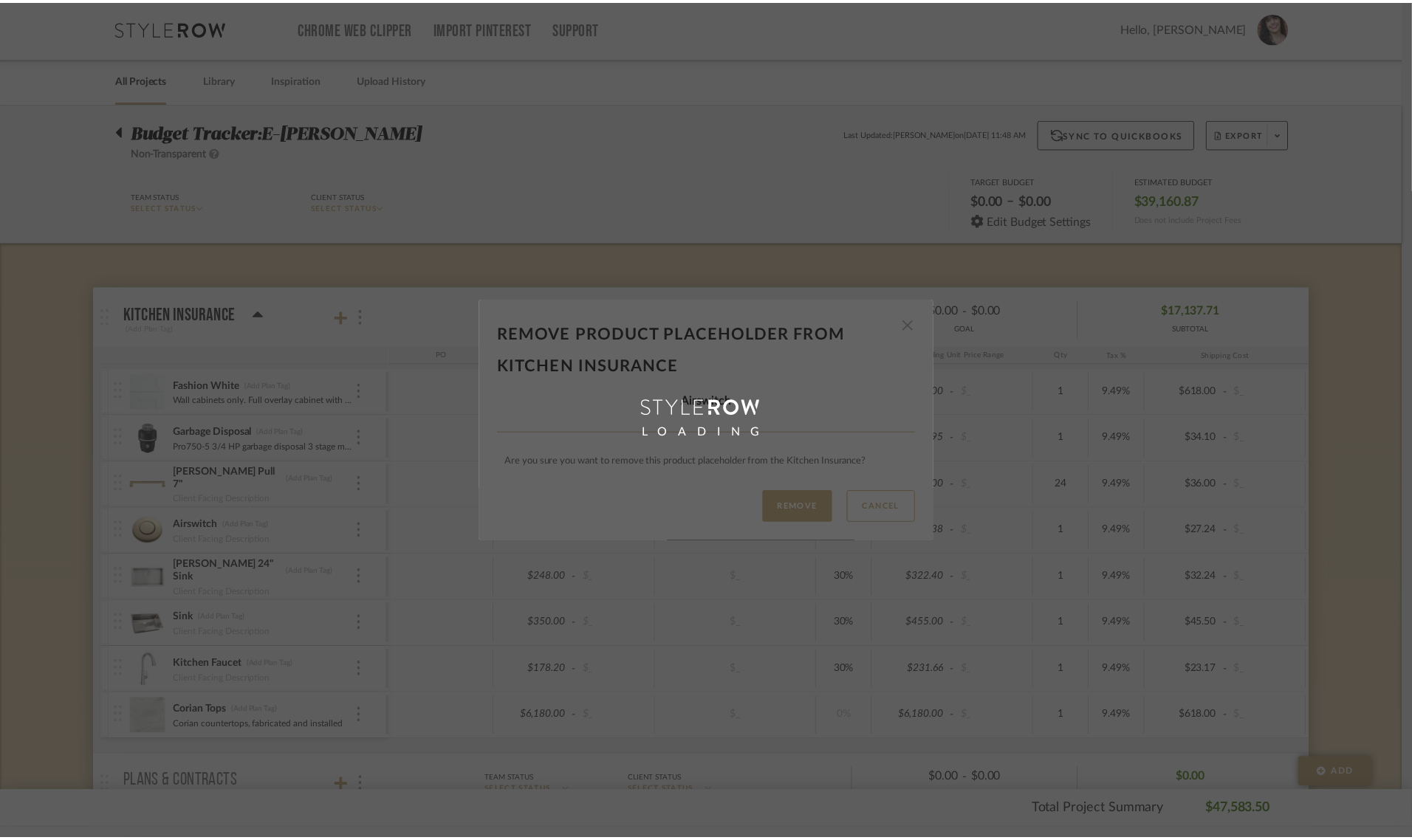
scroll to position [2, 0]
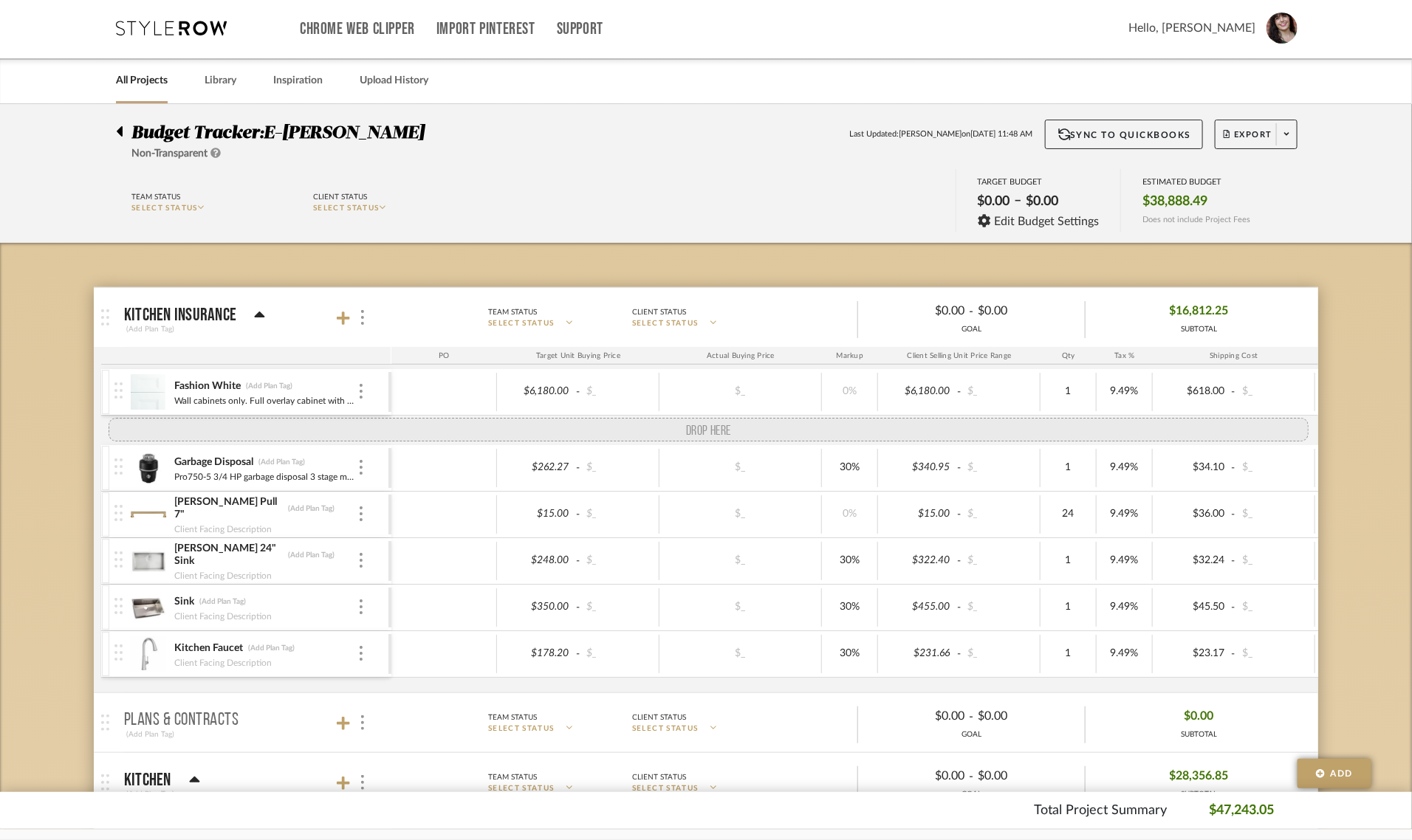
drag, startPoint x: 120, startPoint y: 673, endPoint x: 122, endPoint y: 433, distance: 240.0
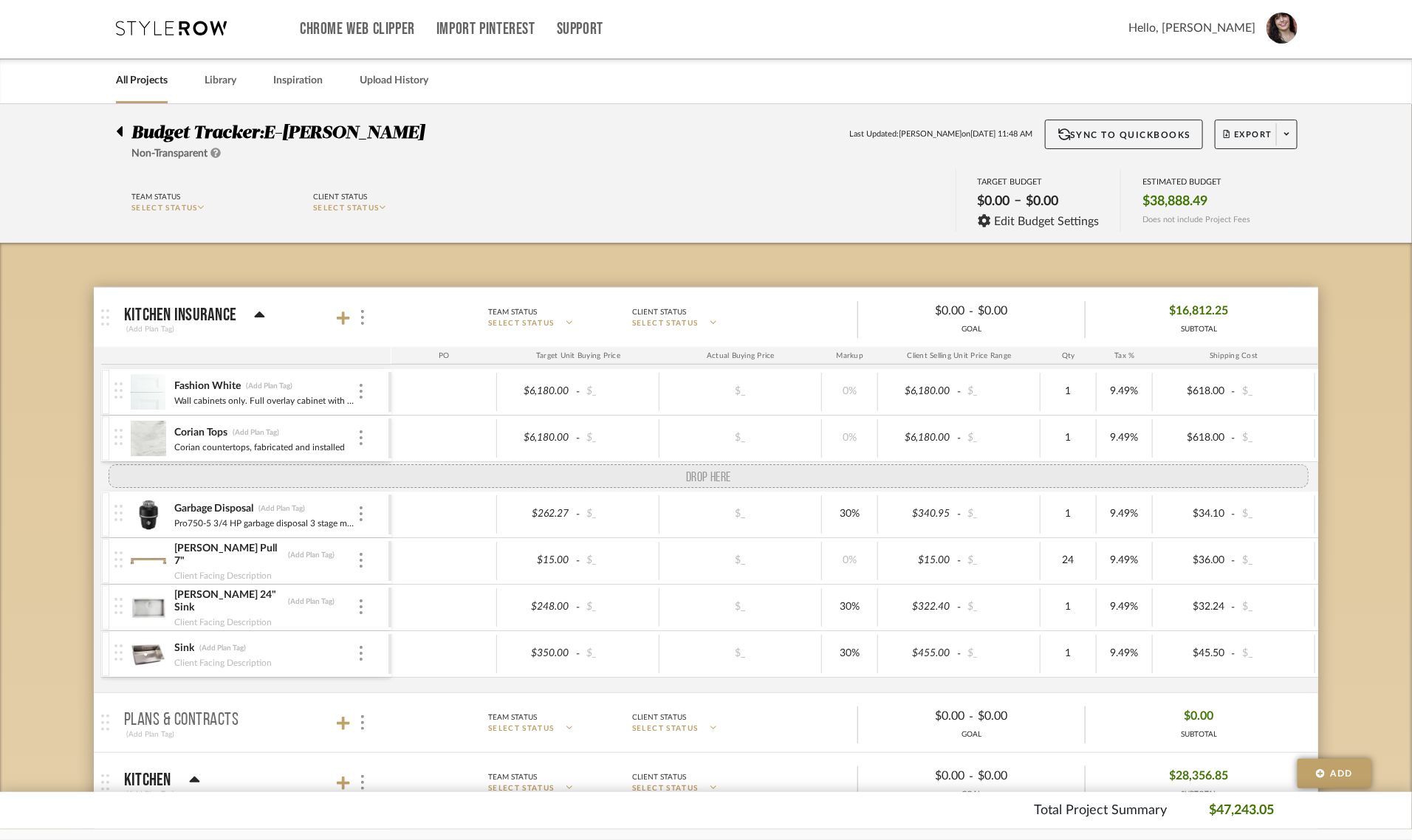
drag, startPoint x: 113, startPoint y: 676, endPoint x: 90, endPoint y: 469, distance: 208.3
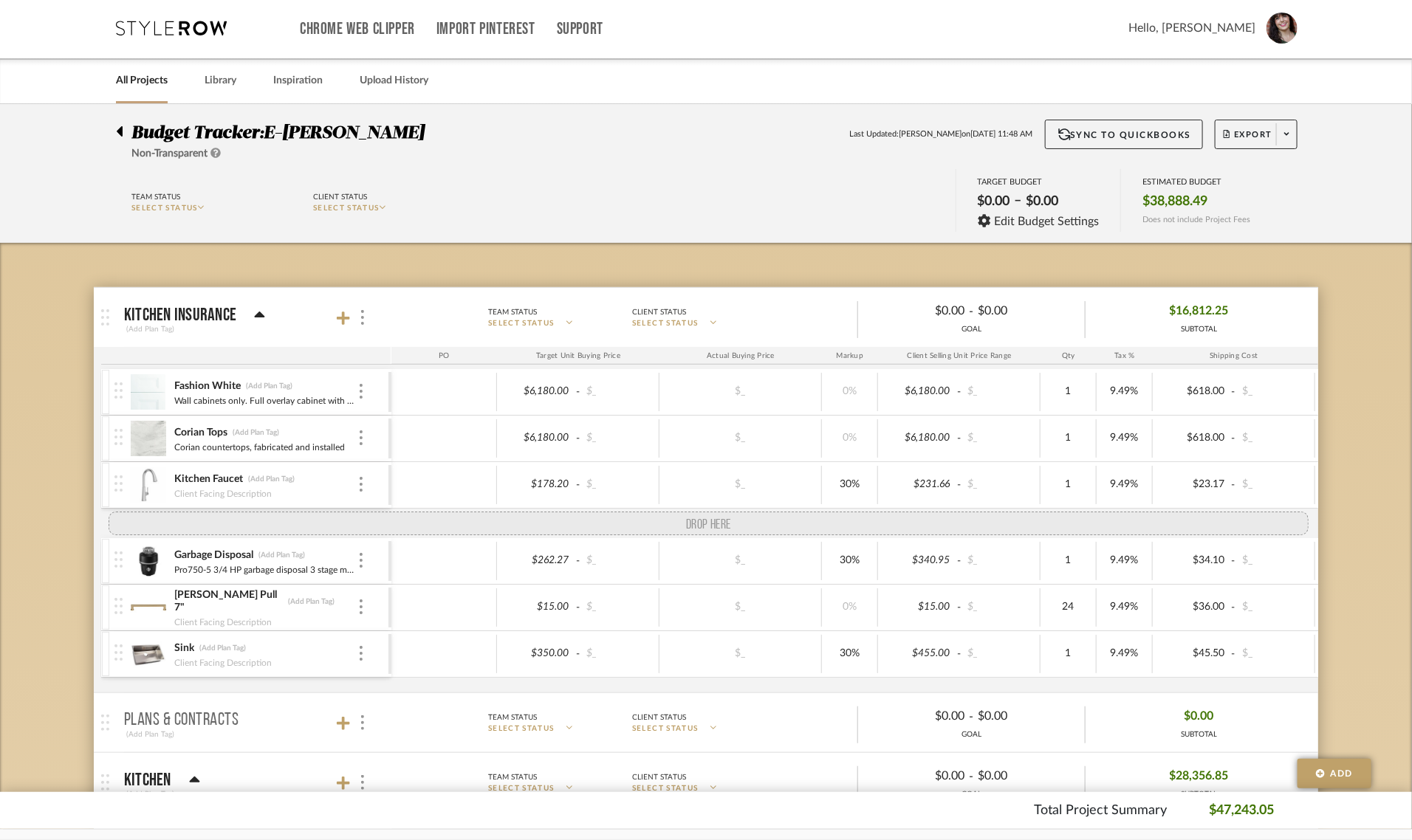
drag, startPoint x: 121, startPoint y: 636, endPoint x: 113, endPoint y: 517, distance: 119.3
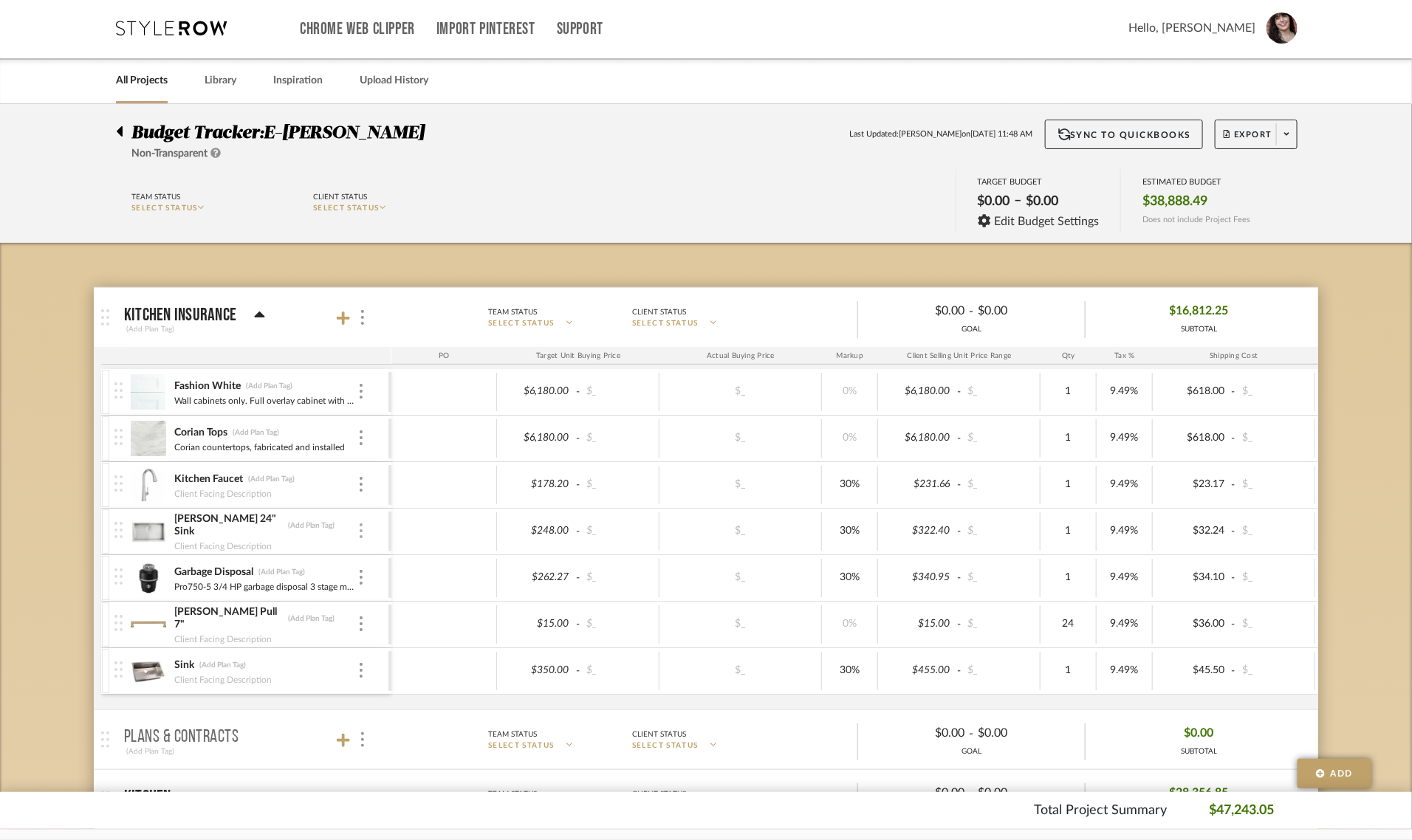
click at [357, 529] on div at bounding box center [361, 532] width 7 height 16
click at [407, 643] on span "Remove Item" at bounding box center [433, 642] width 91 height 12
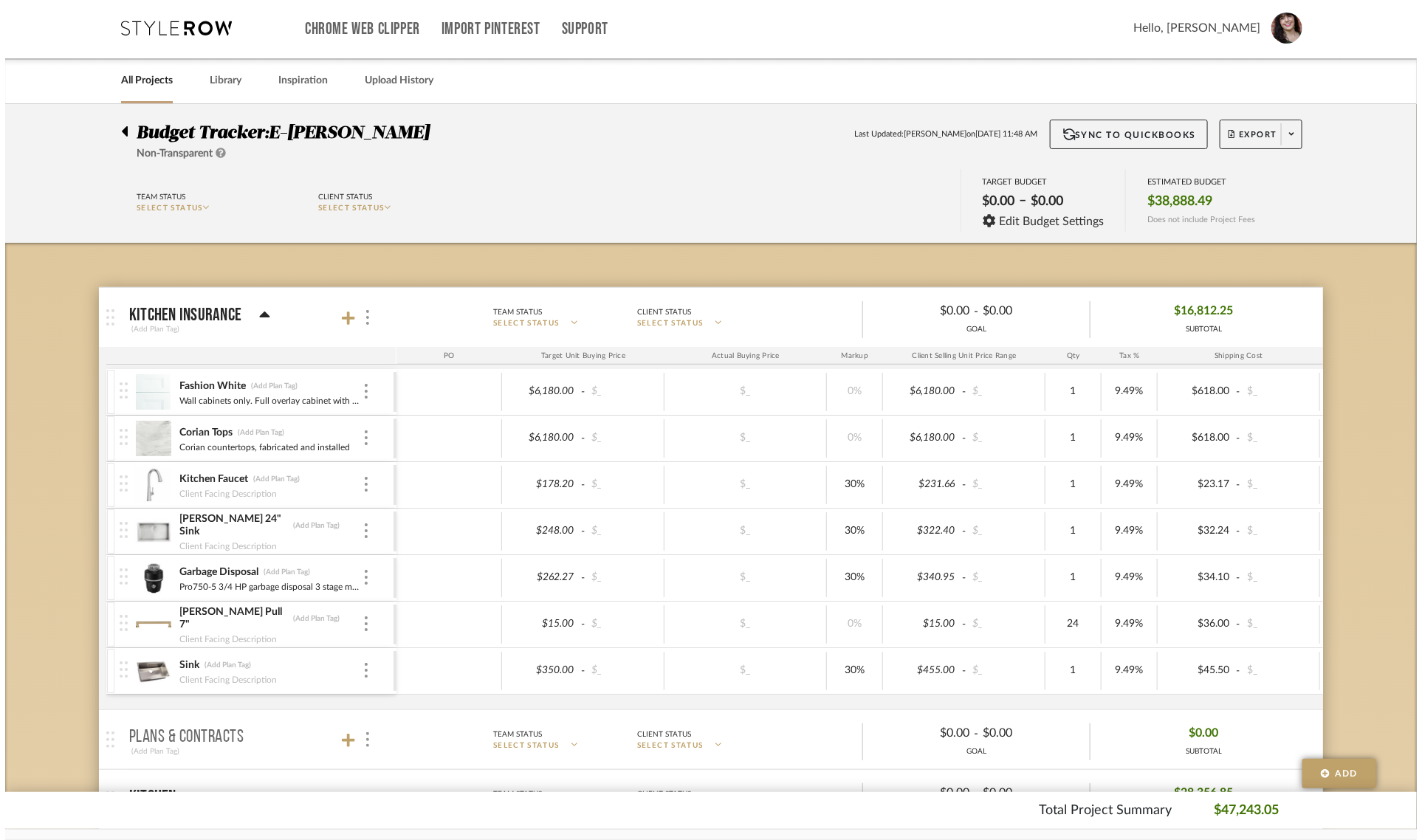
scroll to position [0, 0]
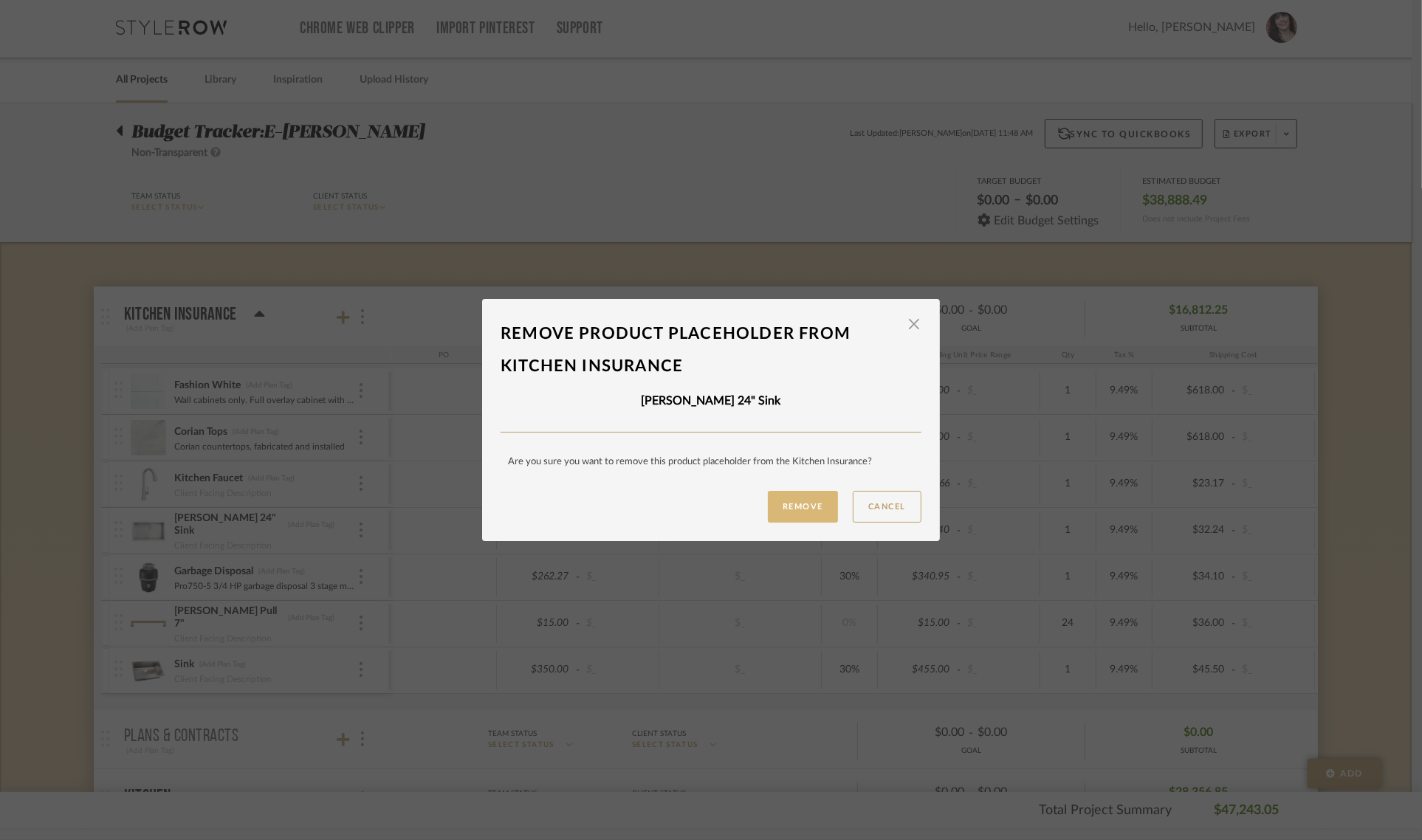
click at [798, 494] on button "Remove" at bounding box center [803, 507] width 70 height 32
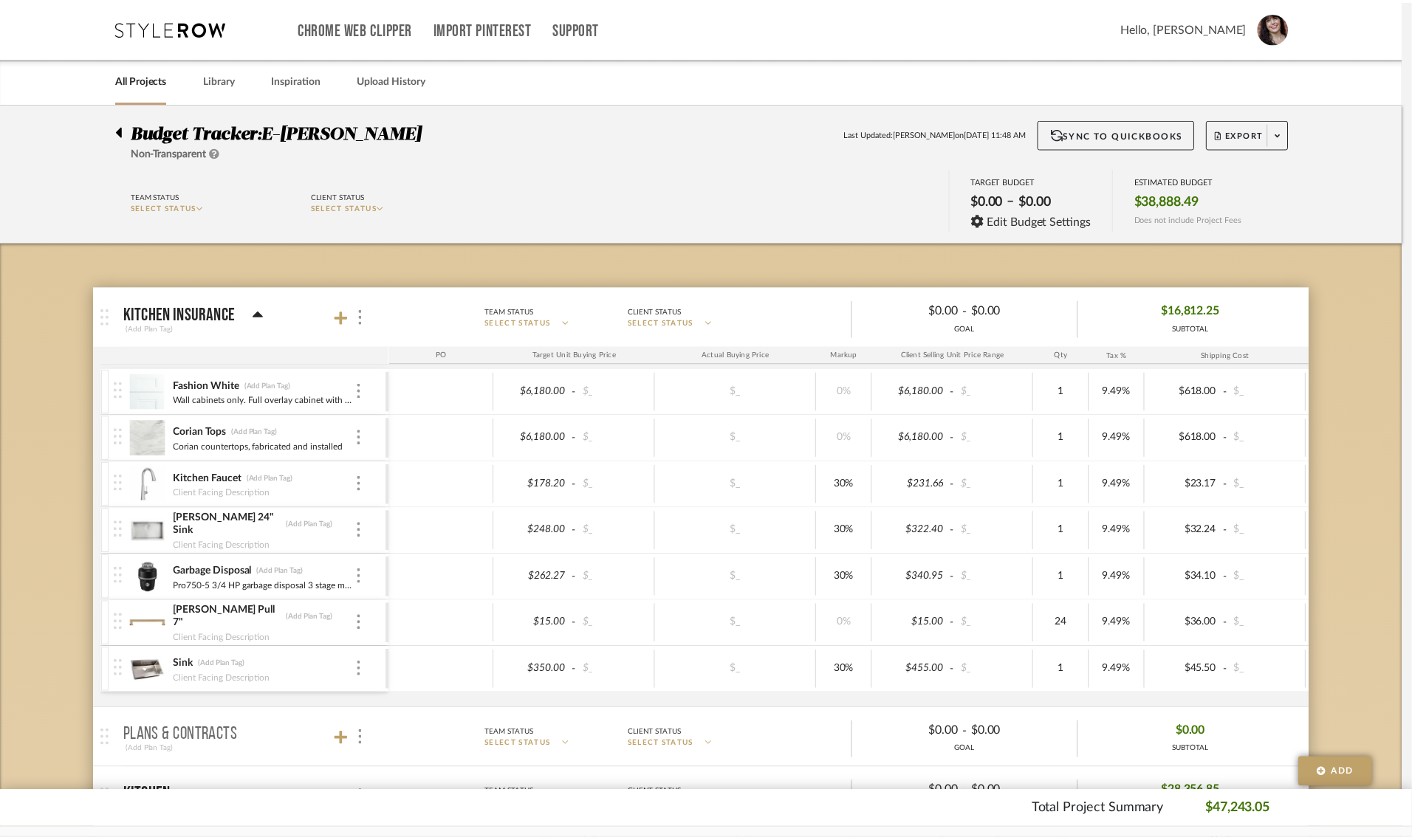
scroll to position [2, 0]
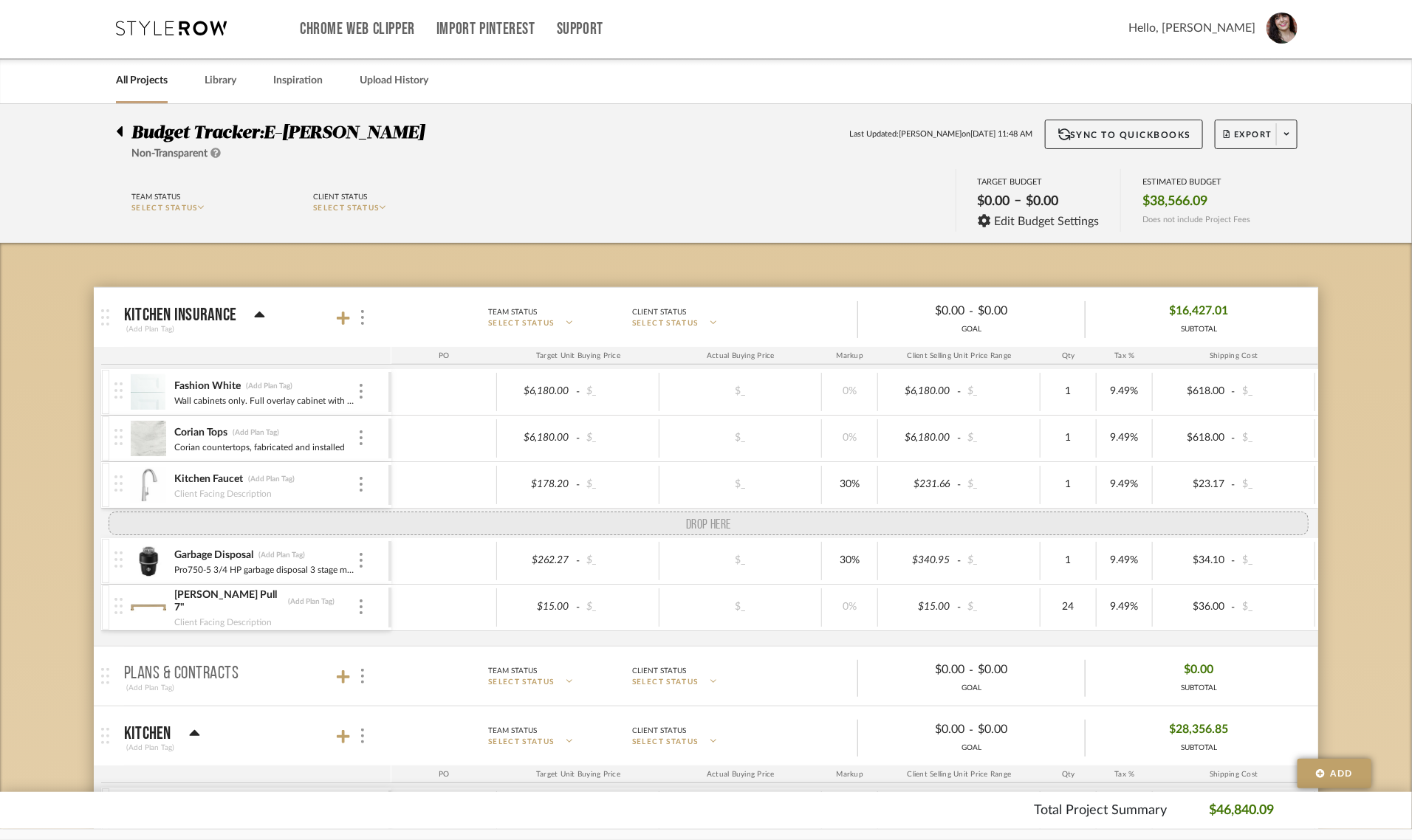
drag, startPoint x: 116, startPoint y: 632, endPoint x: 122, endPoint y: 519, distance: 113.2
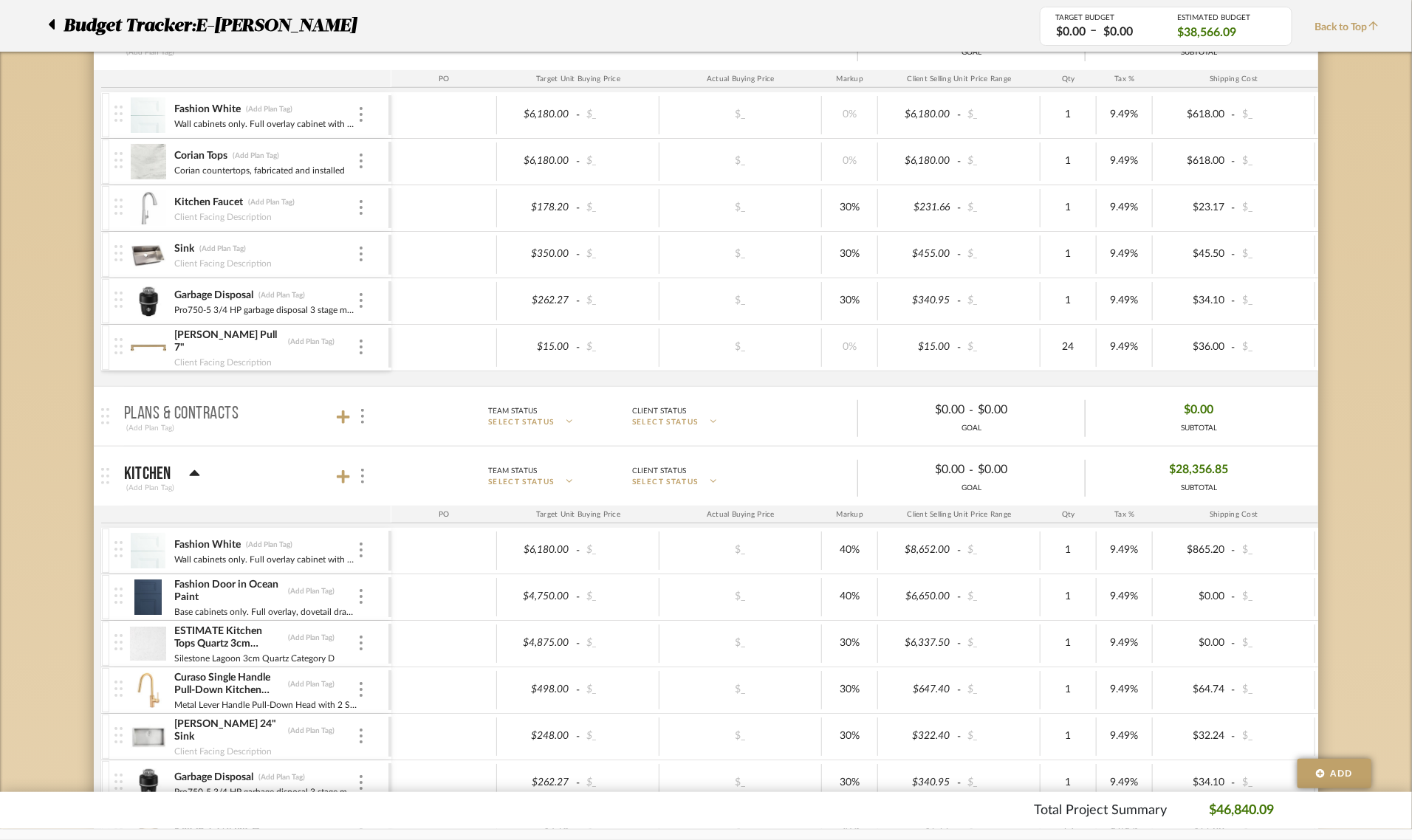
scroll to position [0, 0]
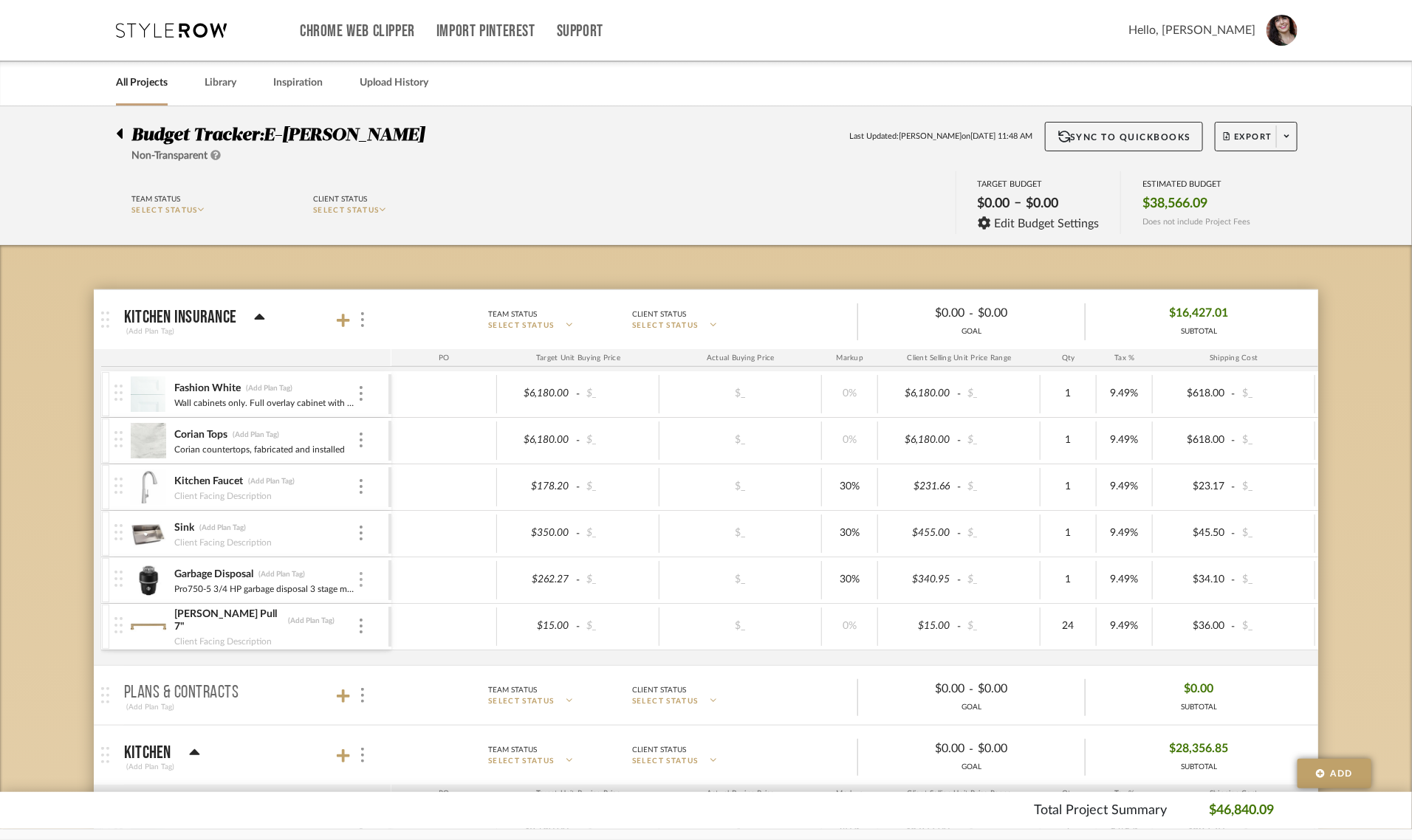
click at [361, 585] on img at bounding box center [361, 579] width 3 height 15
click at [430, 685] on span "Remove Item" at bounding box center [424, 692] width 109 height 14
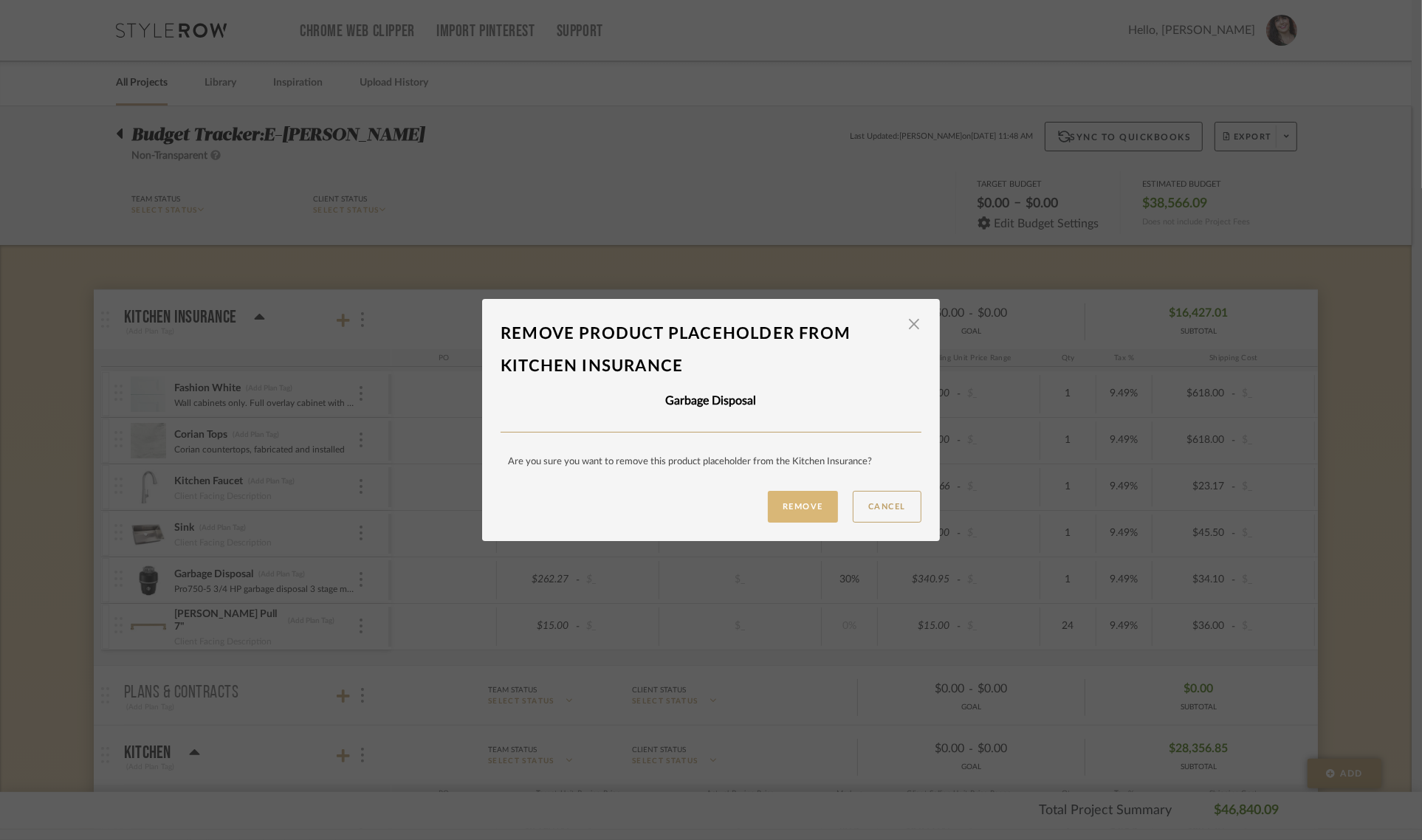
click at [814, 501] on button "Remove" at bounding box center [803, 507] width 70 height 32
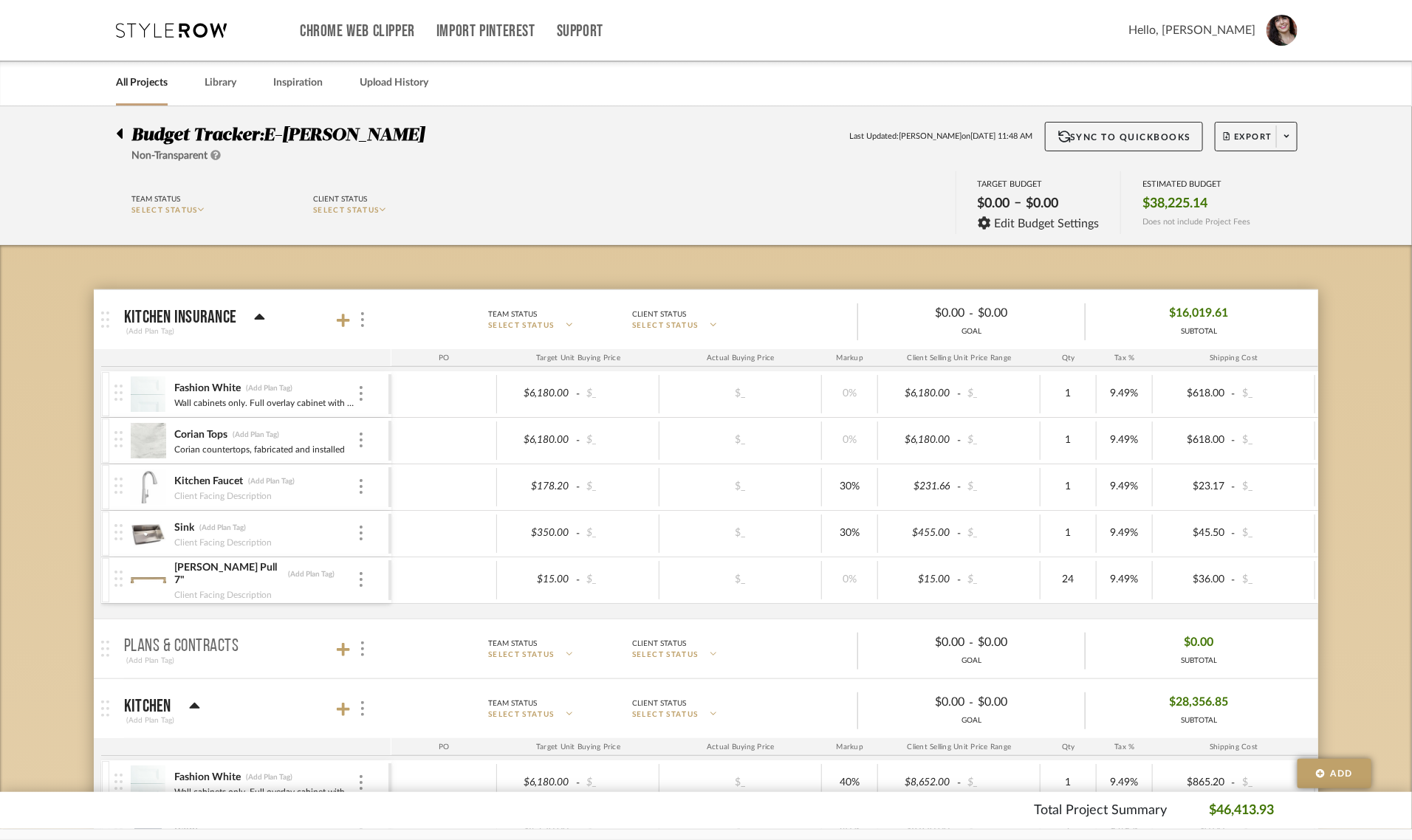
click at [120, 133] on icon at bounding box center [120, 134] width 6 height 11
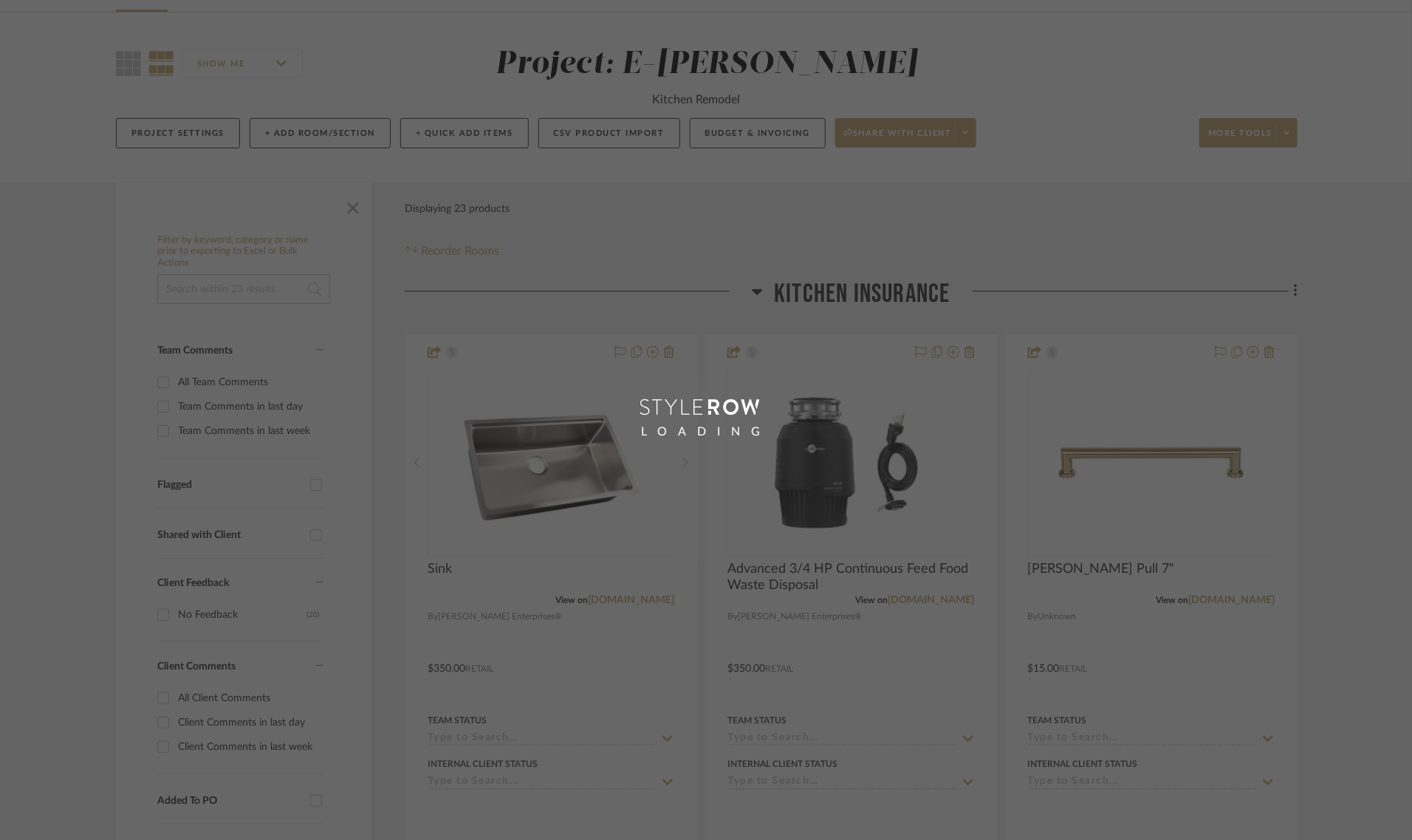
scroll to position [184, 0]
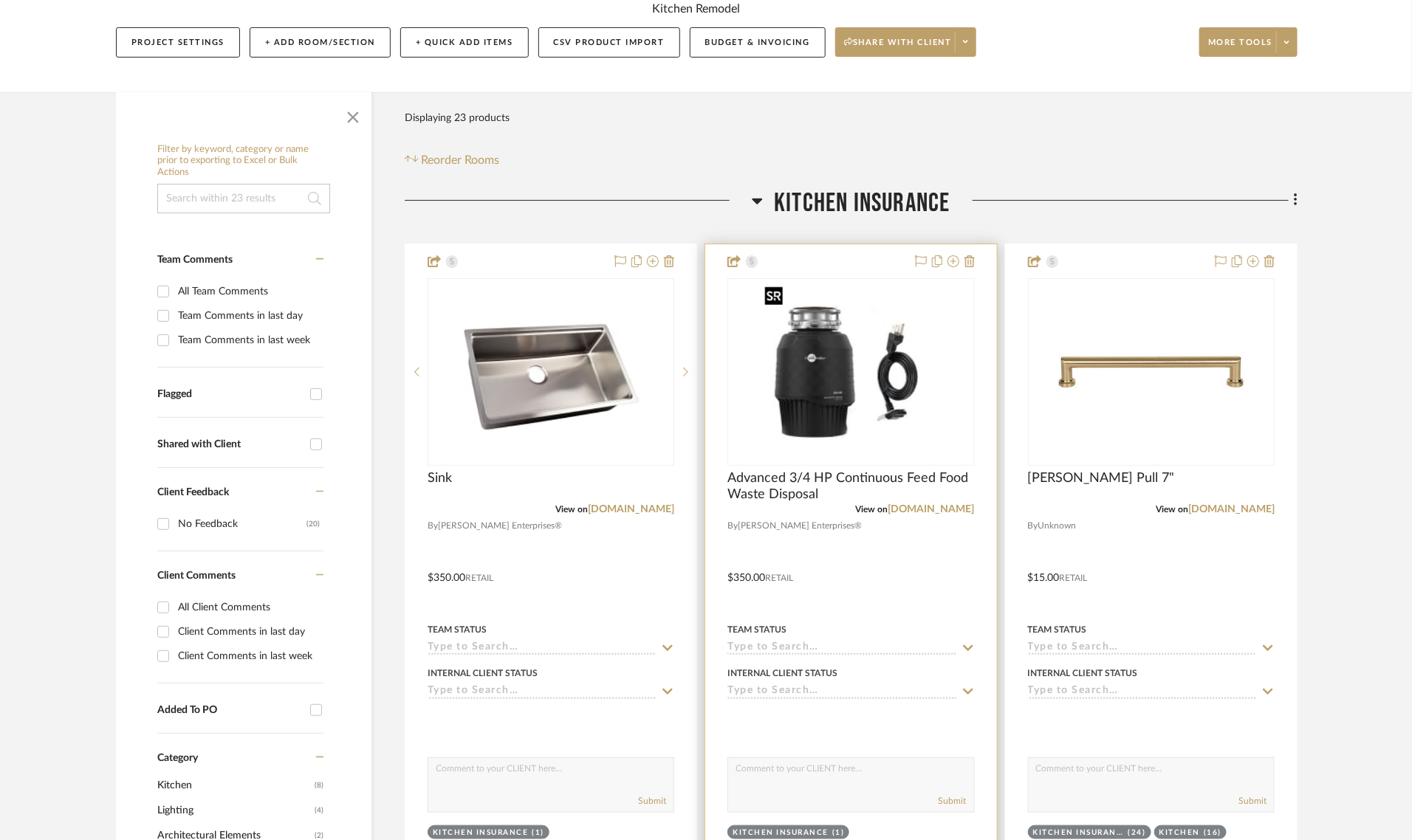
click at [885, 371] on img "0" at bounding box center [851, 372] width 184 height 184
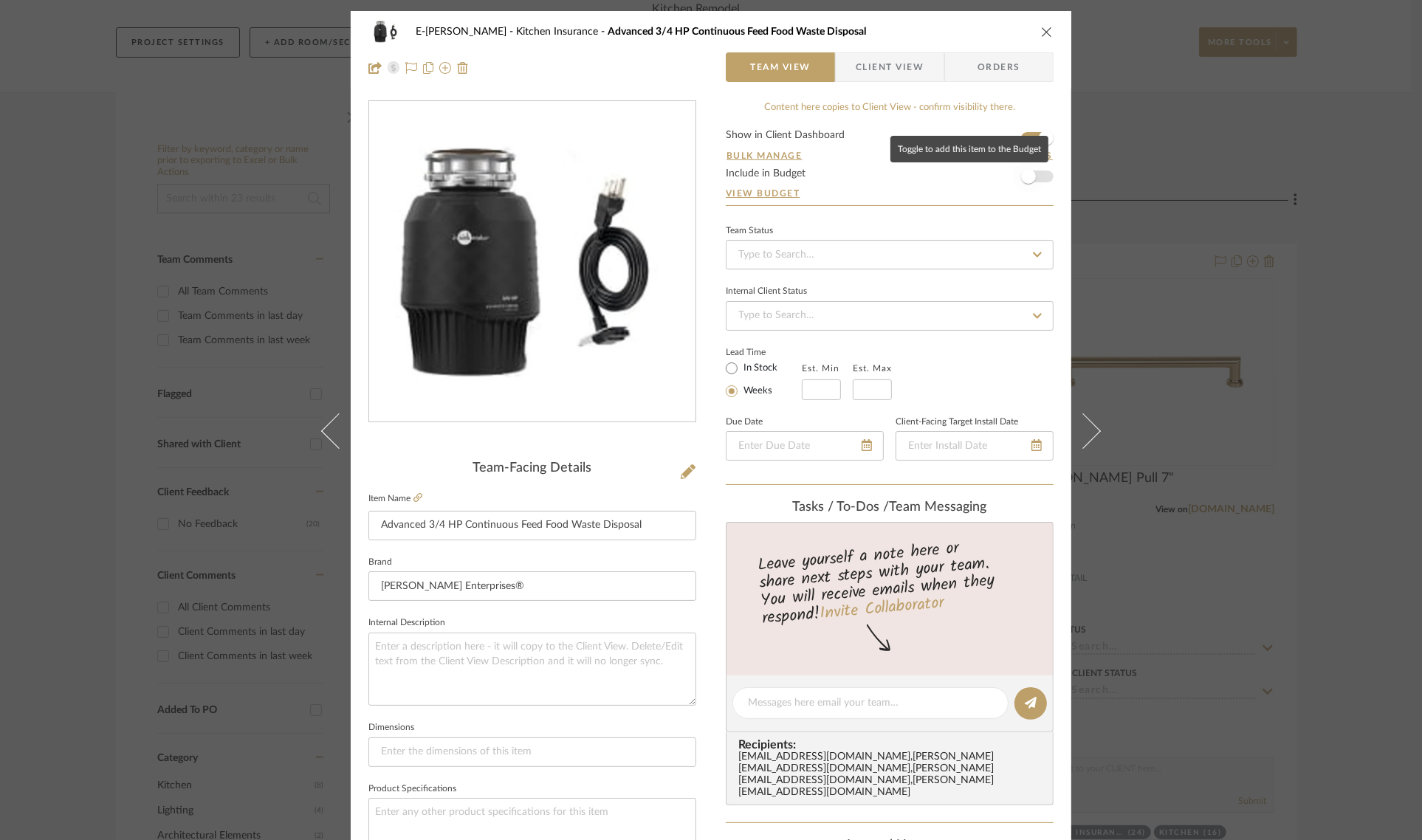
click at [1034, 179] on span "button" at bounding box center [1028, 176] width 33 height 33
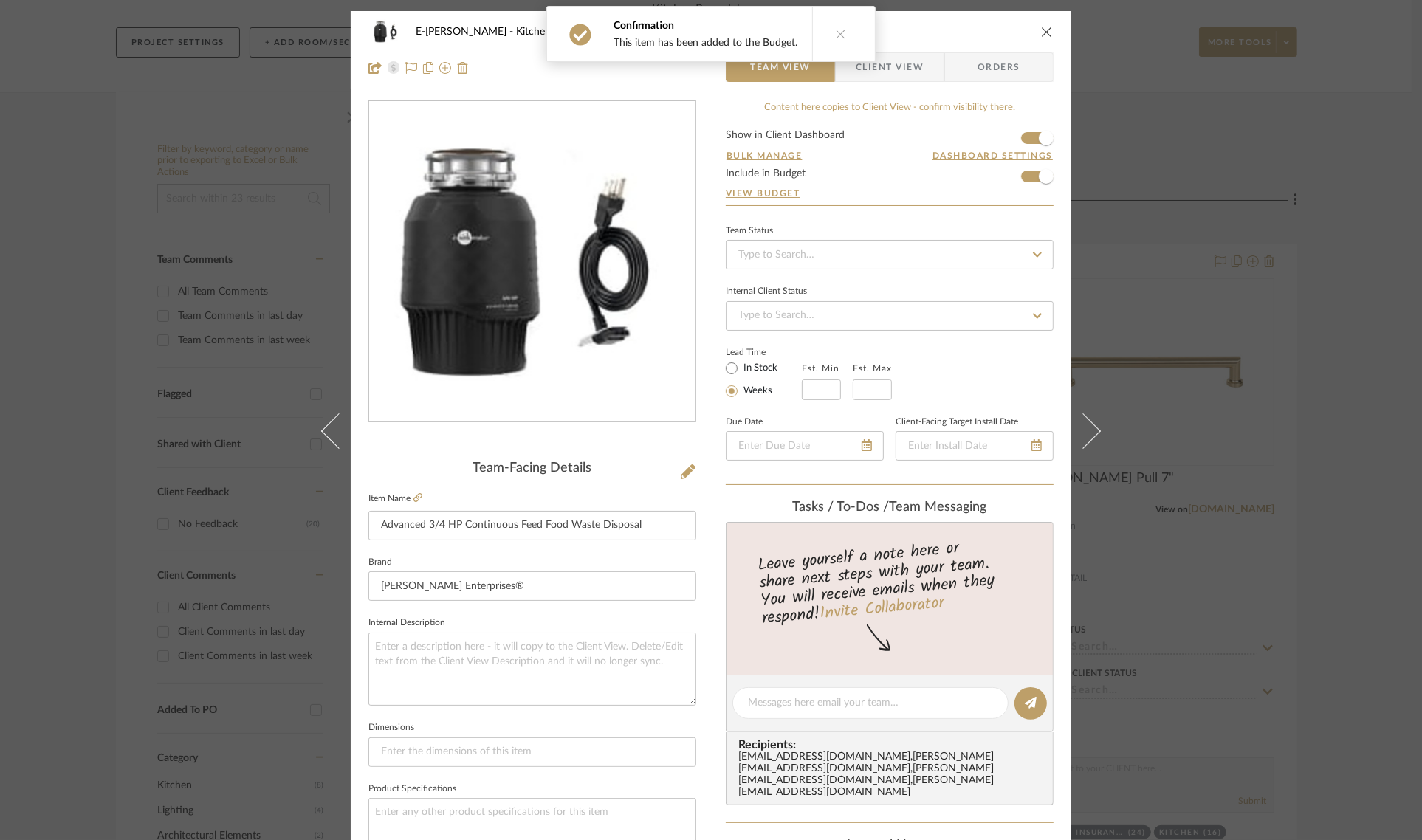
click at [1041, 32] on icon "close" at bounding box center [1046, 31] width 12 height 12
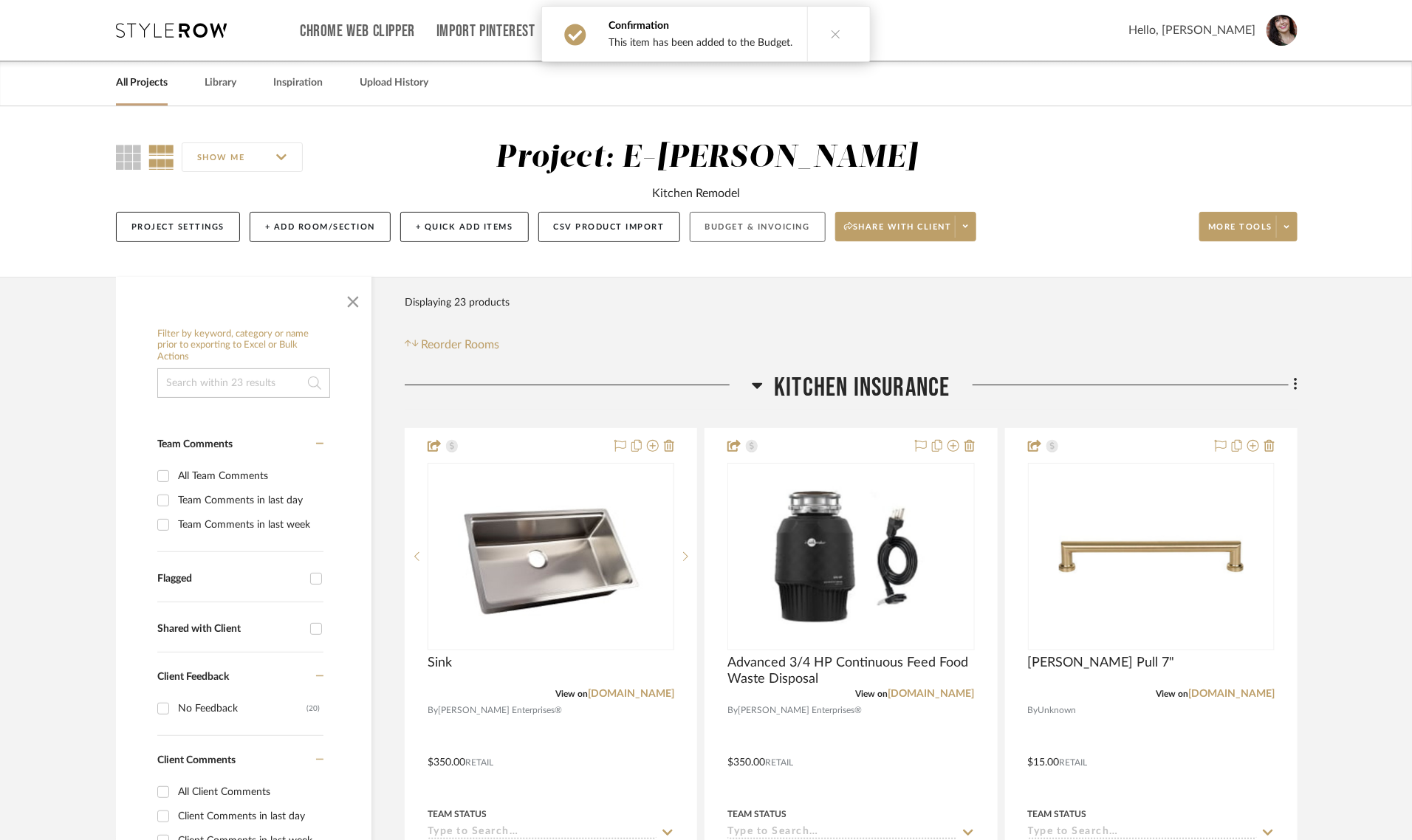
click at [736, 226] on button "Budget & Invoicing" at bounding box center [757, 227] width 136 height 30
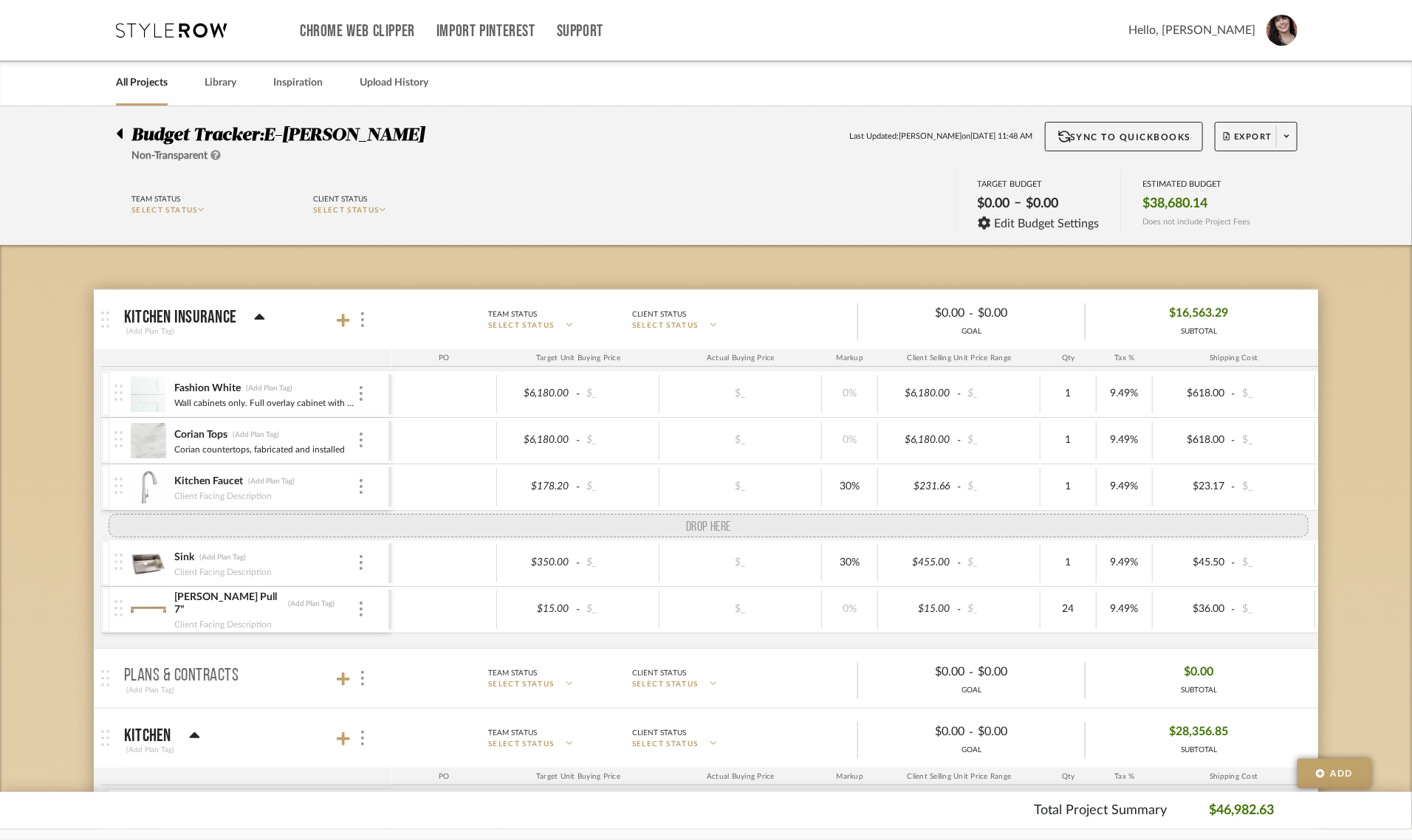
drag, startPoint x: 118, startPoint y: 627, endPoint x: 113, endPoint y: 522, distance: 105.1
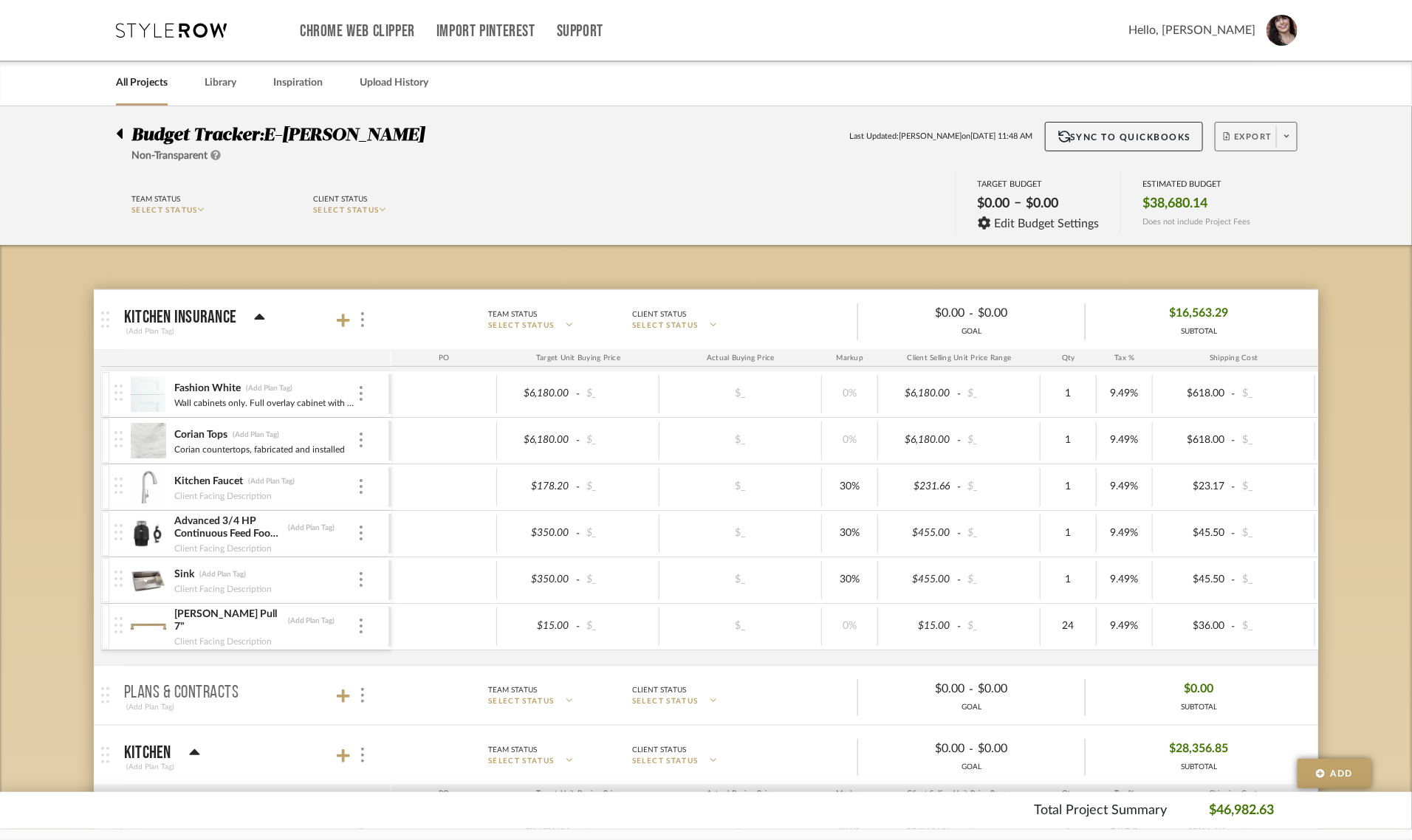
click at [1257, 131] on span "Export" at bounding box center [1248, 142] width 49 height 22
click at [1263, 171] on button "Export PDF" at bounding box center [1282, 179] width 140 height 35
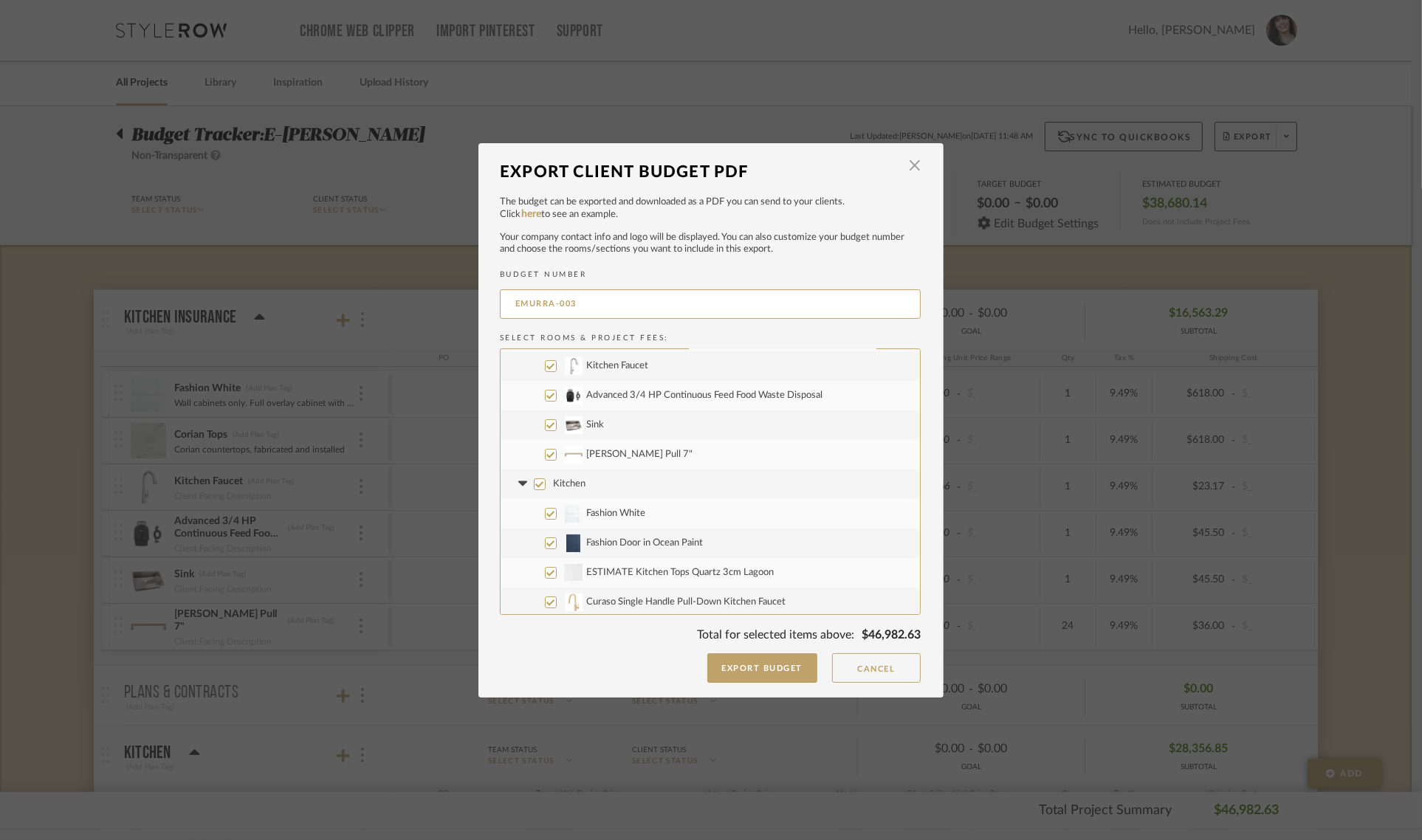
scroll to position [92, 0]
click at [533, 480] on input "Kitchen" at bounding box center [539, 478] width 12 height 12
checkbox input "false"
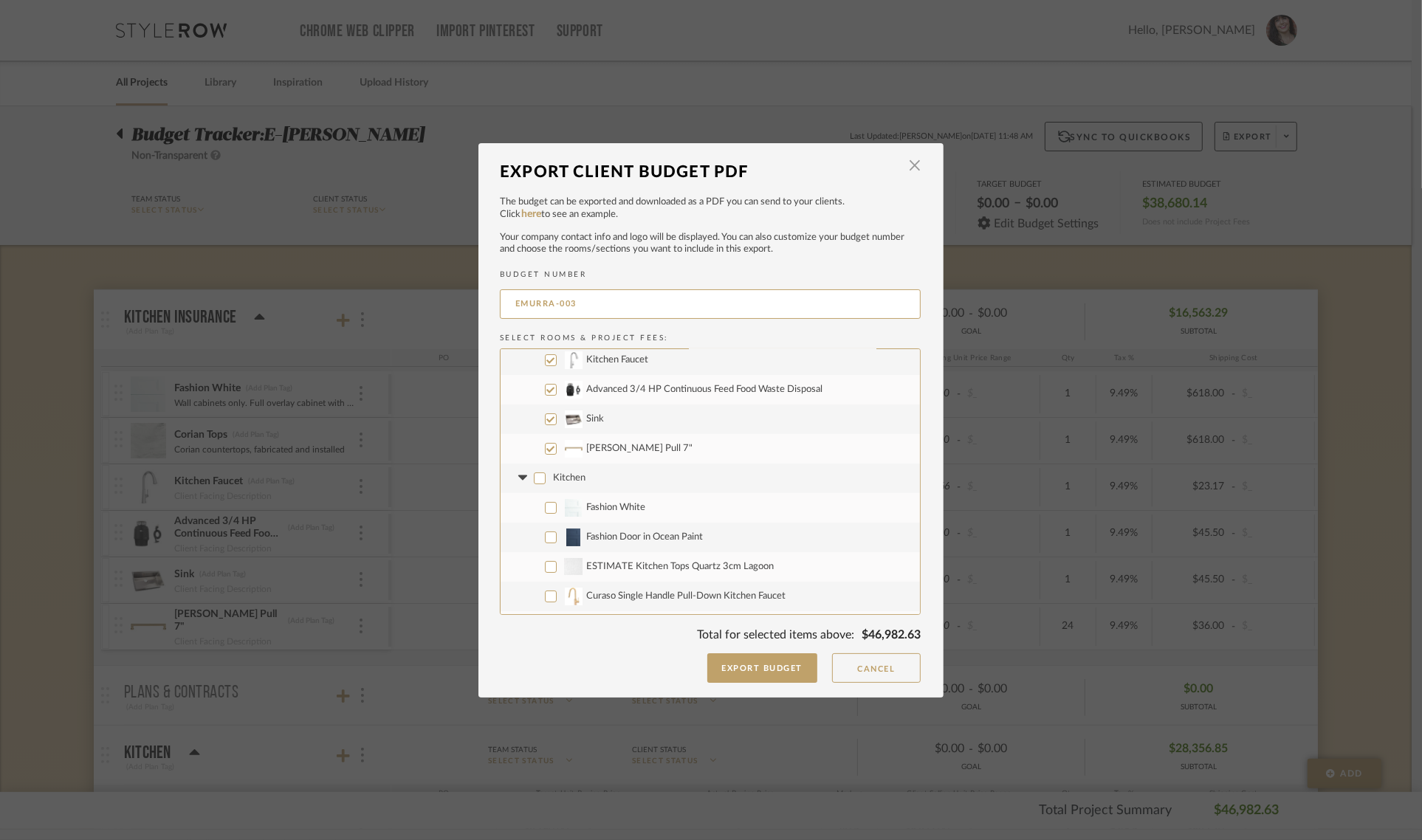
checkbox input "false"
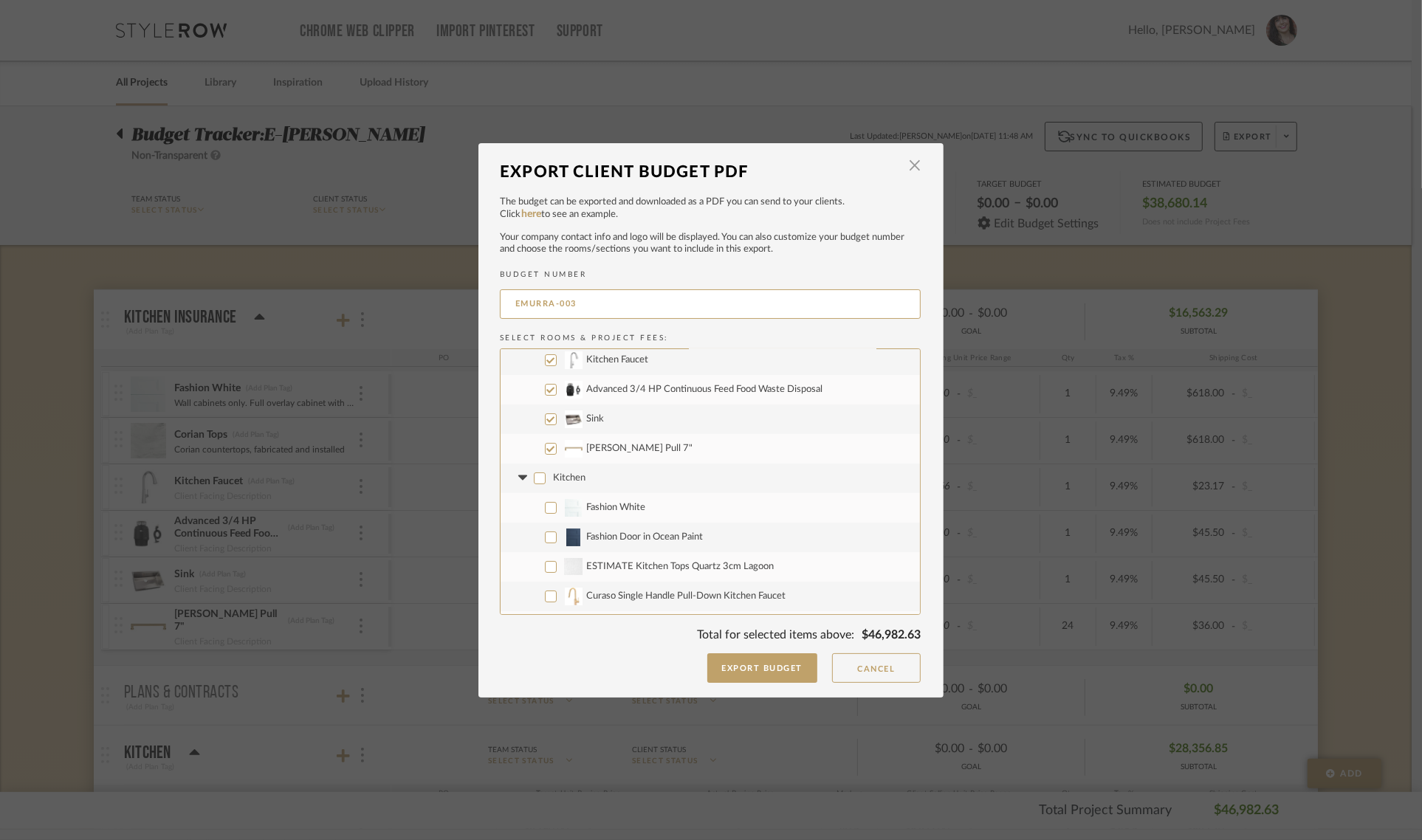
checkbox input "false"
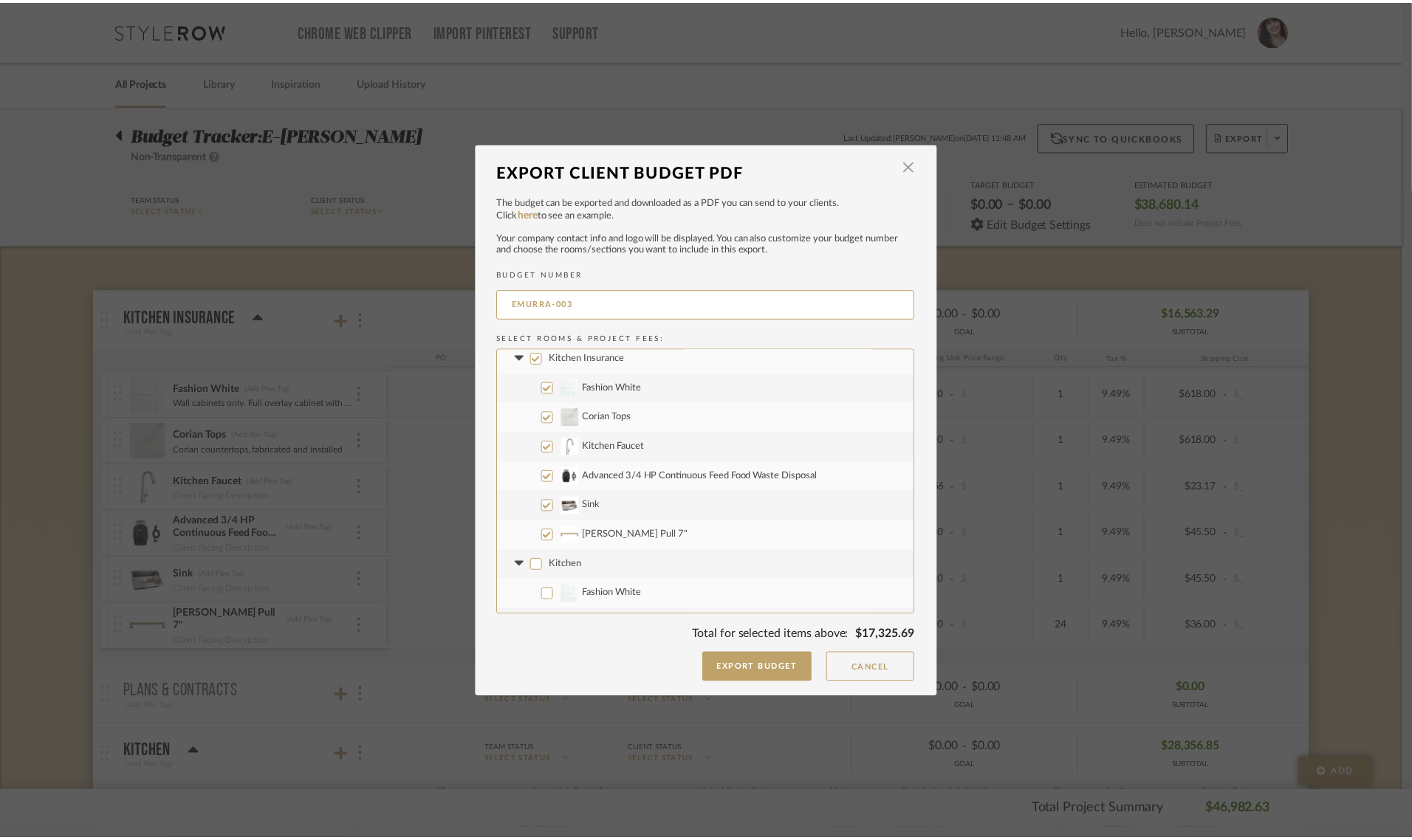
scroll to position [0, 0]
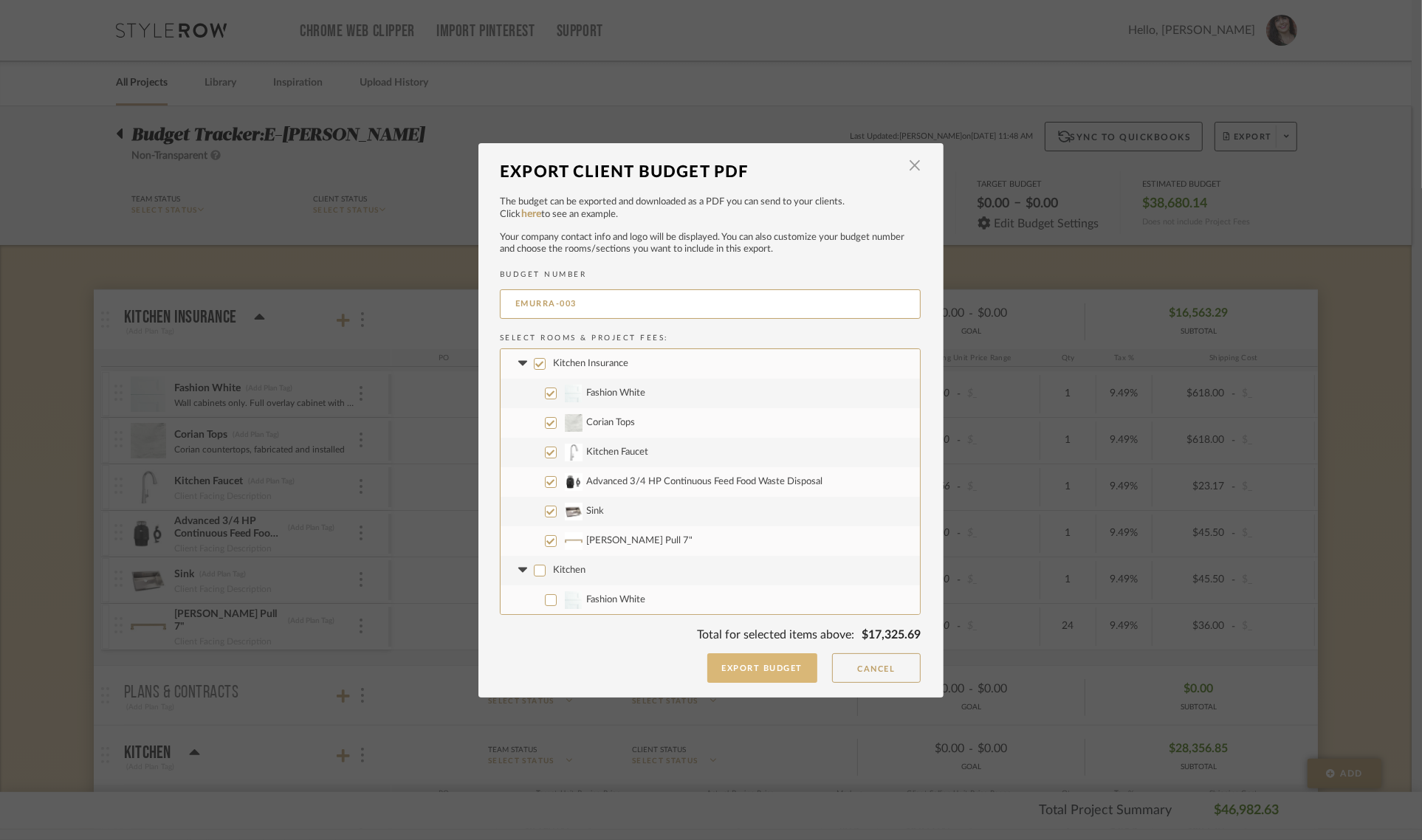
click at [775, 673] on button "Export Budget" at bounding box center [762, 667] width 111 height 29
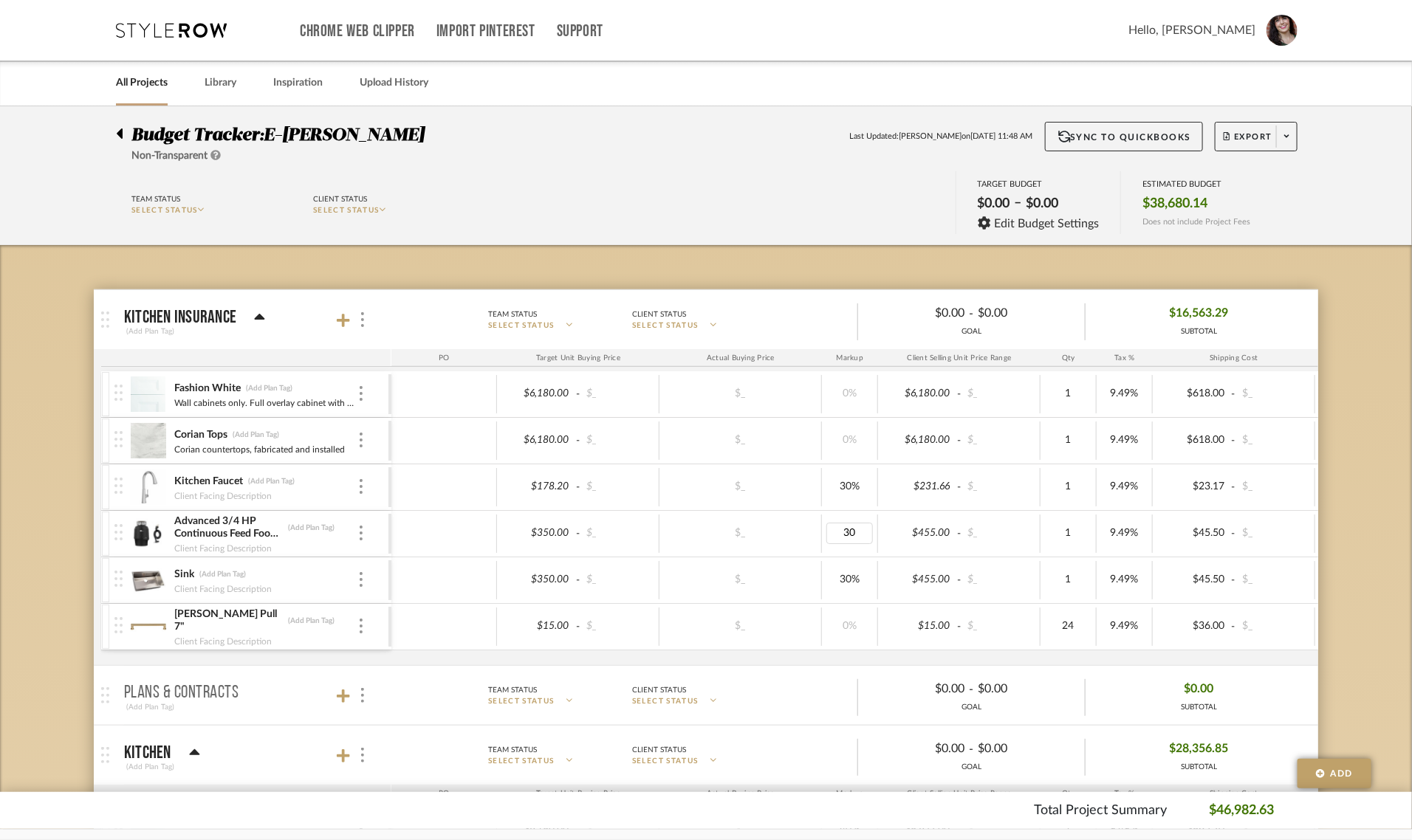
type input "0"
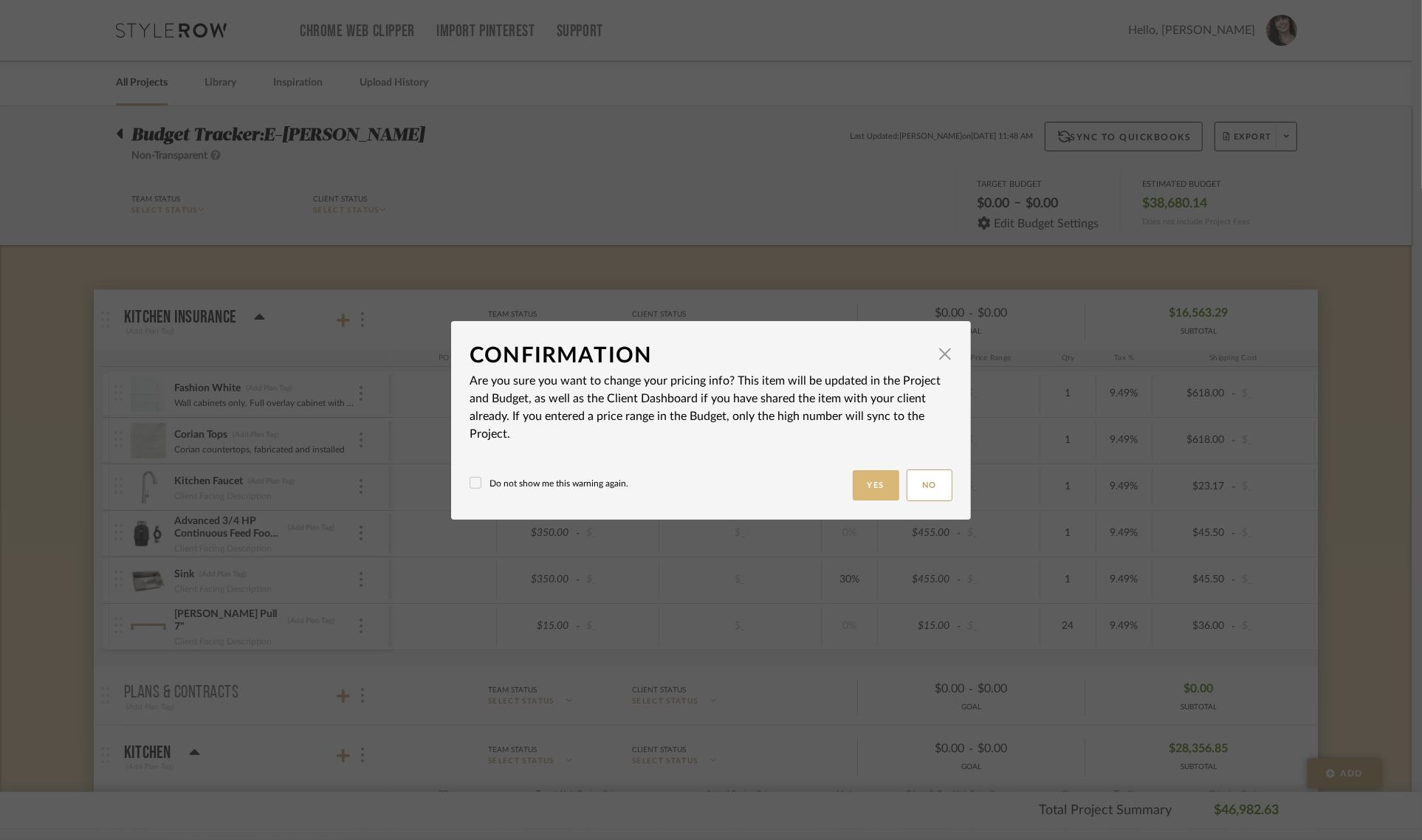
click at [874, 474] on button "Yes" at bounding box center [875, 486] width 47 height 30
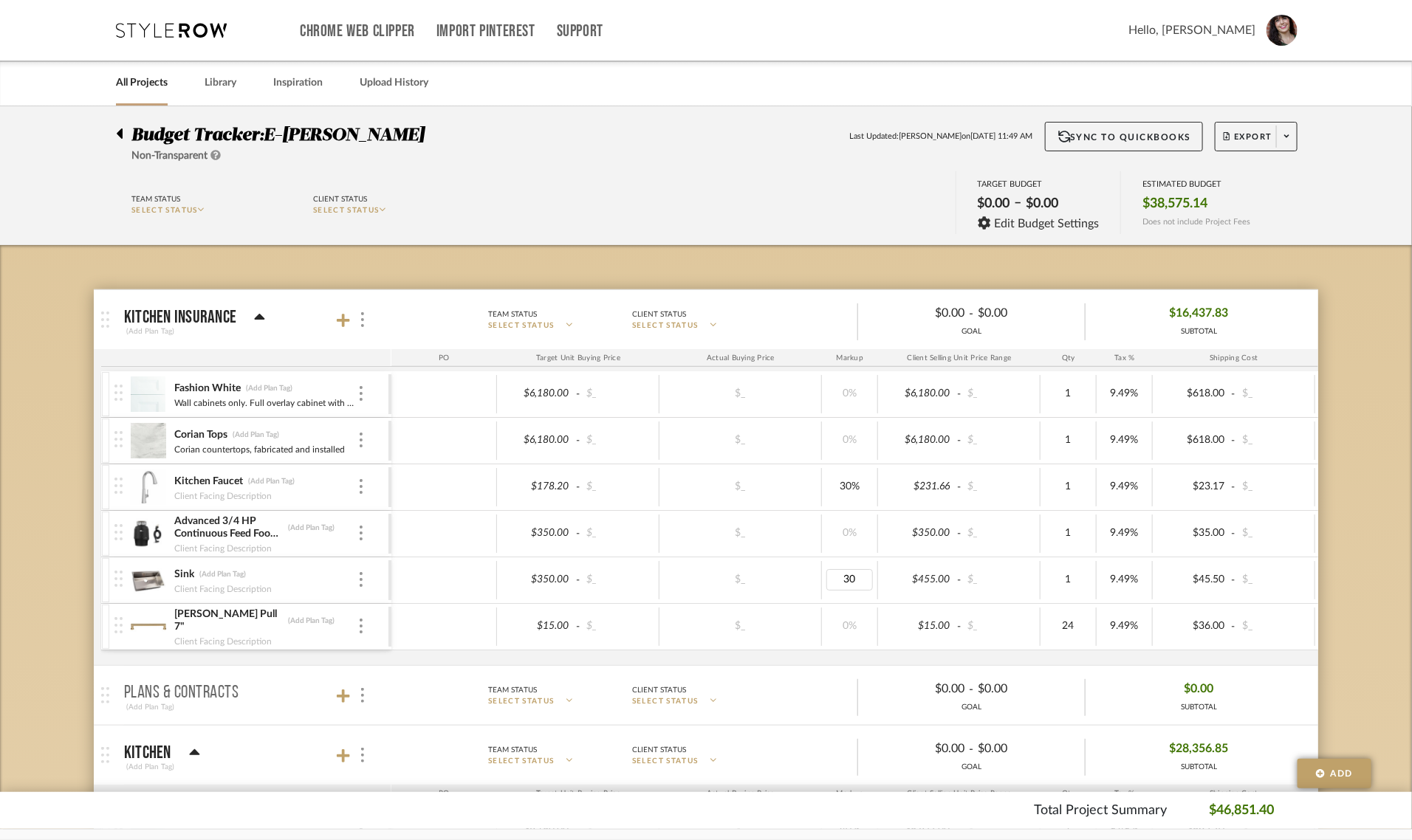
type input "0"
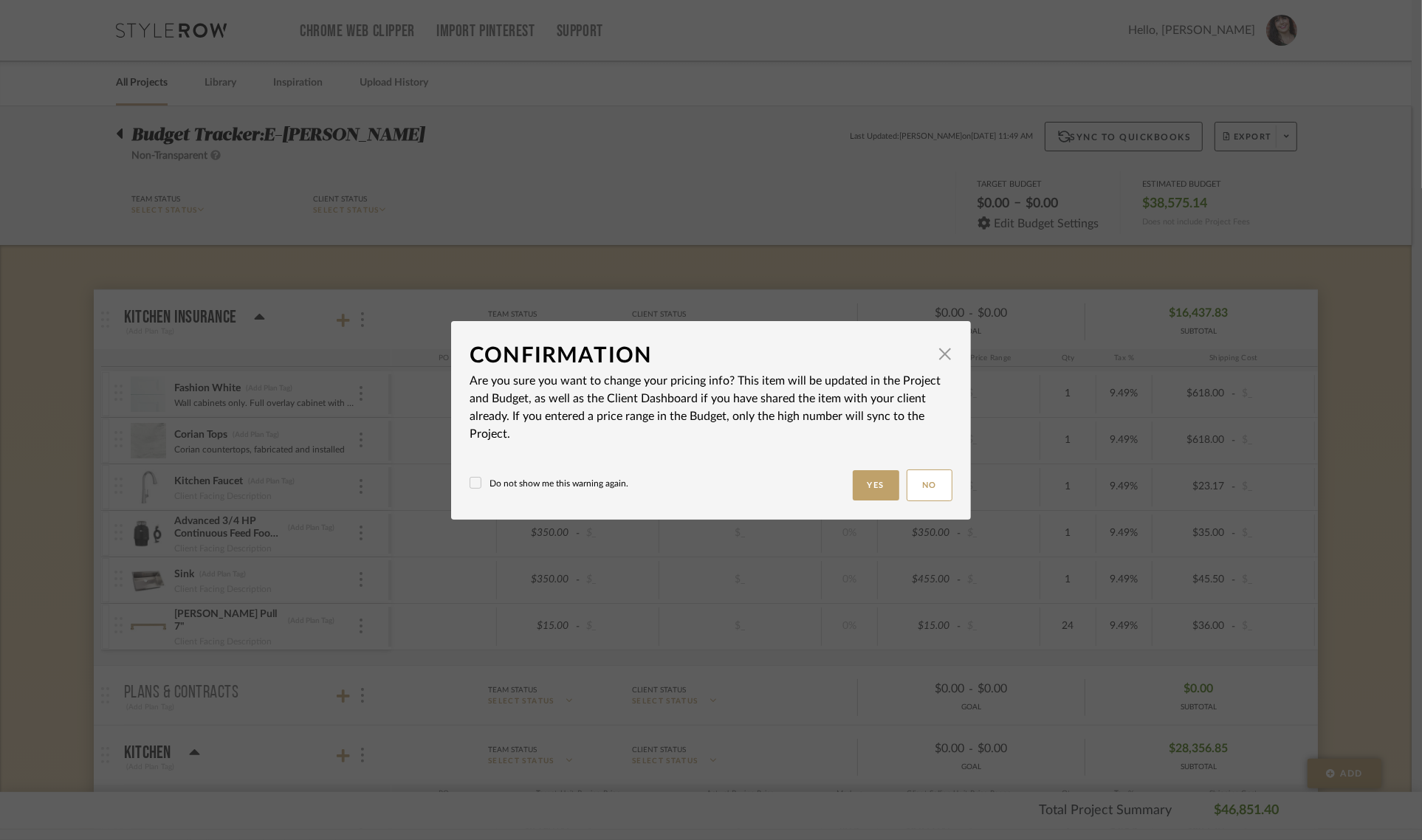
click at [1317, 496] on body "Chrome Web Clipper Import Pinterest Support All Projects Library Inspiration Up…" at bounding box center [705, 420] width 1411 height 840
click at [875, 476] on button "Yes" at bounding box center [875, 486] width 47 height 30
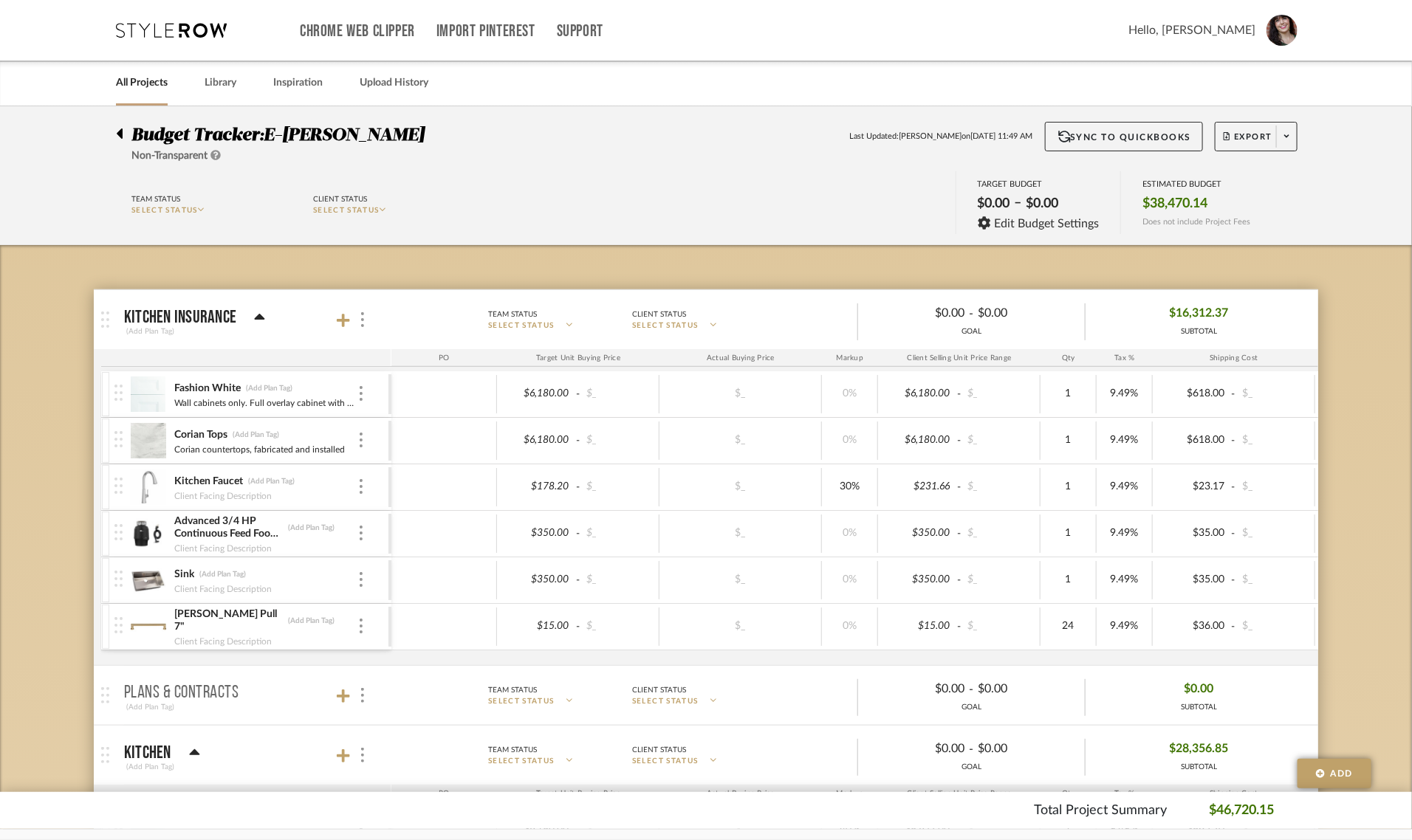
type input "260"
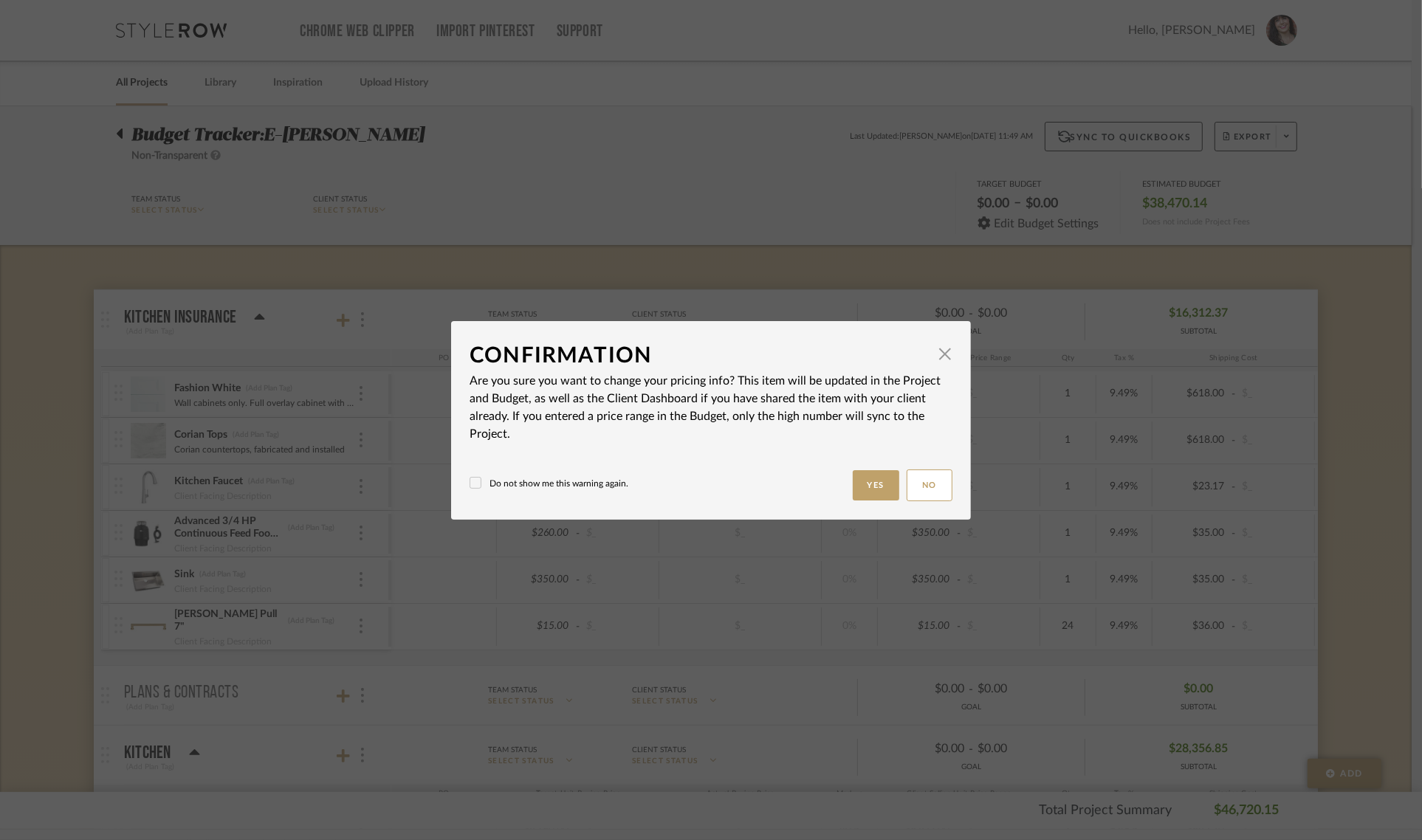
click at [1373, 519] on body "Chrome Web Clipper Import Pinterest Support All Projects Library Inspiration Up…" at bounding box center [705, 420] width 1411 height 840
click at [883, 480] on button "Yes" at bounding box center [875, 486] width 47 height 30
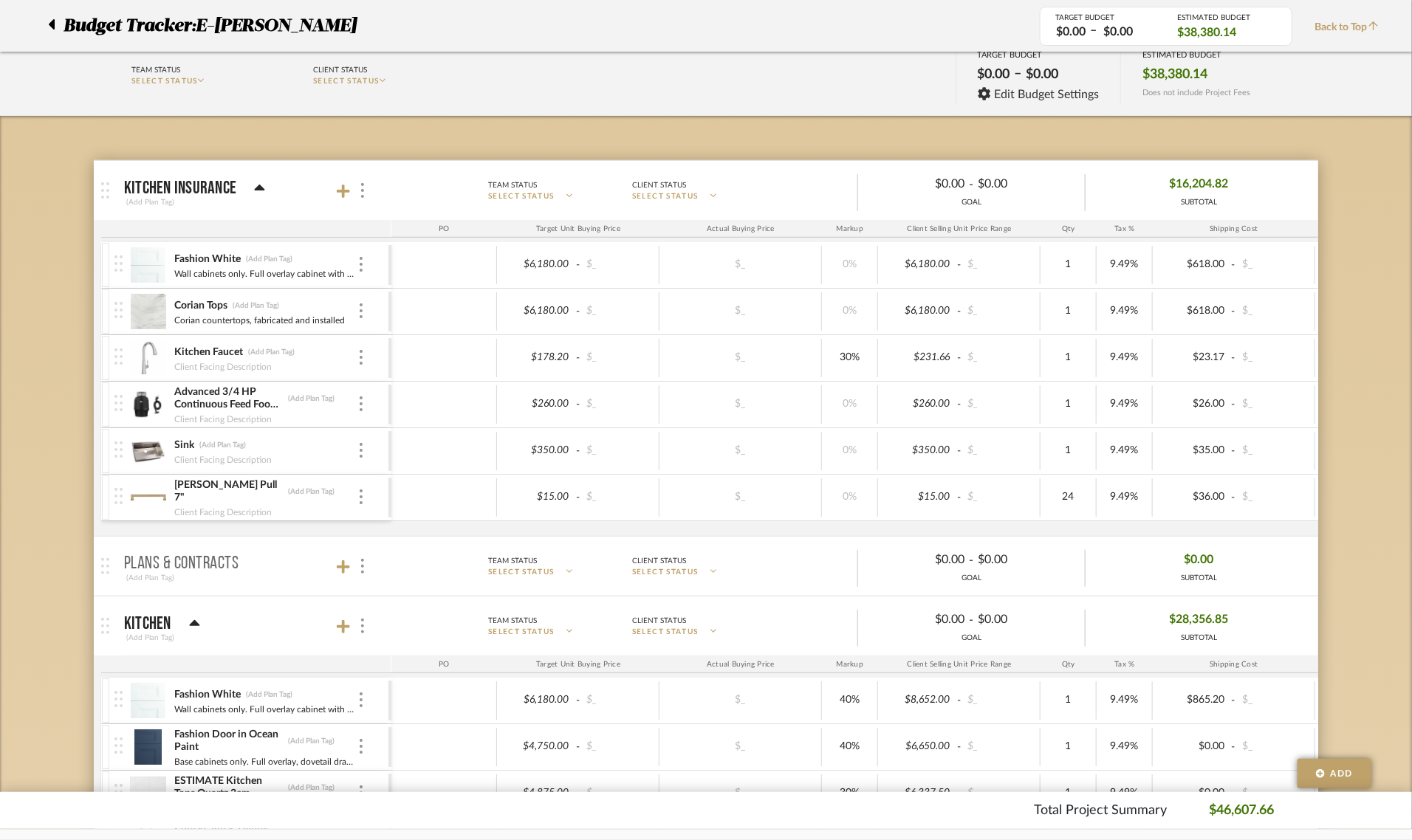
scroll to position [92, 0]
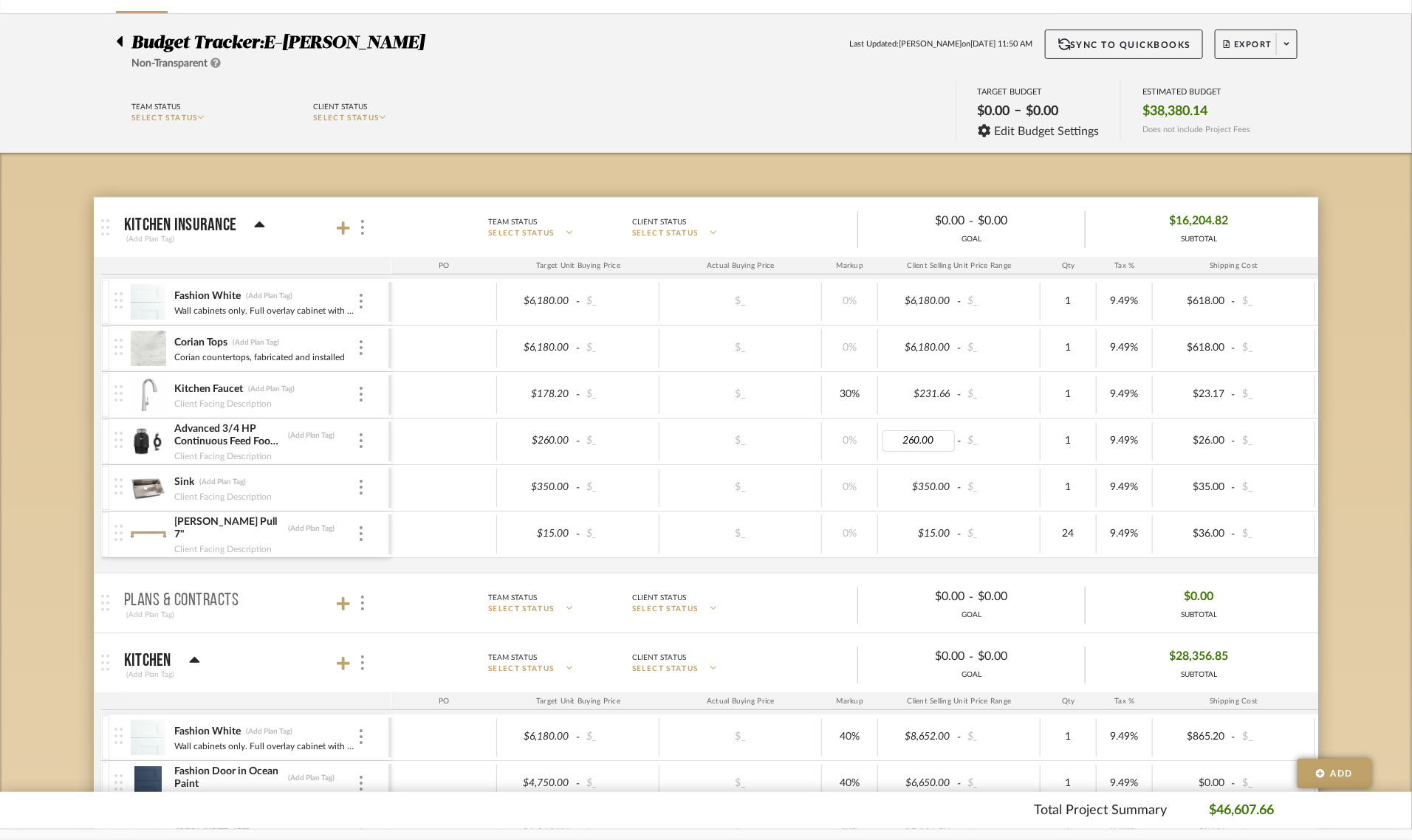
type input "3"
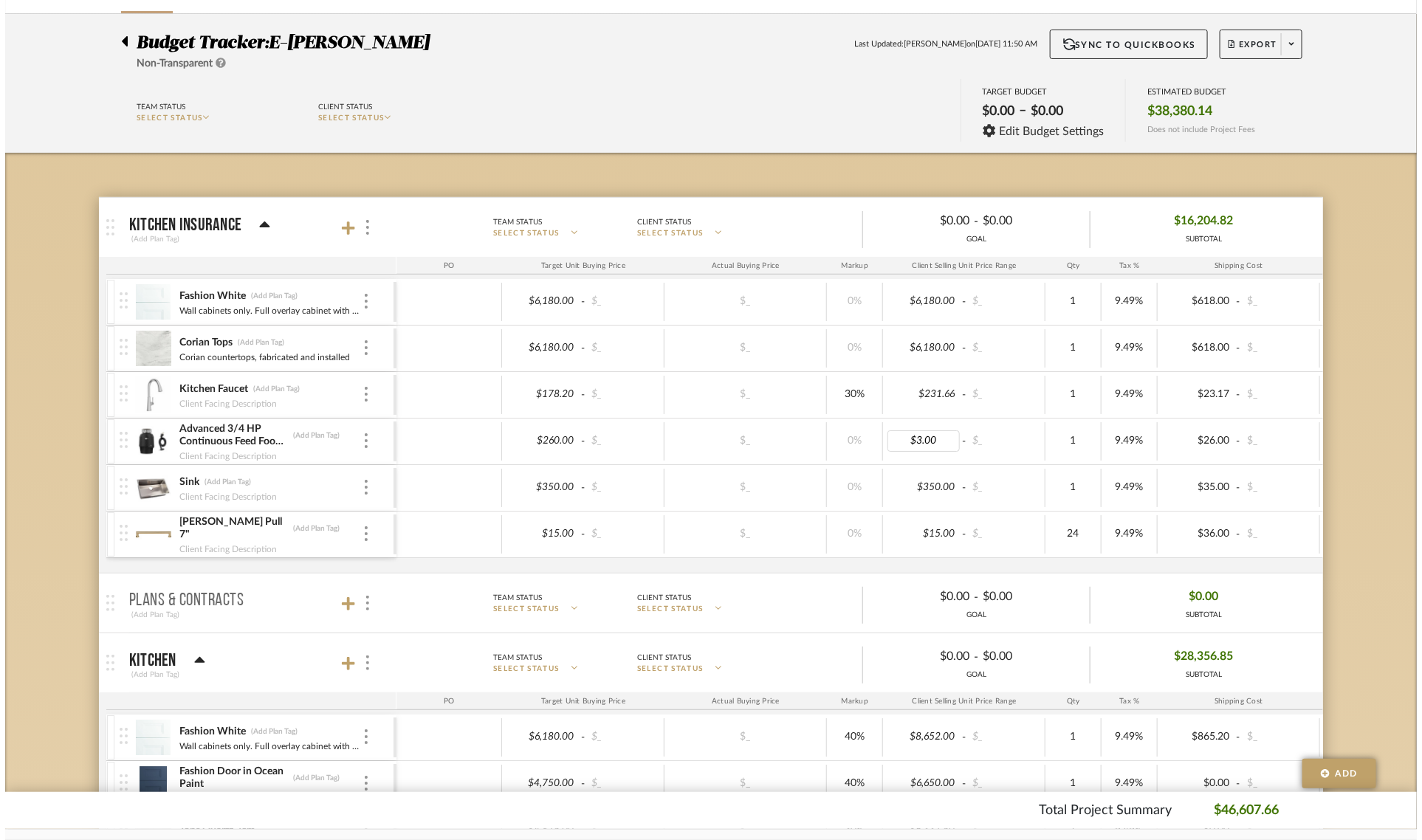
scroll to position [0, 0]
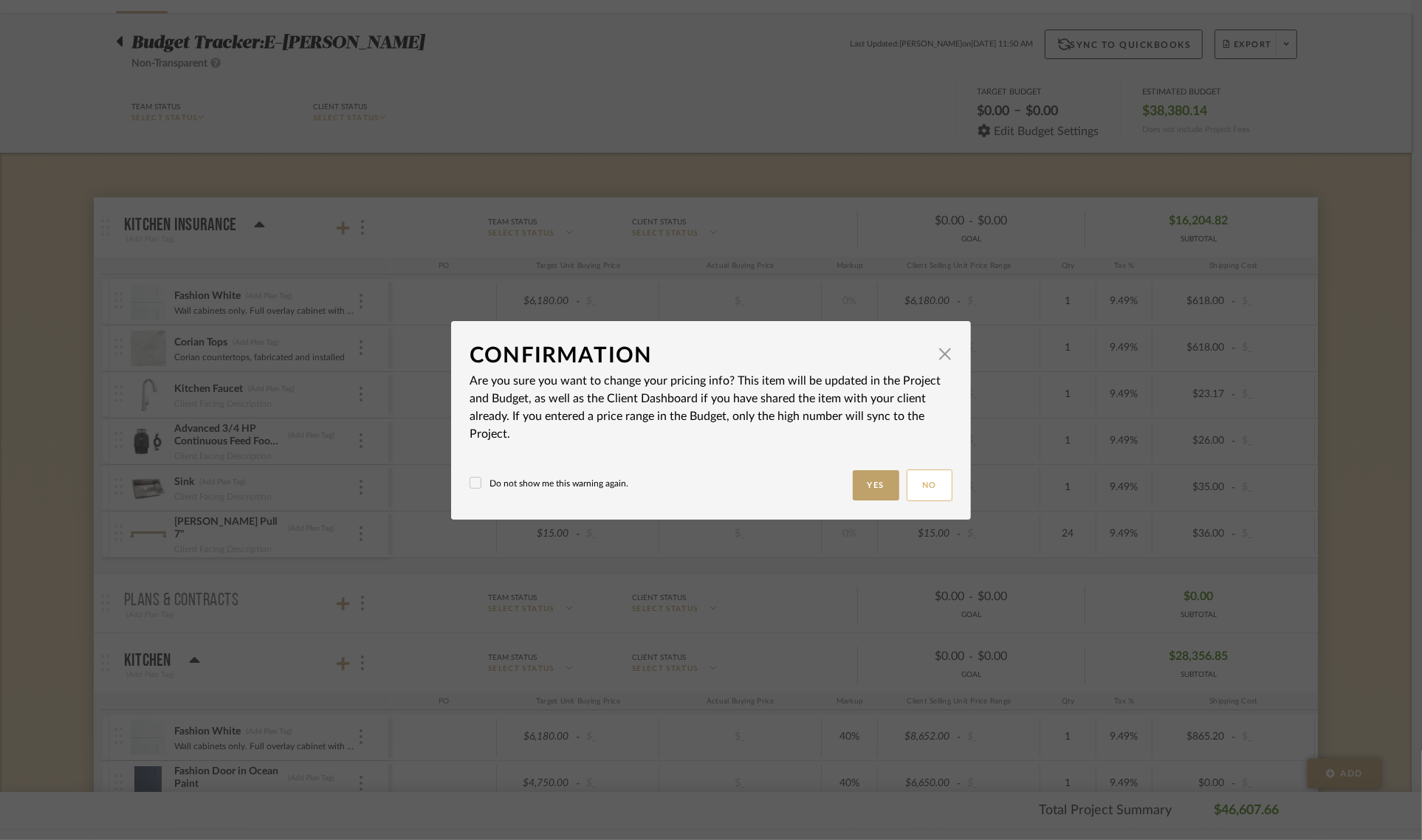
click at [928, 482] on button "No" at bounding box center [929, 486] width 46 height 32
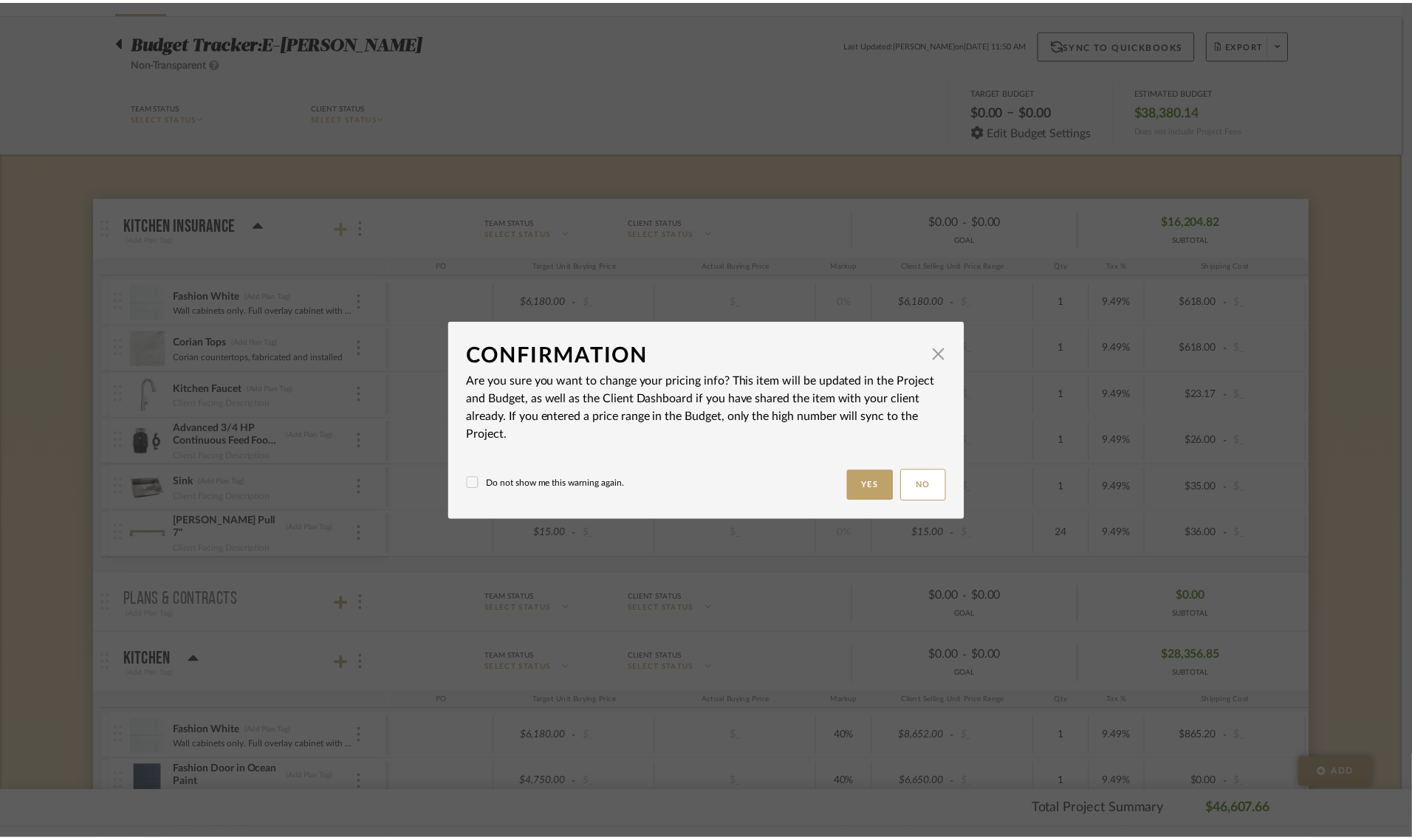
scroll to position [92, 0]
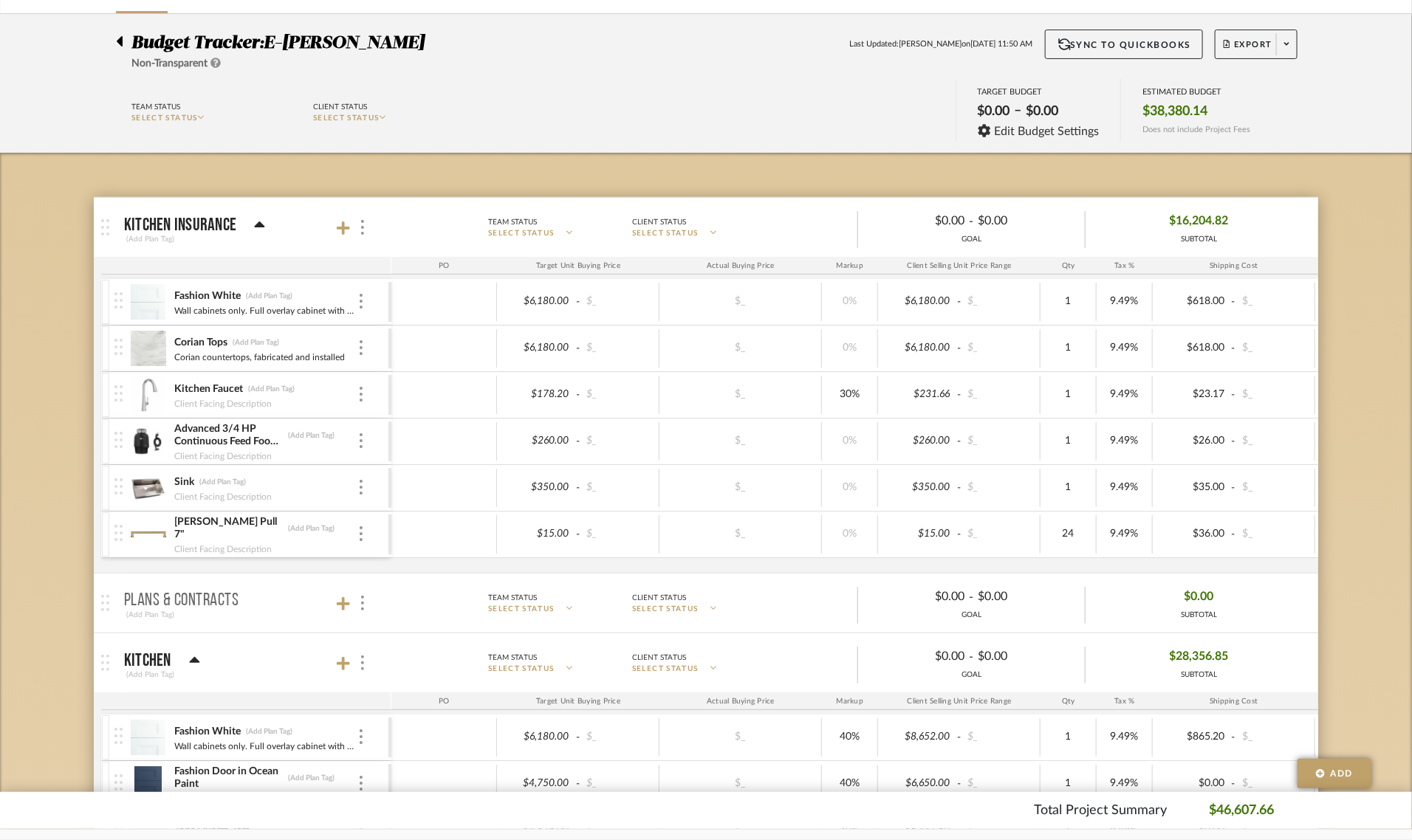
click at [123, 46] on div at bounding box center [123, 38] width 15 height 18
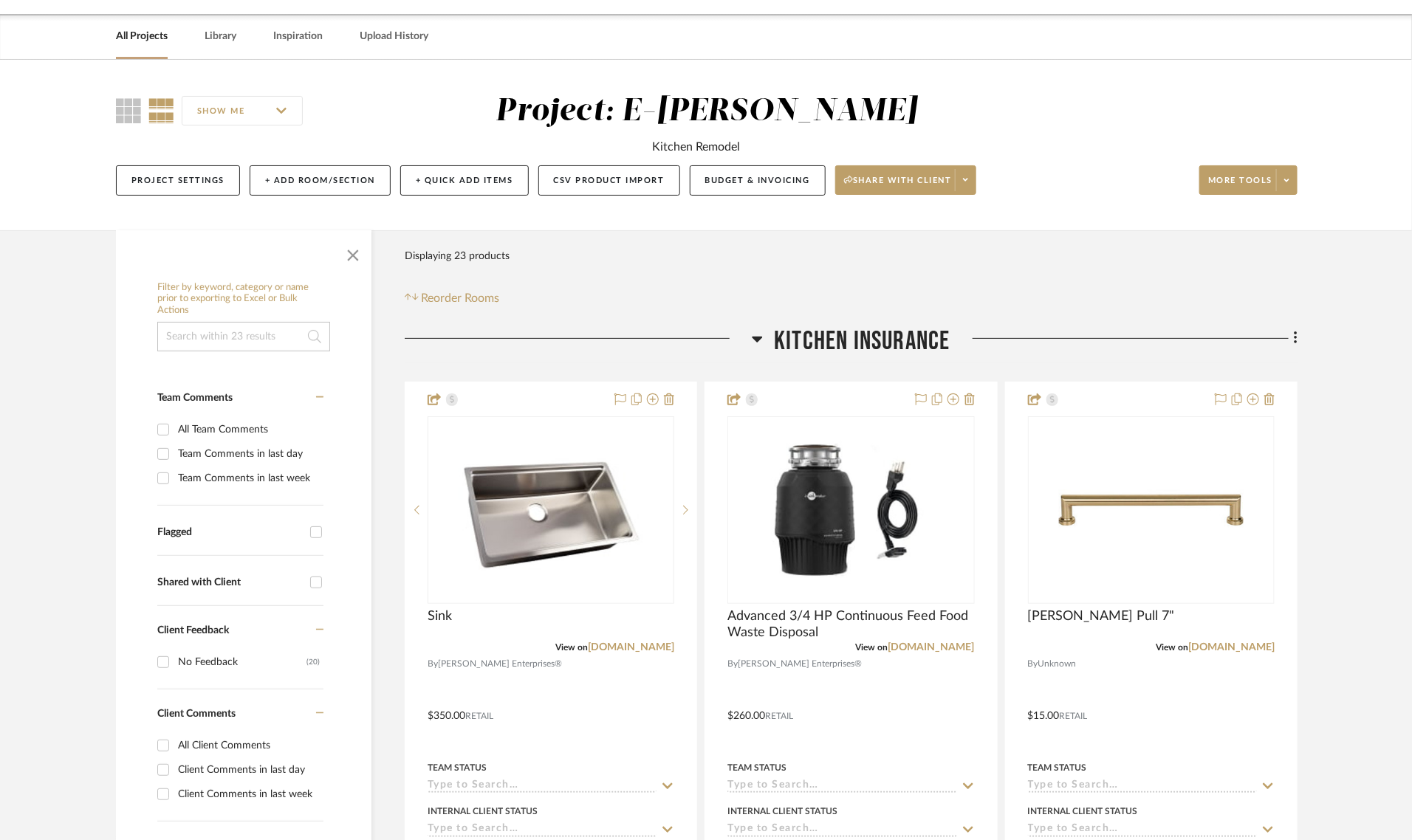
scroll to position [738, 0]
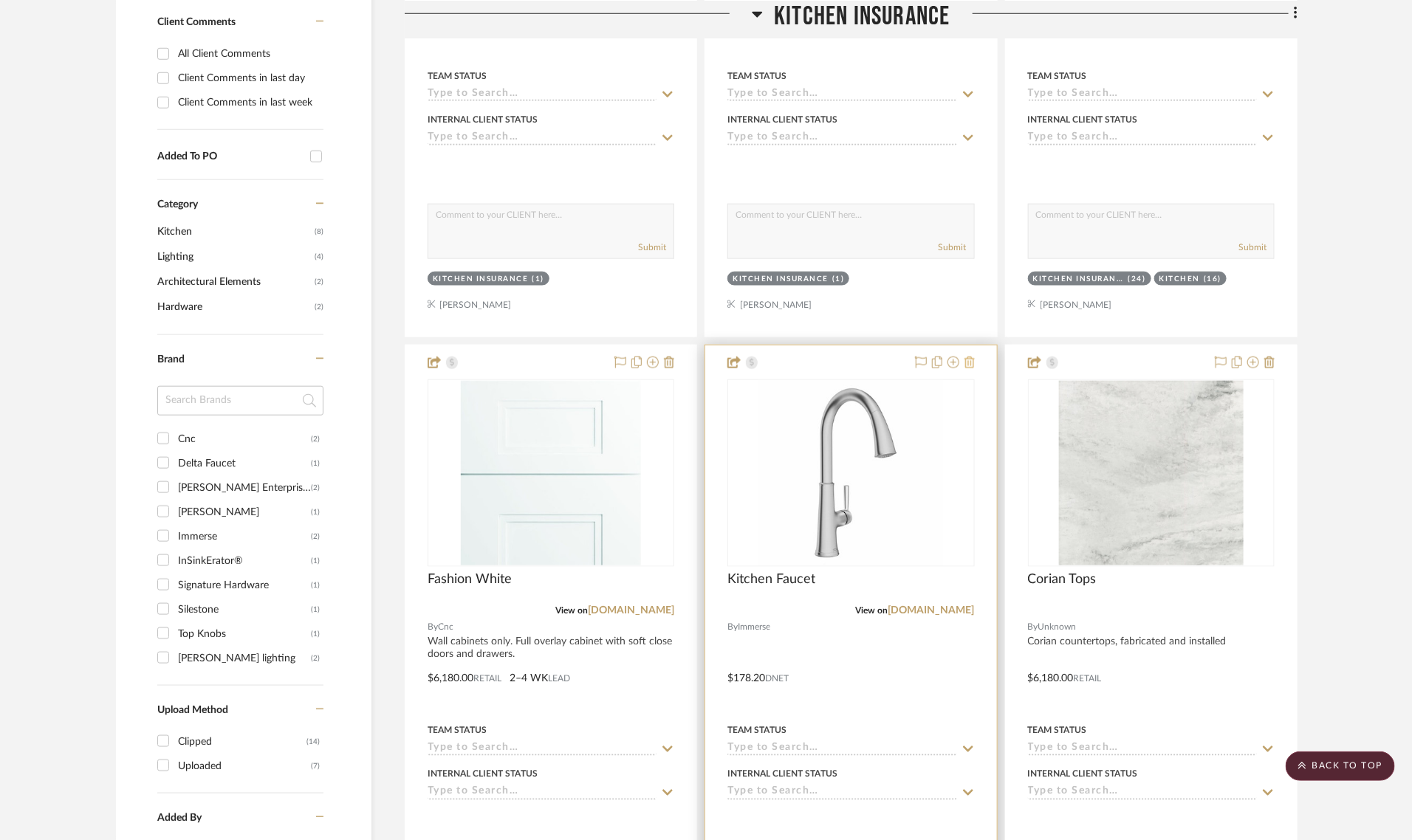
click at [972, 363] on icon at bounding box center [970, 362] width 11 height 12
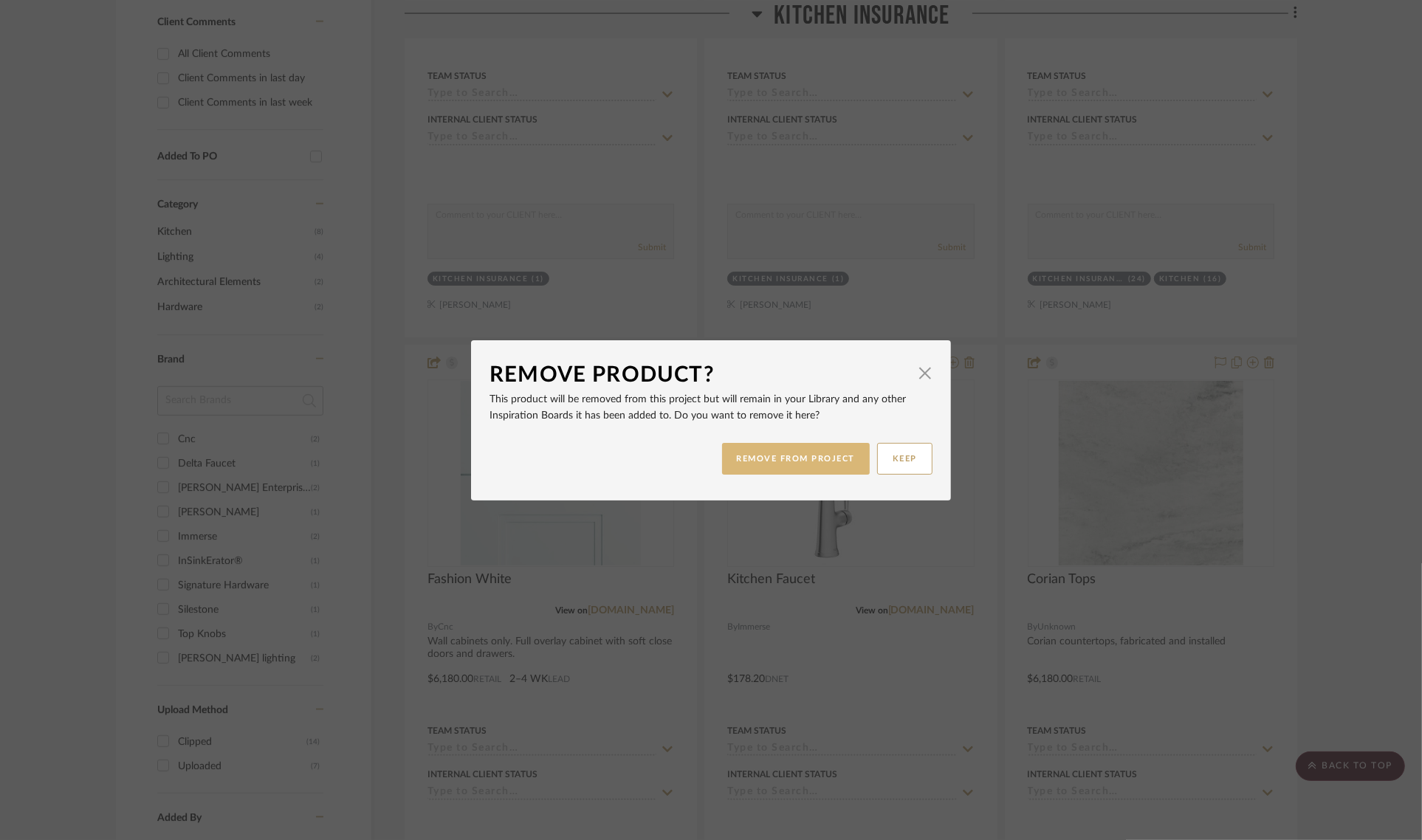
click at [804, 453] on button "REMOVE FROM PROJECT" at bounding box center [796, 459] width 148 height 32
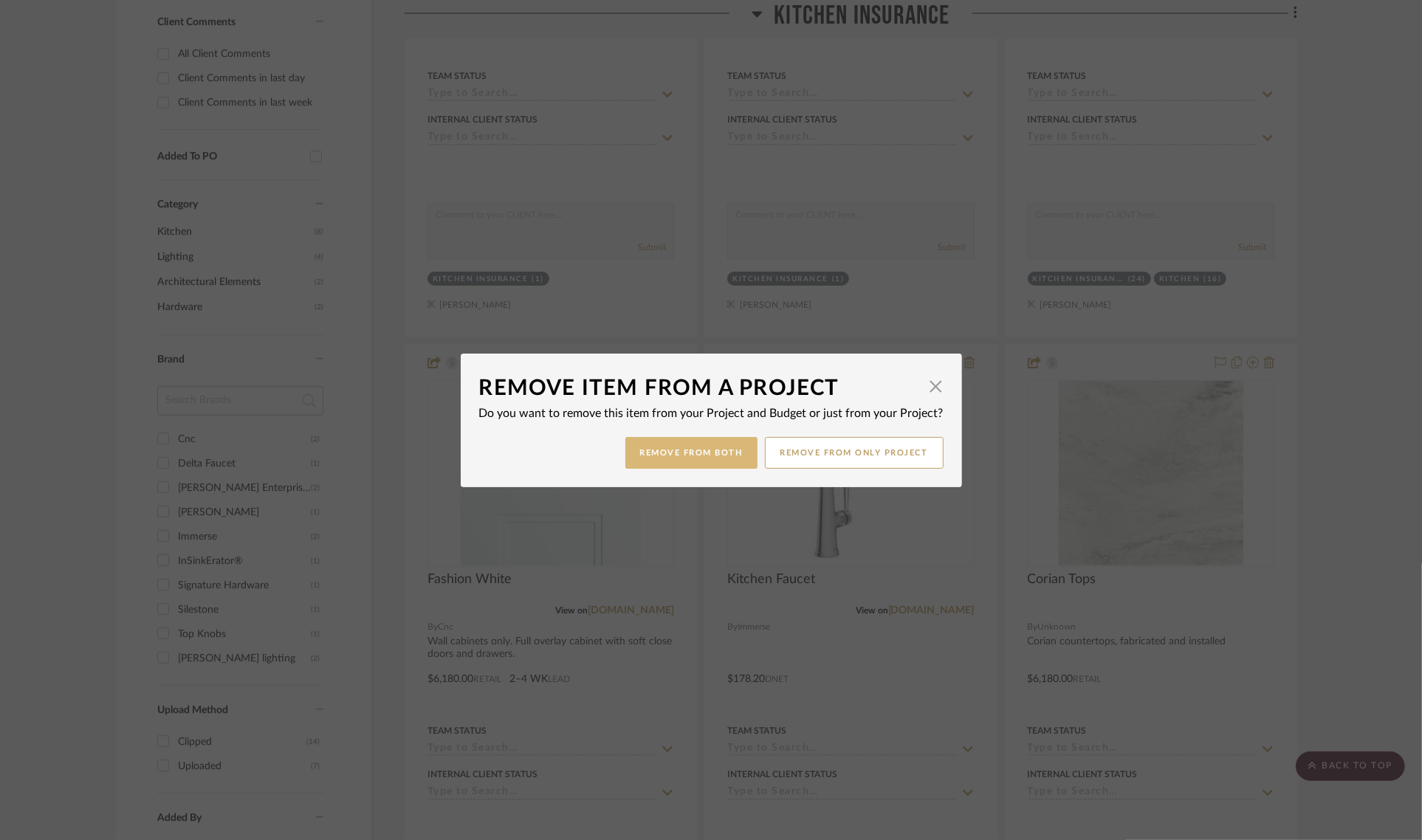
click at [703, 445] on button "Remove from Both" at bounding box center [691, 453] width 132 height 32
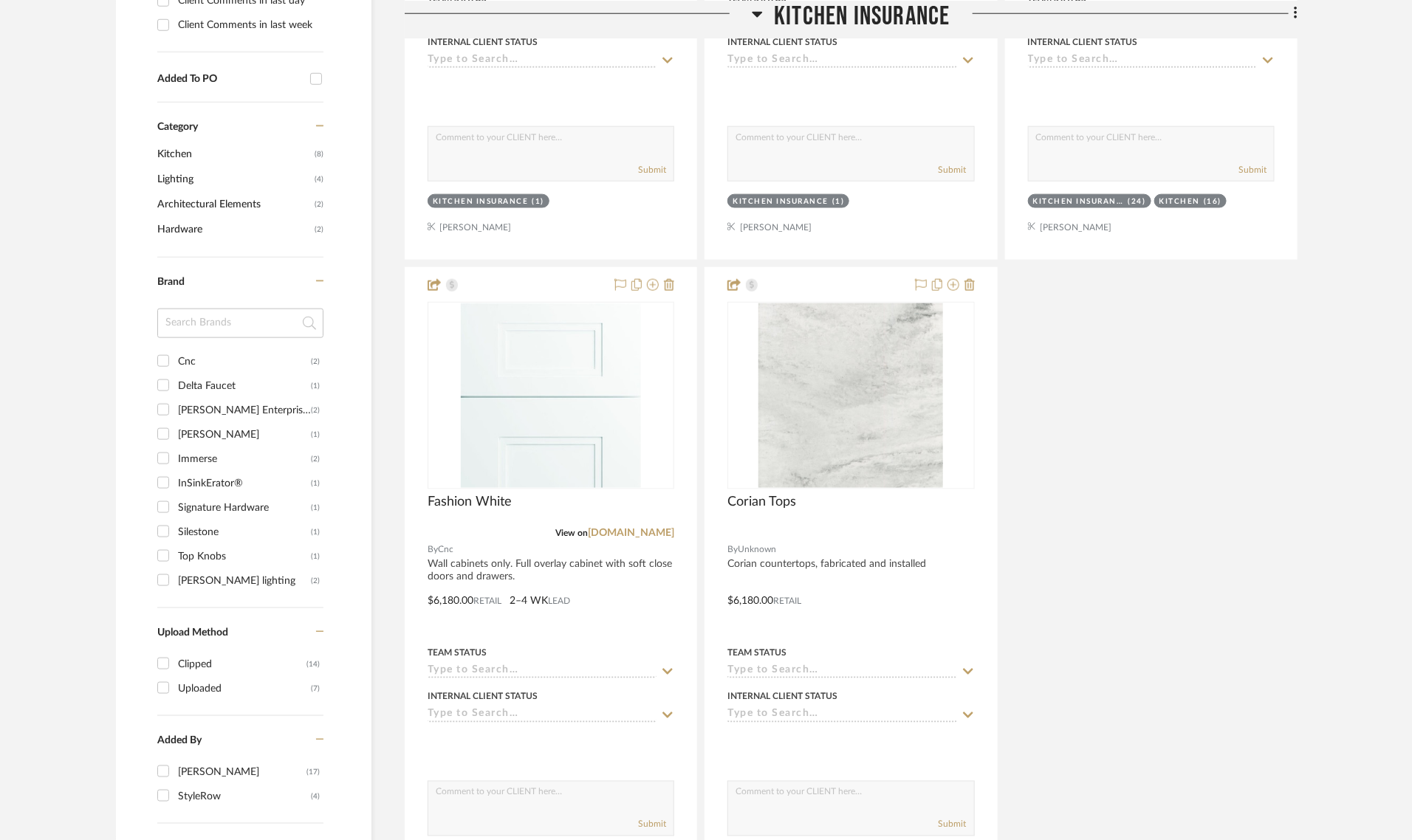
scroll to position [830, 0]
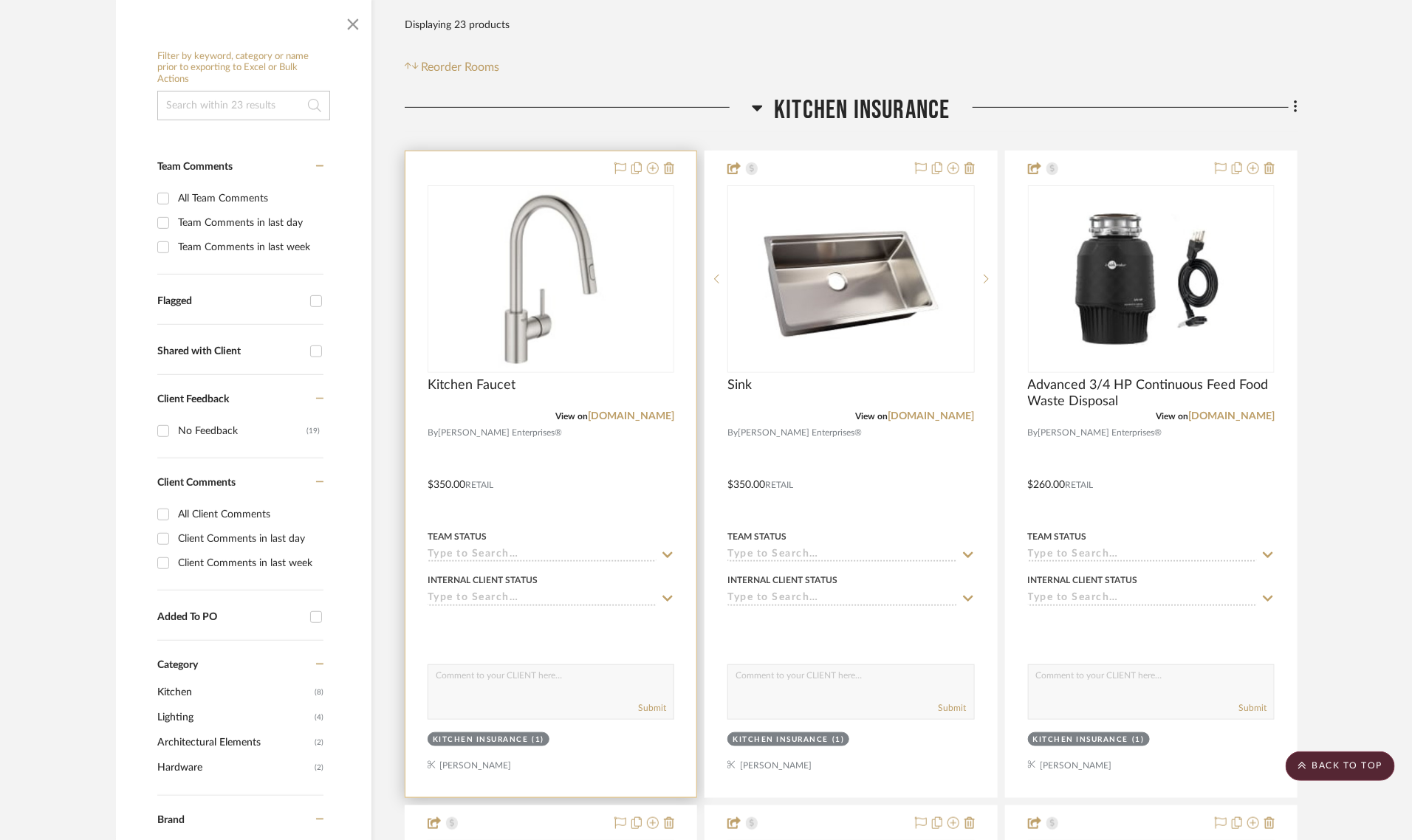
scroll to position [276, 0]
click at [523, 289] on img "0" at bounding box center [550, 280] width 184 height 184
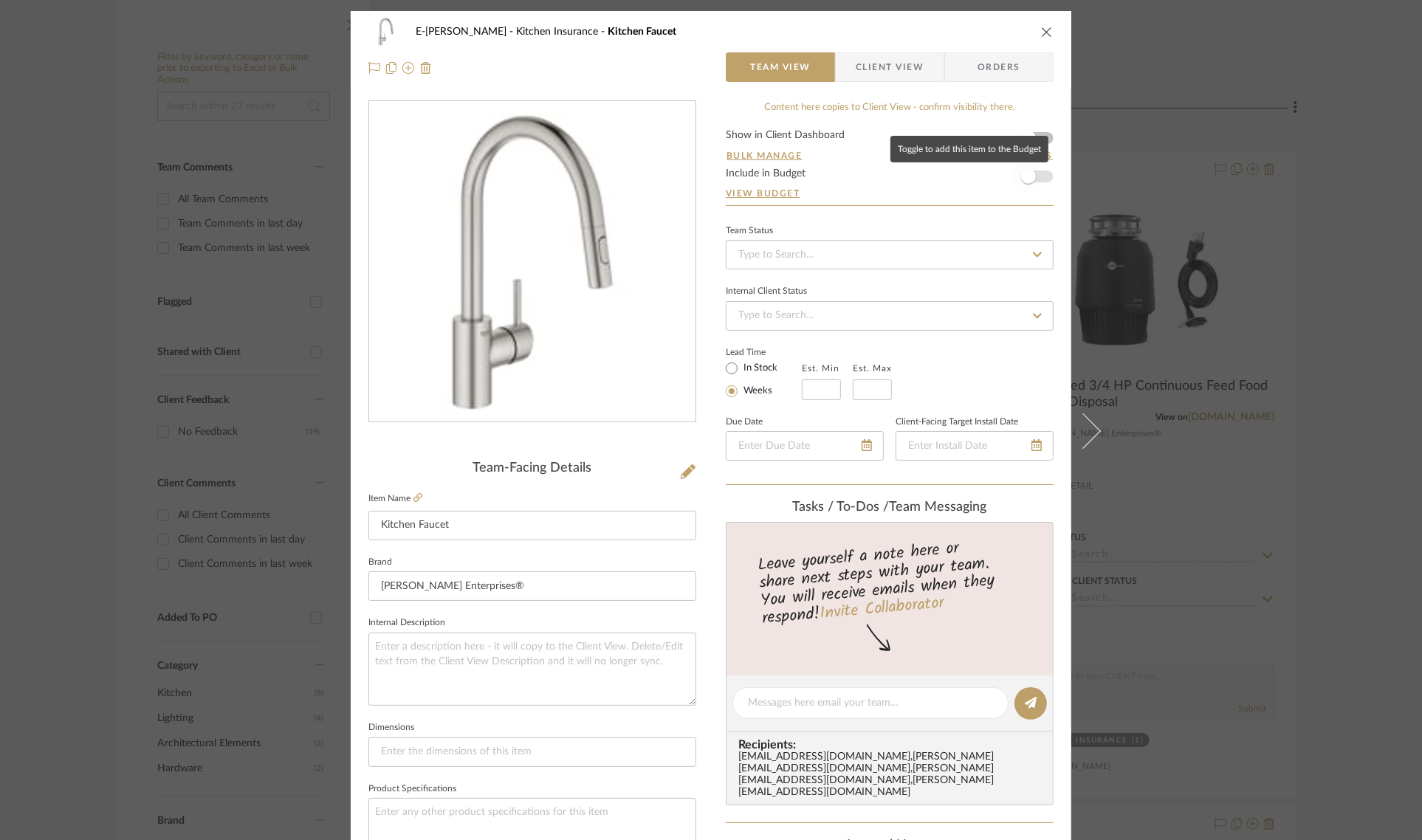
click at [1036, 183] on span "button" at bounding box center [1028, 176] width 33 height 33
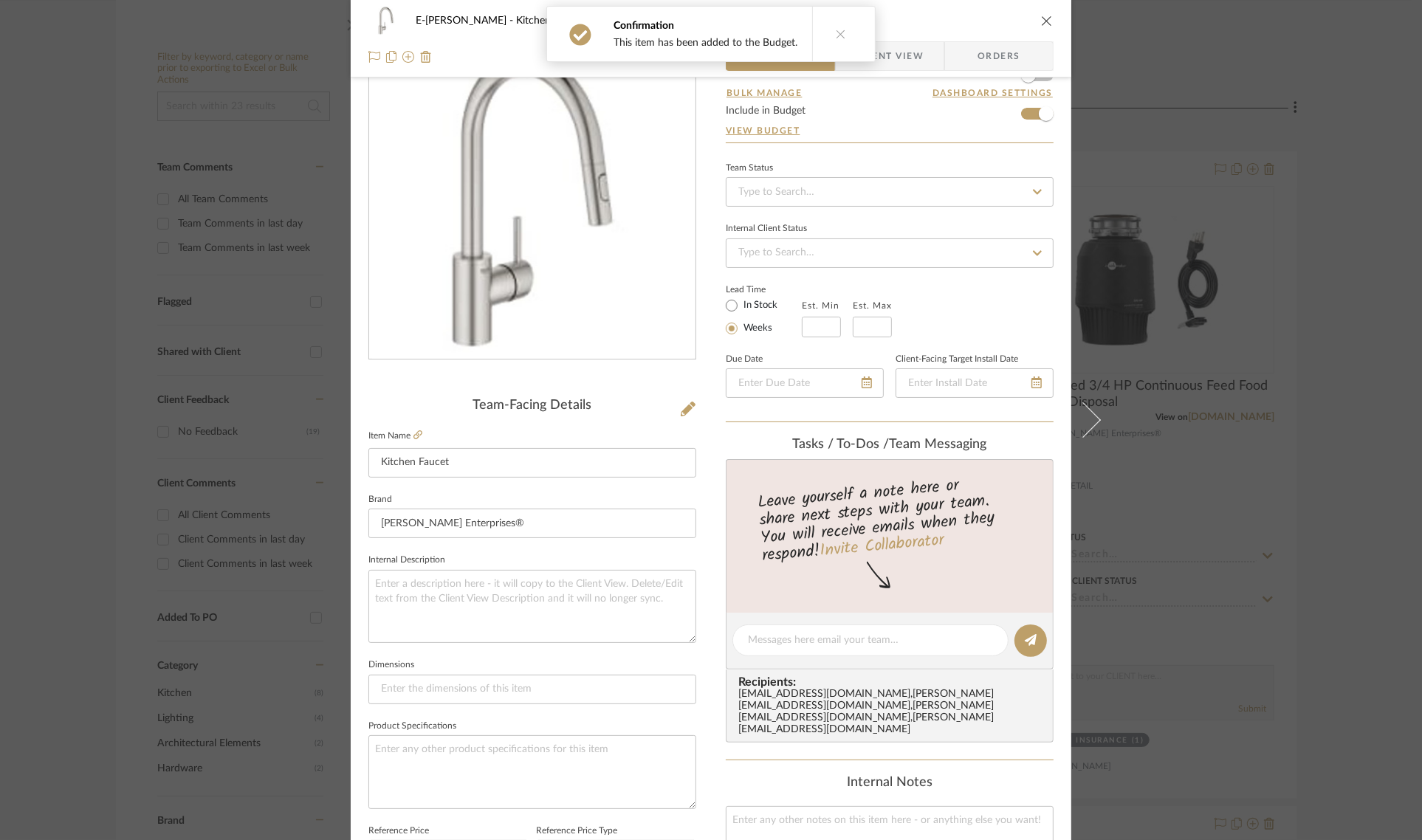
scroll to position [462, 0]
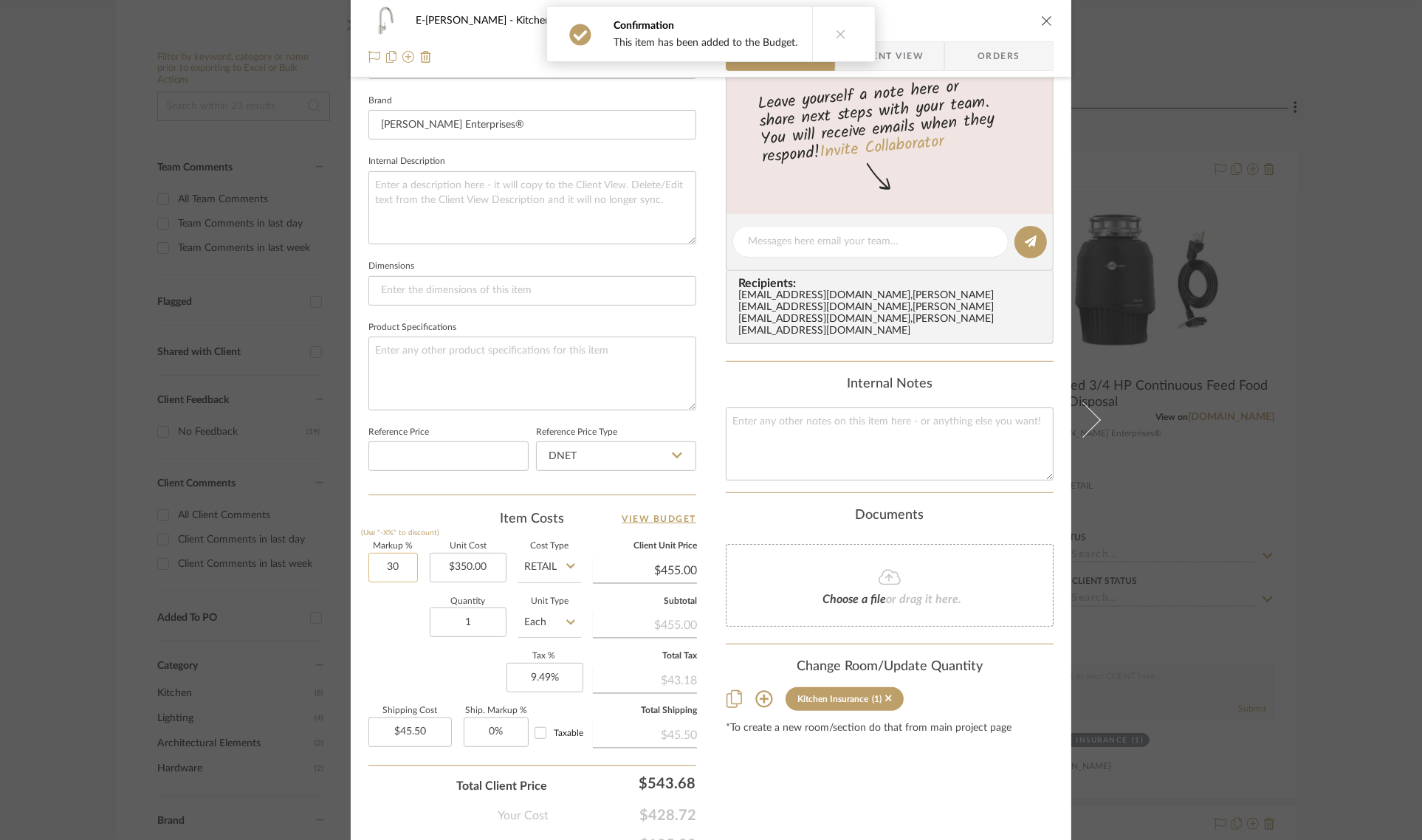
click at [390, 567] on input "30" at bounding box center [393, 567] width 50 height 29
type input "0%"
click at [359, 626] on div "E-[PERSON_NAME] Kitchen Insurance Kitchen Faucet Team View Client View Orders T…" at bounding box center [711, 231] width 720 height 1364
type input "$350.00"
type input "$35.00"
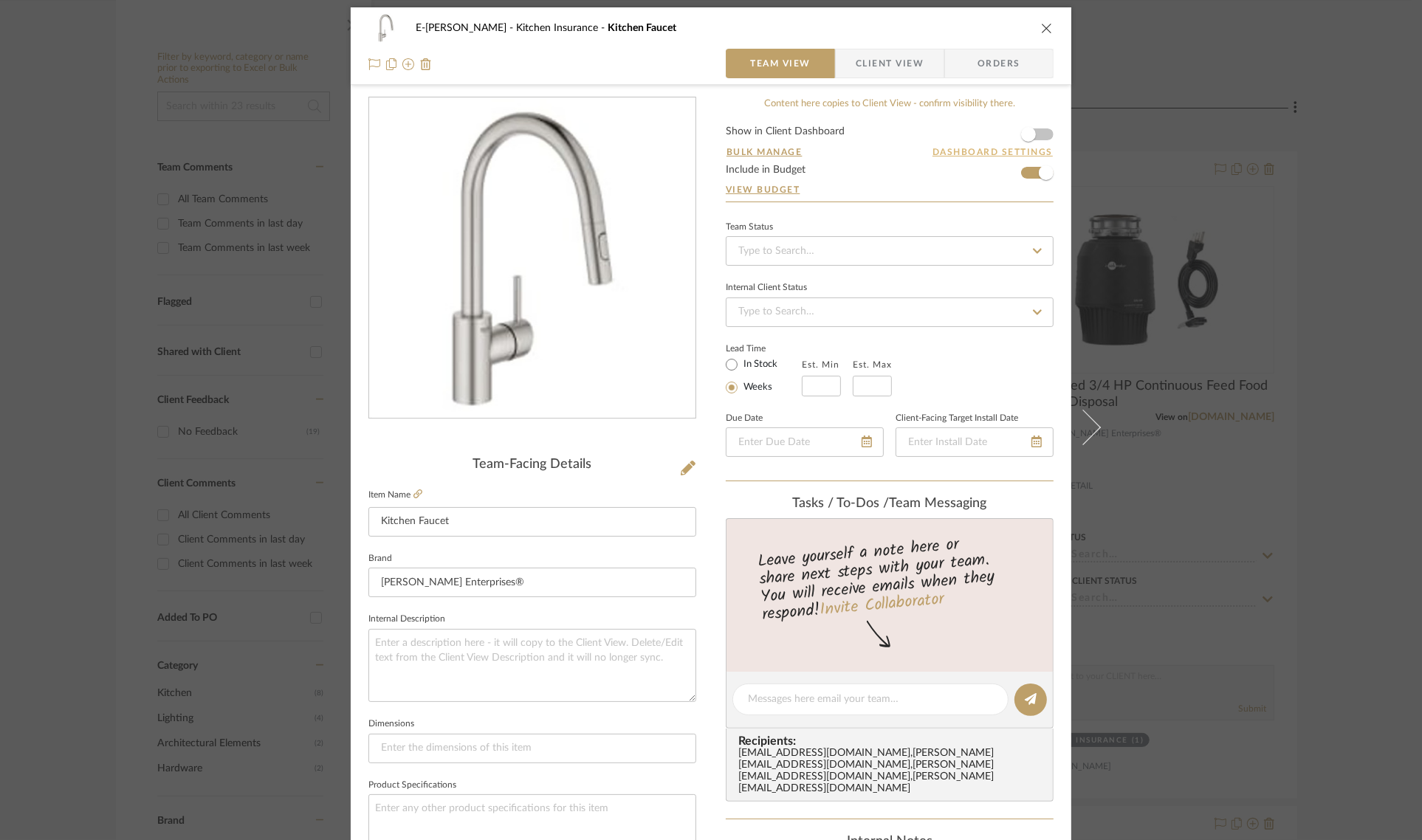
scroll to position [0, 0]
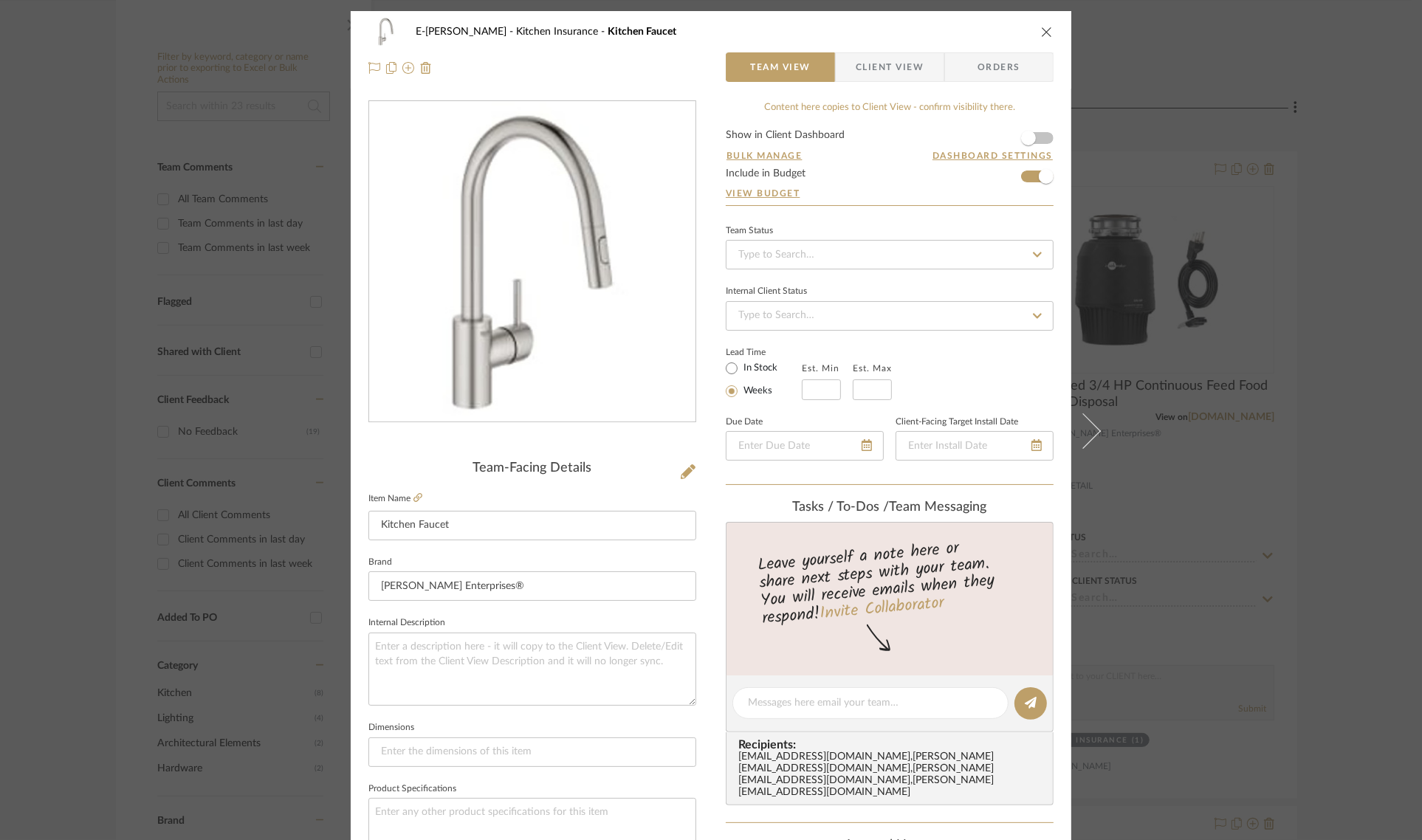
click at [1039, 142] on form "Show in Client Dashboard Bulk Manage Dashboard Settings Include in Budget View …" at bounding box center [890, 167] width 328 height 75
click at [1039, 139] on form "Show in Client Dashboard Bulk Manage Dashboard Settings Include in Budget View …" at bounding box center [890, 167] width 328 height 75
click at [1029, 136] on span "button" at bounding box center [1028, 137] width 15 height 15
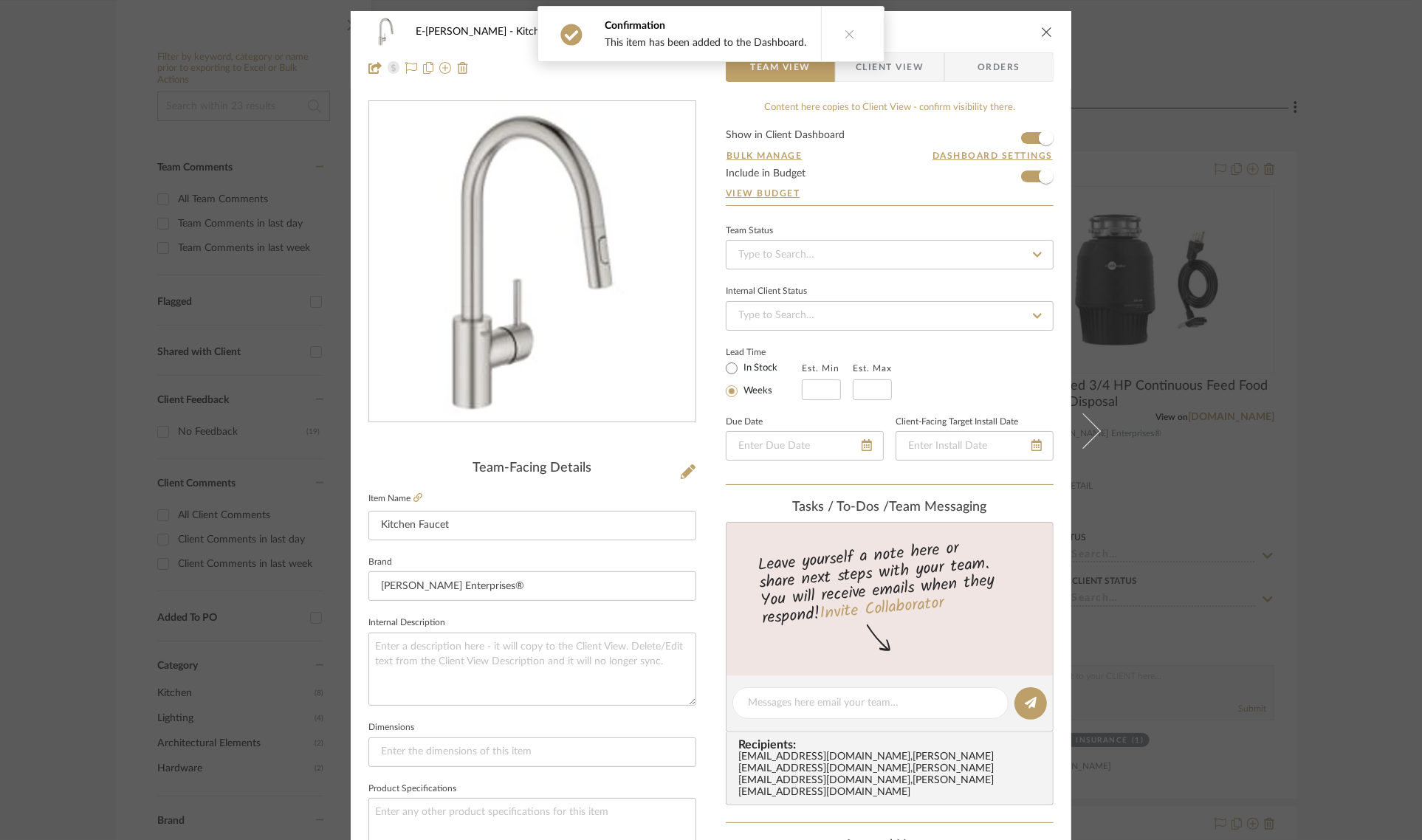
click at [847, 28] on icon at bounding box center [850, 34] width 11 height 11
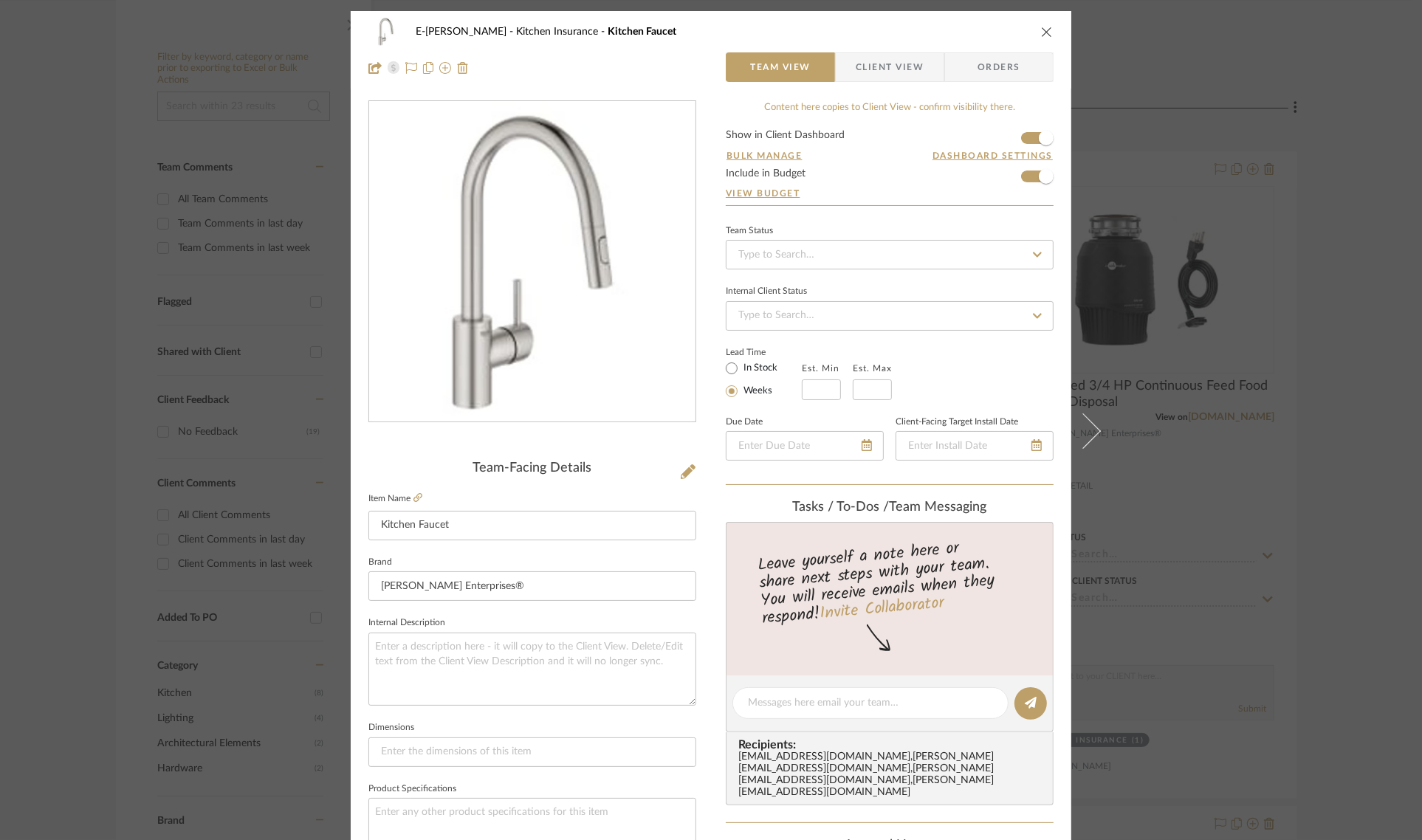
click at [1041, 33] on icon "close" at bounding box center [1046, 31] width 12 height 12
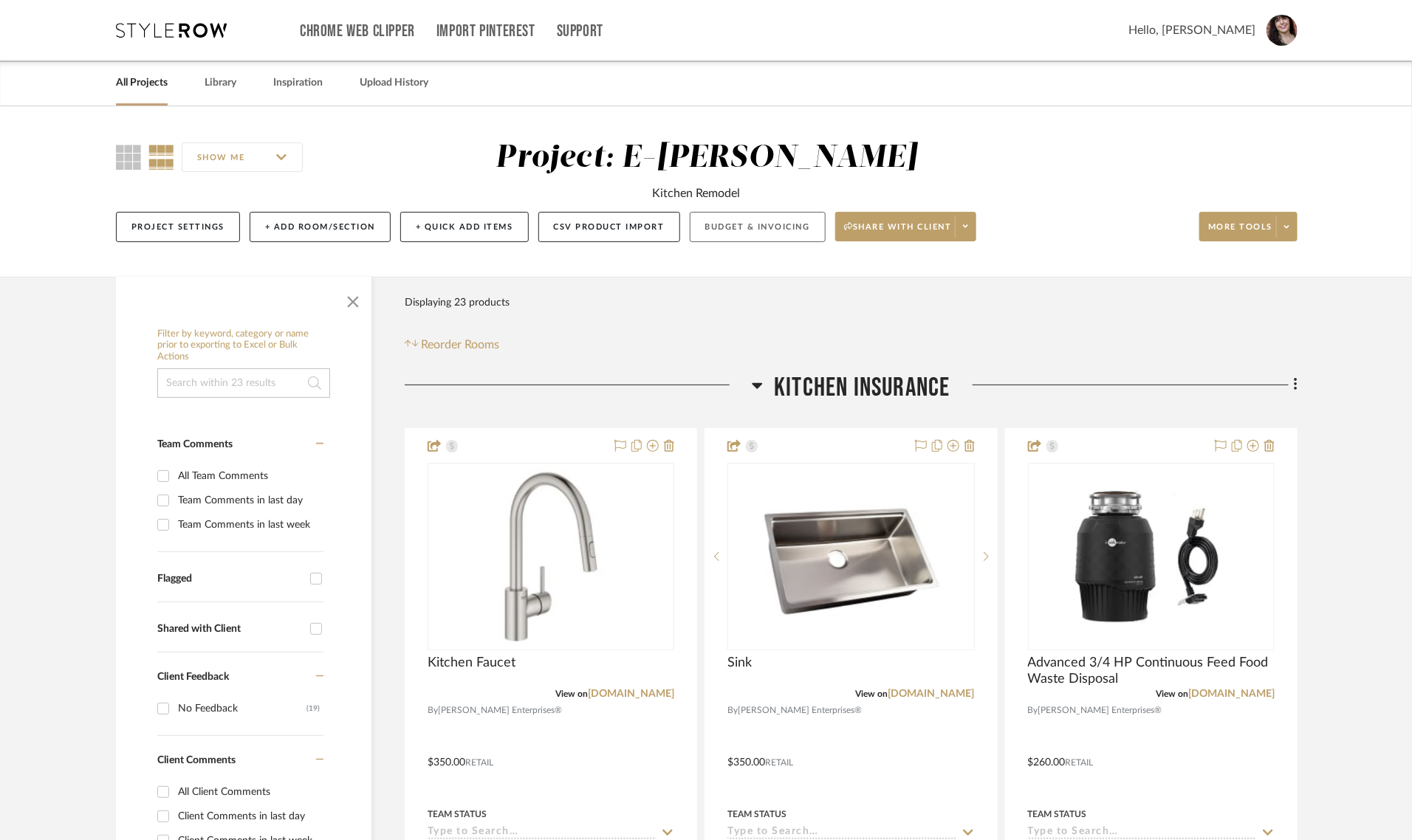
click at [721, 235] on button "Budget & Invoicing" at bounding box center [757, 227] width 136 height 30
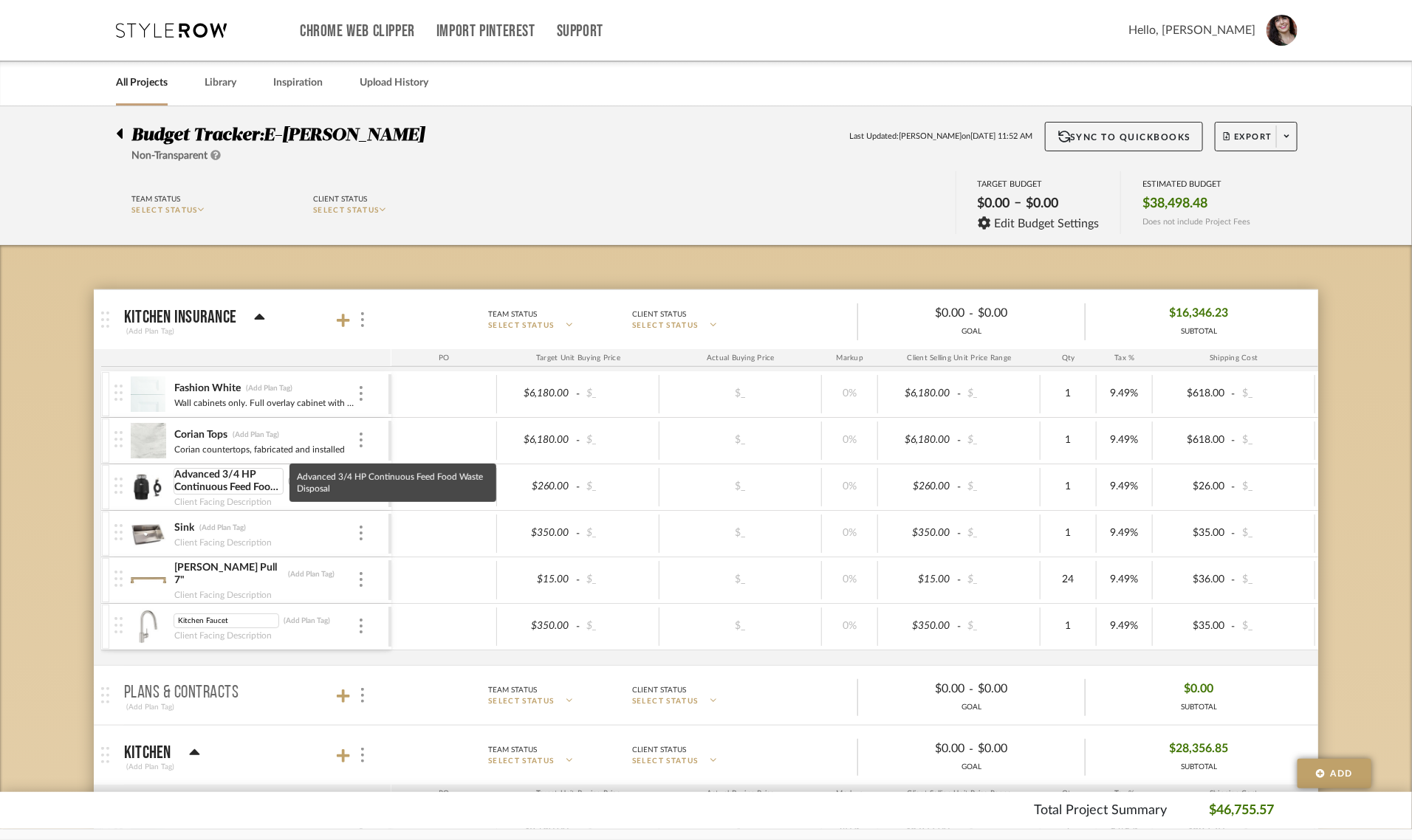
drag, startPoint x: 230, startPoint y: 622, endPoint x: 225, endPoint y: 489, distance: 133.1
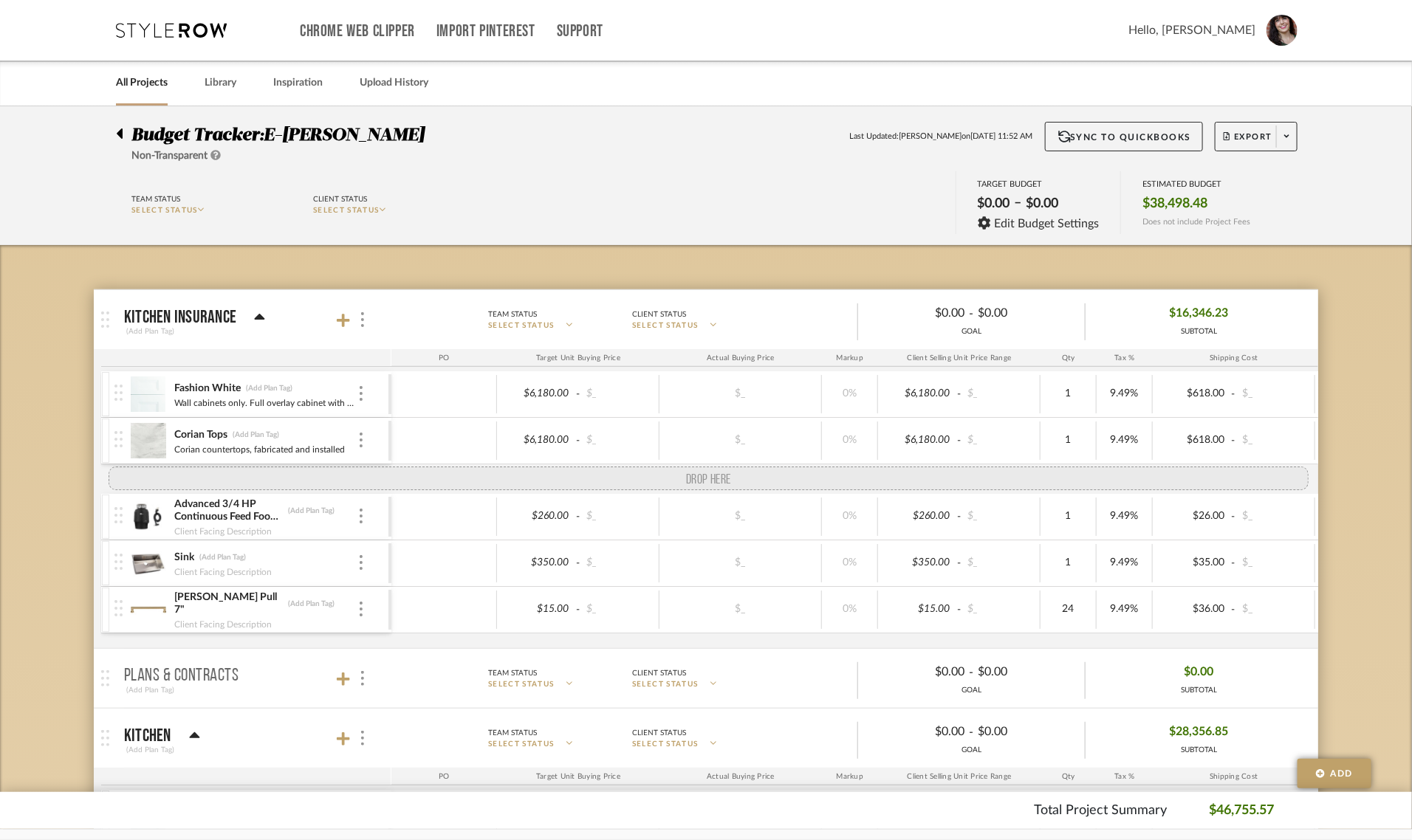
drag, startPoint x: 119, startPoint y: 628, endPoint x: 128, endPoint y: 467, distance: 161.3
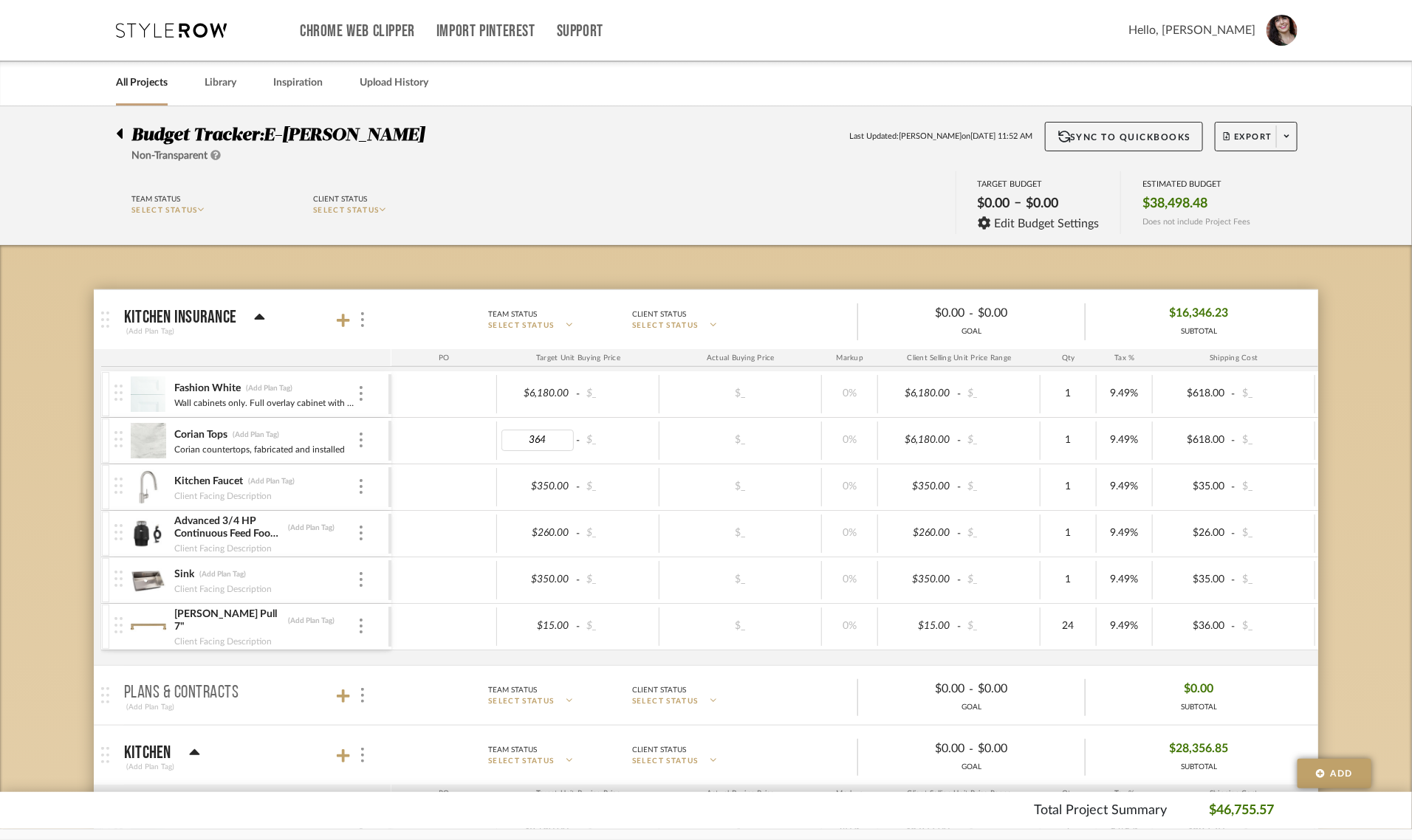
type input "3642"
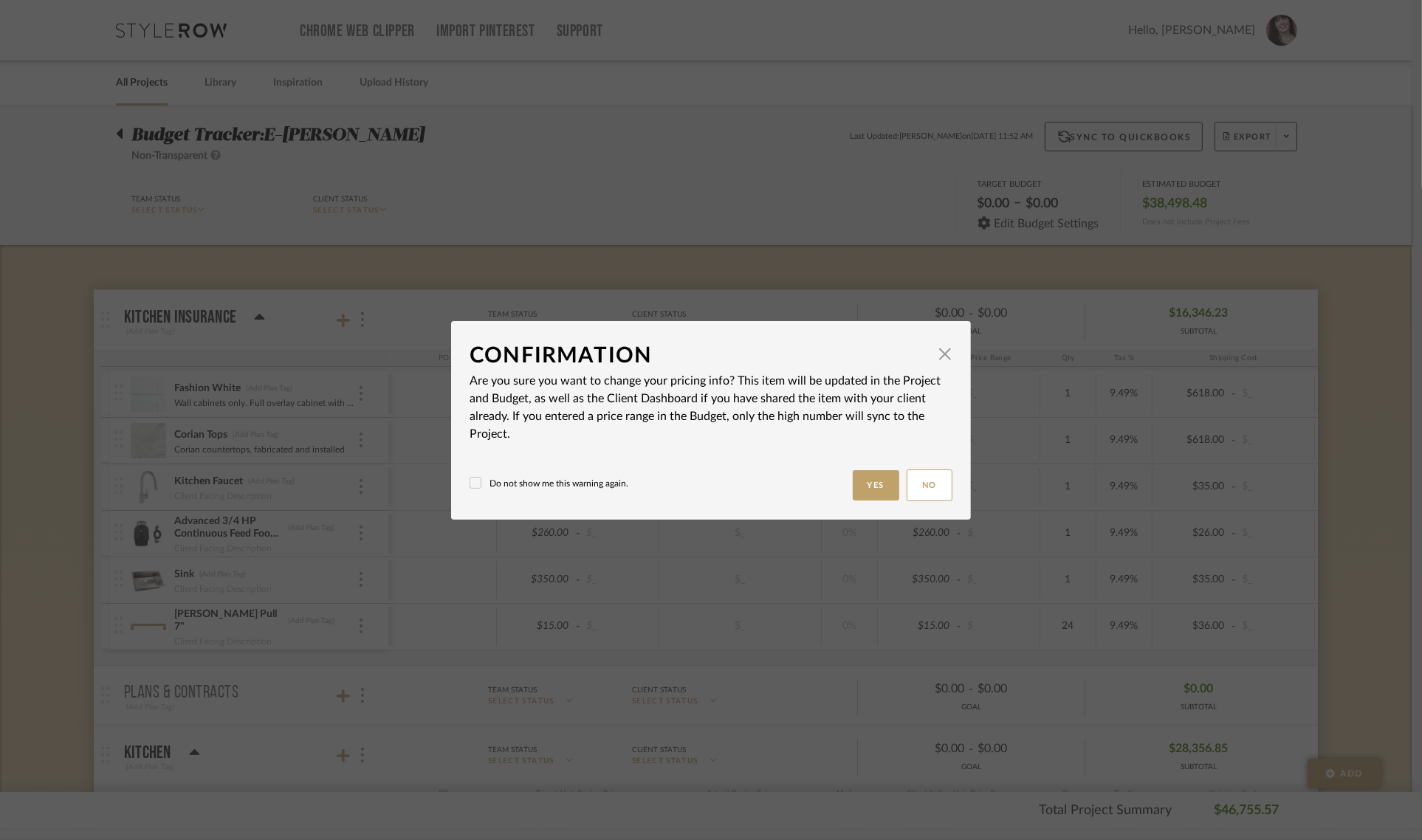
click at [1371, 458] on body "Chrome Web Clipper Import Pinterest Support All Projects Library Inspiration Up…" at bounding box center [705, 420] width 1411 height 840
click at [881, 476] on button "Yes" at bounding box center [875, 486] width 47 height 30
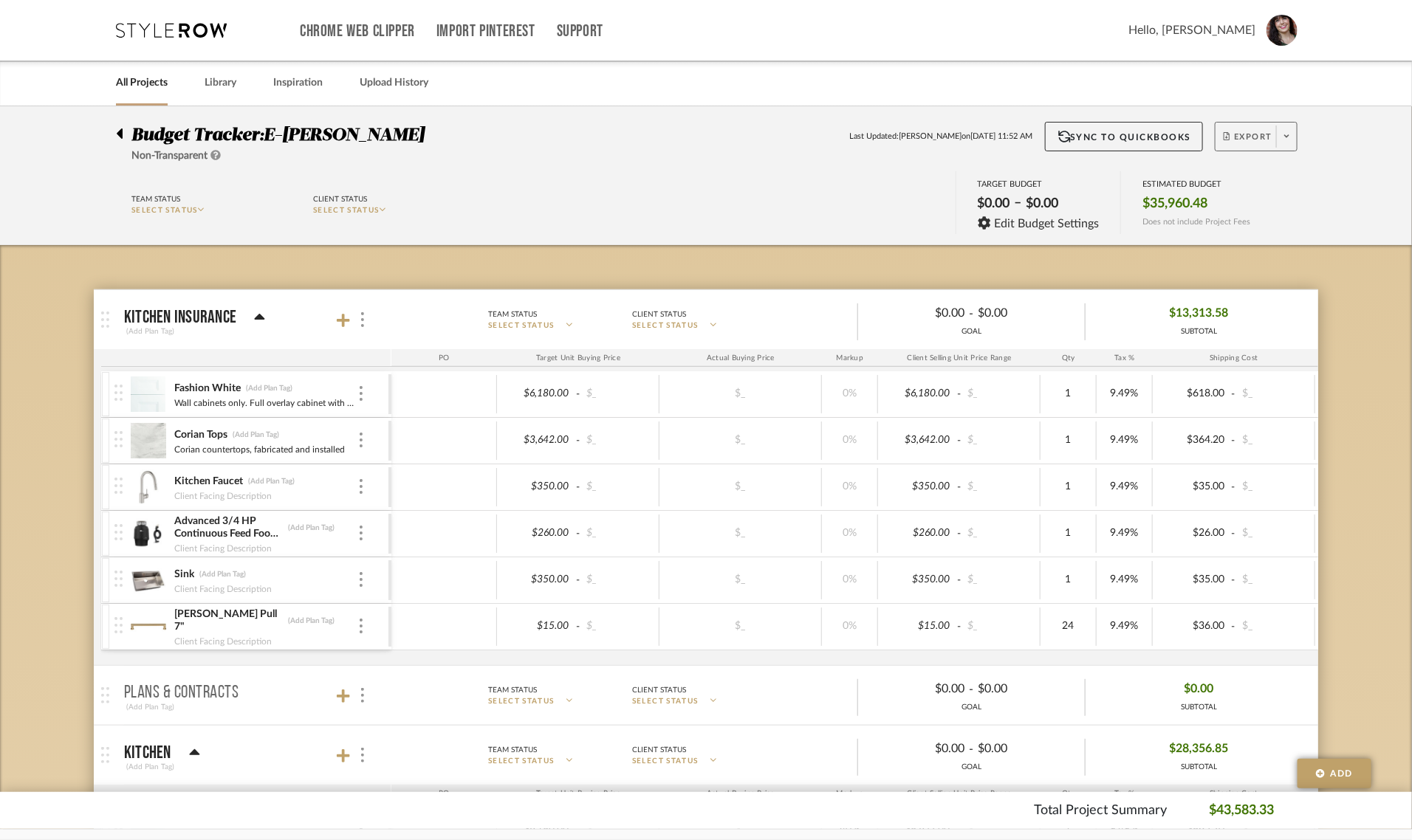
click at [1243, 133] on span "Export" at bounding box center [1248, 142] width 49 height 22
click at [1251, 167] on button "Export PDF" at bounding box center [1282, 179] width 140 height 35
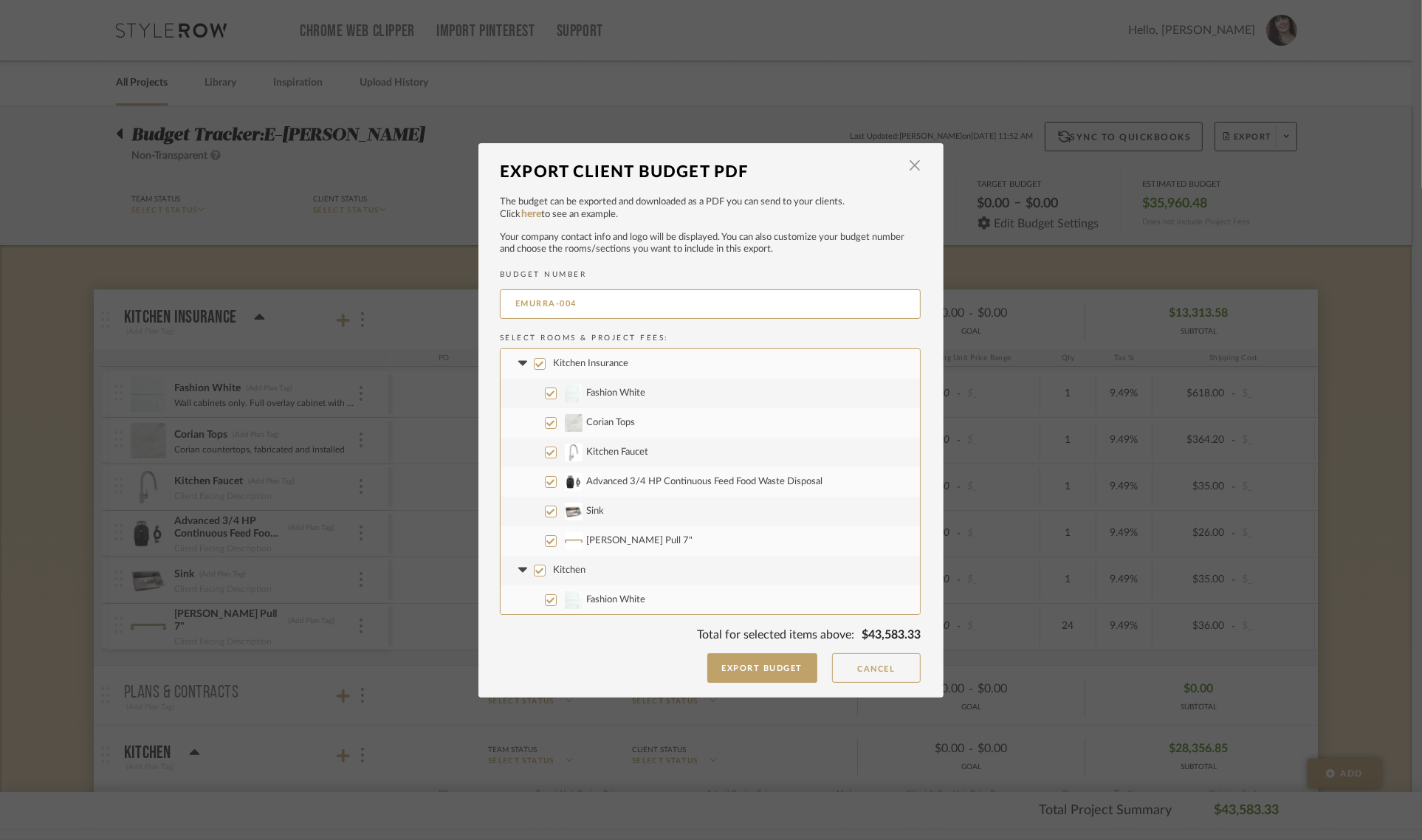
click at [533, 573] on input "Kitchen" at bounding box center [539, 570] width 12 height 12
checkbox input "false"
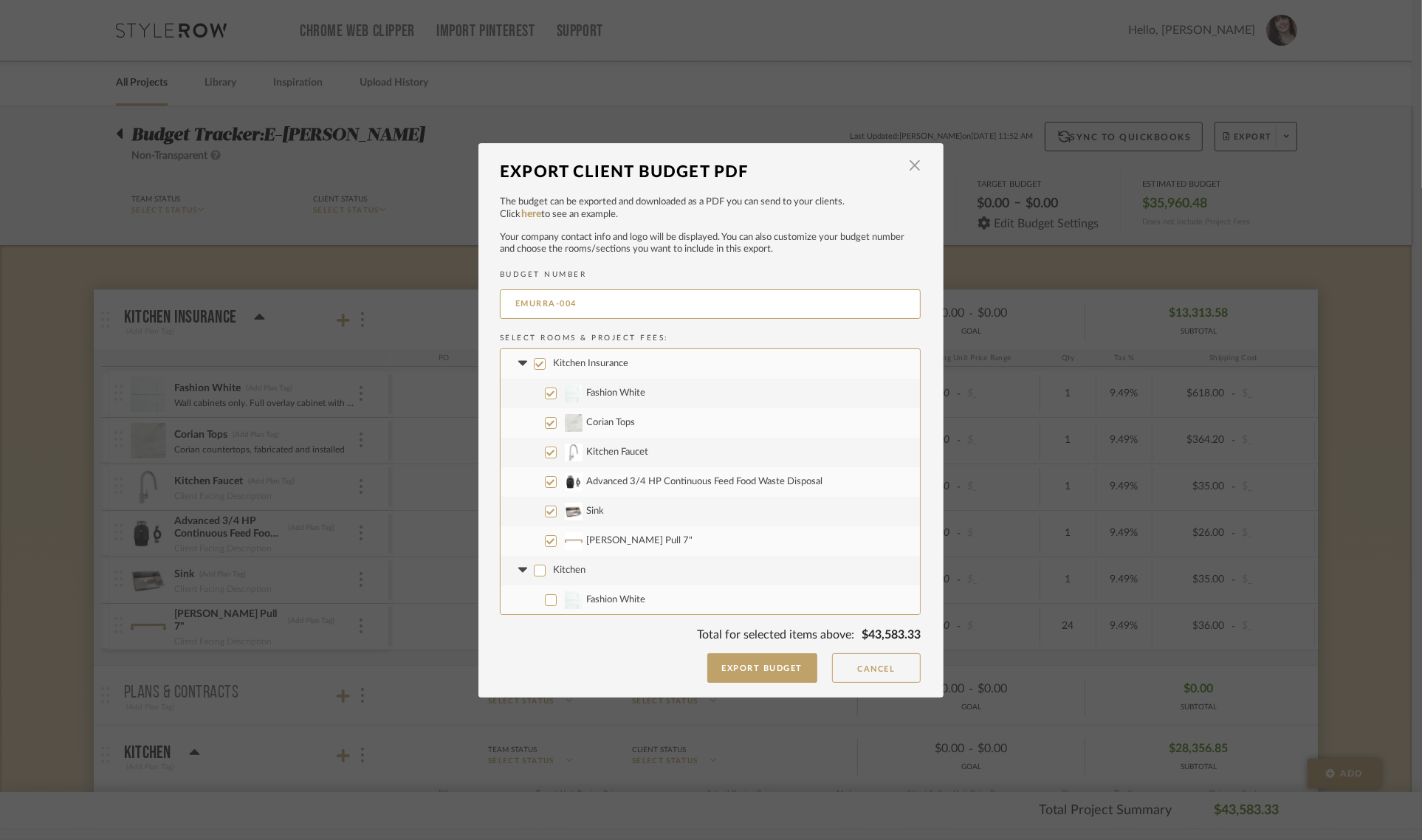
checkbox input "false"
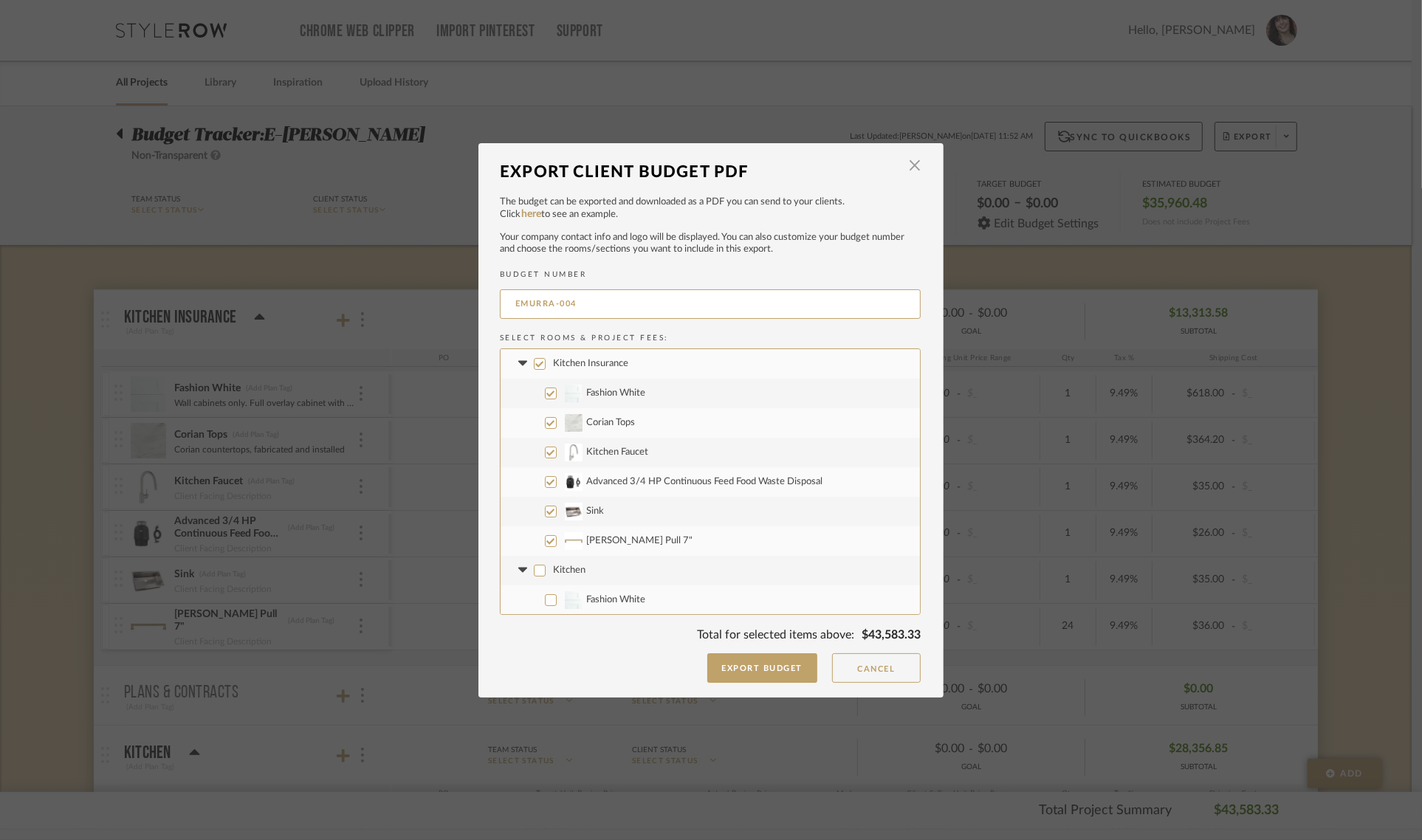
checkbox input "false"
click at [737, 663] on button "Export Budget" at bounding box center [762, 667] width 111 height 29
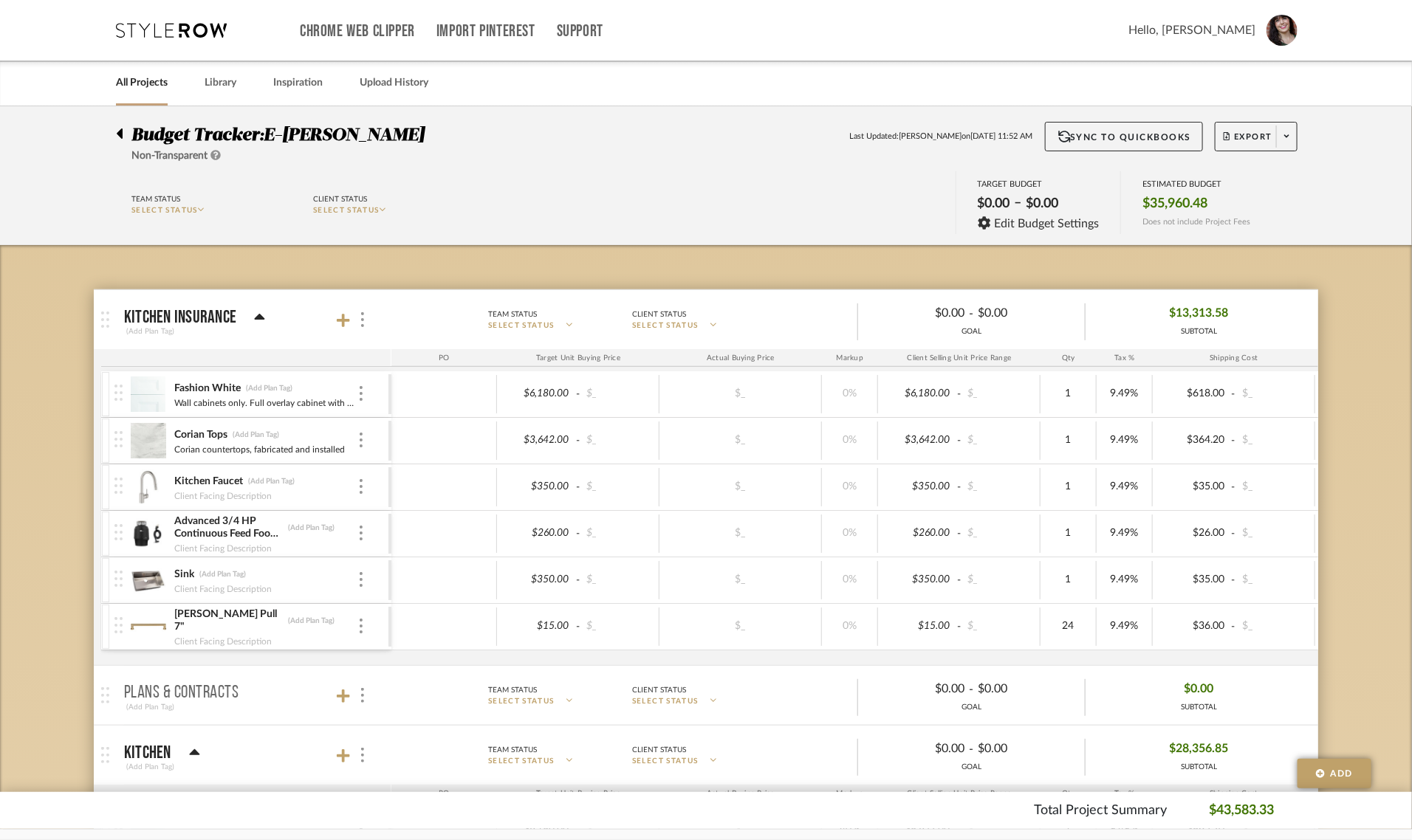
click at [124, 137] on div at bounding box center [123, 130] width 15 height 18
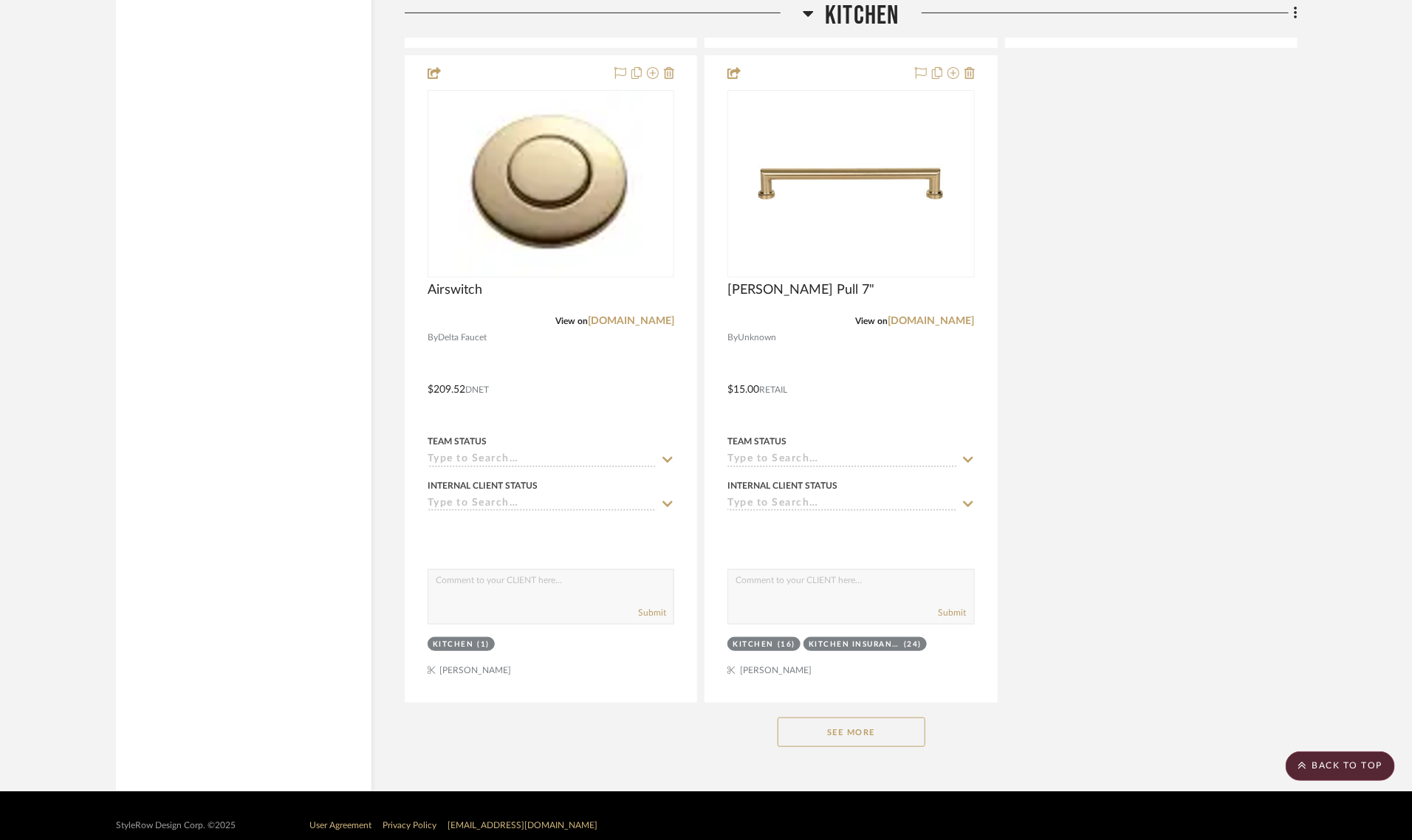
scroll to position [3135, 0]
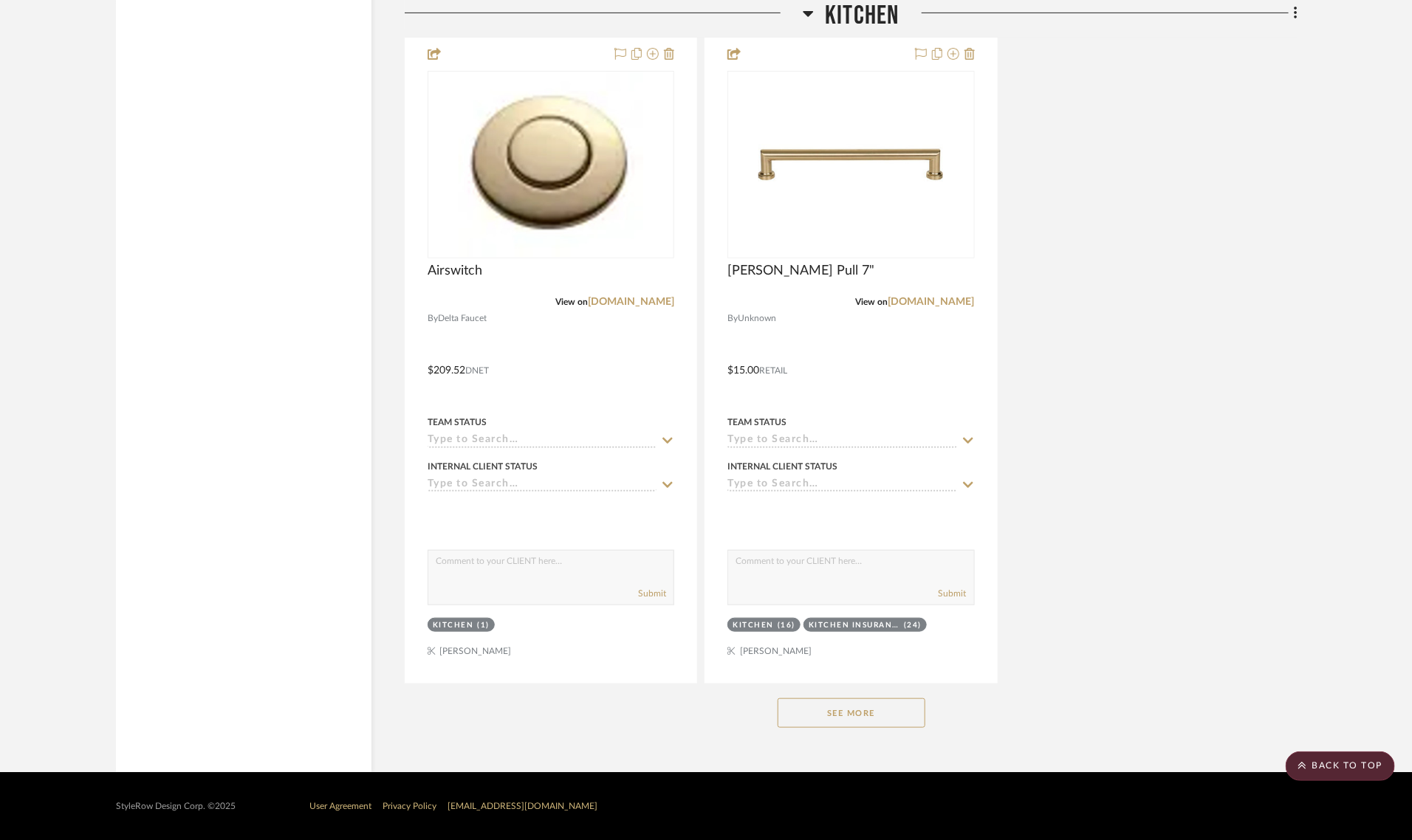
click at [833, 717] on button "See More" at bounding box center [851, 712] width 148 height 29
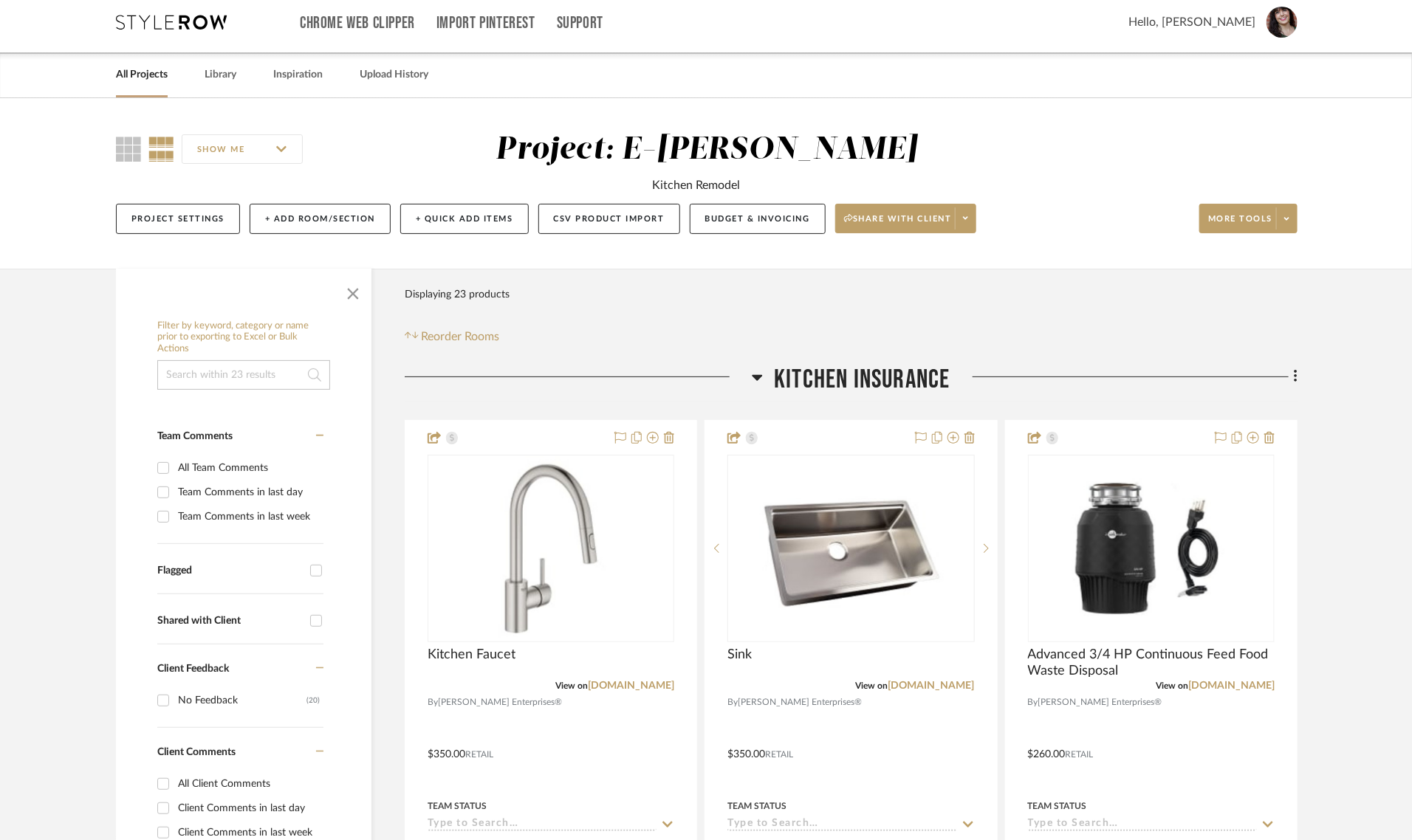
scroll to position [0, 0]
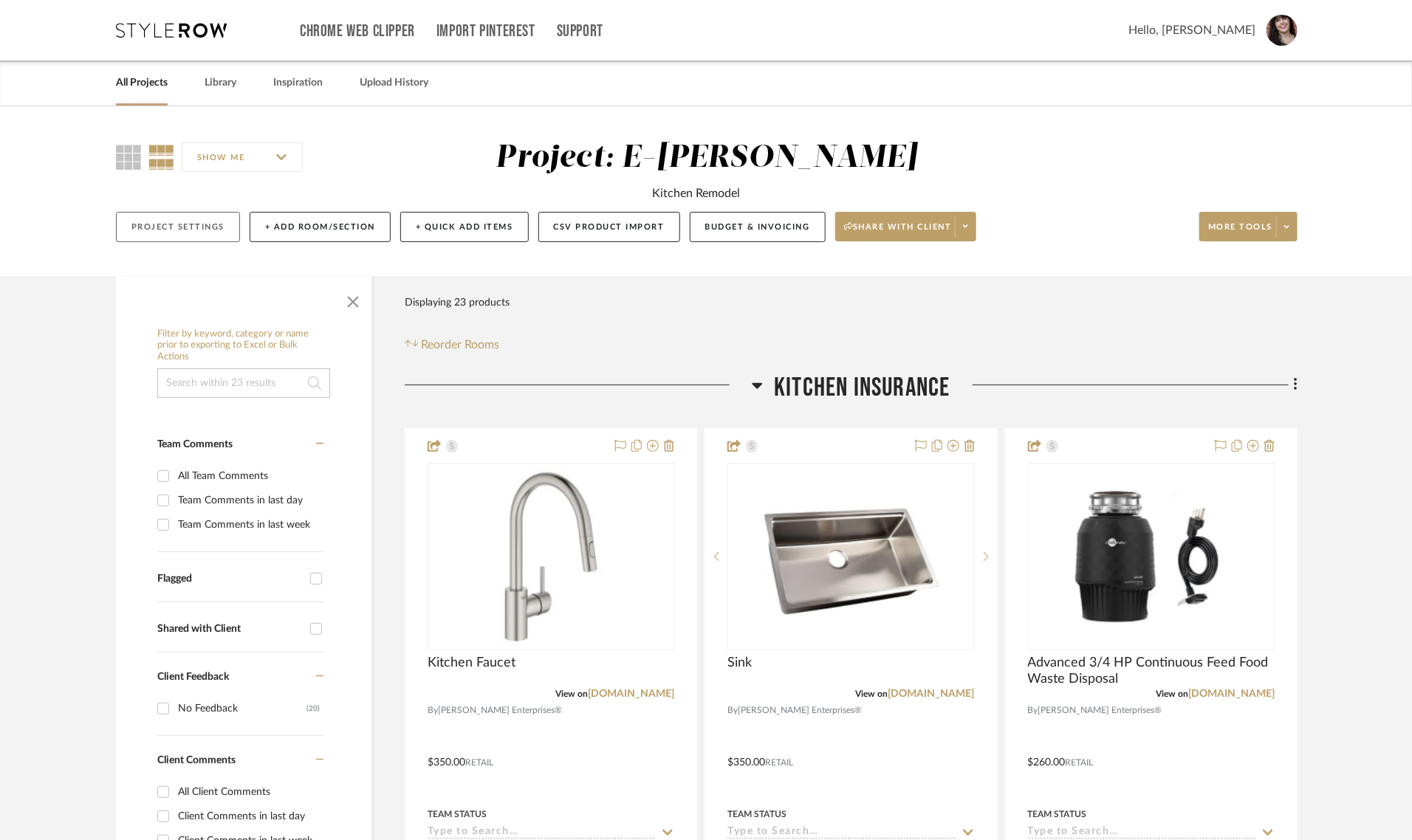
click at [176, 228] on button "Project Settings" at bounding box center [178, 227] width 124 height 30
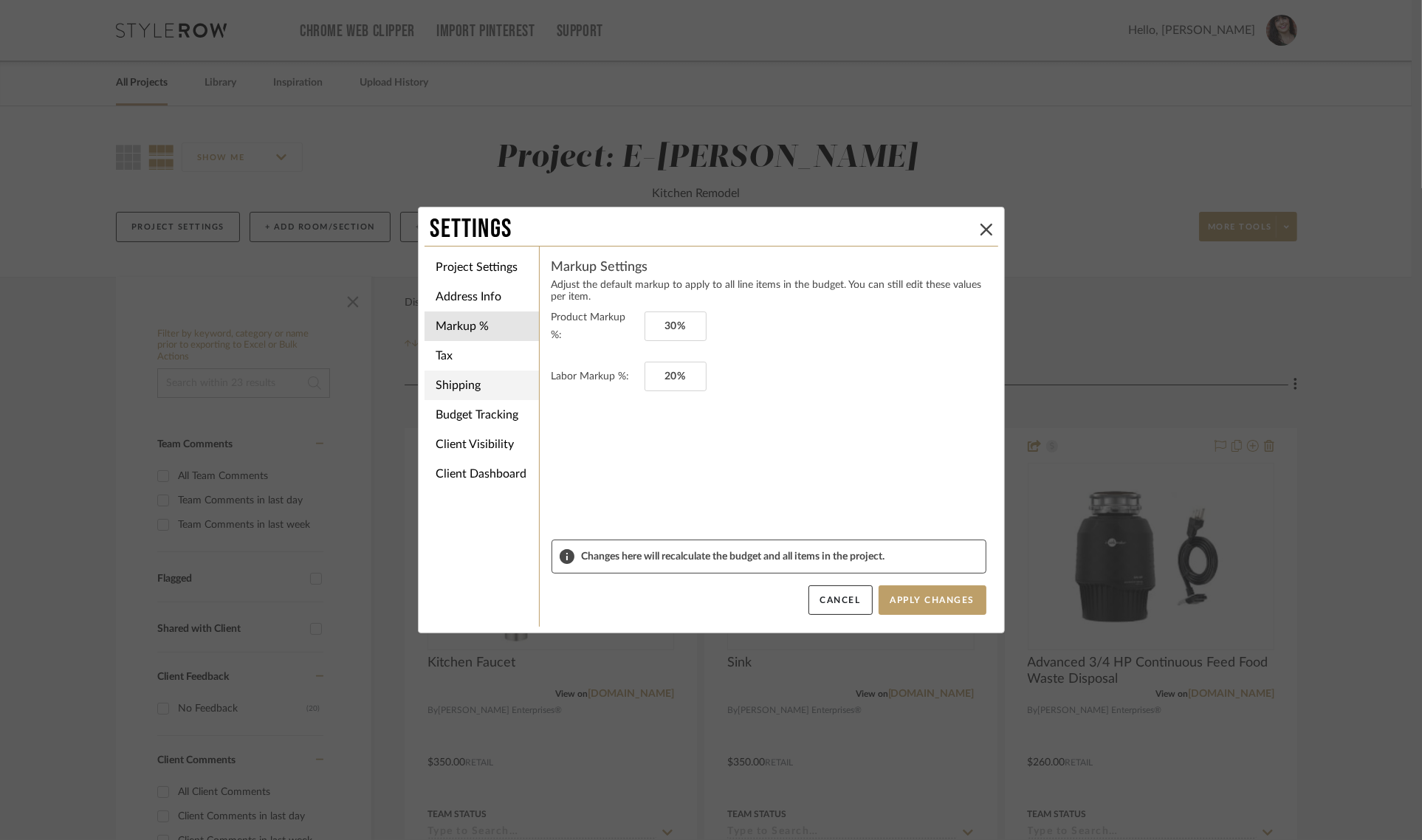
click at [450, 385] on li "Shipping" at bounding box center [481, 385] width 114 height 29
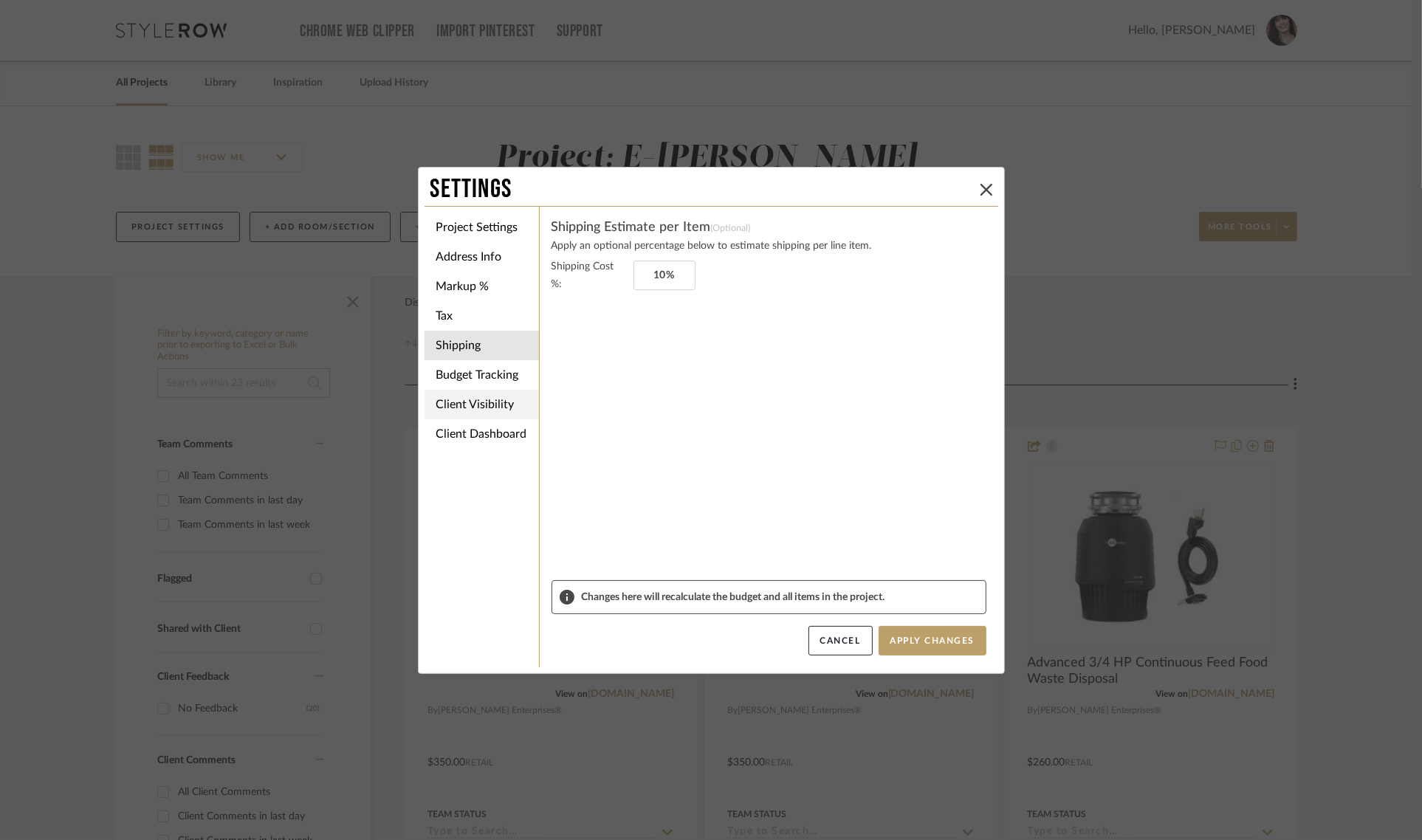
click at [462, 401] on li "Client Visibility" at bounding box center [481, 404] width 114 height 29
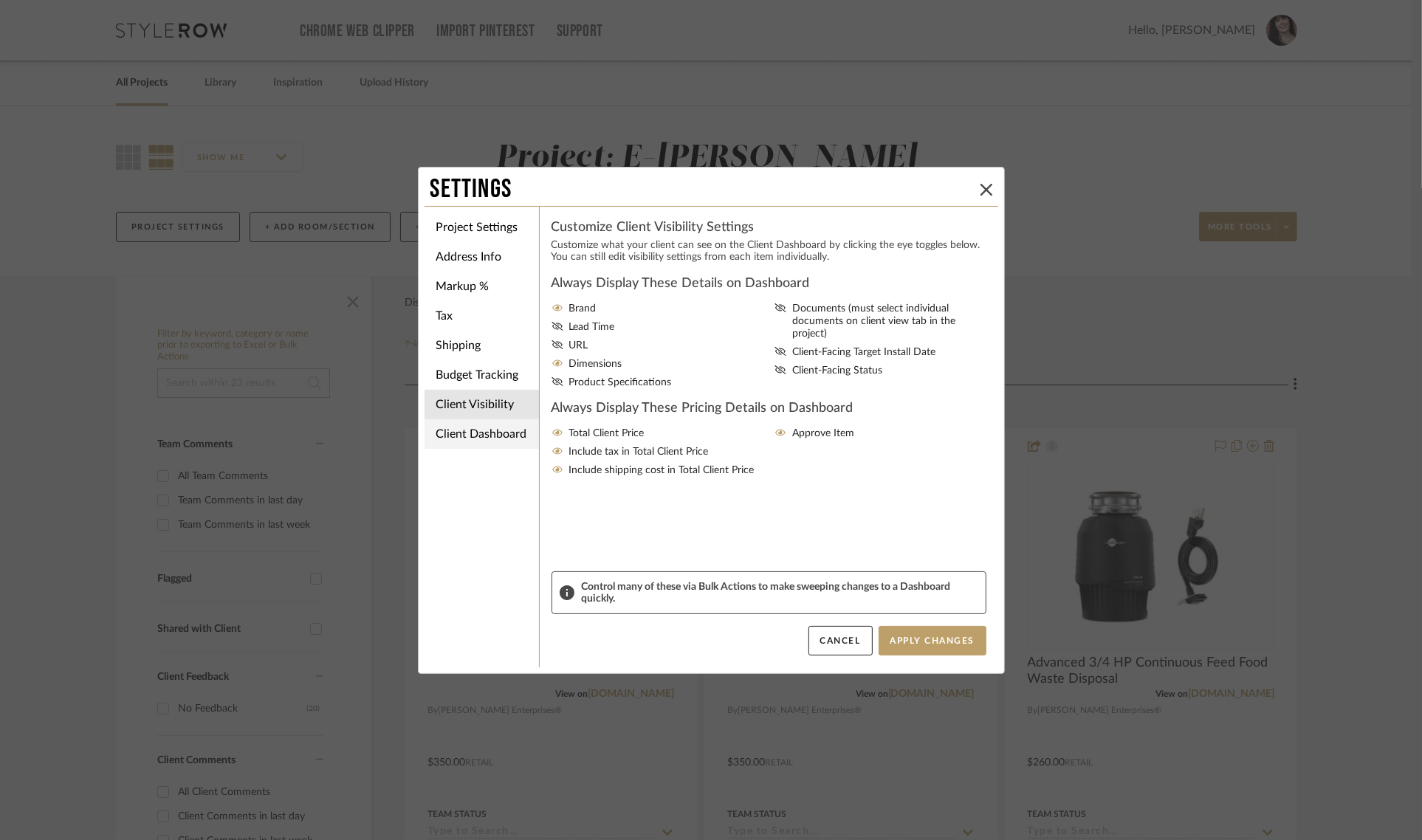
click at [465, 434] on li "Client Dashboard" at bounding box center [481, 433] width 114 height 29
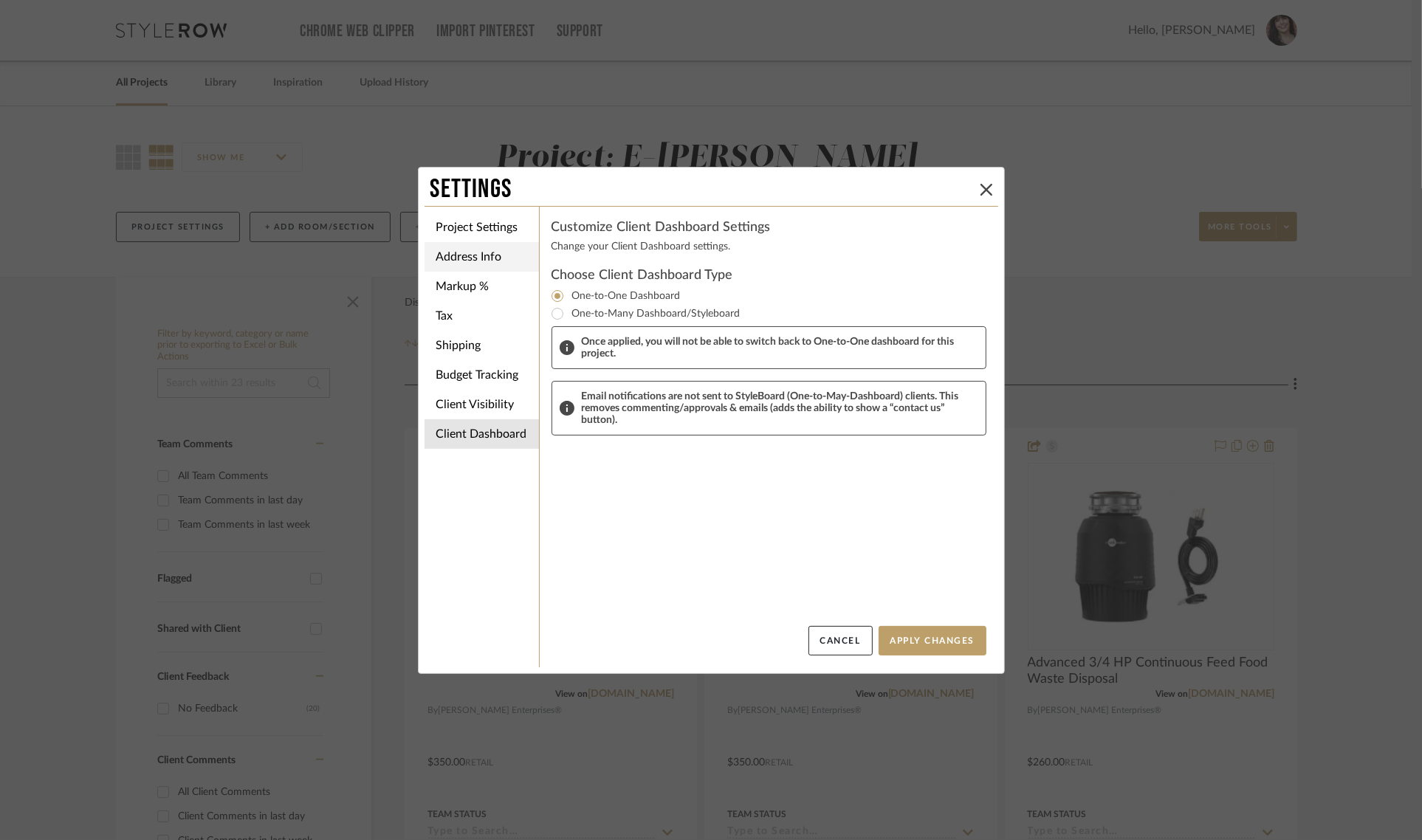
click at [467, 249] on li "Address Info" at bounding box center [481, 256] width 114 height 29
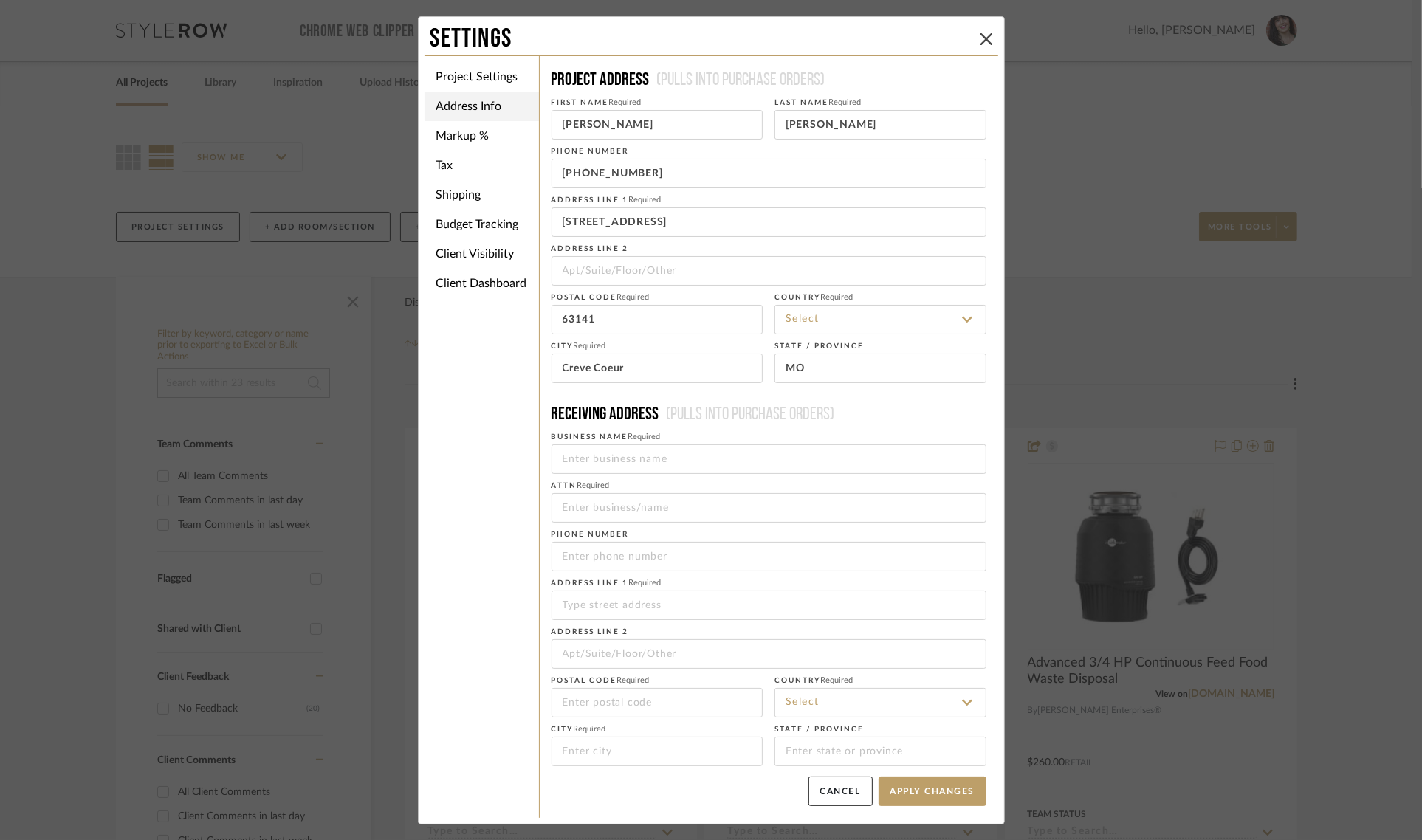
type input "[GEOGRAPHIC_DATA]"
click at [480, 73] on li "Project Settings" at bounding box center [481, 76] width 114 height 29
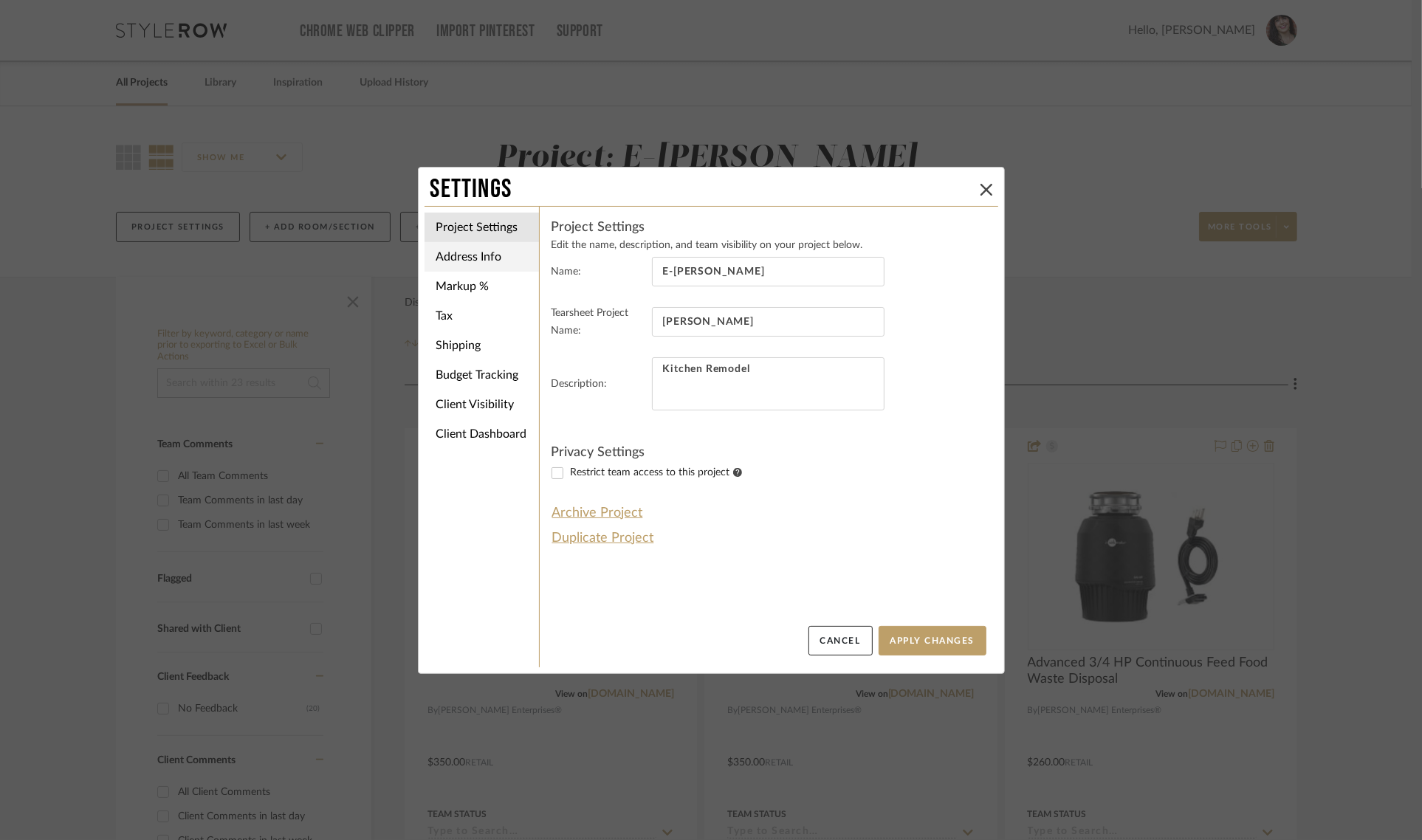
click at [486, 248] on li "Address Info" at bounding box center [481, 256] width 114 height 29
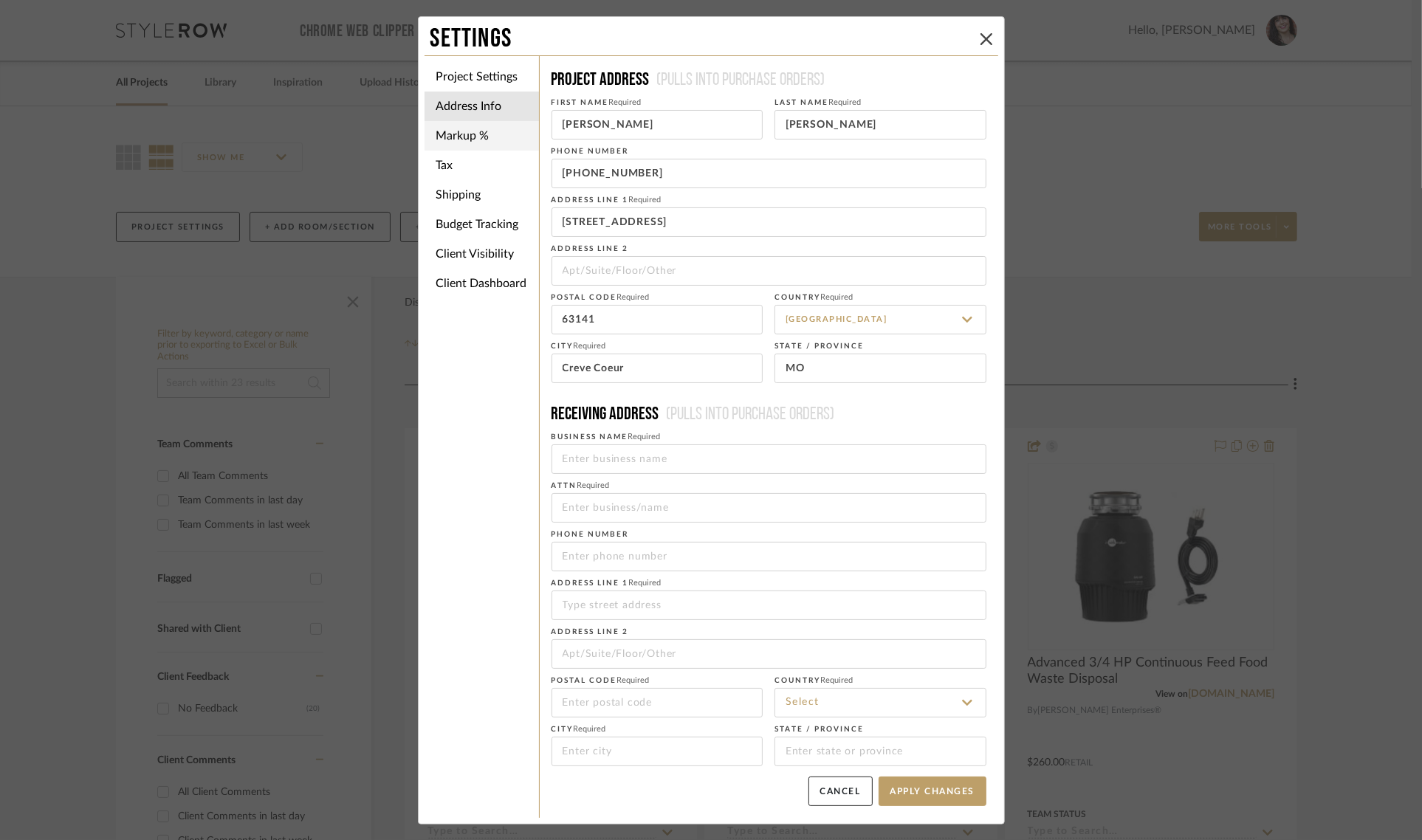
click at [459, 136] on li "Markup %" at bounding box center [481, 136] width 114 height 29
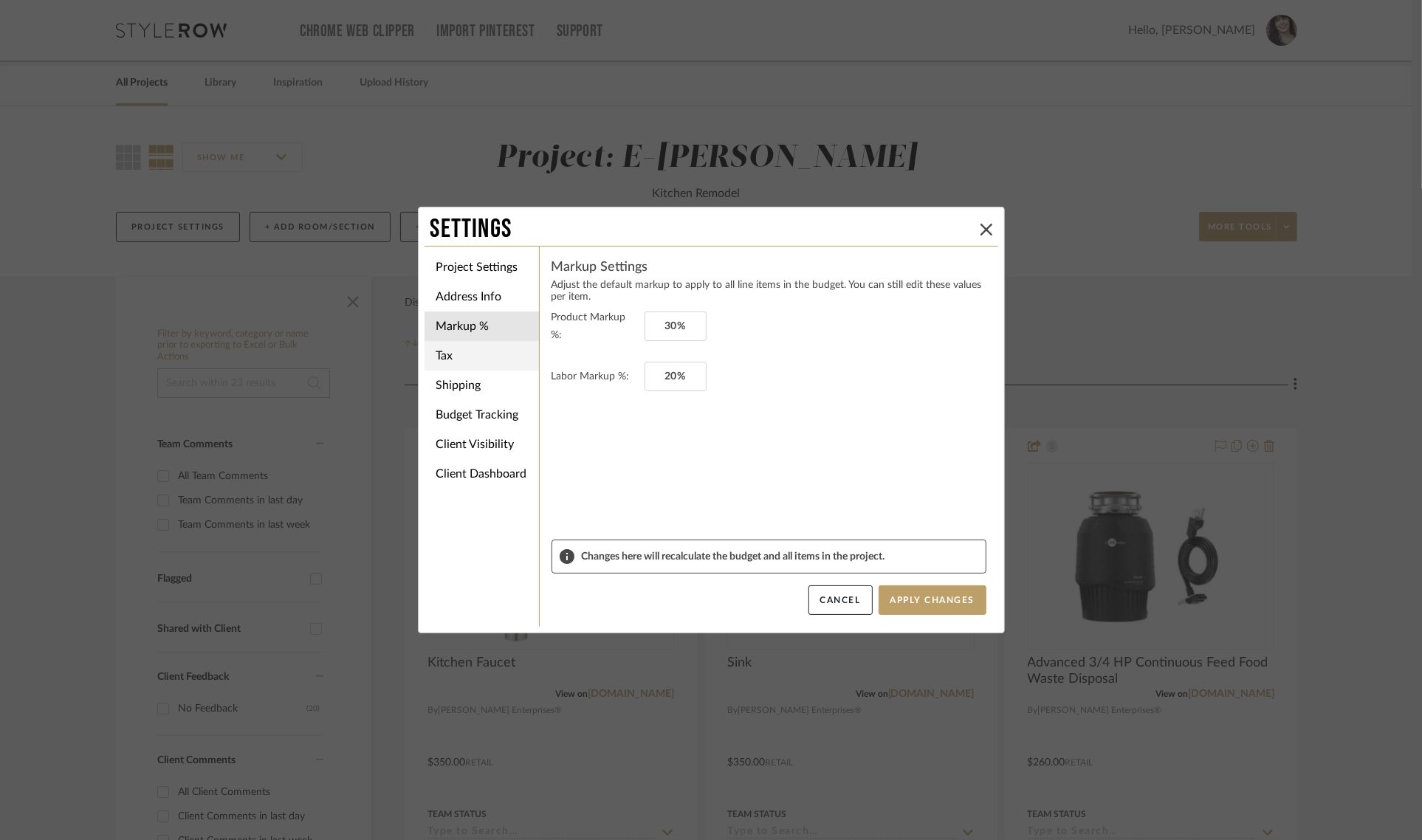
click at [463, 347] on li "Tax" at bounding box center [481, 355] width 114 height 29
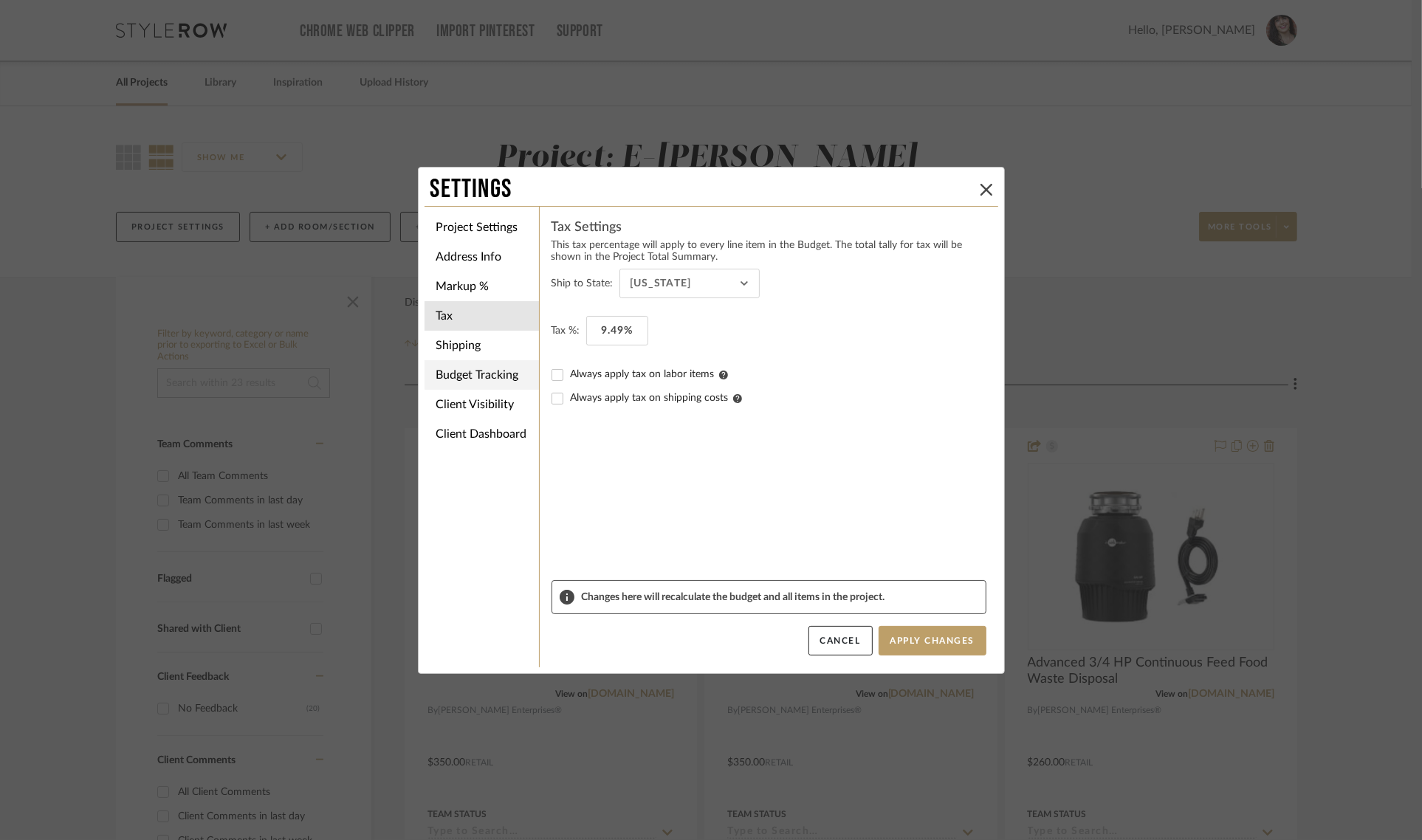
click at [462, 377] on li "Budget Tracking" at bounding box center [481, 375] width 114 height 29
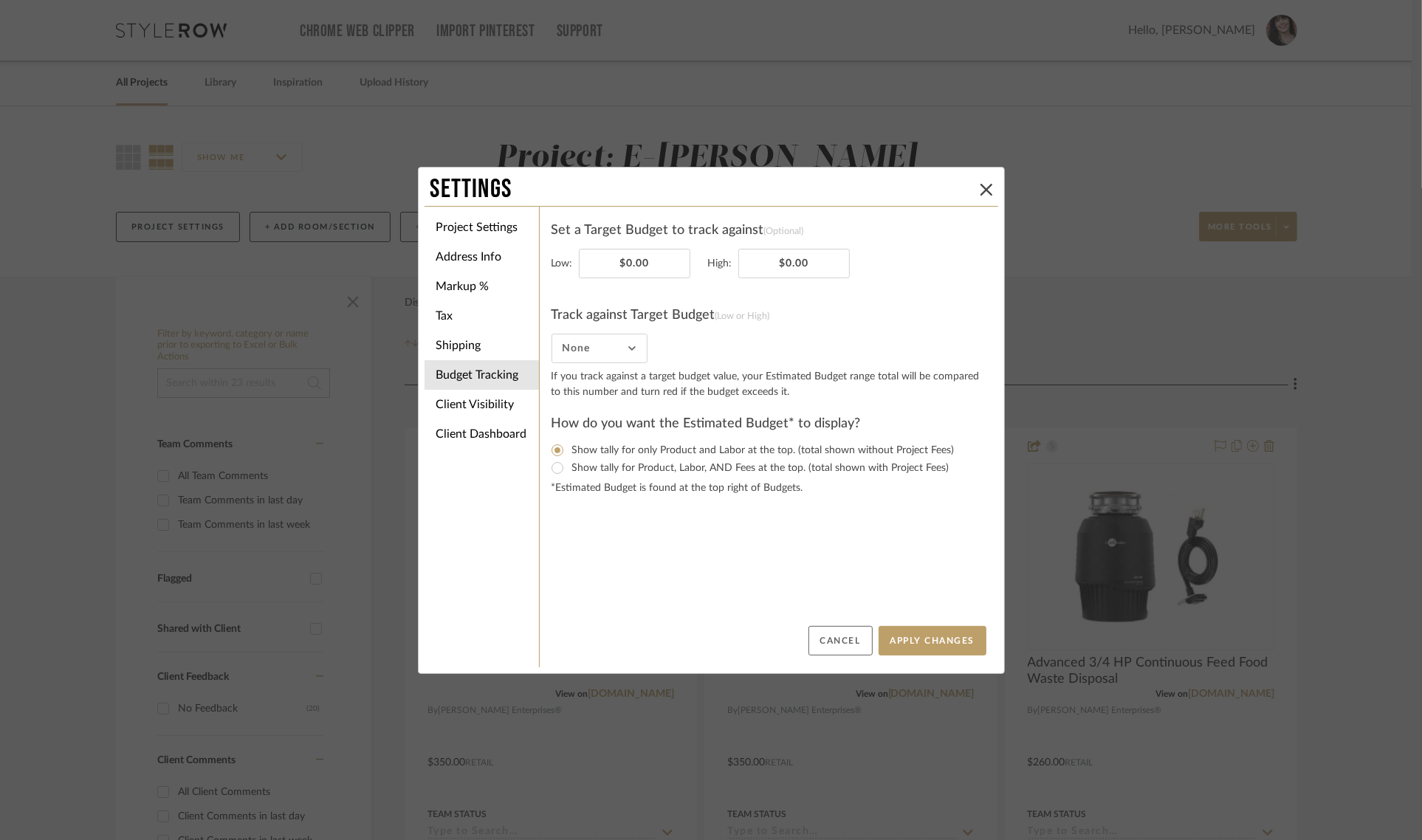
click at [818, 644] on button "Cancel" at bounding box center [840, 641] width 64 height 29
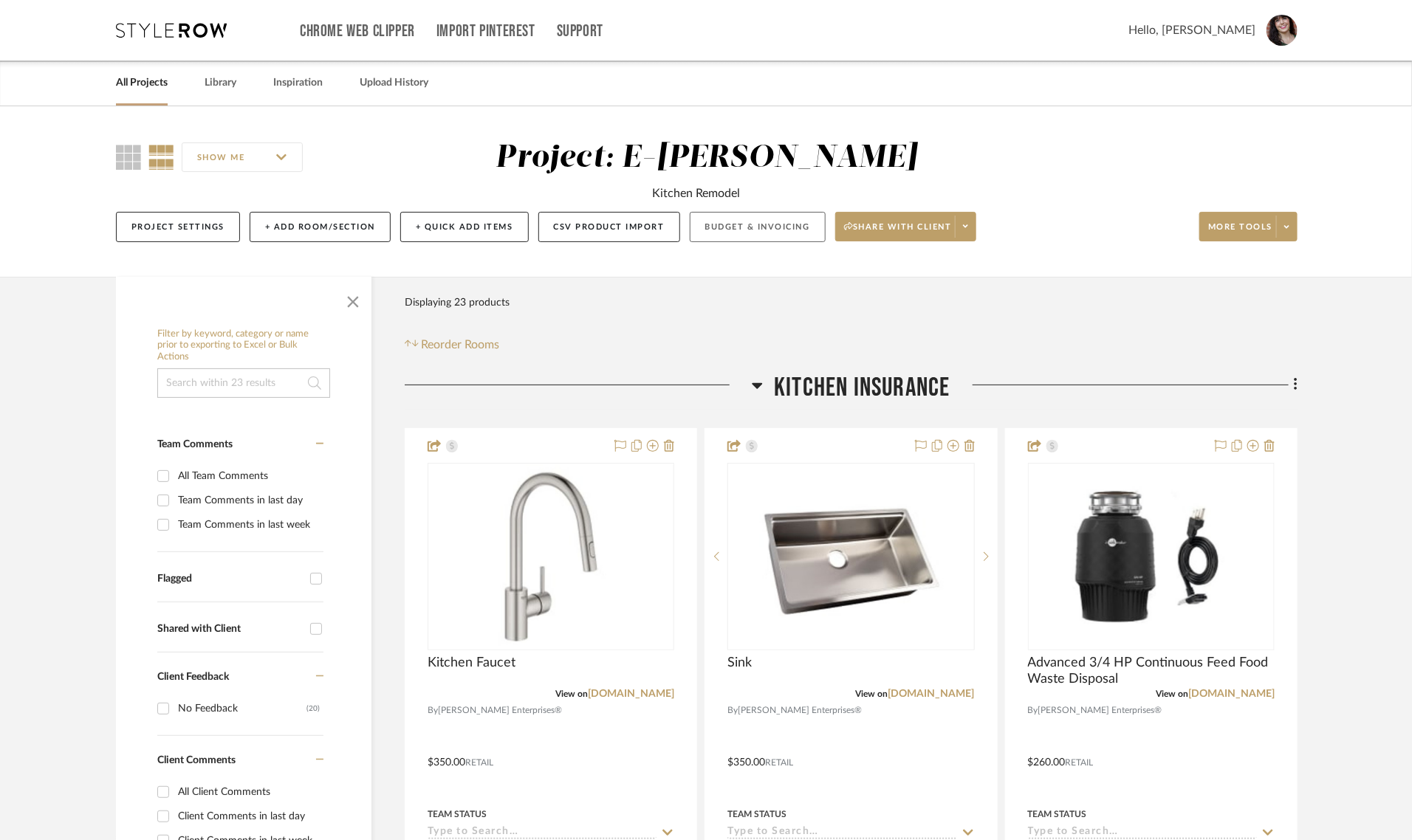
click at [736, 233] on button "Budget & Invoicing" at bounding box center [757, 227] width 136 height 30
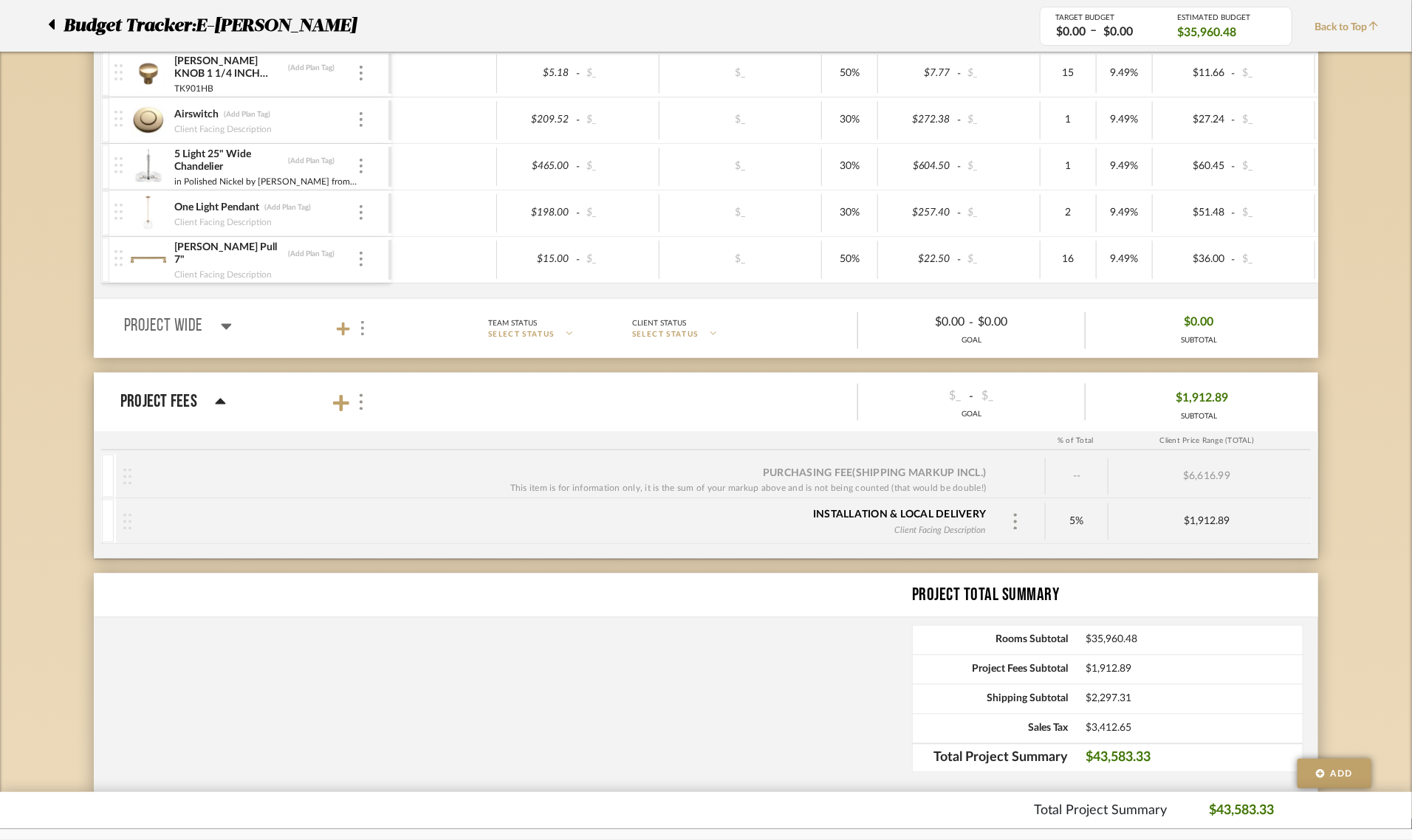
scroll to position [1086, 0]
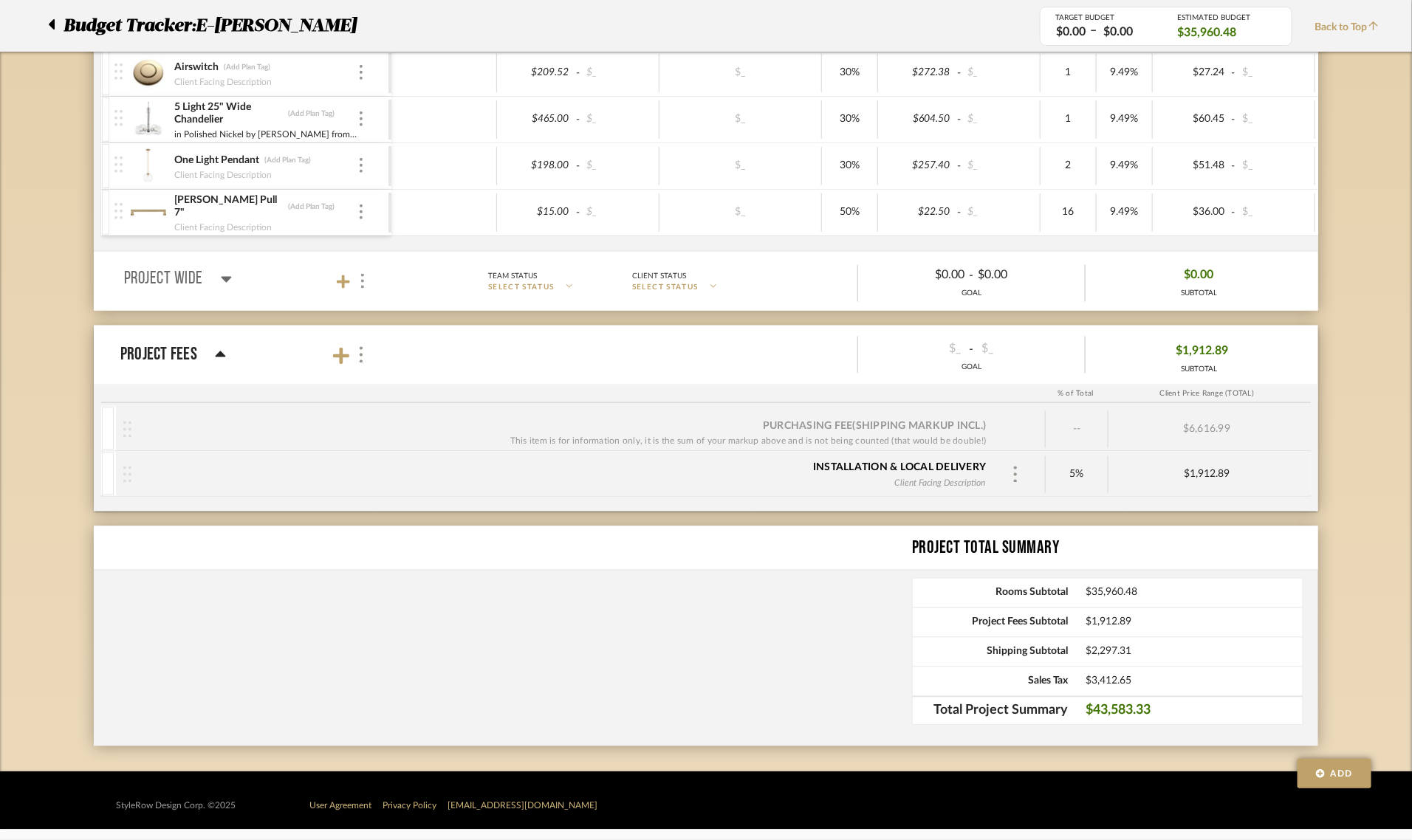
click at [925, 466] on div "Installation & Local Delivery" at bounding box center [899, 468] width 173 height 15
click at [1016, 471] on img at bounding box center [1016, 475] width 7 height 16
click at [1043, 571] on div "Remove" at bounding box center [1118, 572] width 226 height 40
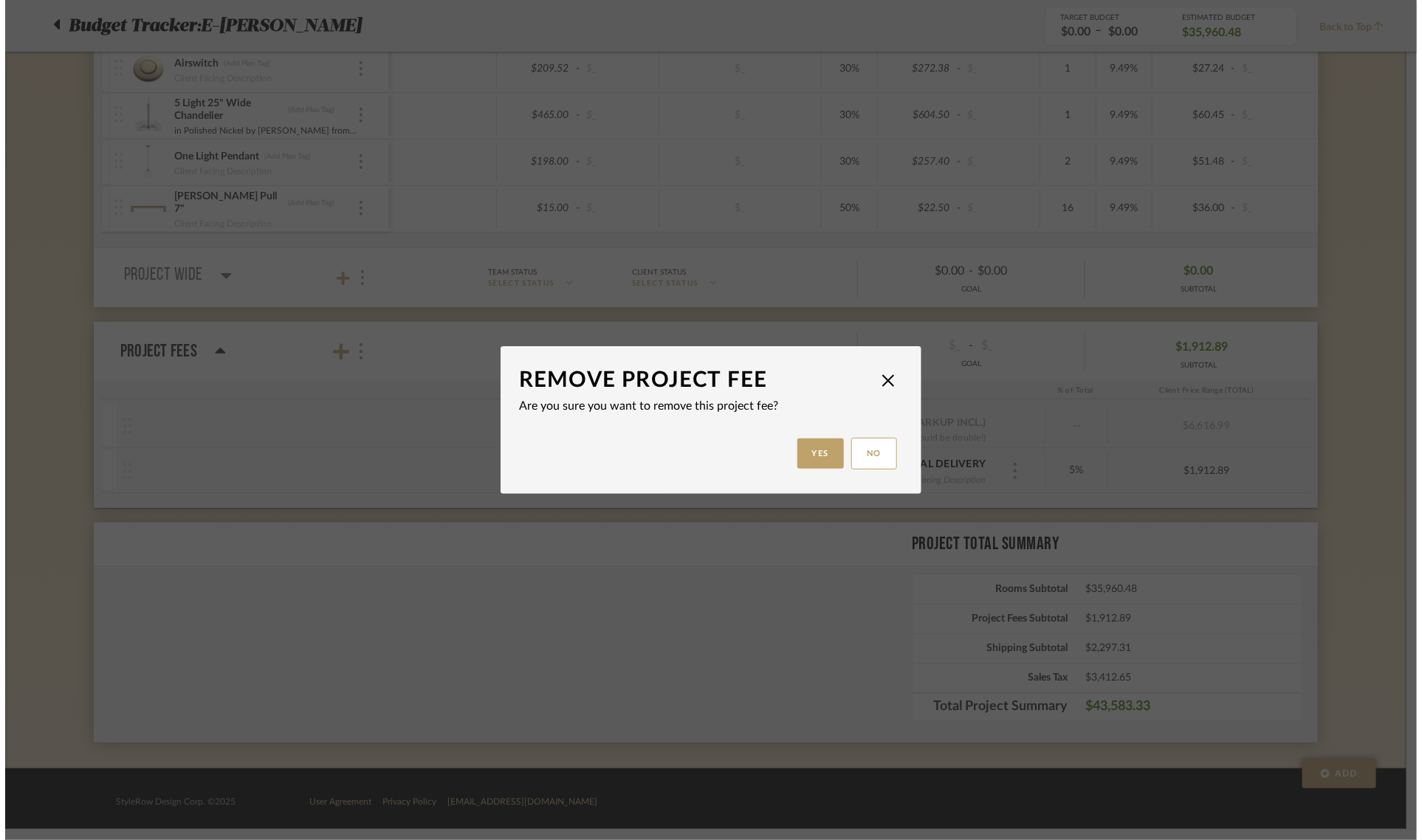
scroll to position [0, 0]
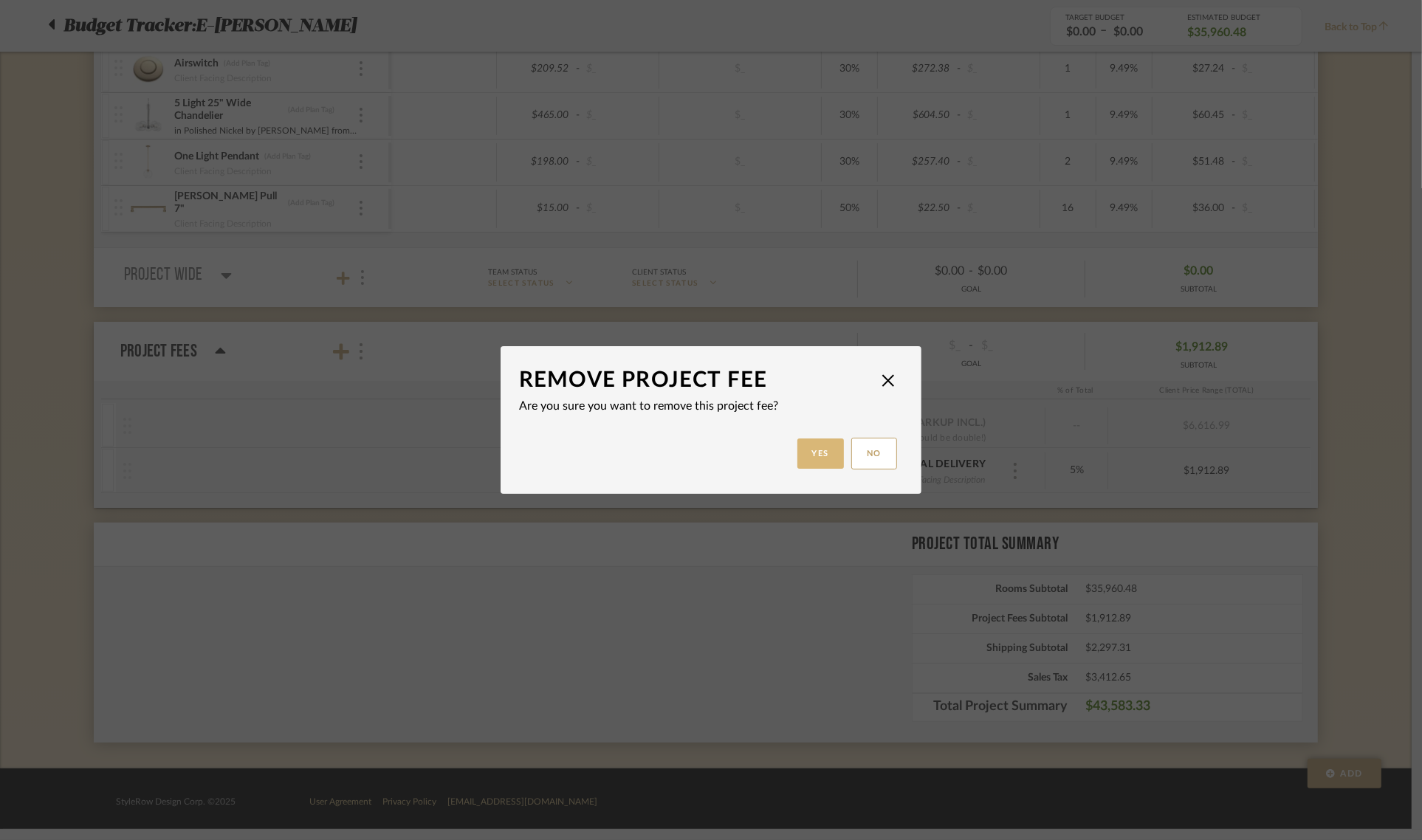
click at [826, 455] on button "Yes" at bounding box center [820, 454] width 47 height 30
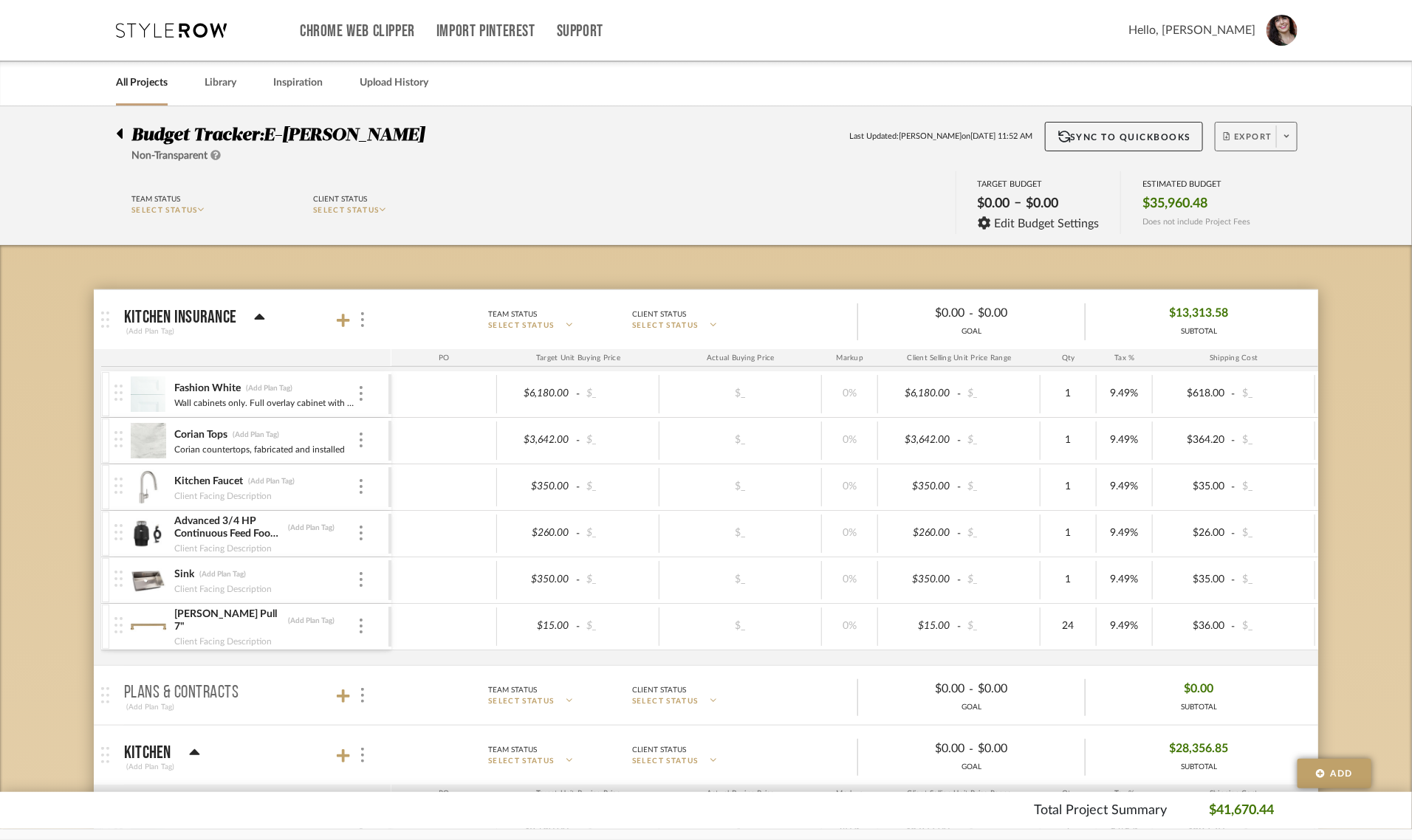
click at [1244, 131] on span "Export" at bounding box center [1248, 142] width 49 height 22
click at [1245, 167] on button "Export PDF" at bounding box center [1282, 179] width 140 height 35
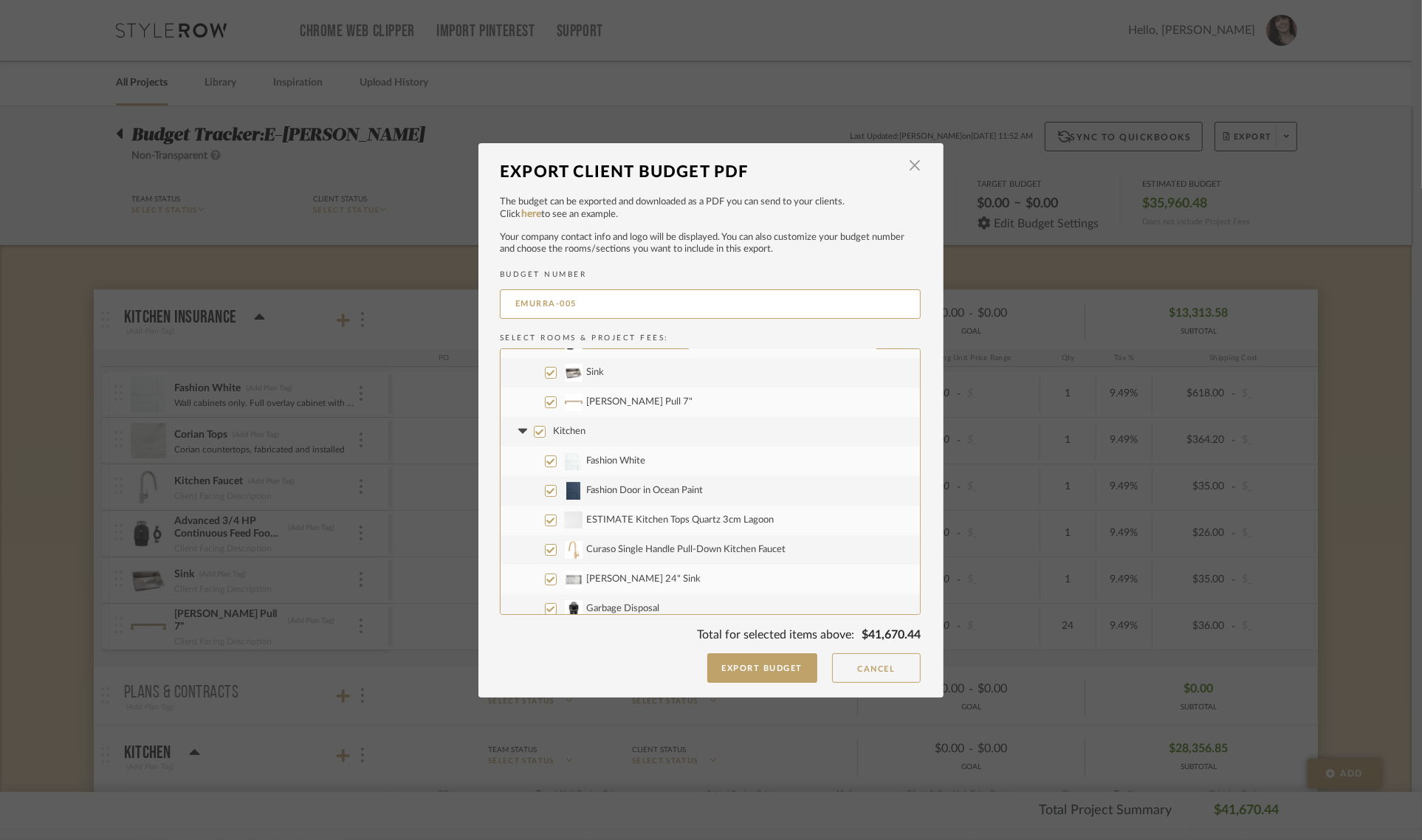
scroll to position [78, 0]
click at [539, 496] on input "Kitchen" at bounding box center [539, 492] width 12 height 12
checkbox input "false"
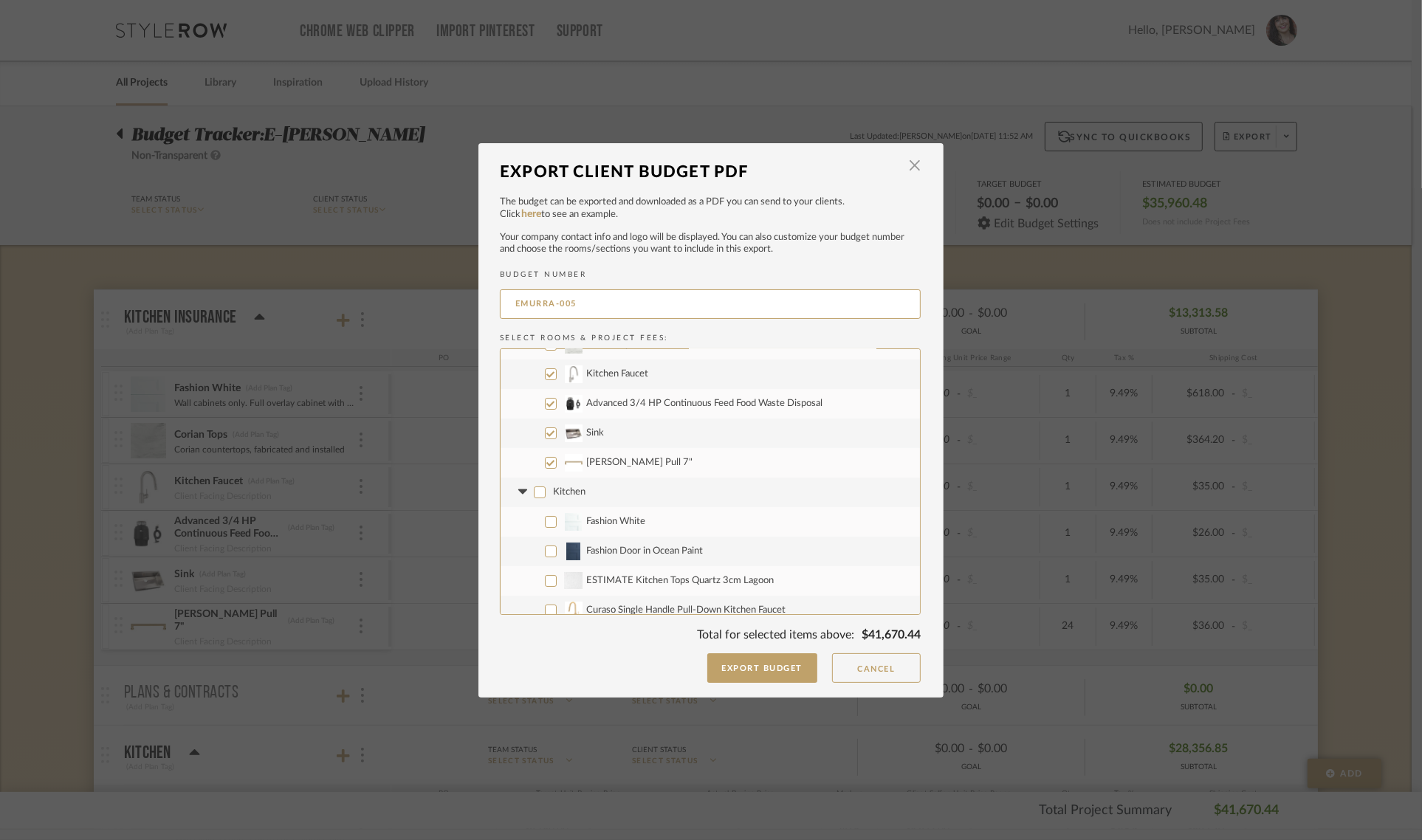
checkbox input "false"
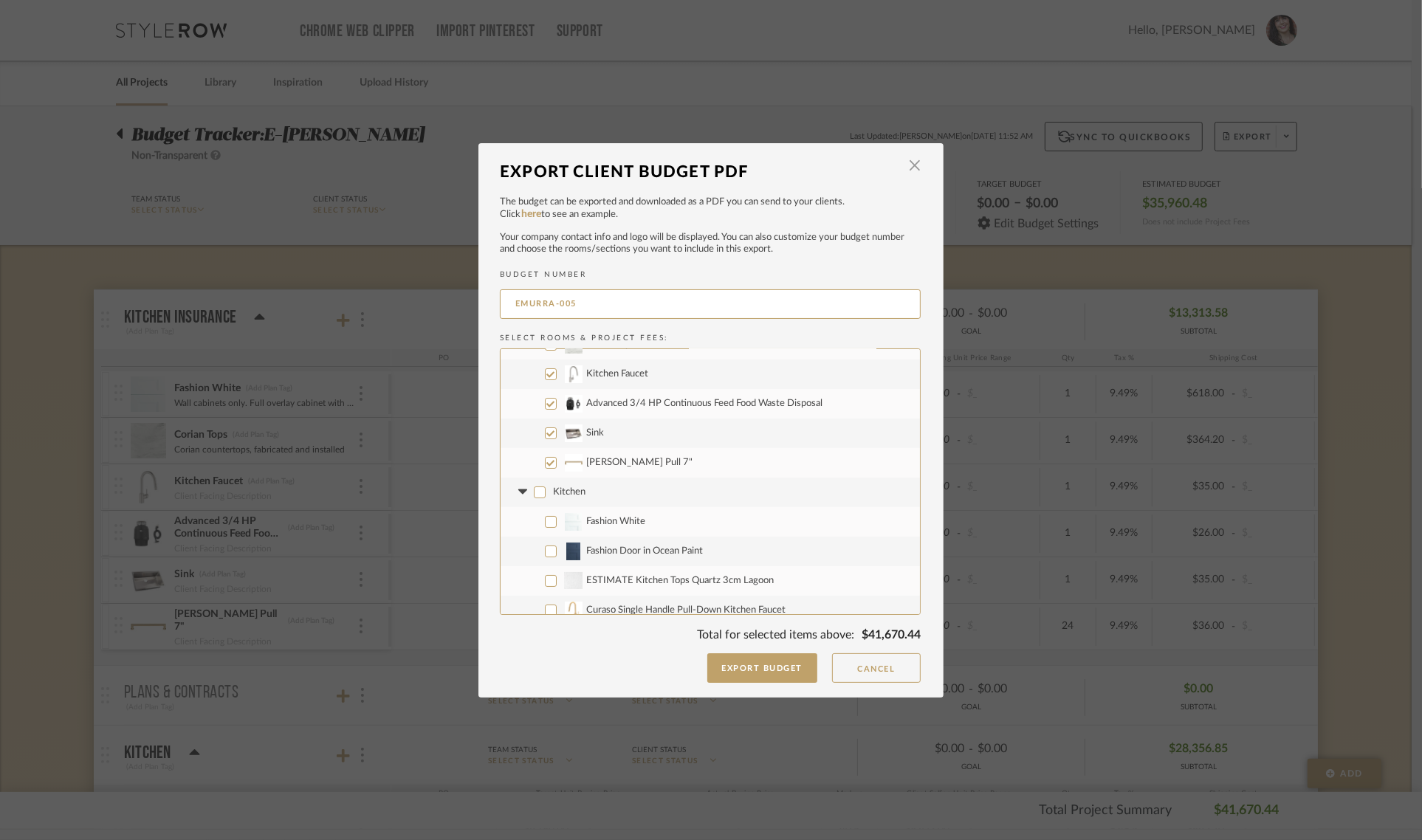
checkbox input "false"
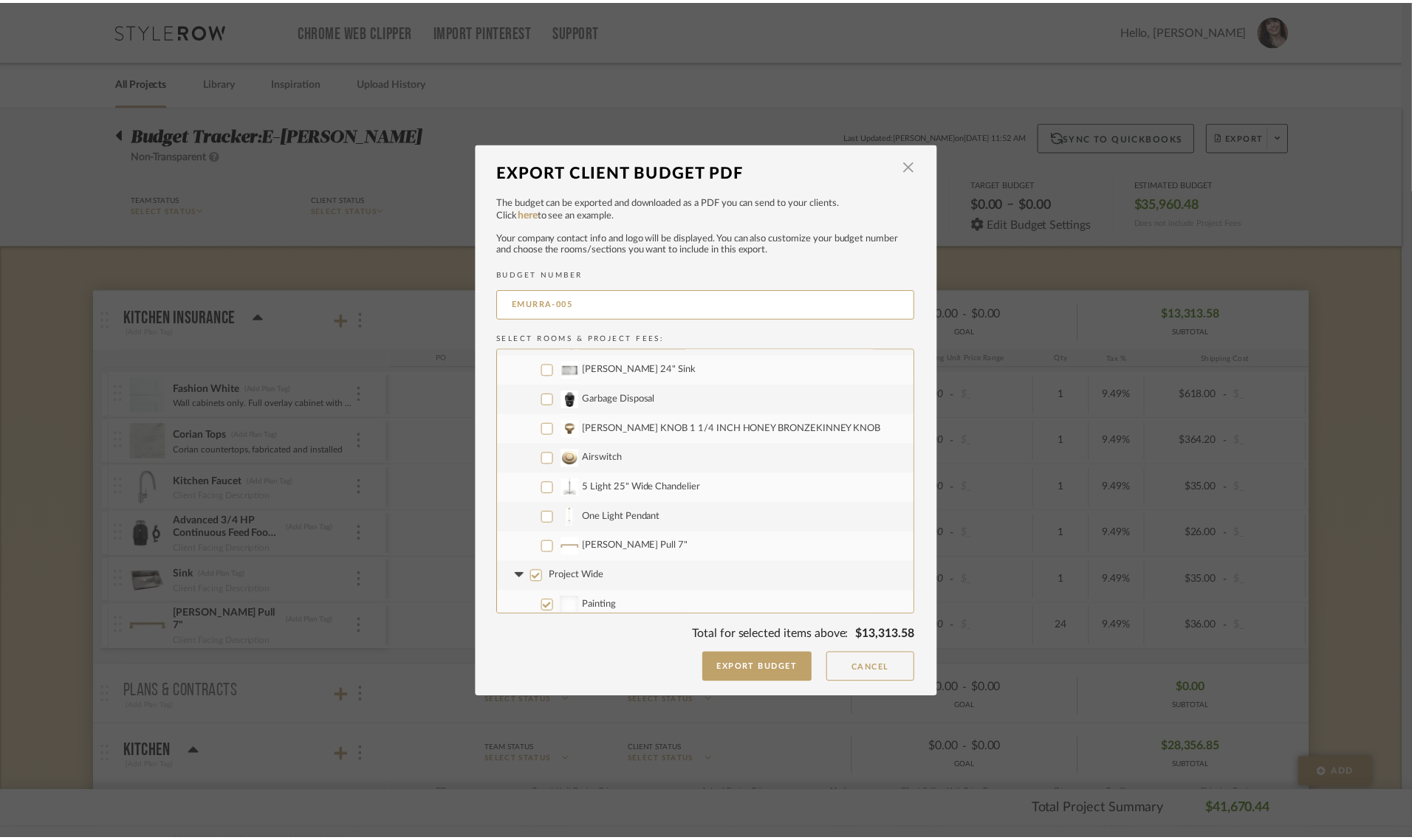
scroll to position [355, 0]
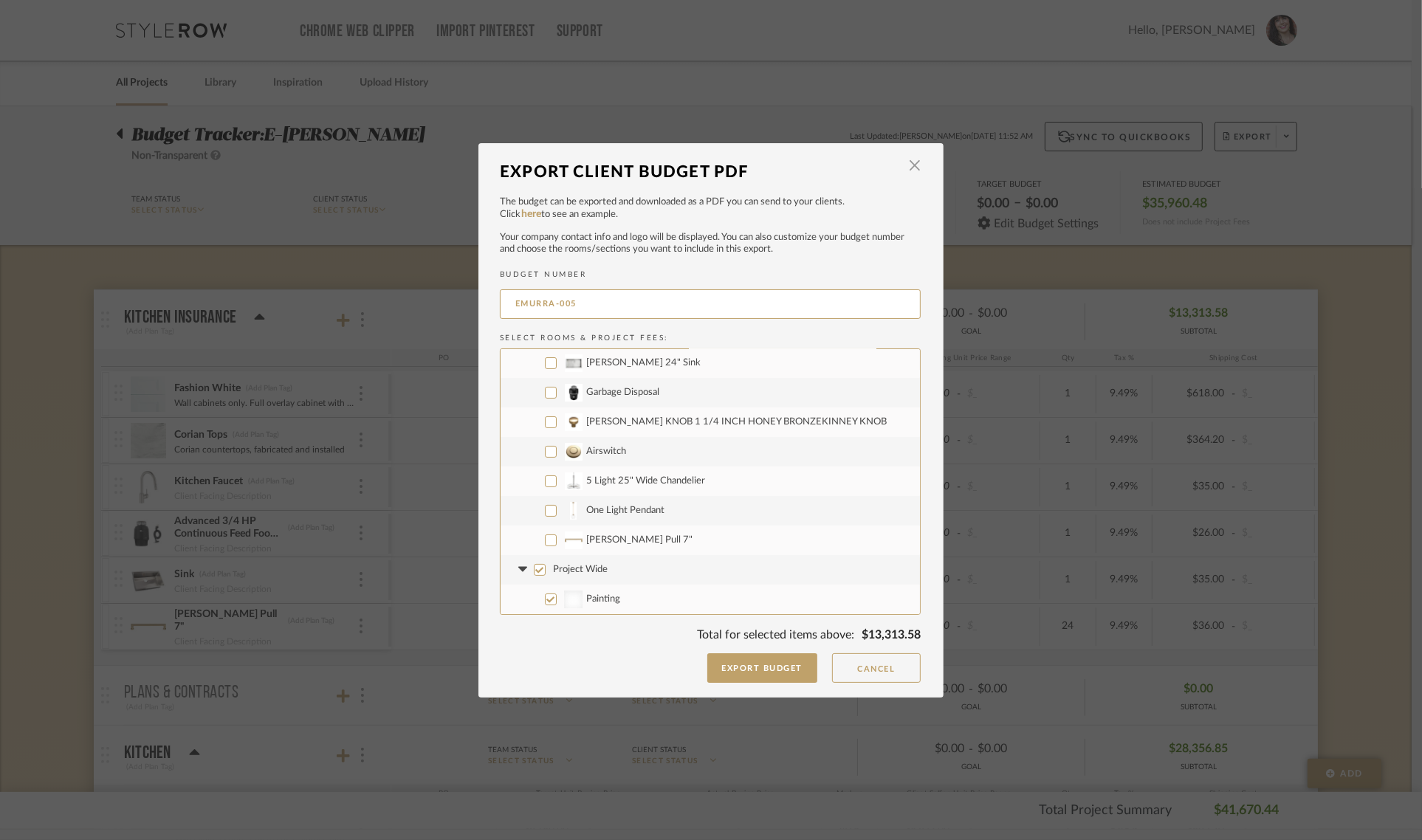
click at [538, 569] on input "Project Wide" at bounding box center [539, 570] width 12 height 12
checkbox input "false"
click at [750, 674] on button "Export Budget" at bounding box center [762, 667] width 111 height 29
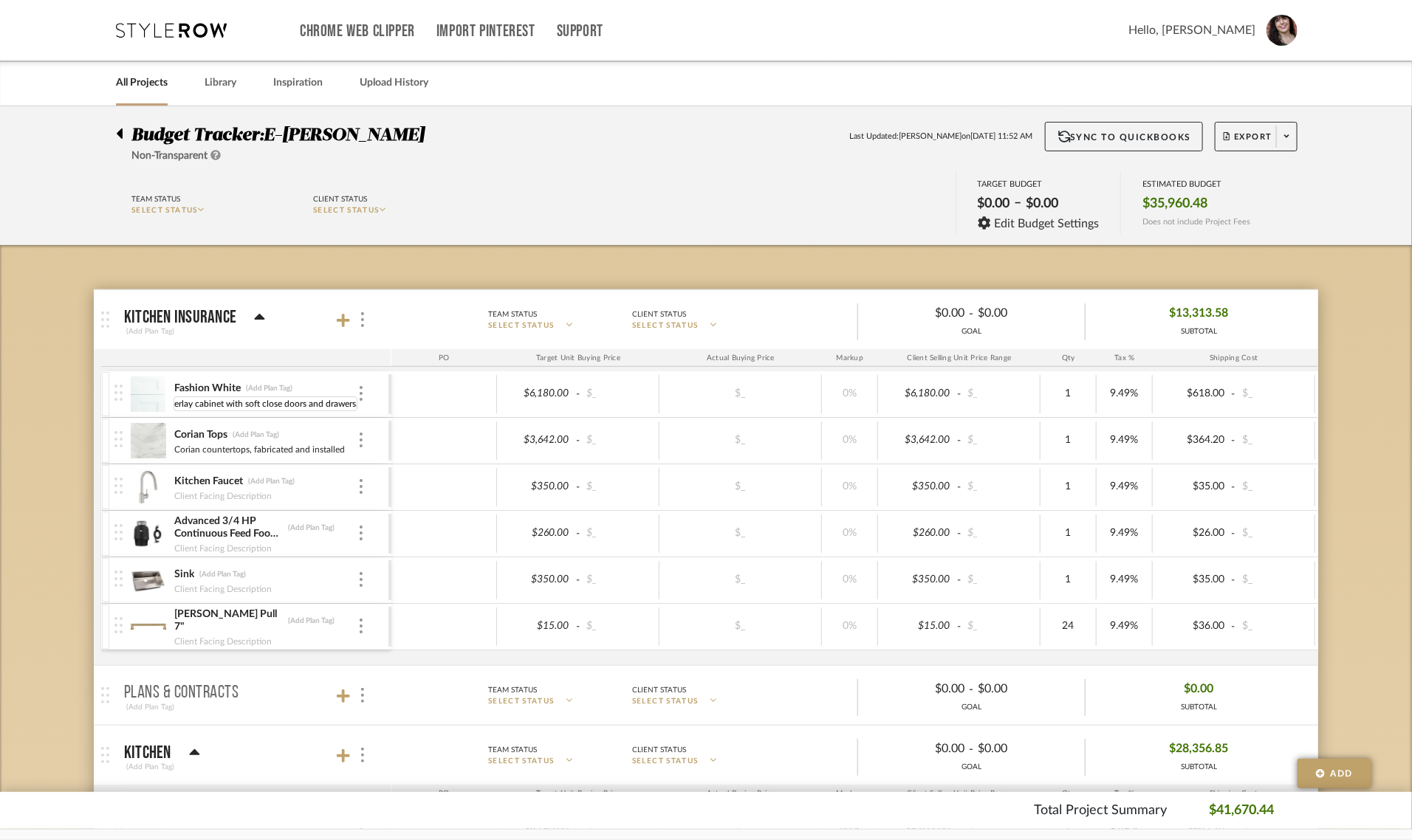
scroll to position [0, 0]
click at [123, 131] on div at bounding box center [123, 130] width 15 height 18
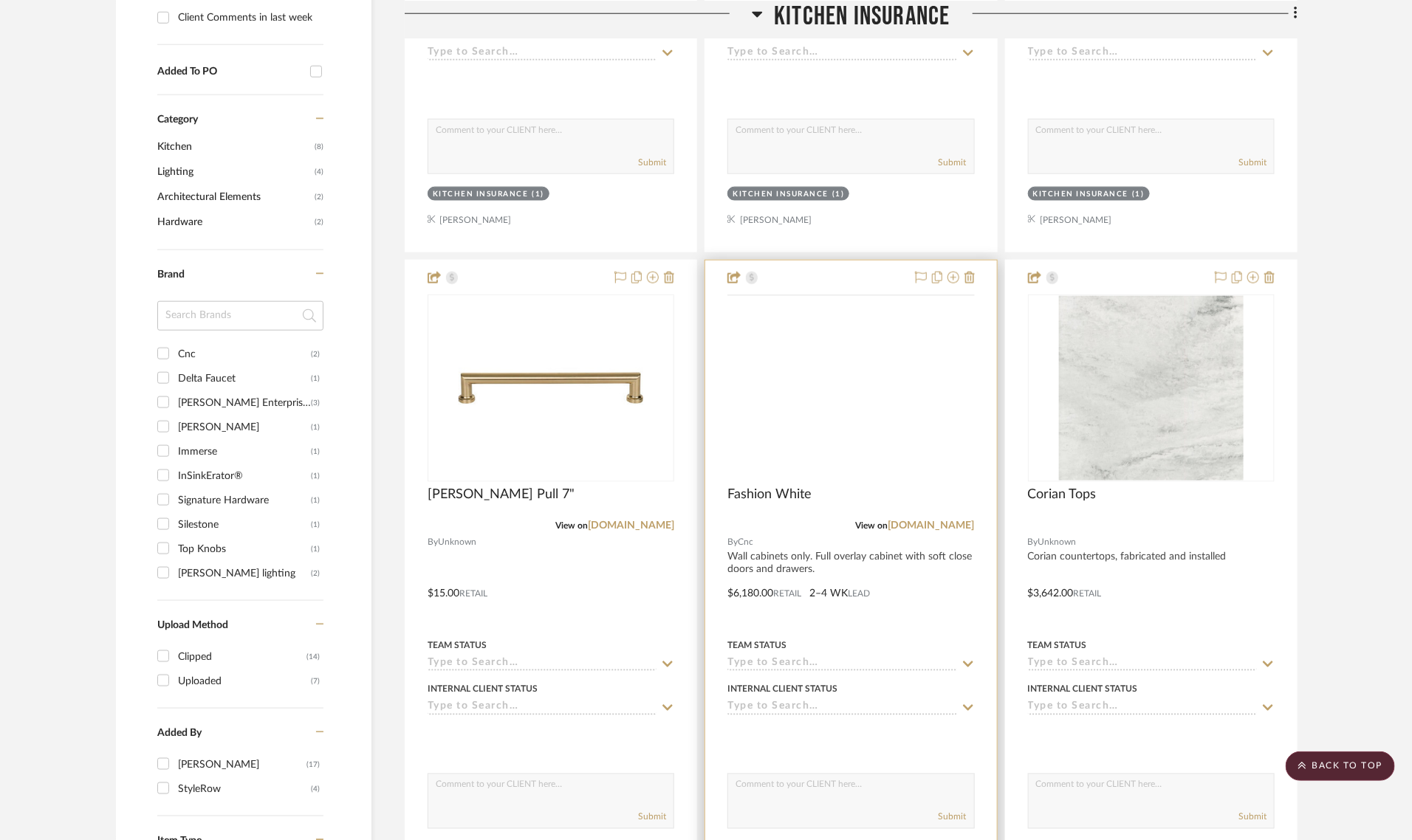
scroll to position [830, 0]
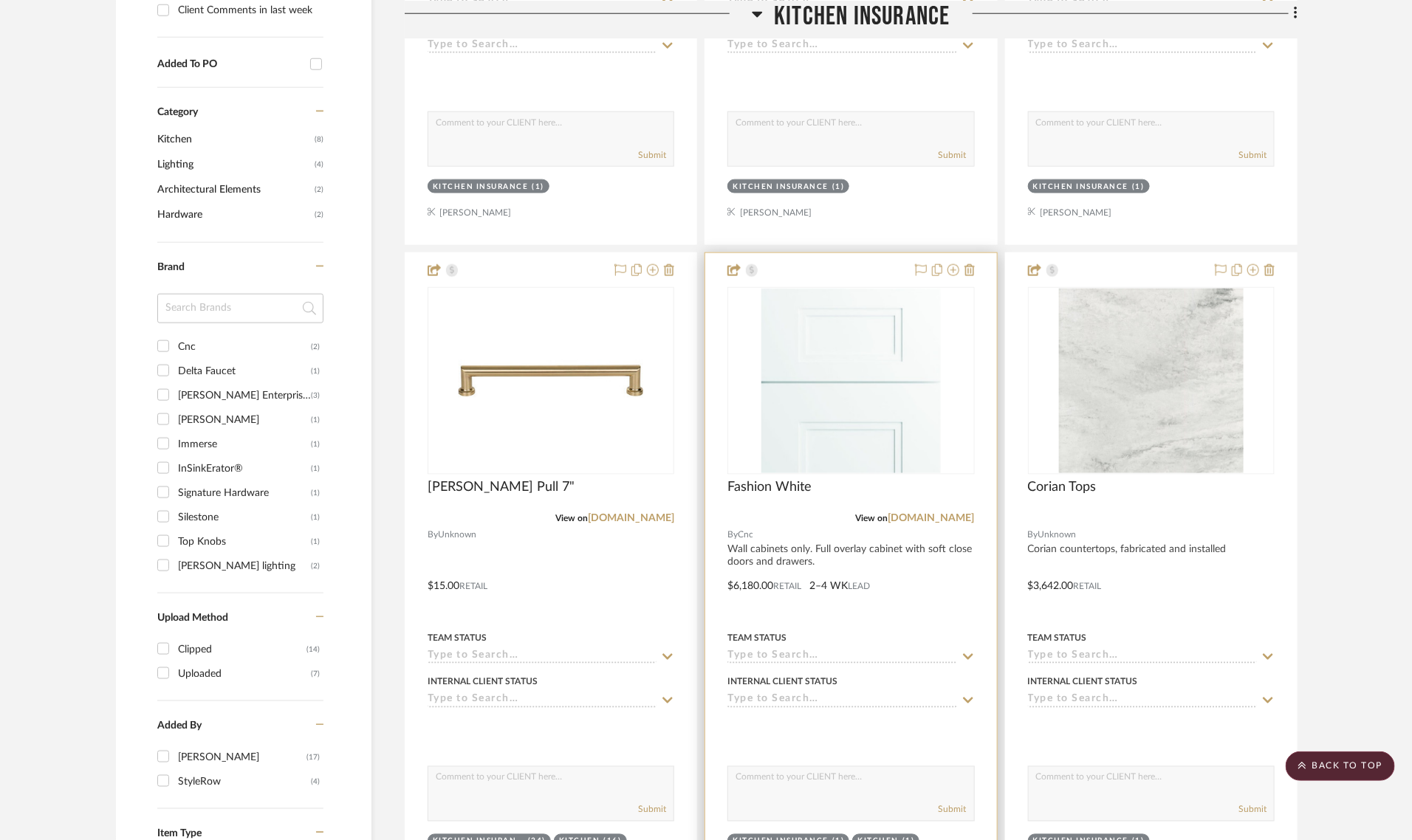
click at [760, 554] on div at bounding box center [851, 576] width 291 height 646
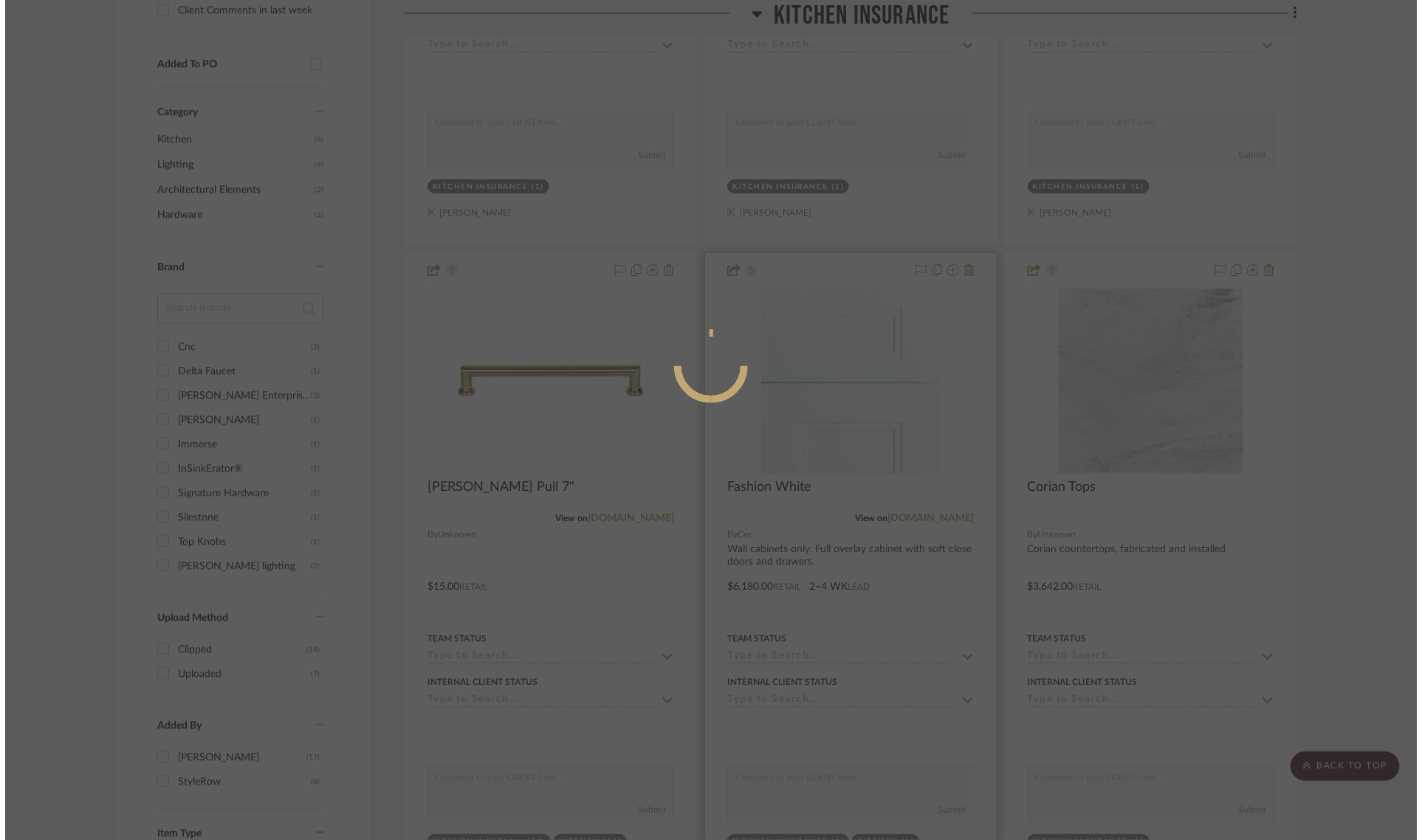
scroll to position [0, 0]
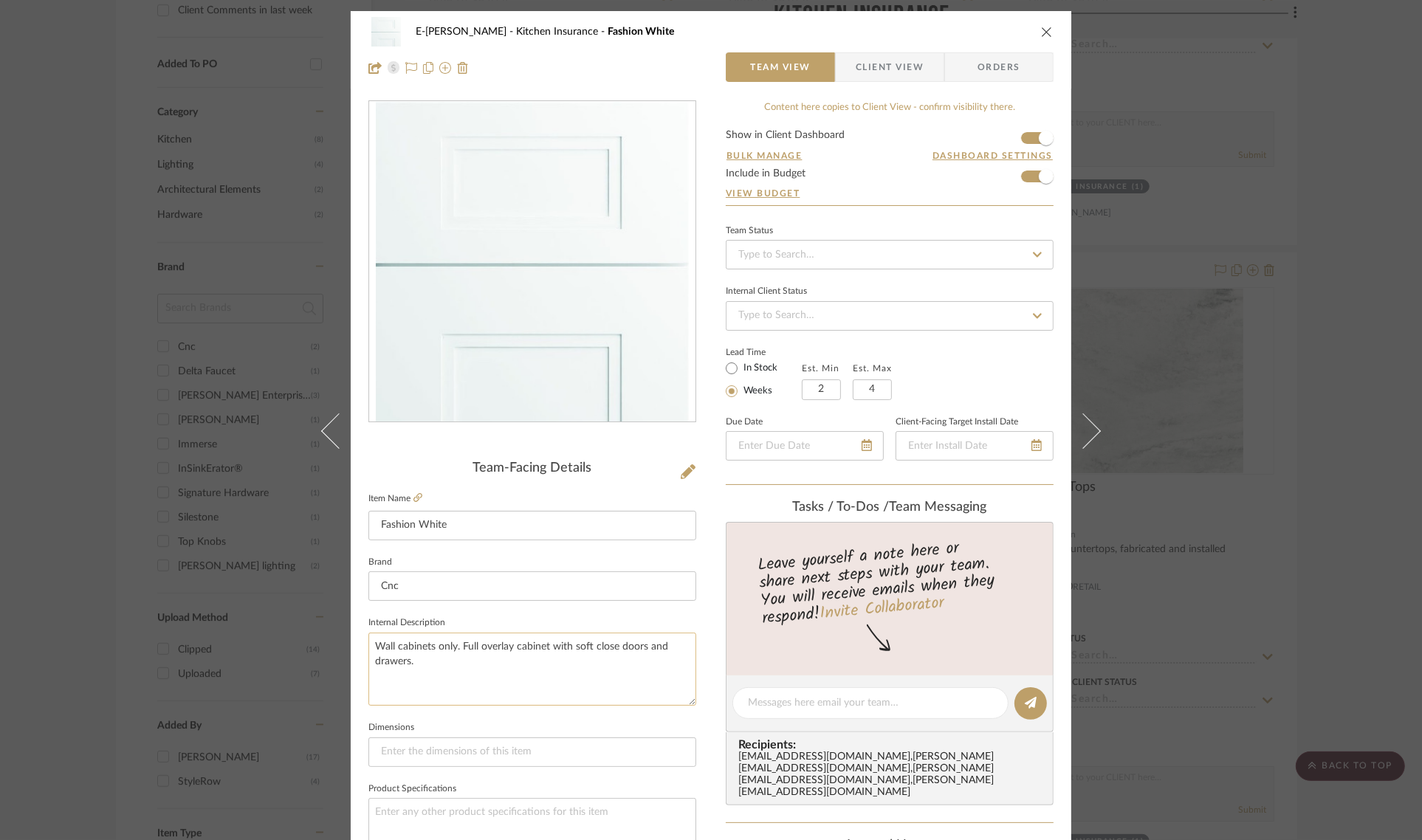
click at [458, 644] on textarea "Wall cabinets only. Full overlay cabinet with soft close doors and drawers." at bounding box center [532, 669] width 328 height 73
click at [452, 644] on textarea "Wall cabinets only. Full overlay cabinet with soft close doors and drawers." at bounding box center [532, 669] width 328 height 73
click at [382, 640] on textarea "Wall cabinets only. Full overlay cabinet with soft close doors and drawers." at bounding box center [532, 669] width 328 height 73
drag, startPoint x: 369, startPoint y: 644, endPoint x: 440, endPoint y: 687, distance: 83.0
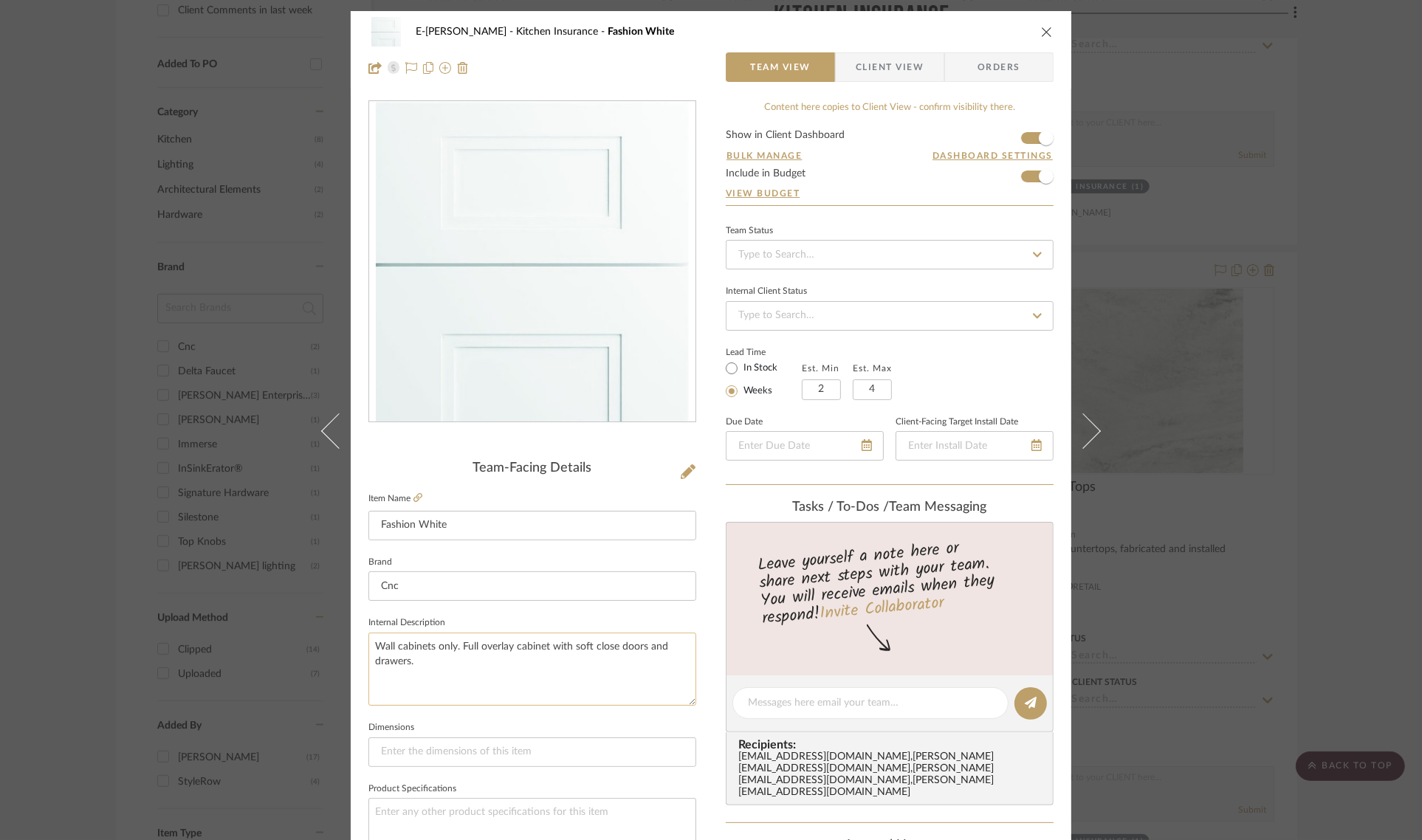
click at [440, 687] on textarea "Wall cabinets only. Full overlay cabinet with soft close doors and drawers." at bounding box center [532, 669] width 328 height 73
type textarea "s"
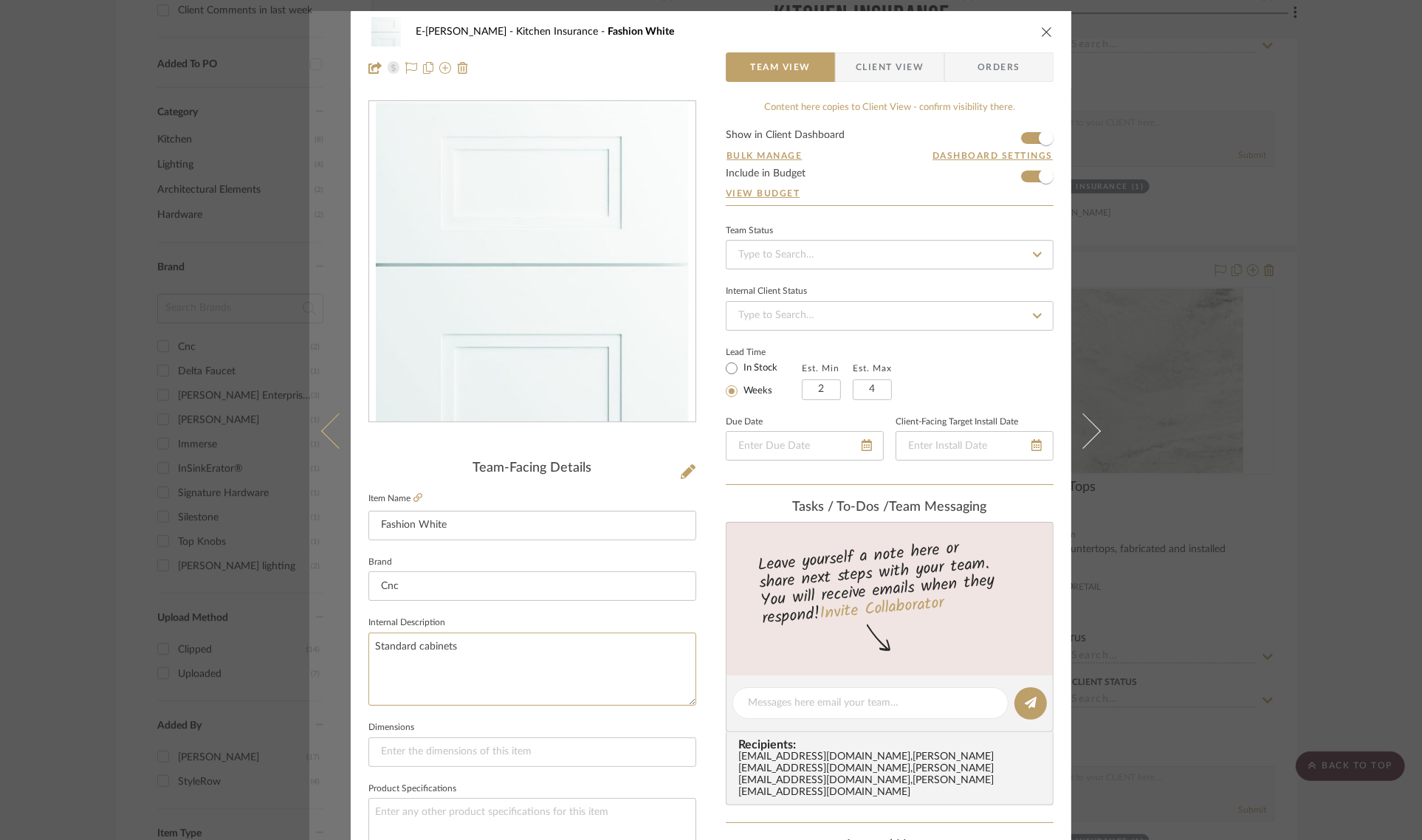
type textarea "Standard cabinets"
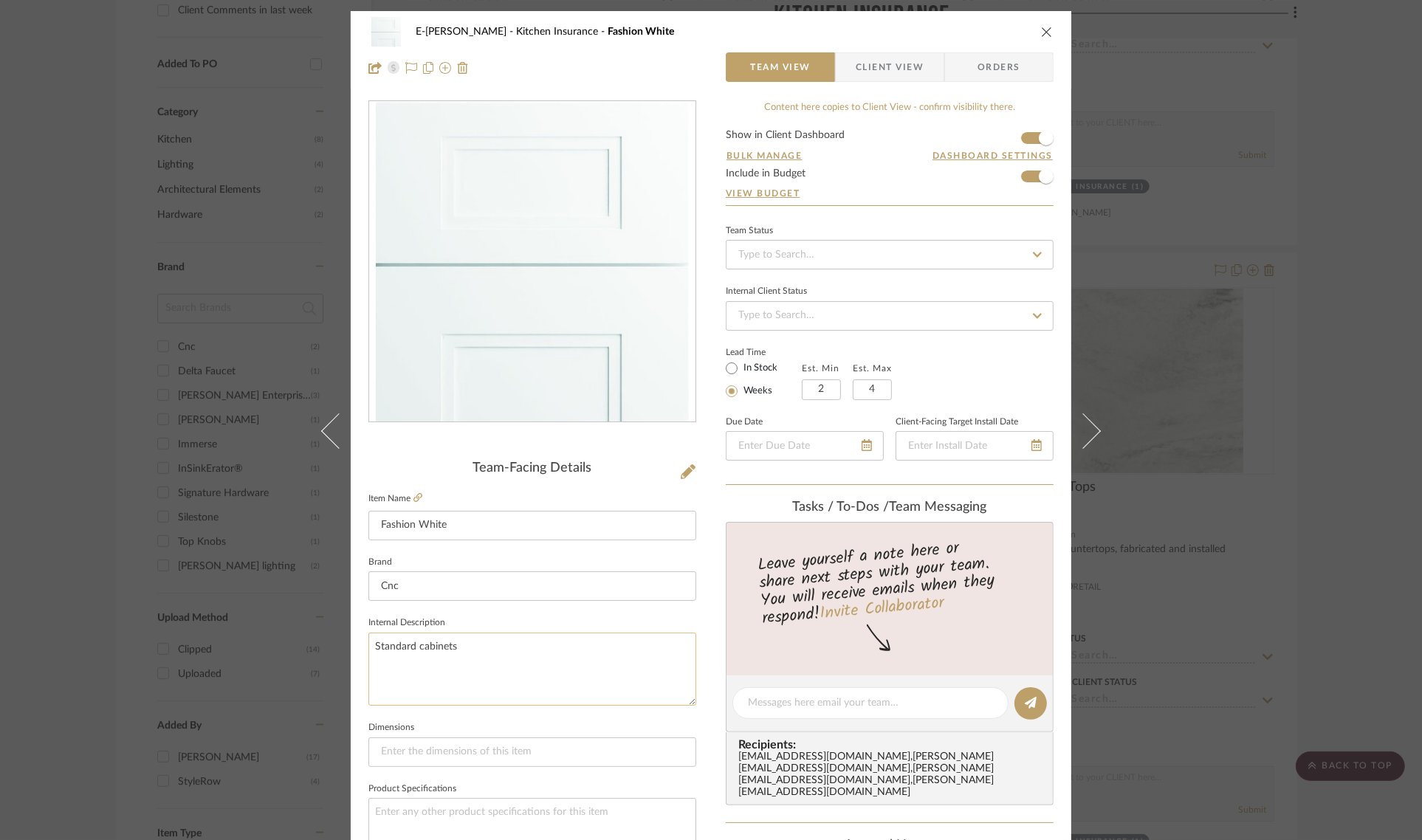
click at [480, 649] on textarea "Standard cabinets" at bounding box center [532, 669] width 328 height 73
click at [569, 642] on textarea "Standard cabinets, paint grade wood, similar quality to existing kitchen." at bounding box center [532, 669] width 328 height 73
drag, startPoint x: 569, startPoint y: 644, endPoint x: 540, endPoint y: 644, distance: 29.0
click at [540, 644] on textarea "Standard cabinets, paint grade wood, similar quality to existing kitchen." at bounding box center [532, 669] width 328 height 73
click at [506, 673] on textarea "Standard cabinets, paint grade wood, comparable quality to existing kitchen." at bounding box center [532, 669] width 328 height 73
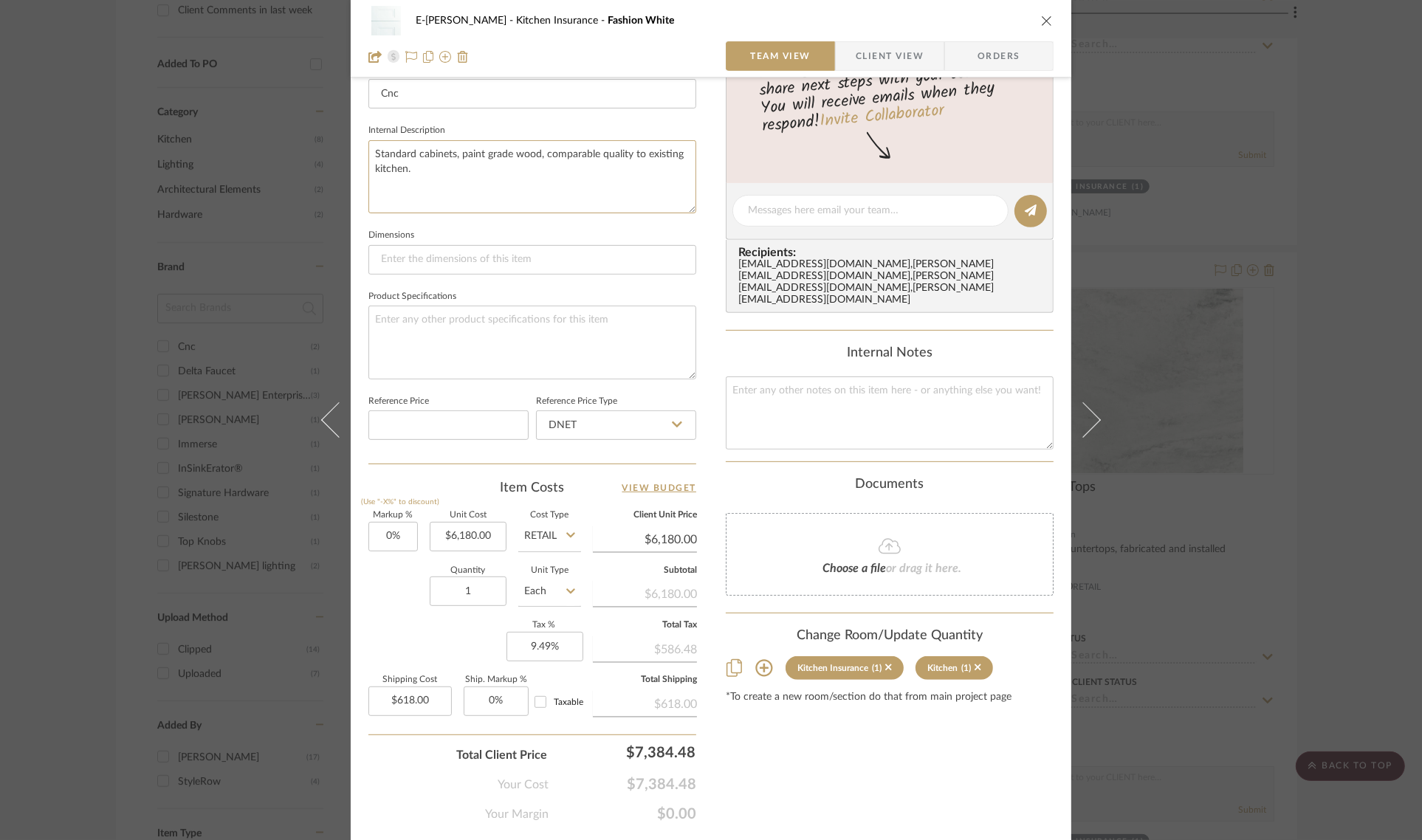
scroll to position [533, 0]
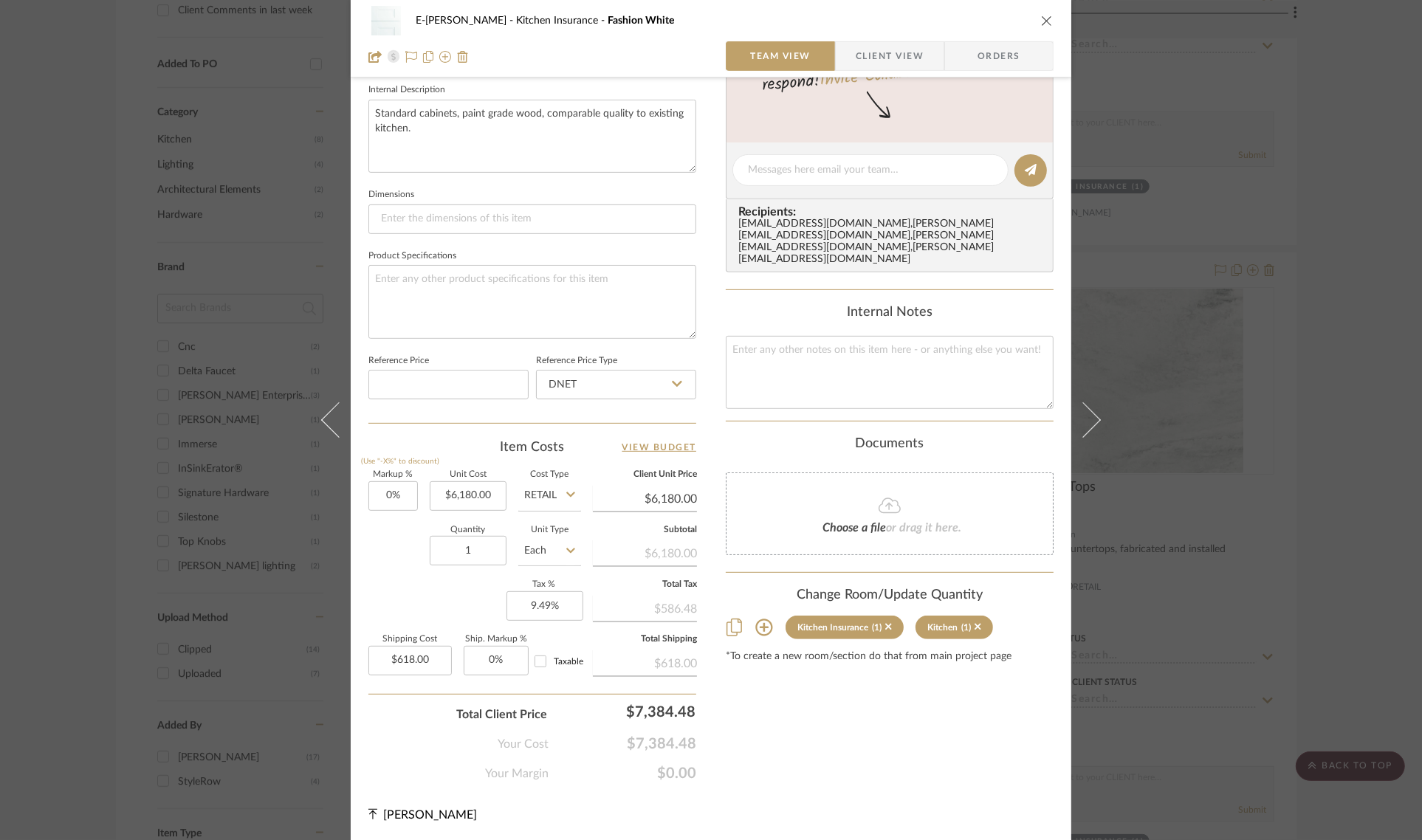
type textarea "Standard cabinets, paint grade wood, comparable quality to existing kitchen."
click at [1041, 16] on icon "close" at bounding box center [1046, 20] width 12 height 12
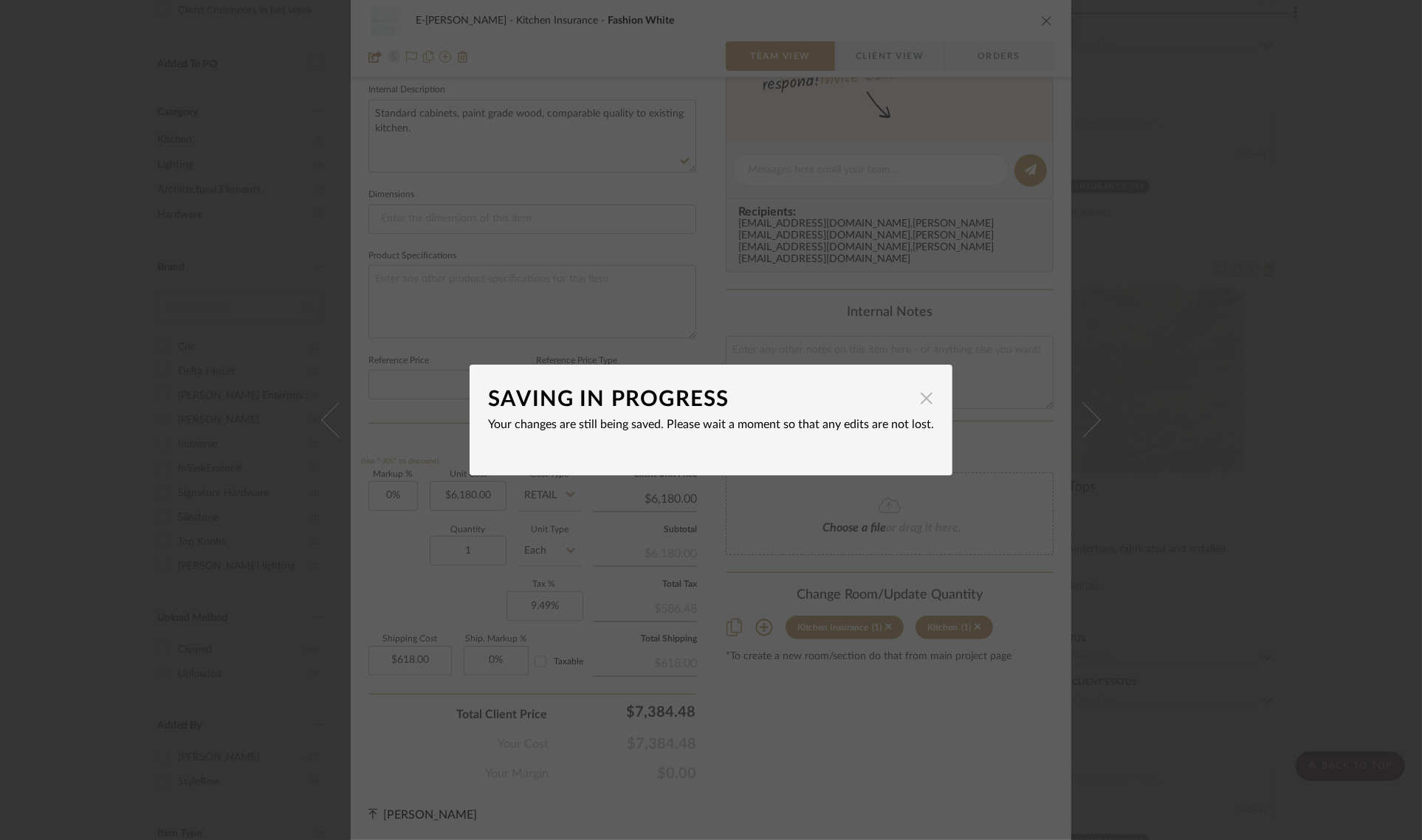
click at [918, 392] on span "button" at bounding box center [926, 397] width 29 height 29
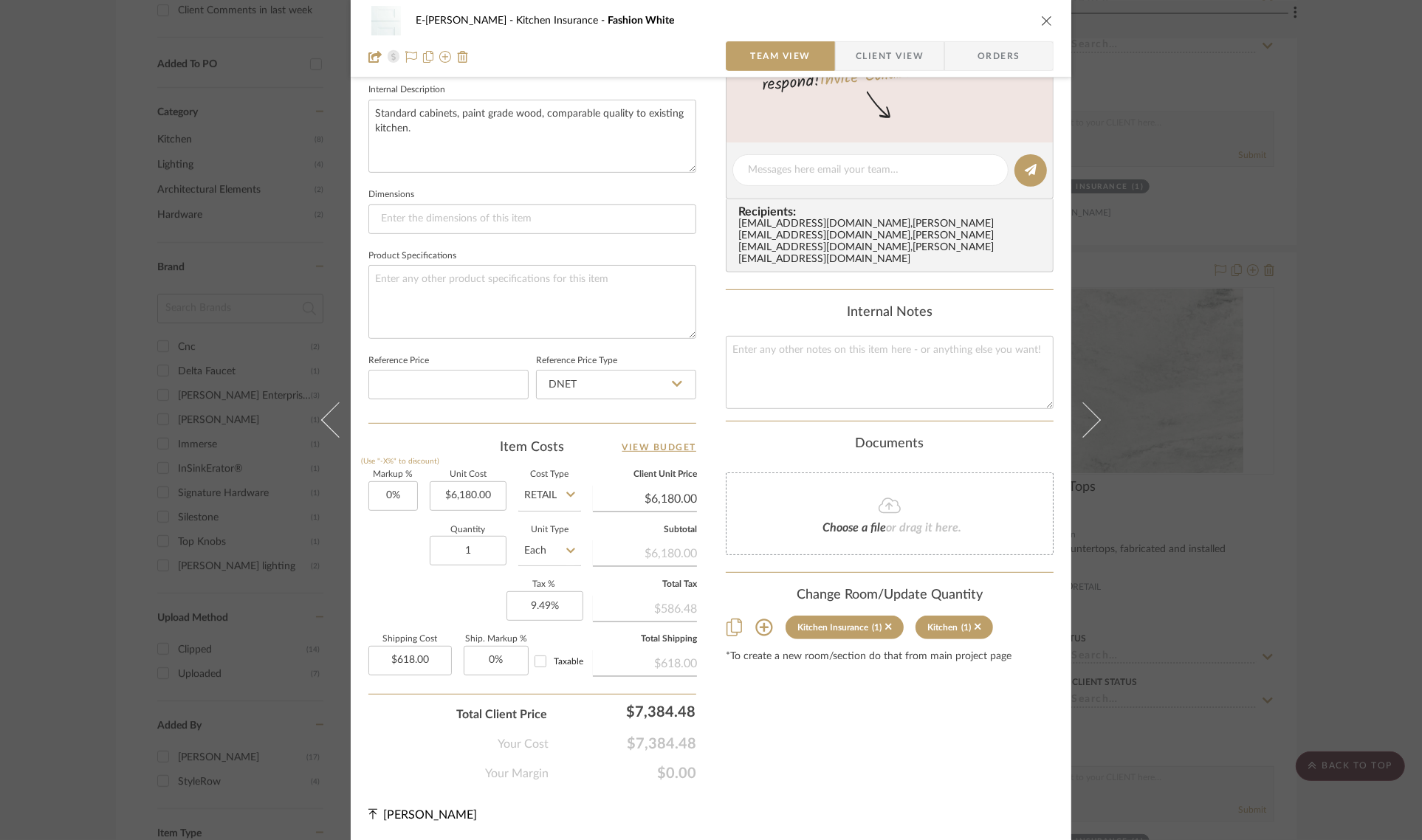
click at [1043, 12] on div "E-[PERSON_NAME] Kitchen Insurance Fashion White" at bounding box center [711, 20] width 685 height 29
click at [1041, 24] on icon "close" at bounding box center [1046, 20] width 12 height 12
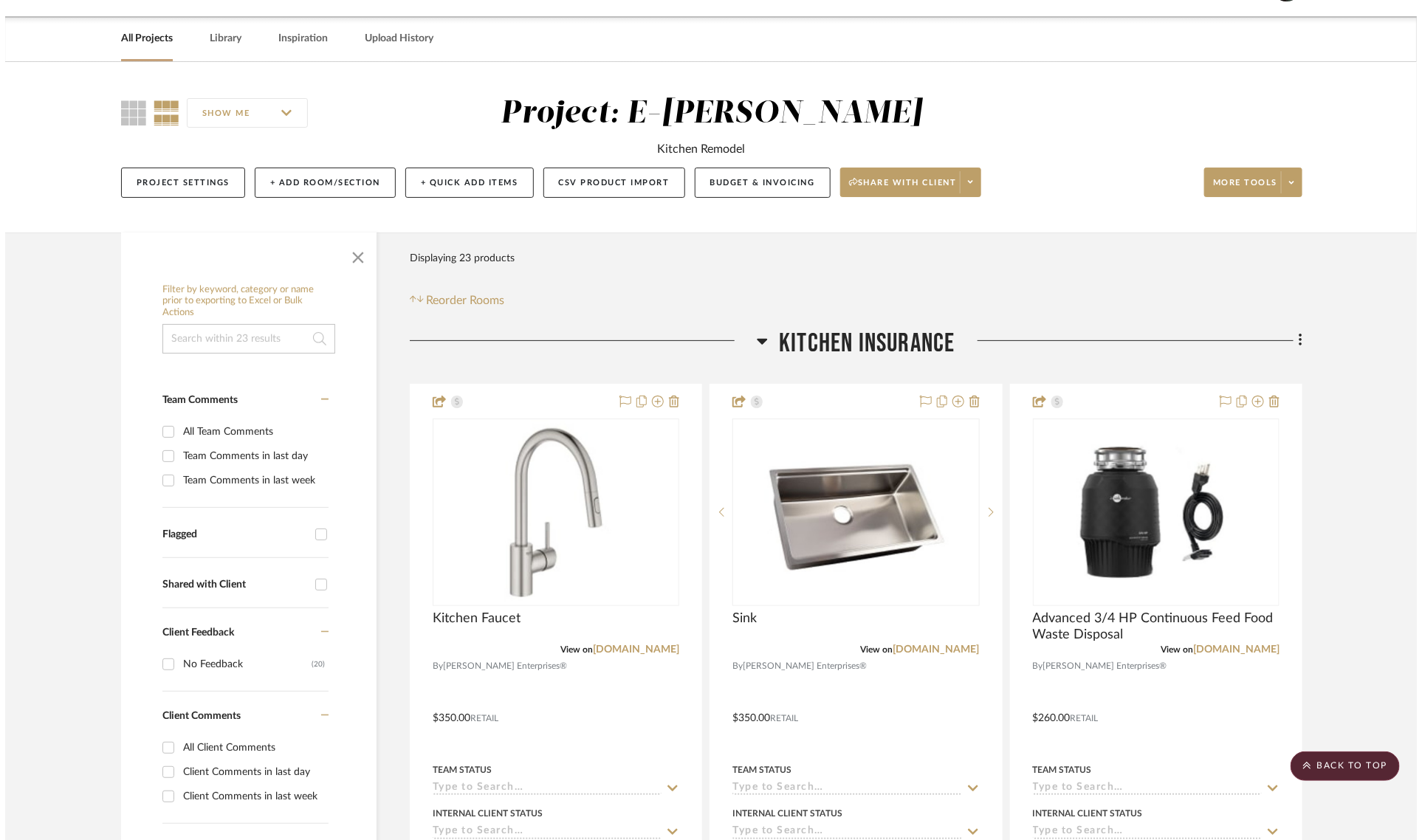
scroll to position [0, 0]
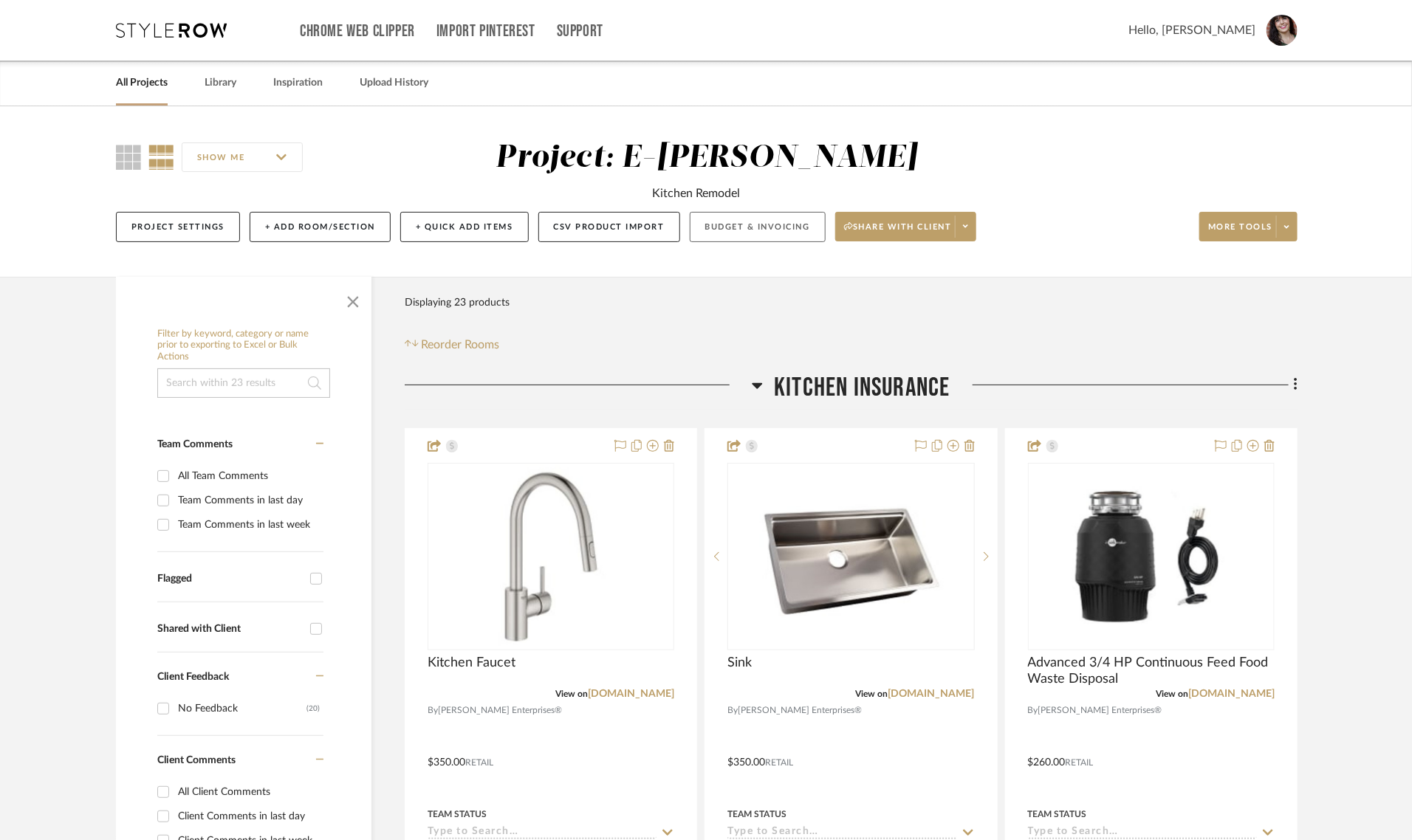
click at [760, 223] on button "Budget & Invoicing" at bounding box center [757, 227] width 136 height 30
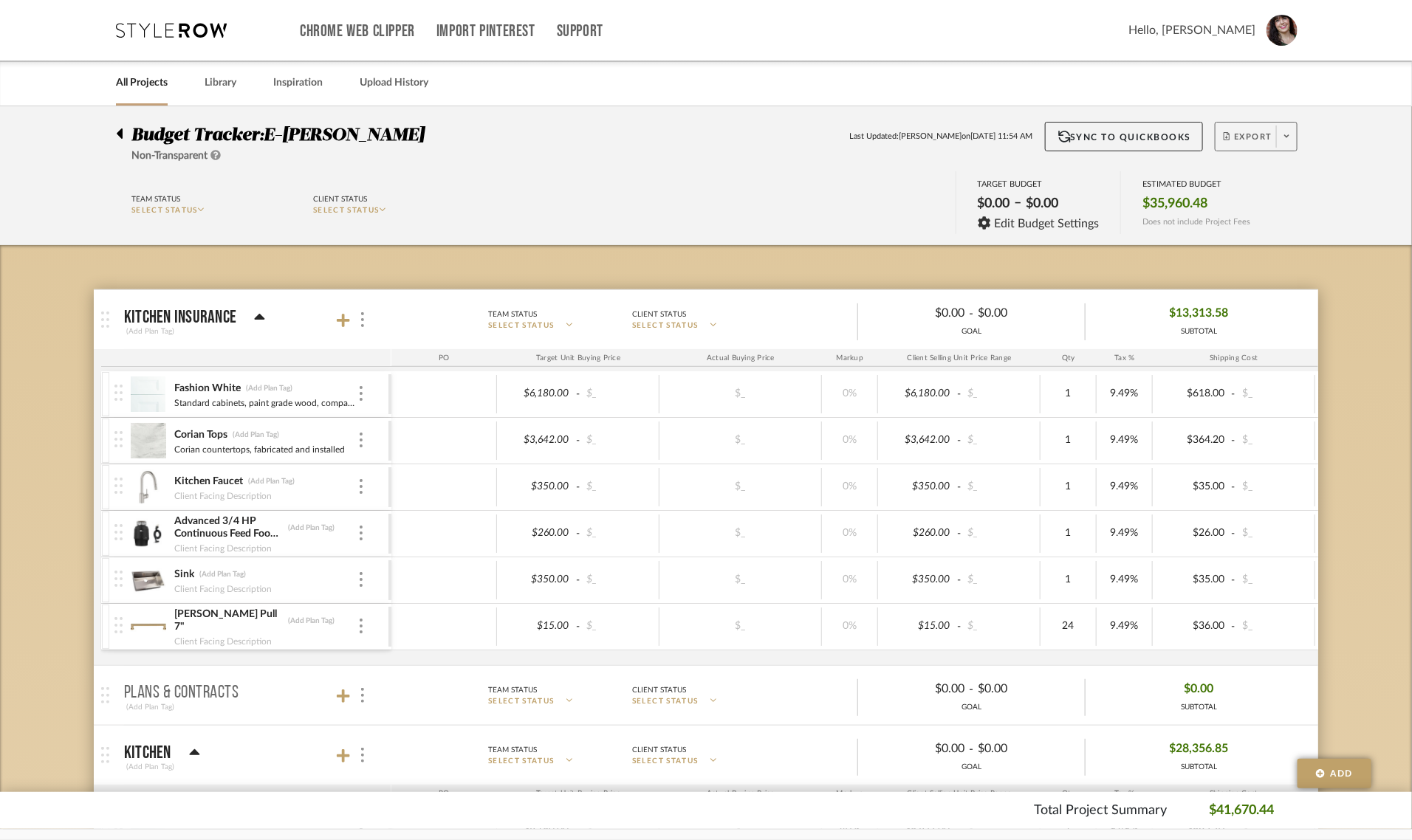
click at [1248, 135] on span "Export" at bounding box center [1248, 142] width 49 height 22
click at [1250, 172] on span "Export PDF" at bounding box center [1282, 178] width 111 height 12
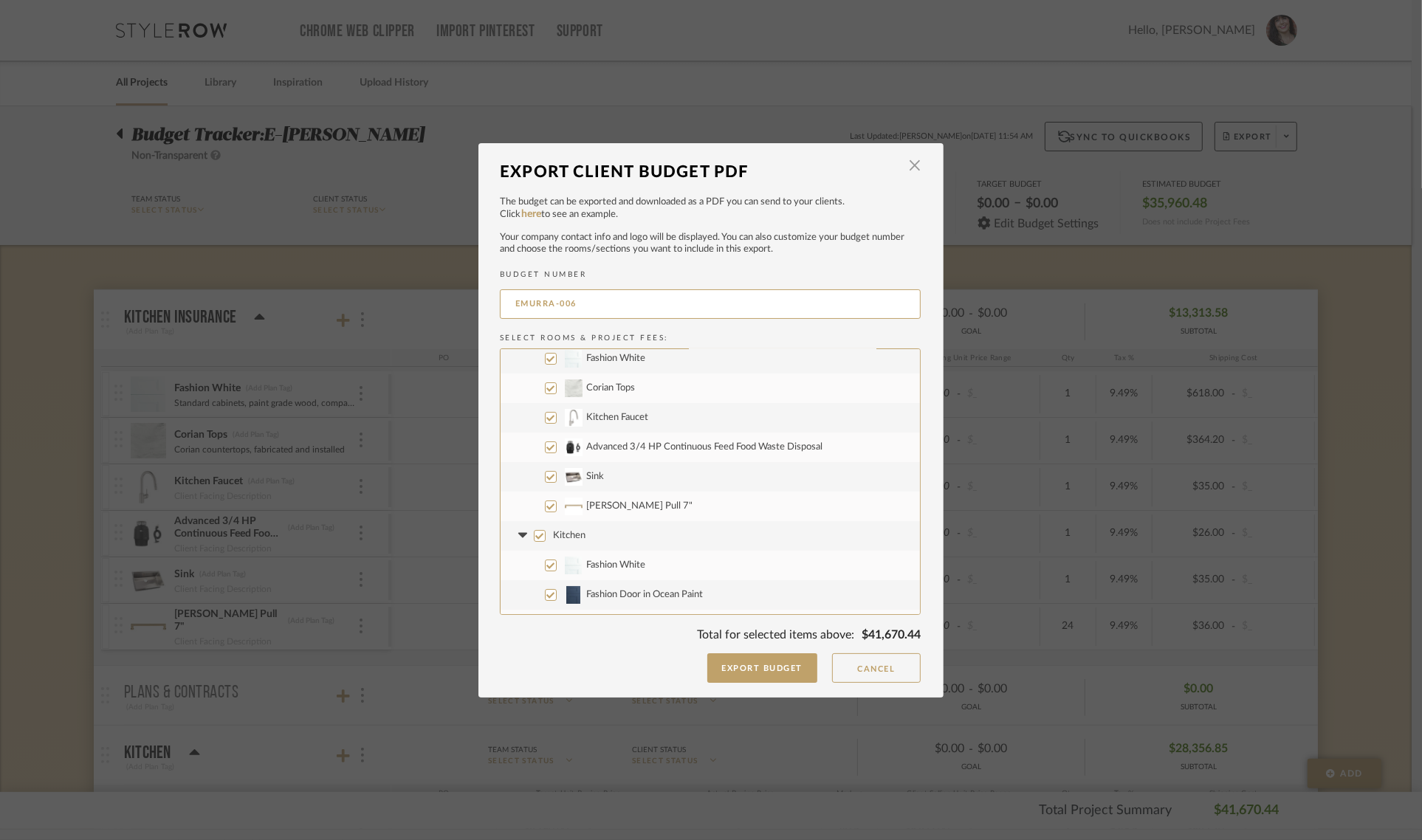
scroll to position [92, 0]
click at [540, 476] on input "Kitchen" at bounding box center [539, 478] width 12 height 12
checkbox input "false"
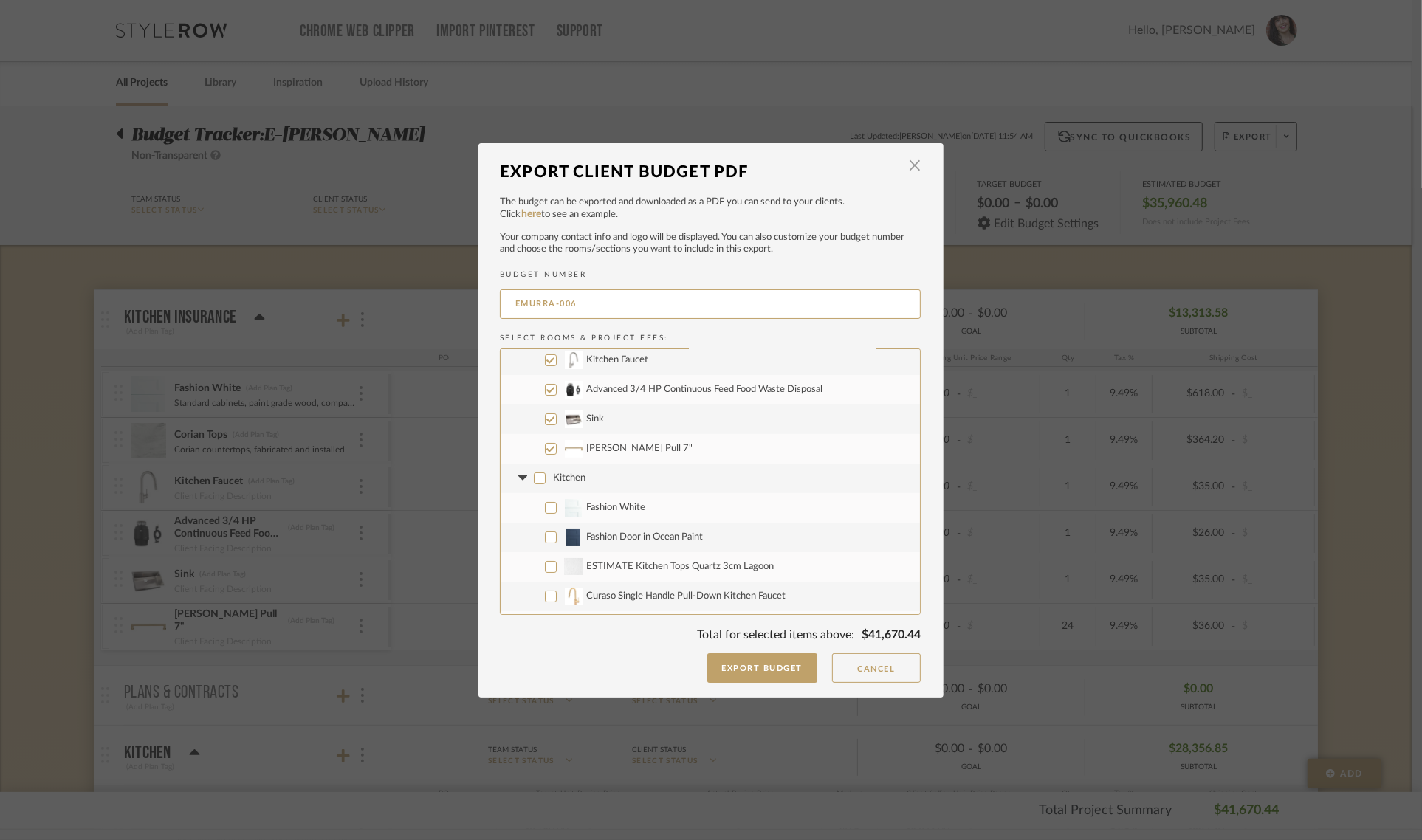
checkbox input "false"
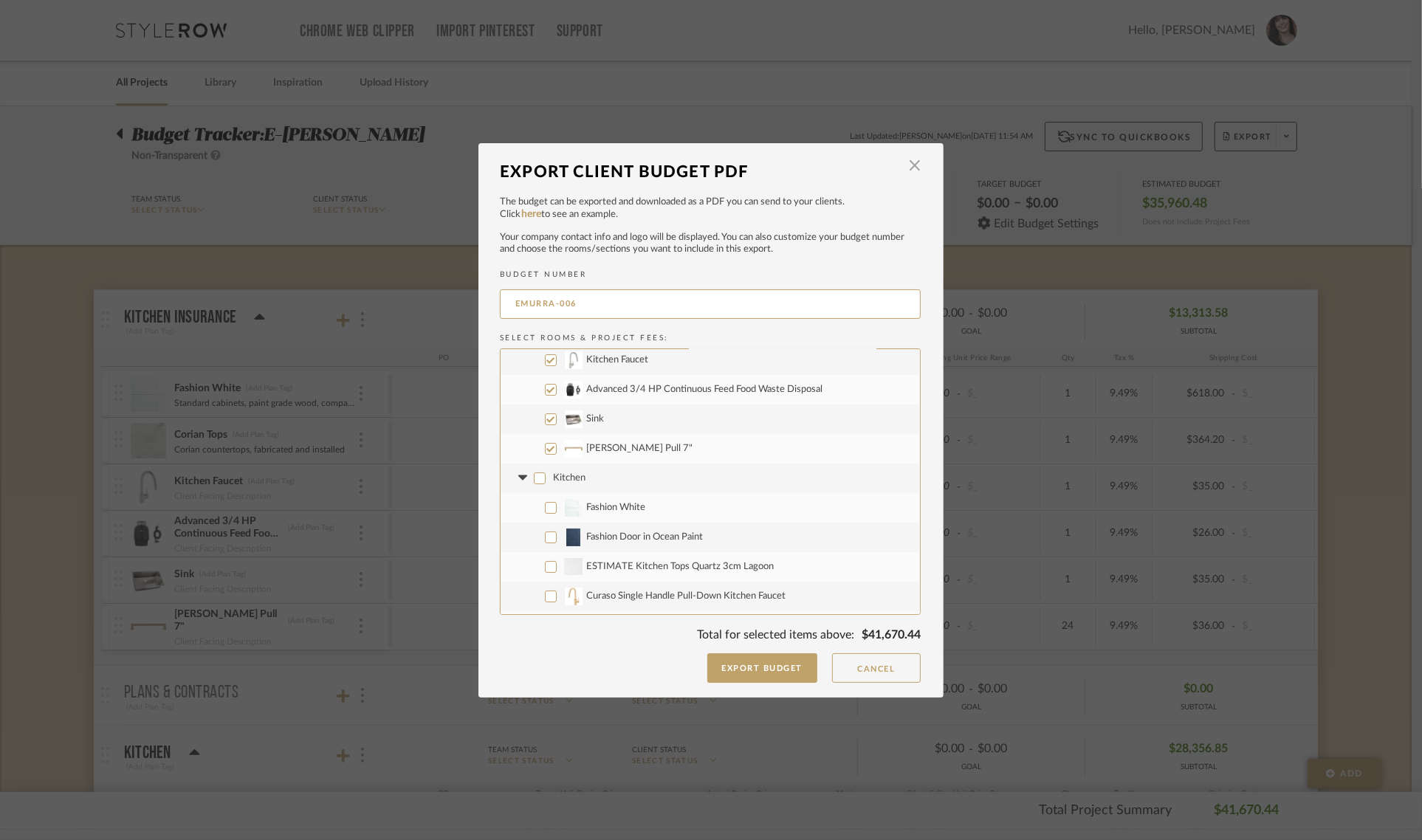
checkbox input "false"
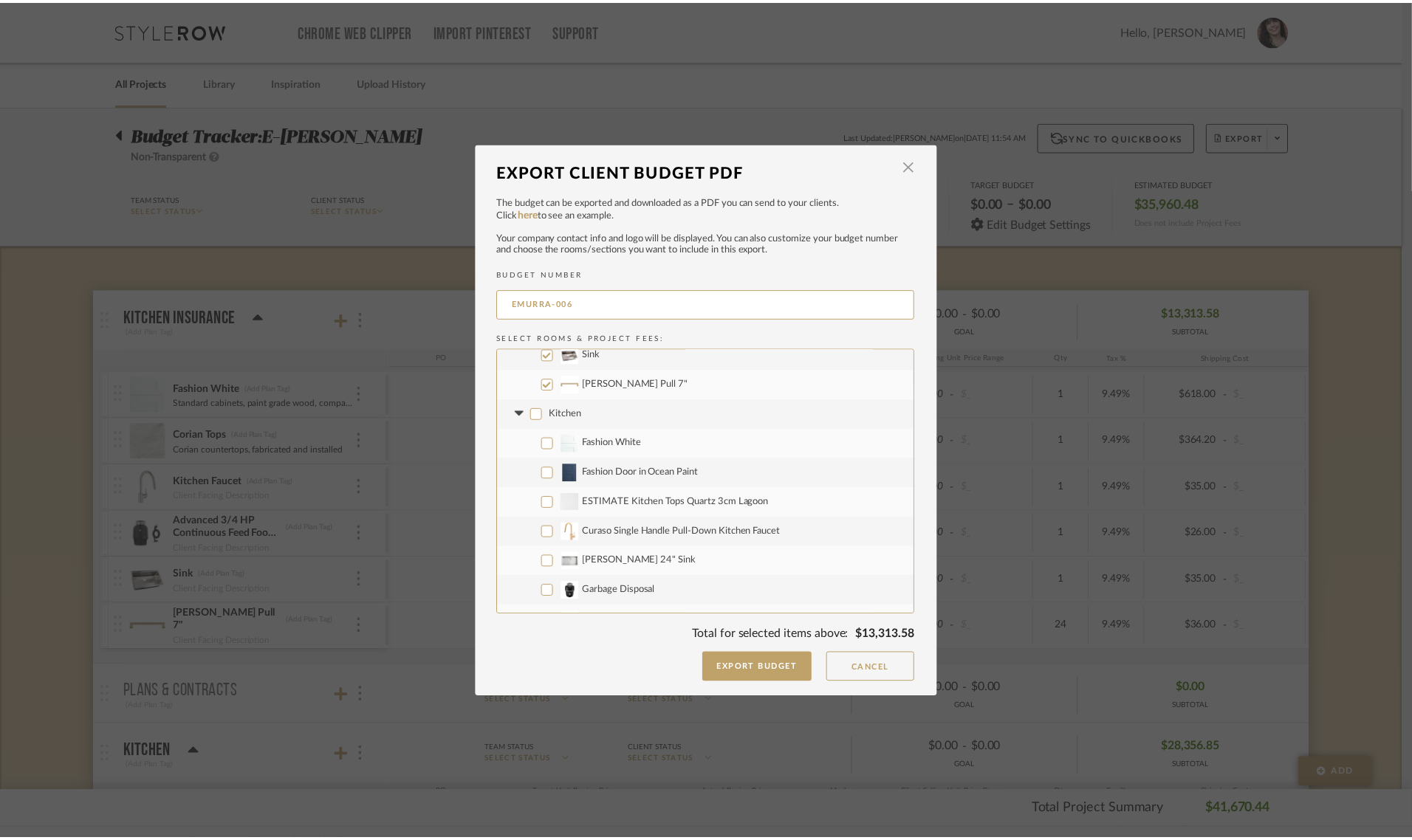
scroll to position [355, 0]
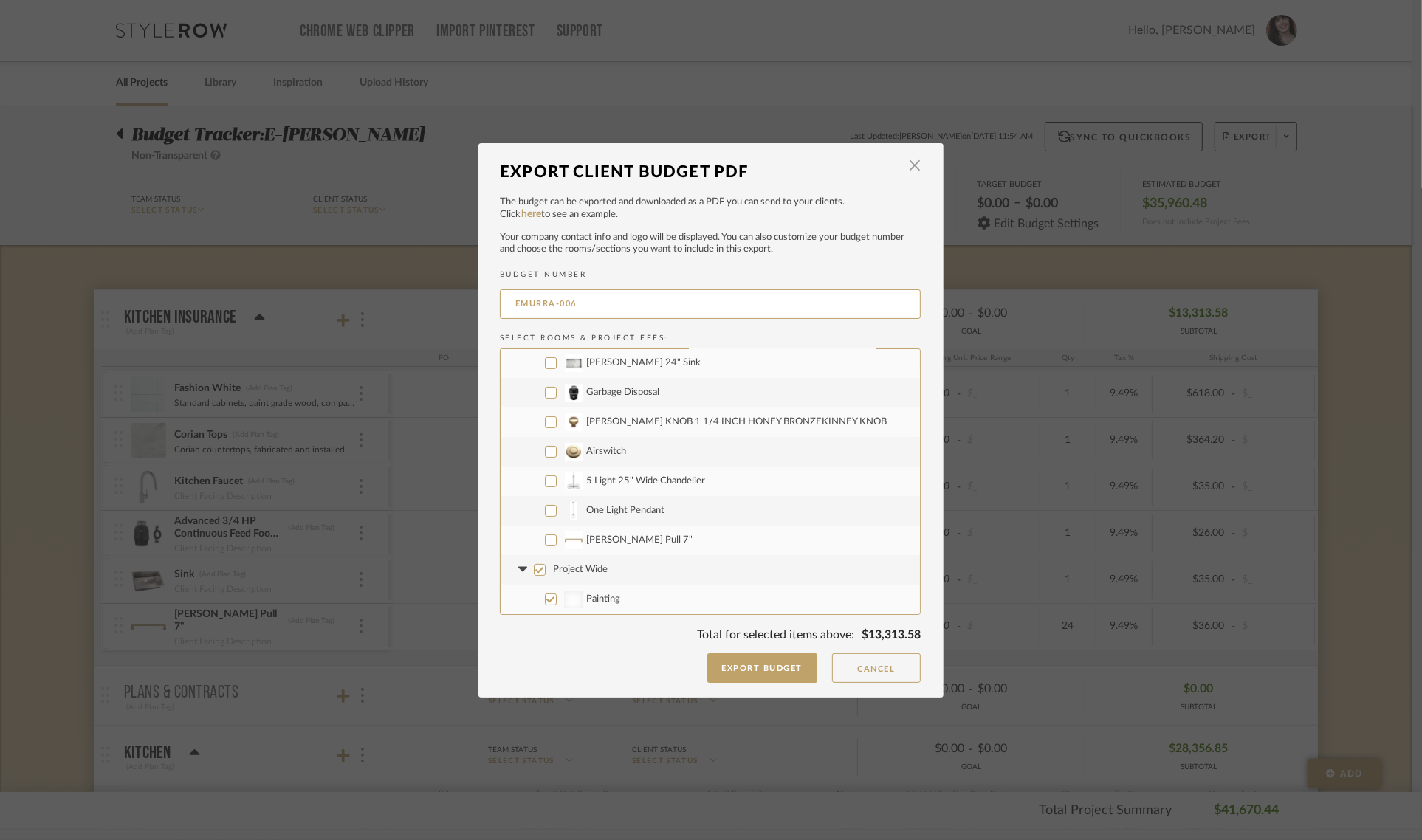
click at [533, 566] on input "Project Wide" at bounding box center [539, 570] width 12 height 12
checkbox input "false"
click at [773, 669] on button "Export Budget" at bounding box center [762, 667] width 111 height 29
